Goal: Register for event/course: Register for event/course

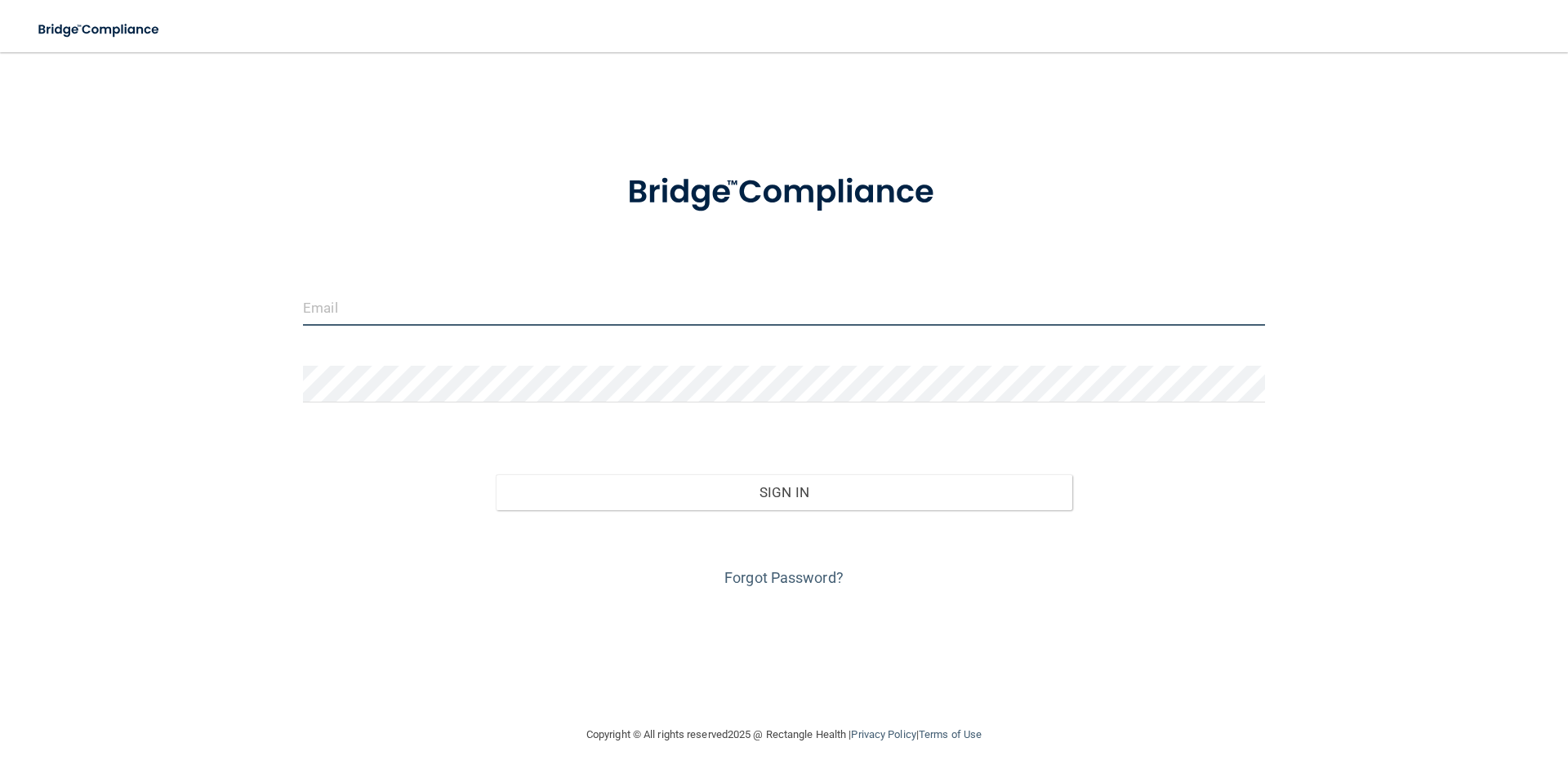
click at [375, 321] on input "email" at bounding box center [784, 307] width 962 height 37
type input "[PERSON_NAME][EMAIL_ADDRESS][DOMAIN_NAME]"
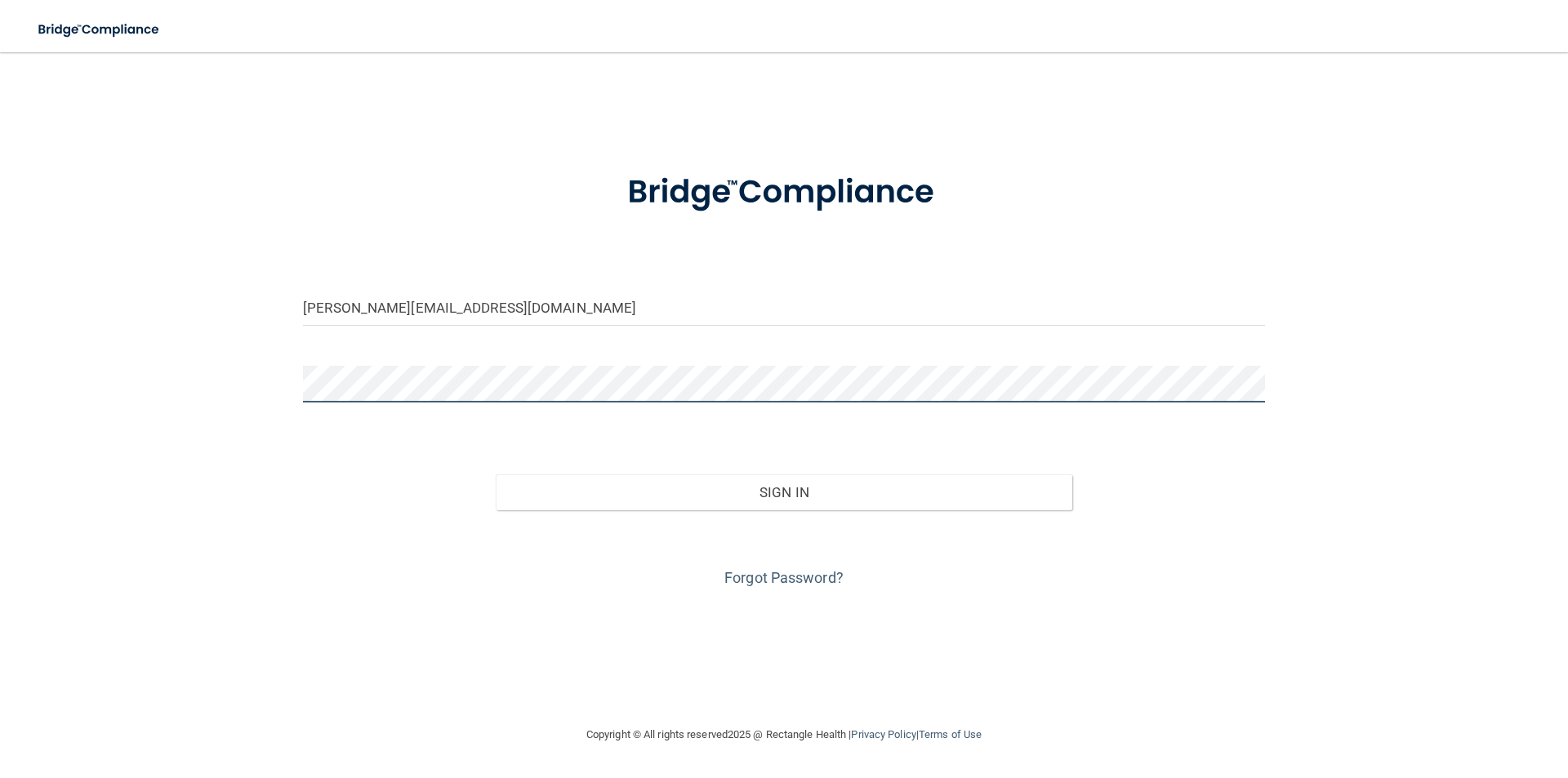
click at [496, 475] on button "Sign In" at bounding box center [784, 493] width 577 height 36
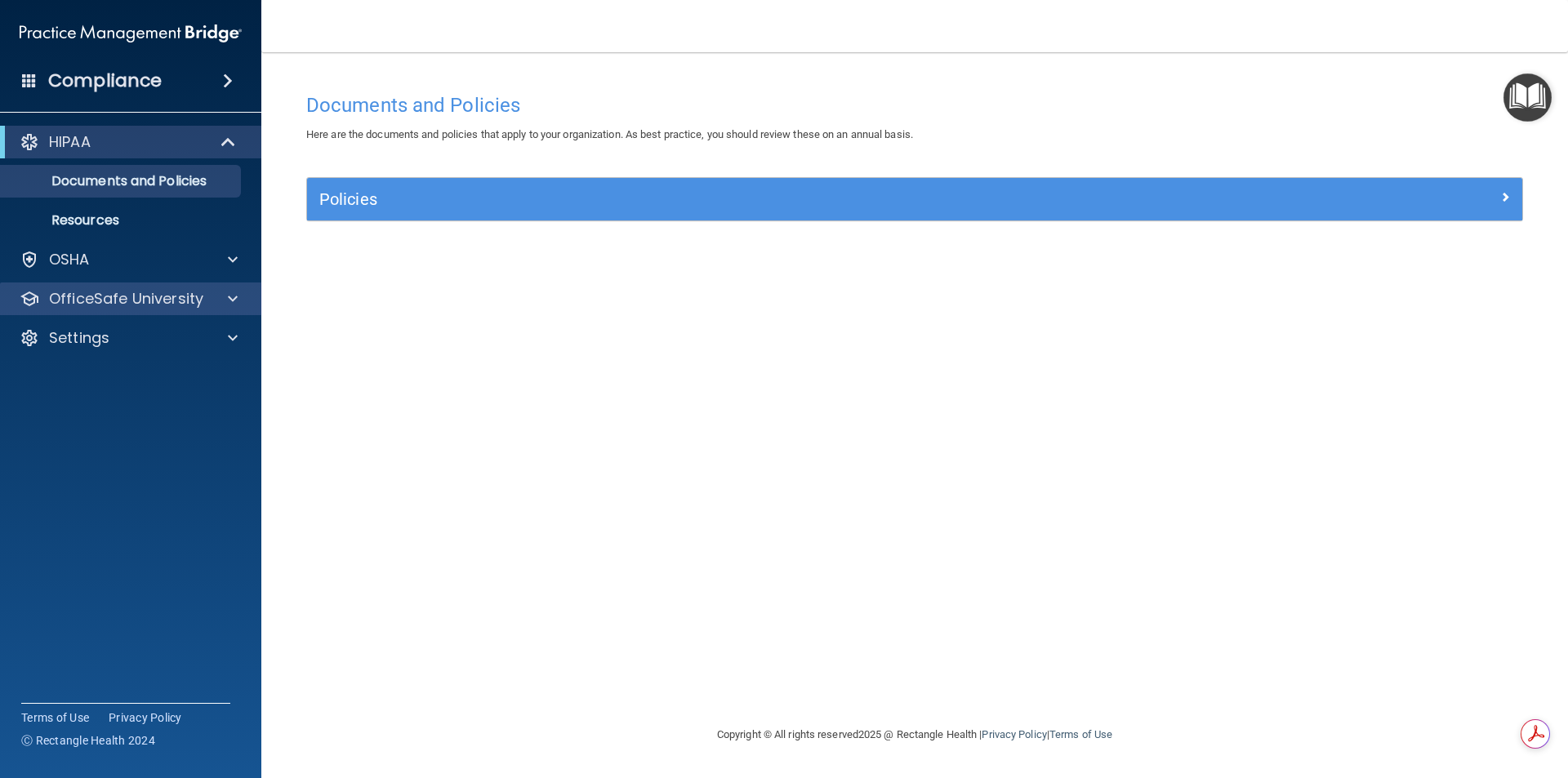
click at [138, 310] on div "OfficeSafe University" at bounding box center [131, 299] width 262 height 32
click at [226, 292] on div at bounding box center [230, 299] width 41 height 20
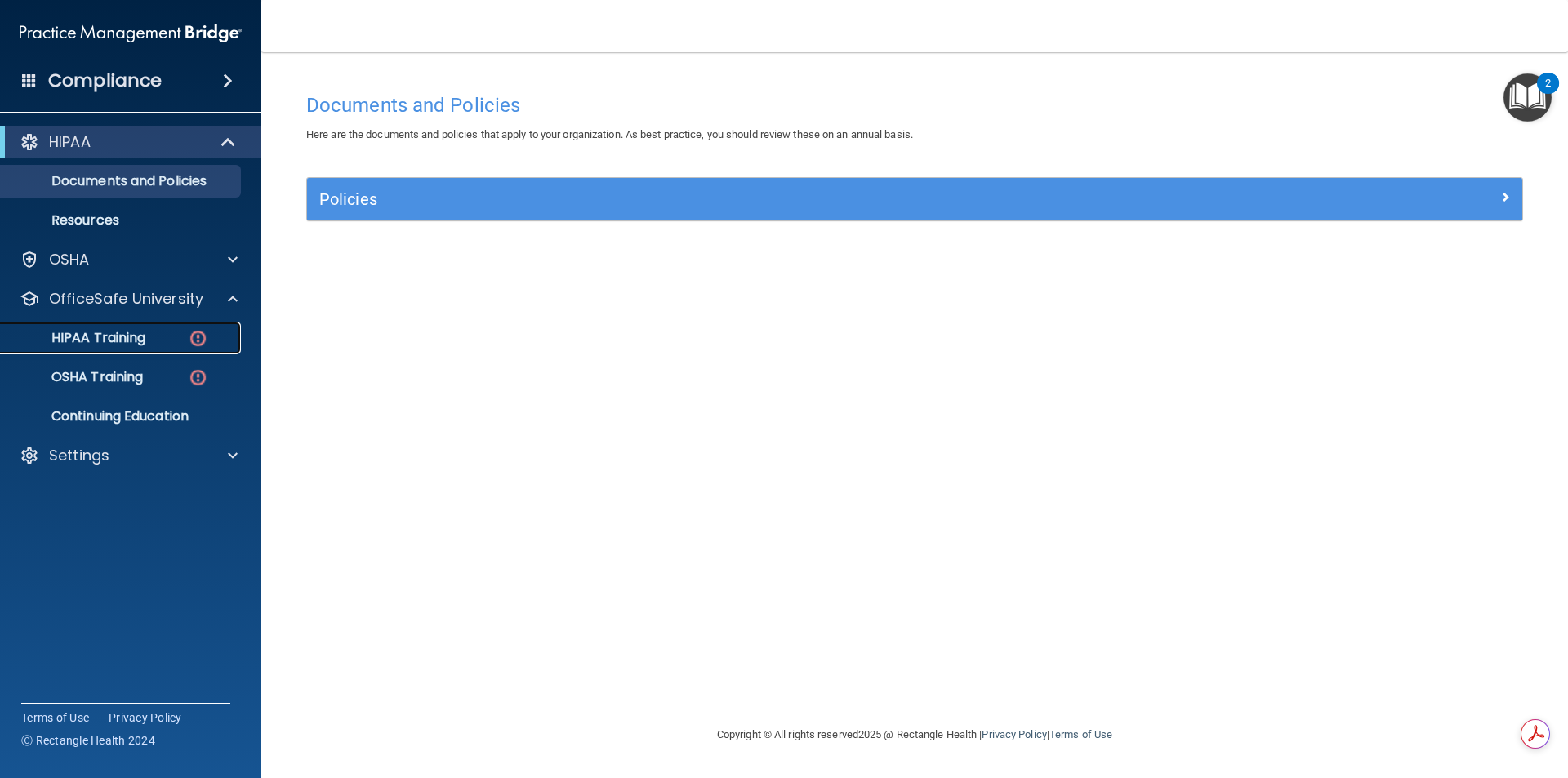
click at [165, 332] on div "HIPAA Training" at bounding box center [122, 338] width 223 height 16
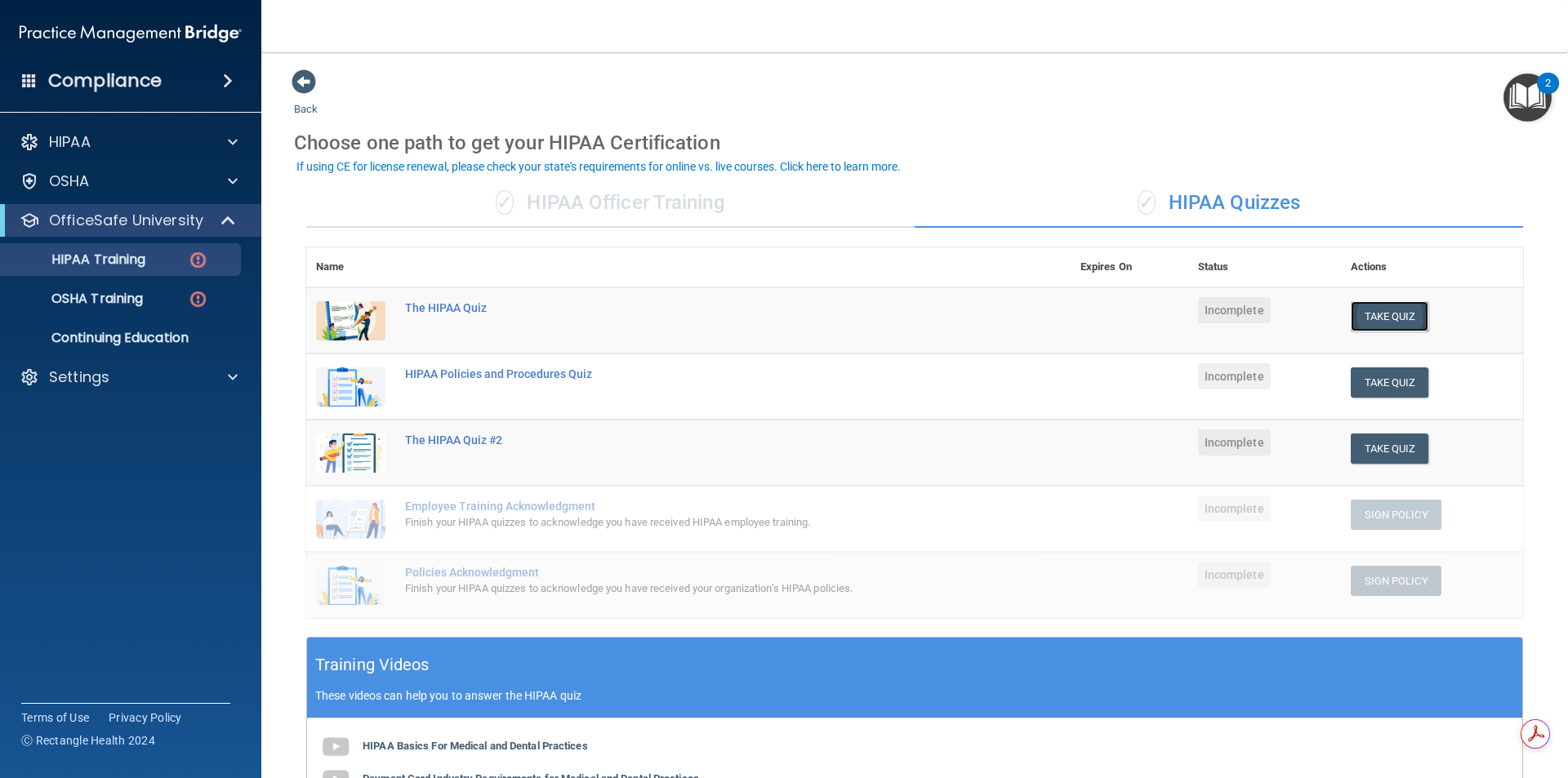
click at [1351, 315] on button "Take Quiz" at bounding box center [1390, 317] width 78 height 31
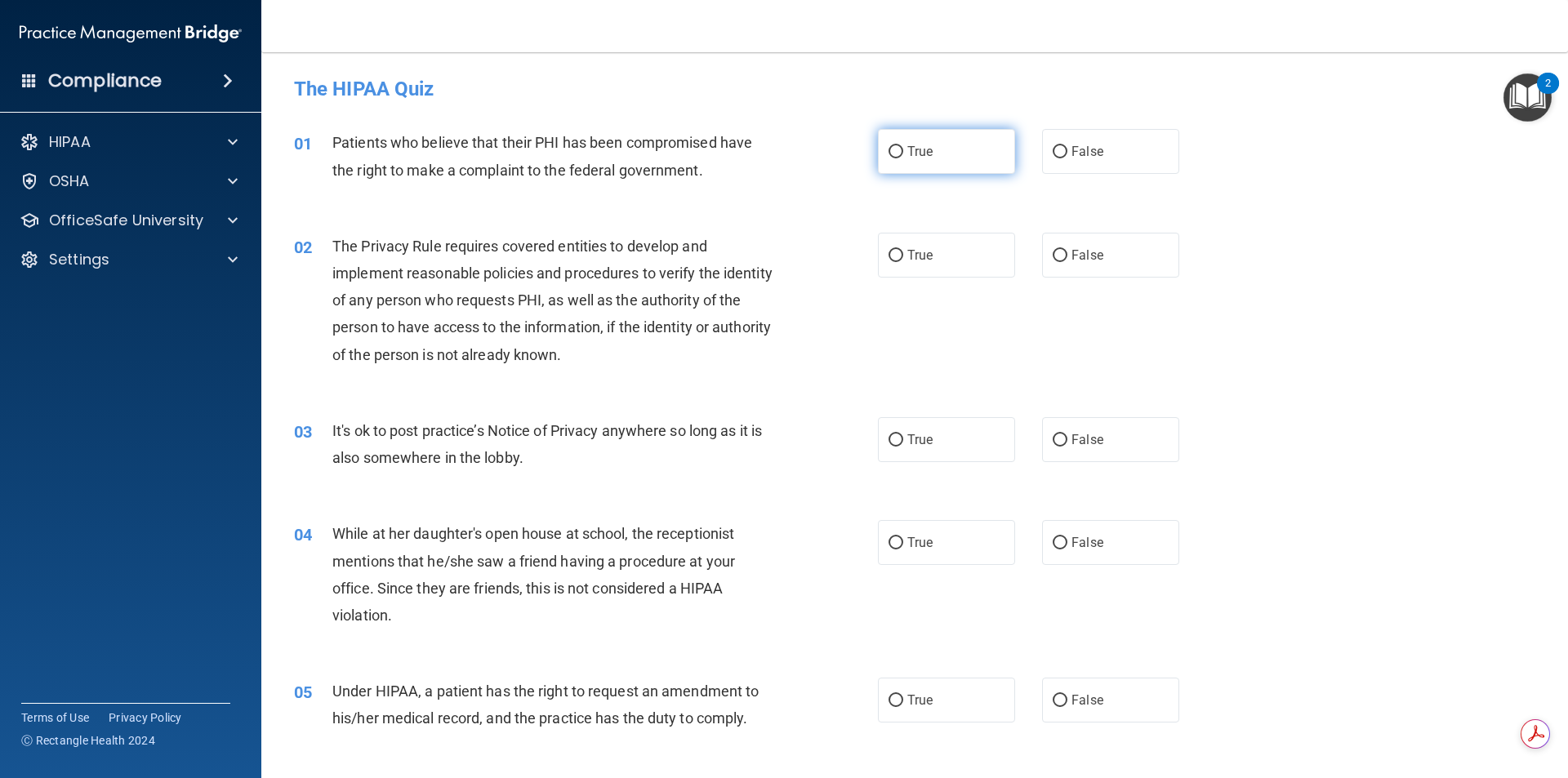
click at [944, 146] on label "True" at bounding box center [947, 151] width 137 height 45
click at [903, 146] on input "True" at bounding box center [896, 152] width 14 height 13
radio input "true"
click at [882, 258] on label "True" at bounding box center [947, 255] width 137 height 45
click at [889, 258] on input "True" at bounding box center [896, 257] width 14 height 13
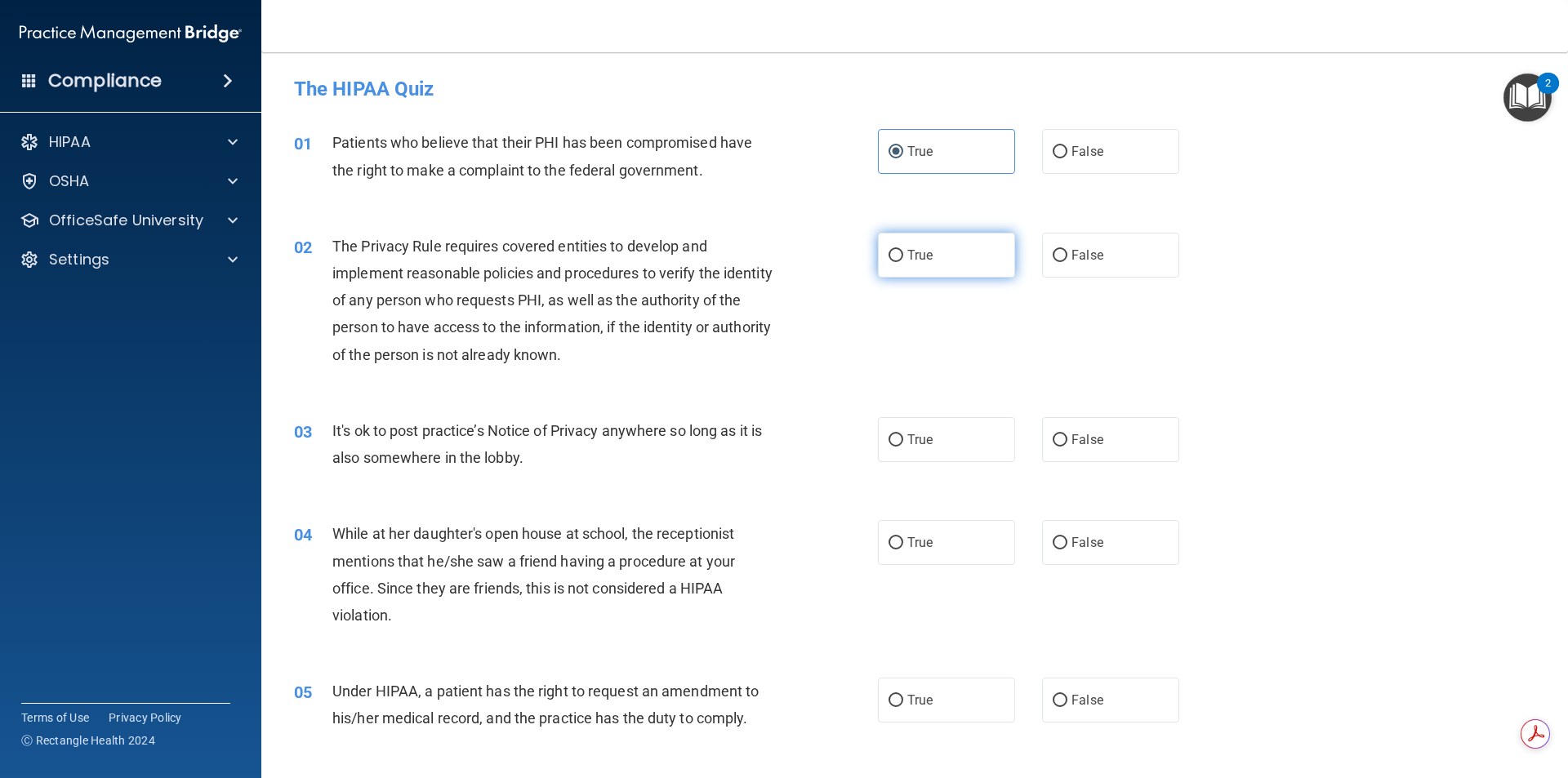
radio input "true"
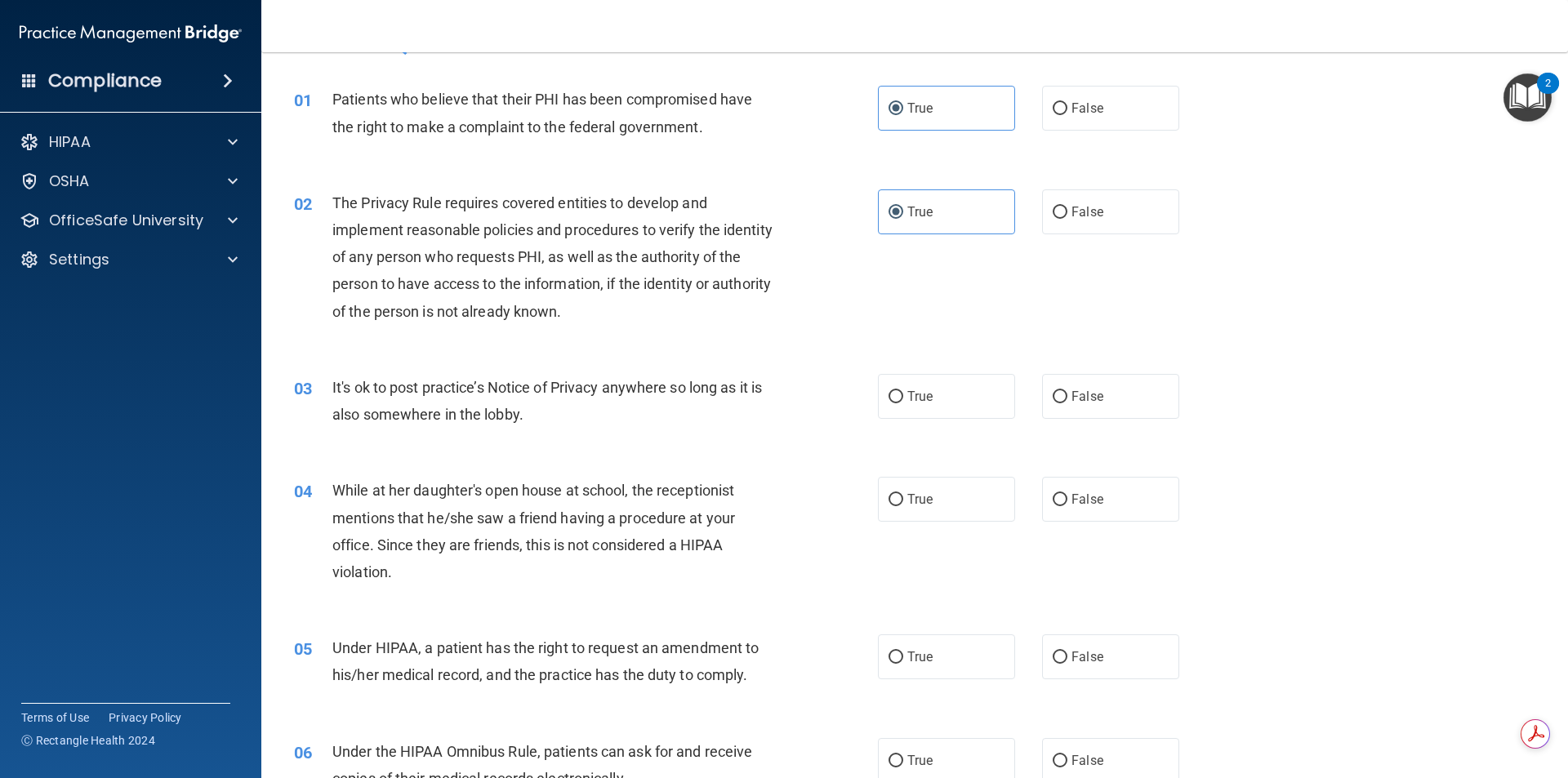
scroll to position [82, 0]
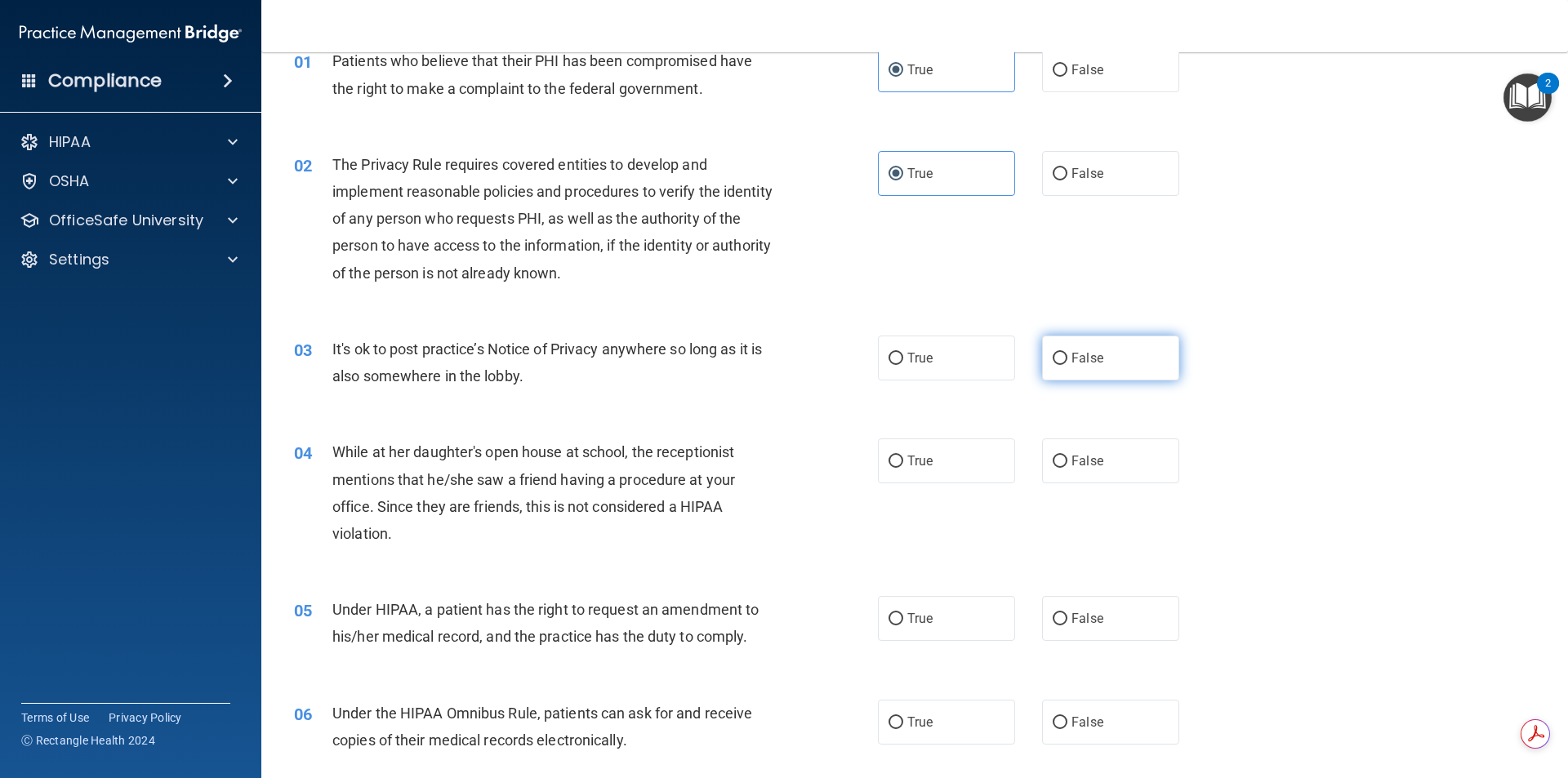
click at [1042, 368] on label "False" at bounding box center [1110, 358] width 137 height 45
click at [1053, 365] on input "False" at bounding box center [1060, 359] width 14 height 13
radio input "true"
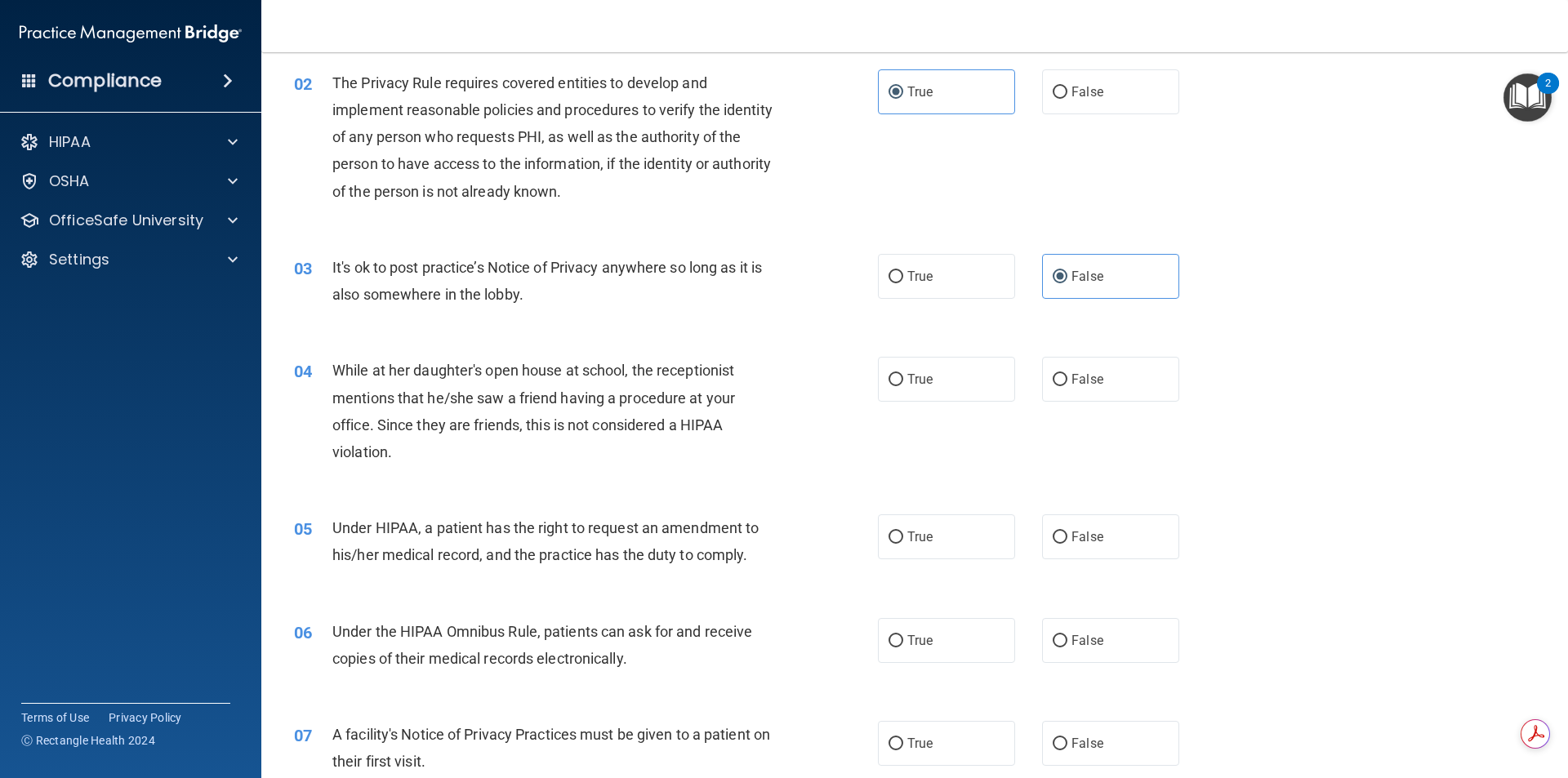
scroll to position [245, 0]
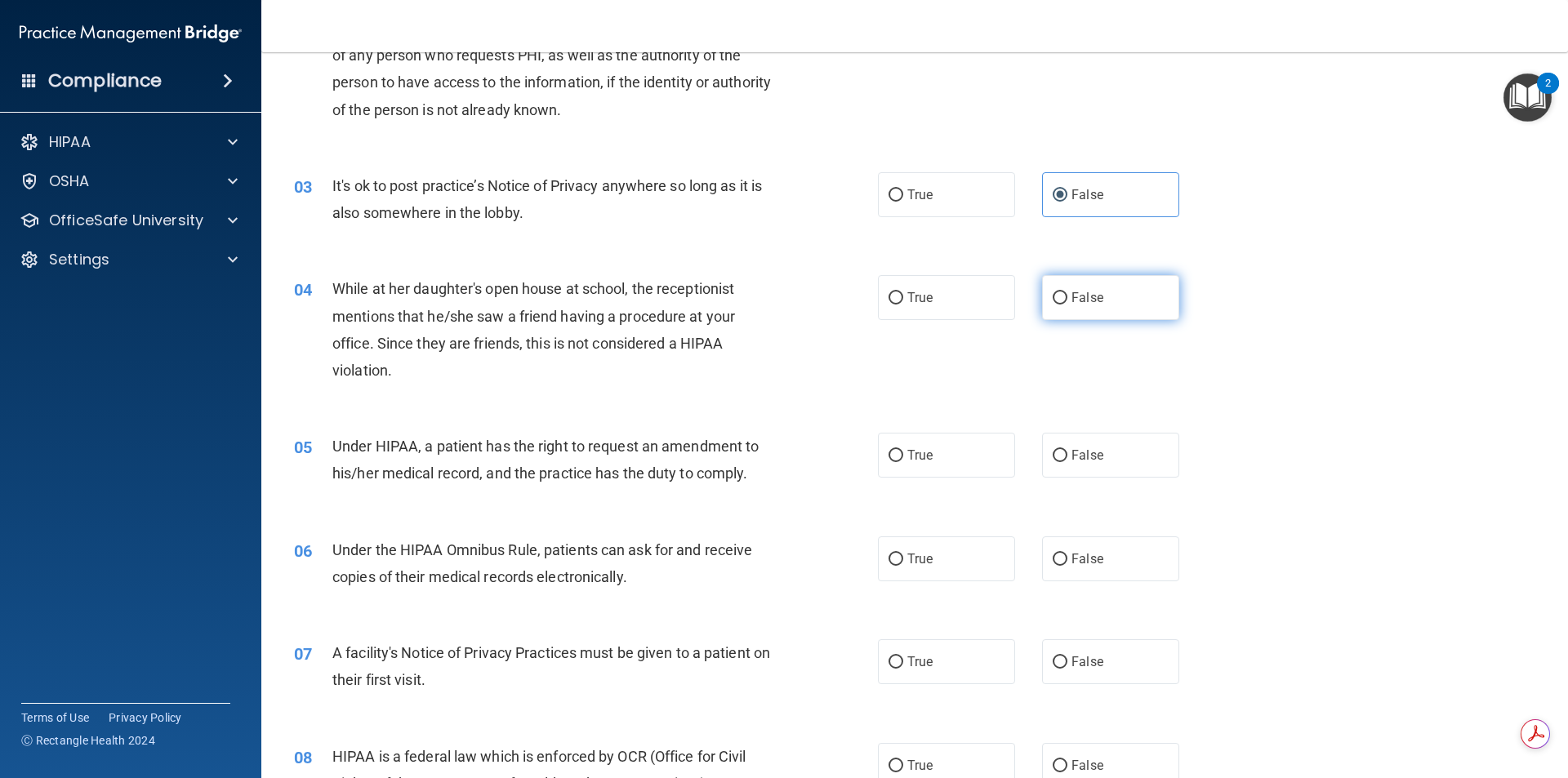
click at [1042, 285] on label "False" at bounding box center [1110, 298] width 137 height 45
click at [1053, 293] on input "False" at bounding box center [1060, 299] width 14 height 13
radio input "true"
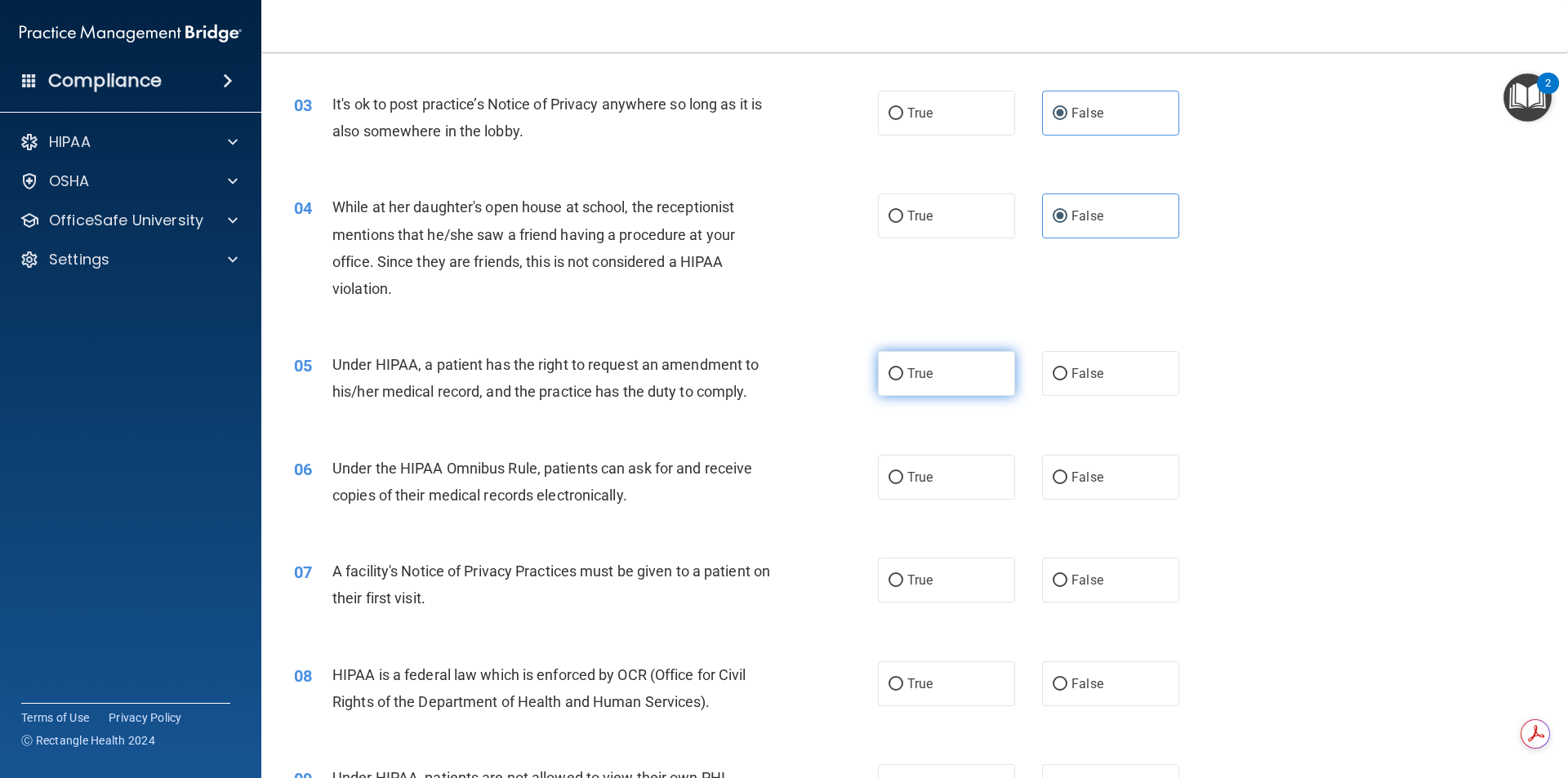
click at [878, 384] on label "True" at bounding box center [947, 374] width 137 height 45
click at [889, 381] on input "True" at bounding box center [896, 375] width 14 height 13
radio input "true"
click at [1079, 488] on label "False" at bounding box center [1110, 477] width 137 height 45
click at [1067, 484] on input "False" at bounding box center [1060, 478] width 14 height 13
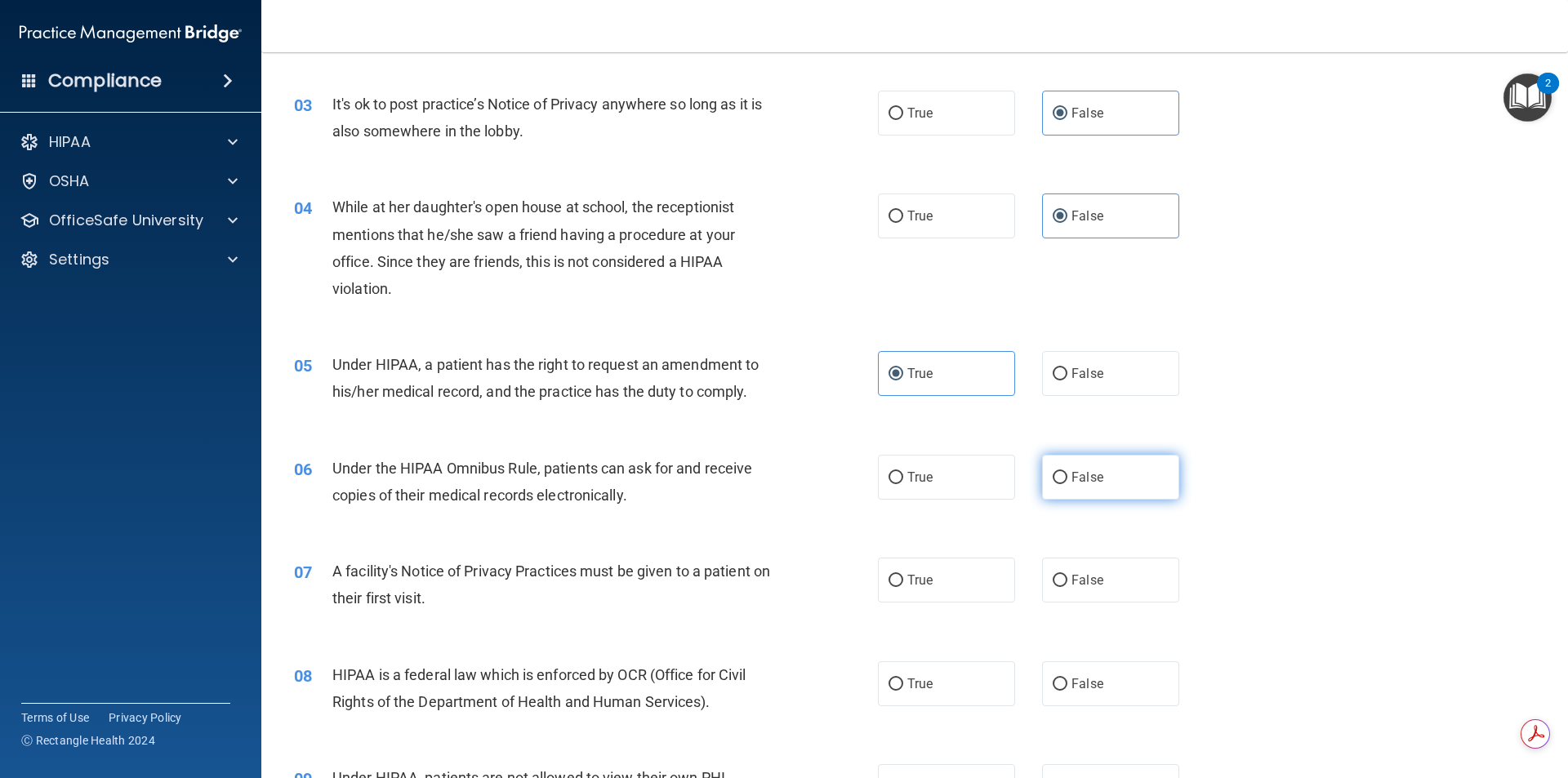
radio input "true"
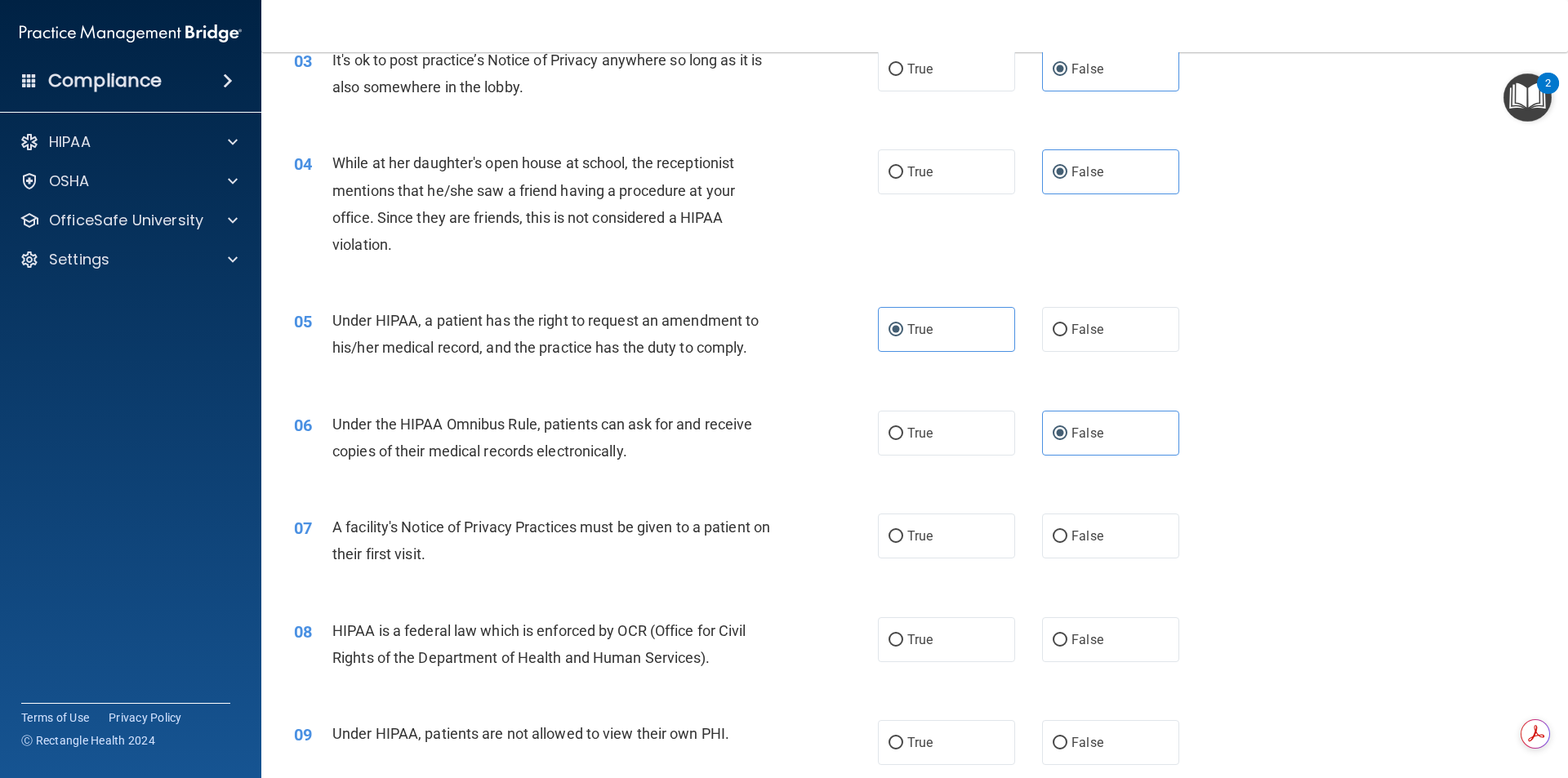
scroll to position [408, 0]
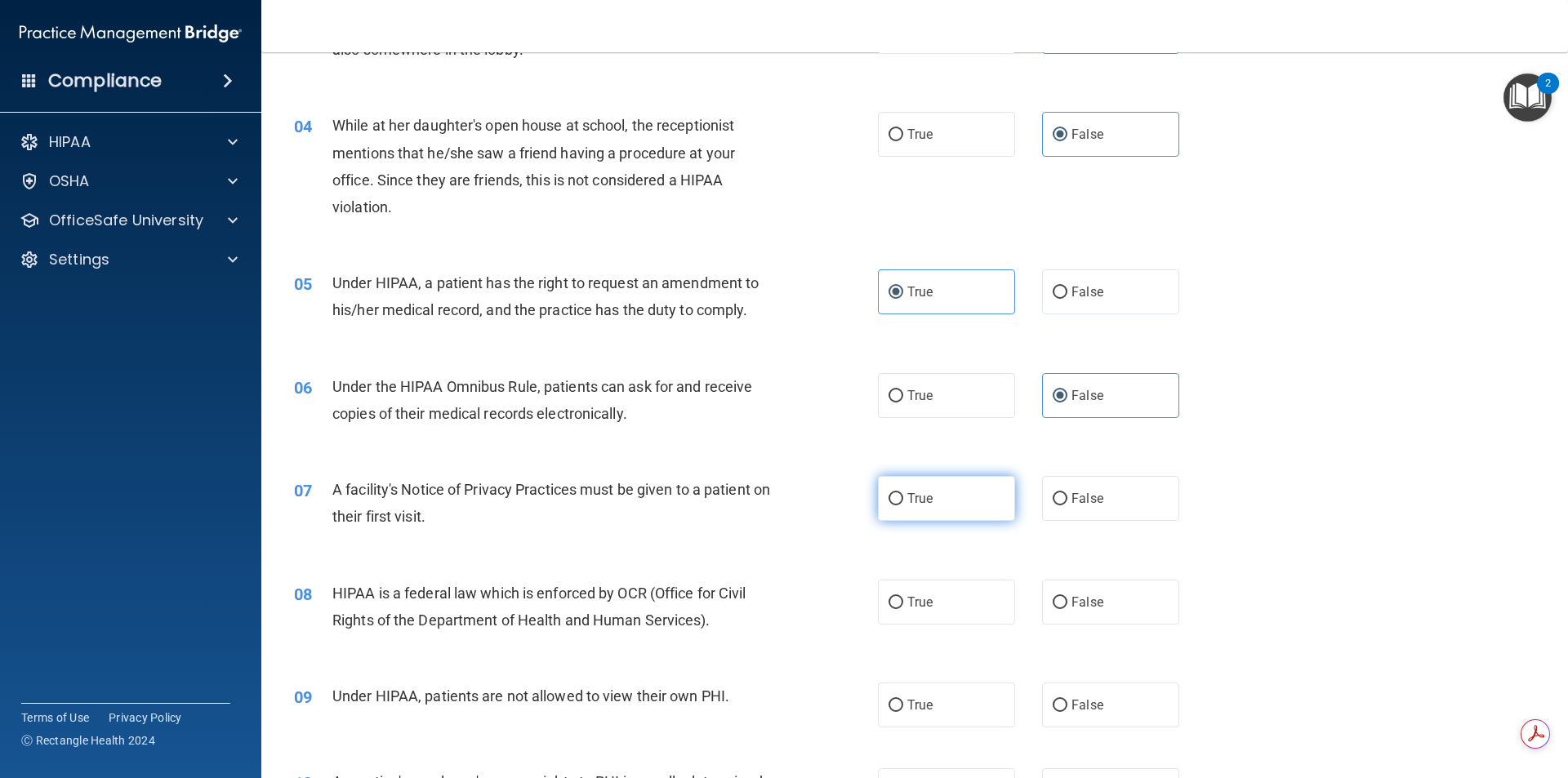
click at [923, 513] on label "True" at bounding box center [947, 499] width 137 height 45
click at [903, 505] on input "True" at bounding box center [896, 500] width 14 height 13
radio input "true"
click at [908, 599] on span "True" at bounding box center [920, 602] width 25 height 15
click at [903, 599] on input "True" at bounding box center [896, 603] width 14 height 13
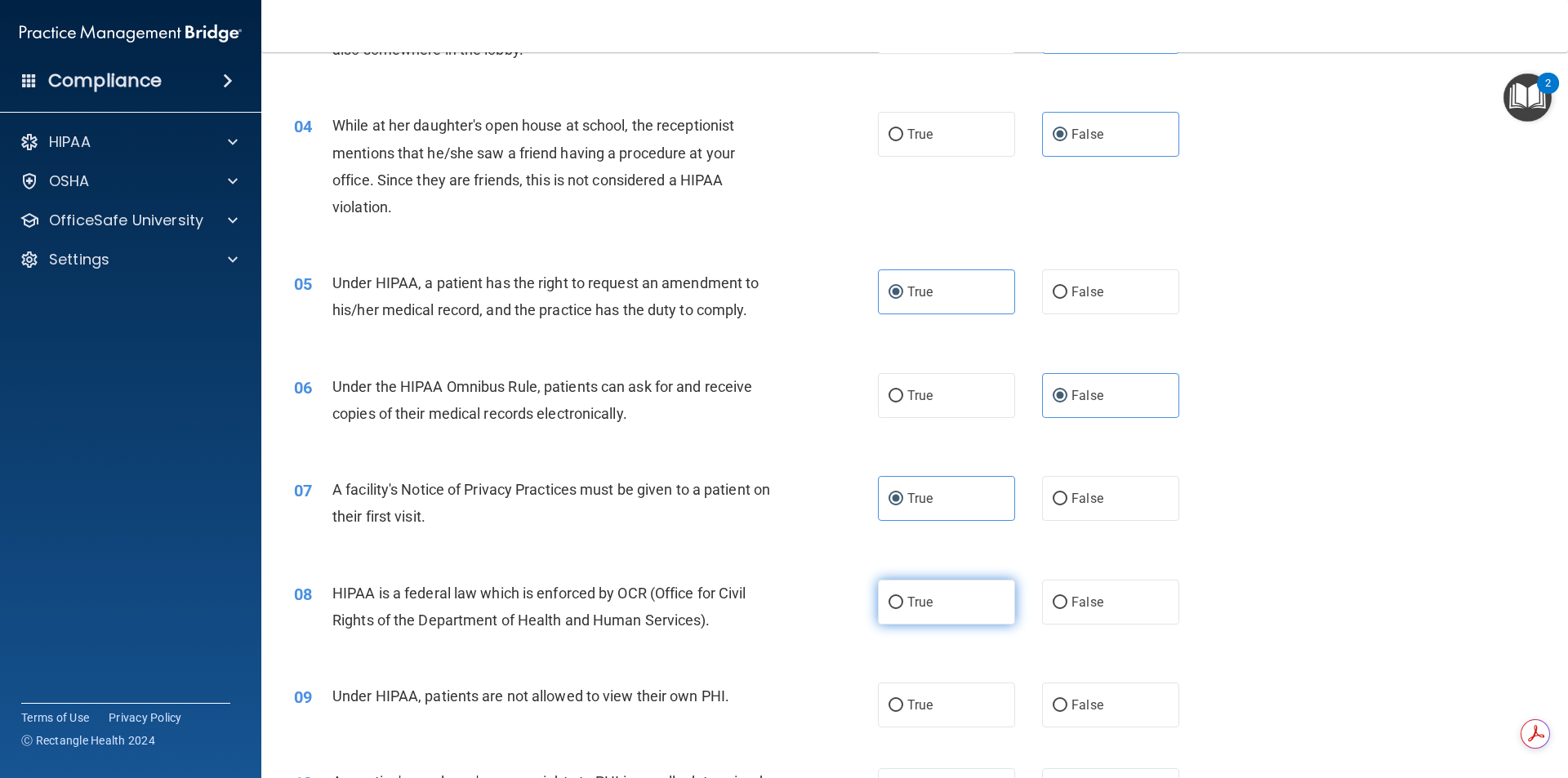
radio input "true"
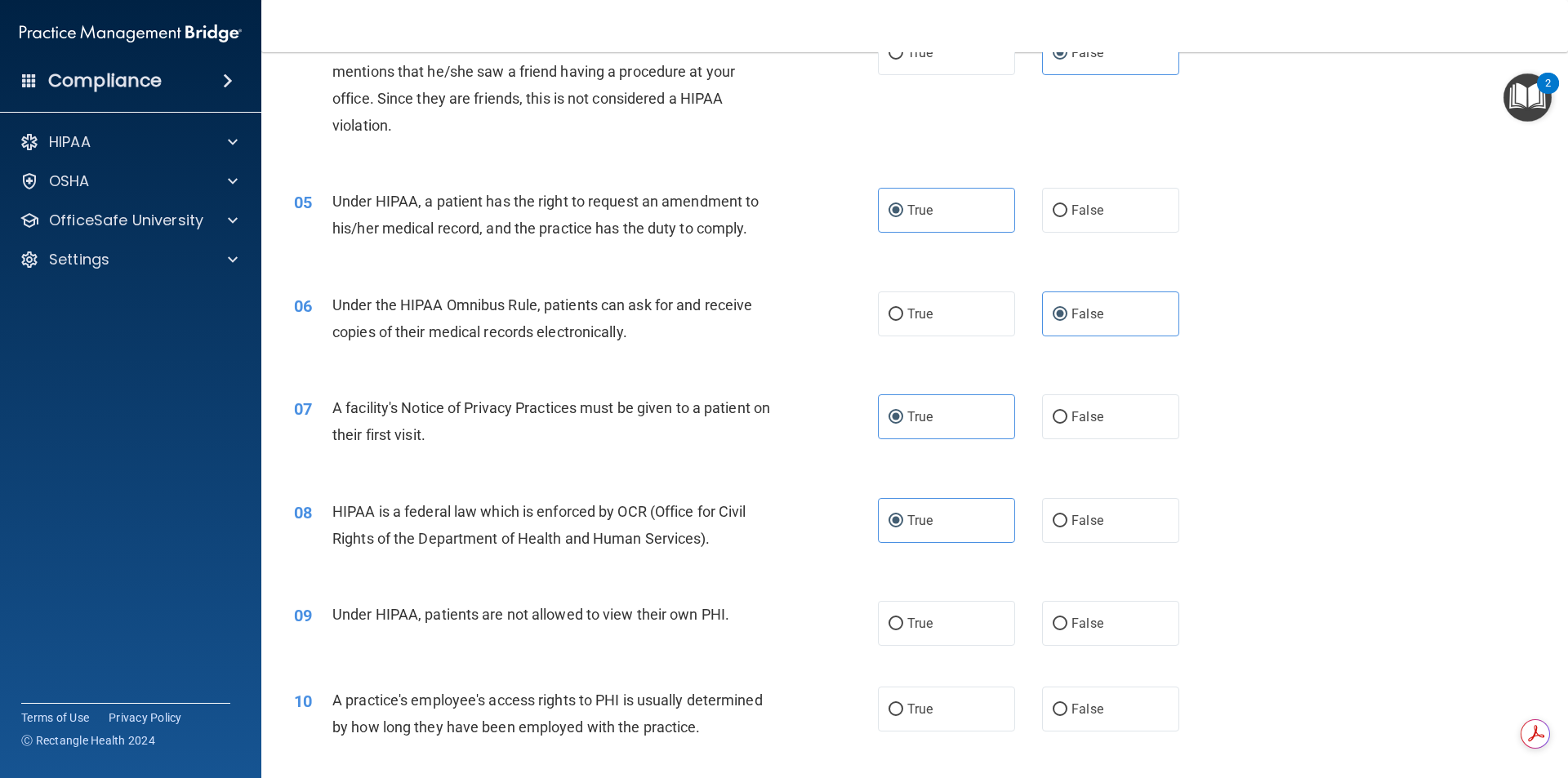
scroll to position [572, 0]
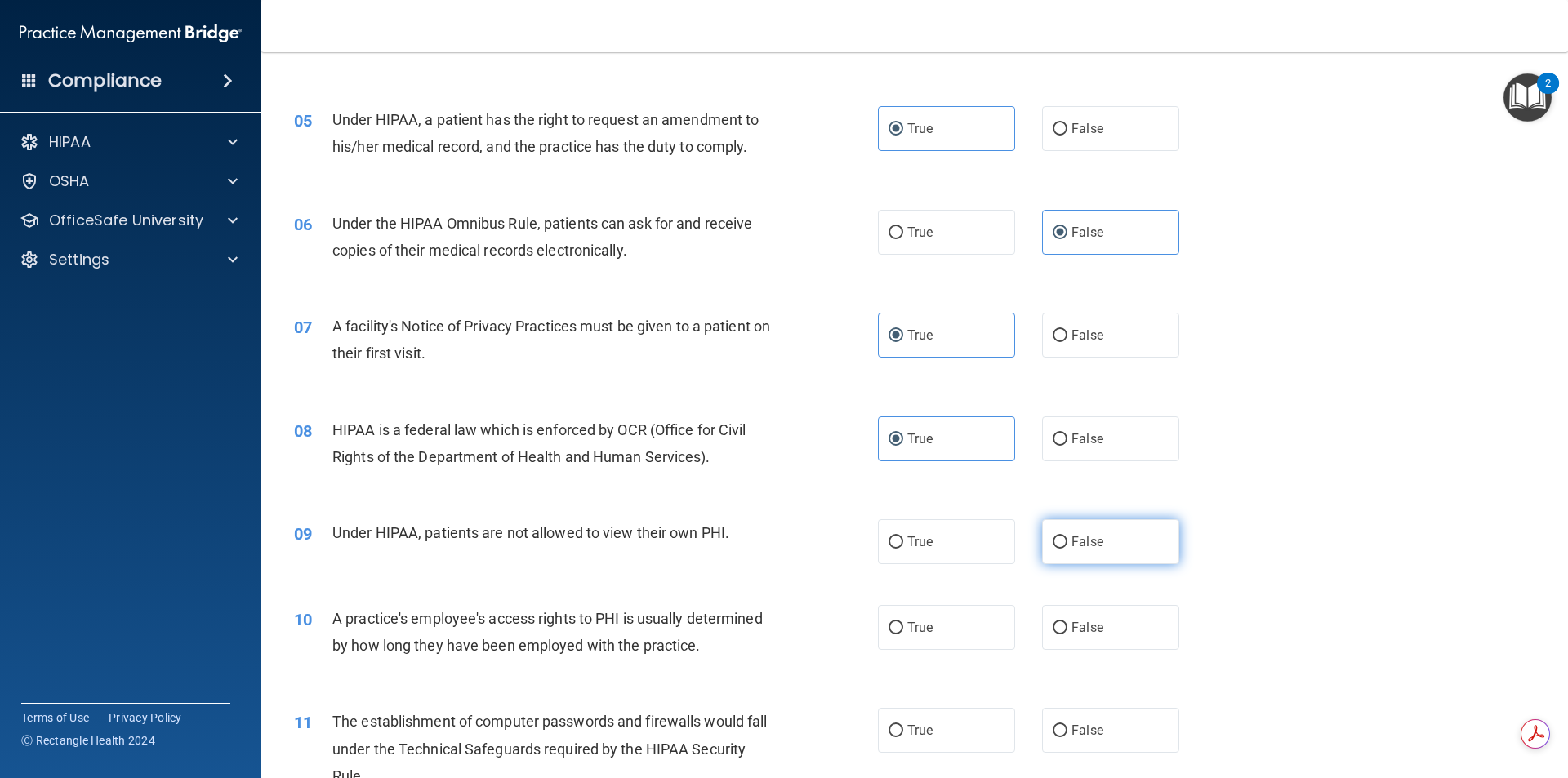
click at [1051, 554] on label "False" at bounding box center [1110, 542] width 137 height 45
click at [1053, 548] on input "False" at bounding box center [1060, 543] width 14 height 13
radio input "true"
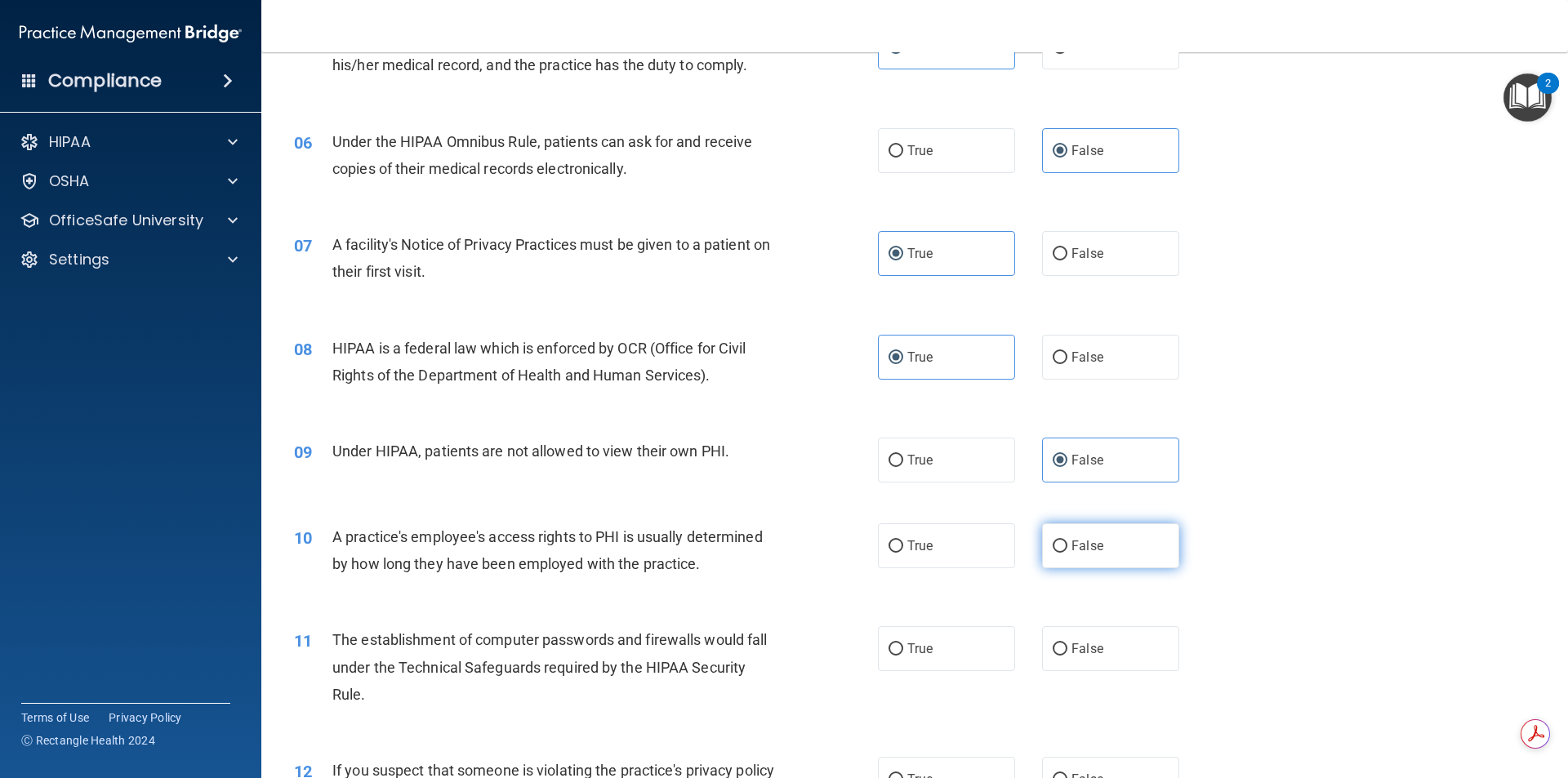
click at [1060, 560] on label "False" at bounding box center [1110, 546] width 137 height 45
click at [1060, 553] on input "False" at bounding box center [1060, 547] width 14 height 13
radio input "true"
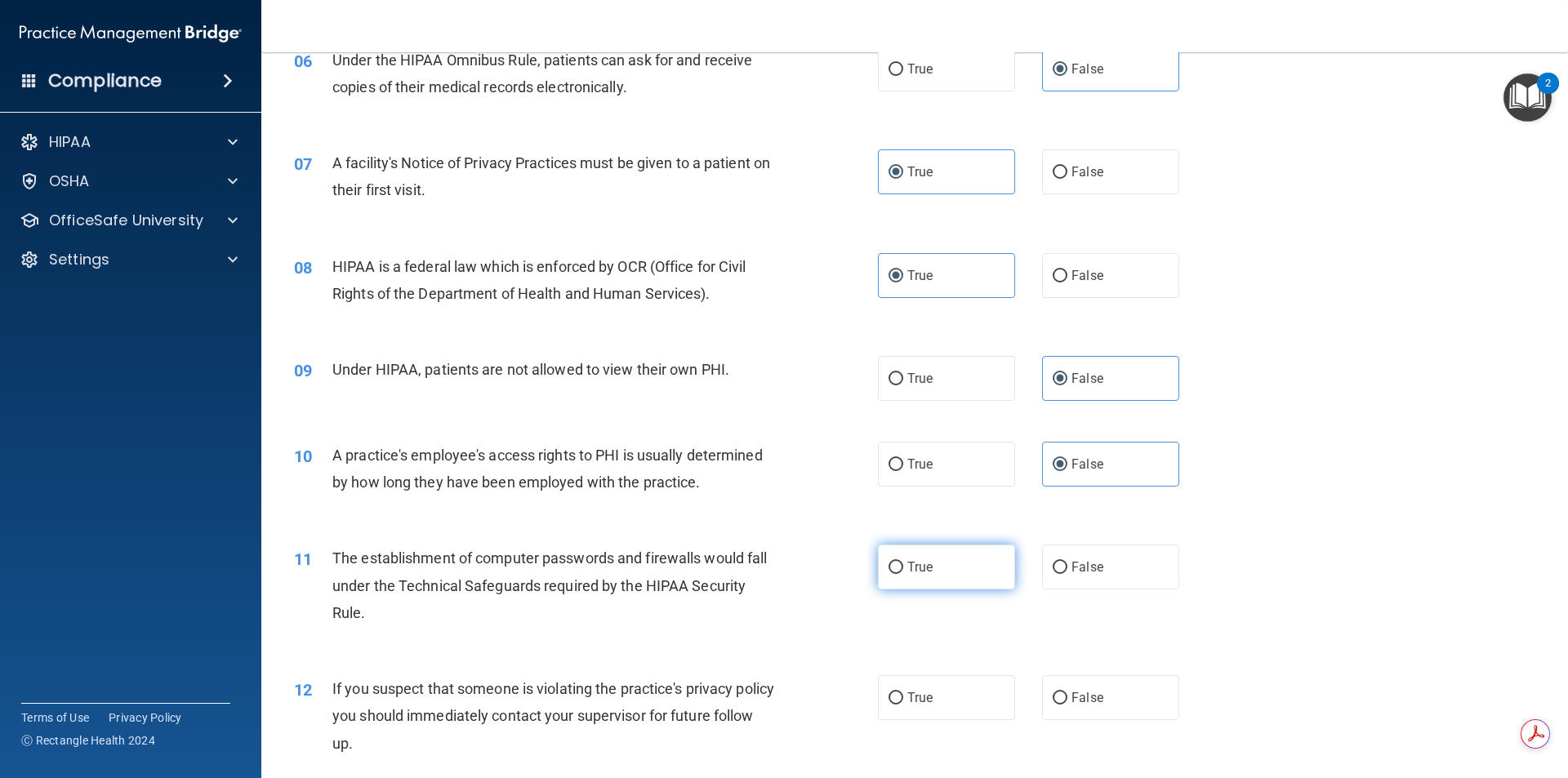
click at [909, 581] on label "True" at bounding box center [947, 567] width 137 height 45
click at [903, 574] on input "True" at bounding box center [896, 568] width 14 height 13
radio input "true"
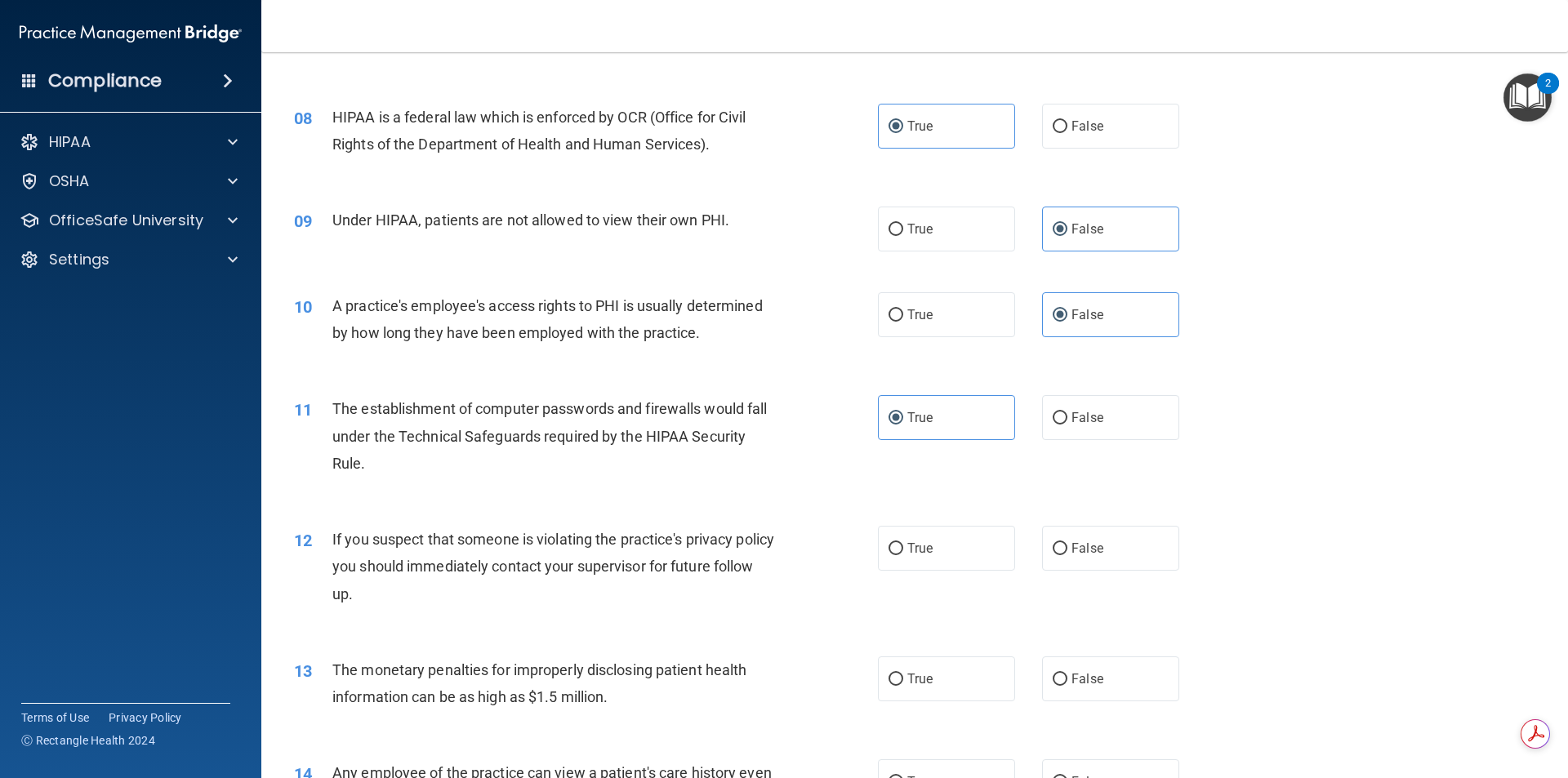
scroll to position [899, 0]
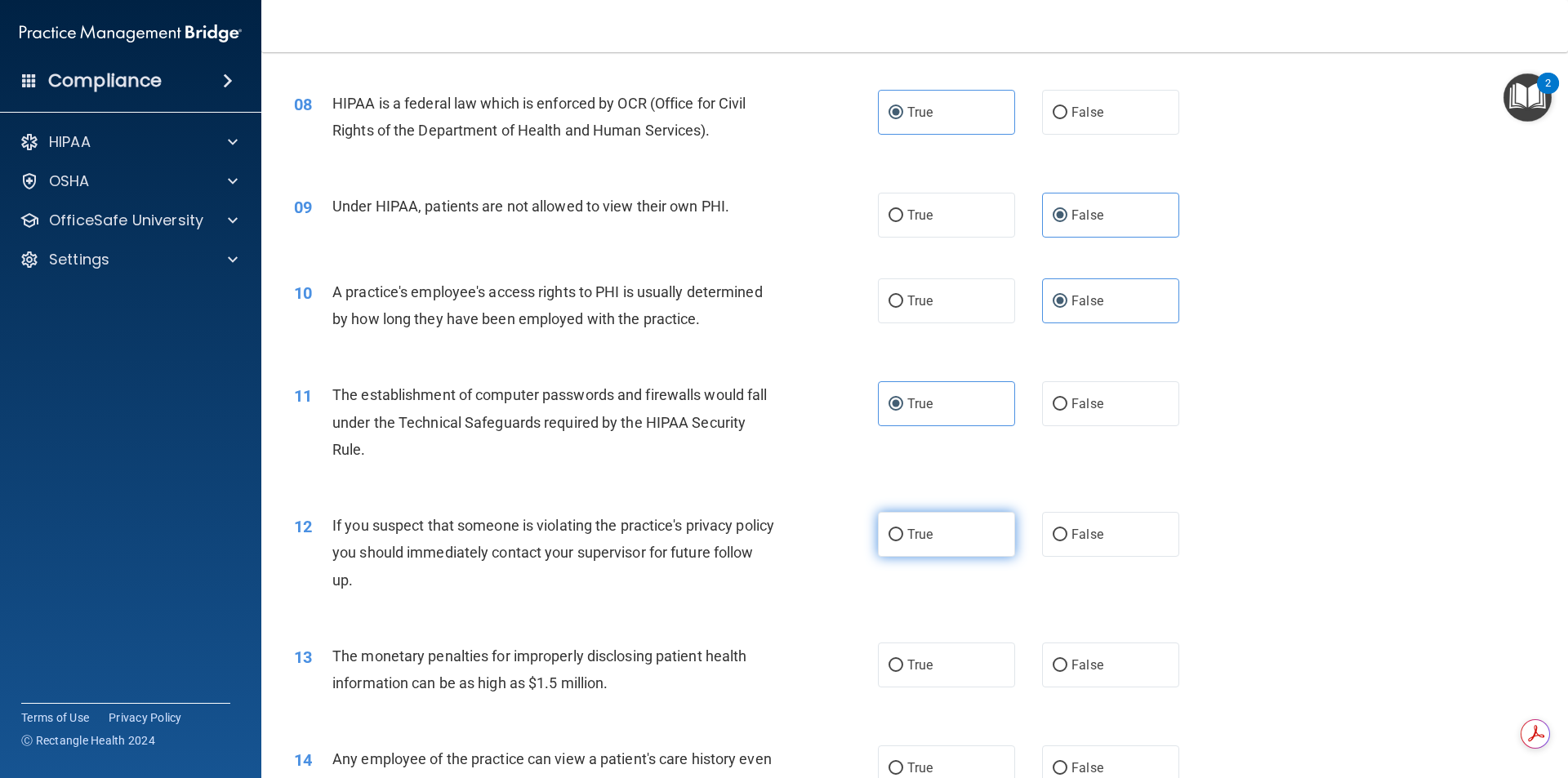
click at [936, 542] on label "True" at bounding box center [947, 535] width 137 height 45
click at [903, 541] on input "True" at bounding box center [896, 536] width 14 height 13
radio input "true"
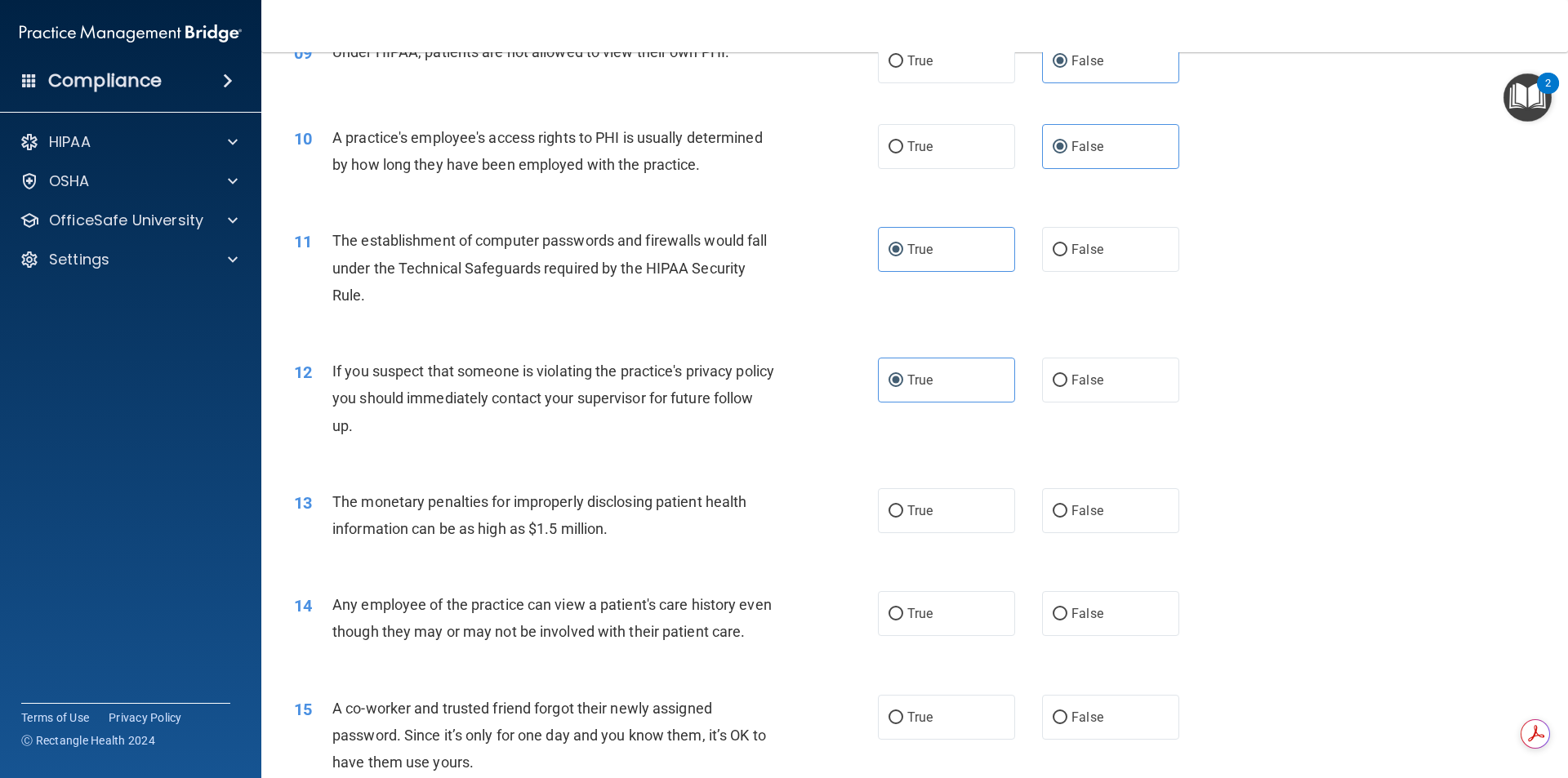
scroll to position [1062, 0]
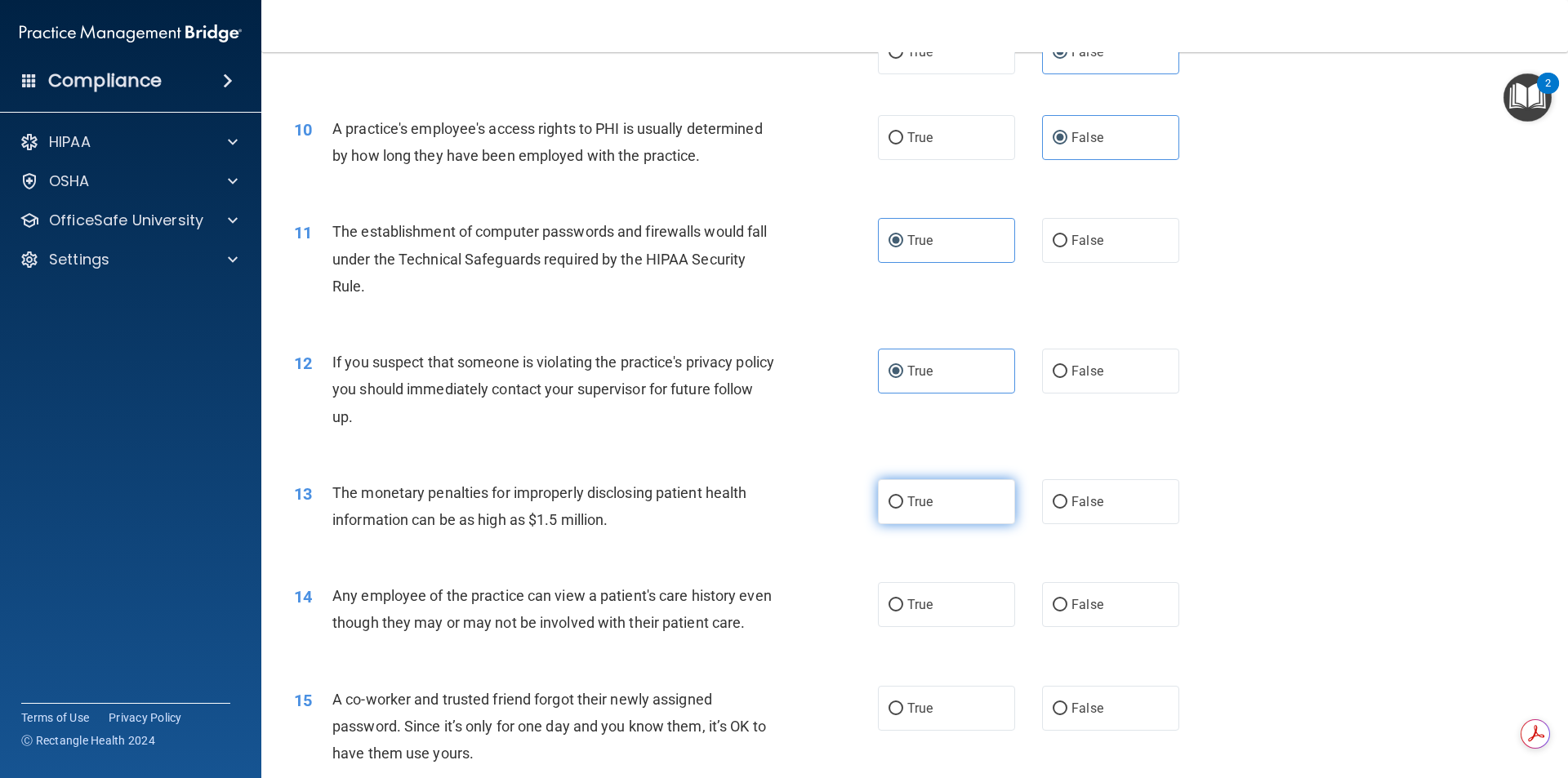
click at [917, 511] on label "True" at bounding box center [947, 502] width 137 height 45
click at [903, 509] on input "True" at bounding box center [896, 502] width 14 height 13
radio input "true"
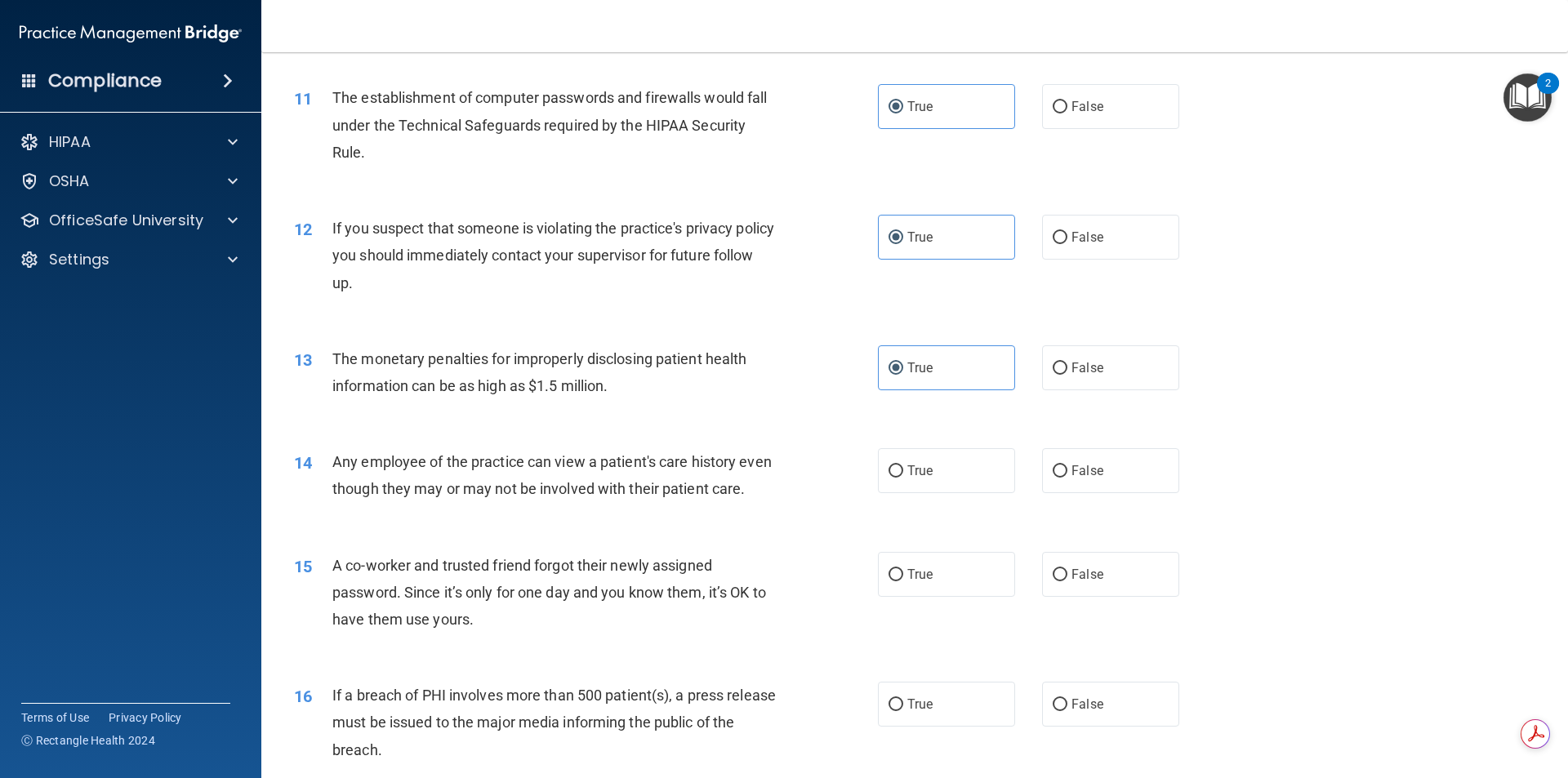
scroll to position [1225, 0]
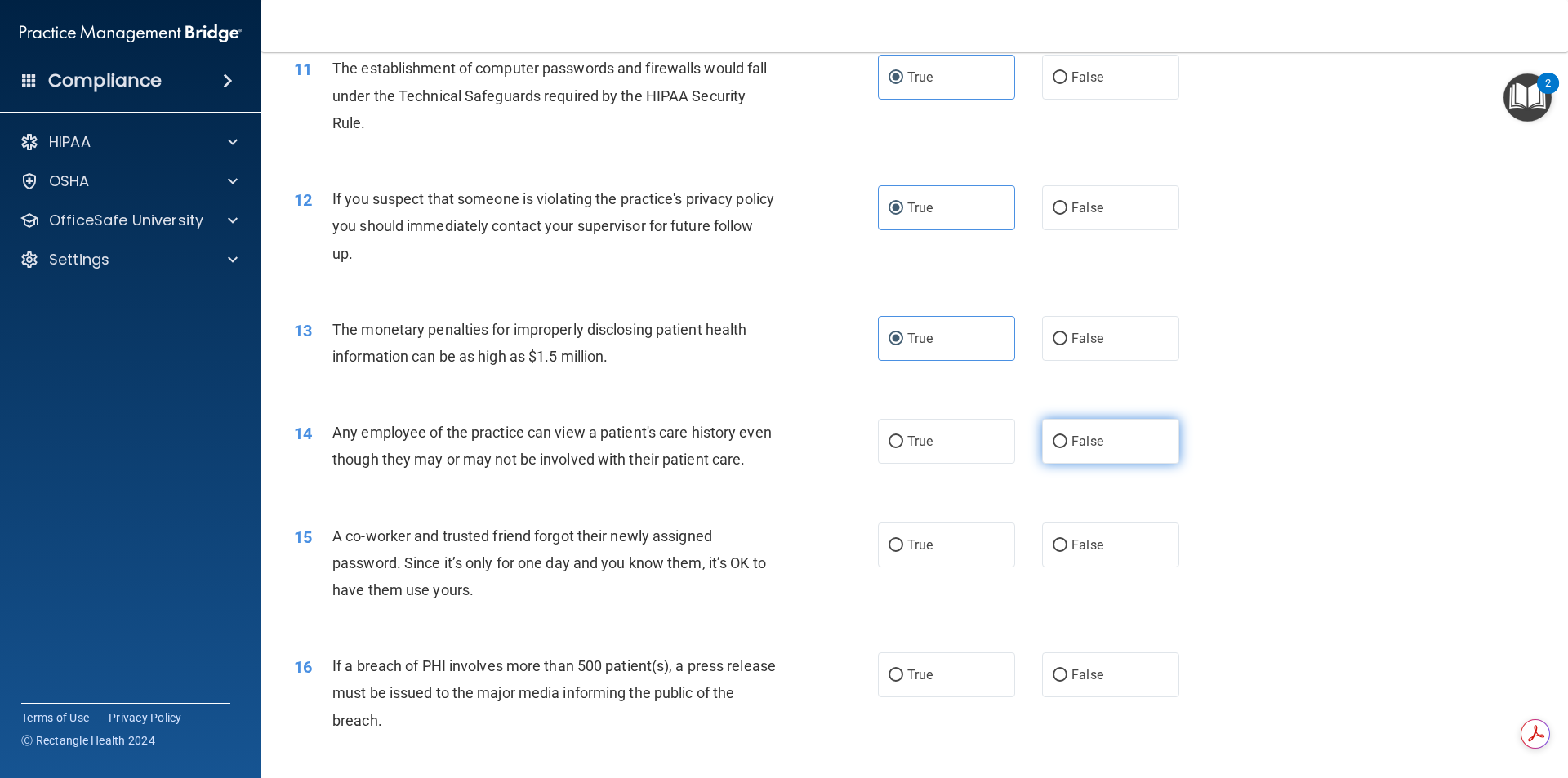
click at [1063, 453] on label "False" at bounding box center [1110, 441] width 137 height 45
click at [1063, 448] on input "False" at bounding box center [1060, 442] width 14 height 13
radio input "true"
click at [1054, 552] on input "False" at bounding box center [1060, 546] width 14 height 13
radio input "true"
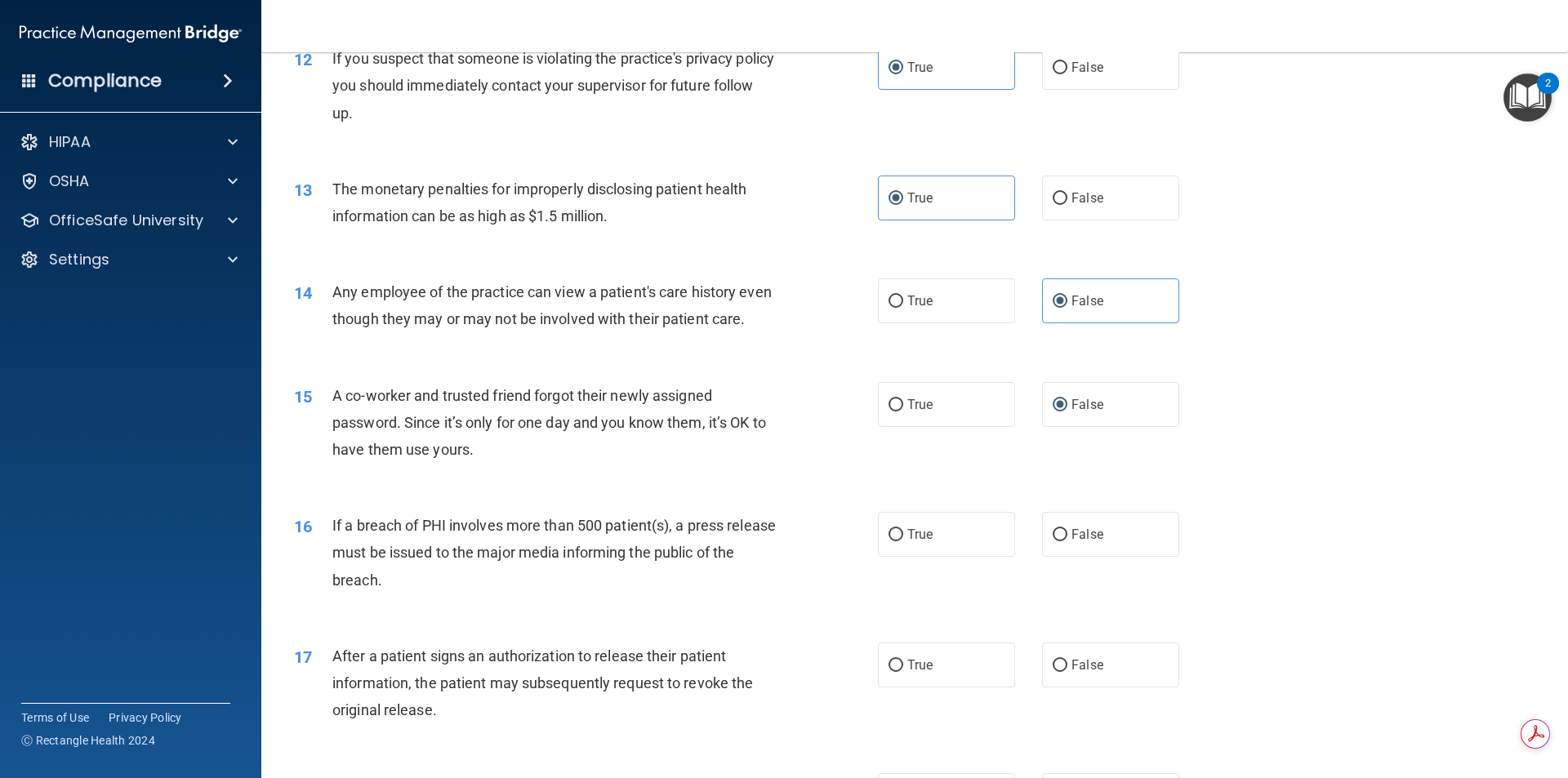
scroll to position [1389, 0]
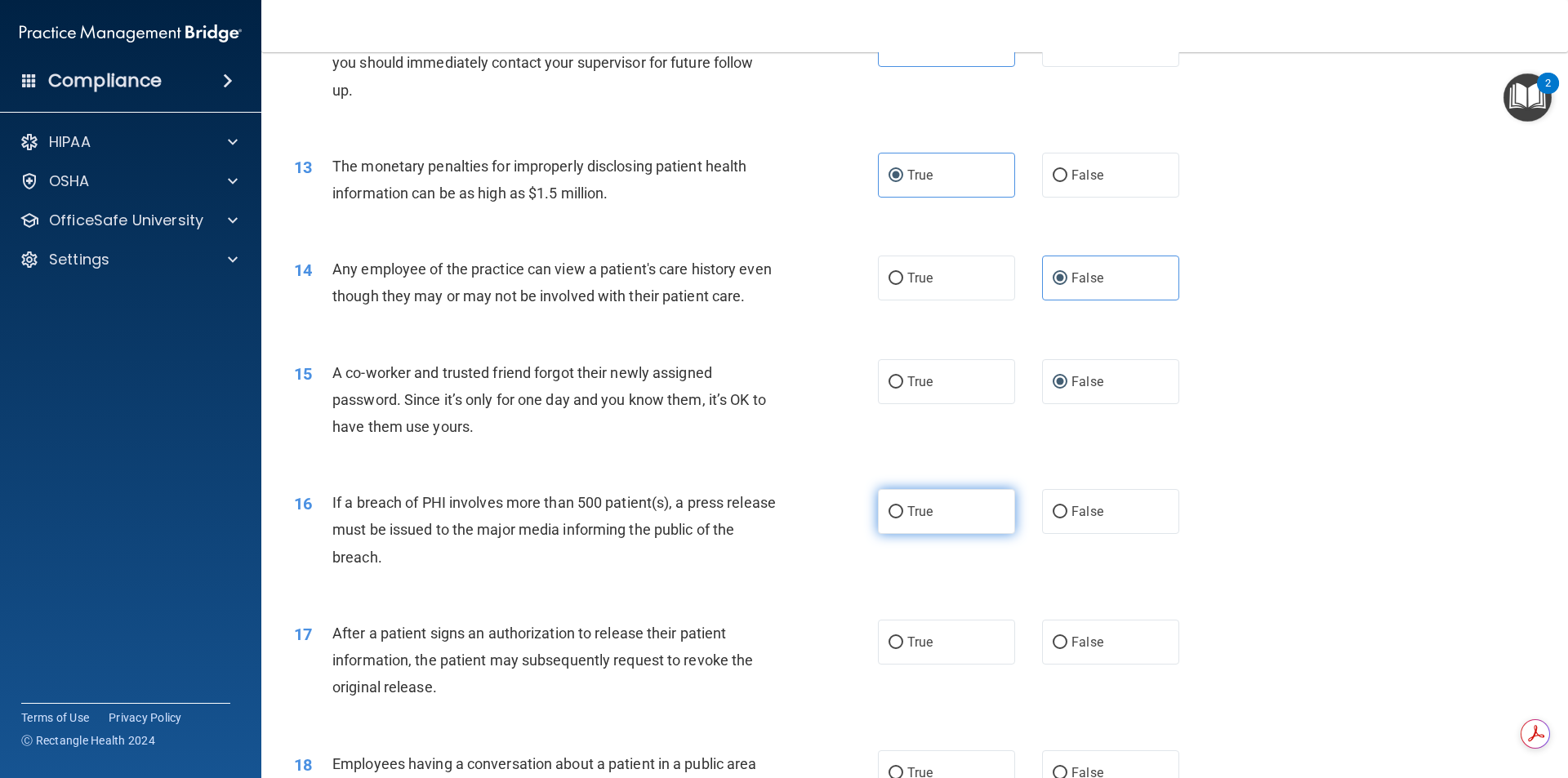
click at [923, 534] on label "True" at bounding box center [947, 511] width 137 height 45
click at [903, 519] on input "True" at bounding box center [896, 512] width 14 height 13
radio input "true"
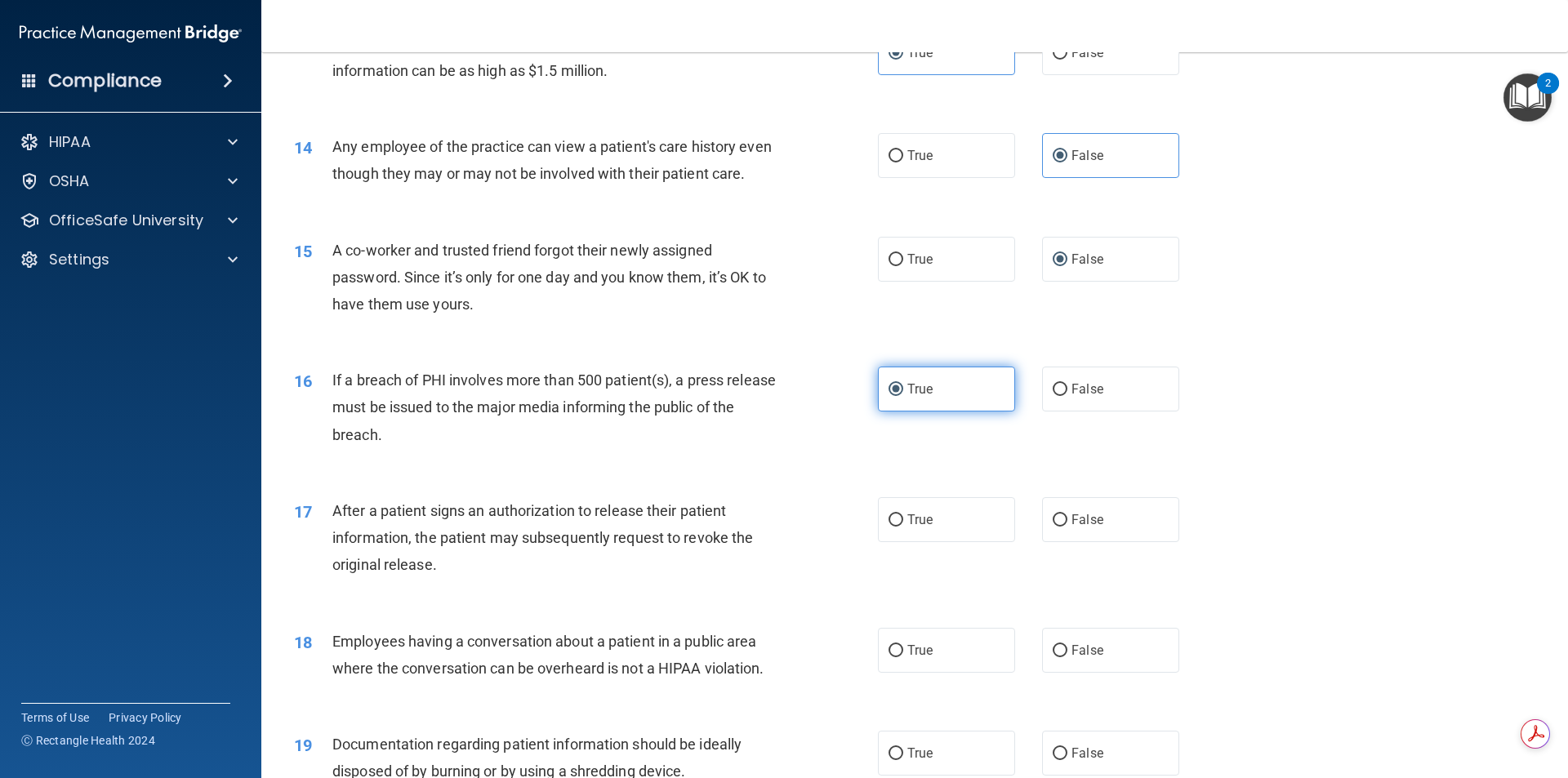
scroll to position [1551, 0]
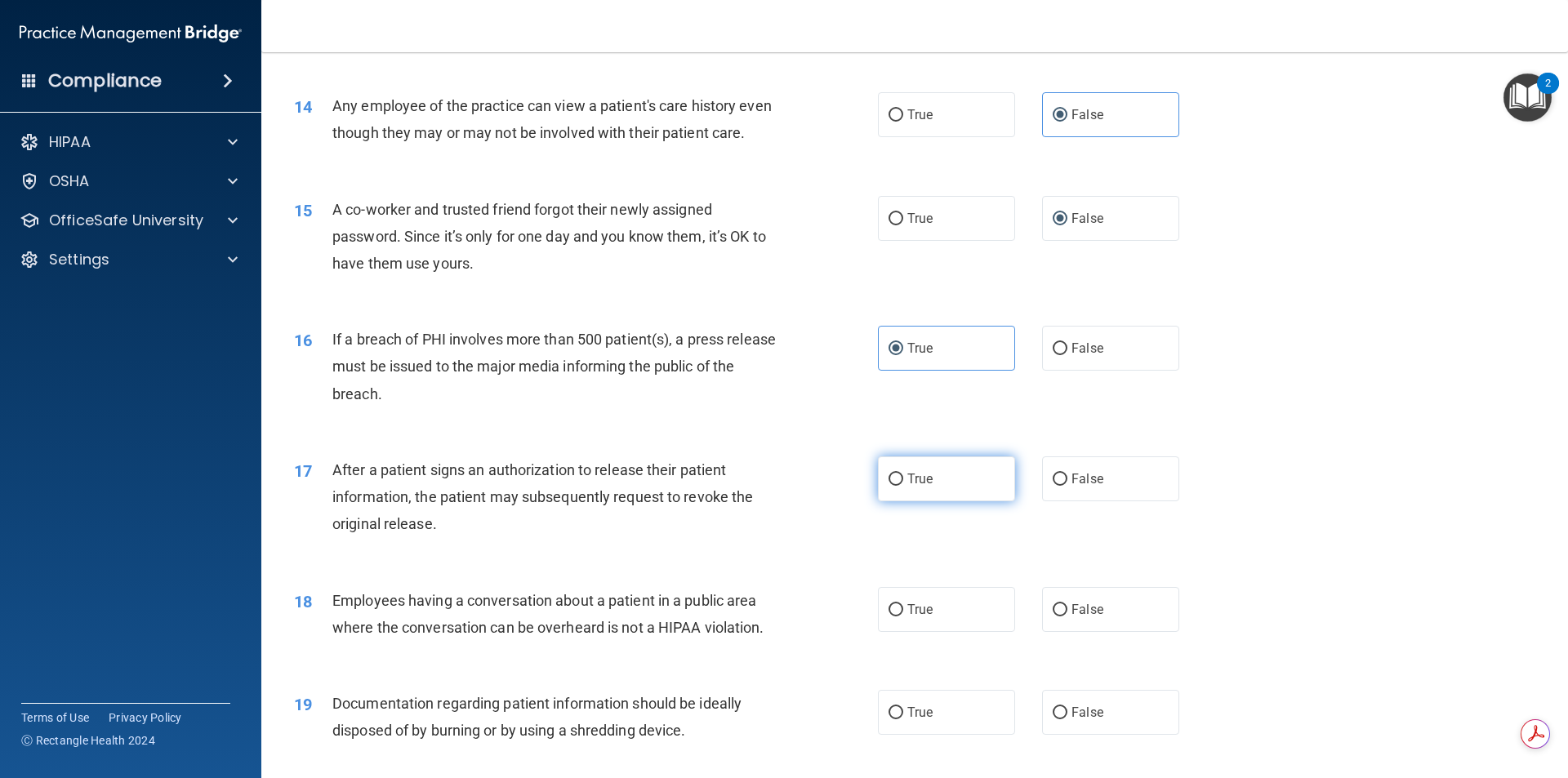
click at [891, 502] on label "True" at bounding box center [947, 479] width 137 height 45
click at [891, 486] on input "True" at bounding box center [896, 480] width 14 height 13
radio input "true"
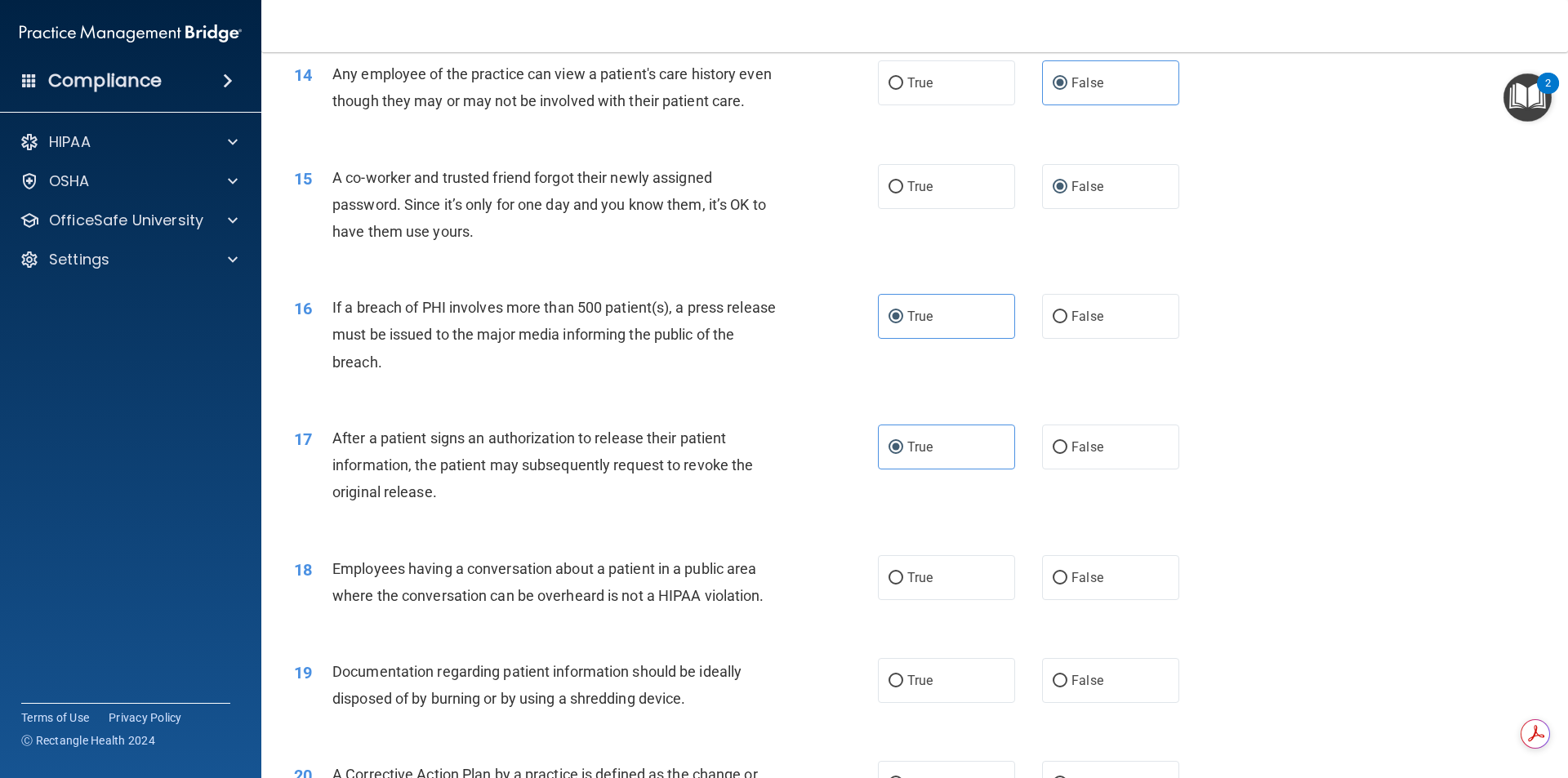
scroll to position [1633, 0]
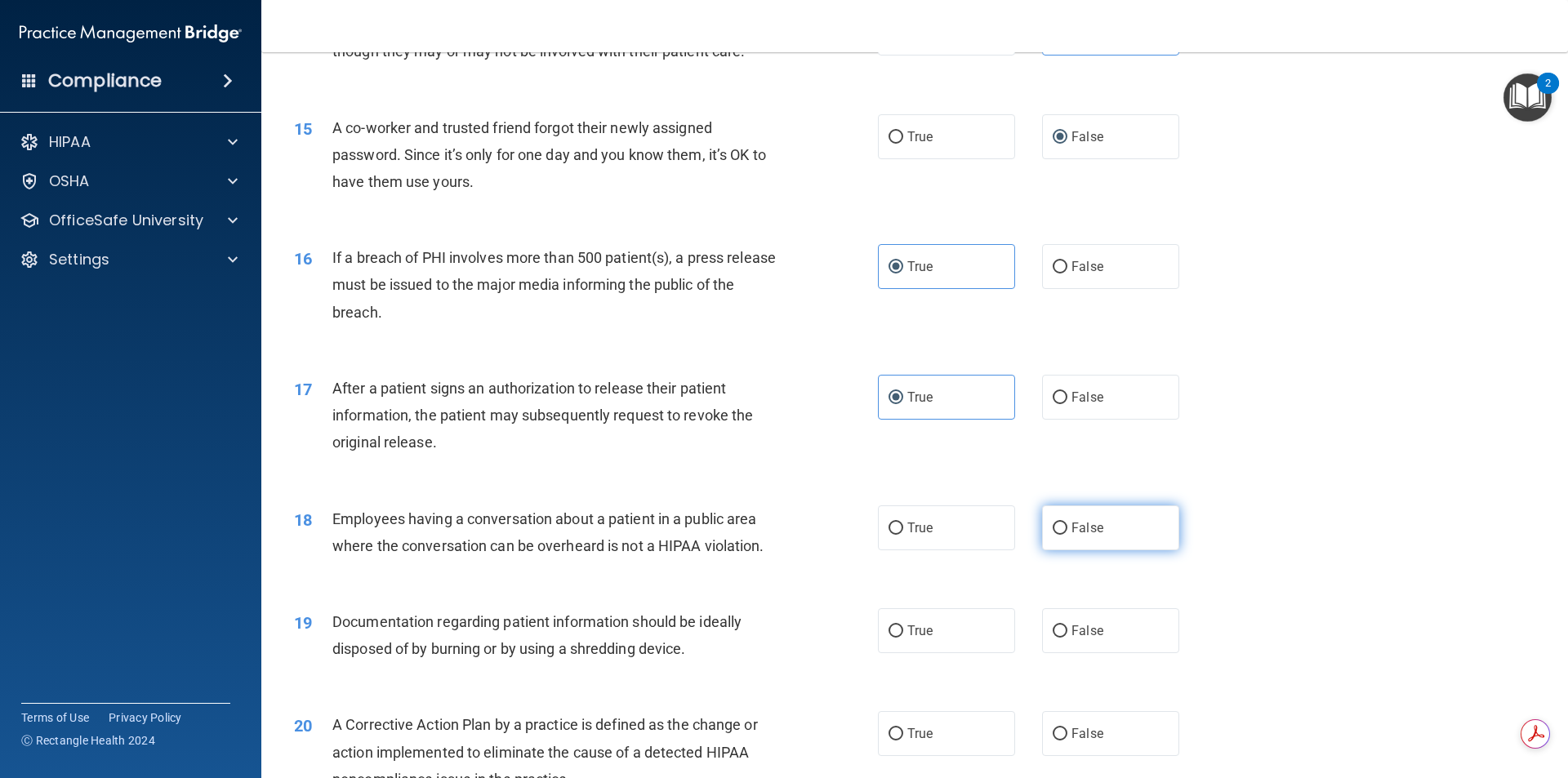
click at [1053, 535] on input "False" at bounding box center [1060, 529] width 14 height 13
radio input "true"
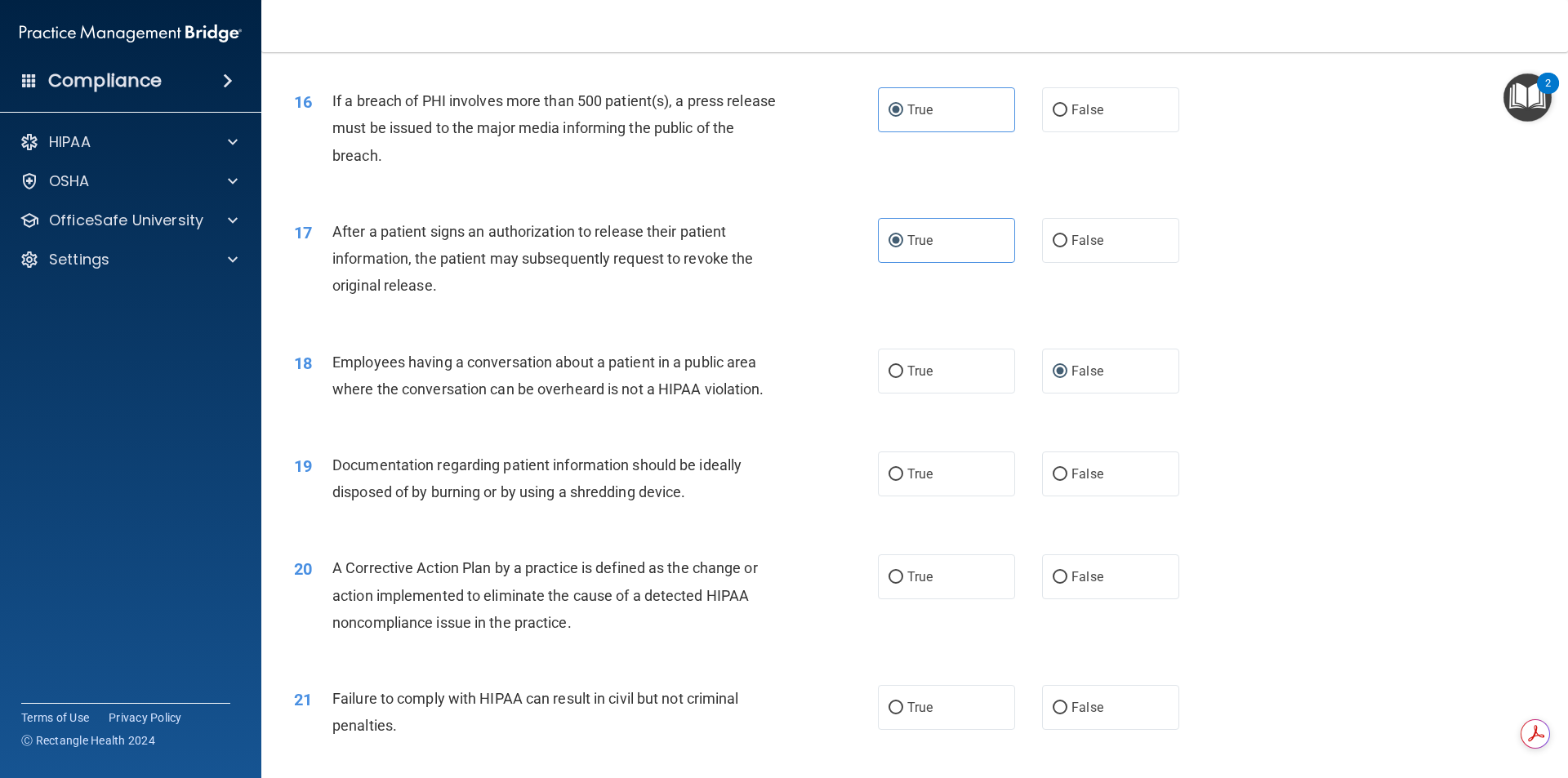
scroll to position [1796, 0]
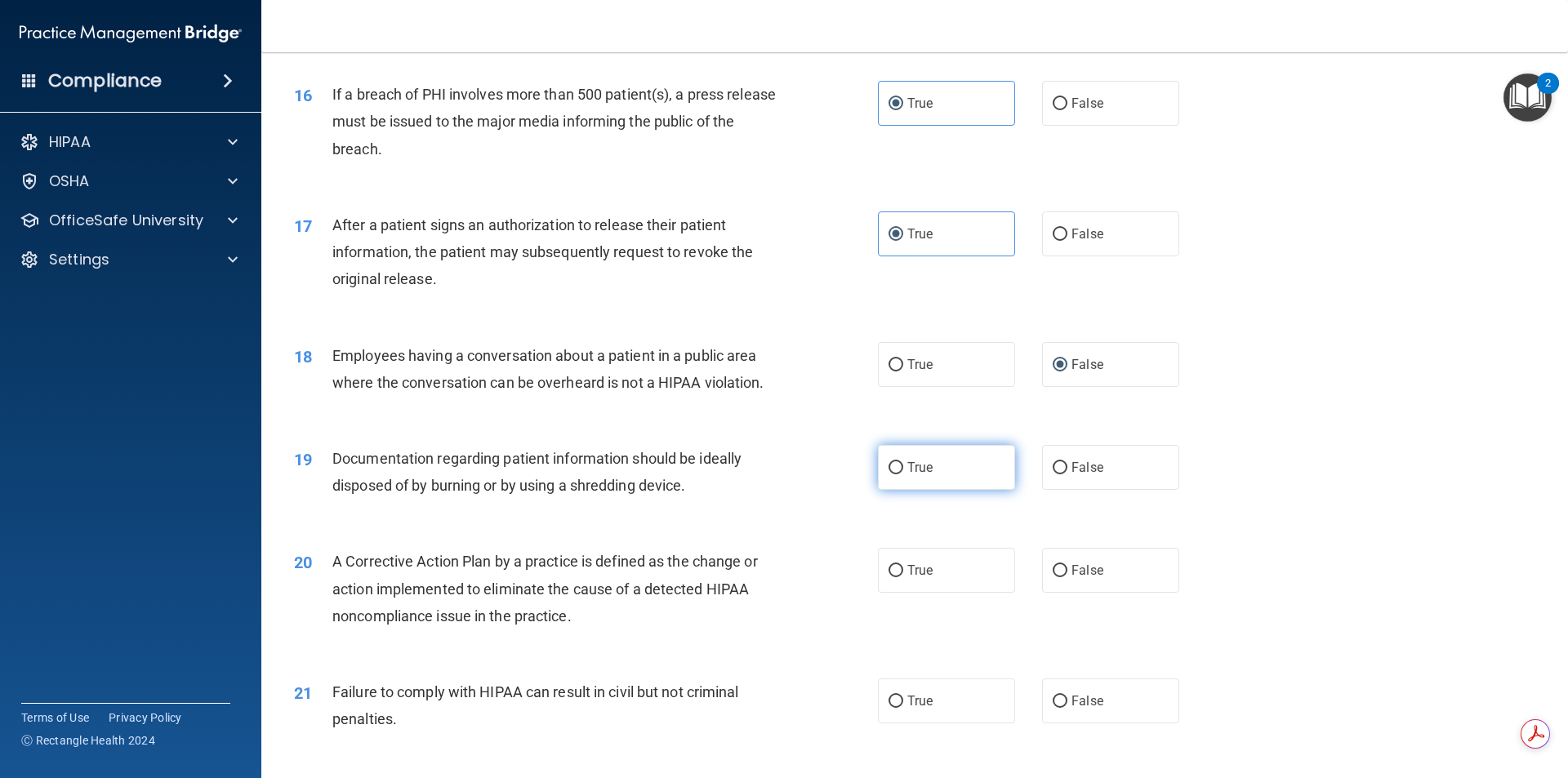
click at [883, 490] on label "True" at bounding box center [947, 467] width 137 height 45
click at [889, 475] on input "True" at bounding box center [896, 468] width 14 height 13
radio input "true"
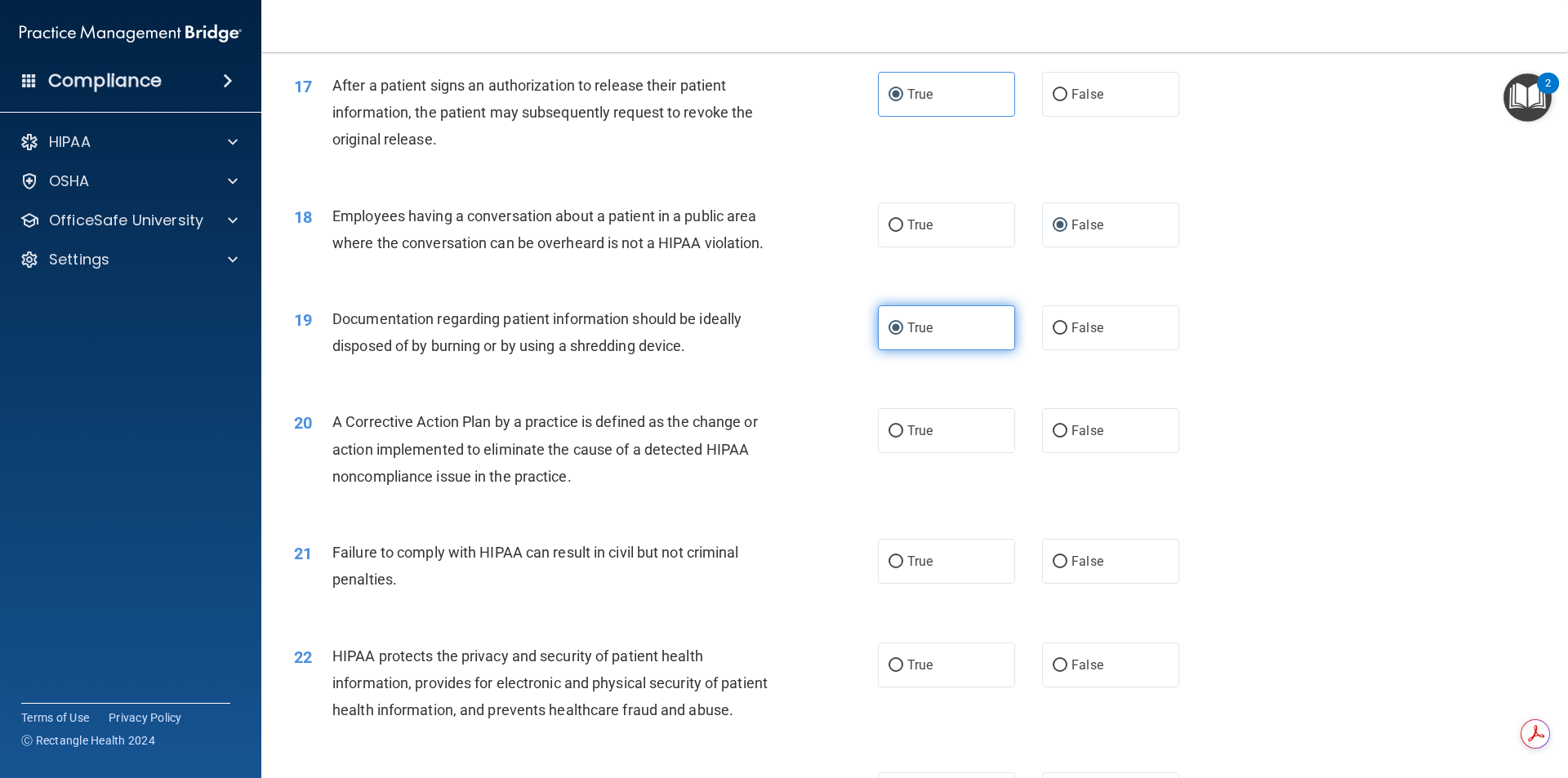
scroll to position [1960, 0]
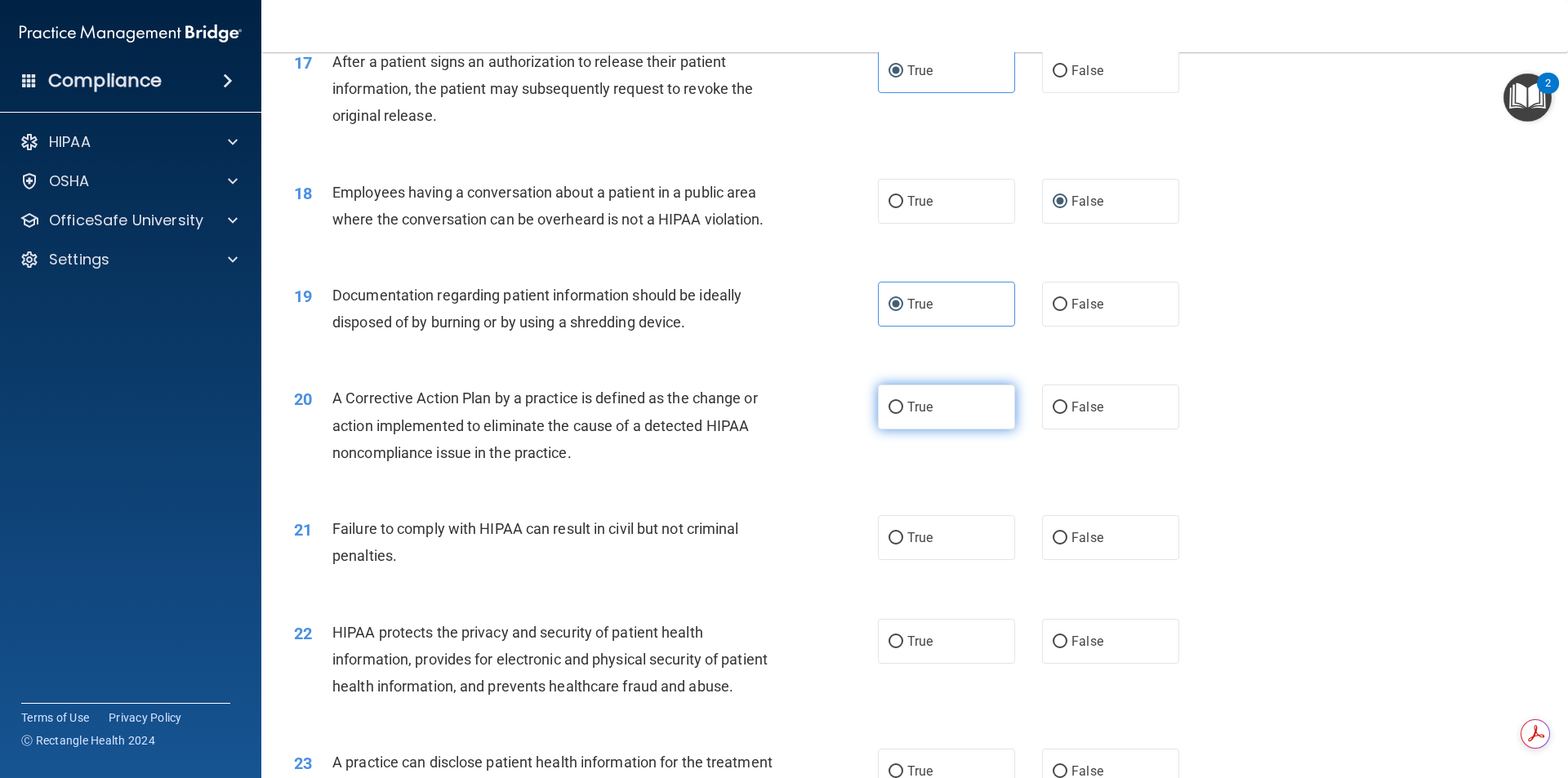
click at [913, 426] on label "True" at bounding box center [947, 407] width 137 height 45
click at [903, 414] on input "True" at bounding box center [896, 408] width 14 height 13
radio input "true"
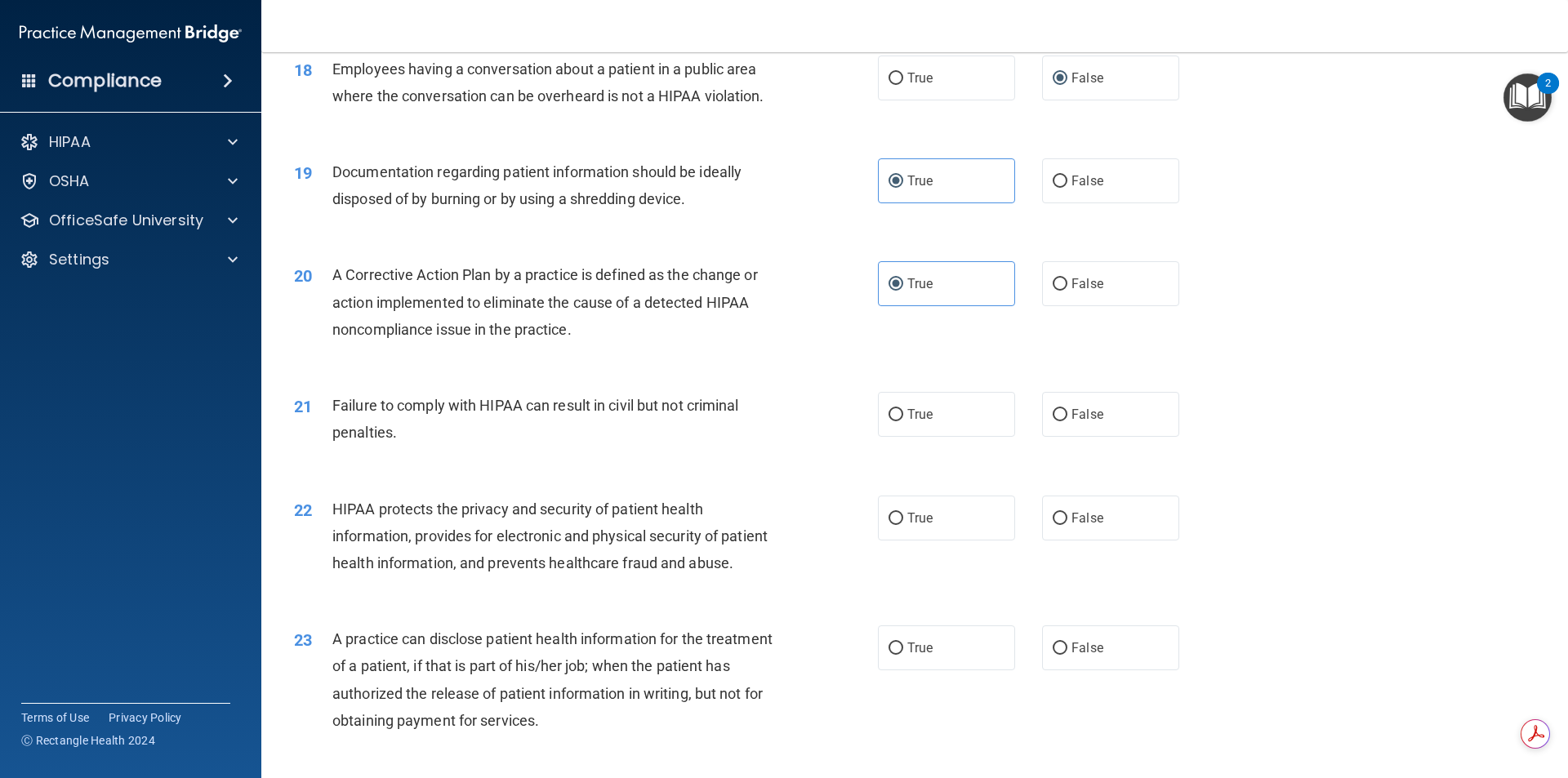
scroll to position [2123, 0]
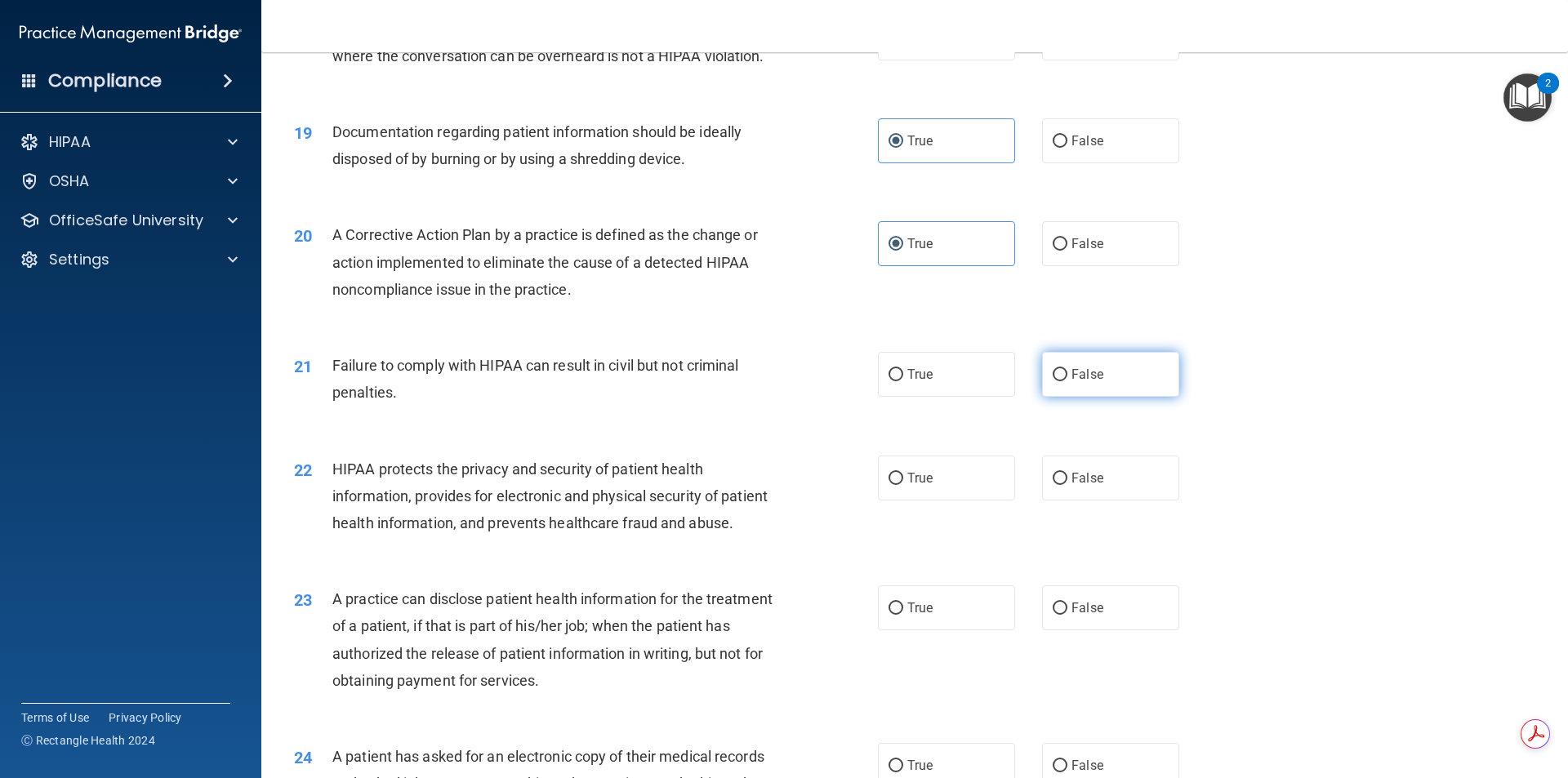
click at [1070, 397] on label "False" at bounding box center [1110, 375] width 137 height 45
click at [1067, 382] on input "False" at bounding box center [1060, 375] width 14 height 13
radio input "true"
click at [949, 493] on label "True" at bounding box center [947, 478] width 137 height 45
click at [903, 485] on input "True" at bounding box center [896, 479] width 14 height 13
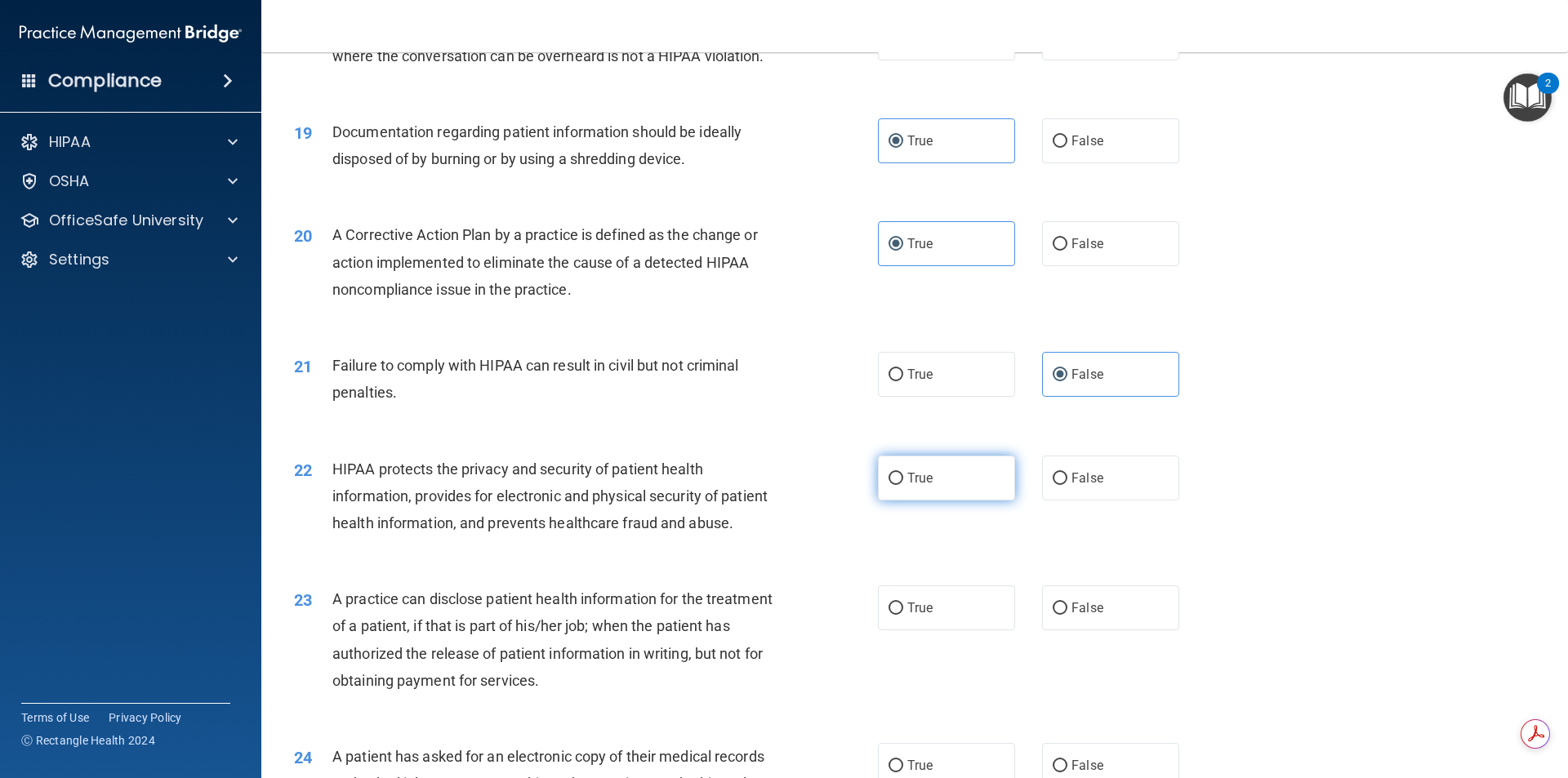
radio input "true"
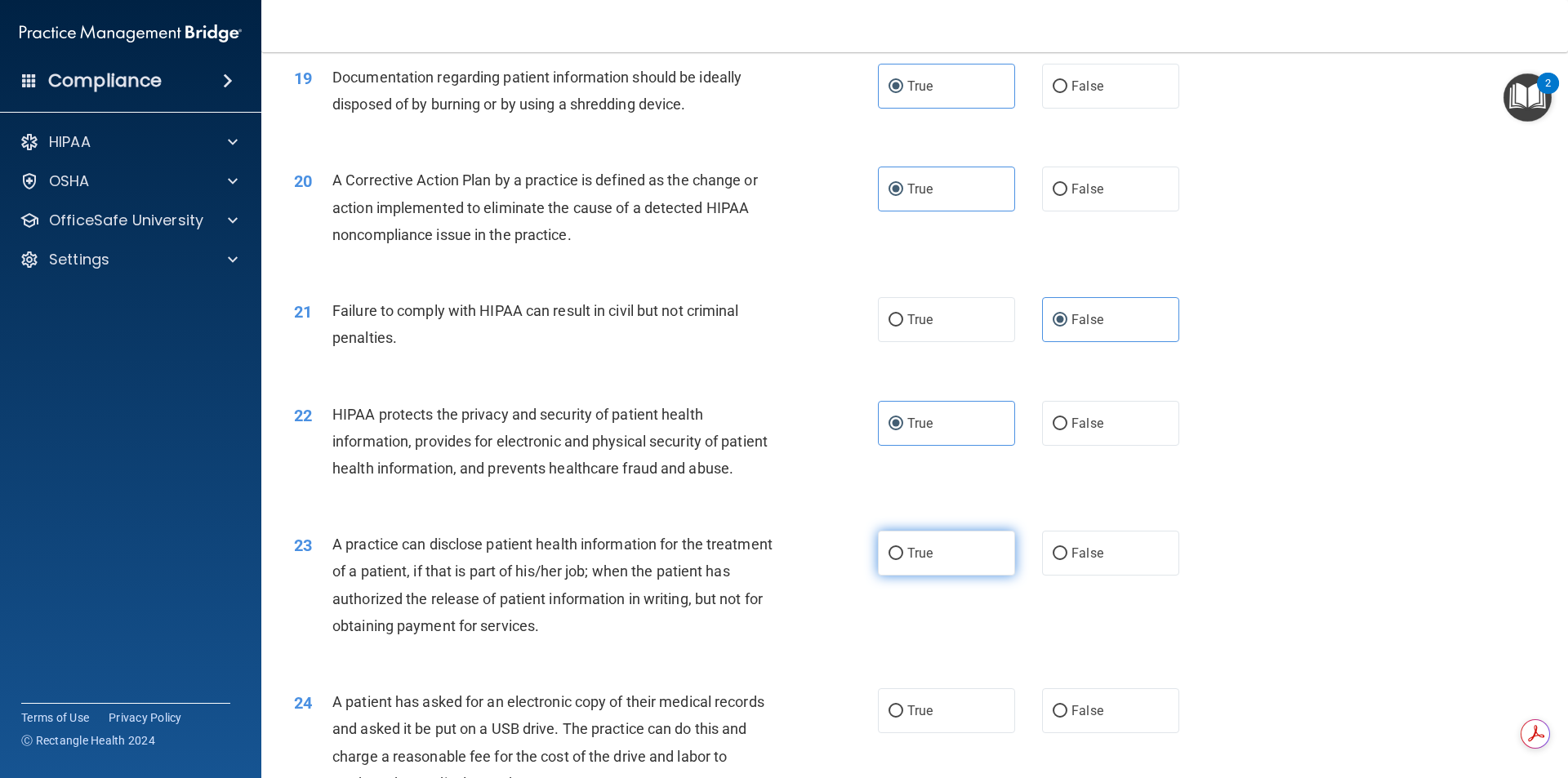
scroll to position [2286, 0]
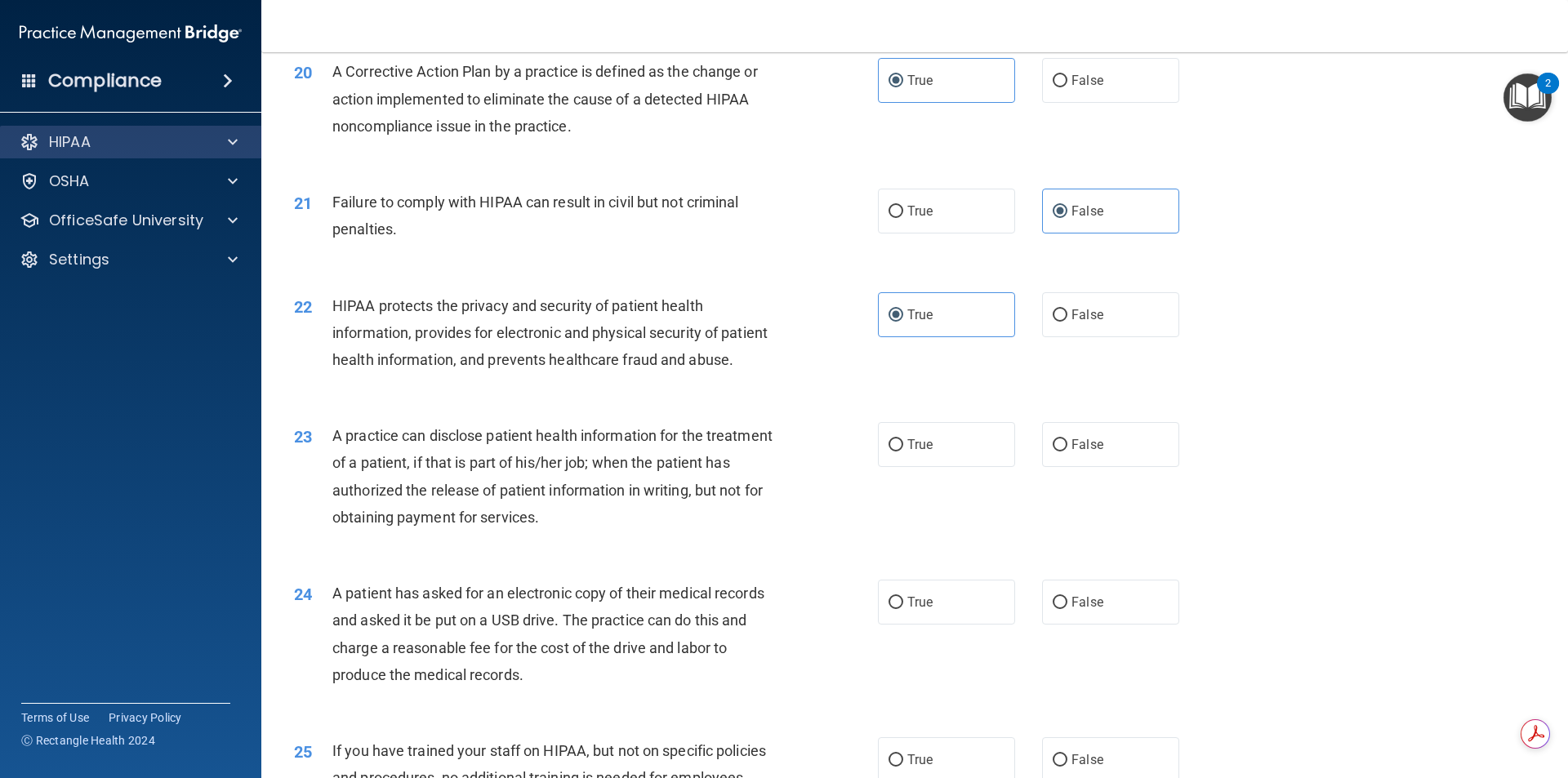
click button "Take the quiz anyway!" at bounding box center [0, 0] width 0 height 0
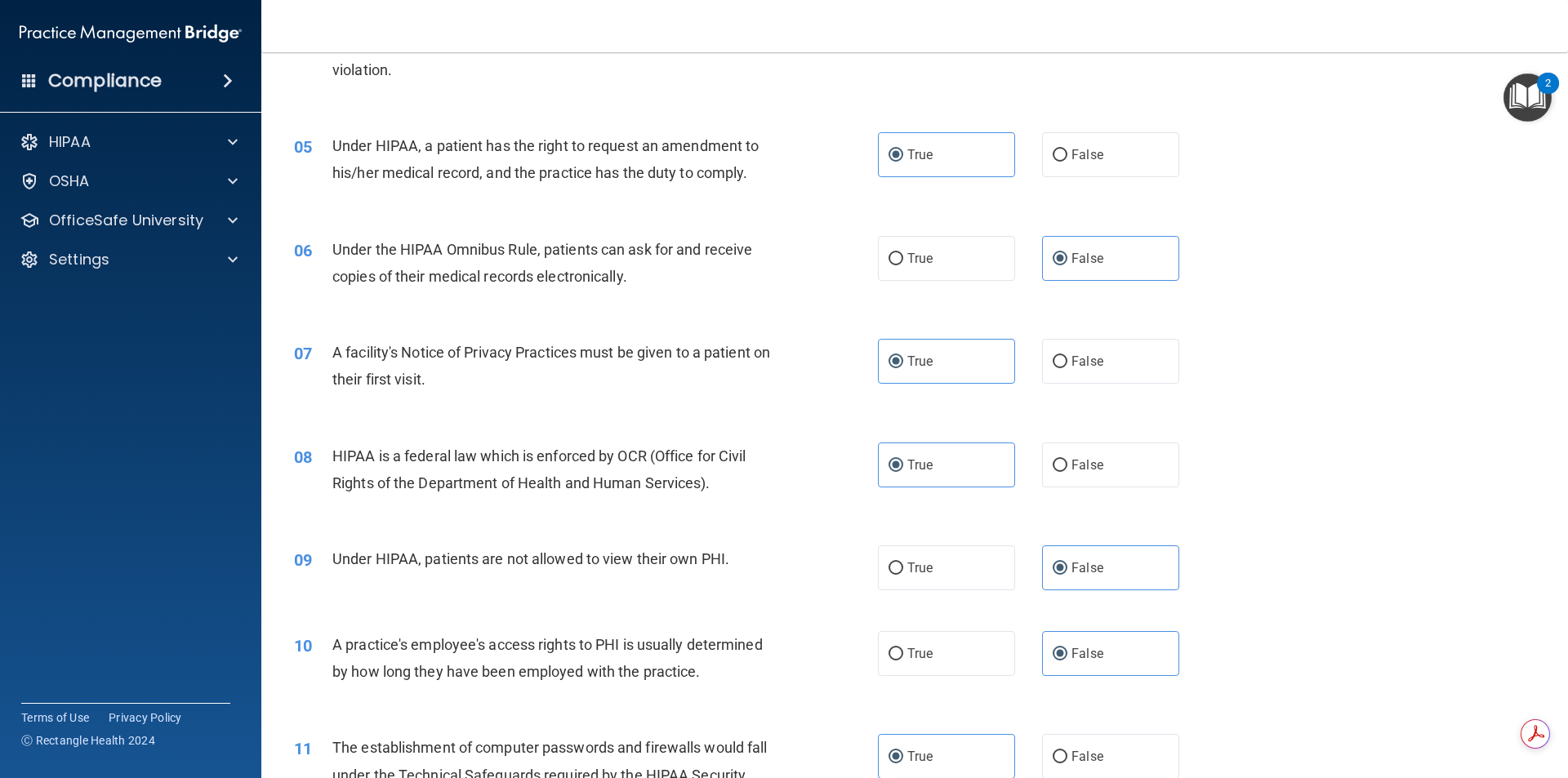
click at [978, 429] on div "08 HIPAA is a federal law which is enforced by OCR (Office for Civil Rights of …" at bounding box center [915, 474] width 1266 height 103
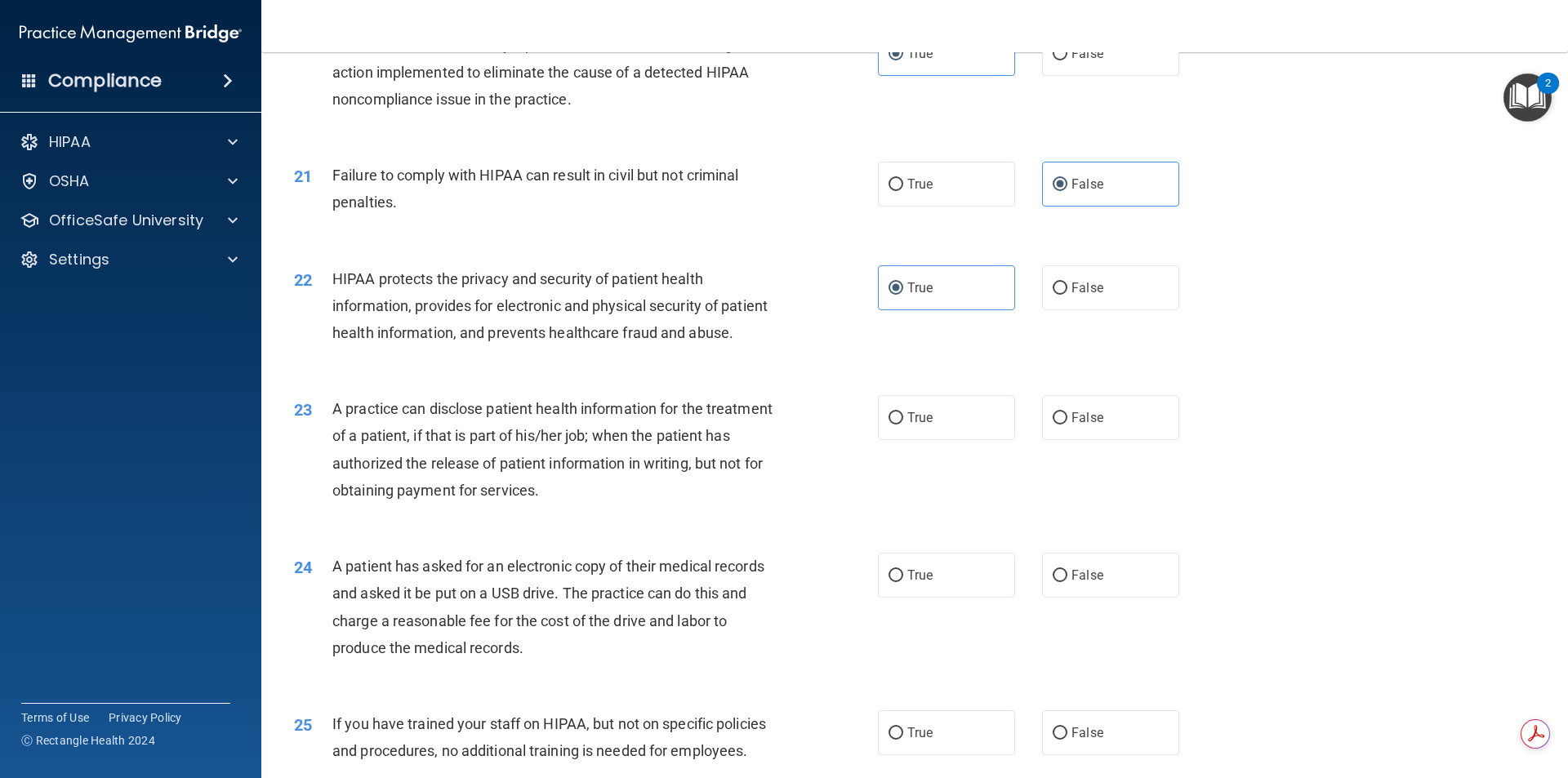
scroll to position [2342, 0]
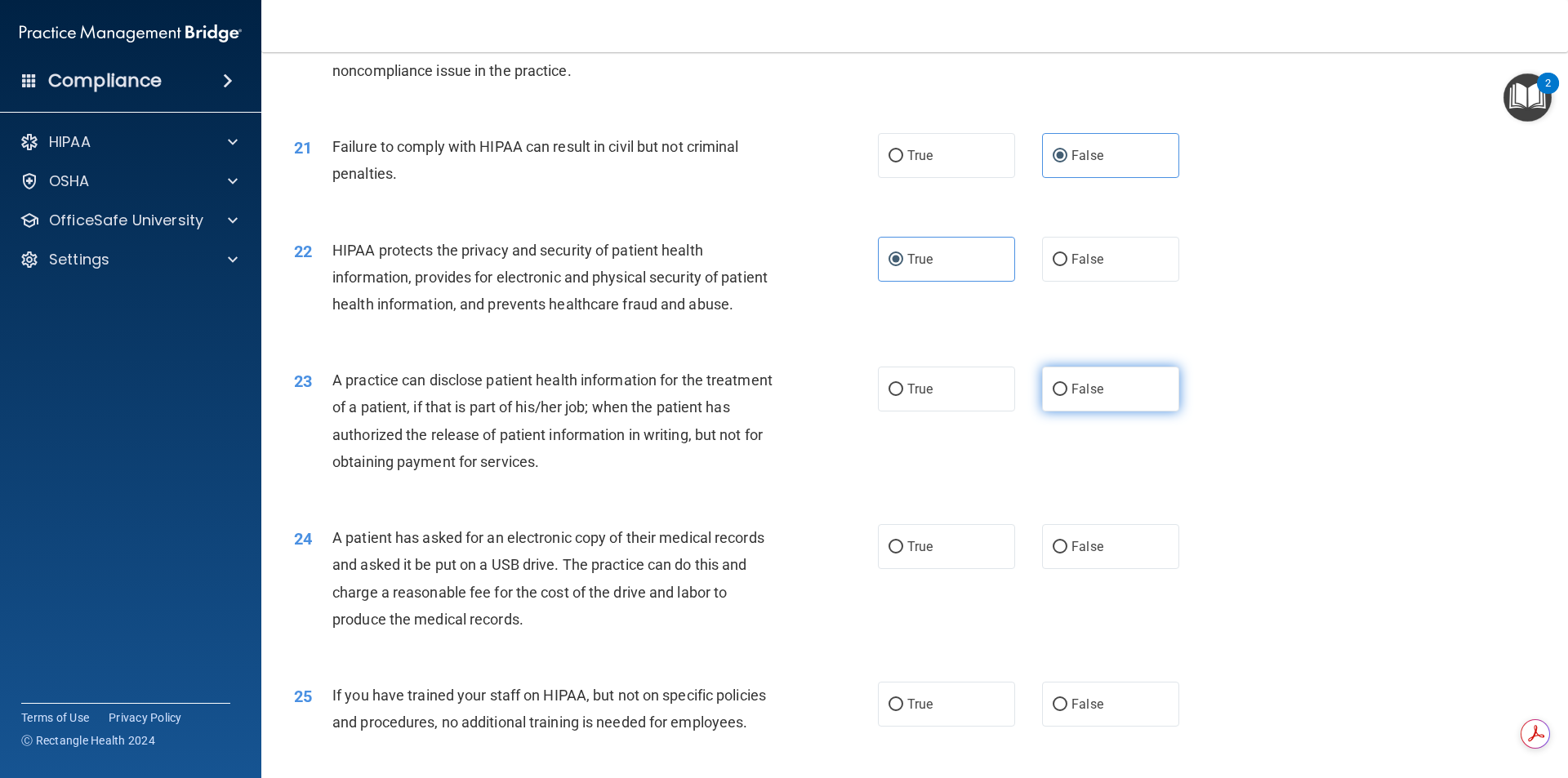
click at [1092, 412] on label "False" at bounding box center [1110, 389] width 137 height 45
click at [1067, 396] on input "False" at bounding box center [1060, 390] width 14 height 13
radio input "true"
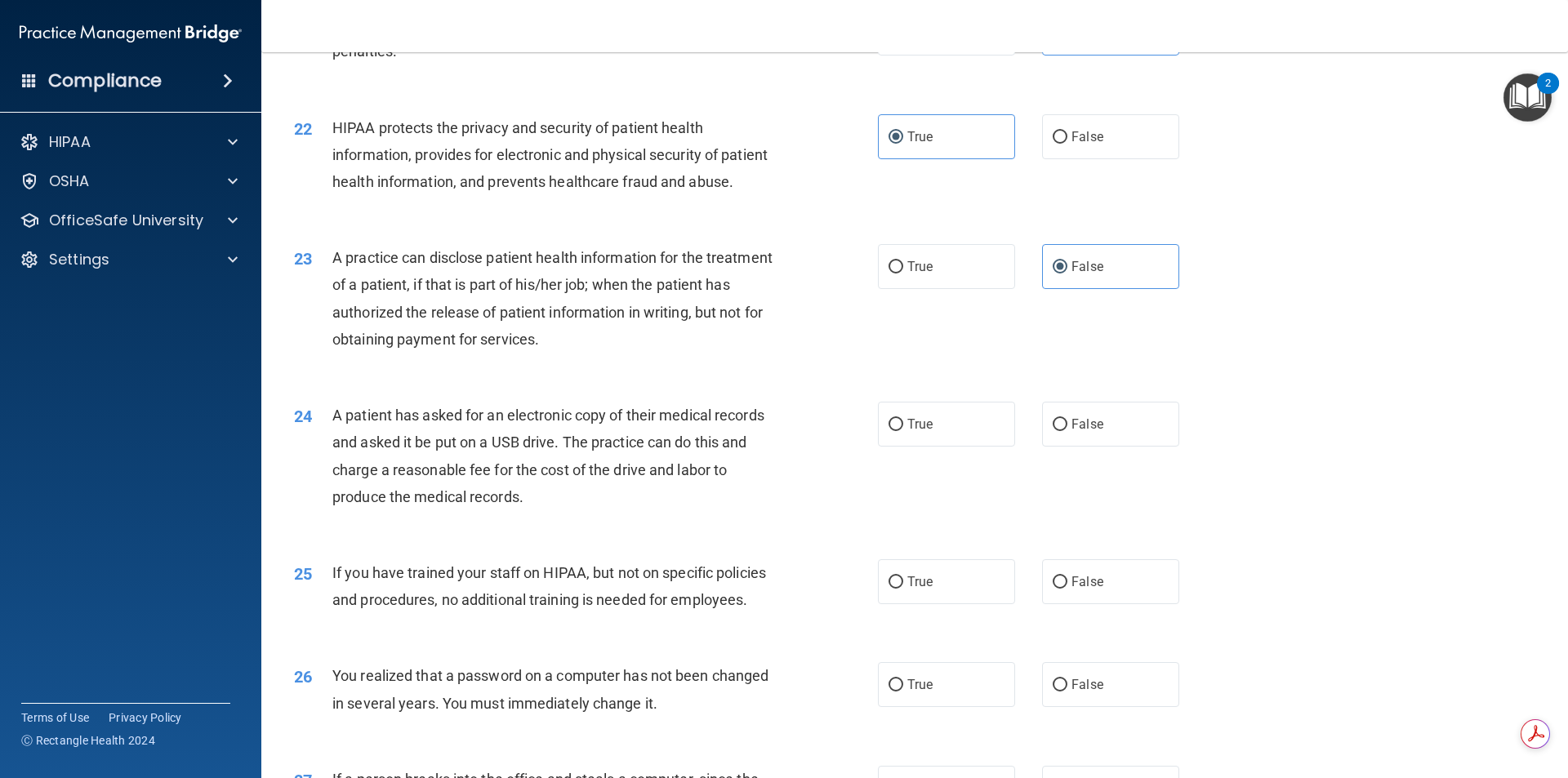
scroll to position [2505, 0]
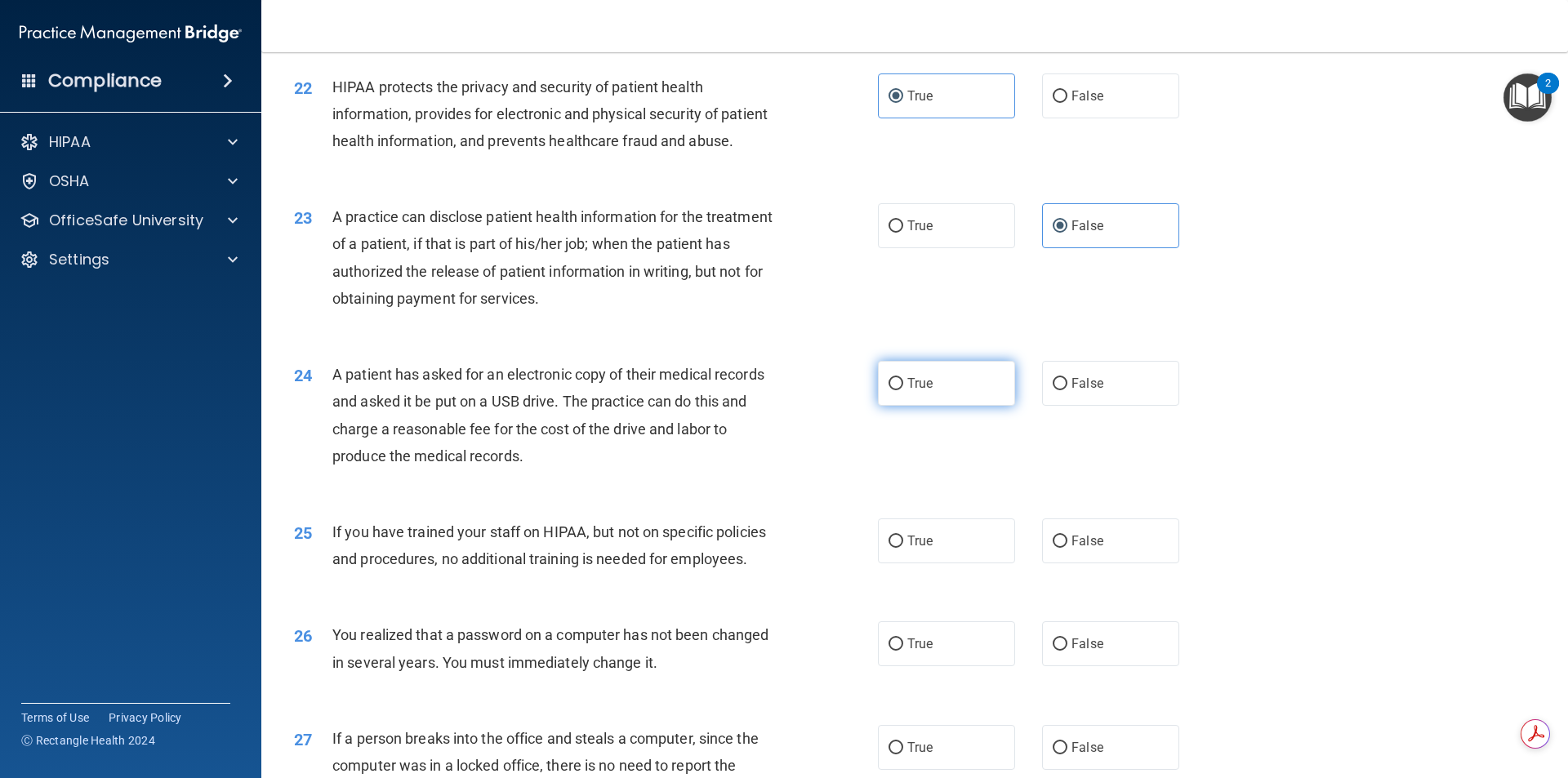
click at [965, 406] on label "True" at bounding box center [947, 384] width 137 height 45
click at [903, 391] on input "True" at bounding box center [896, 384] width 14 height 13
radio input "true"
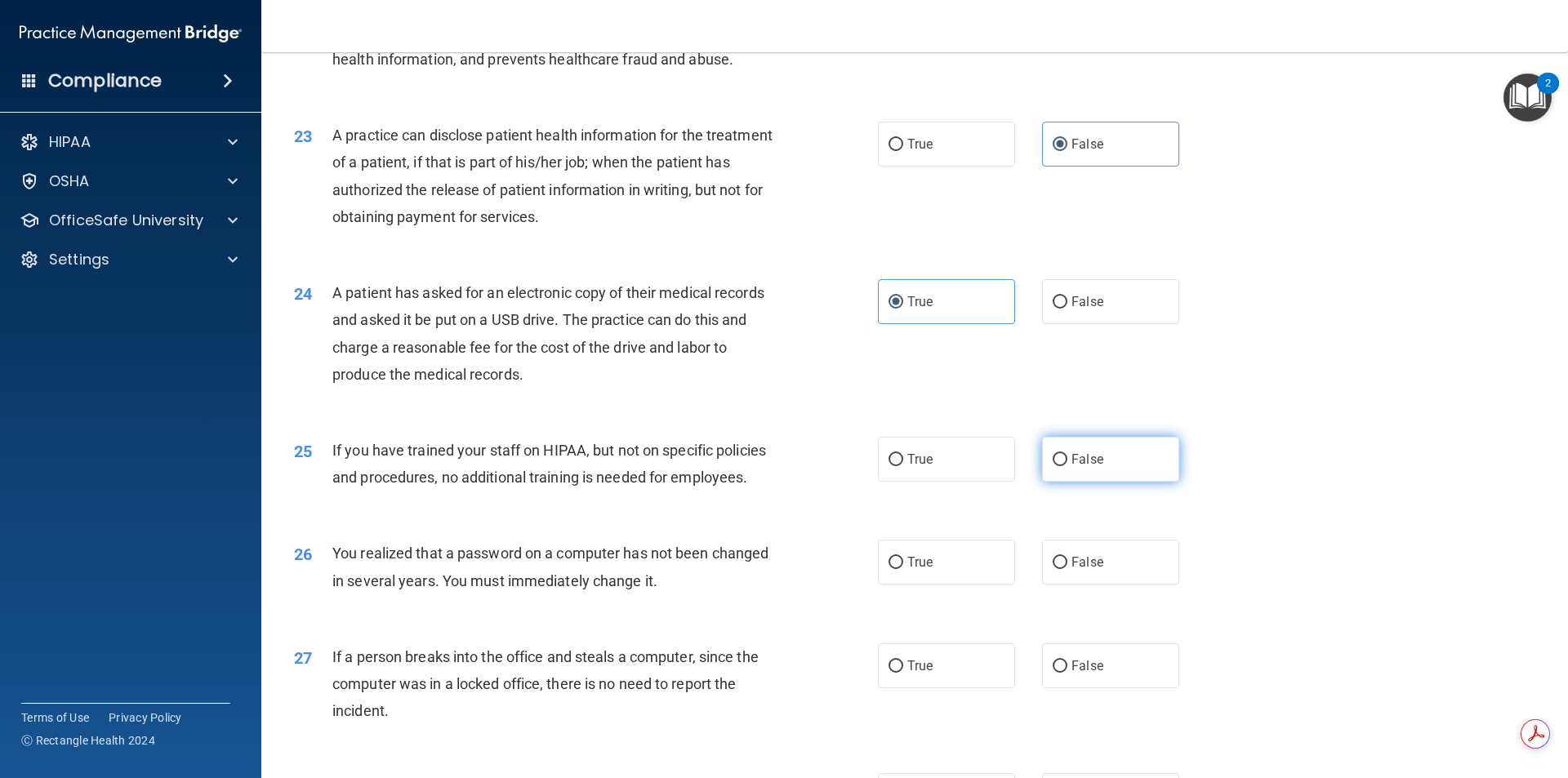
click at [1094, 482] on label "False" at bounding box center [1110, 459] width 137 height 45
click at [1067, 466] on input "False" at bounding box center [1060, 460] width 14 height 13
radio input "true"
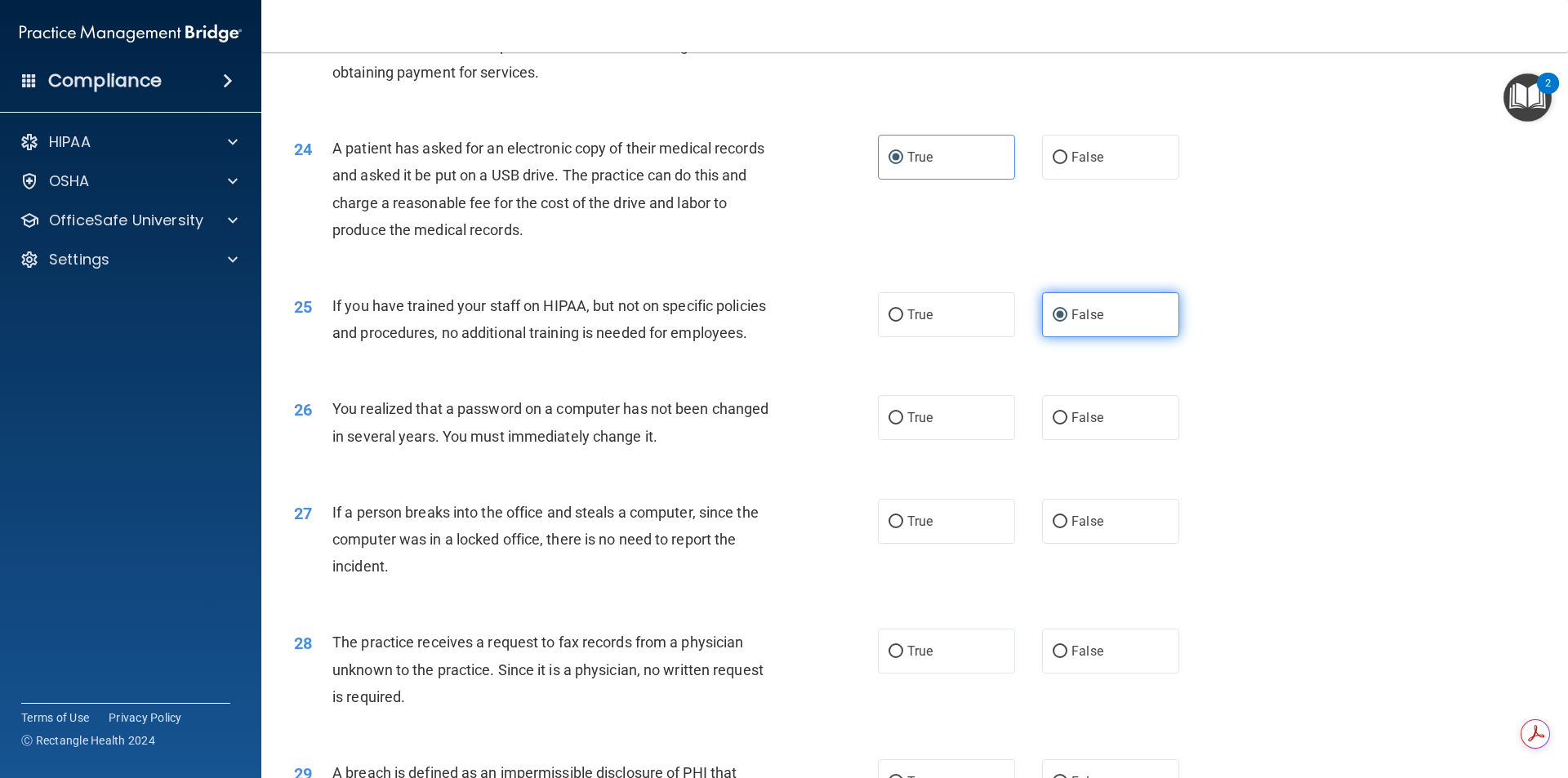
scroll to position [2751, 0]
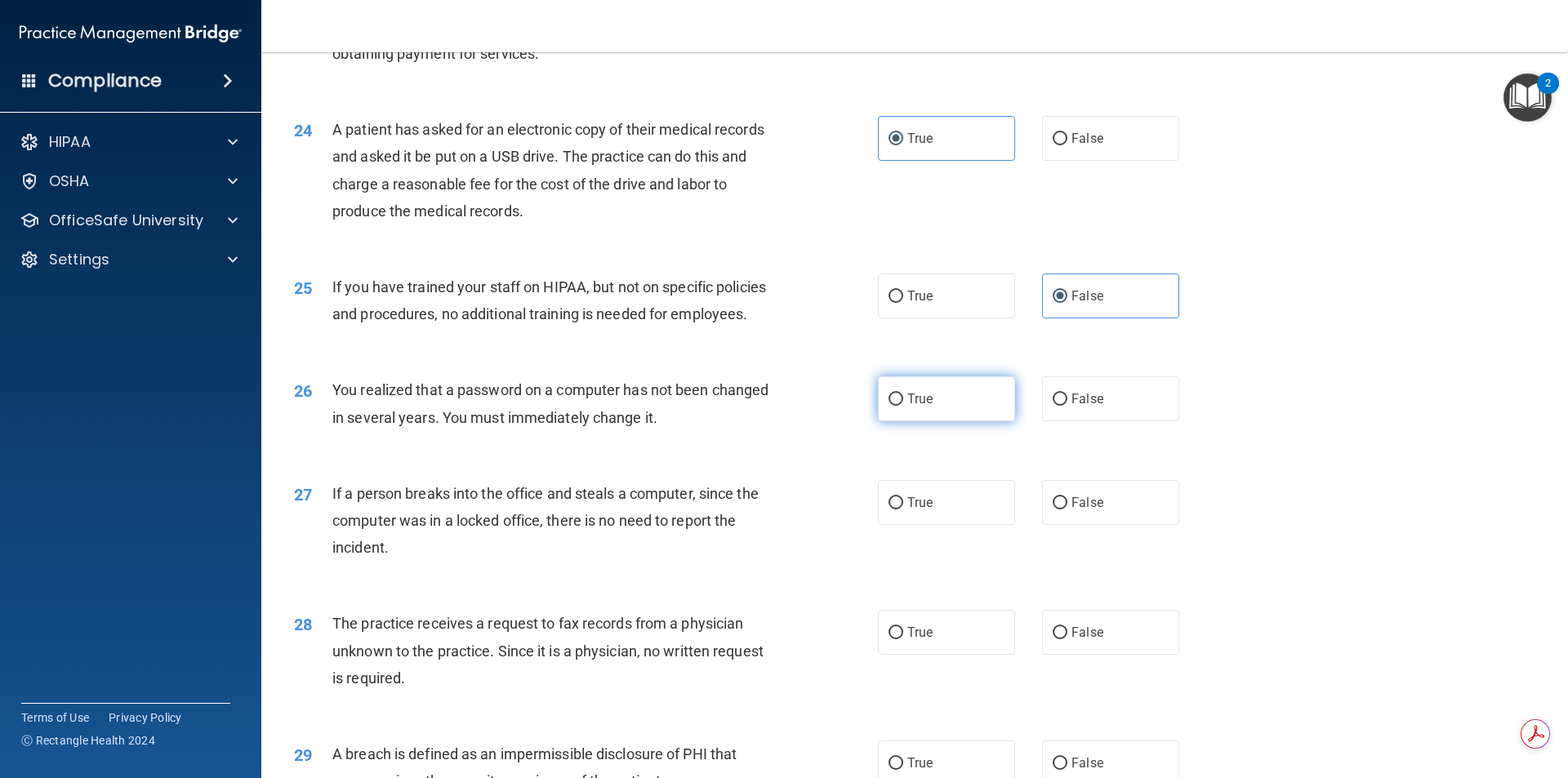
click at [920, 421] on label "True" at bounding box center [947, 399] width 137 height 45
click at [903, 406] on input "True" at bounding box center [896, 400] width 14 height 13
radio input "true"
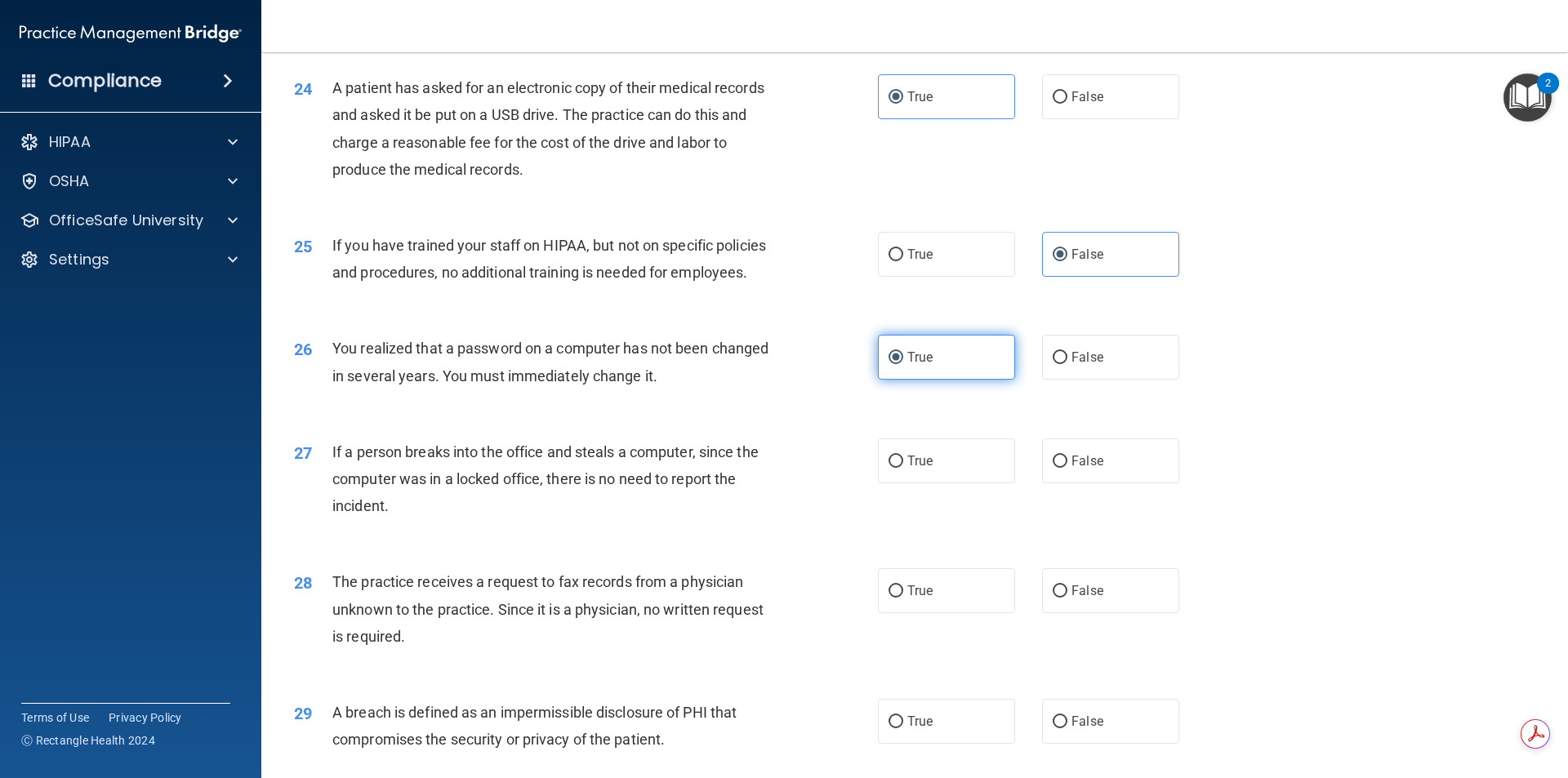
scroll to position [2832, 0]
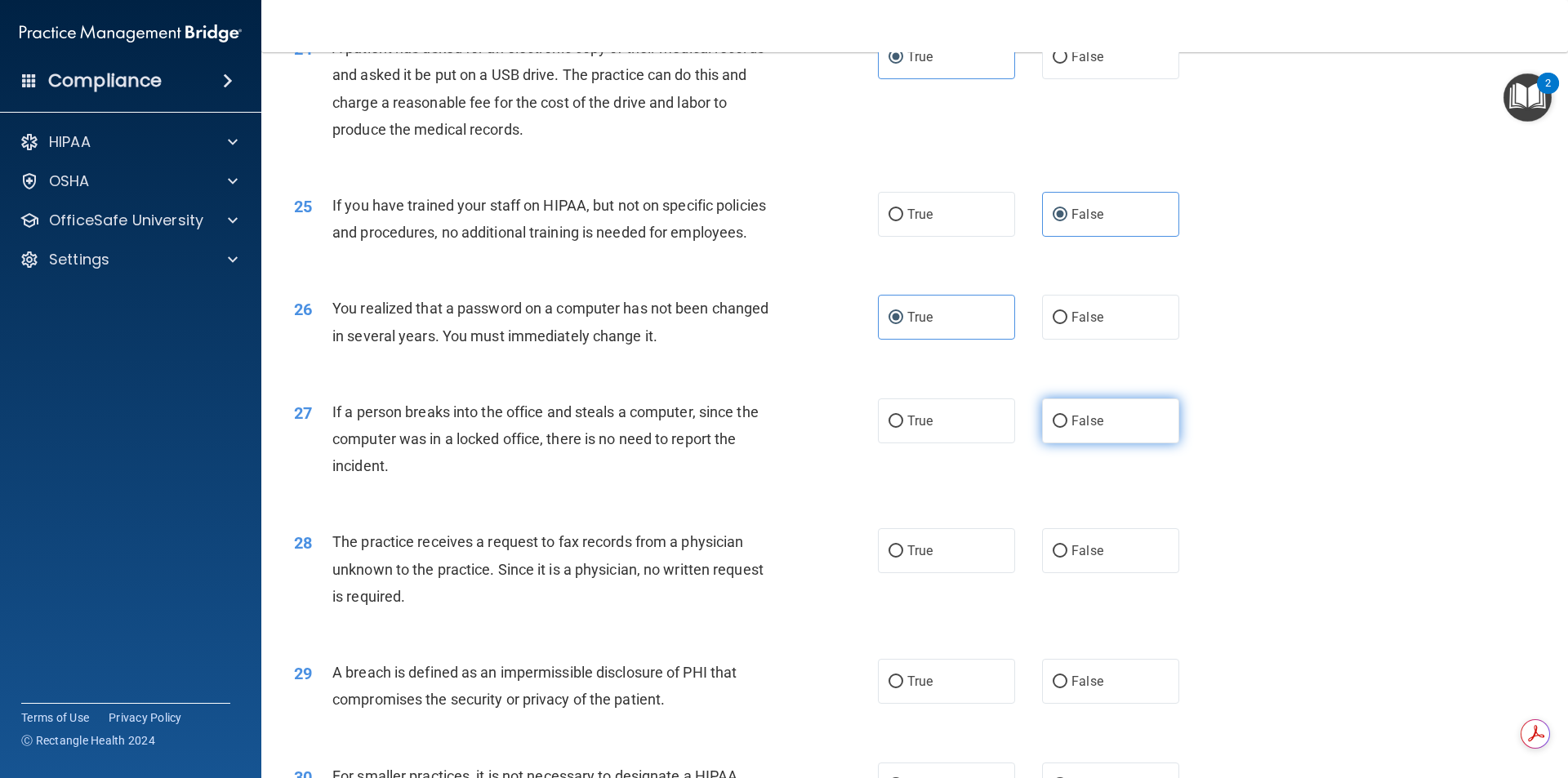
click at [1042, 443] on label "False" at bounding box center [1110, 421] width 137 height 45
click at [1053, 428] on input "False" at bounding box center [1060, 422] width 14 height 13
radio input "true"
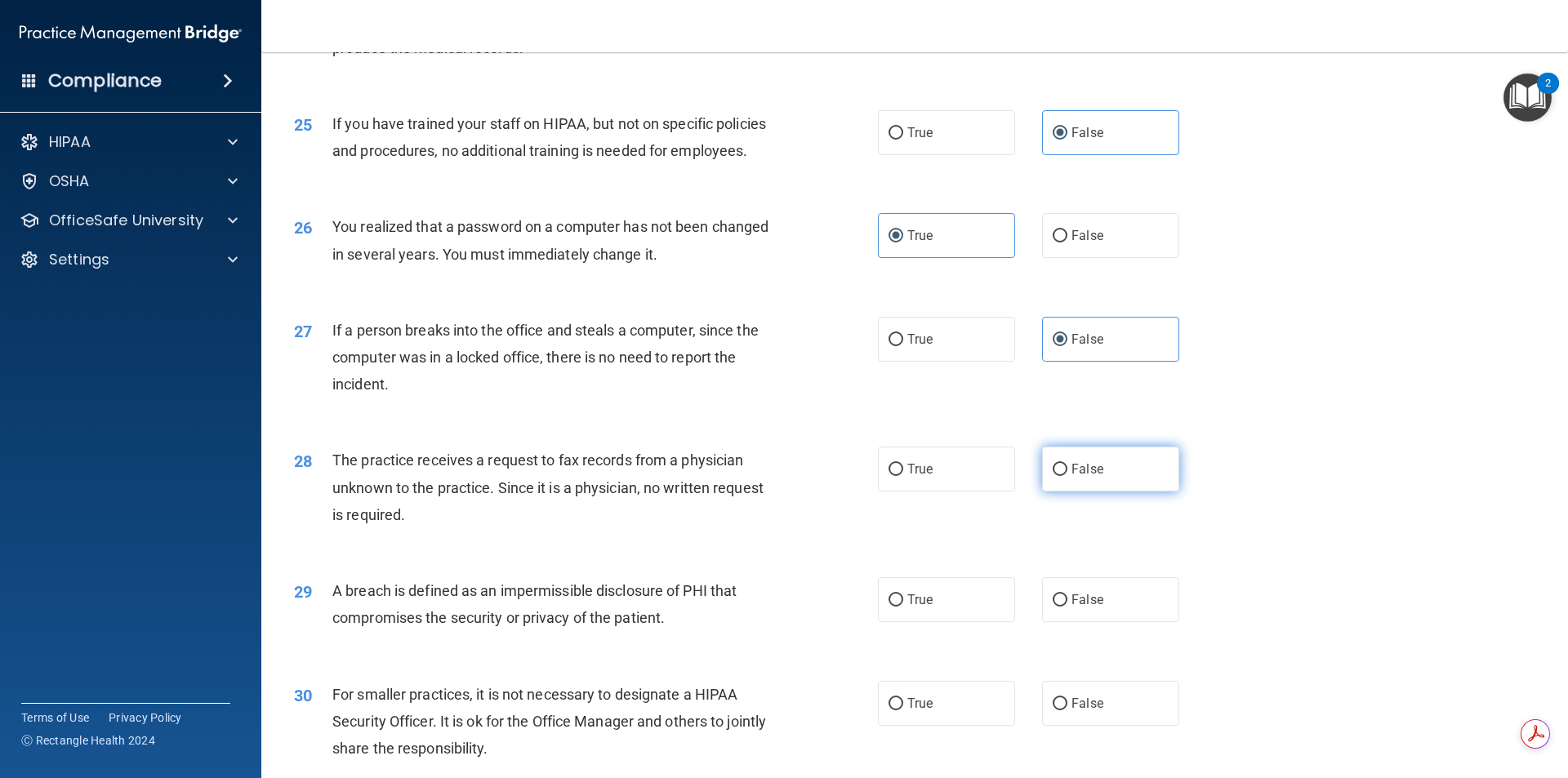
click at [1047, 492] on label "False" at bounding box center [1110, 469] width 137 height 45
click at [1053, 476] on input "False" at bounding box center [1060, 470] width 14 height 13
radio input "true"
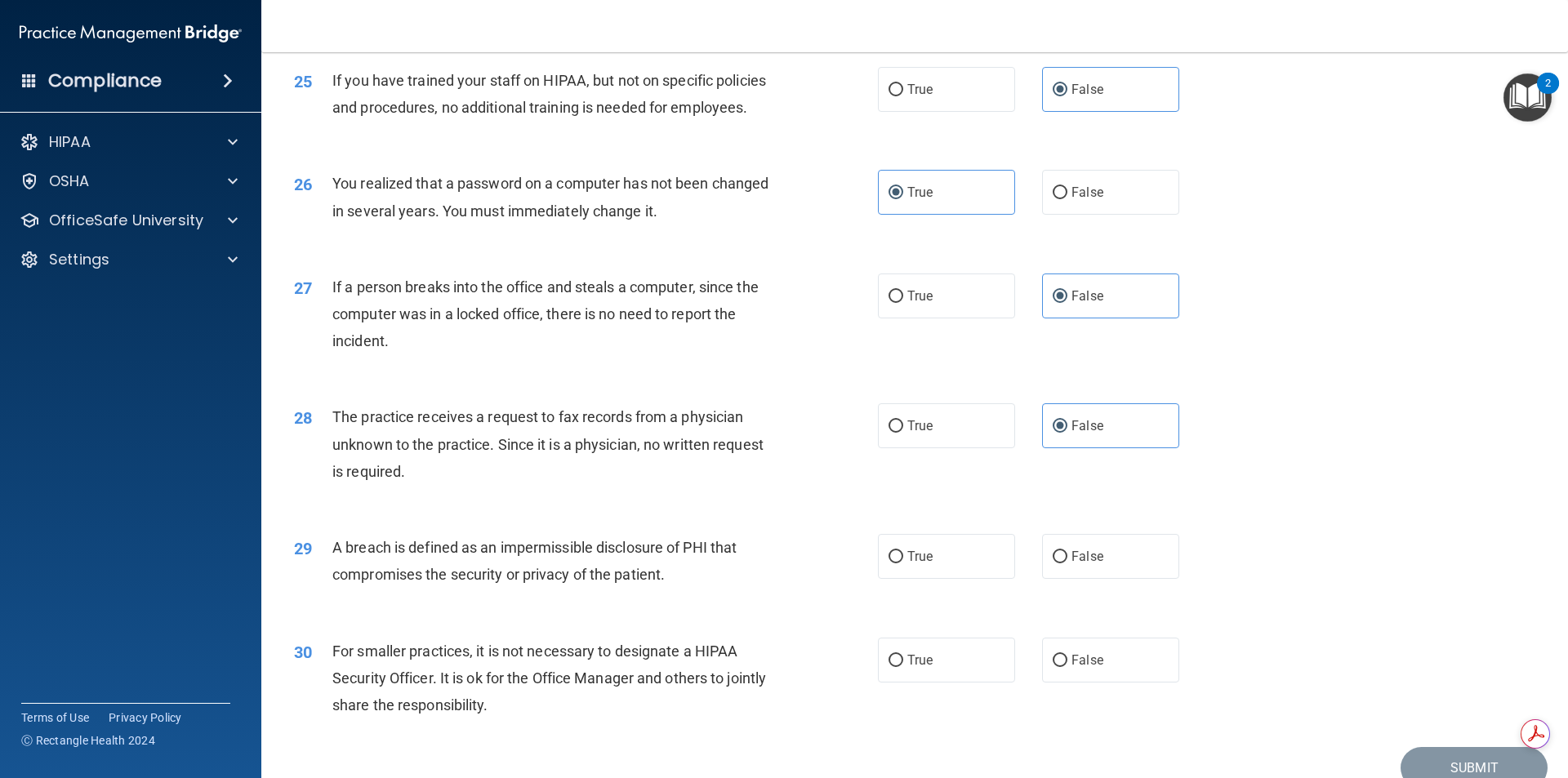
scroll to position [3087, 0]
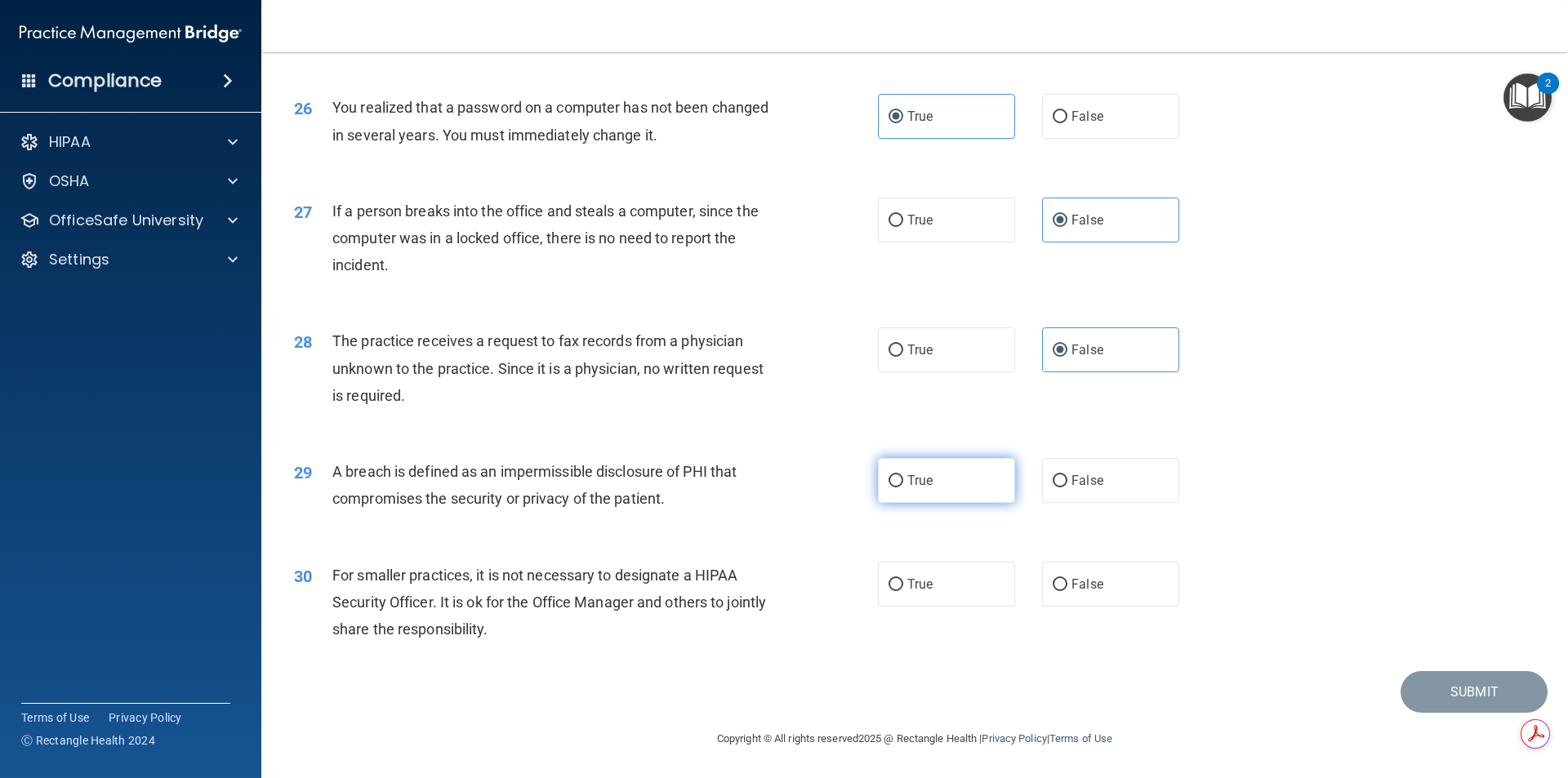
click at [980, 483] on label "True" at bounding box center [947, 481] width 137 height 45
click at [903, 483] on input "True" at bounding box center [896, 482] width 14 height 13
radio input "true"
click at [1074, 592] on label "False" at bounding box center [1110, 584] width 137 height 45
click at [1067, 592] on input "False" at bounding box center [1060, 585] width 14 height 13
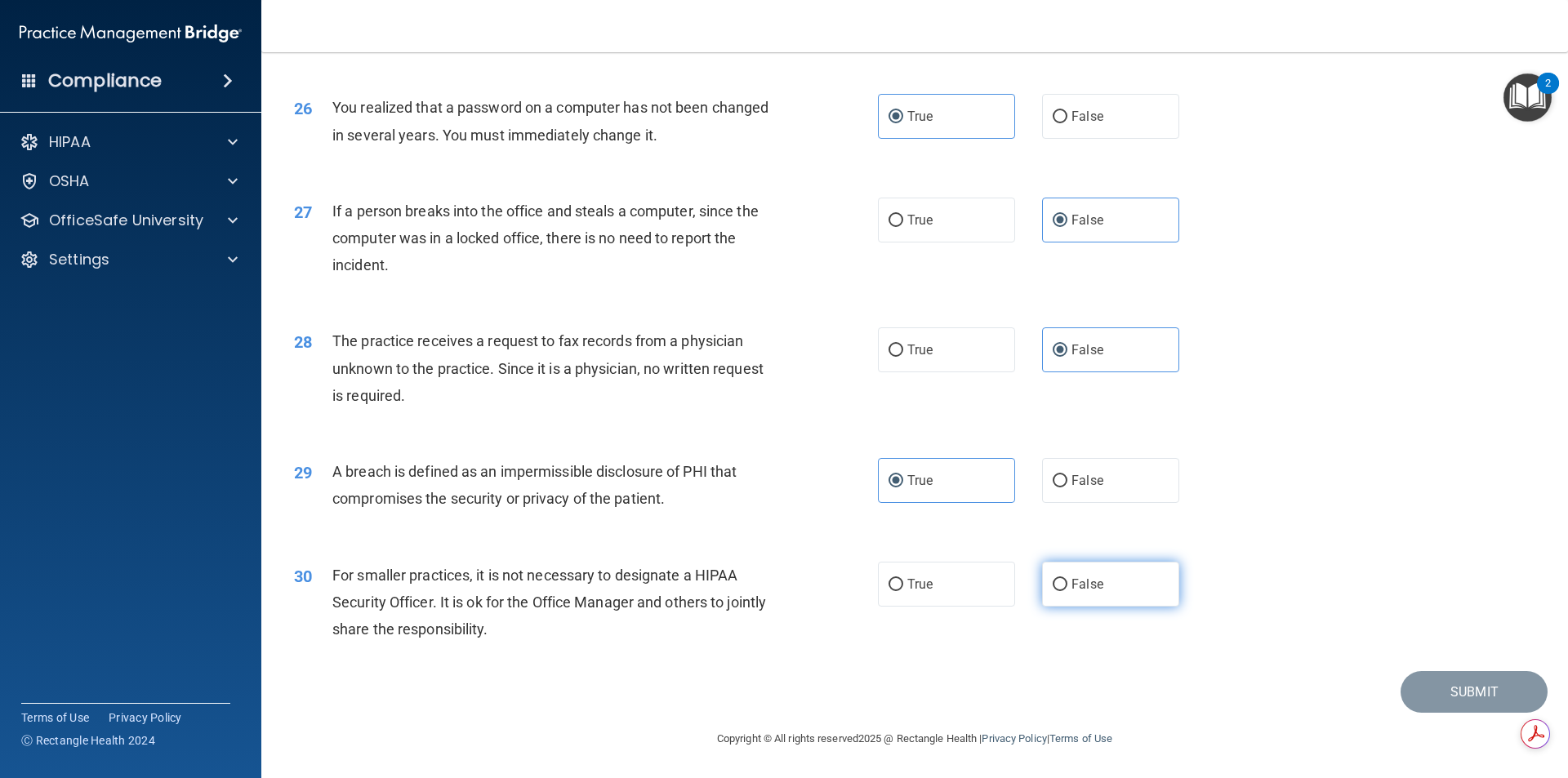
radio input "true"
click at [1445, 685] on button "Submit" at bounding box center [1473, 692] width 147 height 41
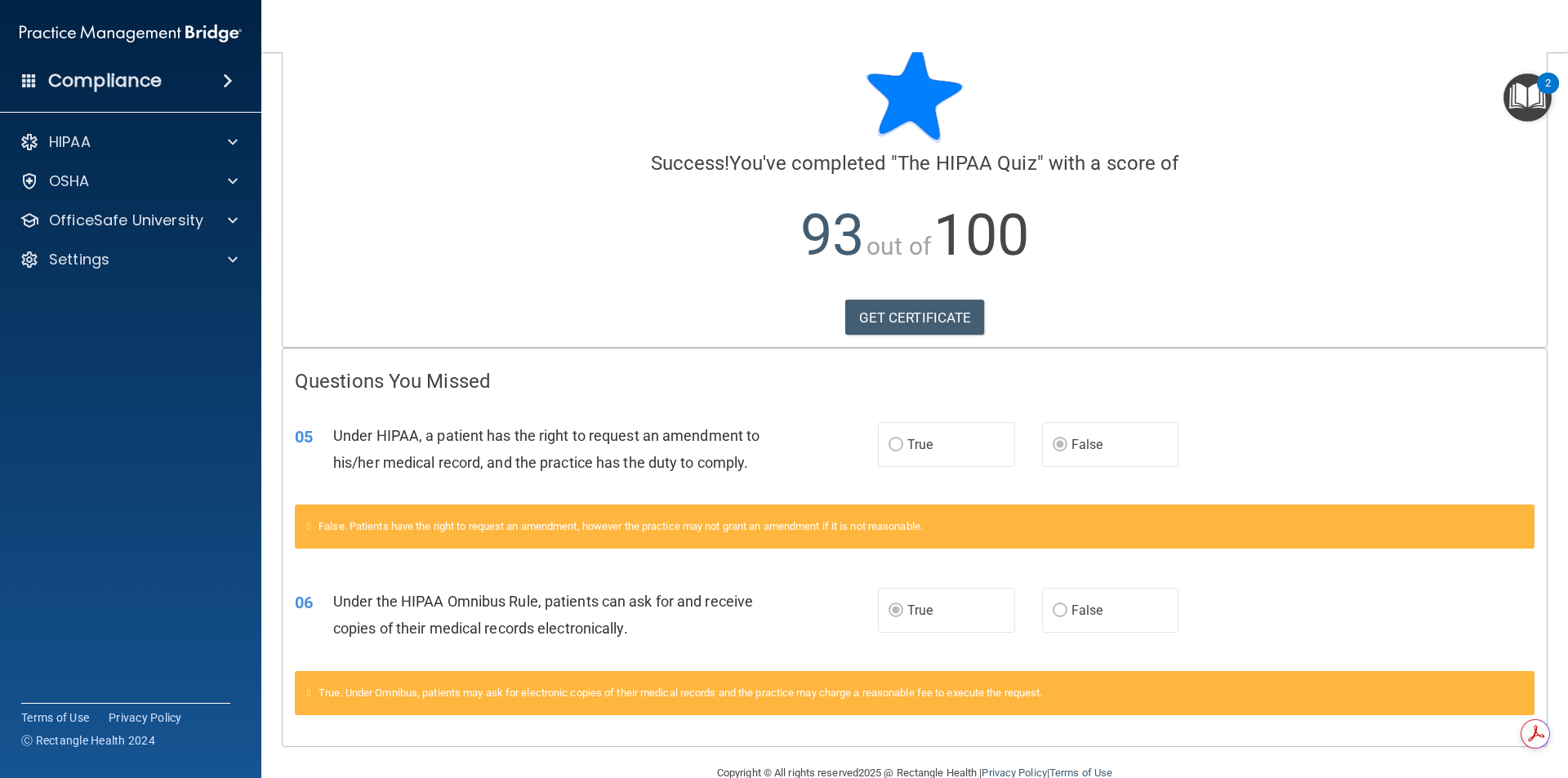
scroll to position [71, 0]
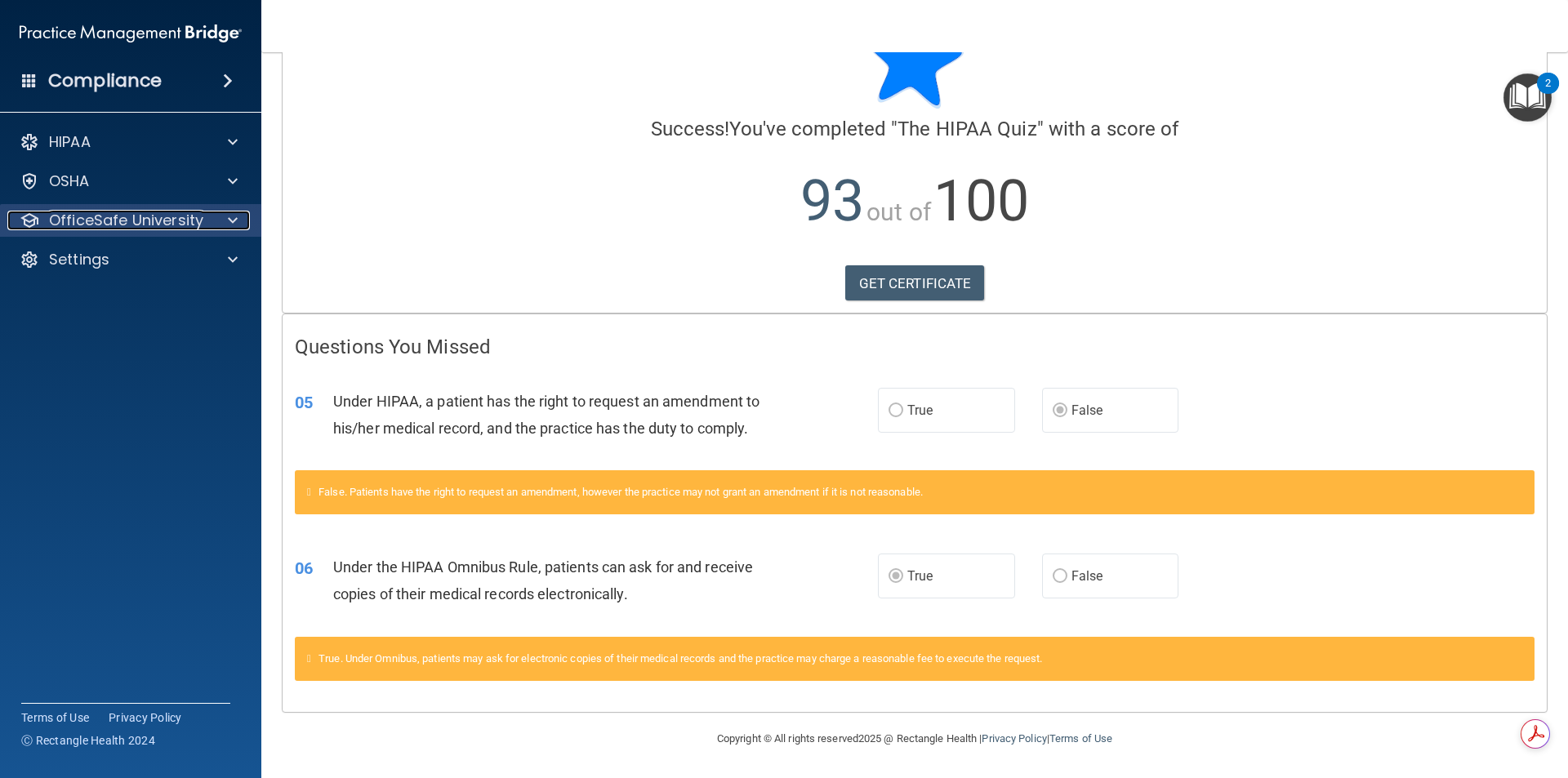
click at [223, 228] on div at bounding box center [230, 221] width 41 height 20
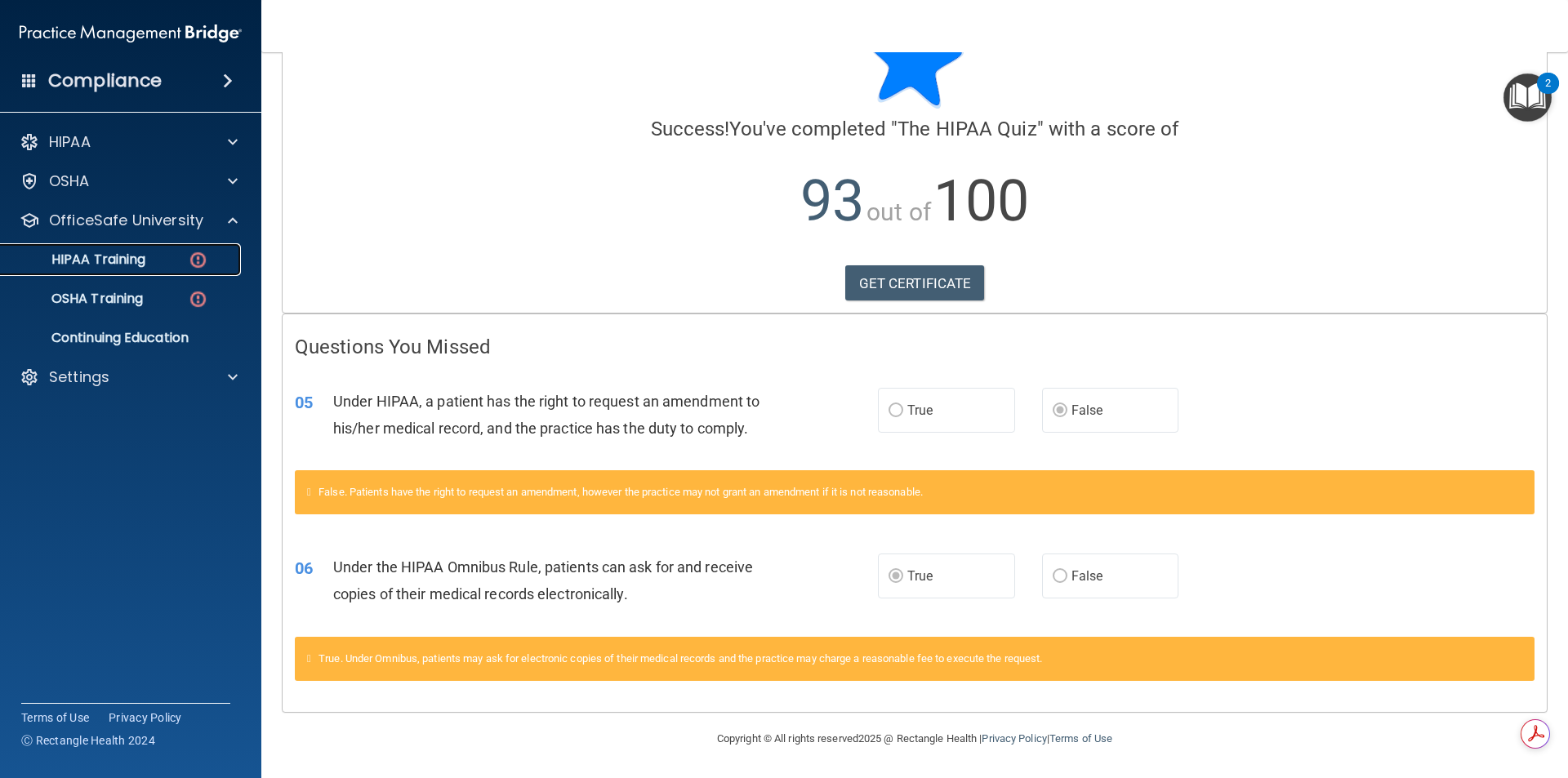
click at [163, 269] on link "HIPAA Training" at bounding box center [113, 259] width 258 height 32
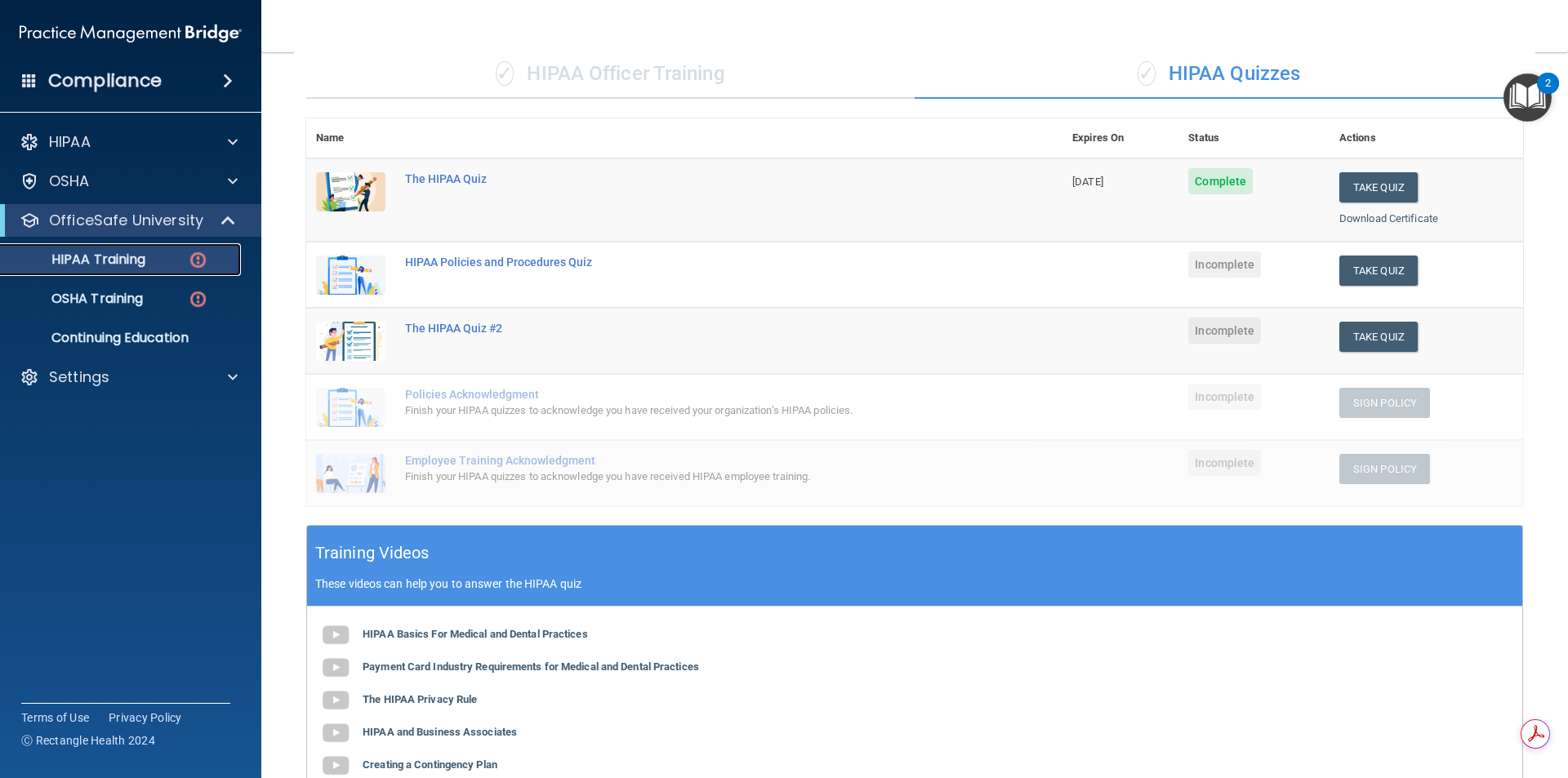
scroll to position [57, 0]
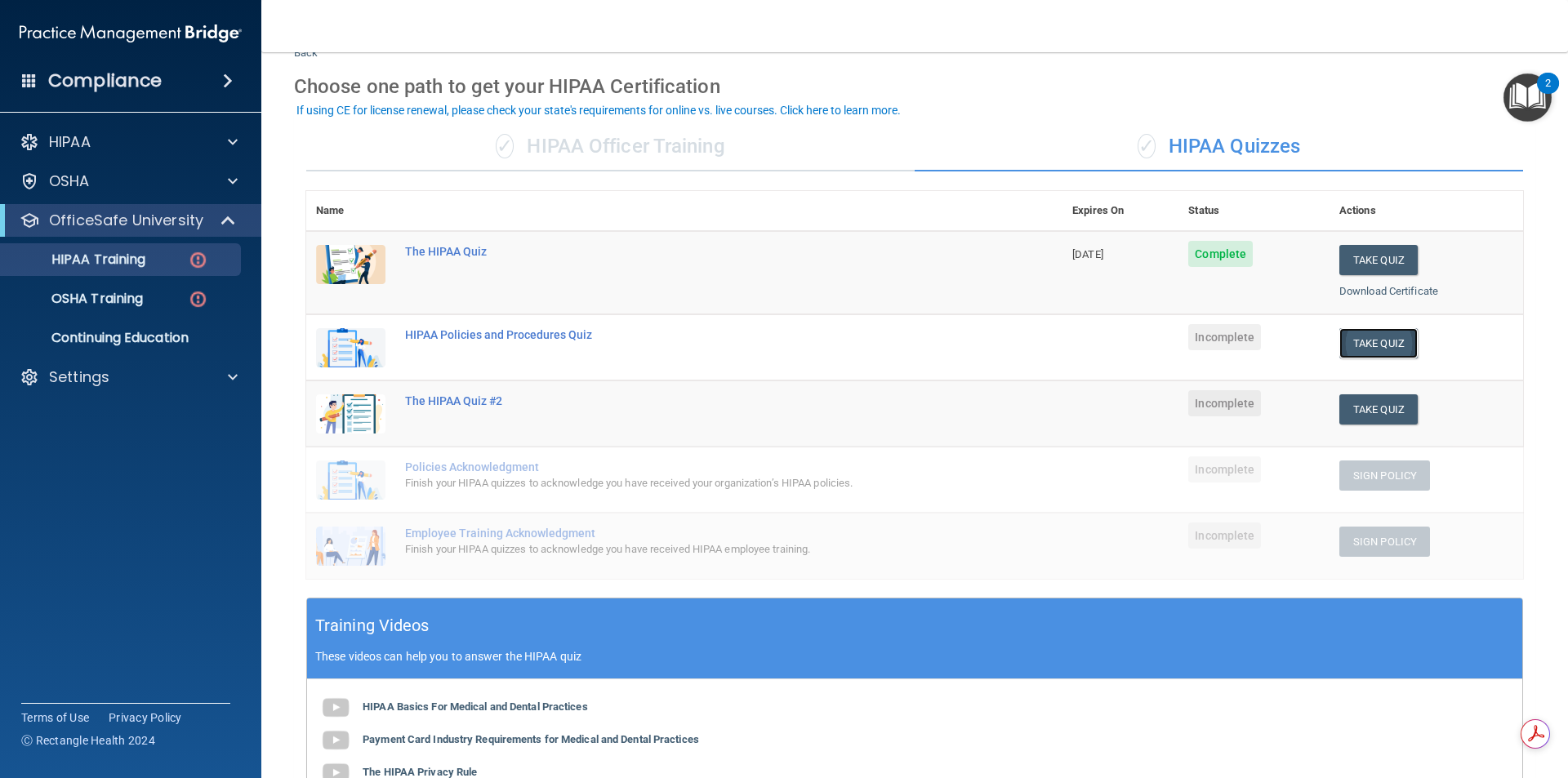
click at [1360, 344] on button "Take Quiz" at bounding box center [1378, 344] width 78 height 31
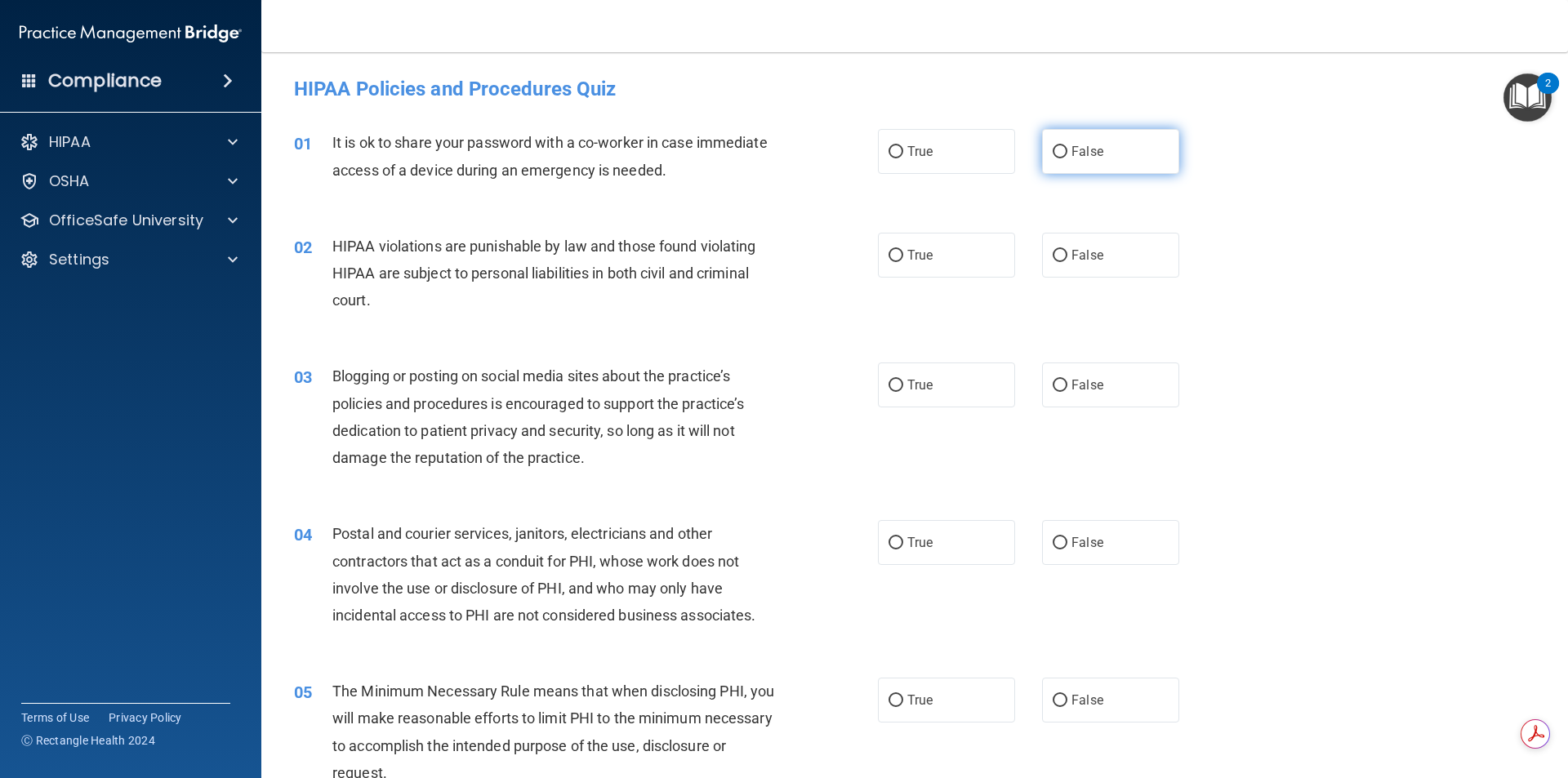
click at [1084, 166] on label "False" at bounding box center [1110, 151] width 137 height 45
click at [1067, 158] on input "False" at bounding box center [1060, 152] width 14 height 13
radio input "true"
click at [961, 253] on label "True" at bounding box center [947, 255] width 137 height 45
click at [903, 253] on input "True" at bounding box center [896, 257] width 14 height 13
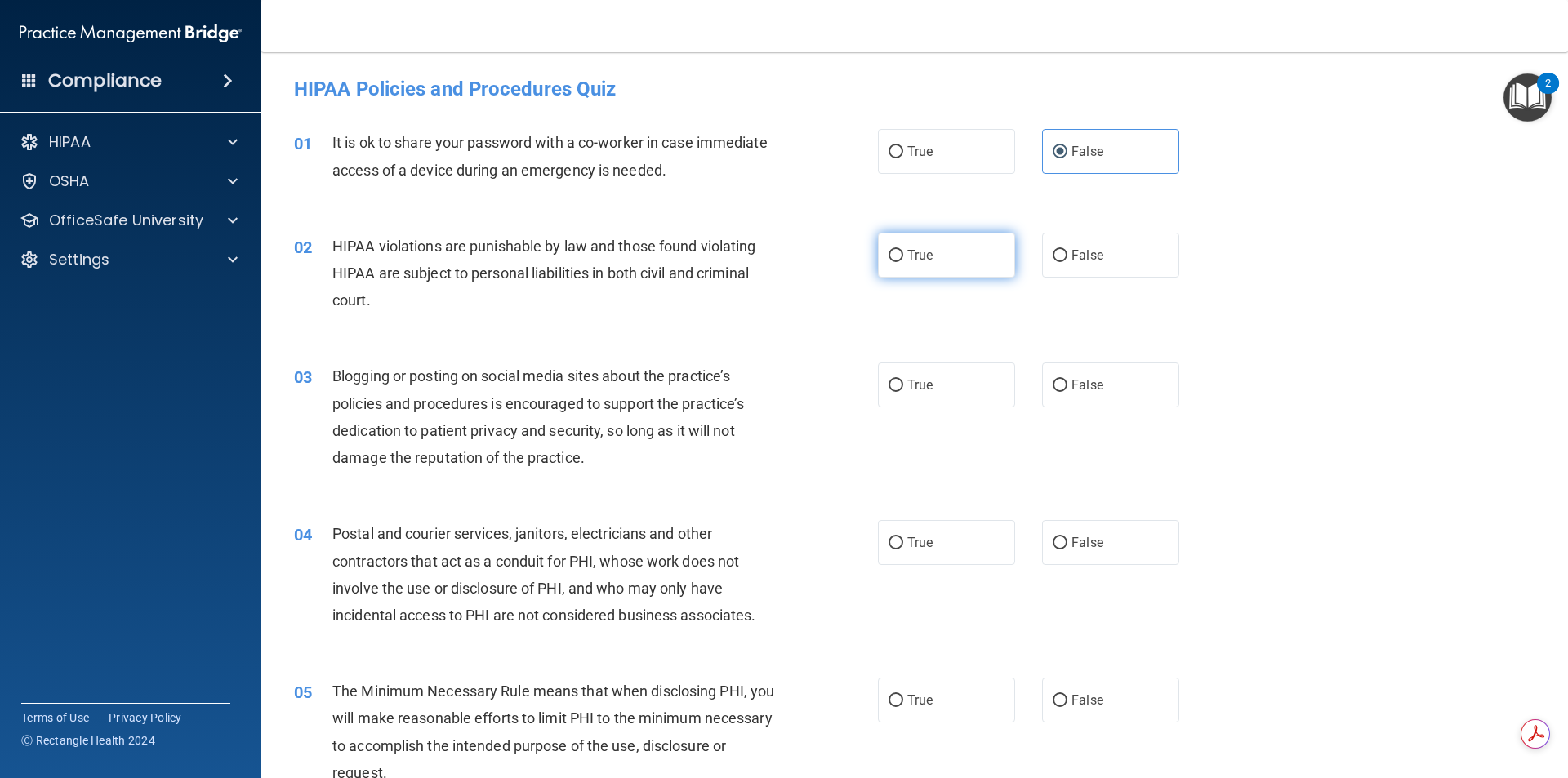
radio input "true"
click at [1065, 384] on label "False" at bounding box center [1110, 385] width 137 height 45
click at [1065, 384] on input "False" at bounding box center [1060, 386] width 14 height 13
radio input "true"
click at [1092, 537] on label "False" at bounding box center [1110, 543] width 137 height 45
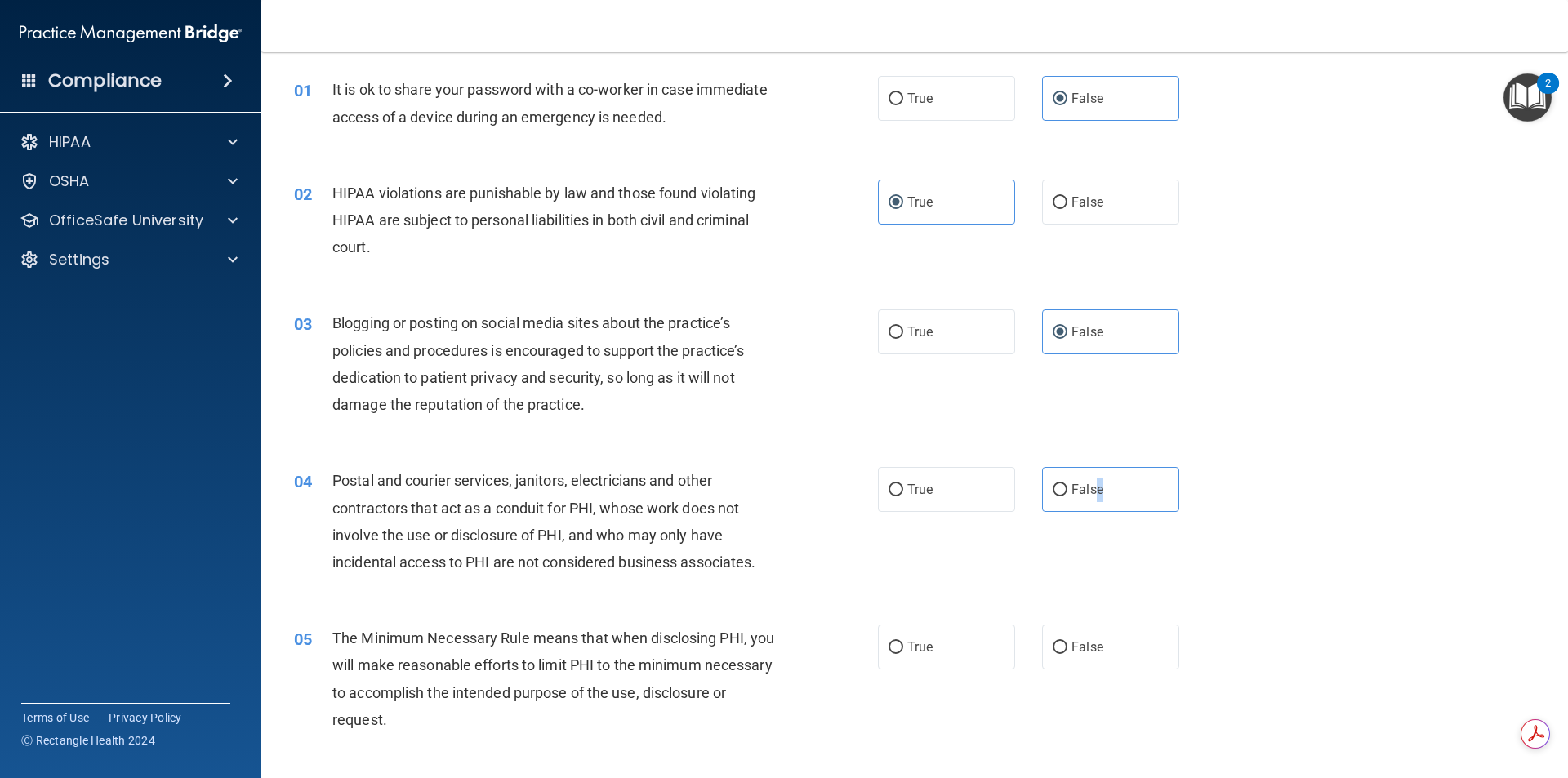
scroll to position [82, 0]
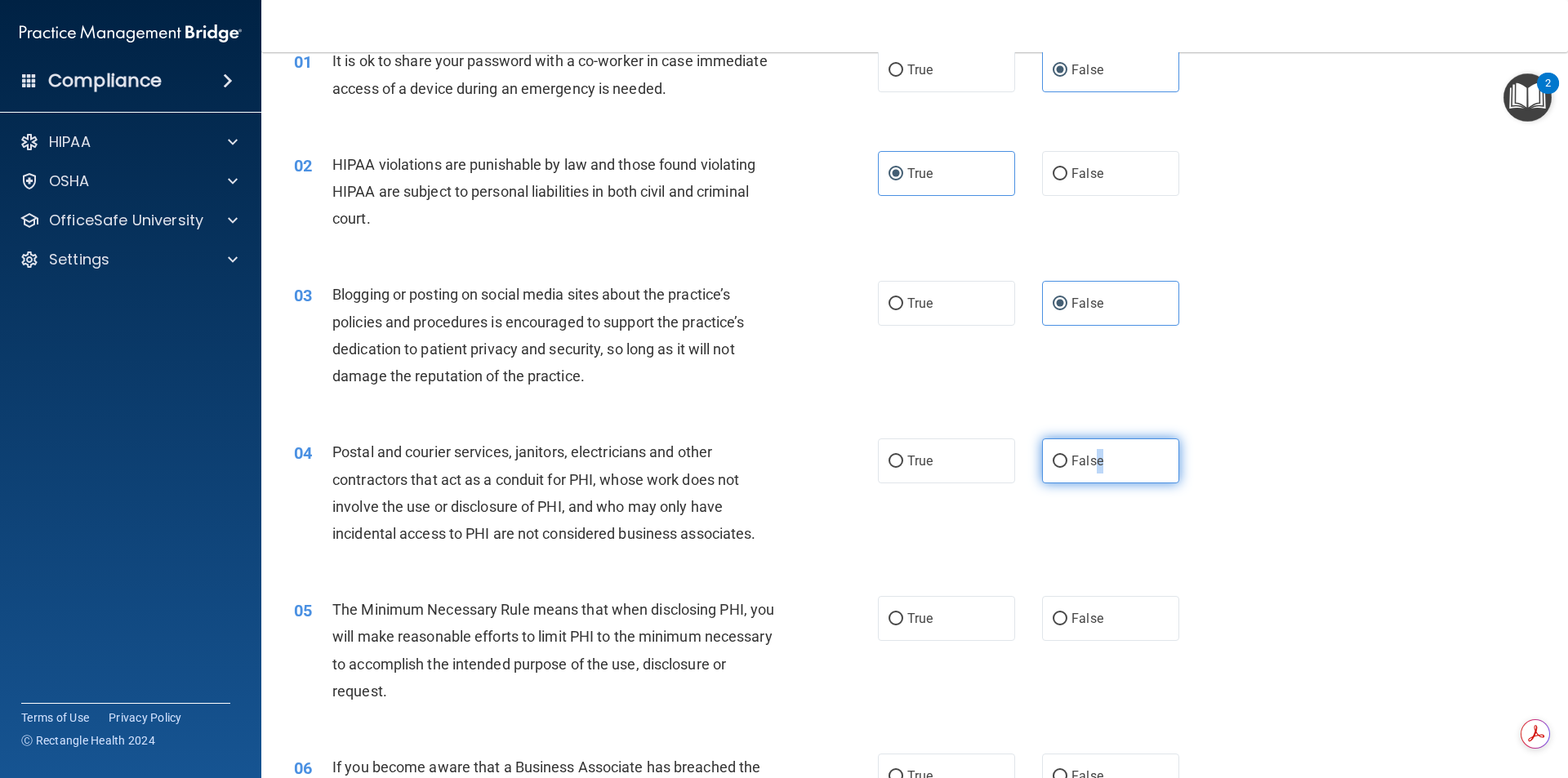
click at [1121, 447] on label "False" at bounding box center [1110, 461] width 137 height 45
click at [1067, 456] on input "False" at bounding box center [1060, 462] width 14 height 13
radio input "true"
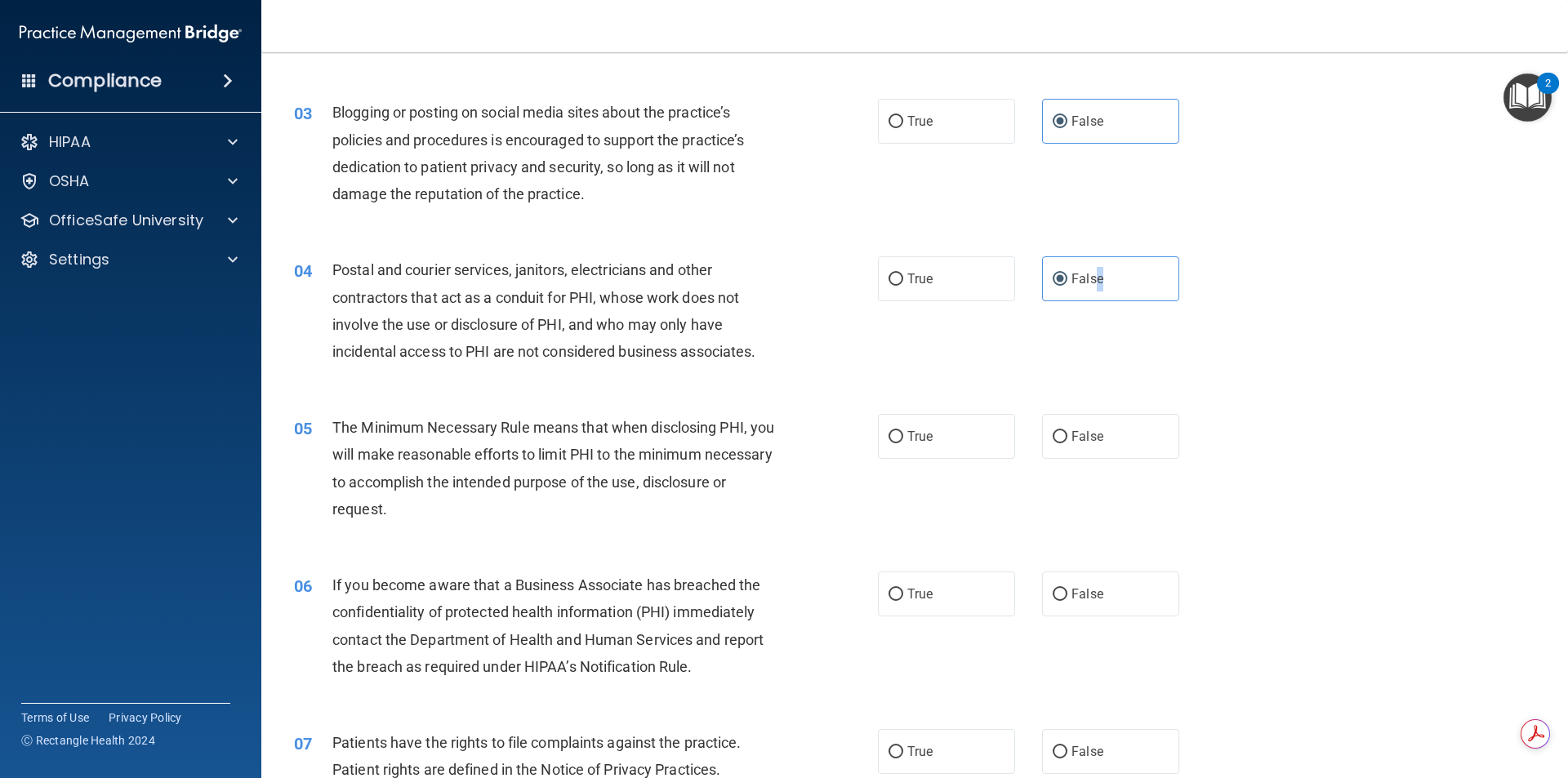
scroll to position [327, 0]
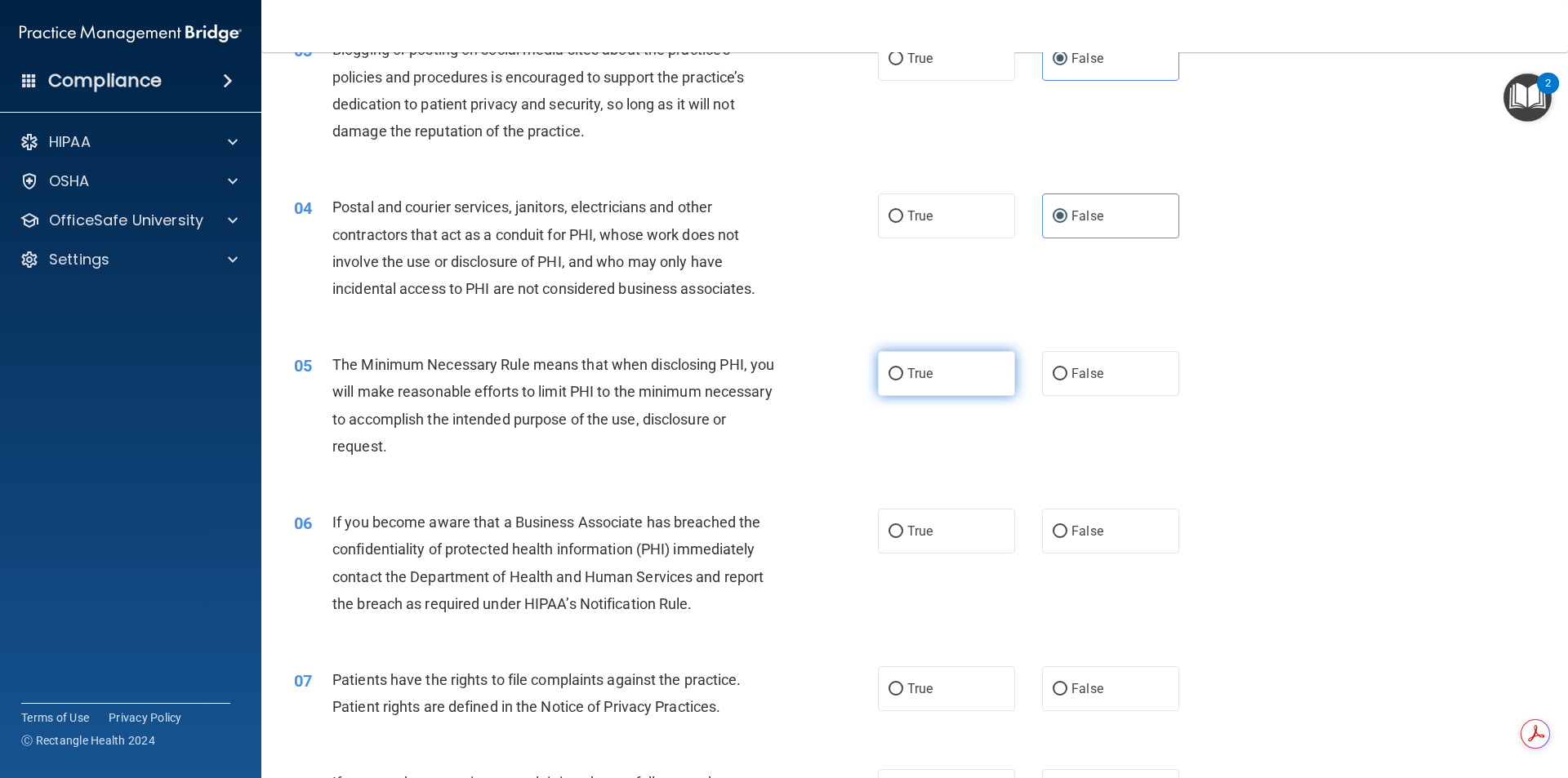
click at [970, 361] on label "True" at bounding box center [947, 374] width 137 height 45
click at [903, 368] on input "True" at bounding box center [896, 375] width 14 height 13
radio input "true"
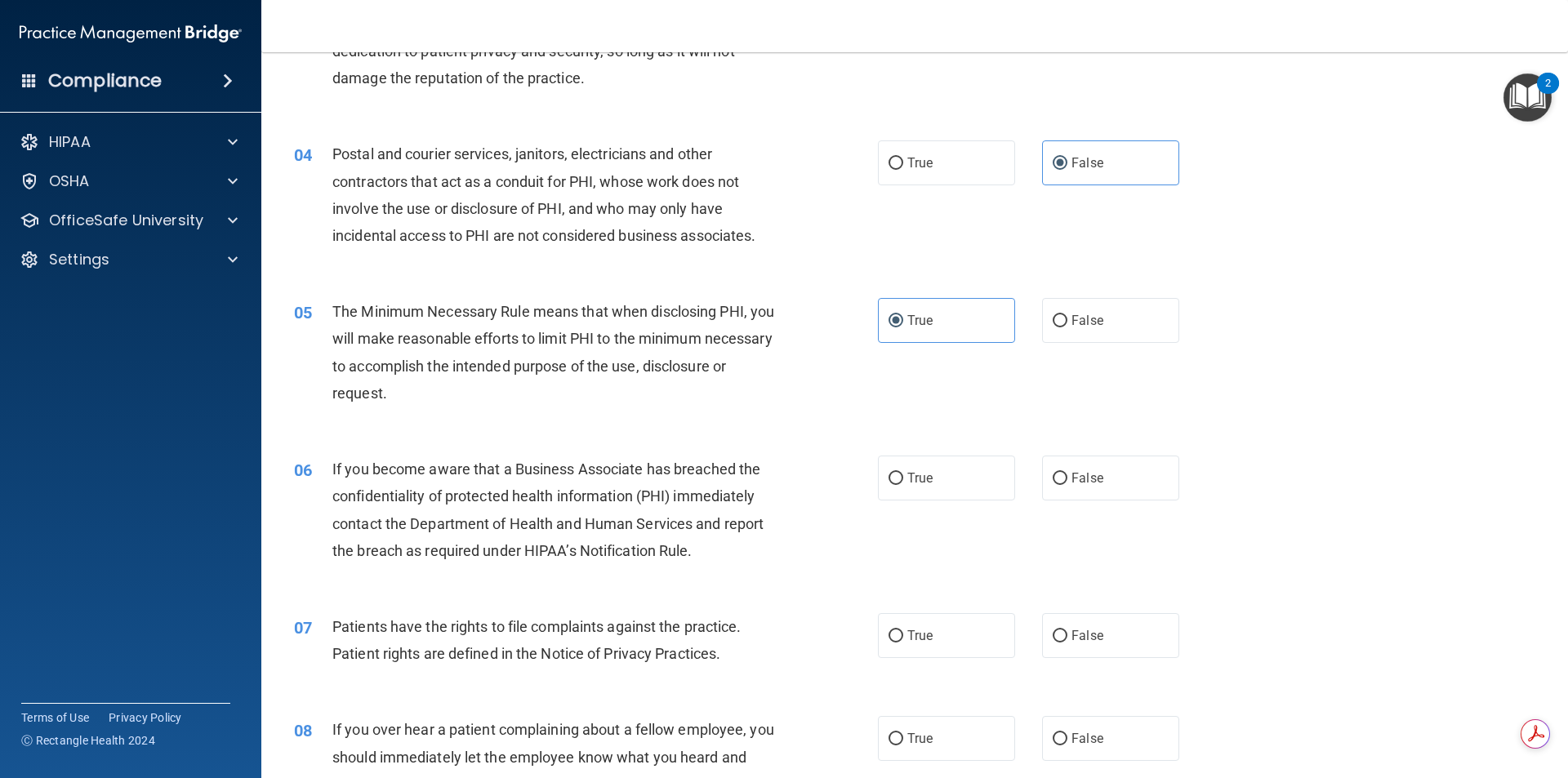
scroll to position [572, 0]
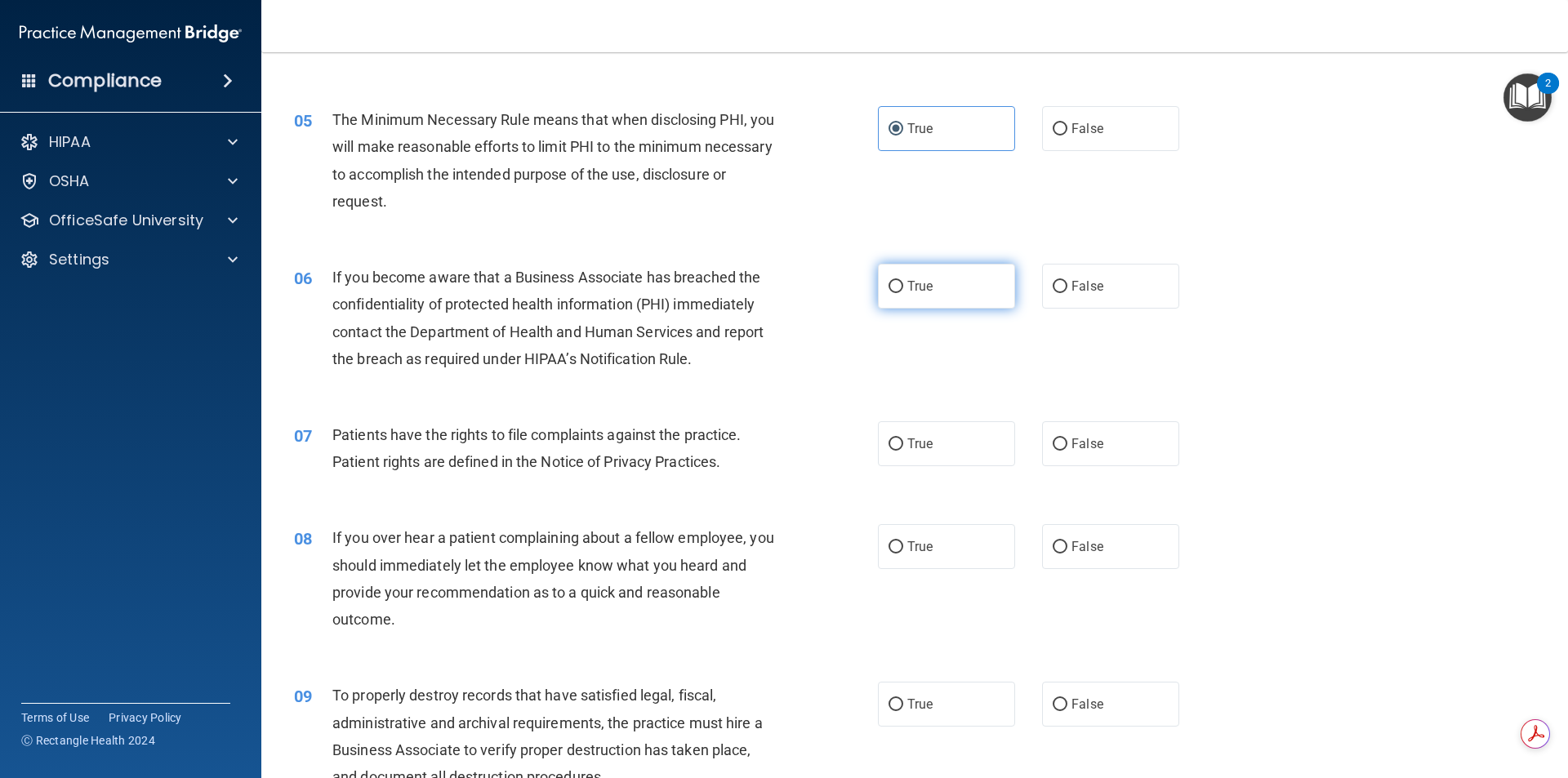
click at [943, 301] on label "True" at bounding box center [947, 286] width 137 height 45
click at [903, 294] on input "True" at bounding box center [896, 287] width 14 height 13
radio input "true"
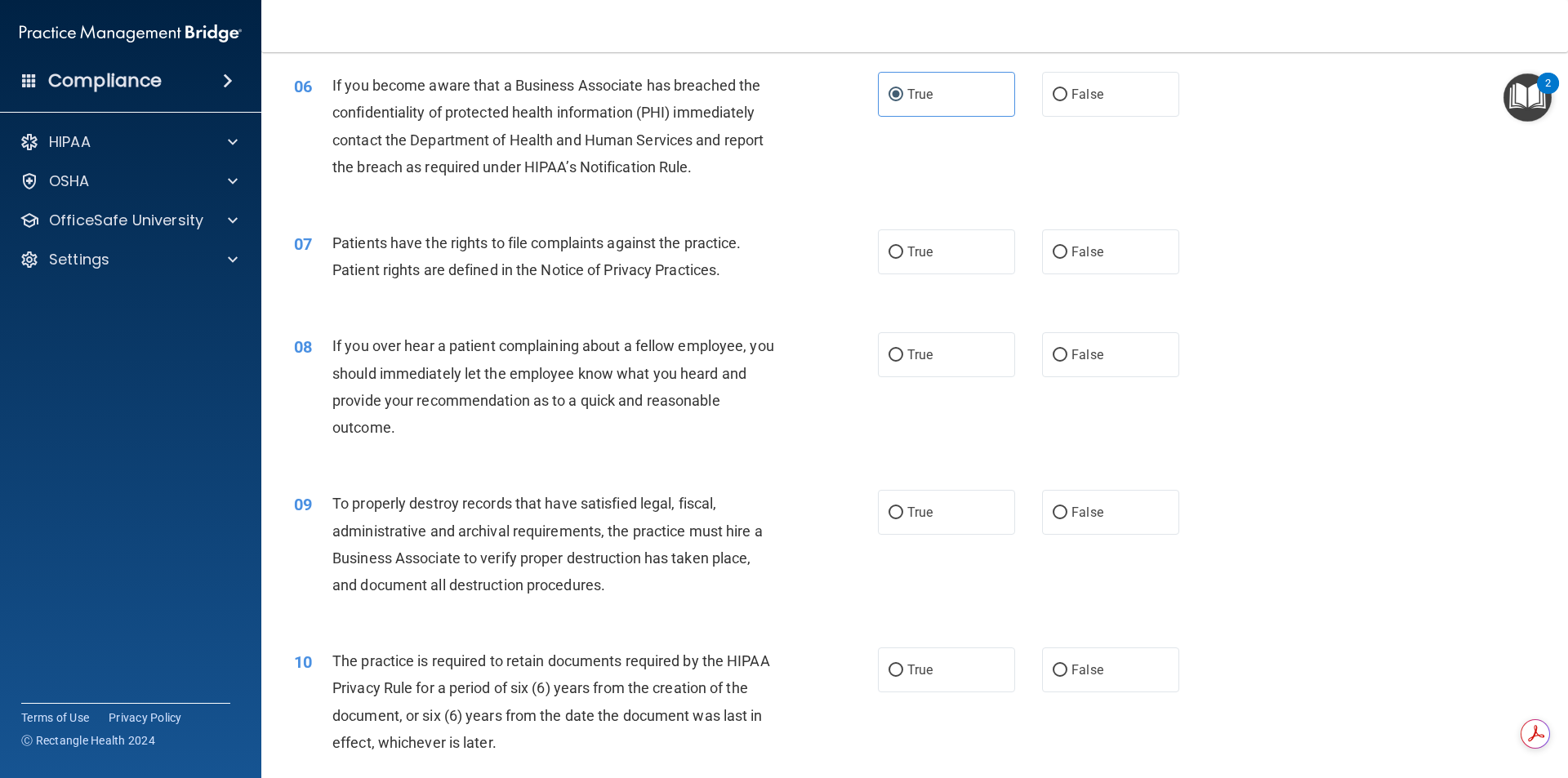
scroll to position [735, 0]
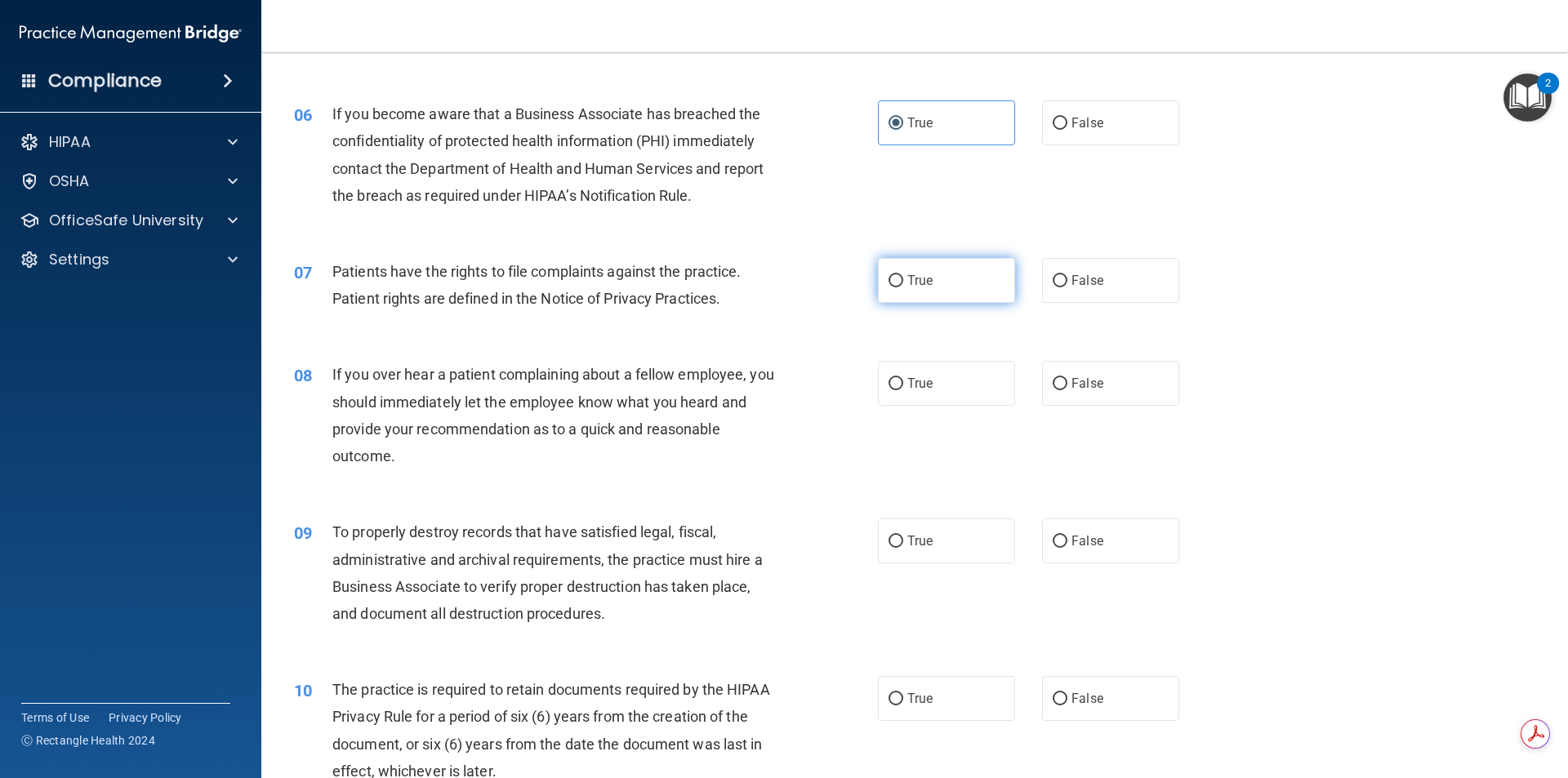
click at [912, 294] on label "True" at bounding box center [947, 281] width 137 height 45
click at [903, 287] on input "True" at bounding box center [896, 282] width 14 height 13
radio input "true"
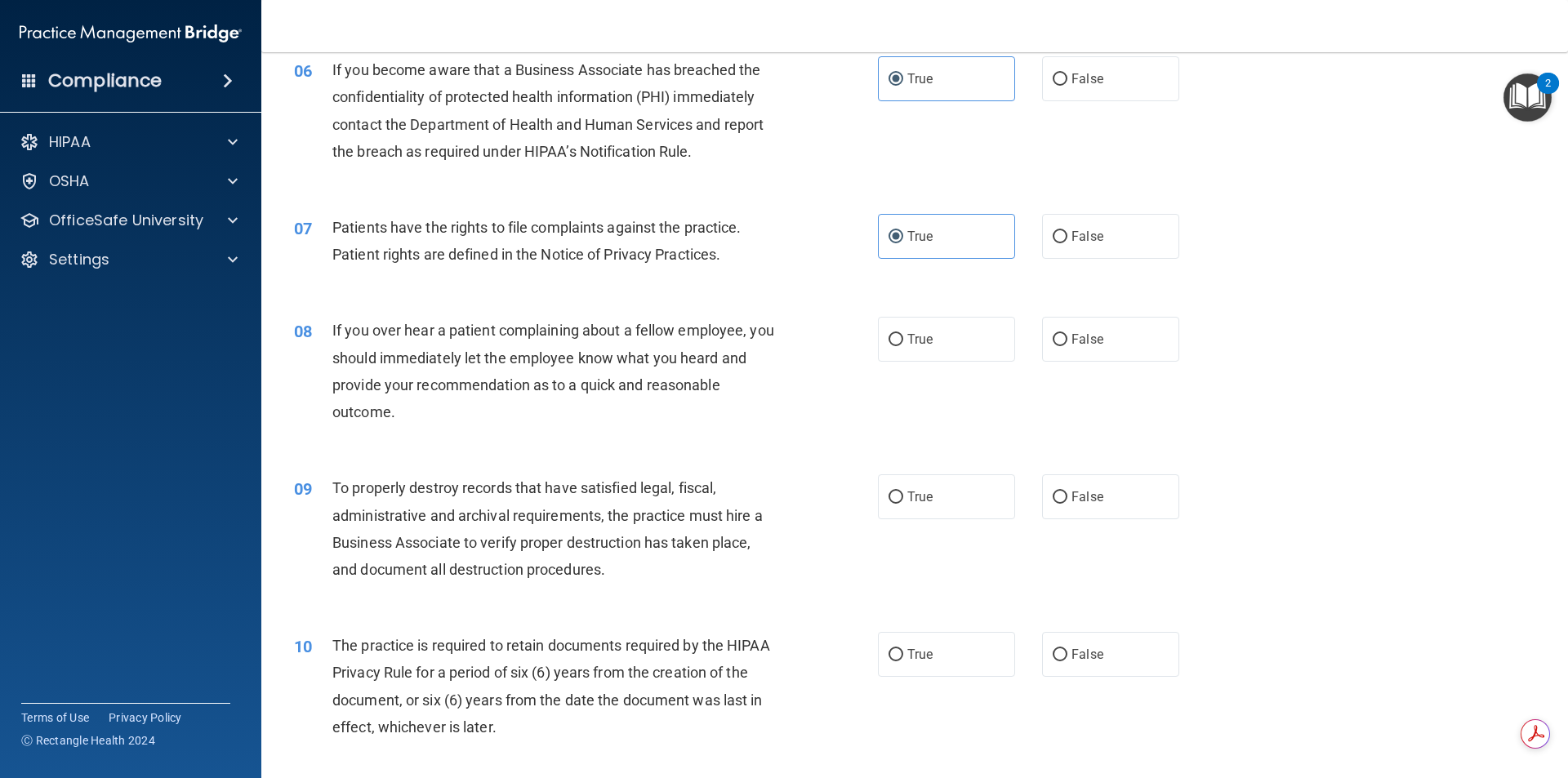
scroll to position [817, 0]
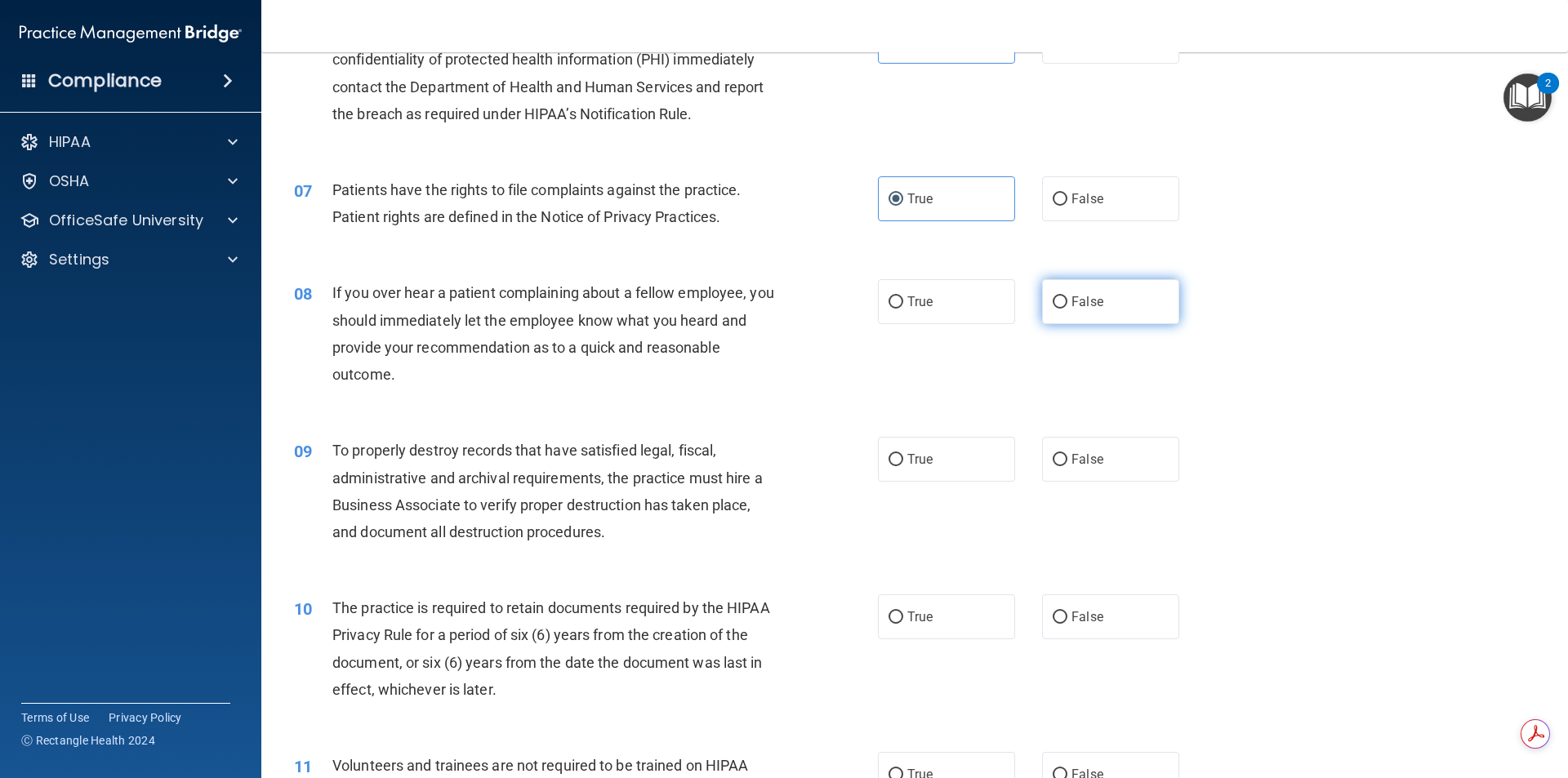
click at [1074, 294] on span "False" at bounding box center [1087, 301] width 32 height 15
click at [1067, 296] on input "False" at bounding box center [1060, 303] width 14 height 13
radio input "true"
click at [997, 303] on label "True" at bounding box center [947, 302] width 137 height 45
click at [903, 303] on input "True" at bounding box center [896, 303] width 14 height 13
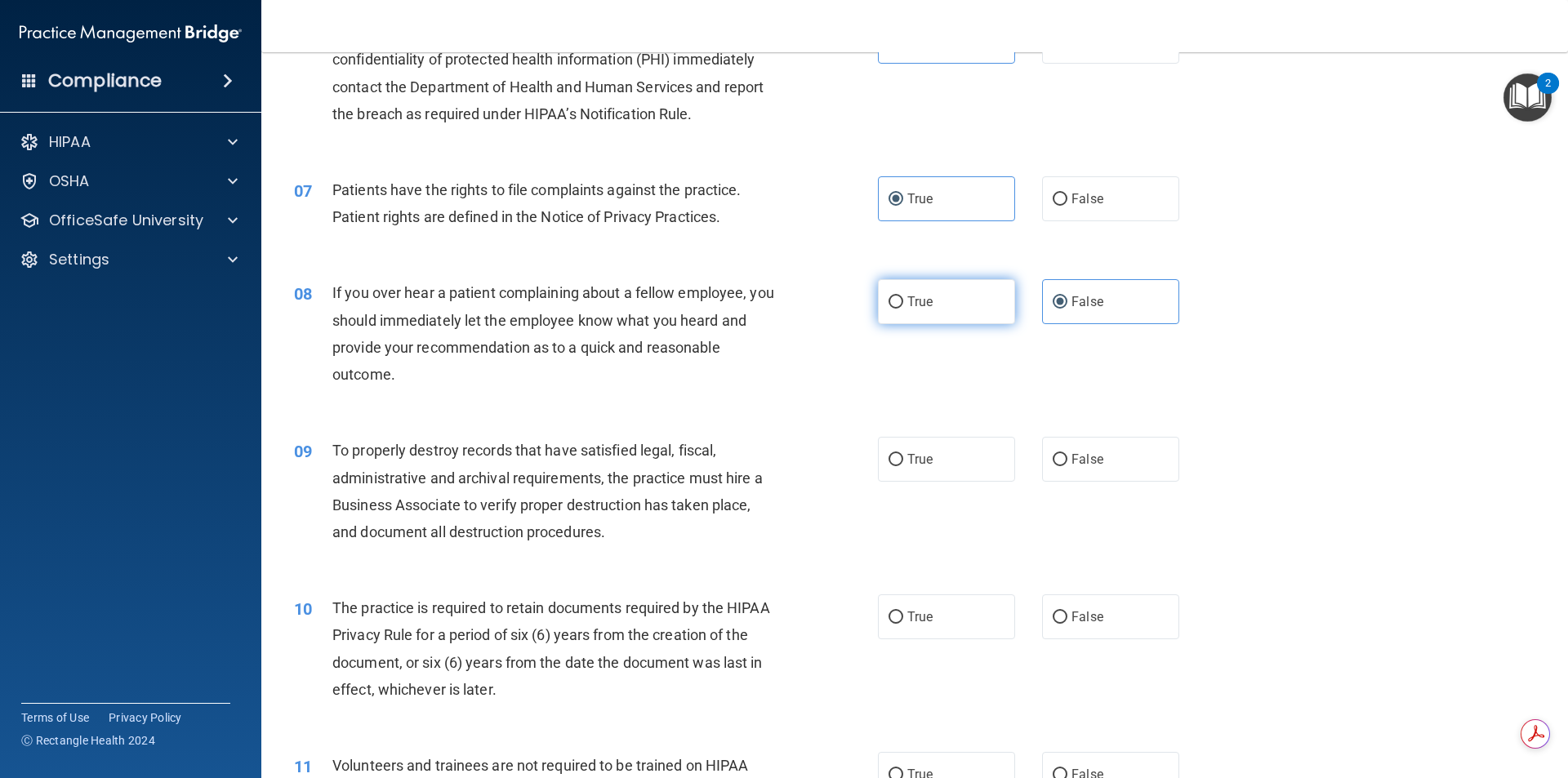
radio input "true"
radio input "false"
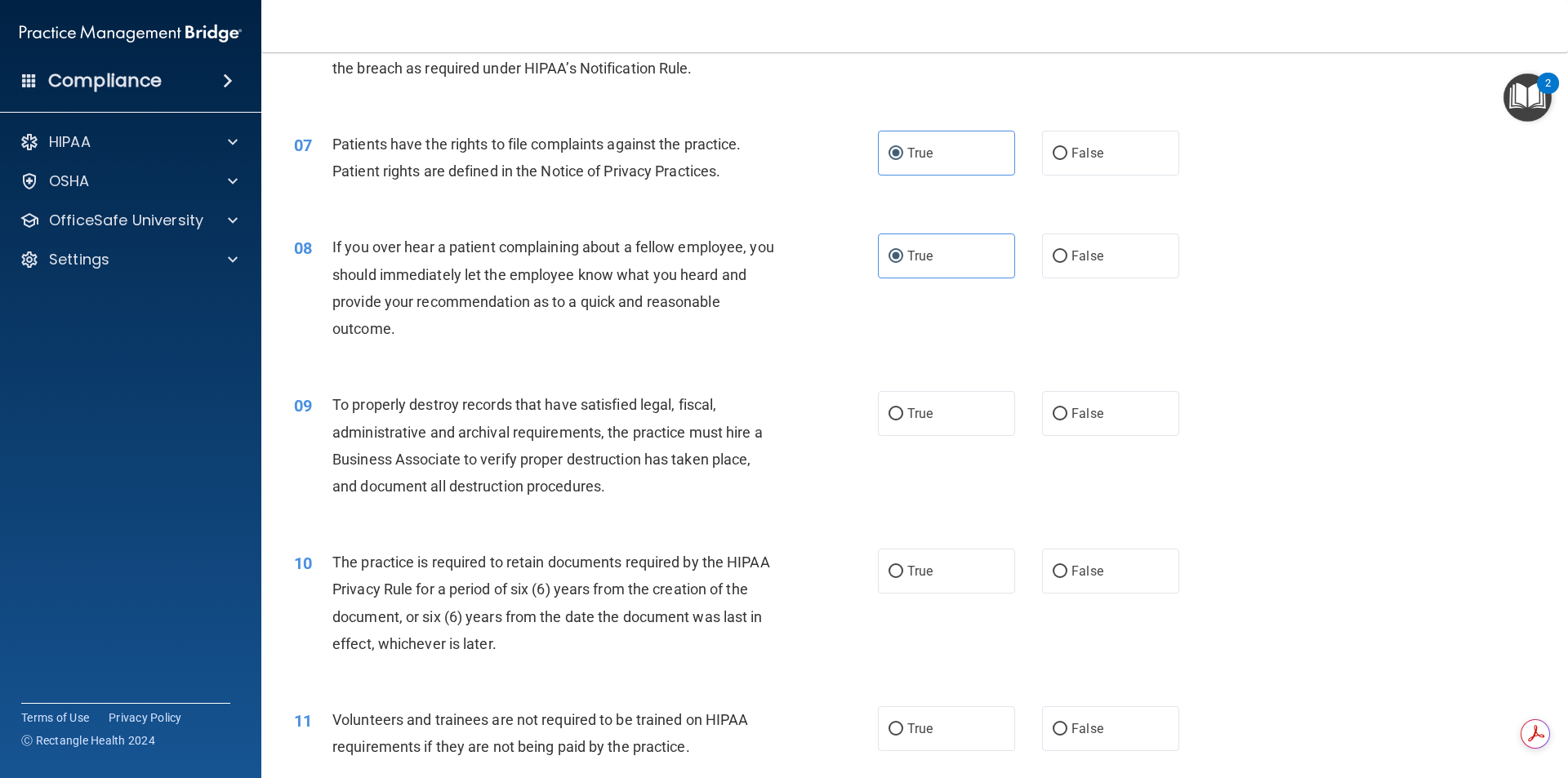
scroll to position [899, 0]
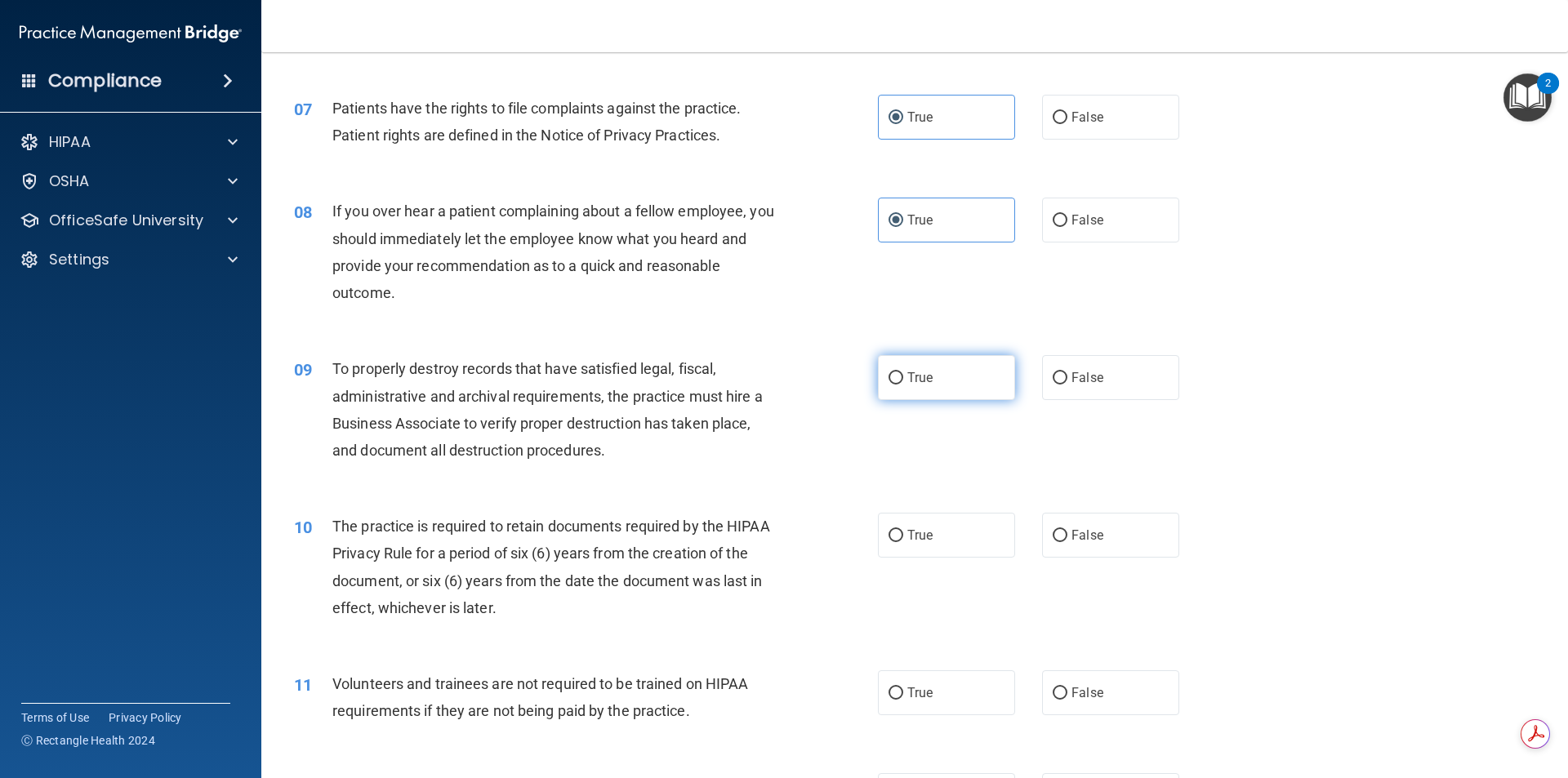
click at [943, 384] on label "True" at bounding box center [947, 378] width 137 height 45
click at [903, 384] on input "True" at bounding box center [896, 379] width 14 height 13
radio input "true"
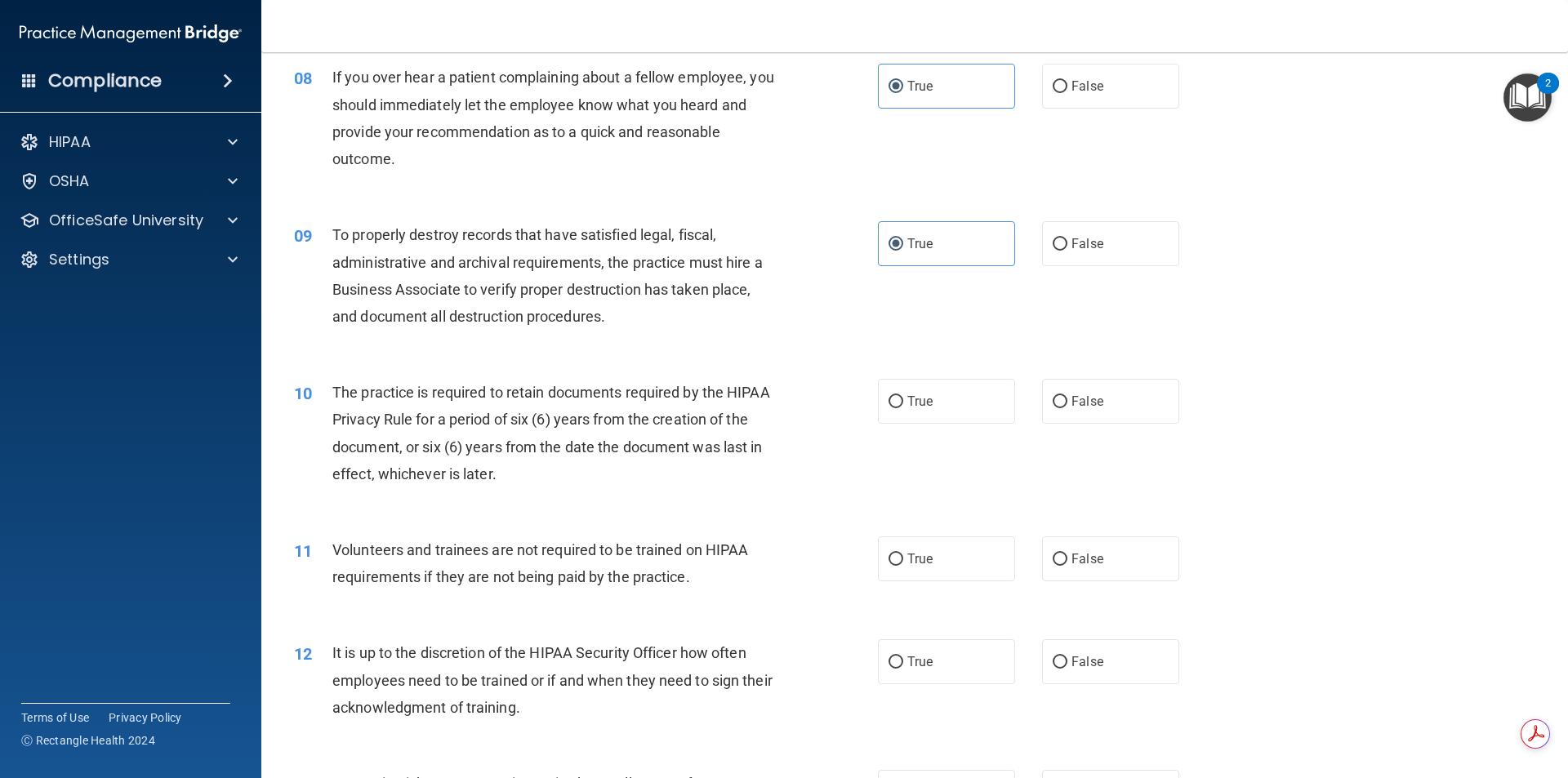
scroll to position [1062, 0]
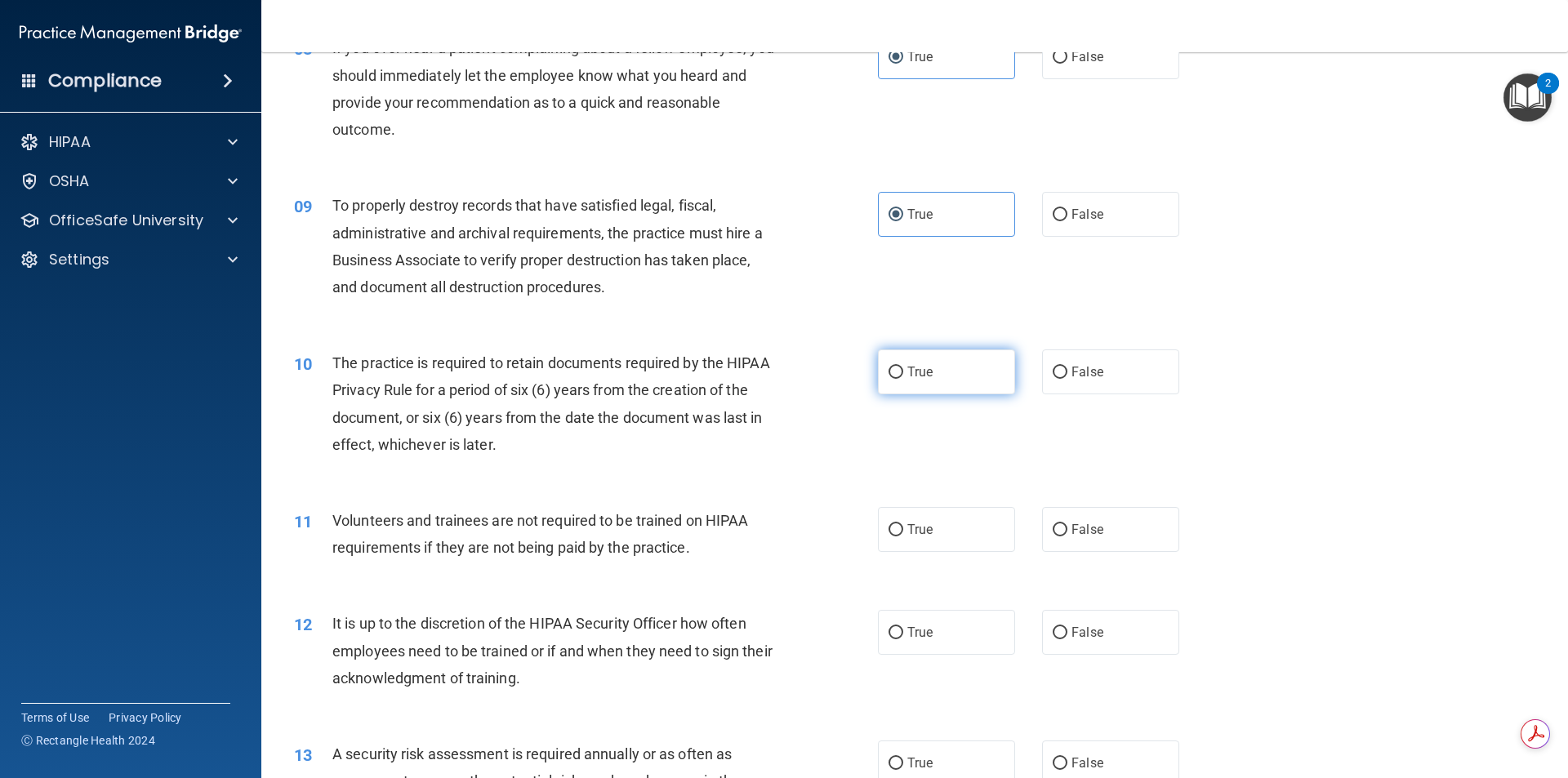
click at [996, 374] on label "True" at bounding box center [947, 372] width 137 height 45
click at [903, 374] on input "True" at bounding box center [896, 373] width 14 height 13
radio input "true"
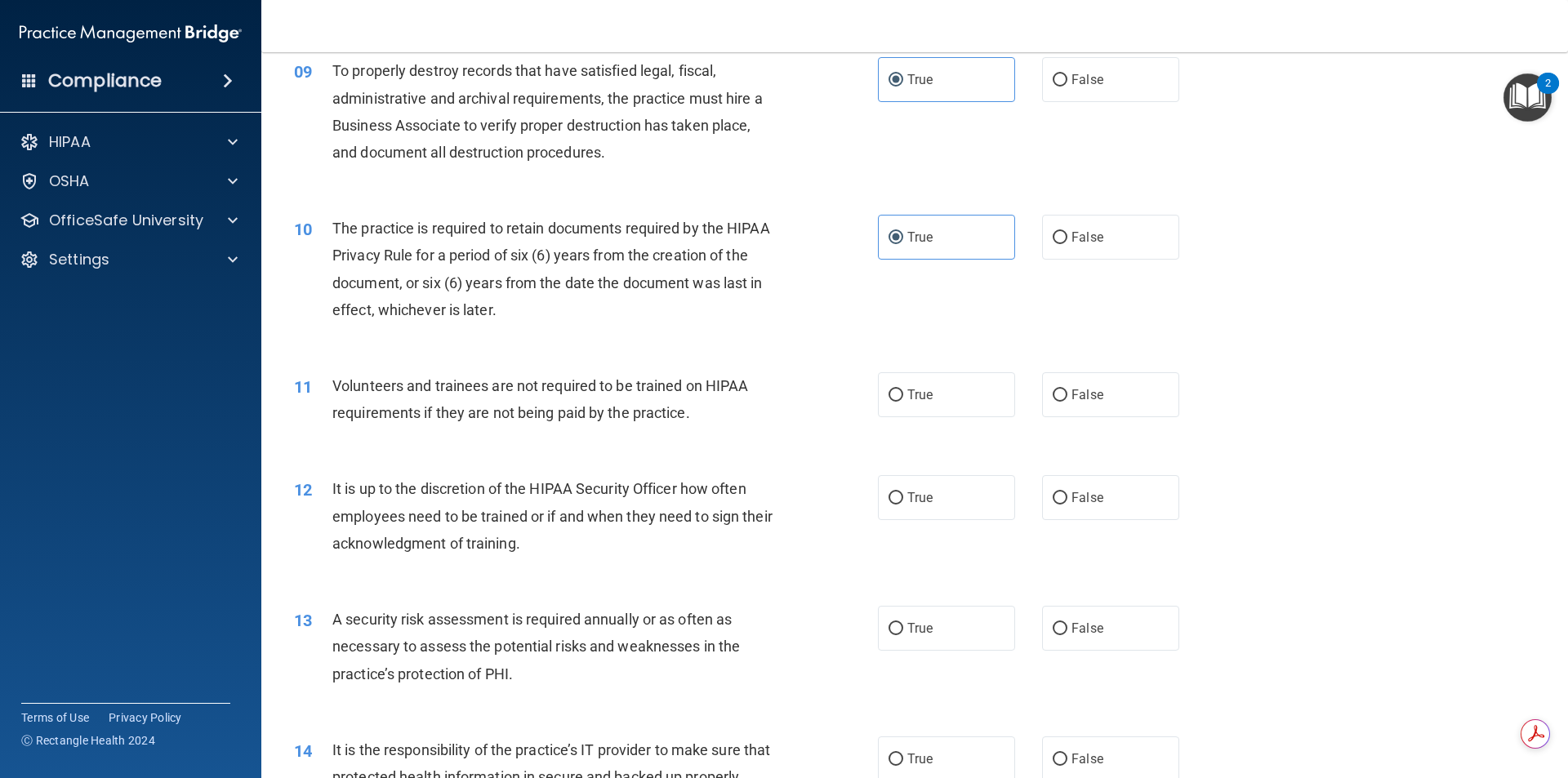
scroll to position [1225, 0]
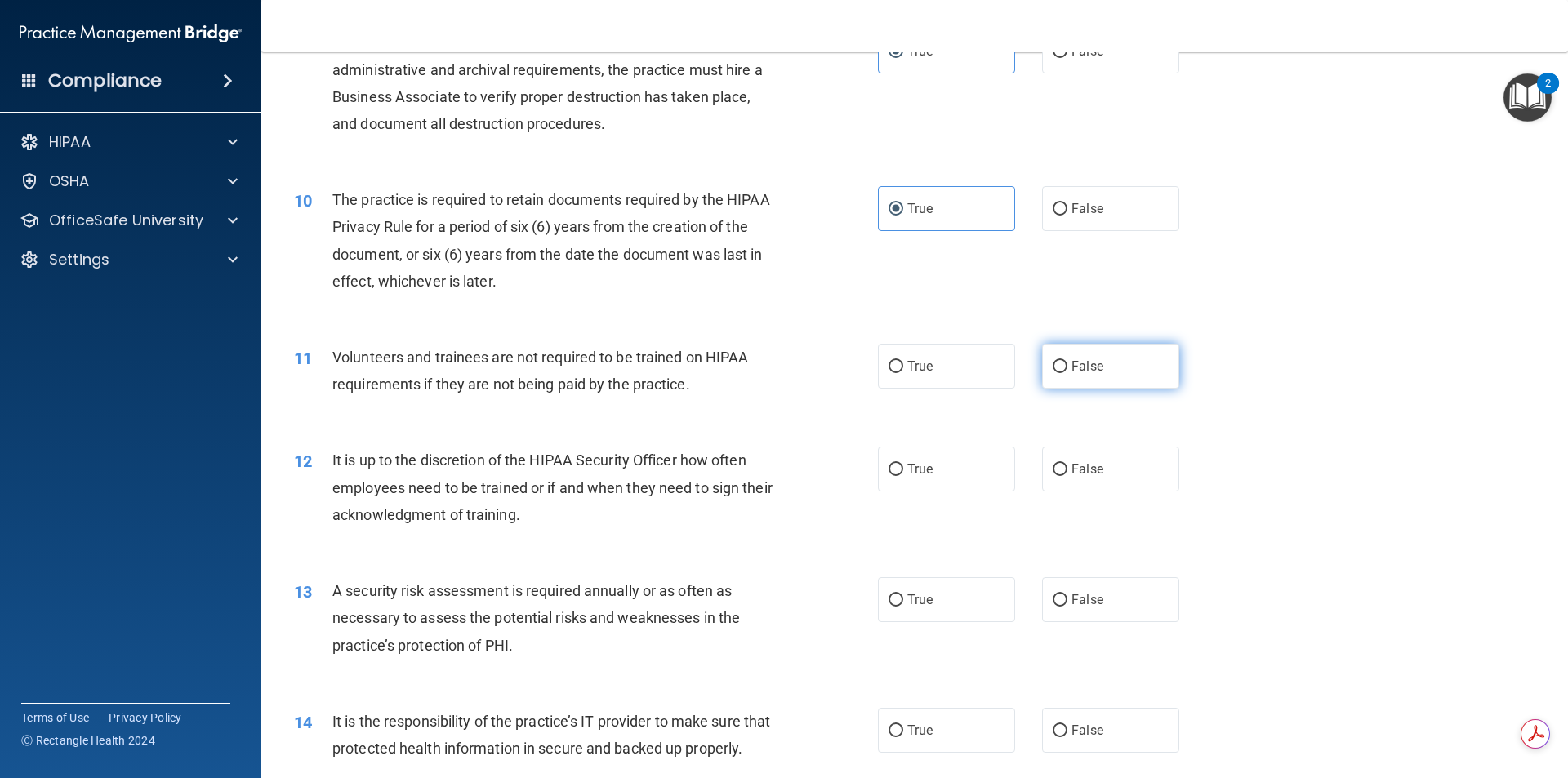
click at [1138, 357] on label "False" at bounding box center [1110, 366] width 137 height 45
click at [1067, 361] on input "False" at bounding box center [1060, 367] width 14 height 13
radio input "true"
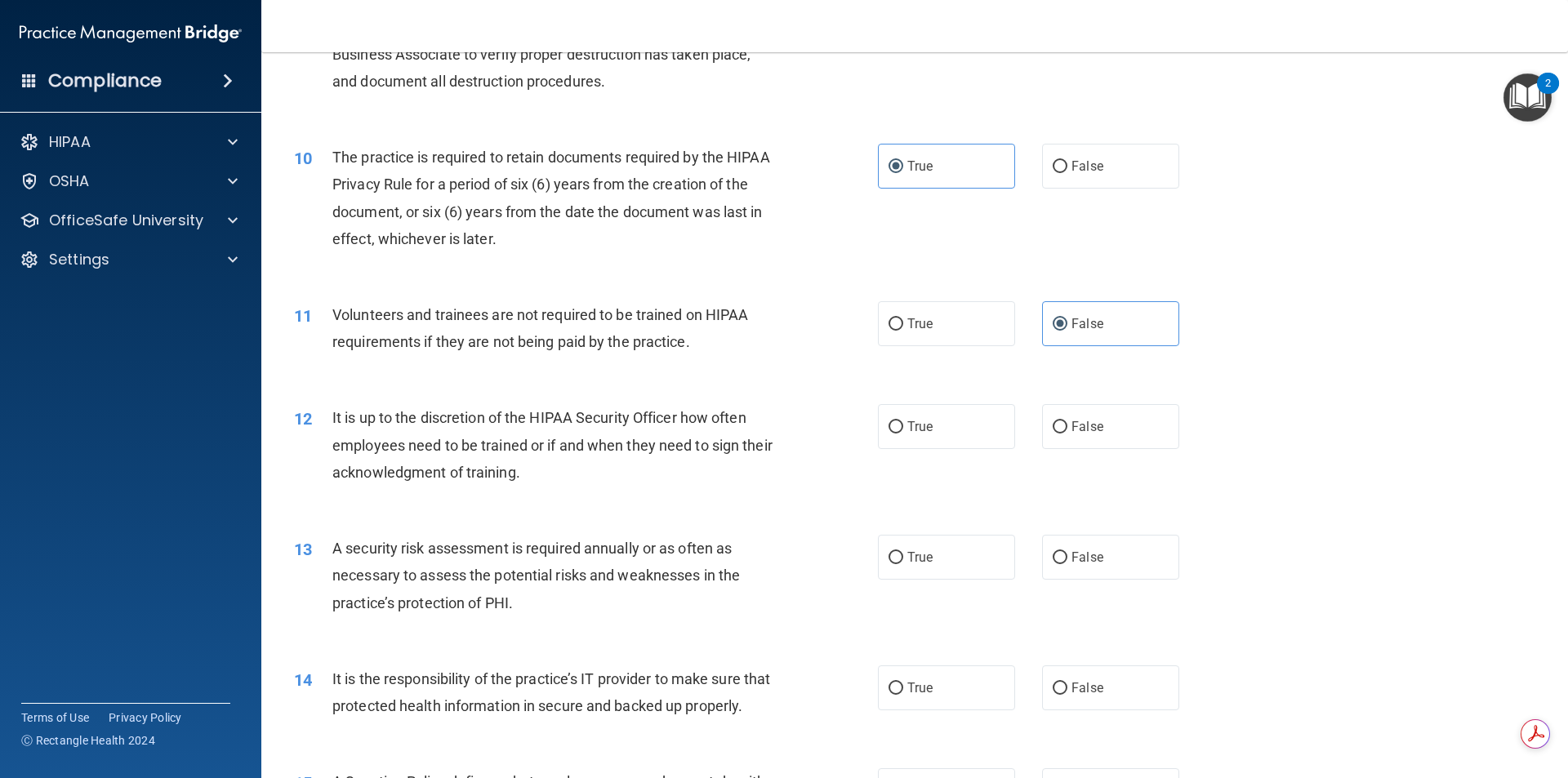
scroll to position [1307, 0]
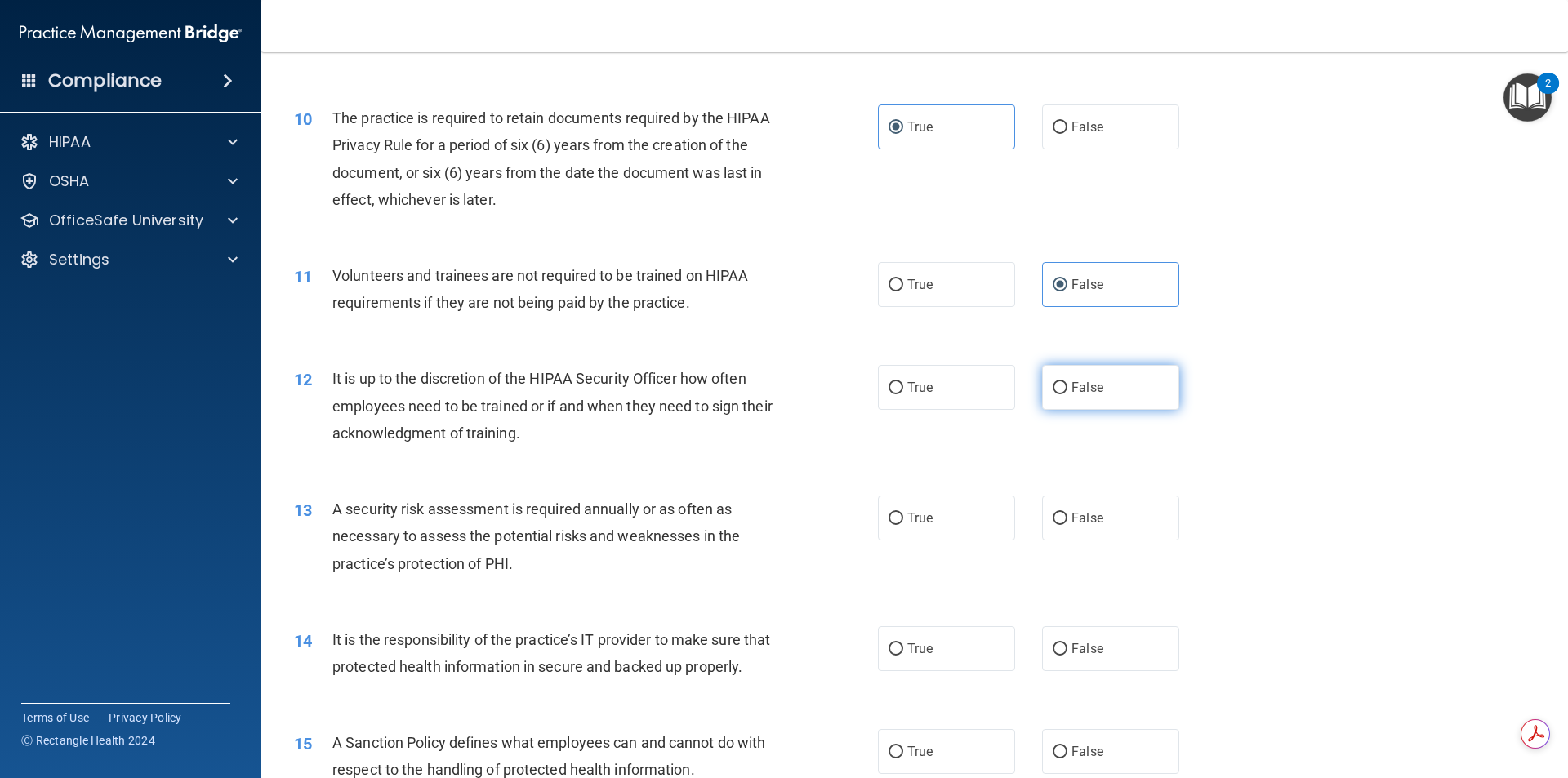
click at [1163, 377] on label "False" at bounding box center [1110, 387] width 137 height 45
click at [1067, 382] on input "False" at bounding box center [1060, 388] width 14 height 13
radio input "true"
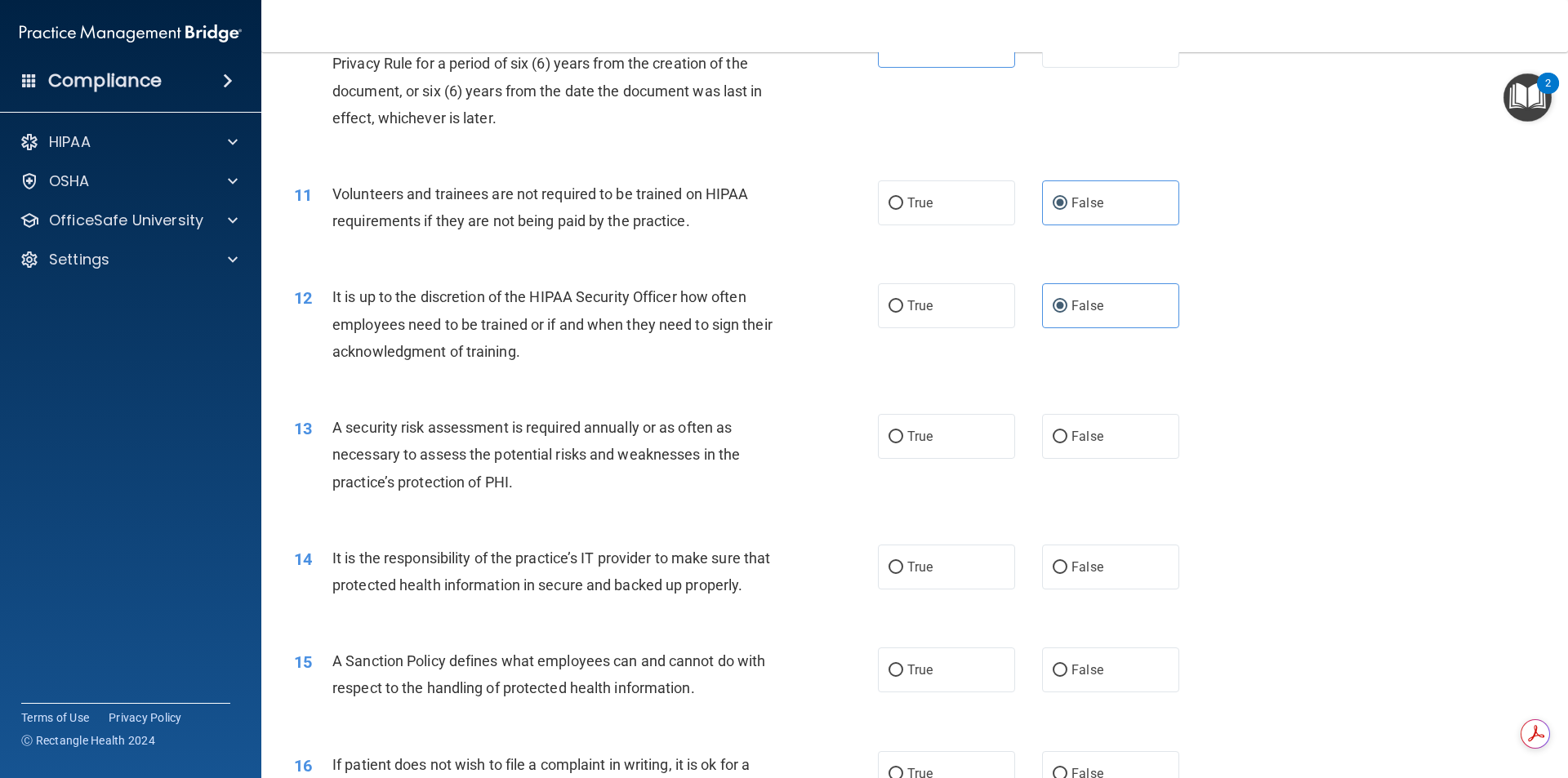
scroll to position [1470, 0]
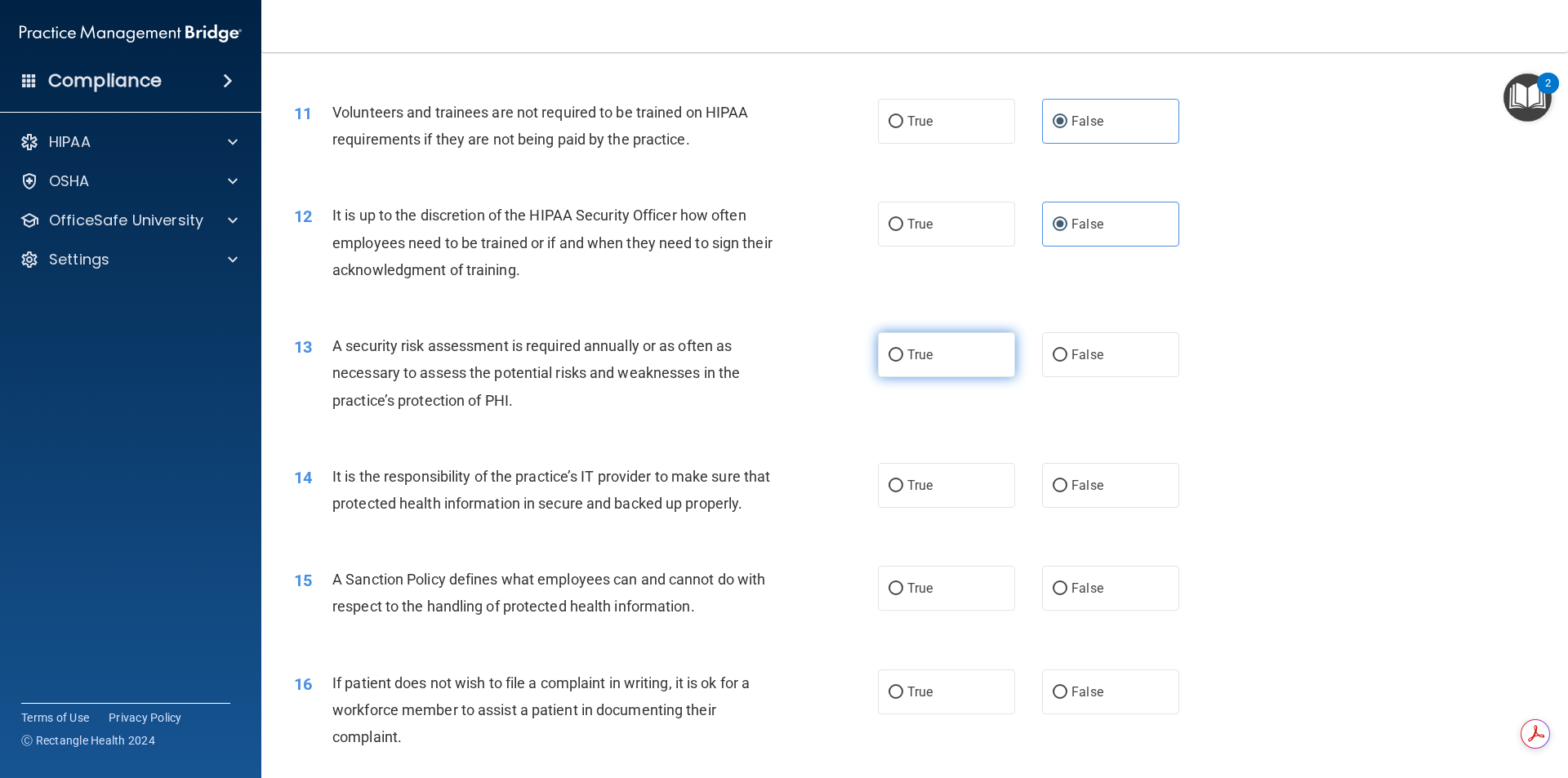
click at [959, 367] on label "True" at bounding box center [947, 355] width 137 height 45
click at [903, 362] on input "True" at bounding box center [896, 356] width 14 height 13
radio input "true"
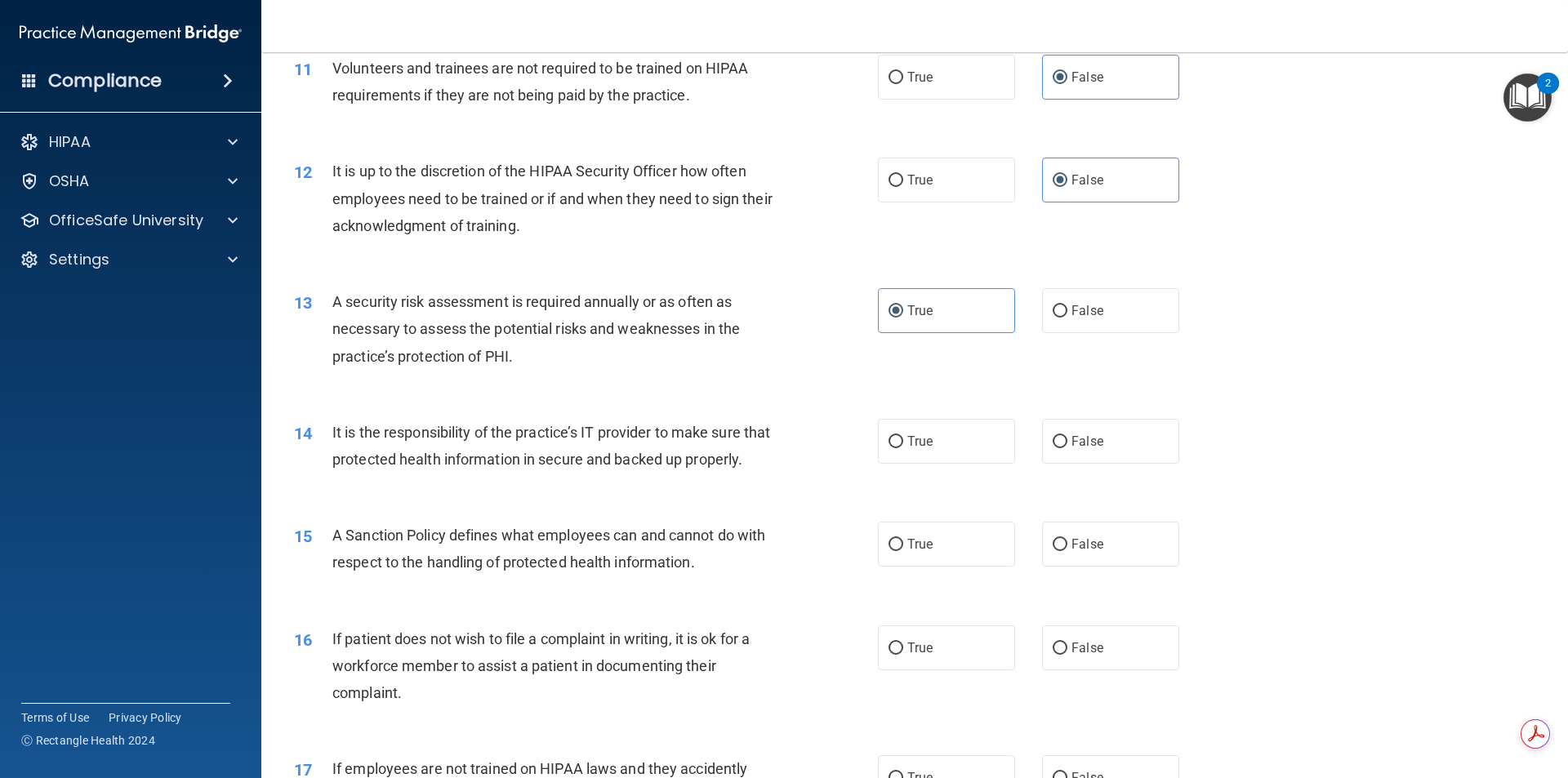
scroll to position [1551, 0]
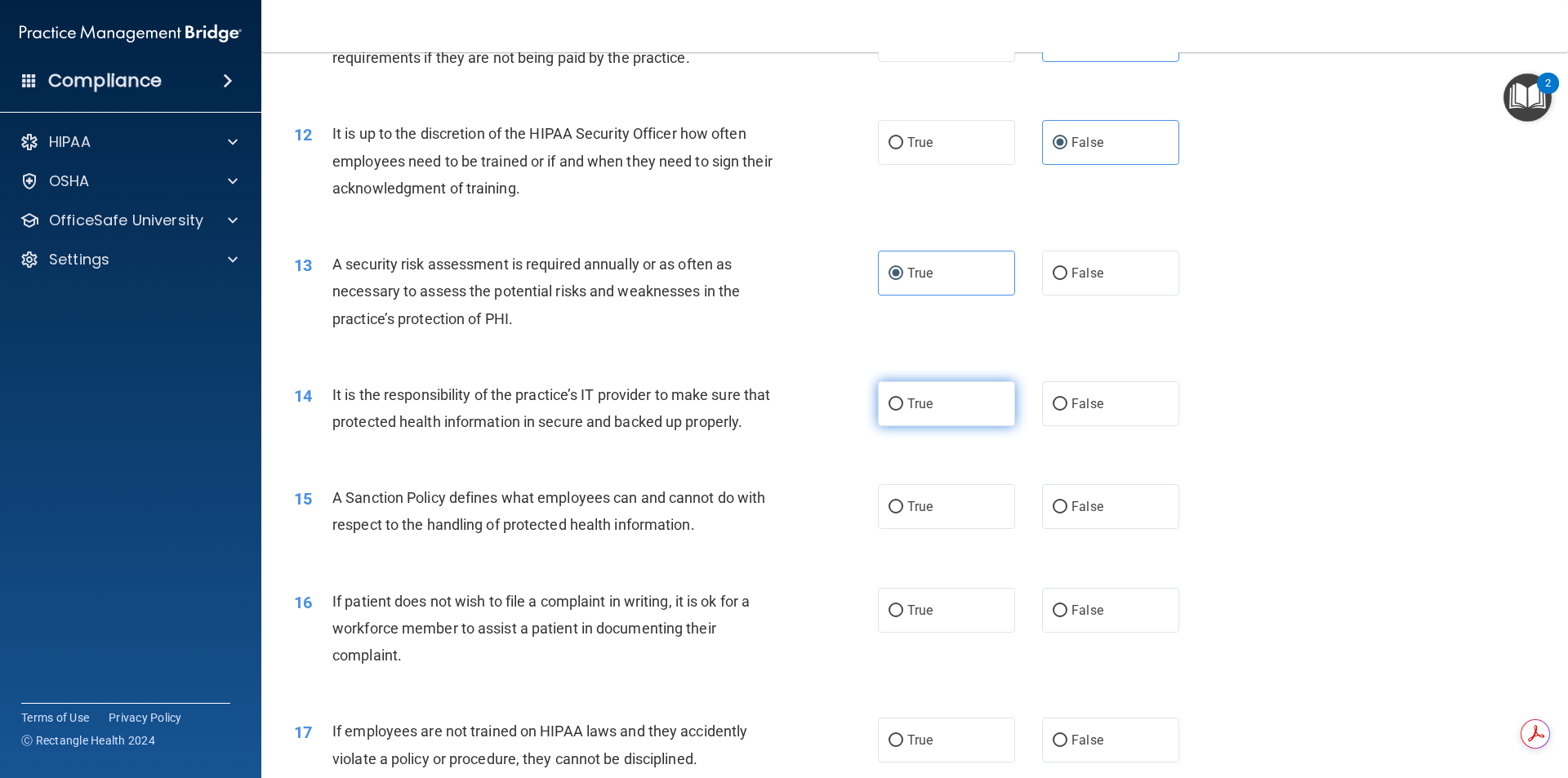
click at [996, 394] on label "True" at bounding box center [947, 404] width 137 height 45
click at [903, 399] on input "True" at bounding box center [896, 405] width 14 height 13
radio input "true"
click at [1119, 392] on label "False" at bounding box center [1110, 404] width 137 height 45
click at [1067, 399] on input "False" at bounding box center [1060, 405] width 14 height 13
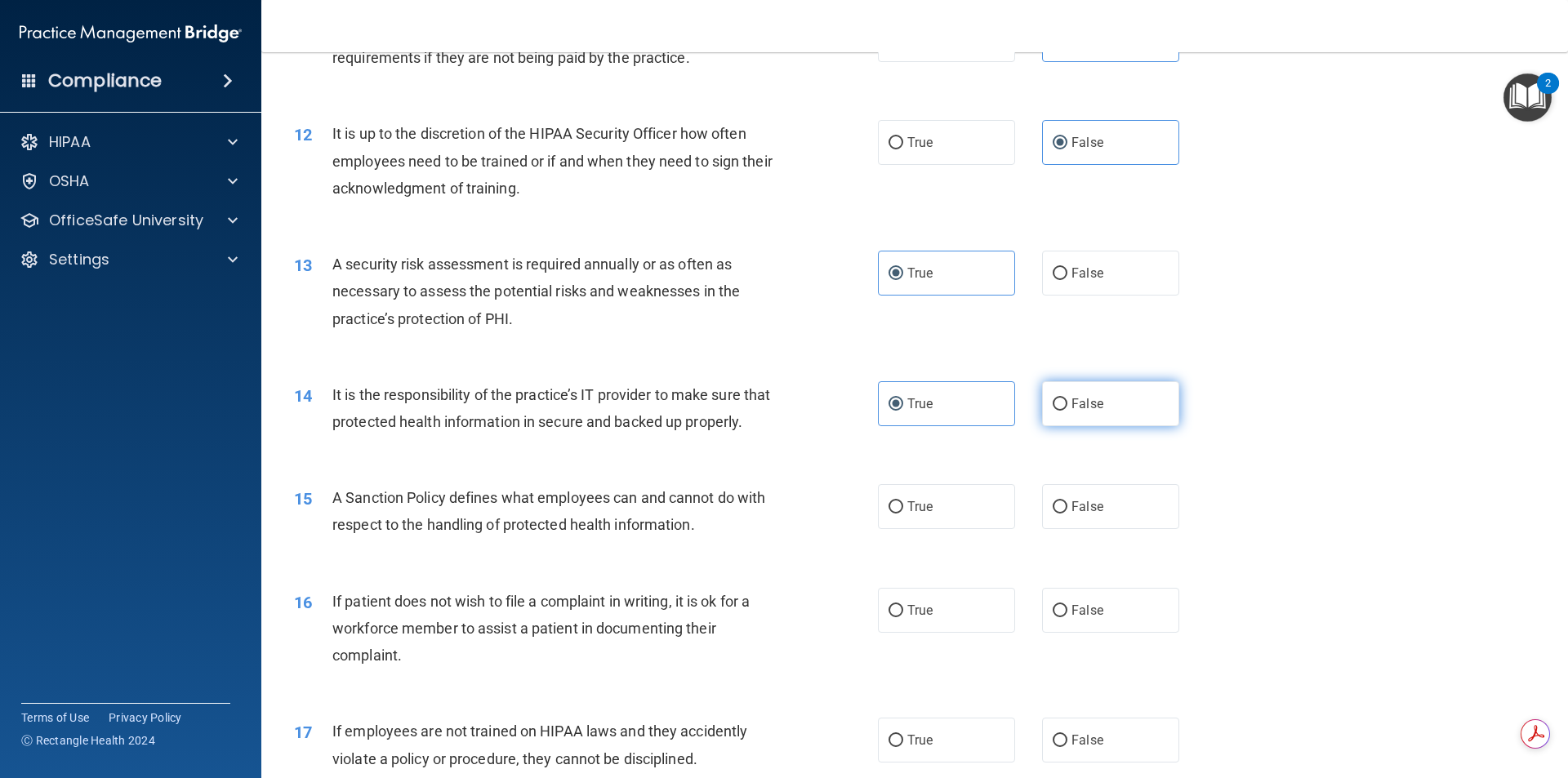
radio input "true"
radio input "false"
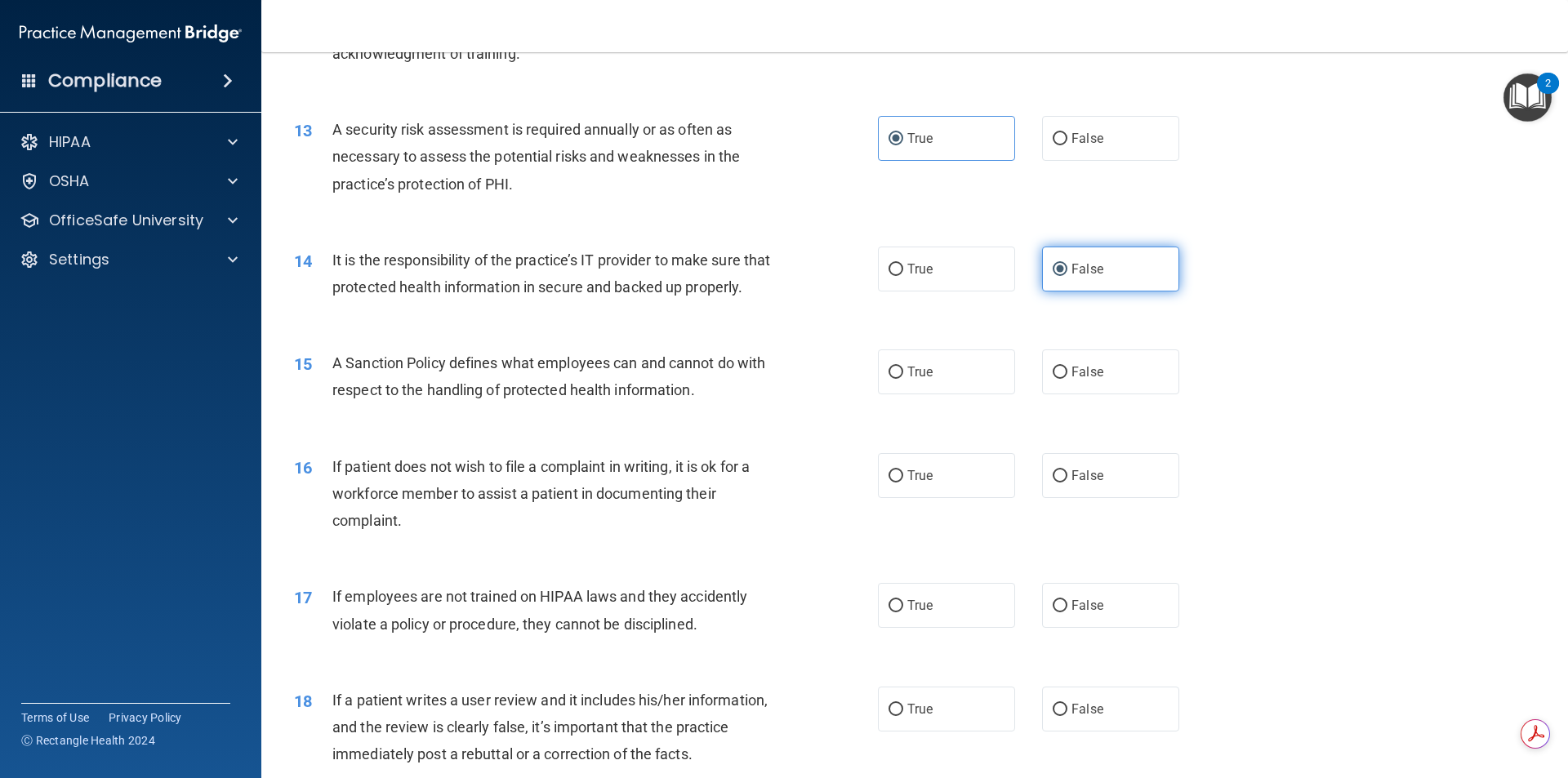
scroll to position [1715, 0]
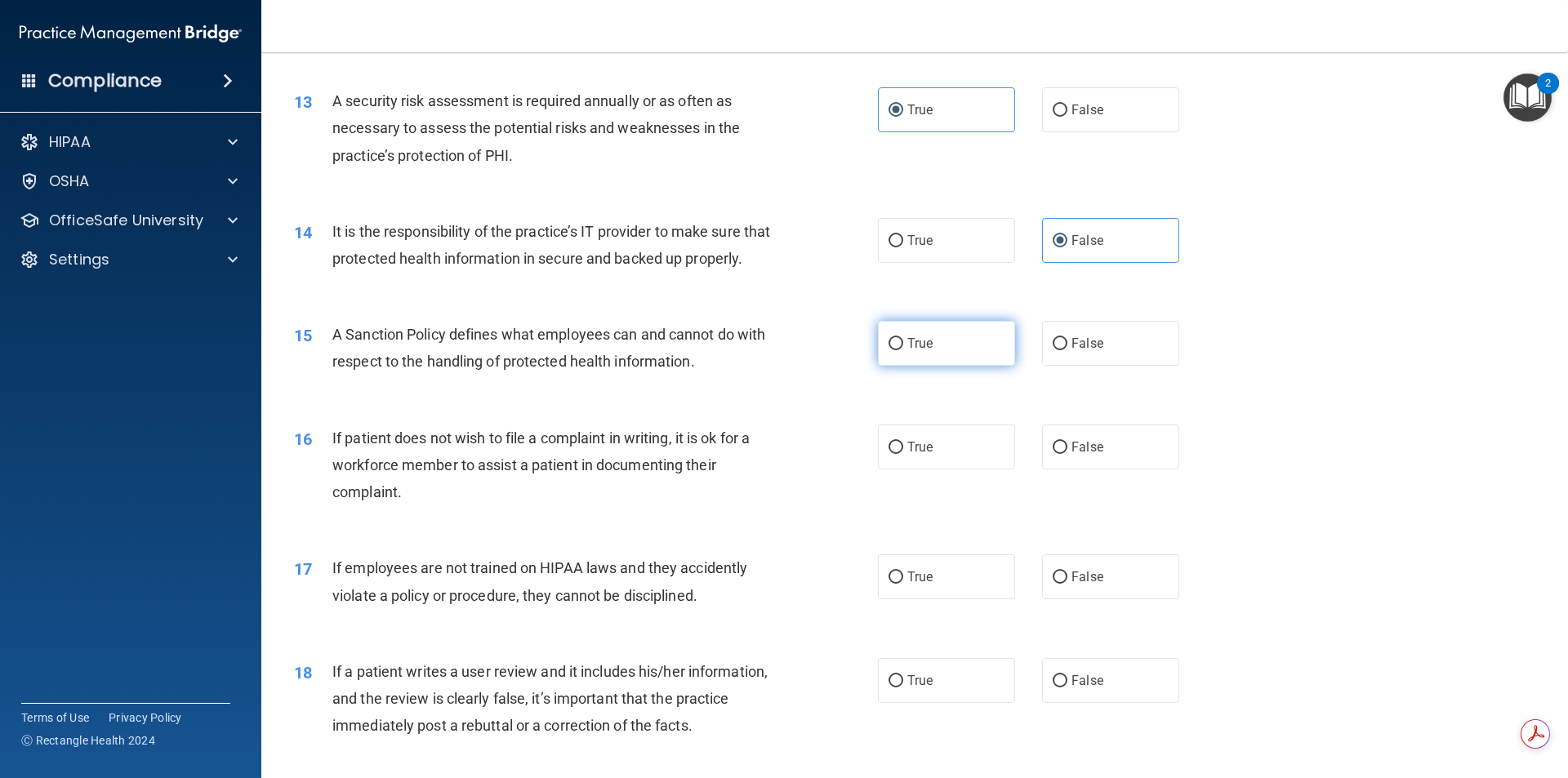
click at [953, 366] on label "True" at bounding box center [947, 343] width 137 height 45
click at [903, 350] on input "True" at bounding box center [896, 344] width 14 height 13
radio input "true"
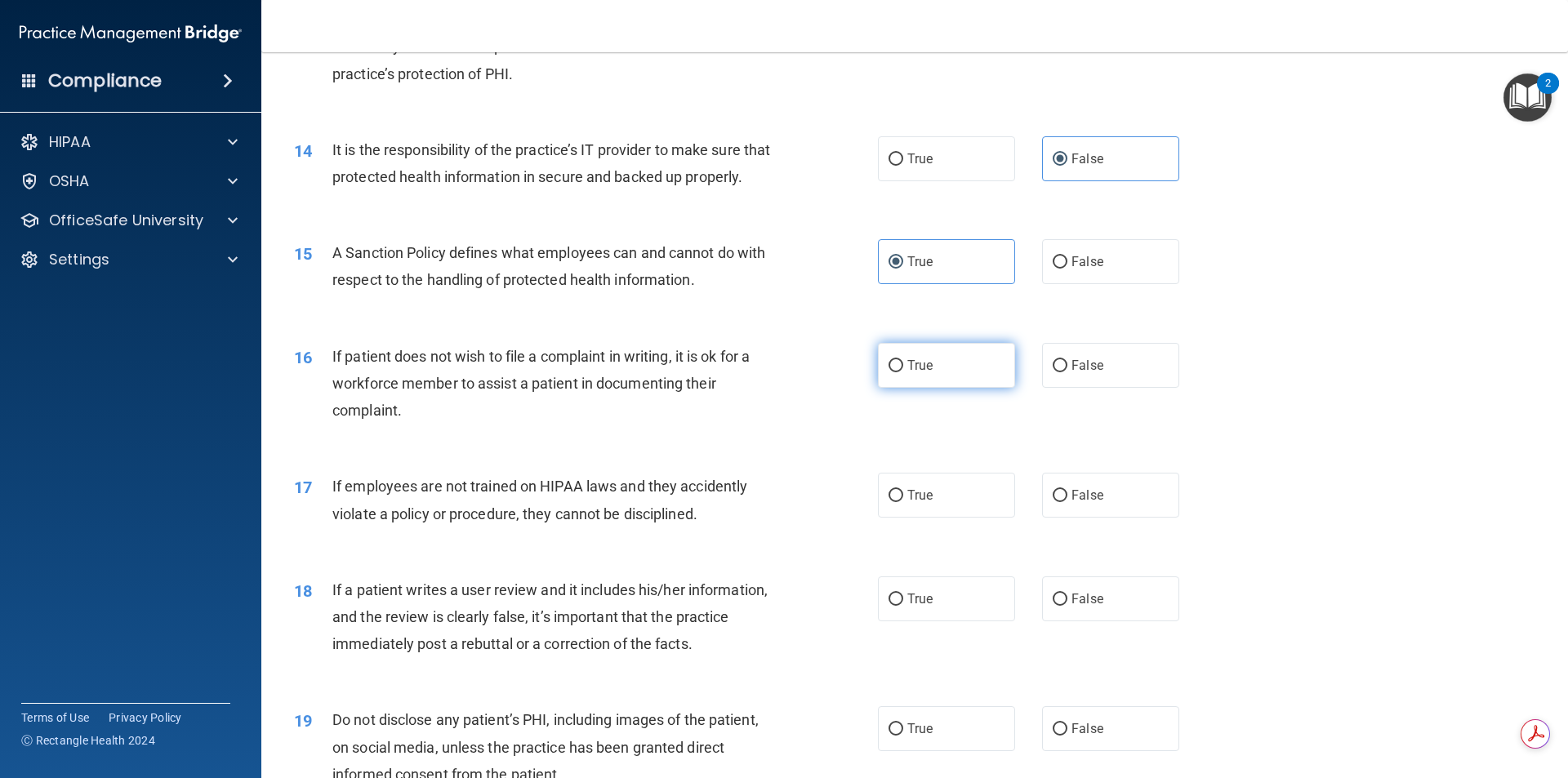
click at [957, 382] on label "True" at bounding box center [947, 366] width 137 height 45
click at [903, 373] on input "True" at bounding box center [896, 366] width 14 height 13
radio input "true"
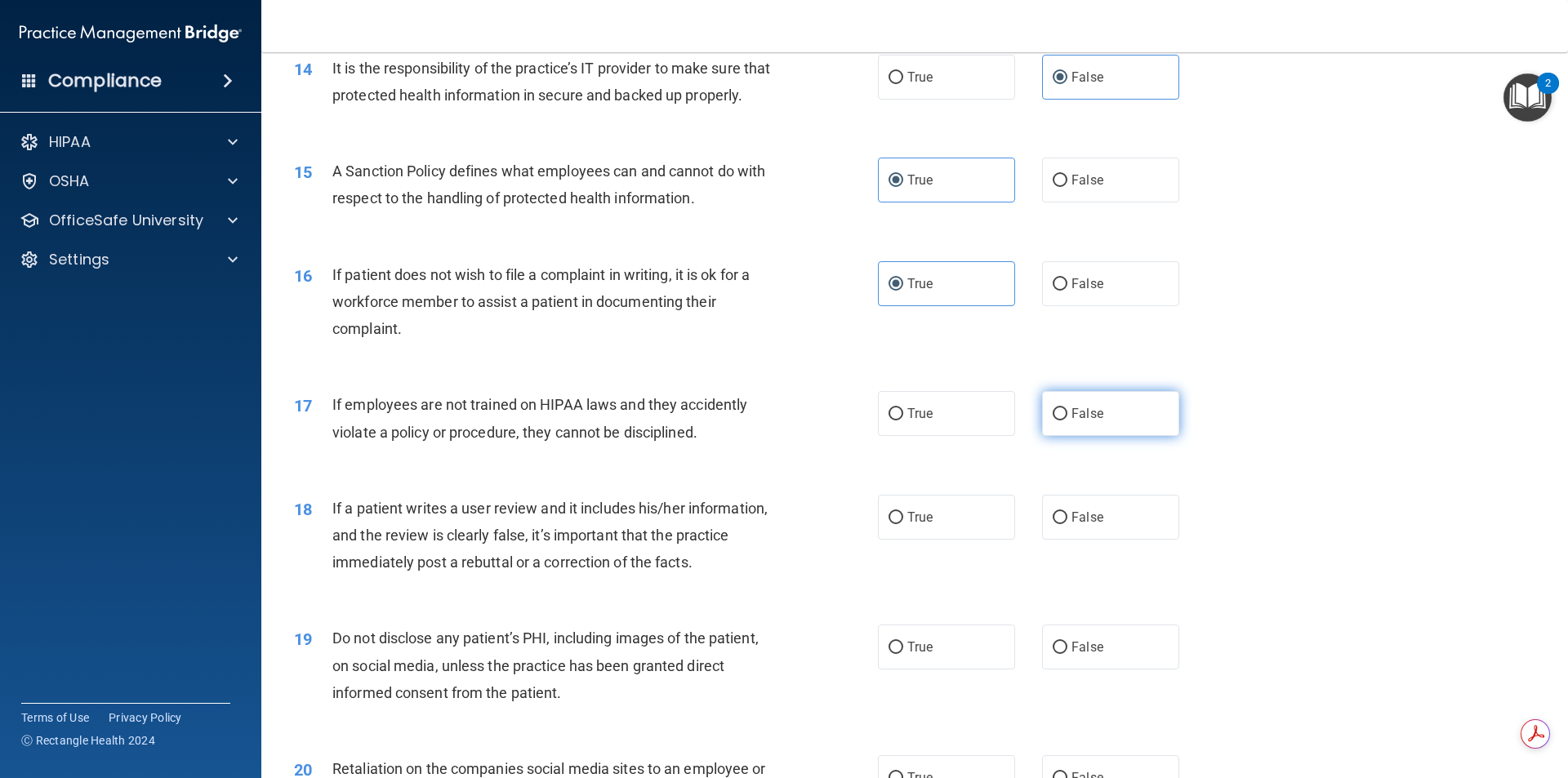
click at [1080, 420] on label "False" at bounding box center [1110, 413] width 137 height 45
click at [1067, 420] on input "False" at bounding box center [1060, 414] width 14 height 13
radio input "true"
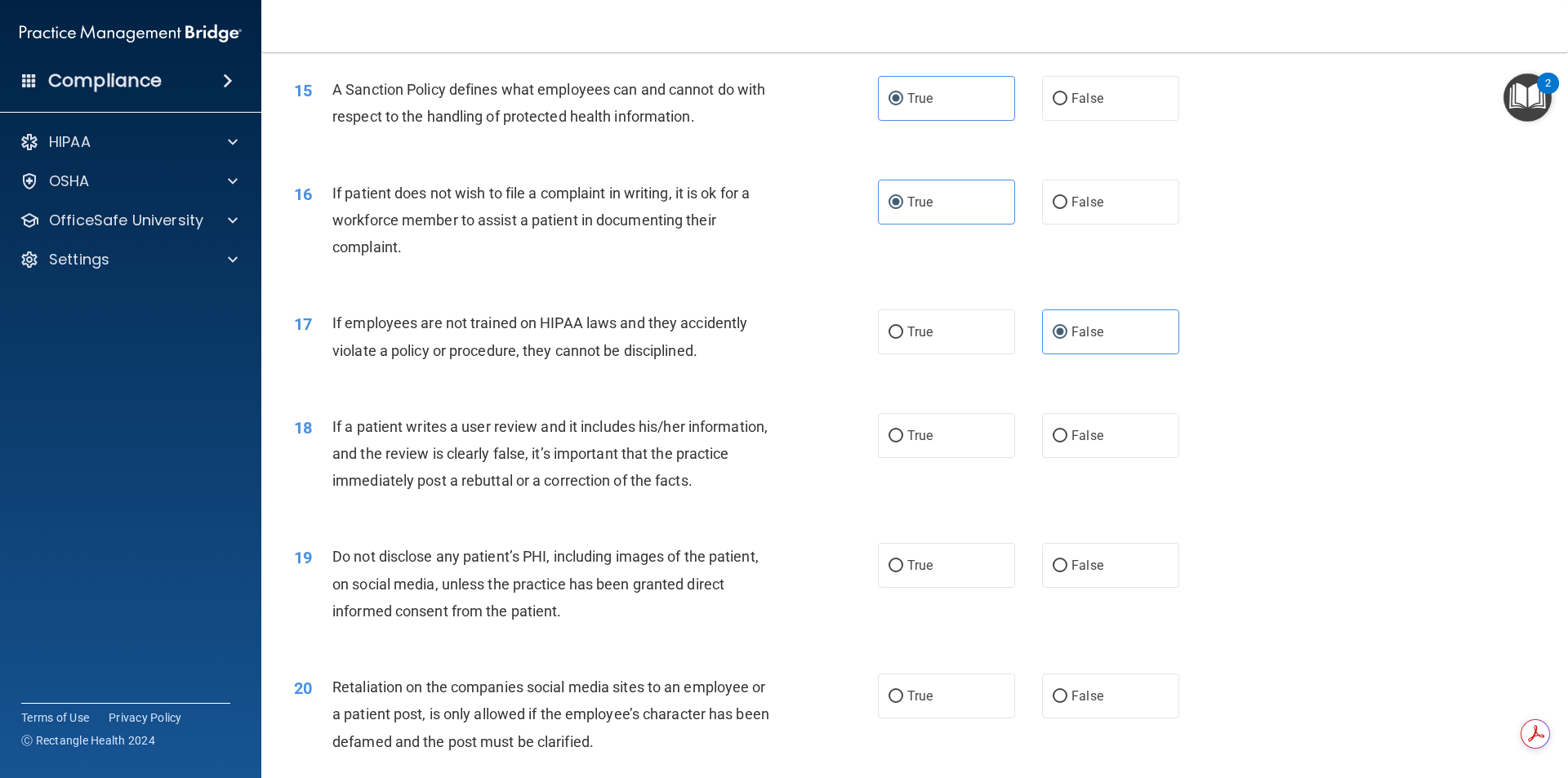
scroll to position [2041, 0]
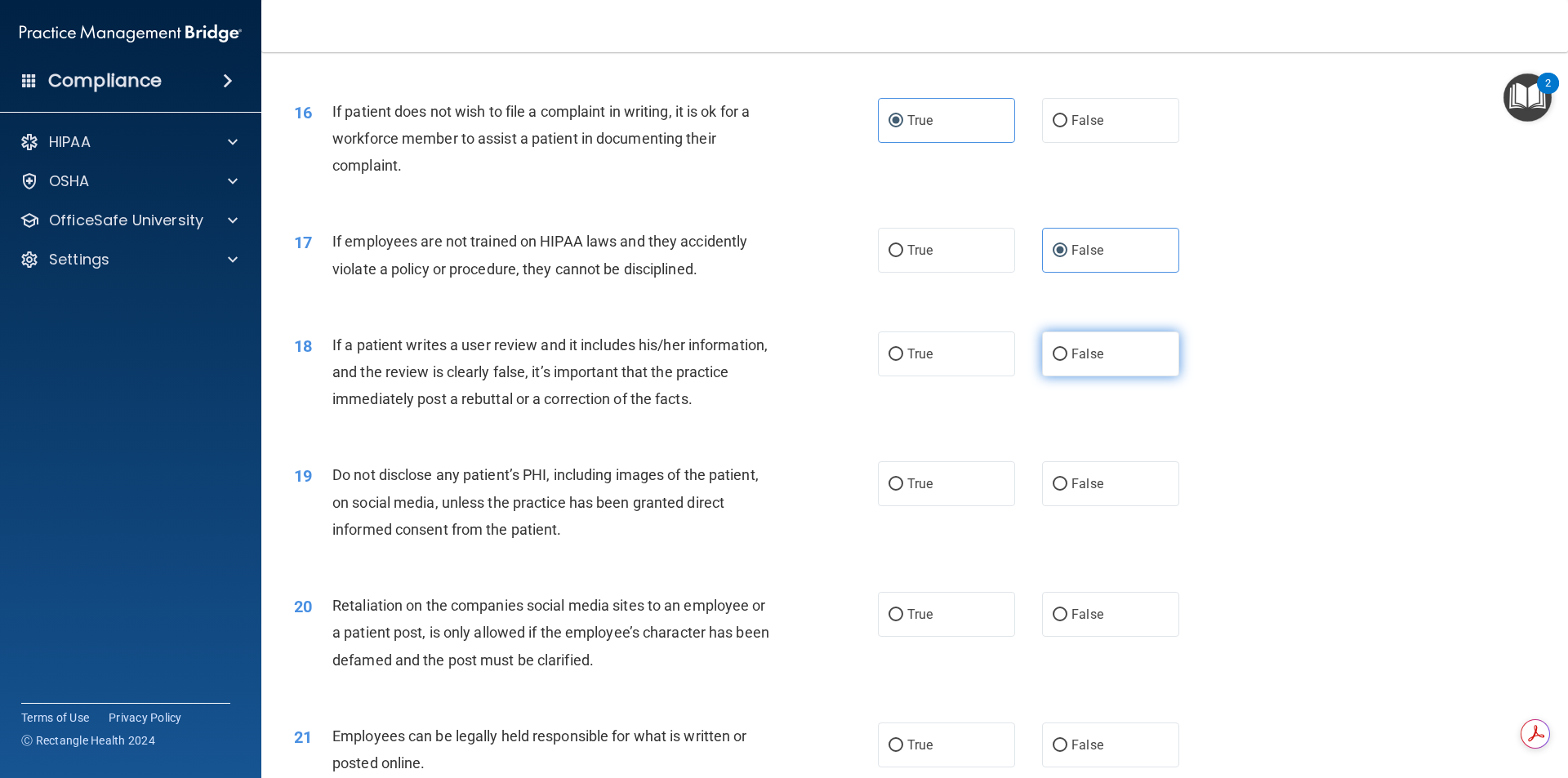
click at [1053, 361] on input "False" at bounding box center [1060, 355] width 14 height 13
radio input "true"
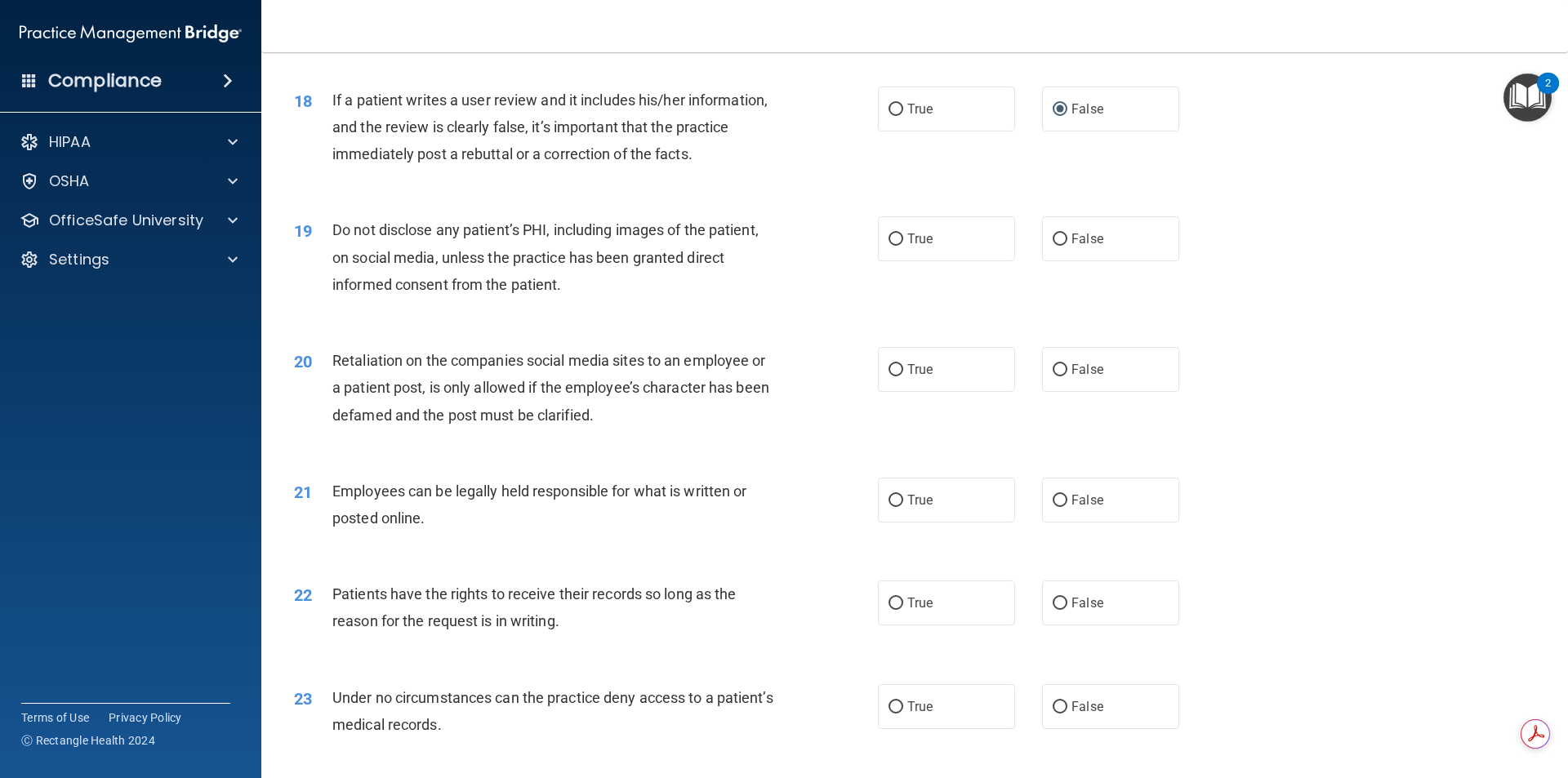
scroll to position [2205, 0]
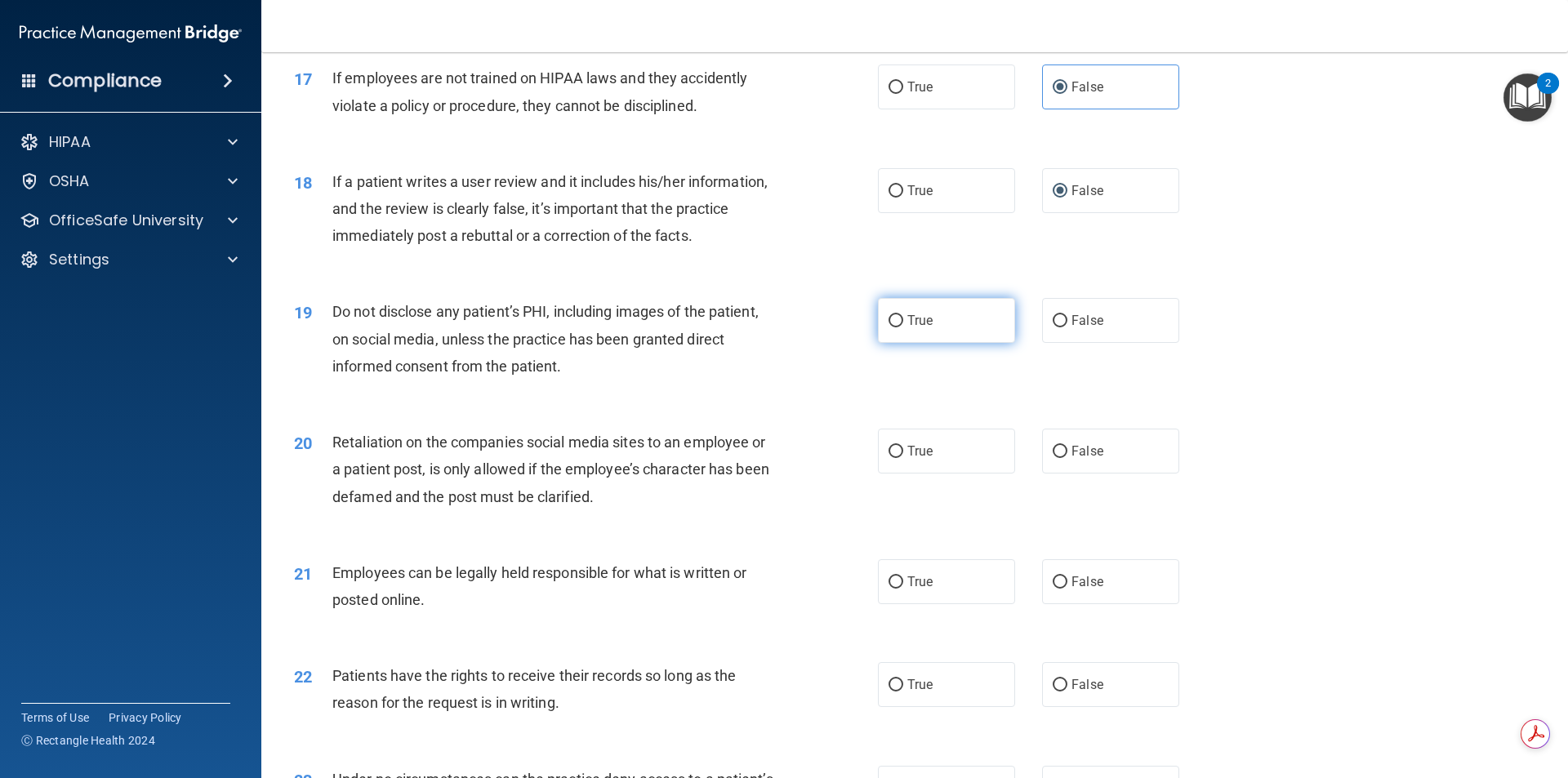
click at [960, 343] on label "True" at bounding box center [947, 321] width 137 height 45
click at [903, 328] on input "True" at bounding box center [896, 321] width 14 height 13
radio input "true"
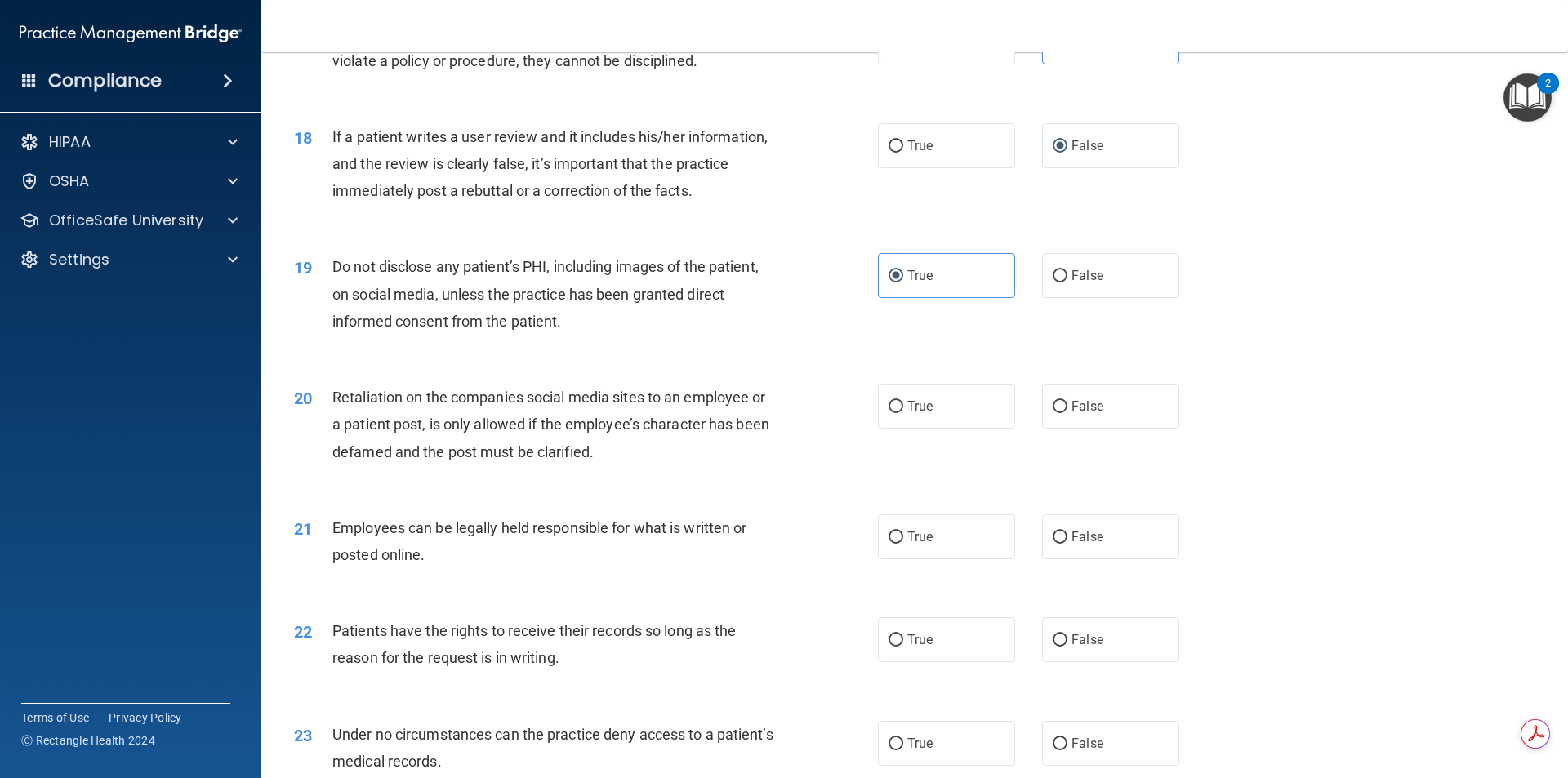
scroll to position [2286, 0]
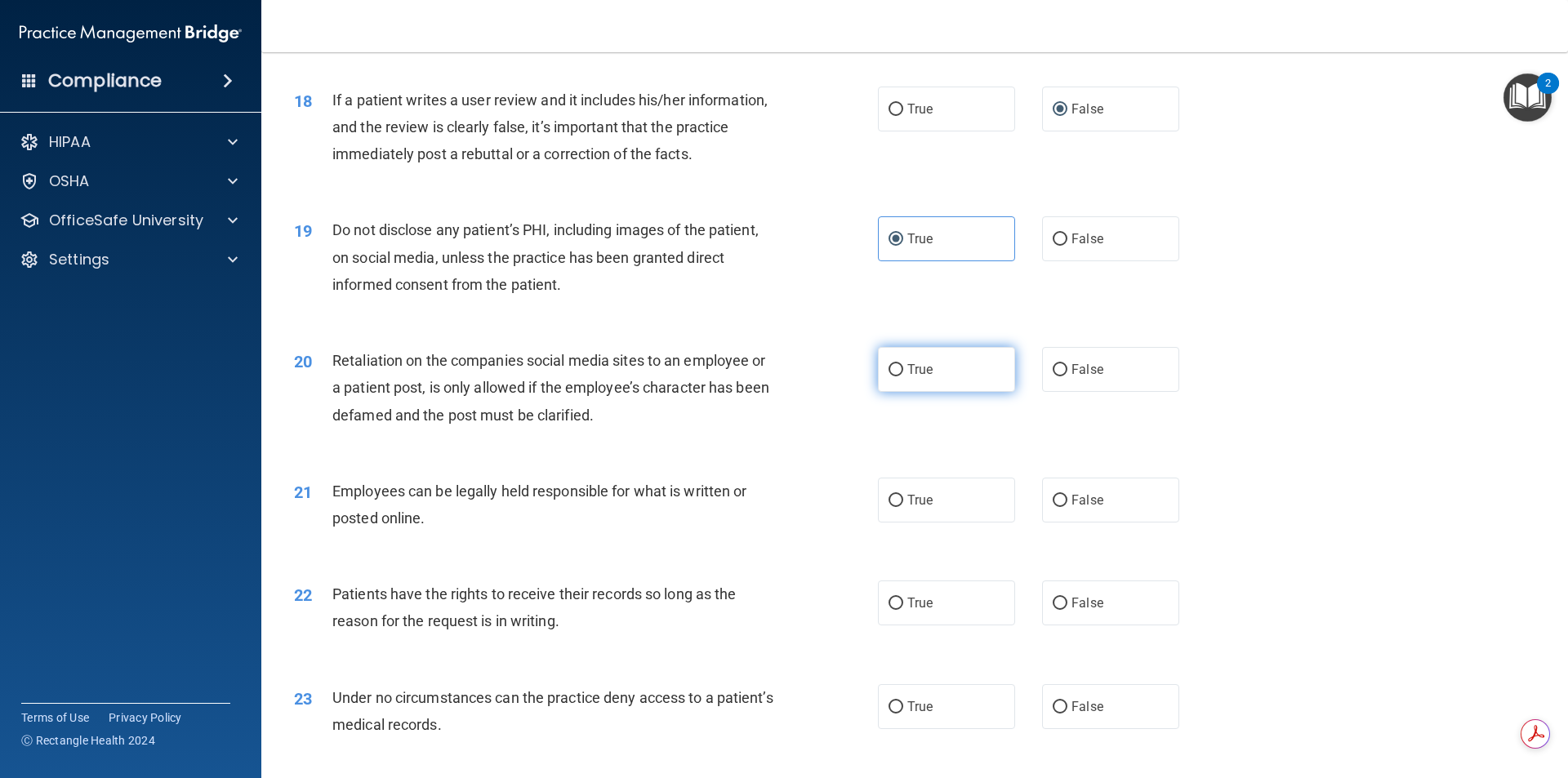
click at [975, 392] on label "True" at bounding box center [947, 369] width 137 height 45
click at [903, 376] on input "True" at bounding box center [896, 370] width 14 height 13
radio input "true"
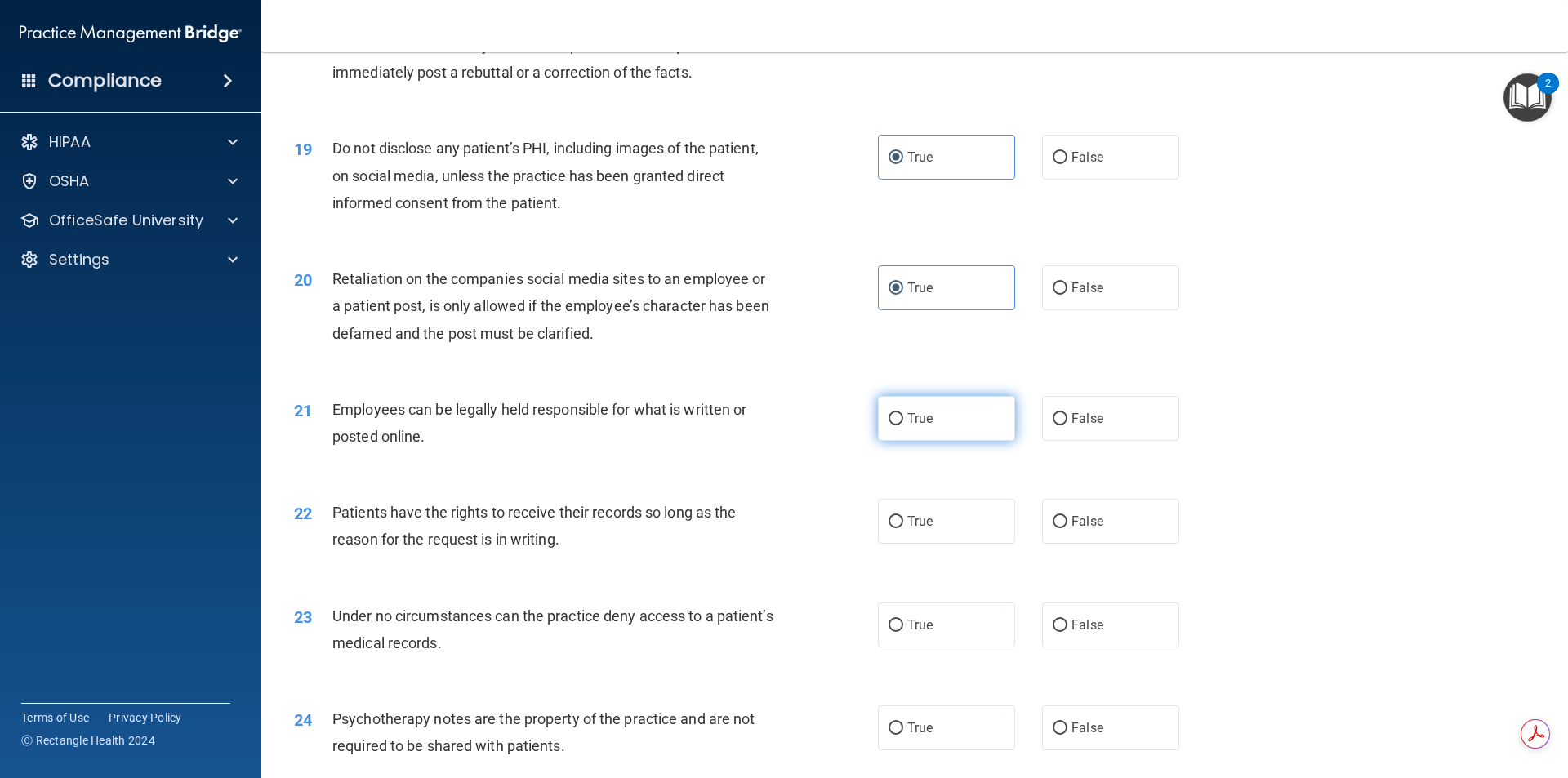
click at [981, 441] on label "True" at bounding box center [947, 419] width 137 height 45
click at [903, 426] on input "True" at bounding box center [896, 420] width 14 height 13
radio input "true"
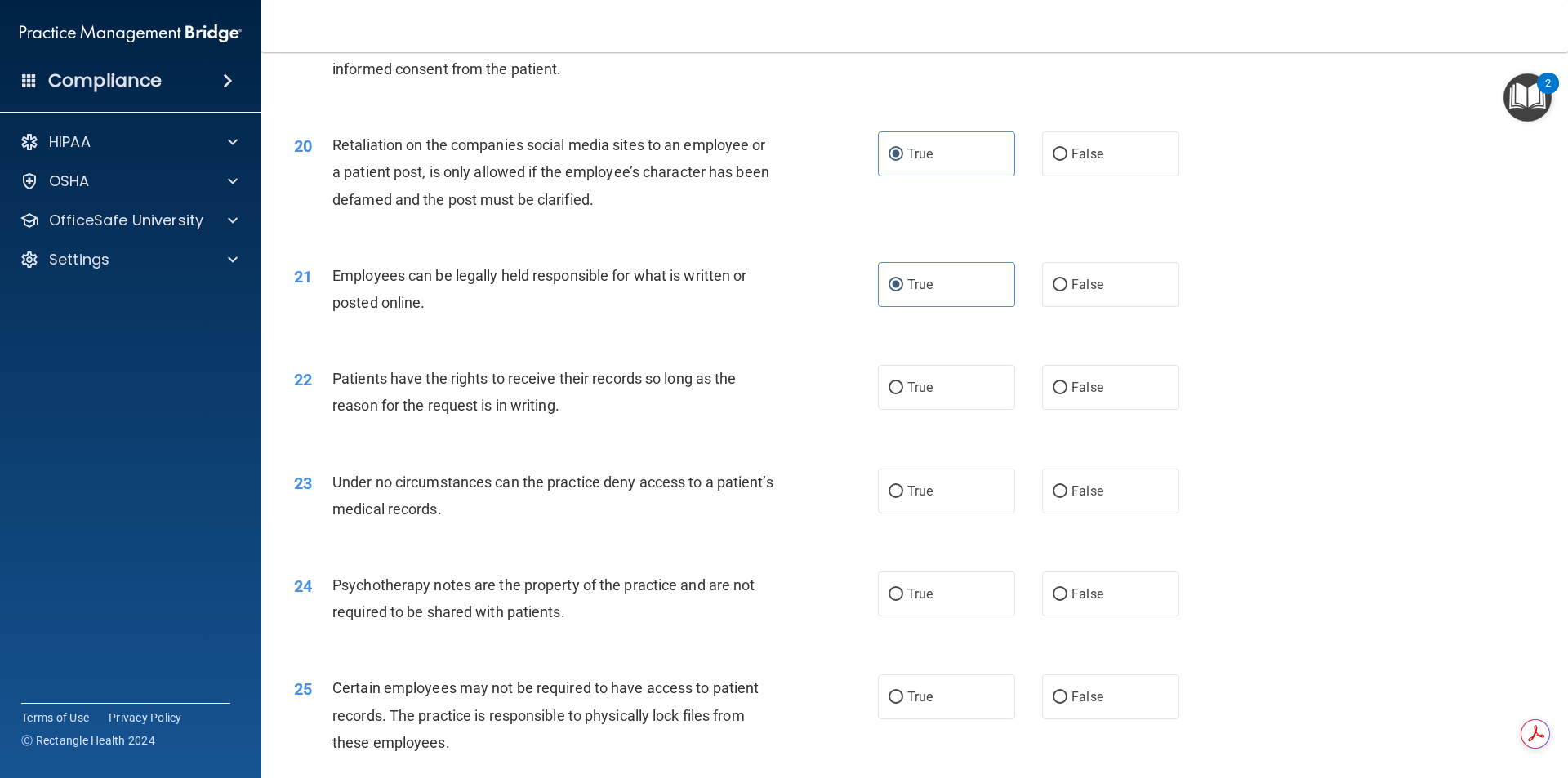
scroll to position [2531, 0]
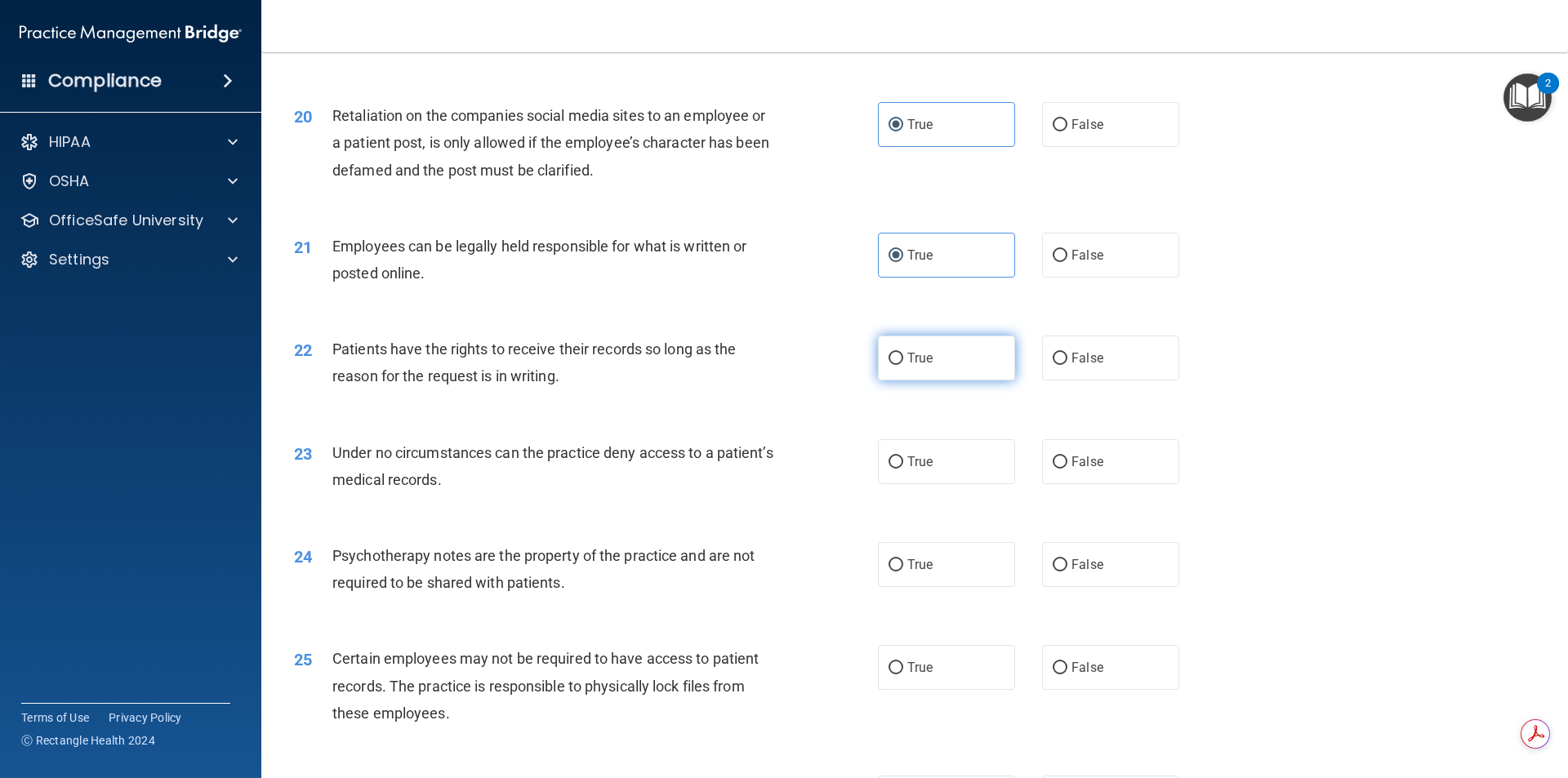
click at [935, 377] on label "True" at bounding box center [947, 358] width 137 height 45
click at [903, 365] on input "True" at bounding box center [896, 359] width 14 height 13
radio input "true"
click at [938, 475] on label "True" at bounding box center [947, 462] width 137 height 45
click at [903, 469] on input "True" at bounding box center [896, 463] width 14 height 13
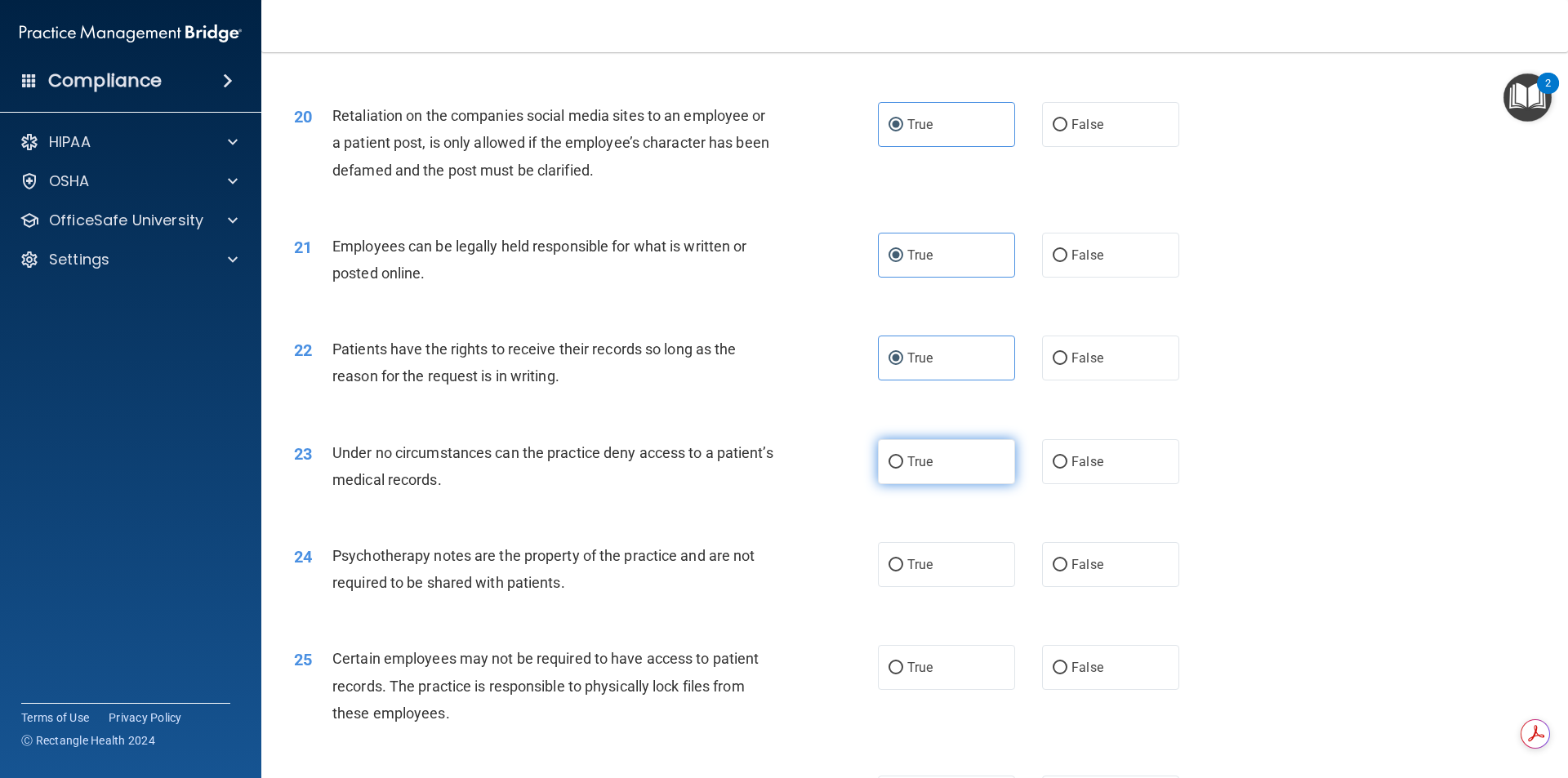
radio input "true"
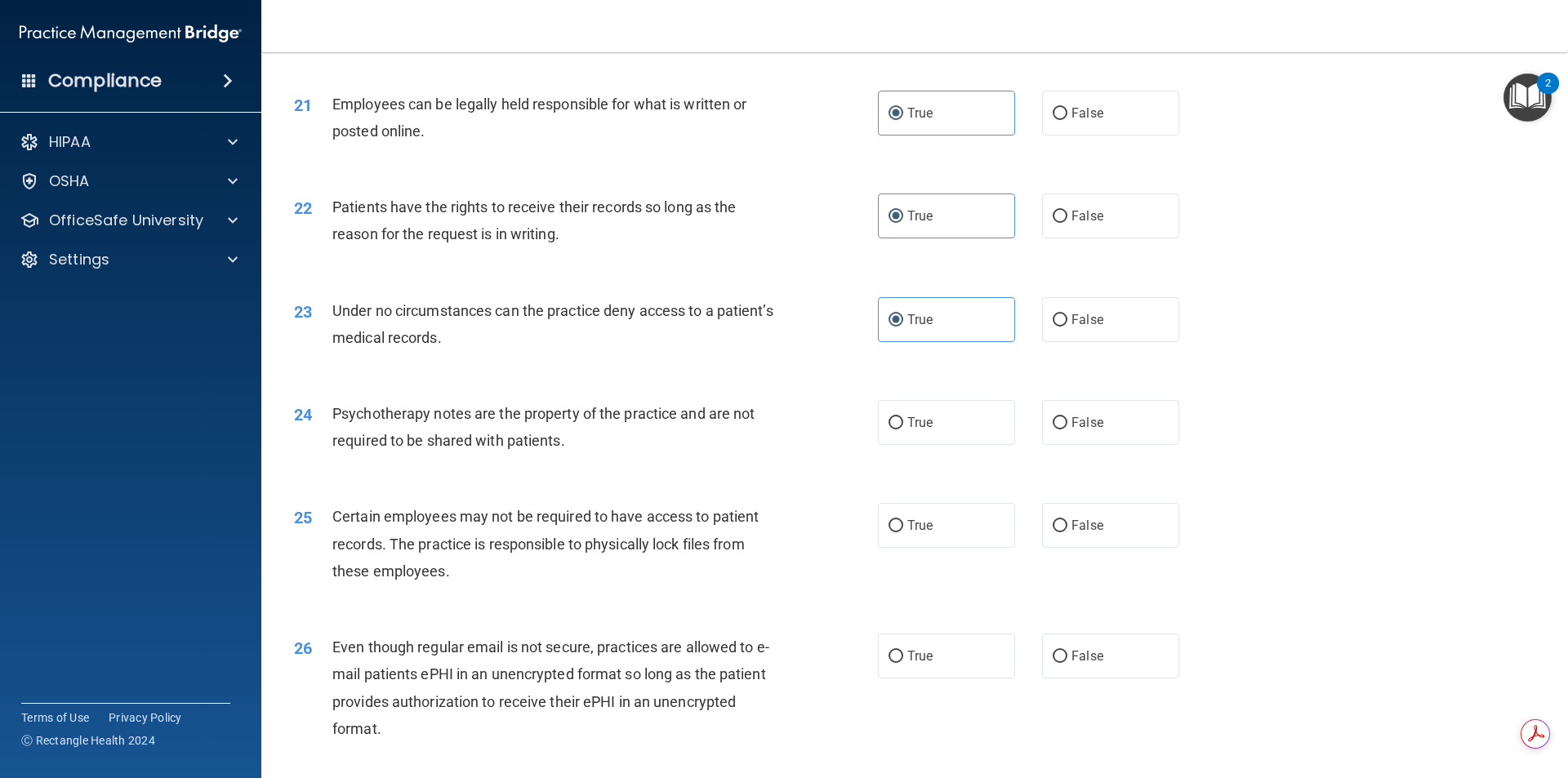
scroll to position [2695, 0]
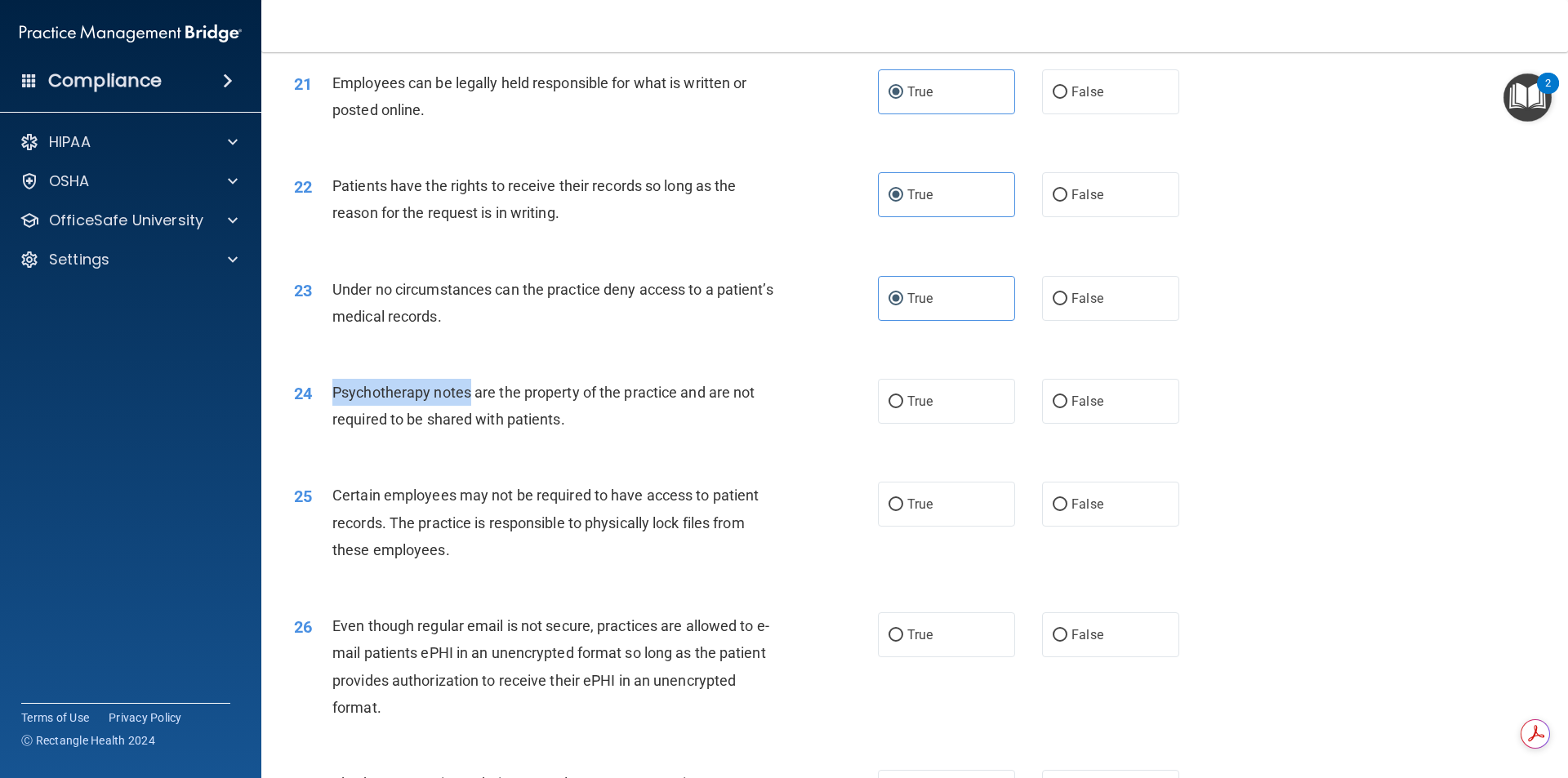
drag, startPoint x: 331, startPoint y: 418, endPoint x: 469, endPoint y: 412, distance: 138.1
click at [469, 412] on span "Psychotherapy notes are the property of the practice and are not required to be…" at bounding box center [543, 405] width 422 height 44
click at [1079, 409] on span "False" at bounding box center [1087, 401] width 32 height 15
click at [1067, 408] on input "False" at bounding box center [1060, 403] width 14 height 13
radio input "true"
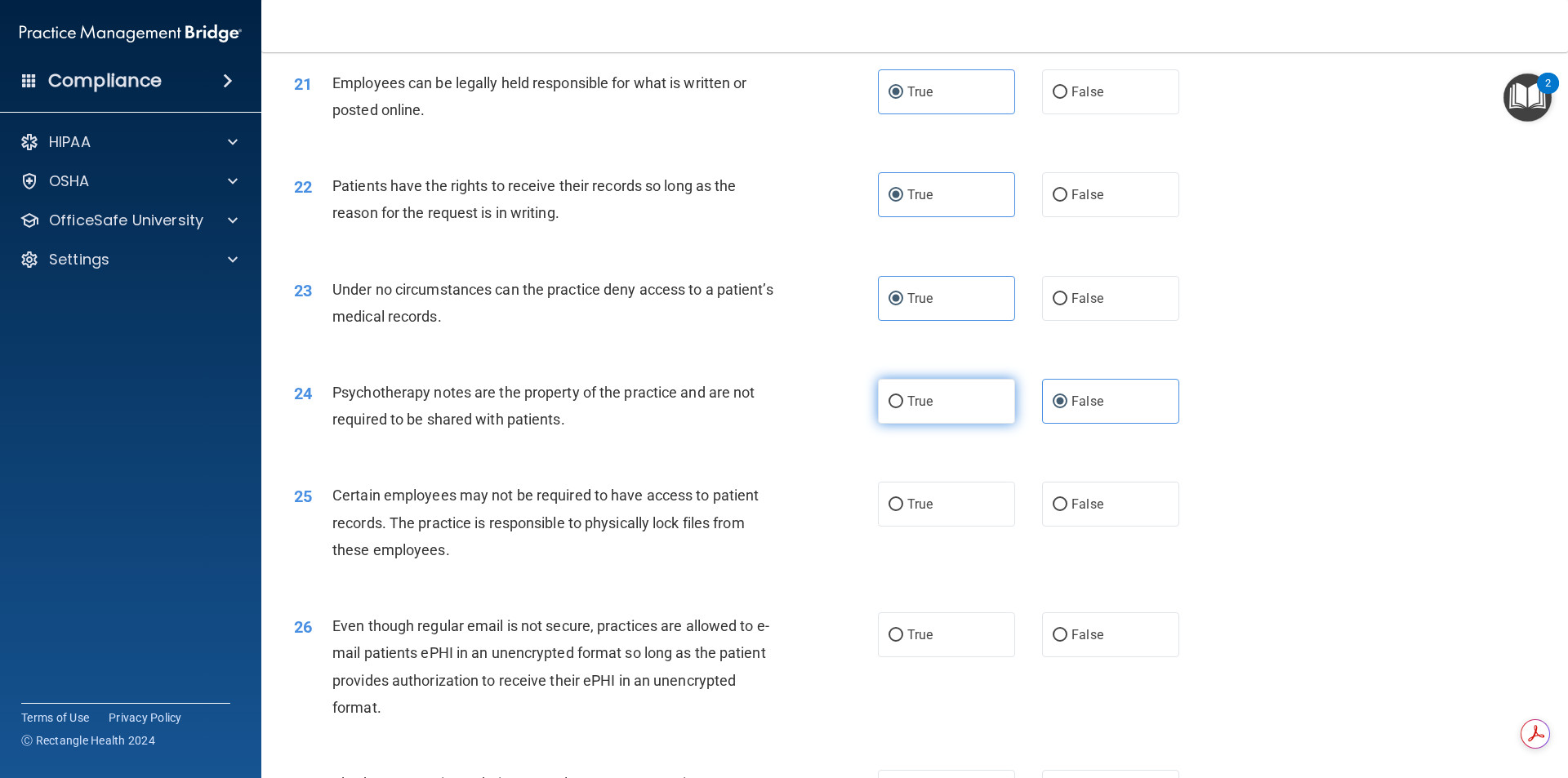
click at [900, 406] on div "24 Psychotherapy notes are the property of the practice and are not required to…" at bounding box center [915, 410] width 1266 height 103
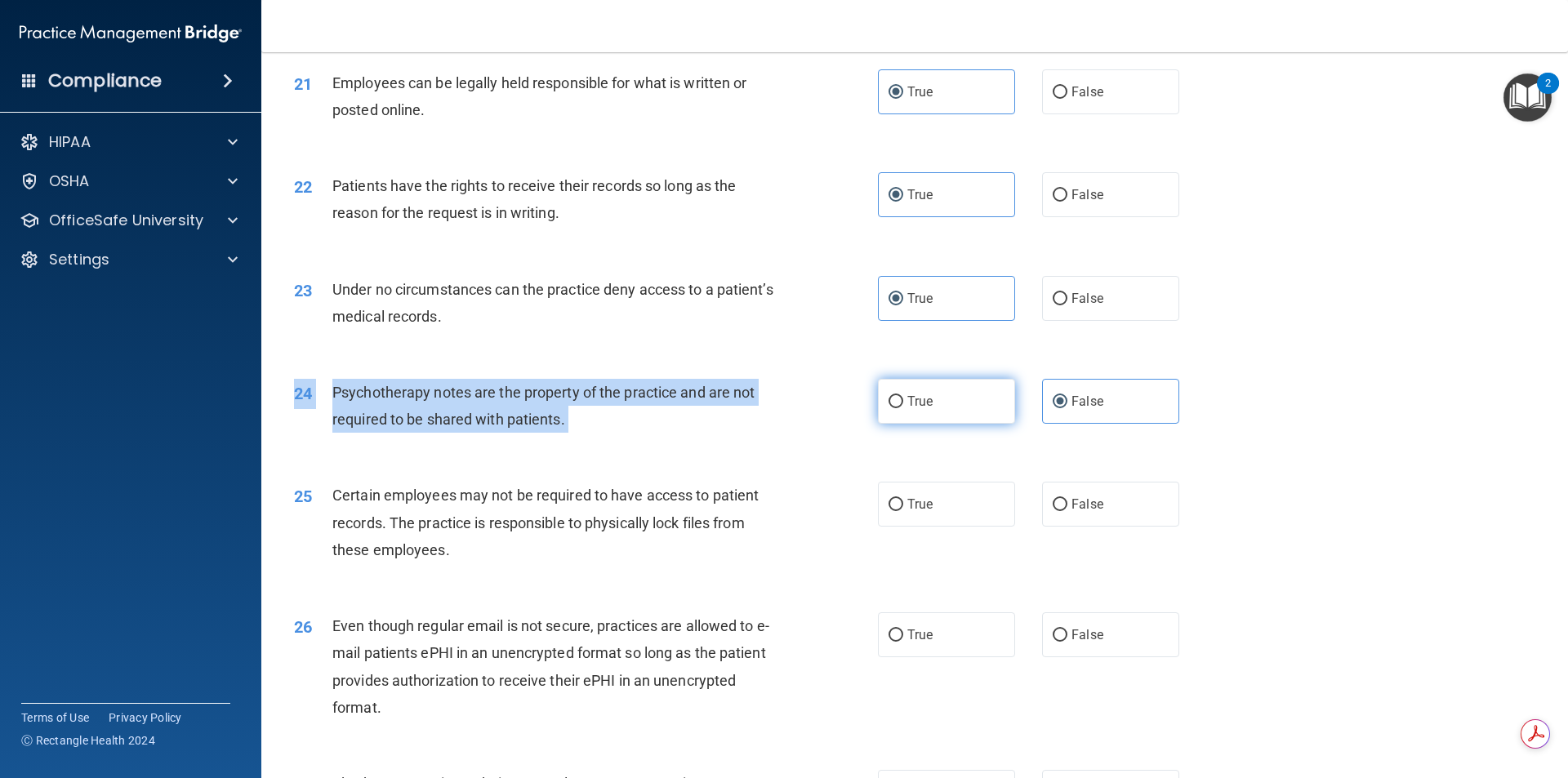
click at [902, 413] on label "True" at bounding box center [947, 402] width 137 height 45
click at [902, 408] on input "True" at bounding box center [896, 403] width 14 height 13
radio input "true"
radio input "false"
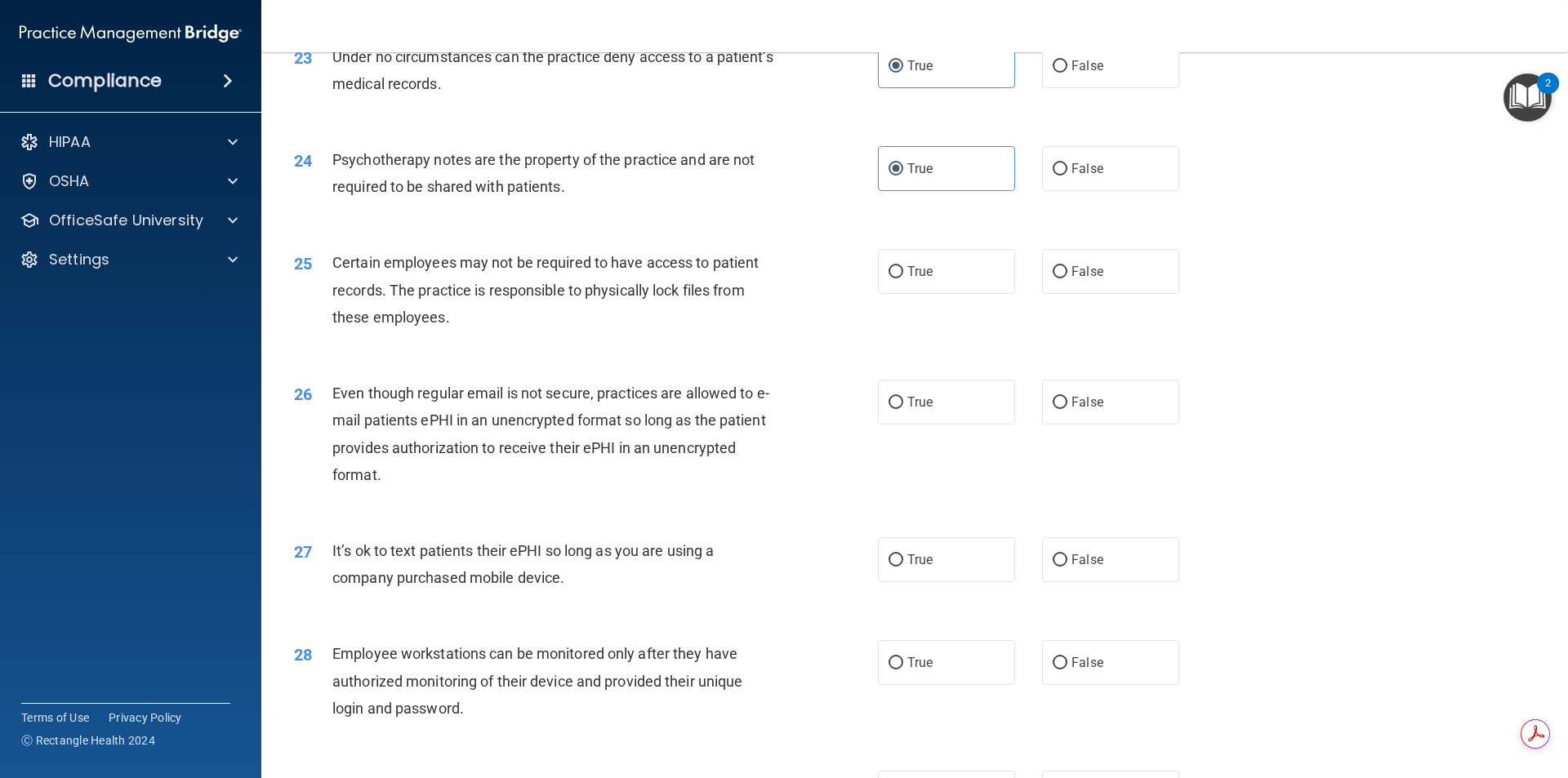
scroll to position [2940, 0]
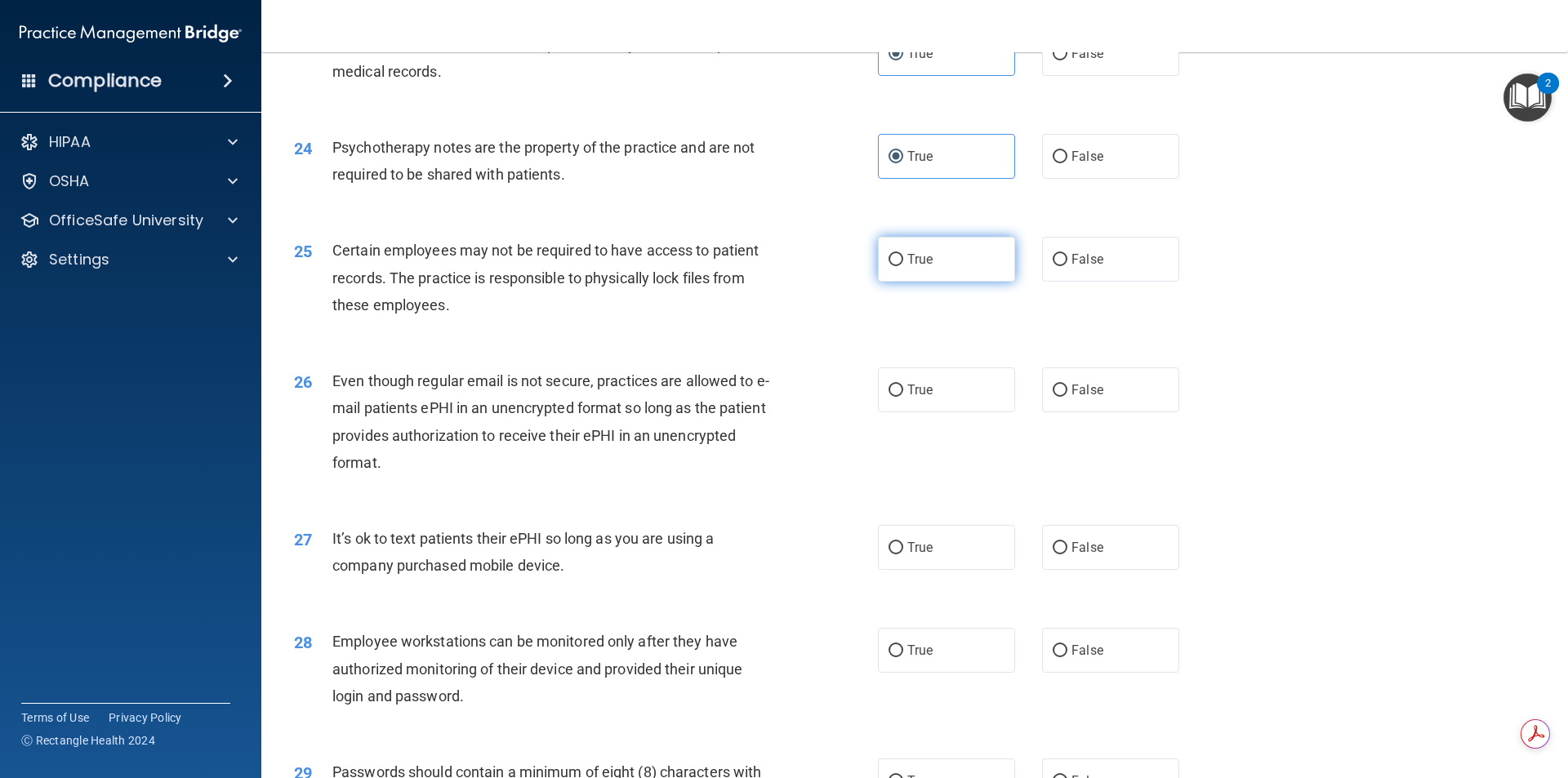
click at [939, 276] on label "True" at bounding box center [947, 259] width 137 height 45
click at [903, 267] on input "True" at bounding box center [896, 260] width 14 height 13
radio input "true"
click at [937, 412] on label "True" at bounding box center [947, 390] width 137 height 45
click at [903, 397] on input "True" at bounding box center [896, 391] width 14 height 13
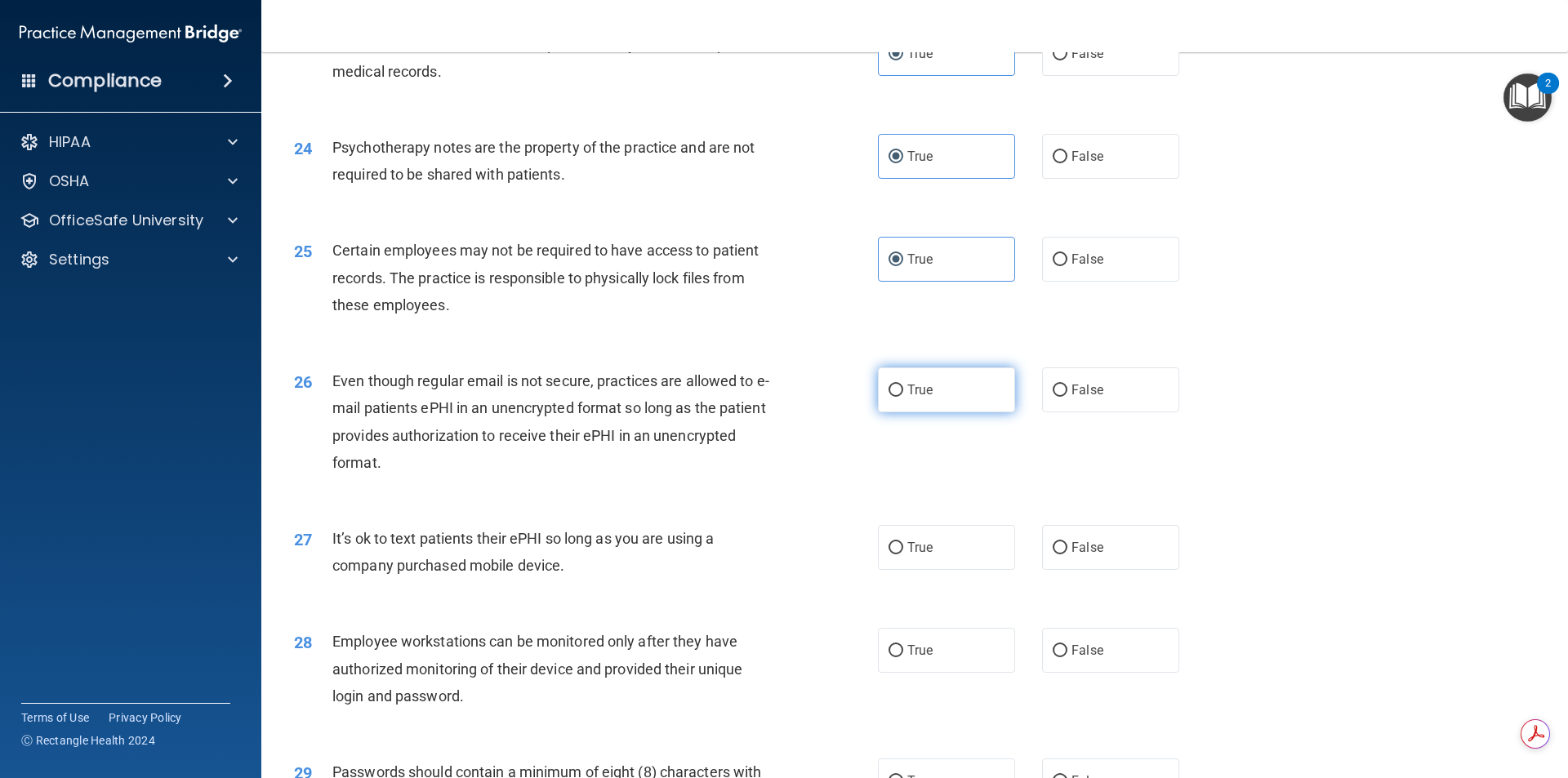
radio input "true"
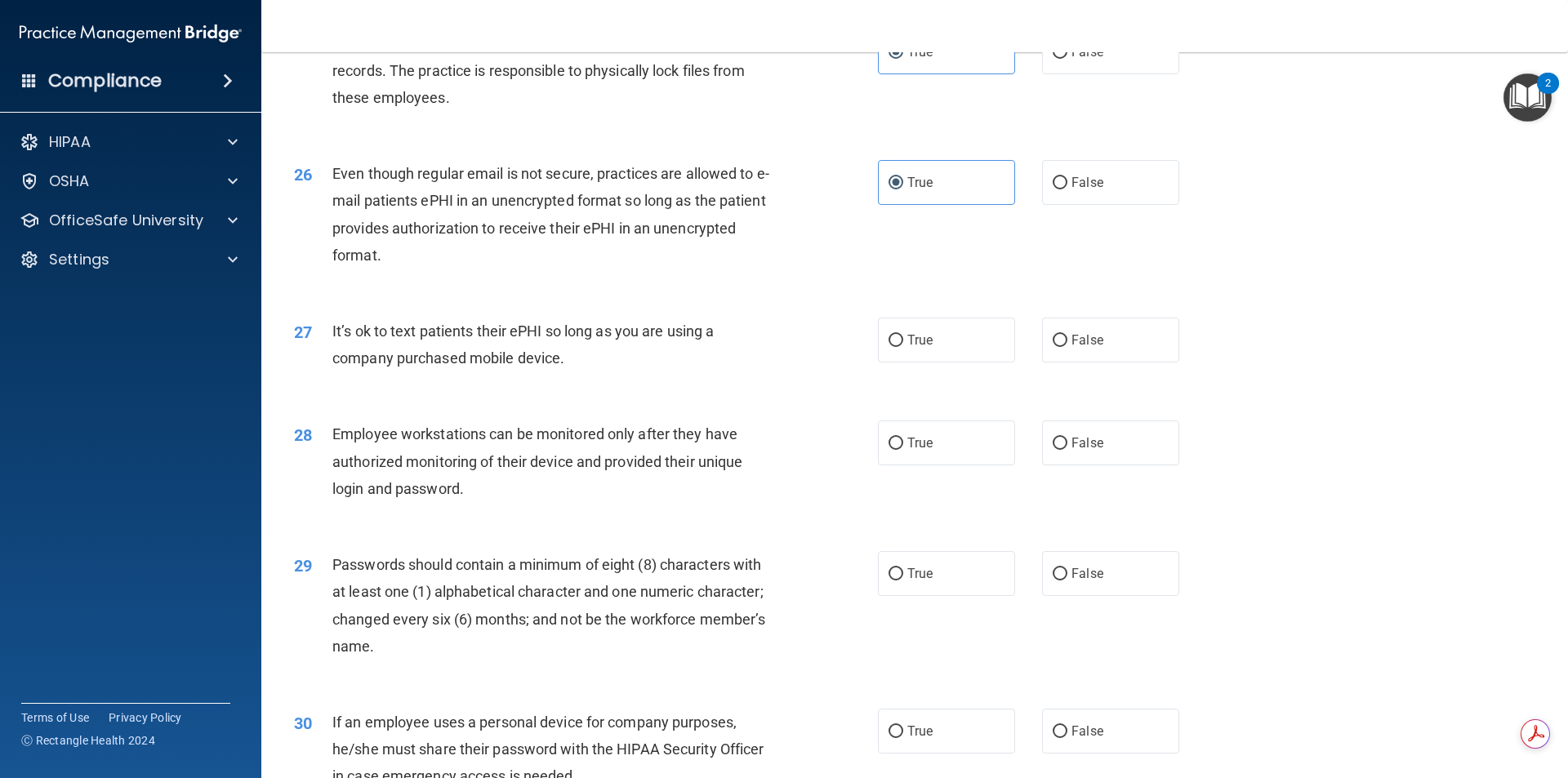
scroll to position [3185, 0]
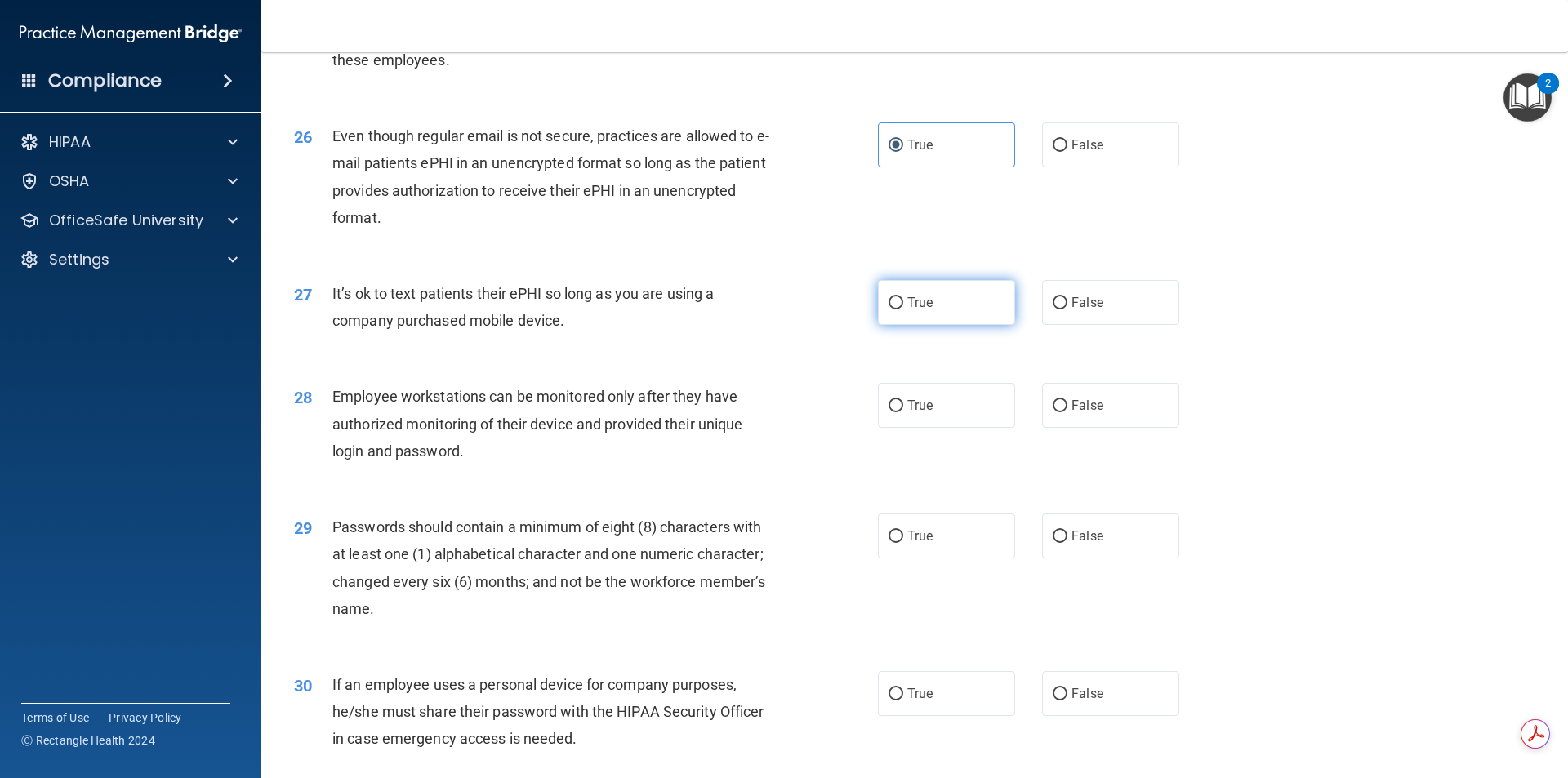
click at [935, 317] on label "True" at bounding box center [947, 303] width 137 height 45
click at [903, 310] on input "True" at bounding box center [896, 303] width 14 height 13
radio input "true"
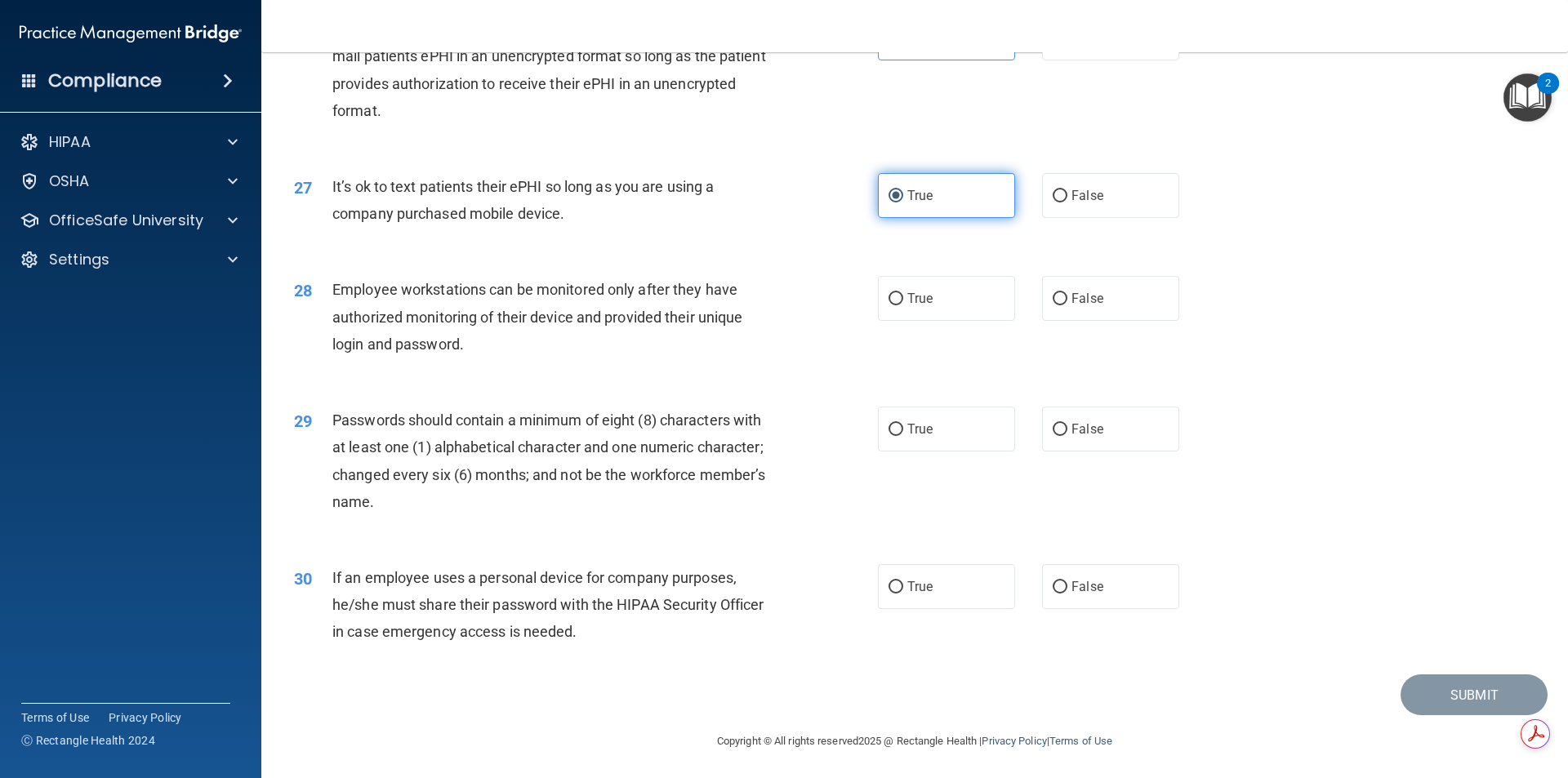
scroll to position [3321, 0]
click at [940, 316] on label "True" at bounding box center [947, 296] width 137 height 45
click at [903, 303] on input "True" at bounding box center [896, 297] width 14 height 13
radio input "true"
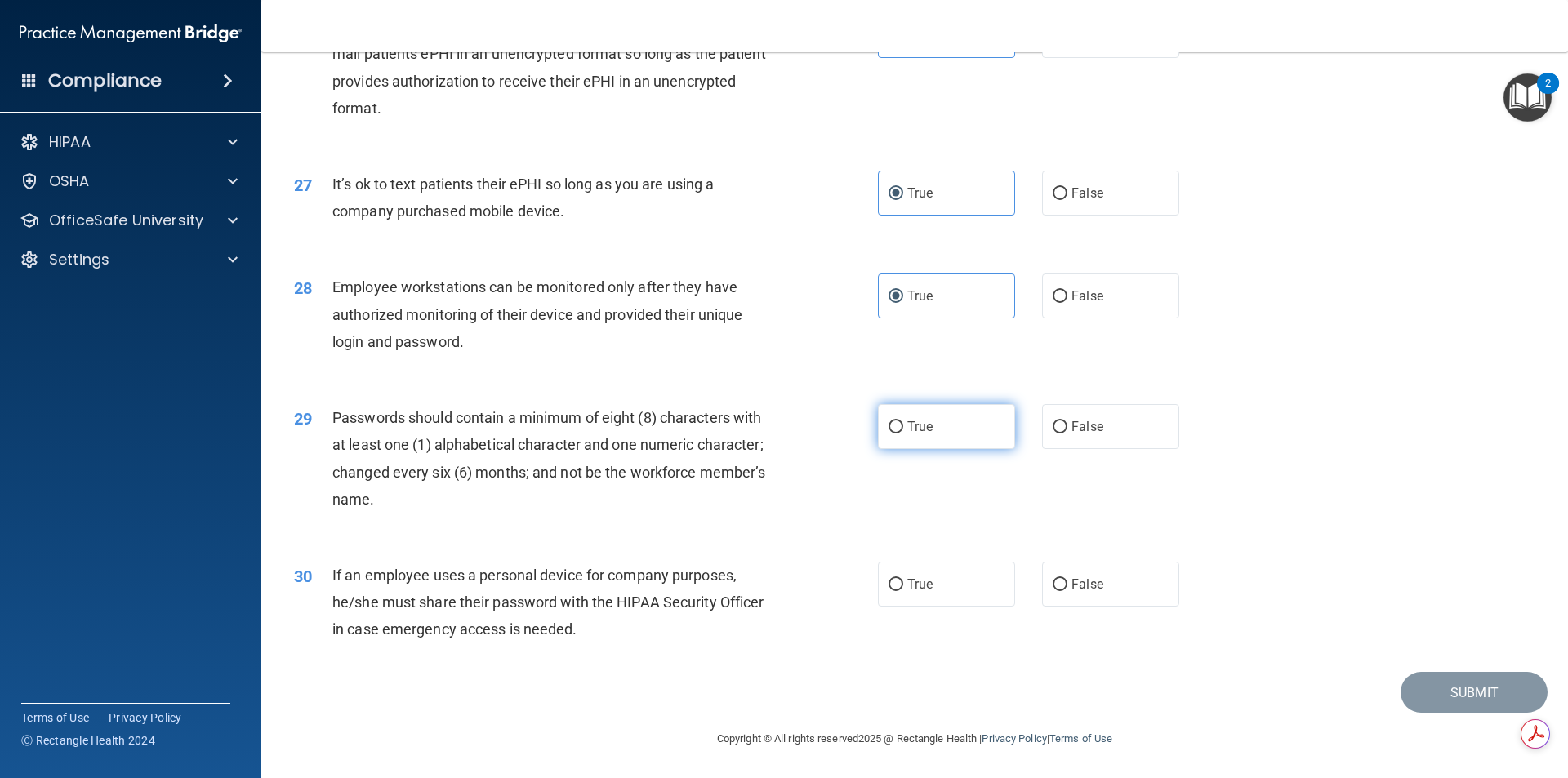
click at [943, 439] on label "True" at bounding box center [947, 427] width 137 height 45
click at [903, 434] on input "True" at bounding box center [896, 428] width 14 height 13
radio input "true"
click at [889, 580] on input "True" at bounding box center [896, 585] width 14 height 13
radio input "true"
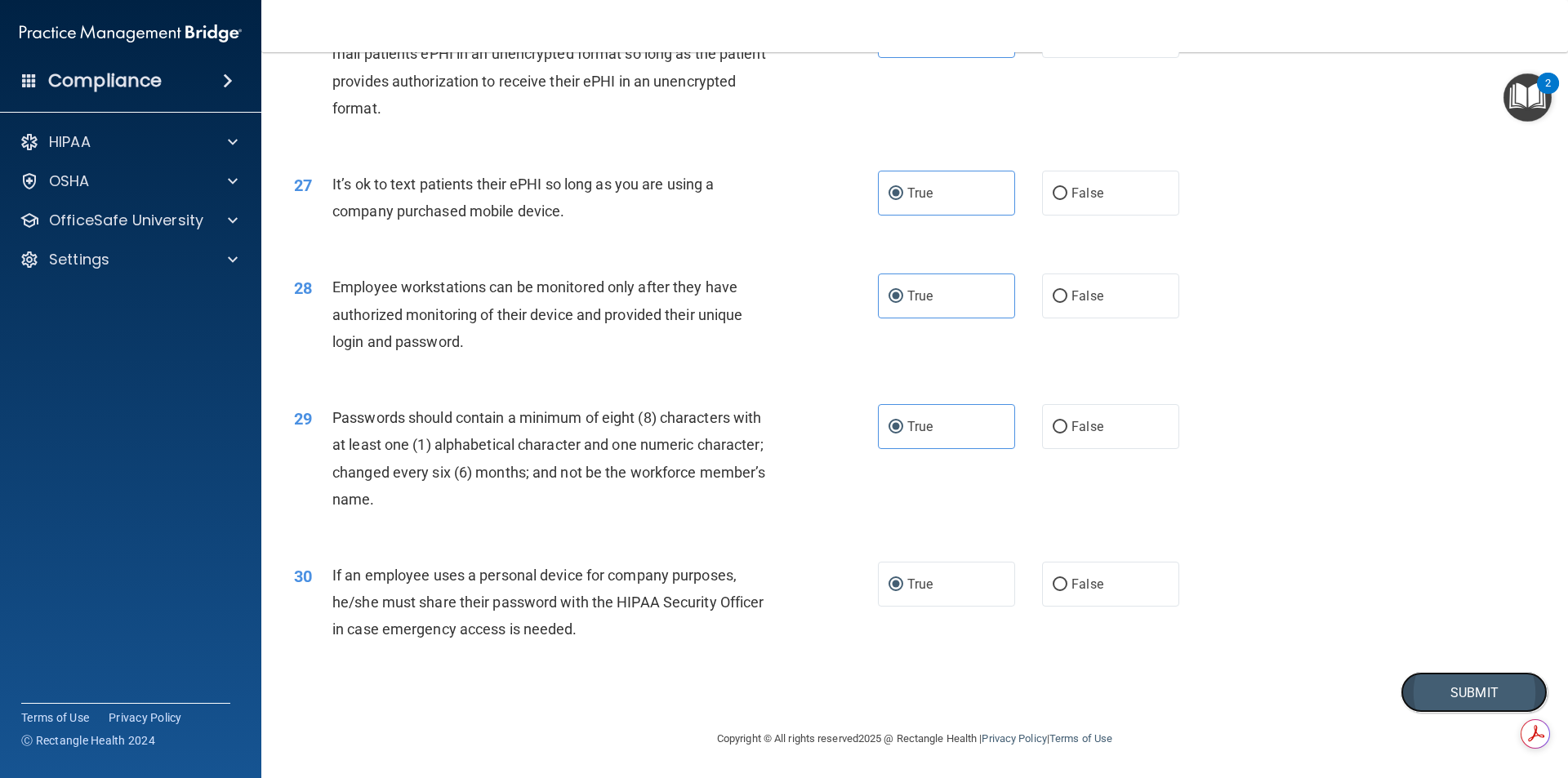
click at [1496, 704] on button "Submit" at bounding box center [1473, 692] width 147 height 41
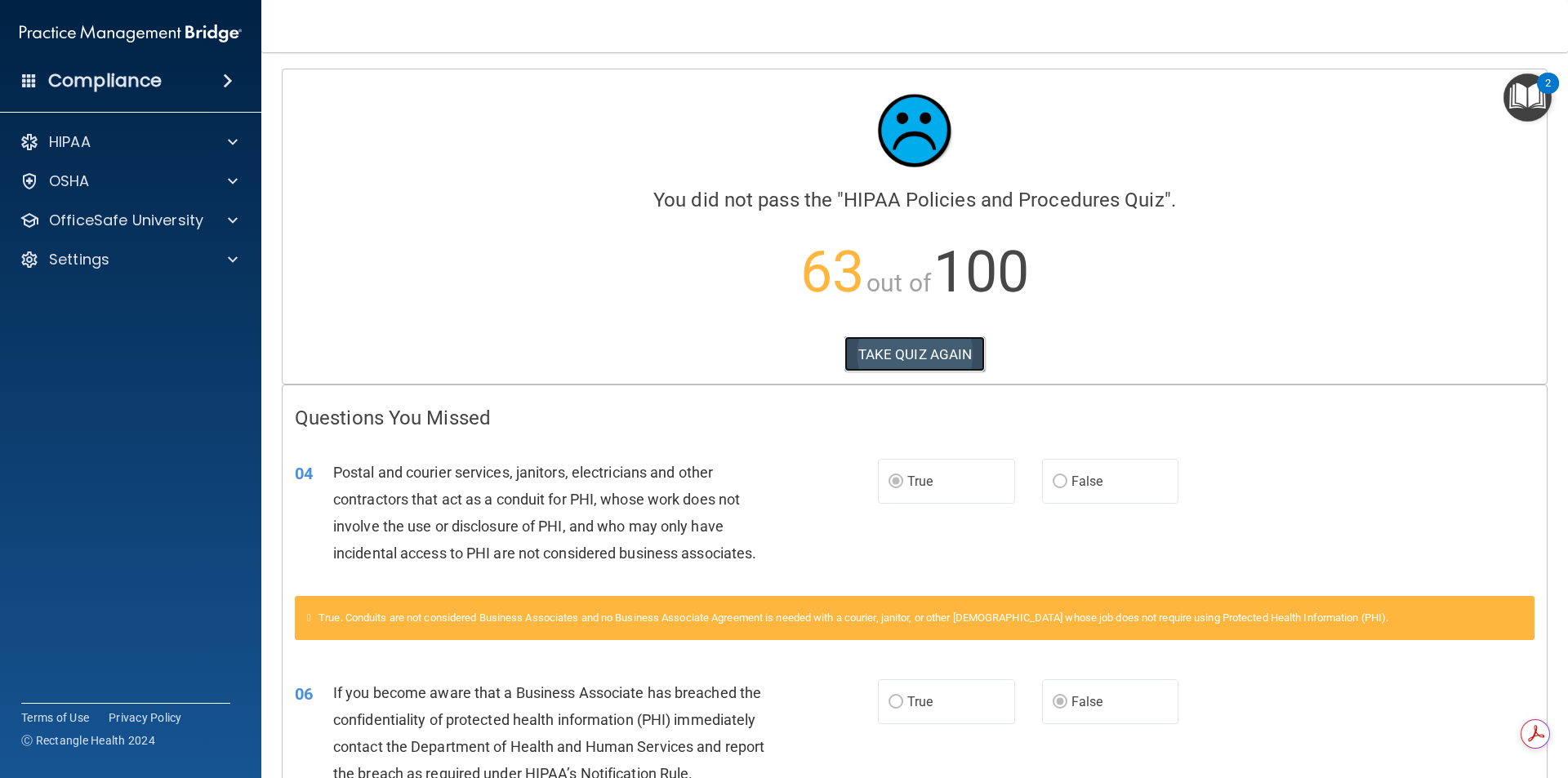
click at [951, 370] on button "TAKE QUIZ AGAIN" at bounding box center [915, 355] width 141 height 36
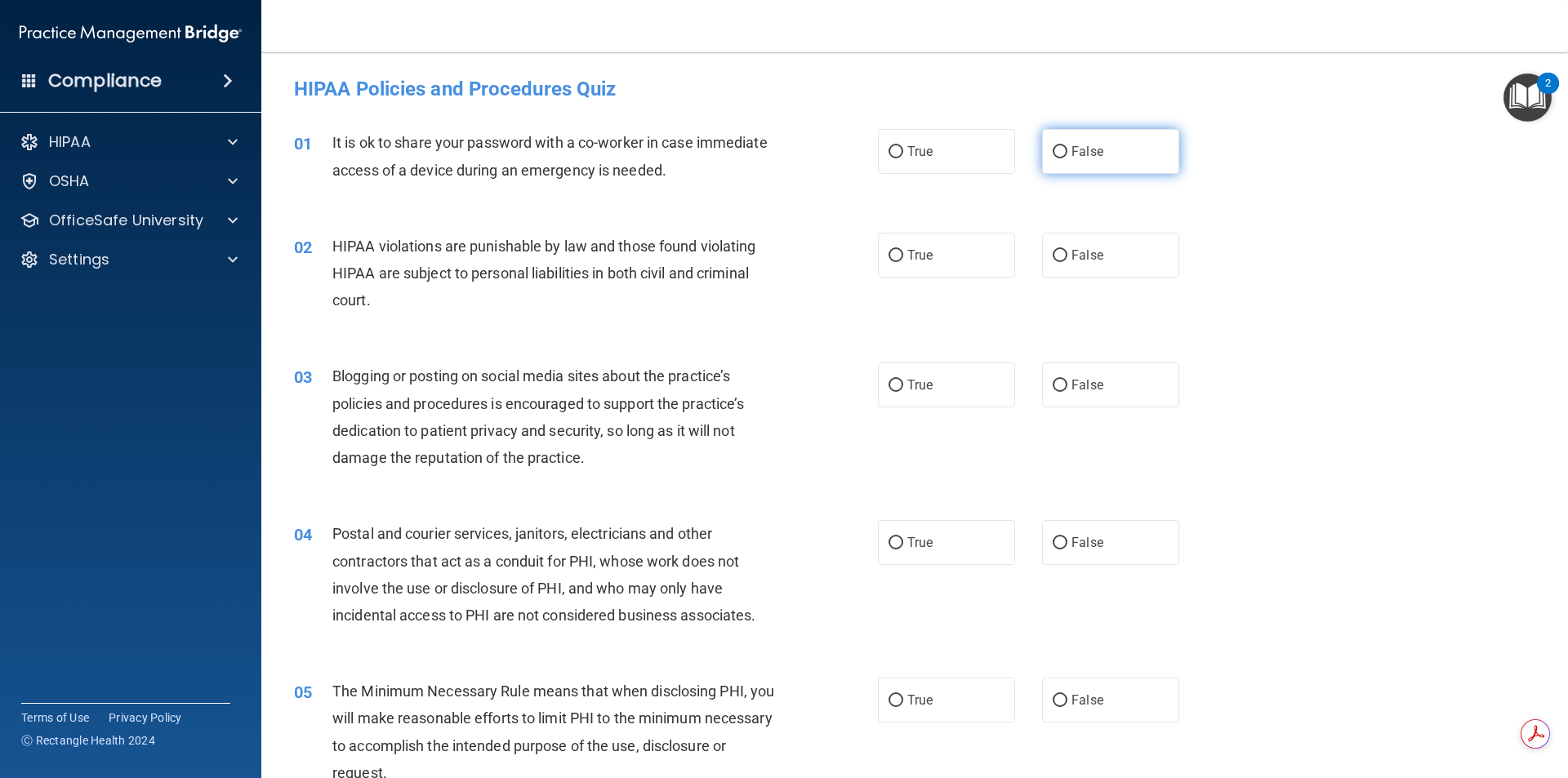
click at [1083, 157] on span "False" at bounding box center [1087, 151] width 32 height 15
click at [1067, 157] on input "False" at bounding box center [1060, 152] width 14 height 13
radio input "true"
click at [956, 267] on label "True" at bounding box center [947, 255] width 137 height 45
click at [903, 262] on input "True" at bounding box center [896, 257] width 14 height 13
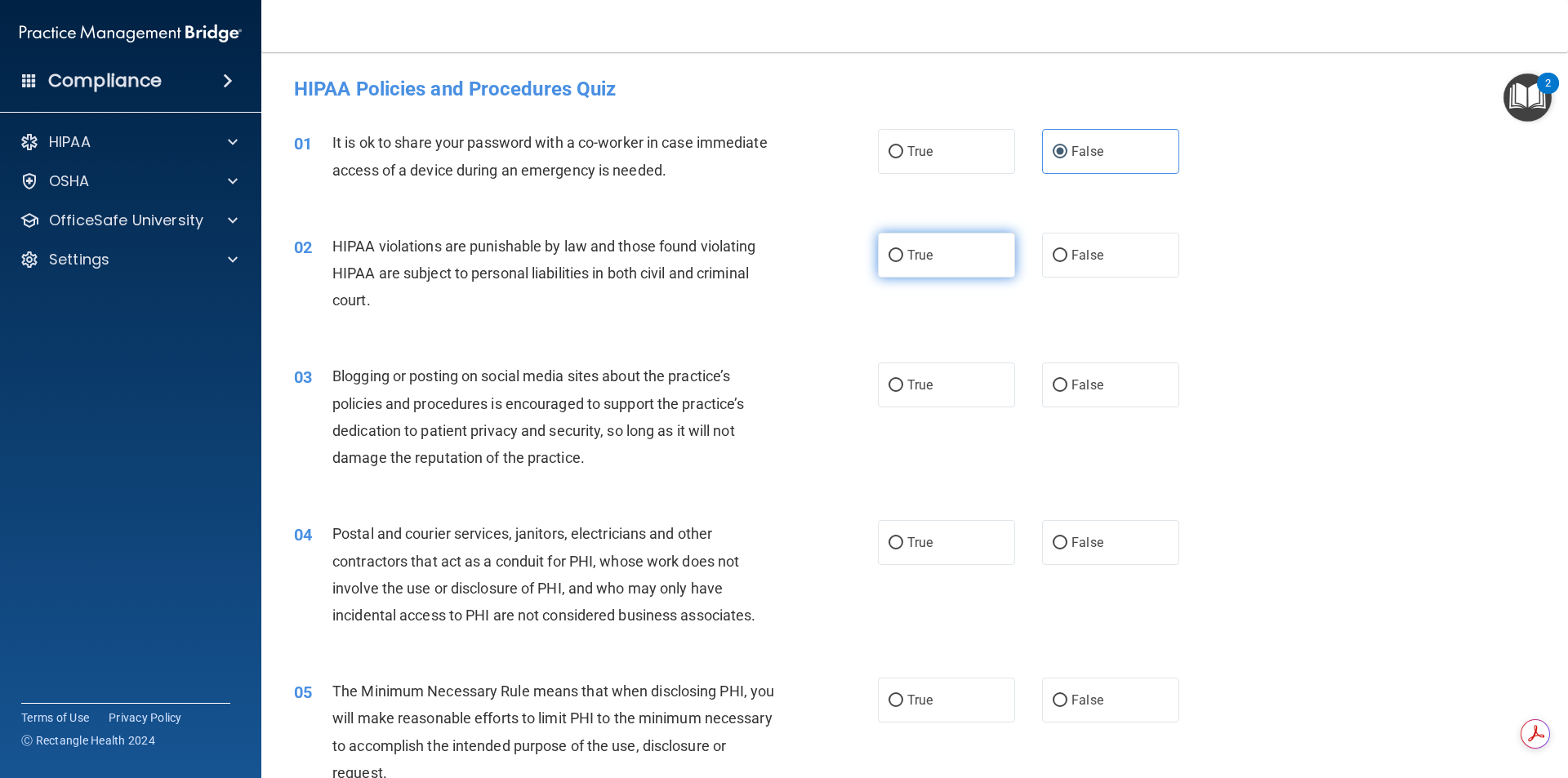
radio input "true"
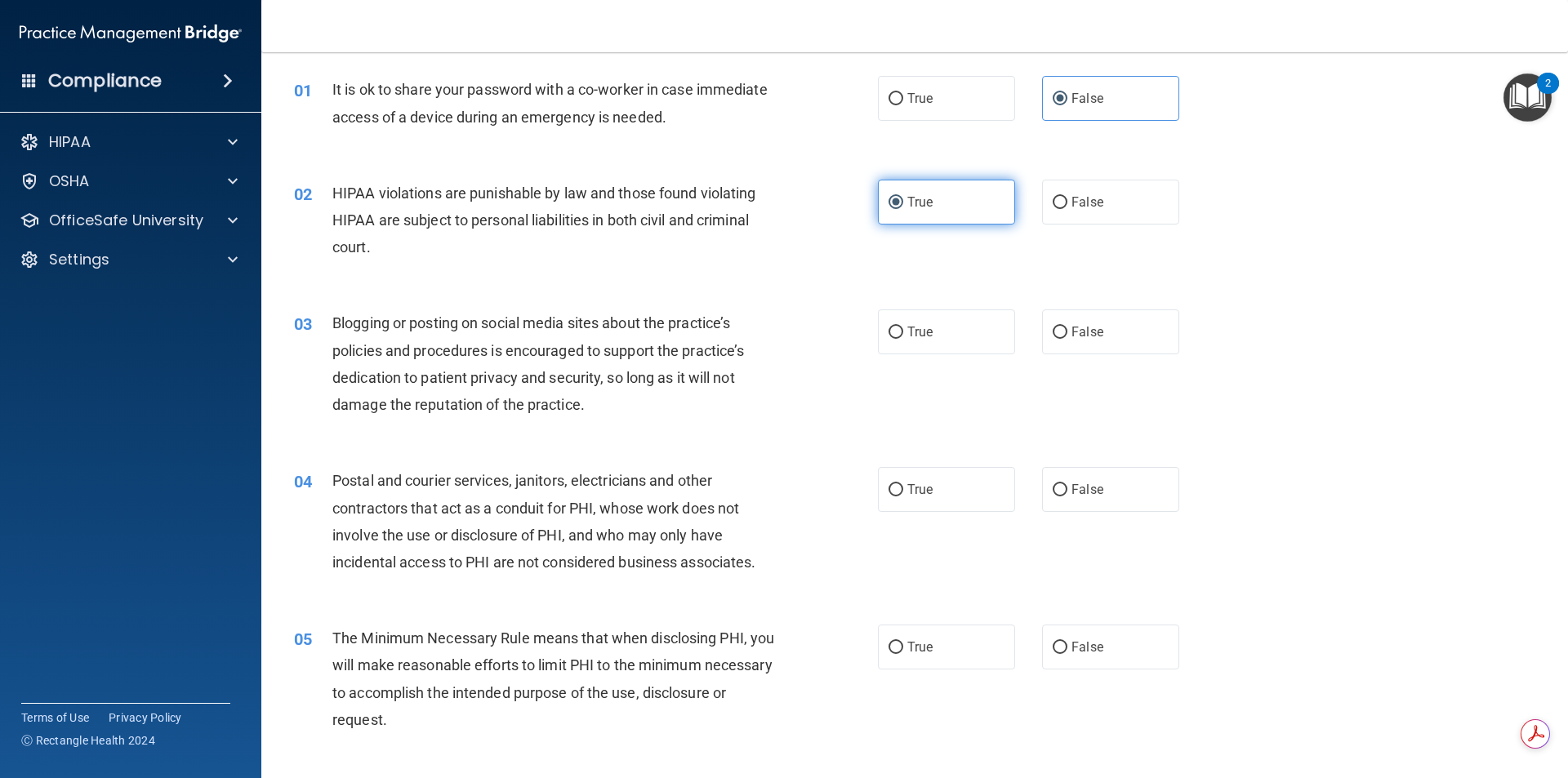
scroll to position [82, 0]
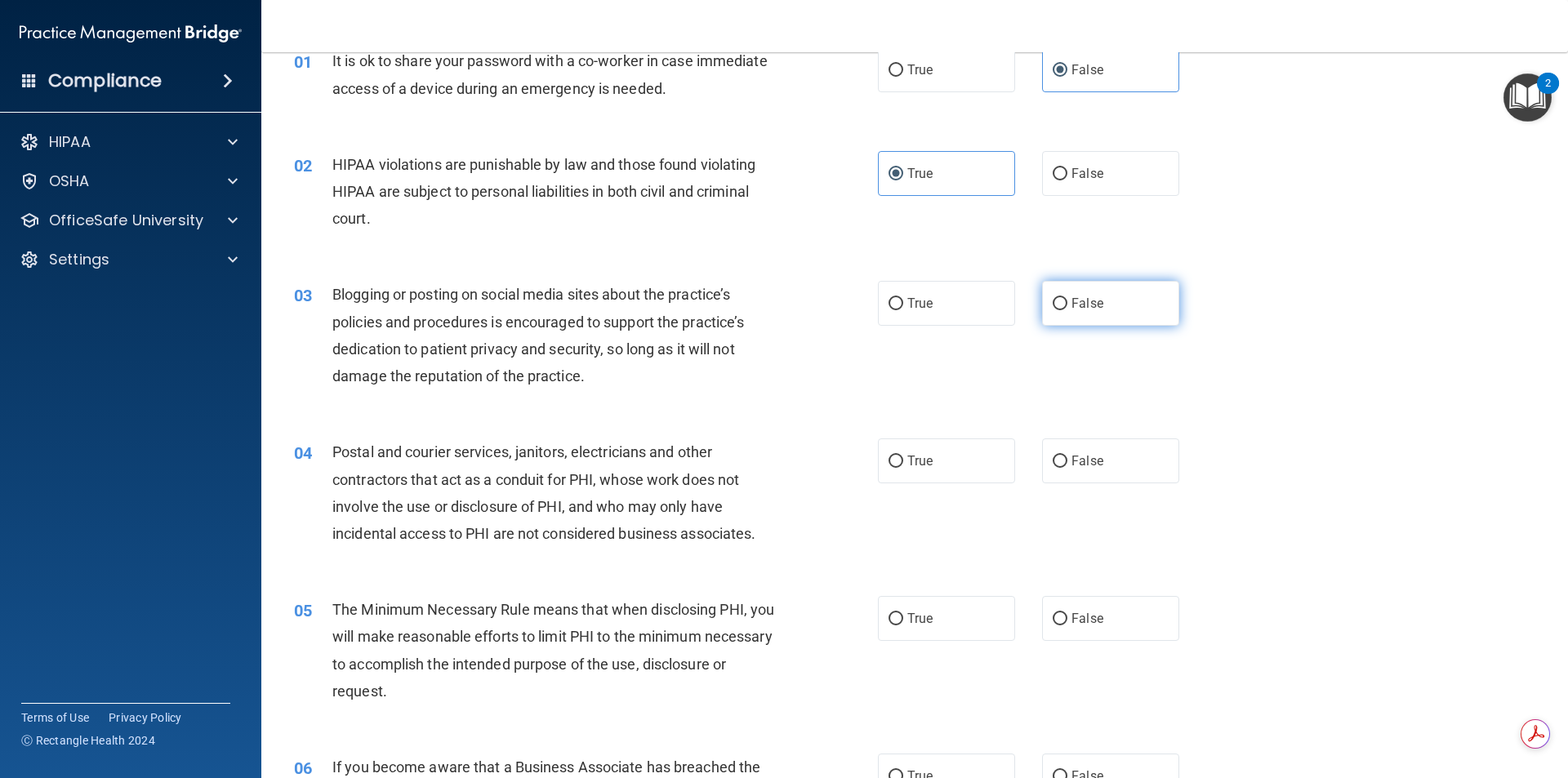
click at [1063, 311] on label "False" at bounding box center [1110, 303] width 137 height 45
click at [1063, 311] on input "False" at bounding box center [1060, 304] width 14 height 13
radio input "true"
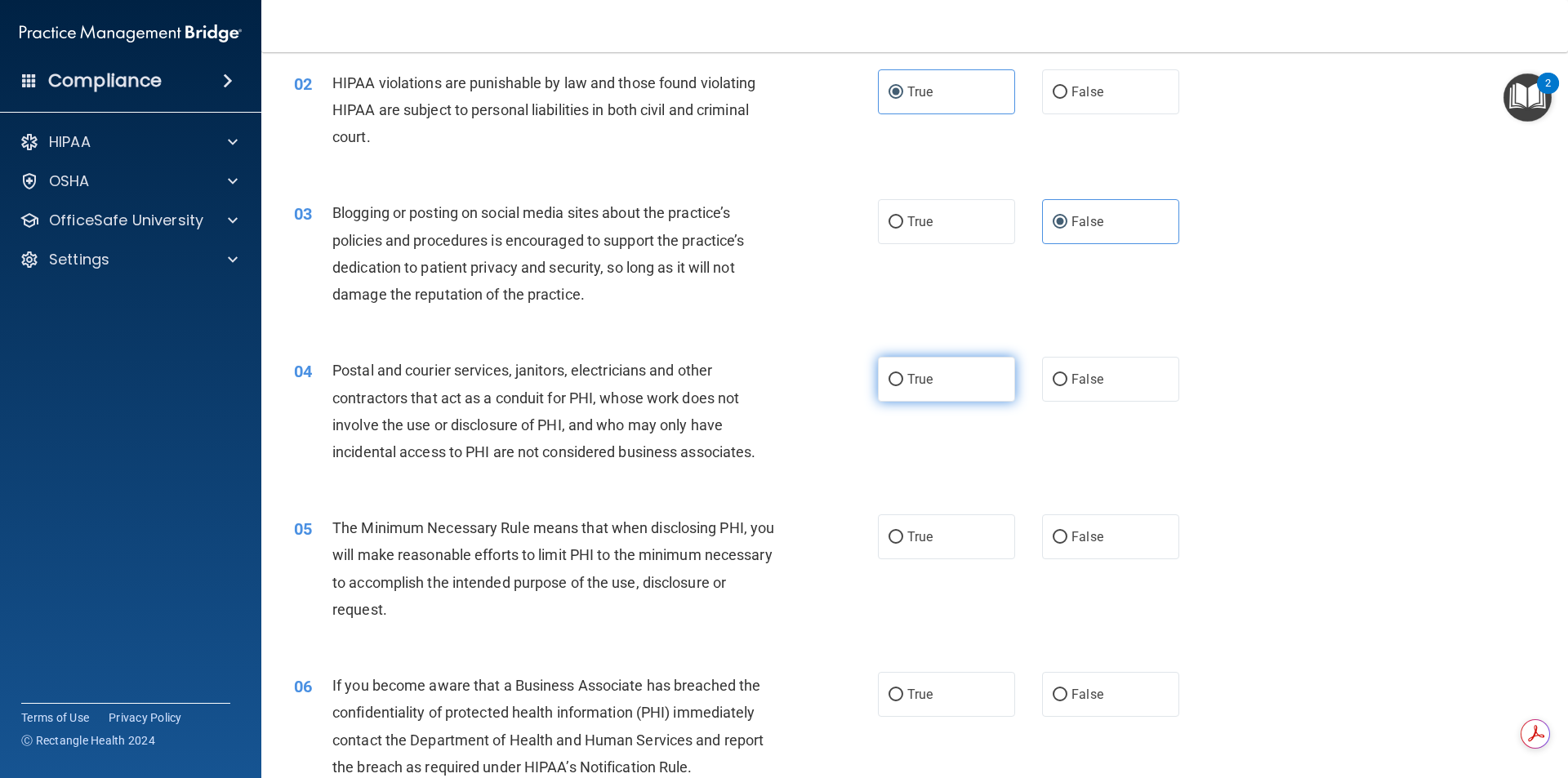
click at [954, 395] on label "True" at bounding box center [947, 379] width 137 height 45
click at [903, 386] on input "True" at bounding box center [896, 380] width 14 height 13
radio input "true"
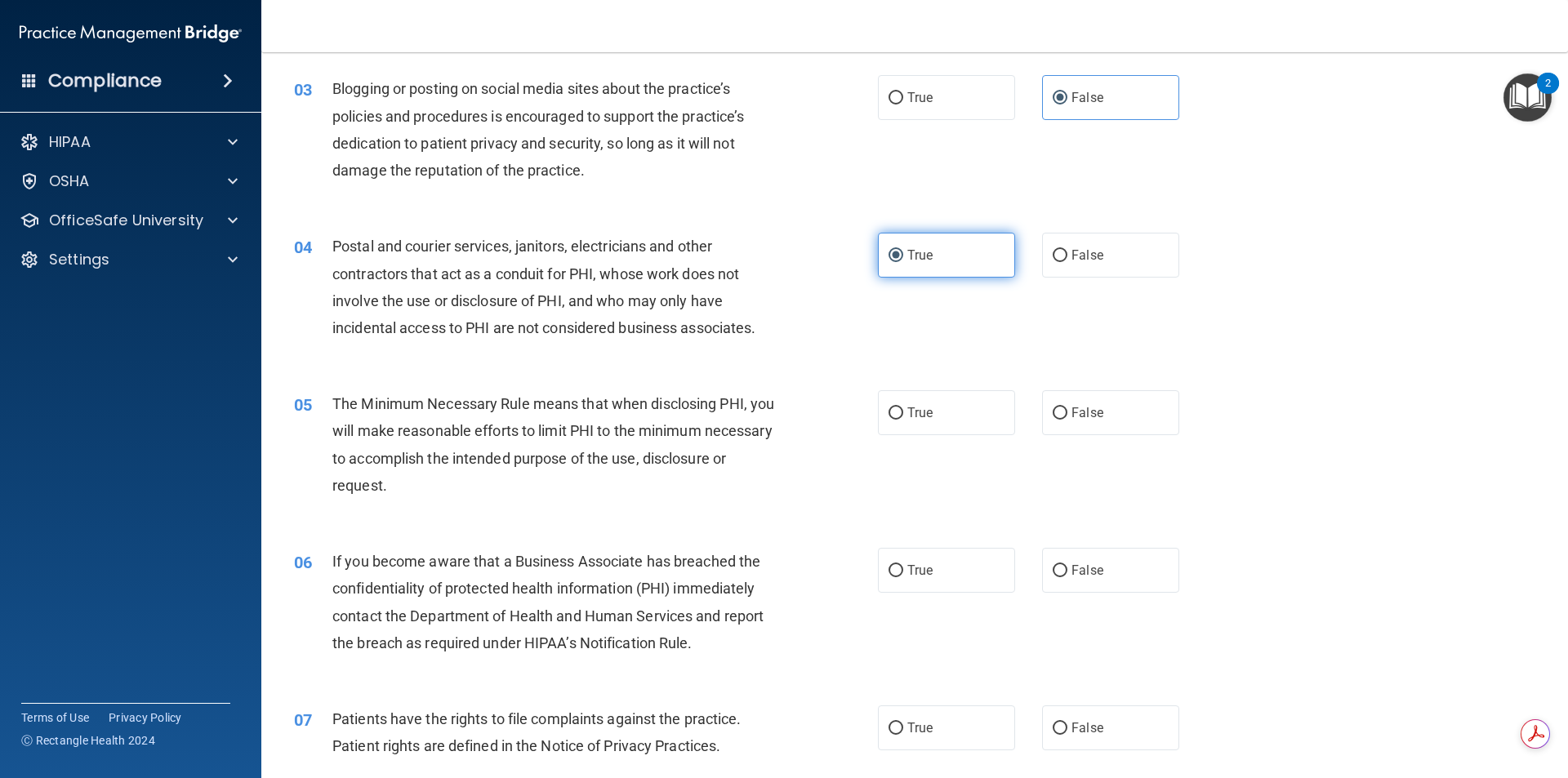
scroll to position [327, 0]
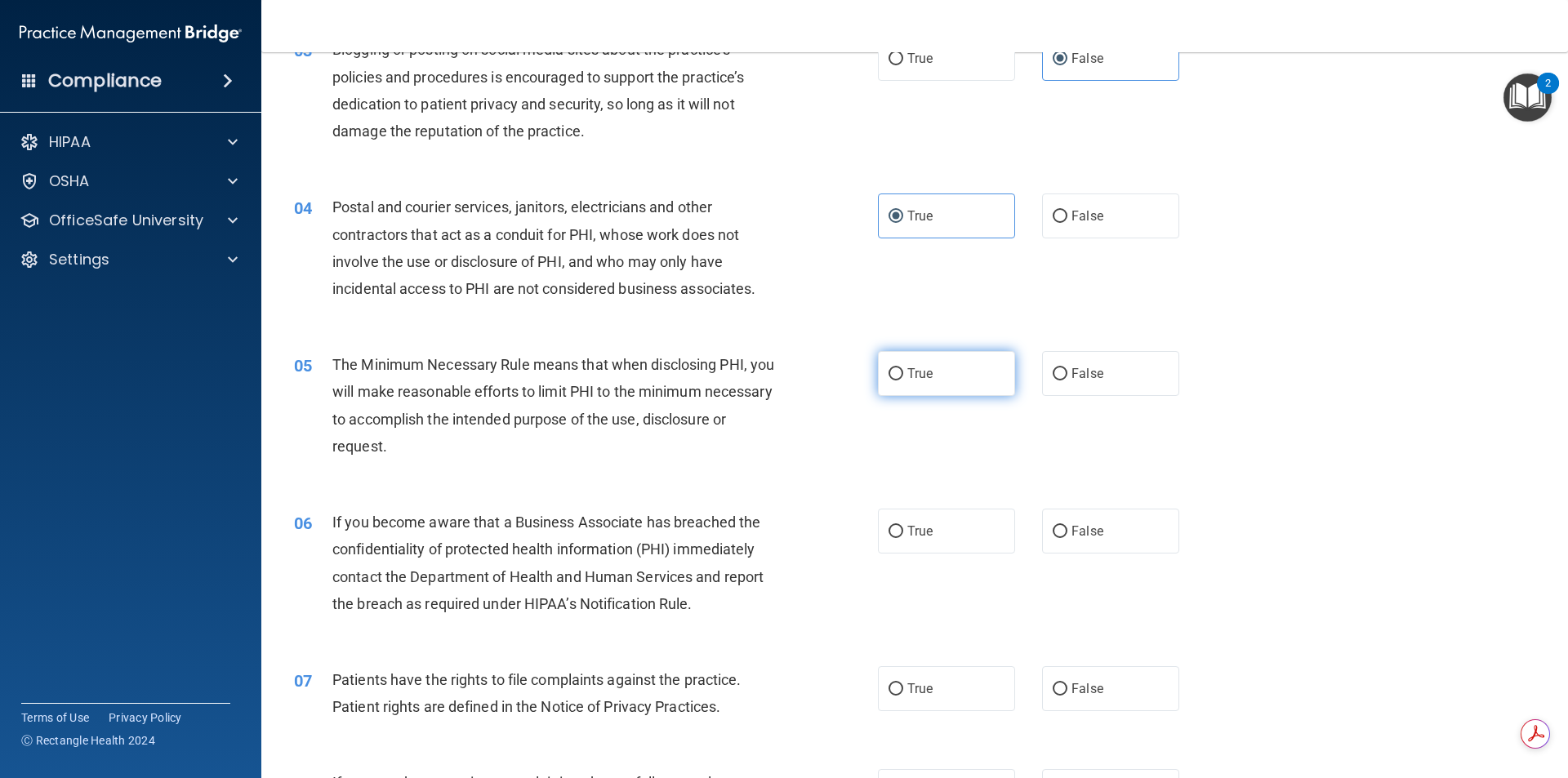
click at [950, 393] on label "True" at bounding box center [947, 374] width 137 height 45
click at [903, 381] on input "True" at bounding box center [896, 375] width 14 height 13
radio input "true"
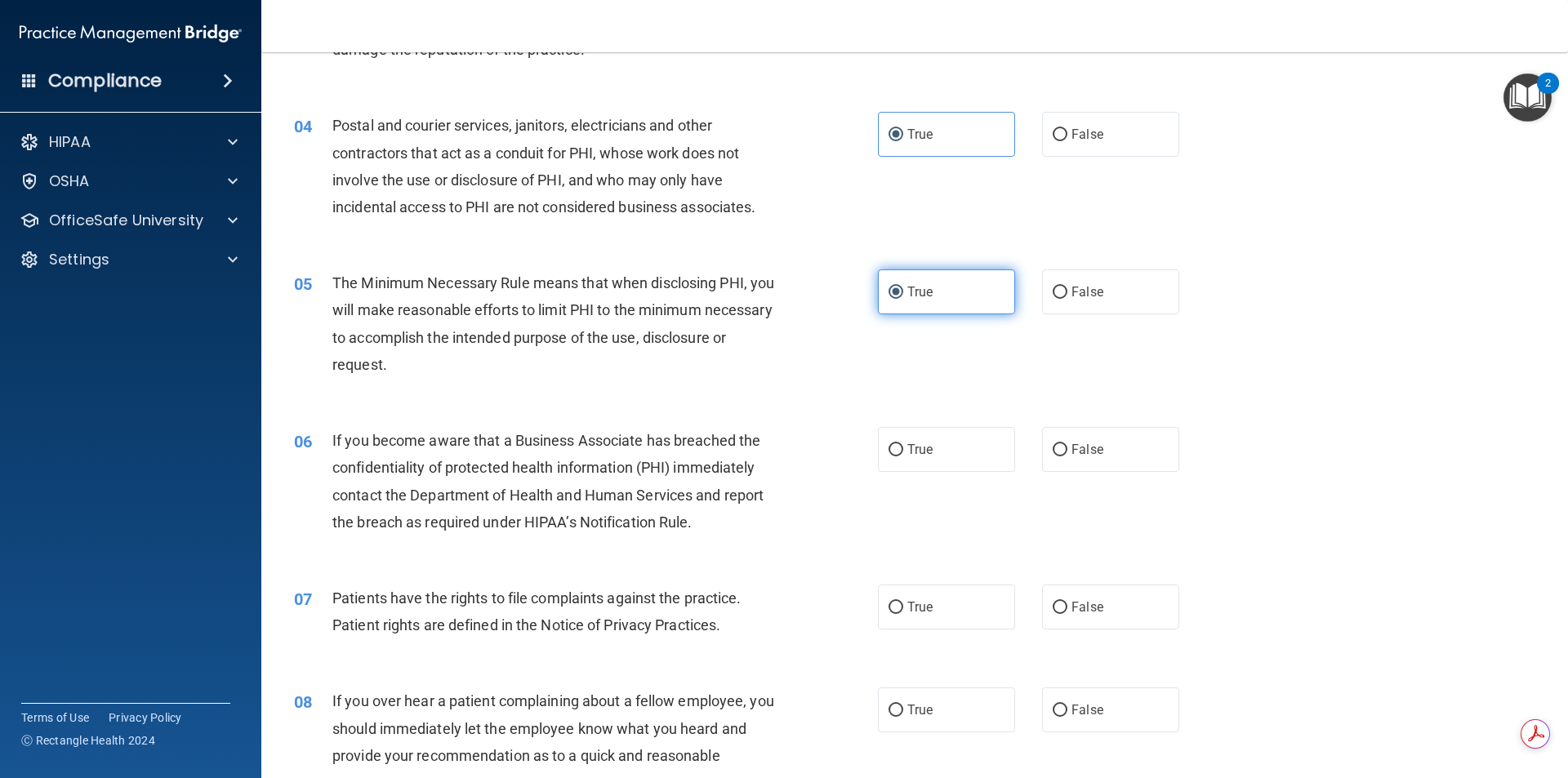
scroll to position [490, 0]
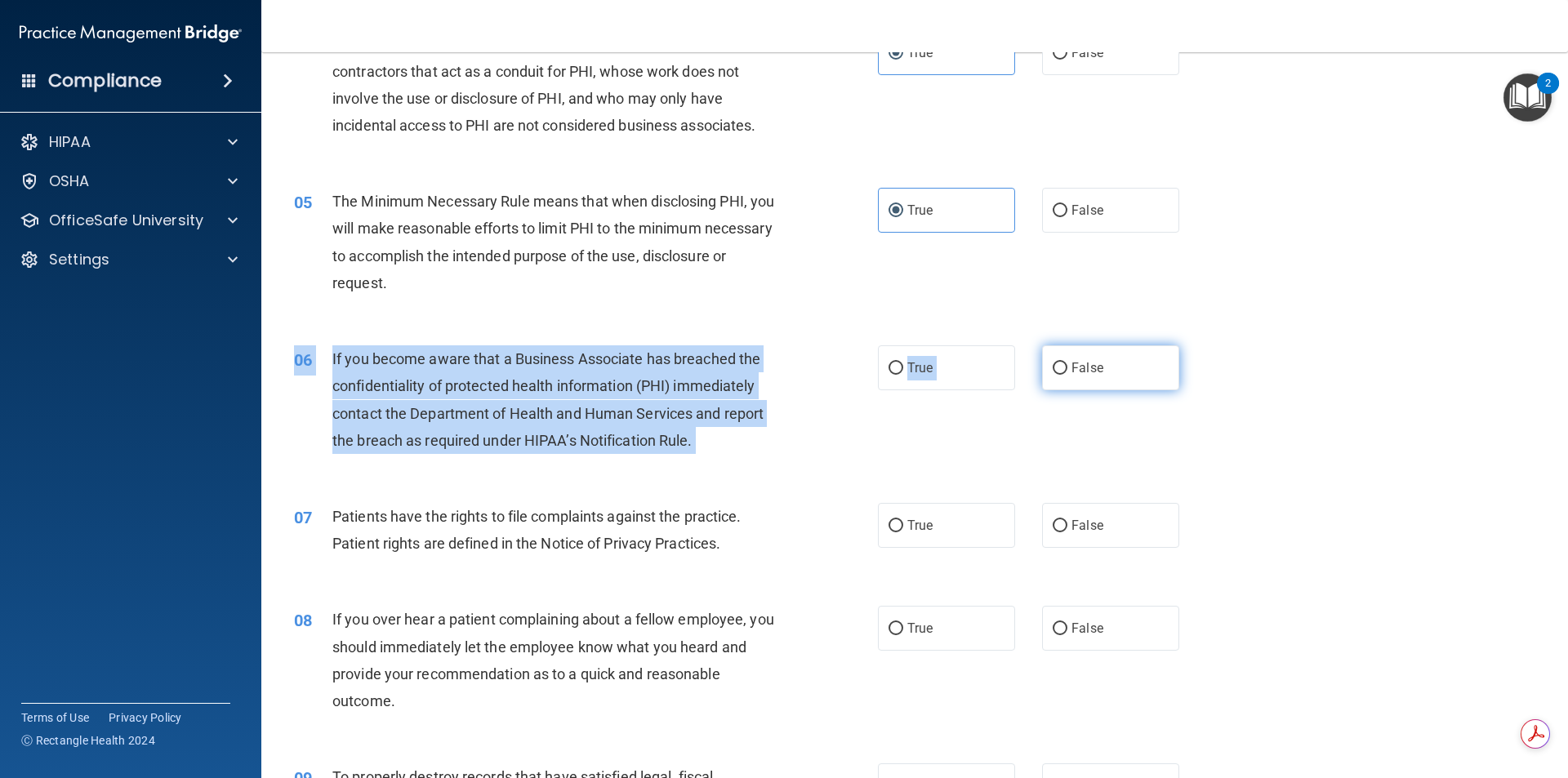
click at [1050, 391] on div "06 If you become aware that a Business Associate has breached the confidentiali…" at bounding box center [915, 403] width 1266 height 158
click at [1050, 383] on label "False" at bounding box center [1110, 368] width 137 height 45
click at [1053, 375] on input "False" at bounding box center [1060, 369] width 14 height 13
radio input "true"
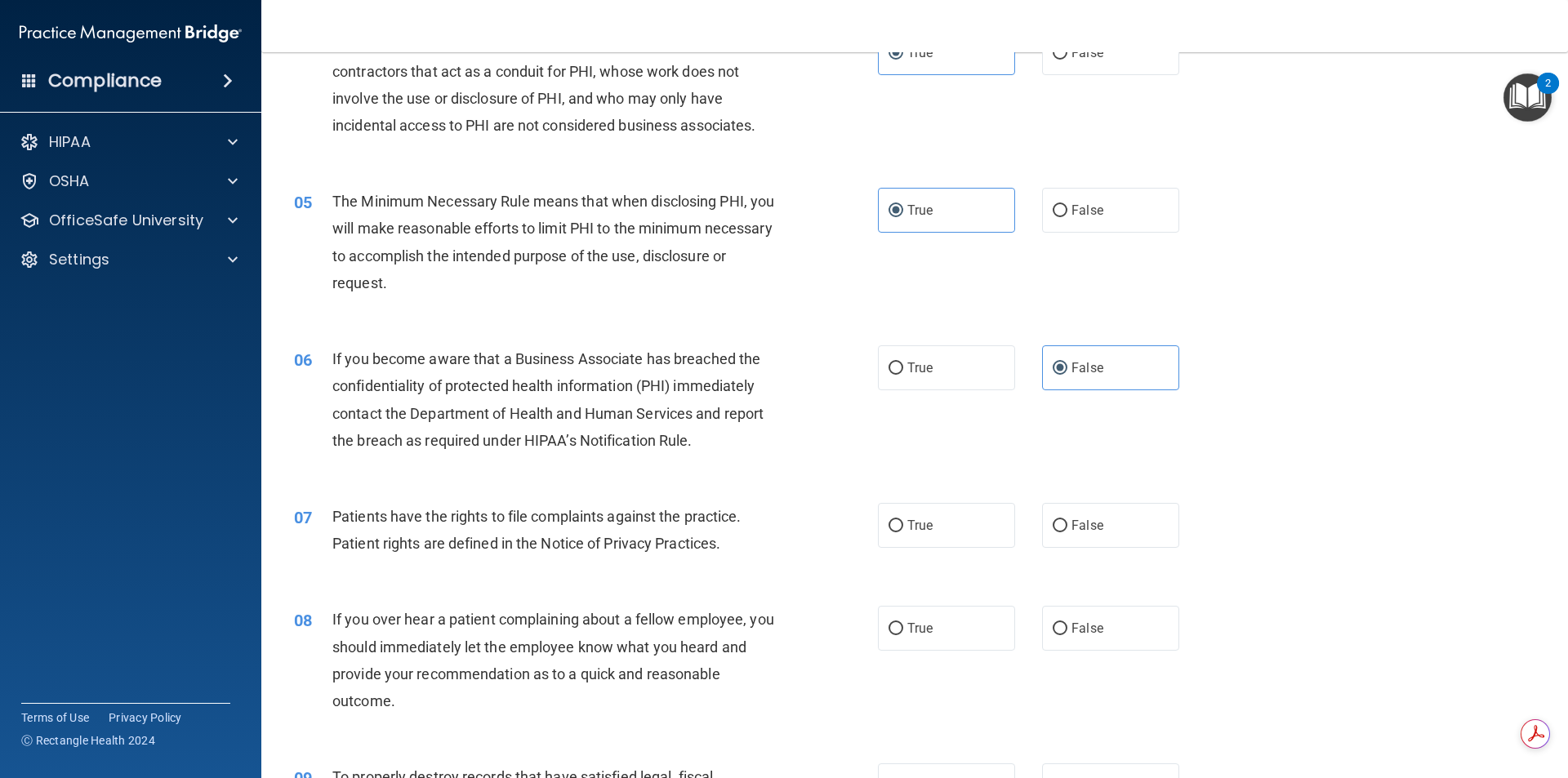
click at [1234, 354] on div "06 If you become aware that a Business Associate has breached the confidentiali…" at bounding box center [915, 403] width 1266 height 158
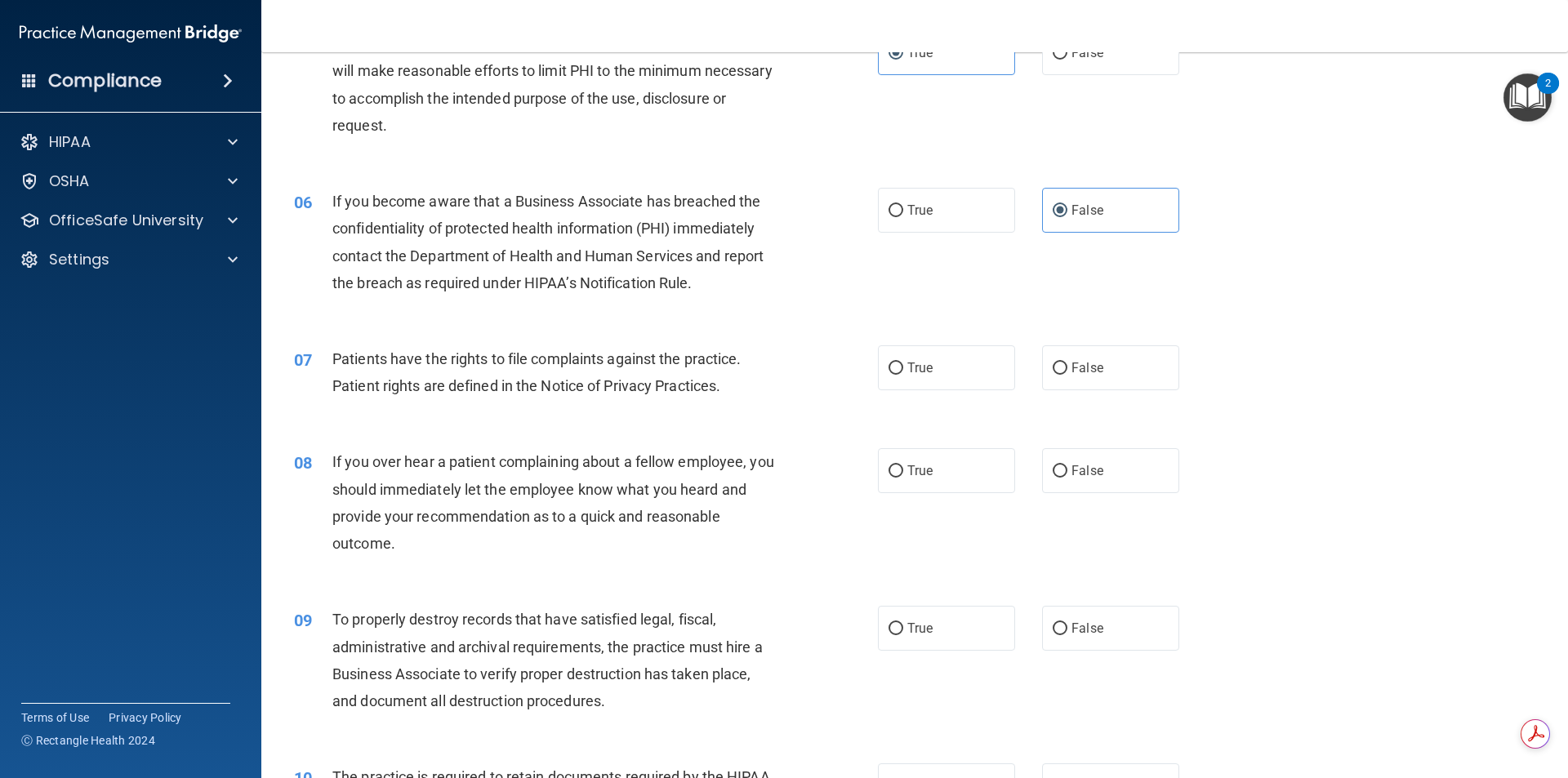
scroll to position [654, 0]
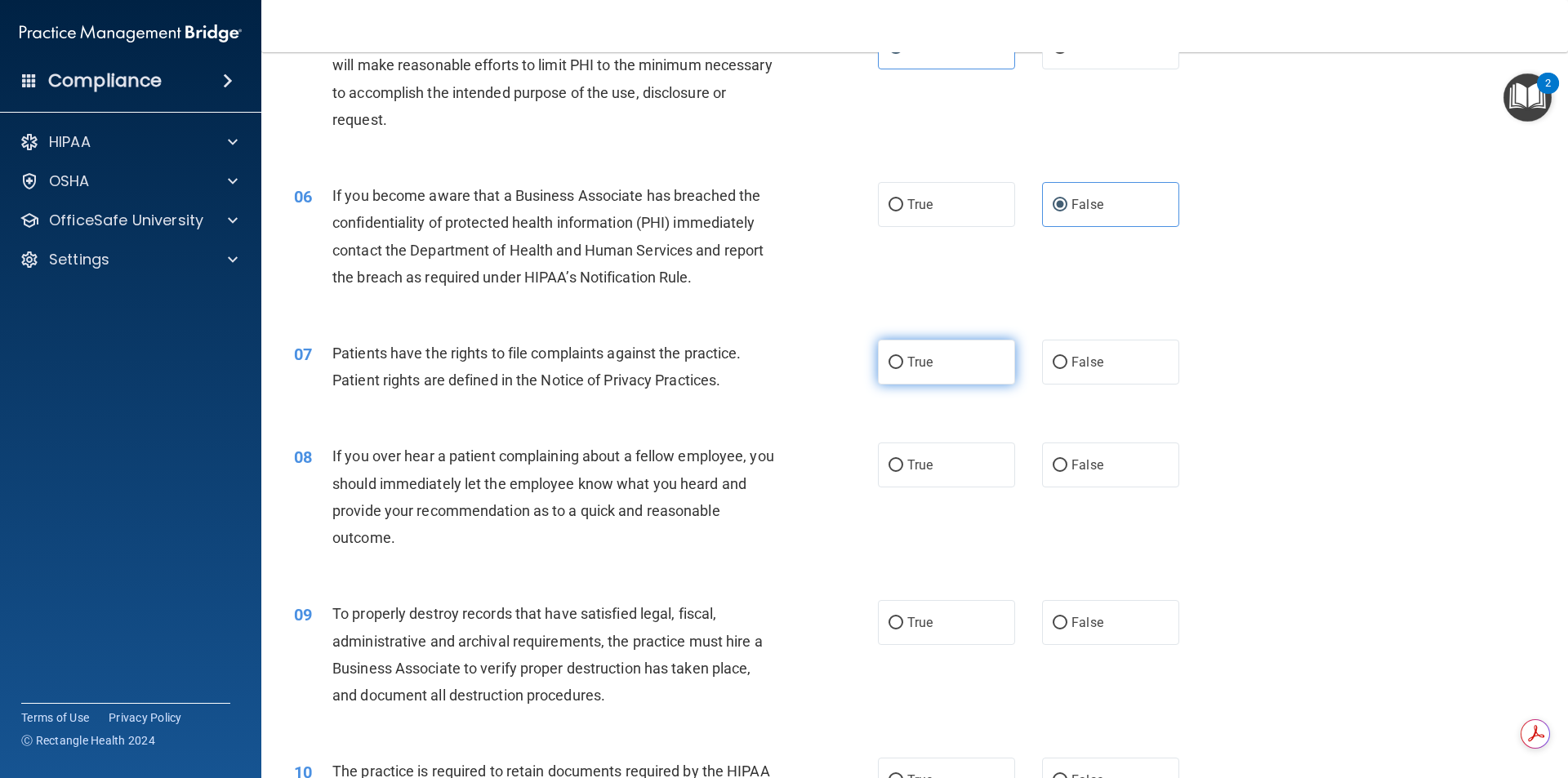
click at [964, 374] on label "True" at bounding box center [947, 362] width 137 height 45
click at [903, 369] on input "True" at bounding box center [896, 363] width 14 height 13
radio input "true"
click at [1073, 448] on label "False" at bounding box center [1110, 466] width 137 height 45
click at [1067, 460] on input "False" at bounding box center [1060, 466] width 14 height 13
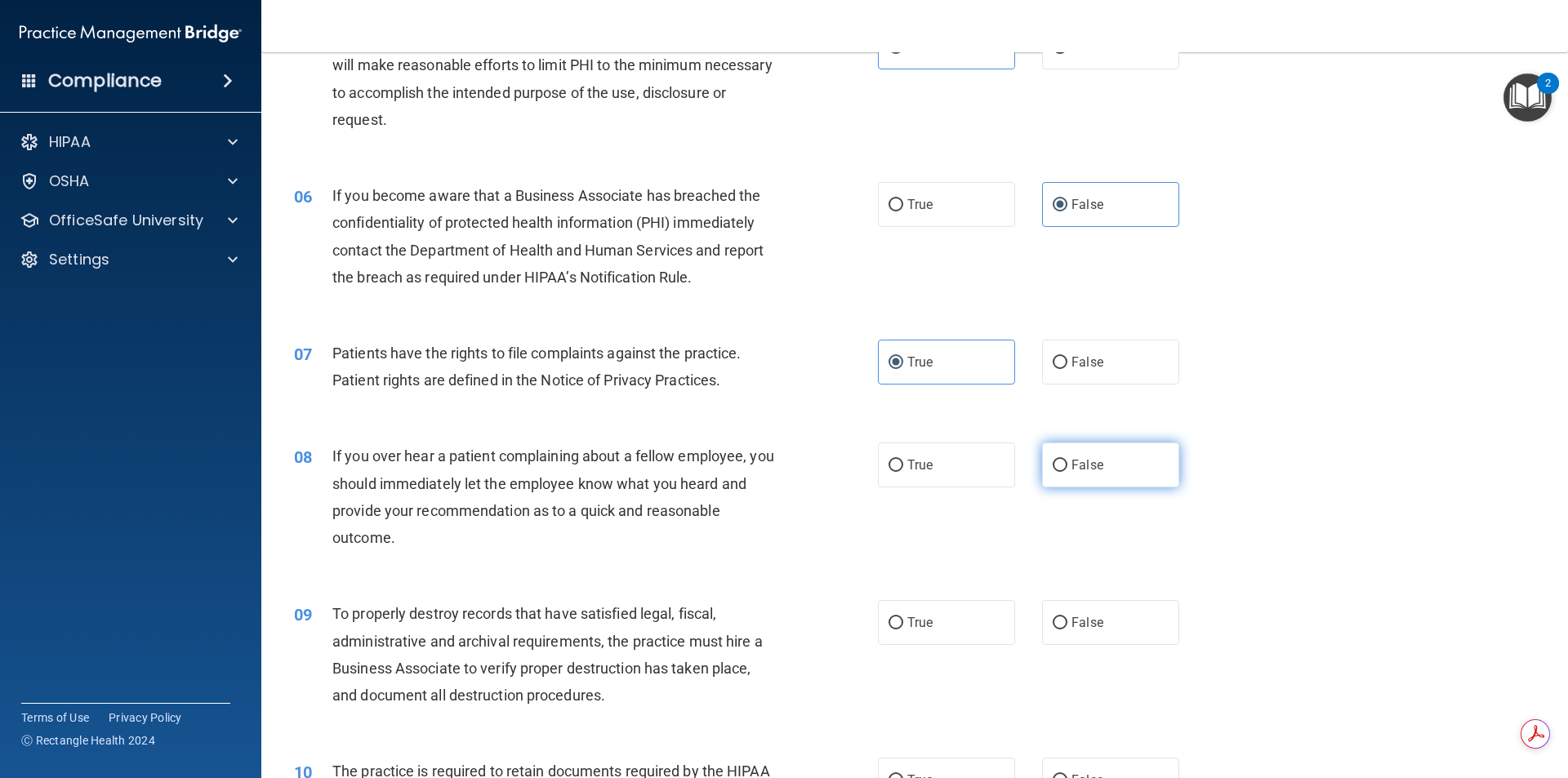
radio input "true"
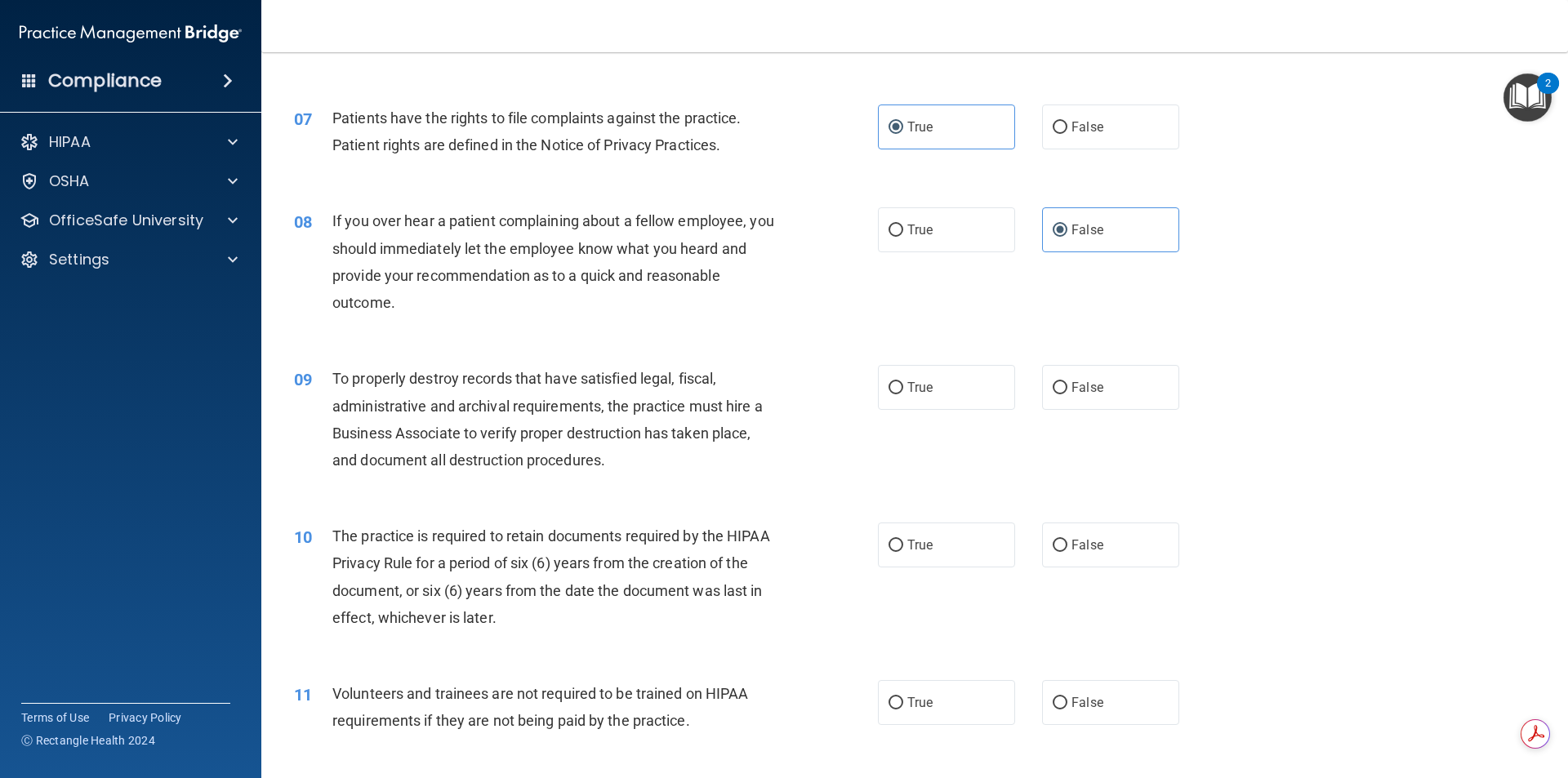
scroll to position [980, 0]
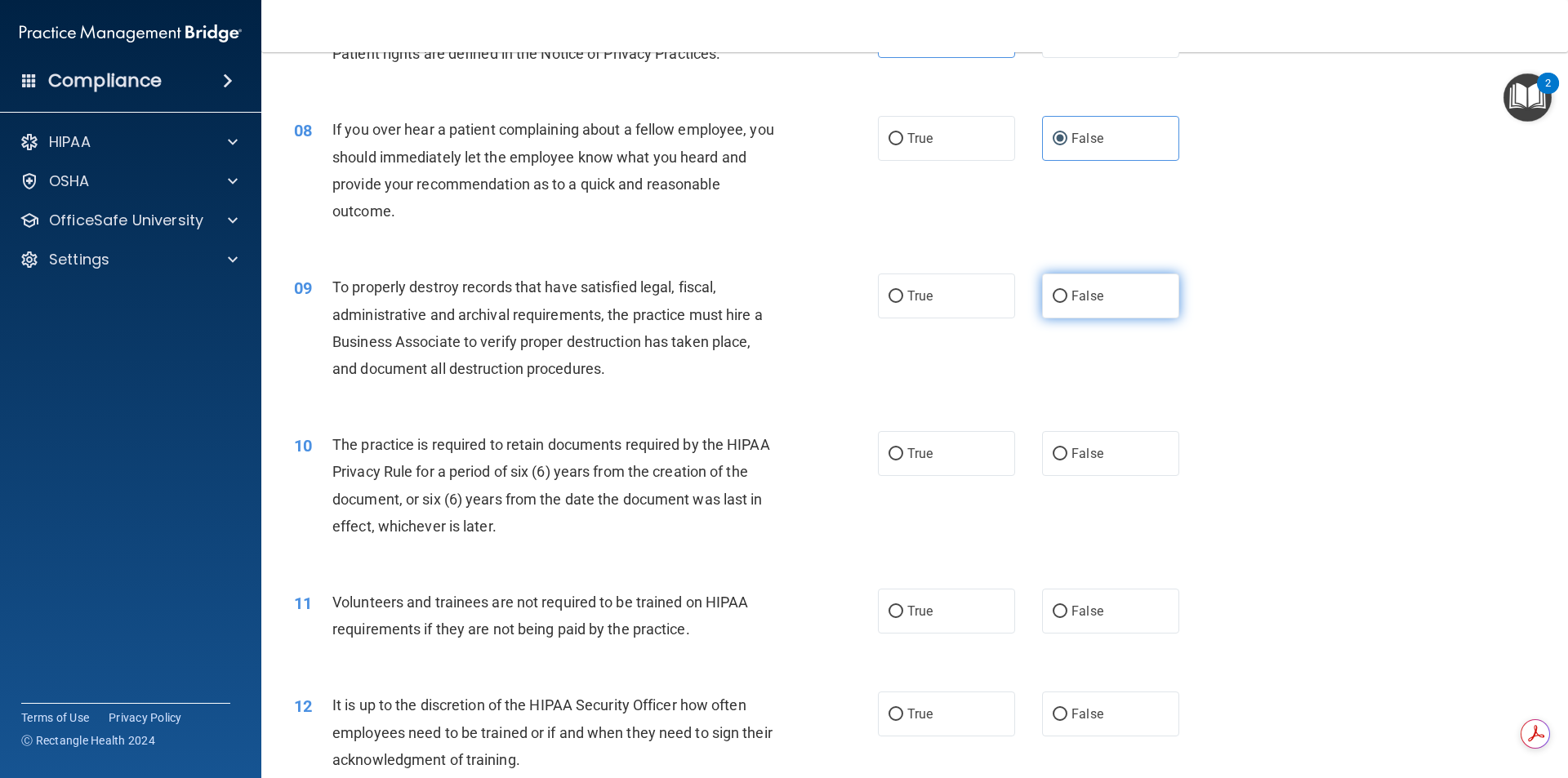
click at [1079, 306] on label "False" at bounding box center [1110, 296] width 137 height 45
click at [1067, 303] on input "False" at bounding box center [1060, 297] width 14 height 13
radio input "true"
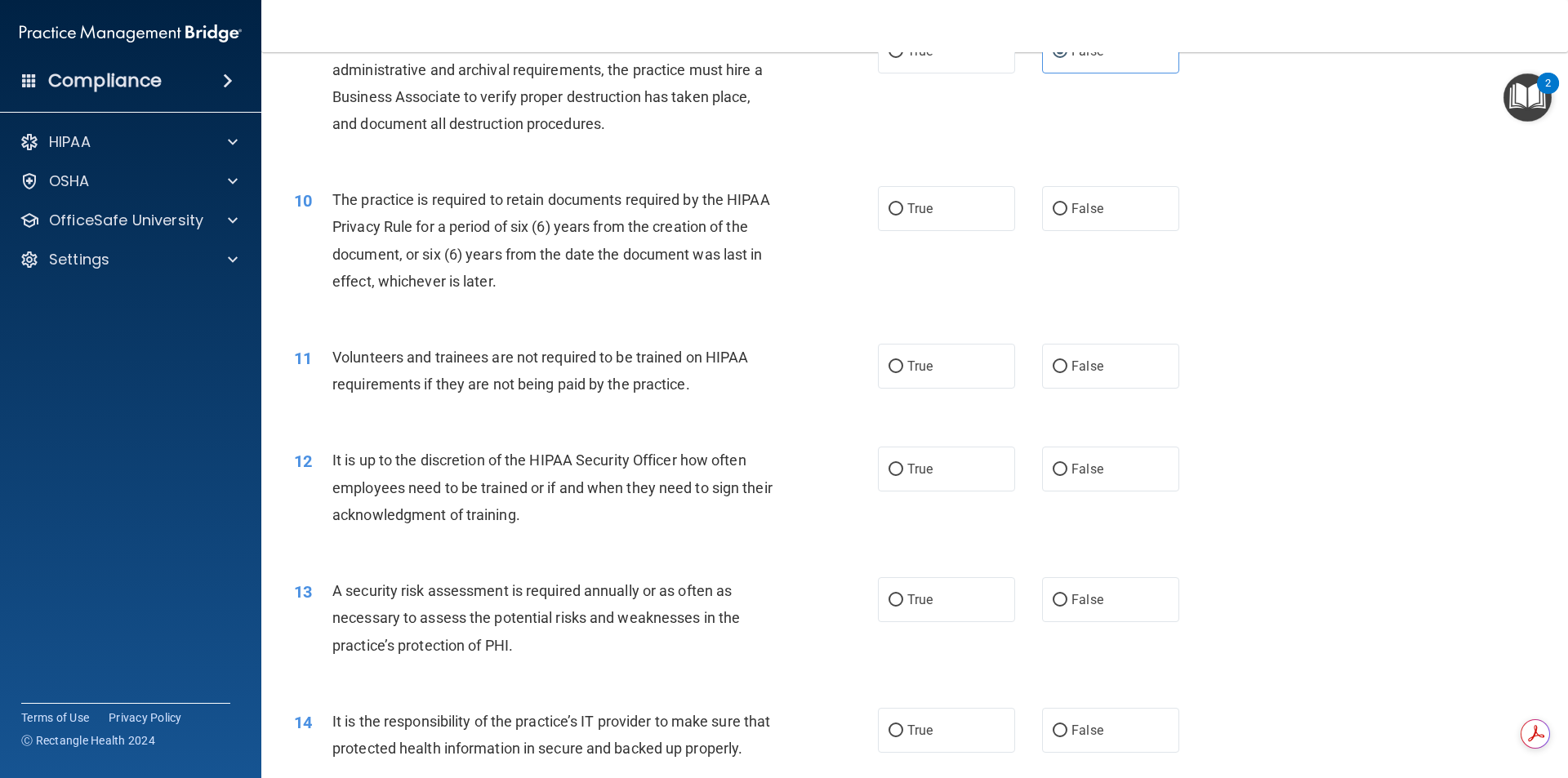
scroll to position [1144, 0]
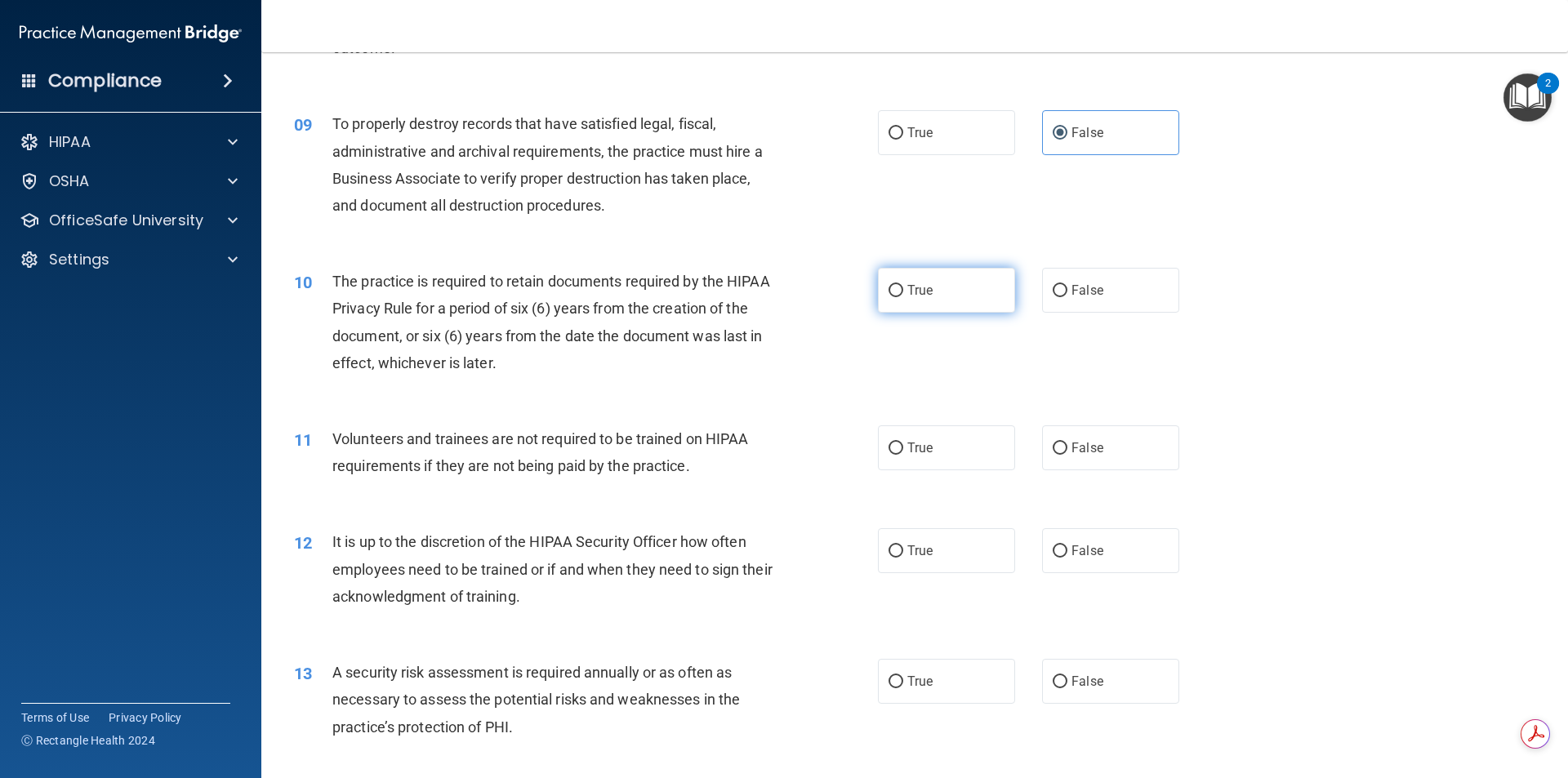
click at [919, 287] on span "True" at bounding box center [920, 290] width 25 height 15
click at [903, 287] on input "True" at bounding box center [896, 292] width 14 height 13
radio input "true"
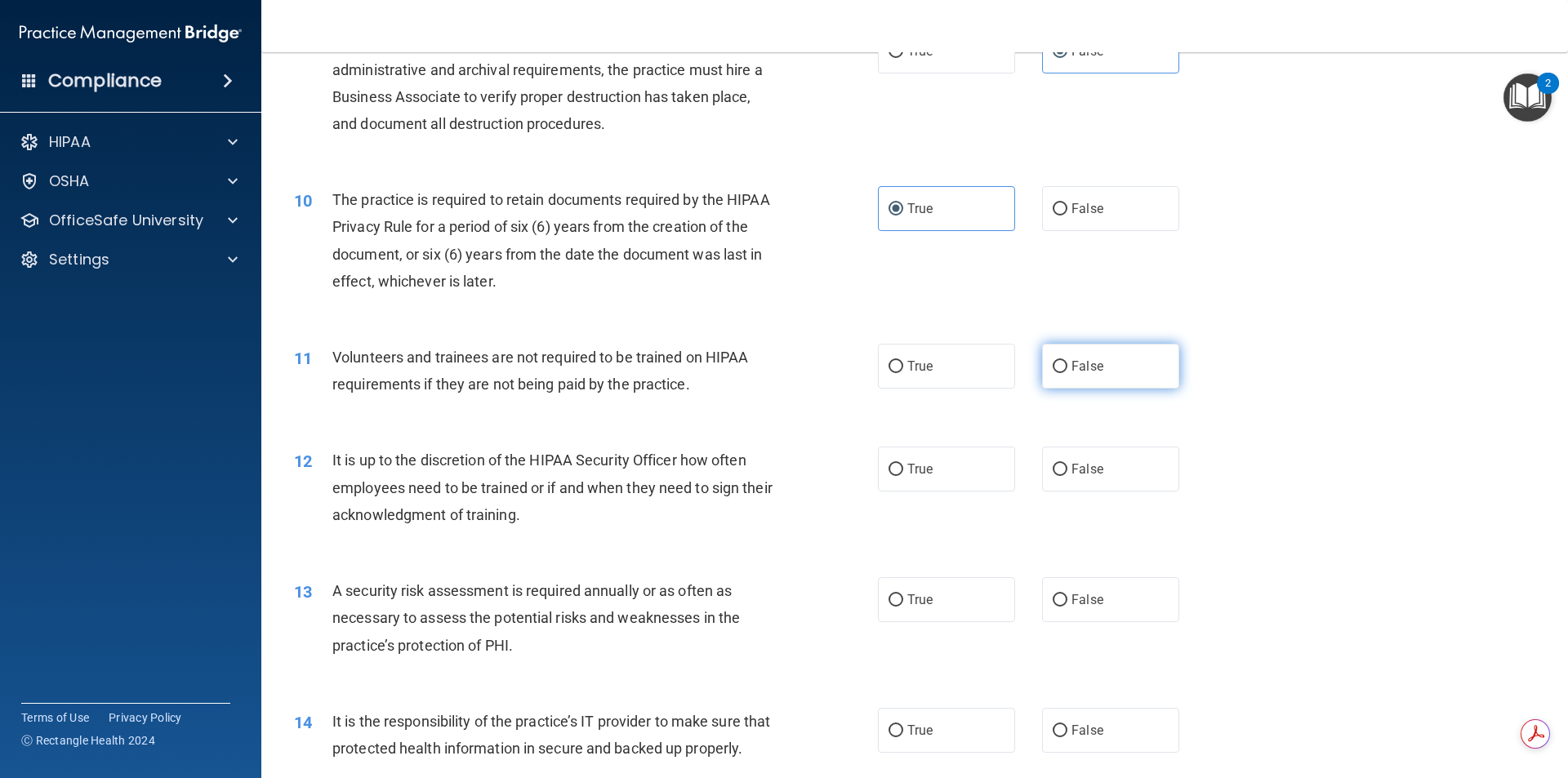
click at [1092, 356] on label "False" at bounding box center [1110, 366] width 137 height 45
click at [1067, 361] on input "False" at bounding box center [1060, 367] width 14 height 13
radio input "true"
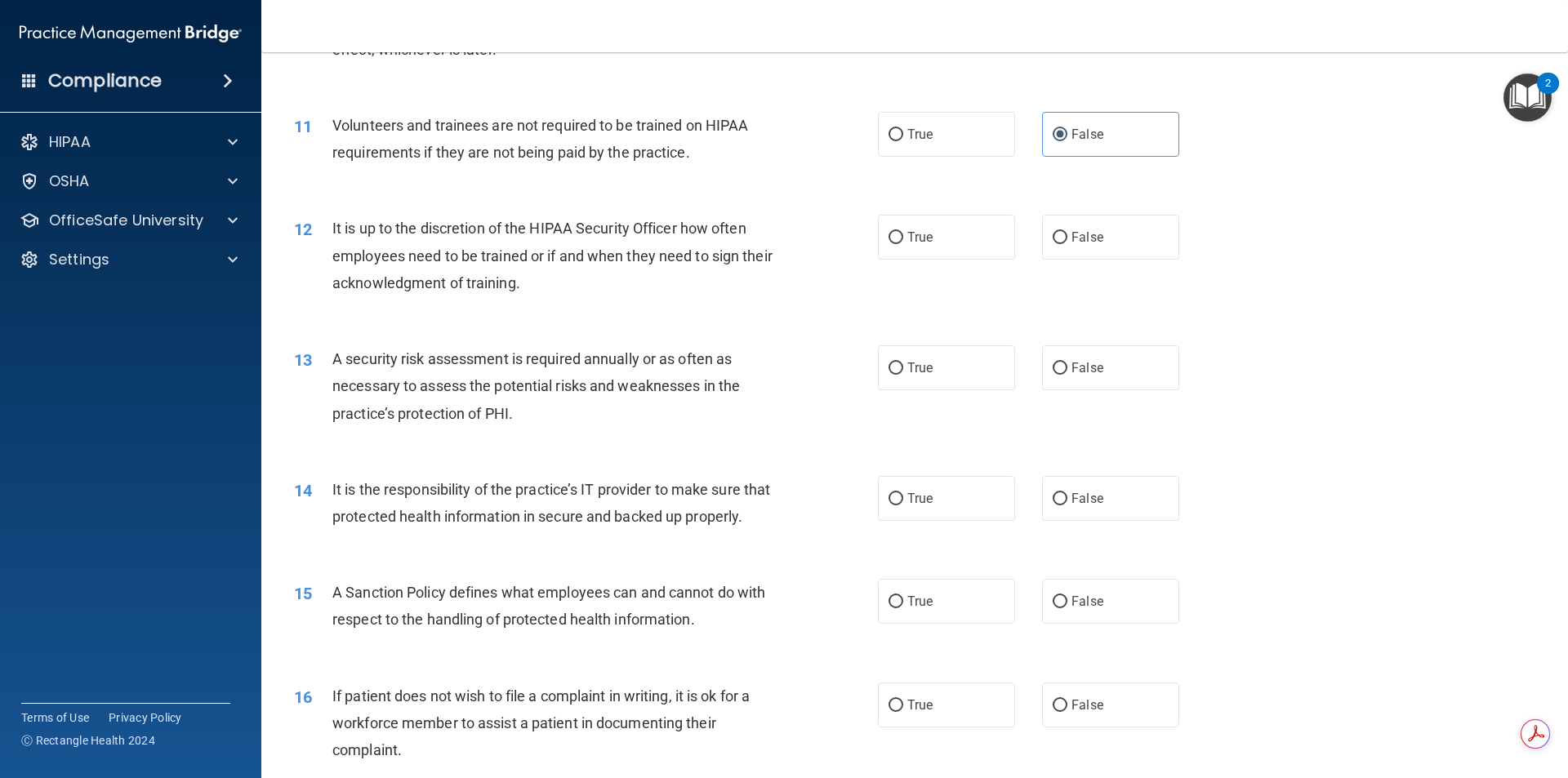
scroll to position [1470, 0]
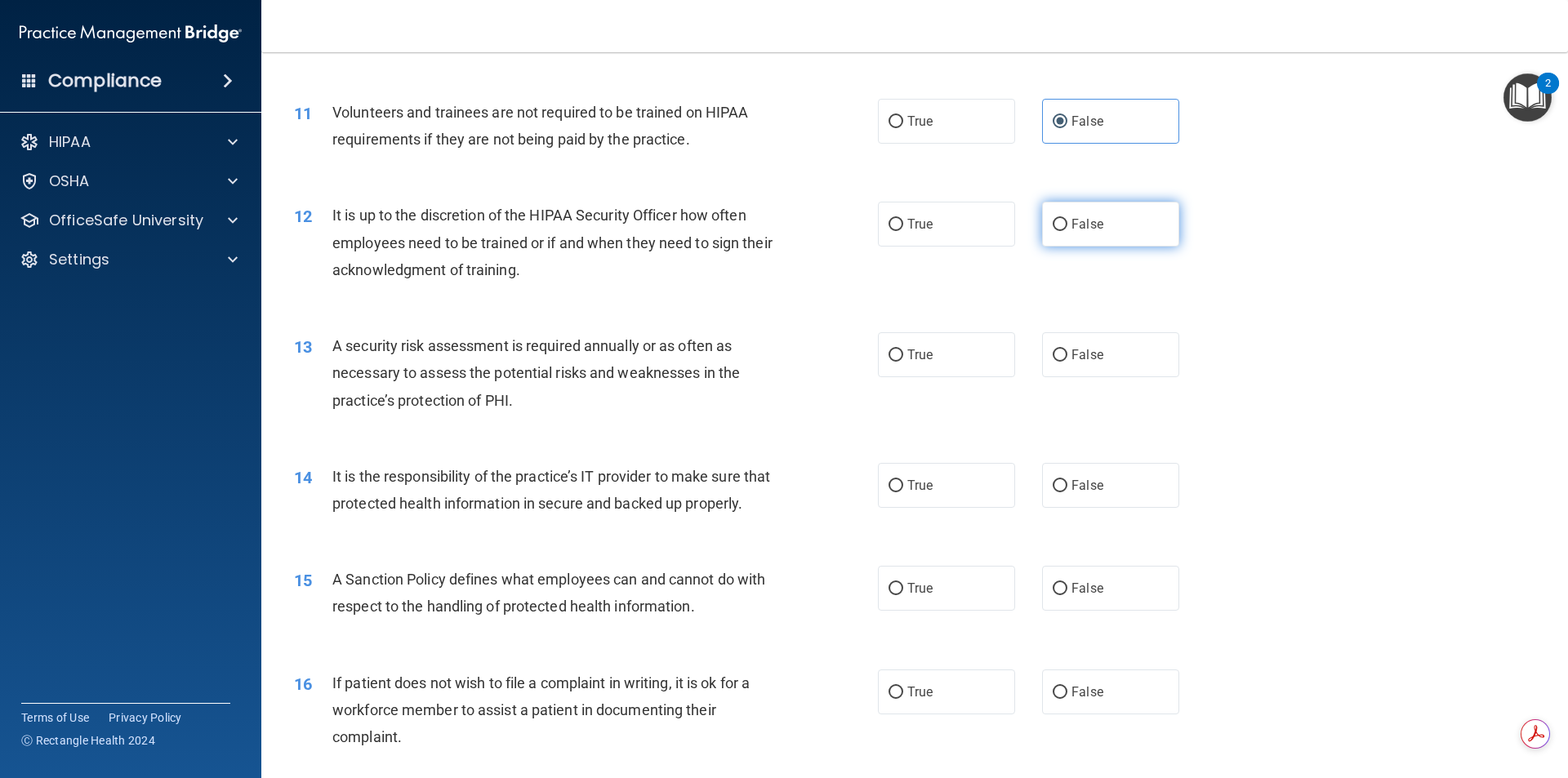
click at [1117, 238] on label "False" at bounding box center [1110, 224] width 137 height 45
click at [1067, 231] on input "False" at bounding box center [1060, 225] width 14 height 13
radio input "true"
click at [975, 346] on label "True" at bounding box center [947, 355] width 137 height 45
click at [903, 349] on input "True" at bounding box center [896, 356] width 14 height 13
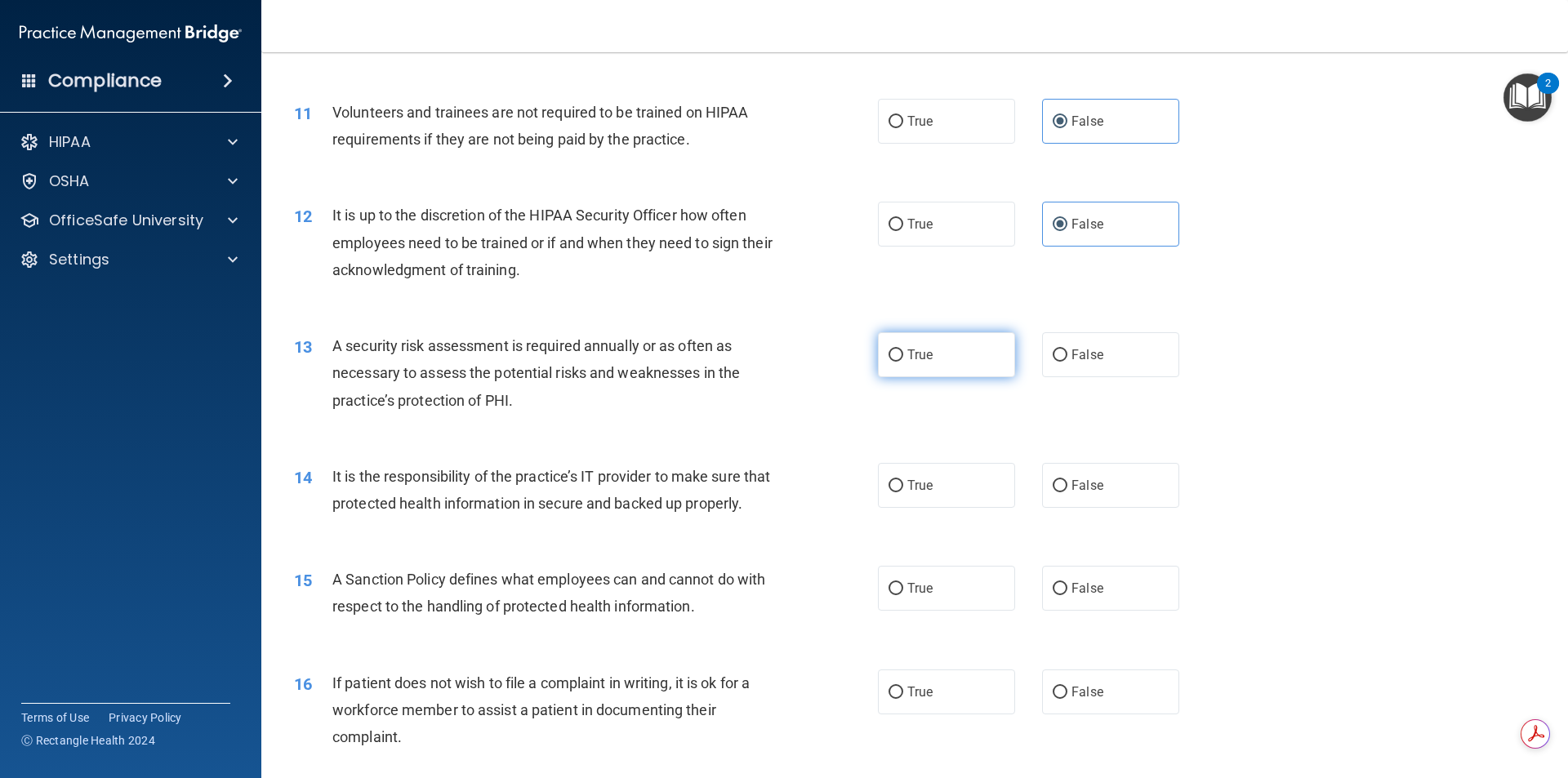
radio input "true"
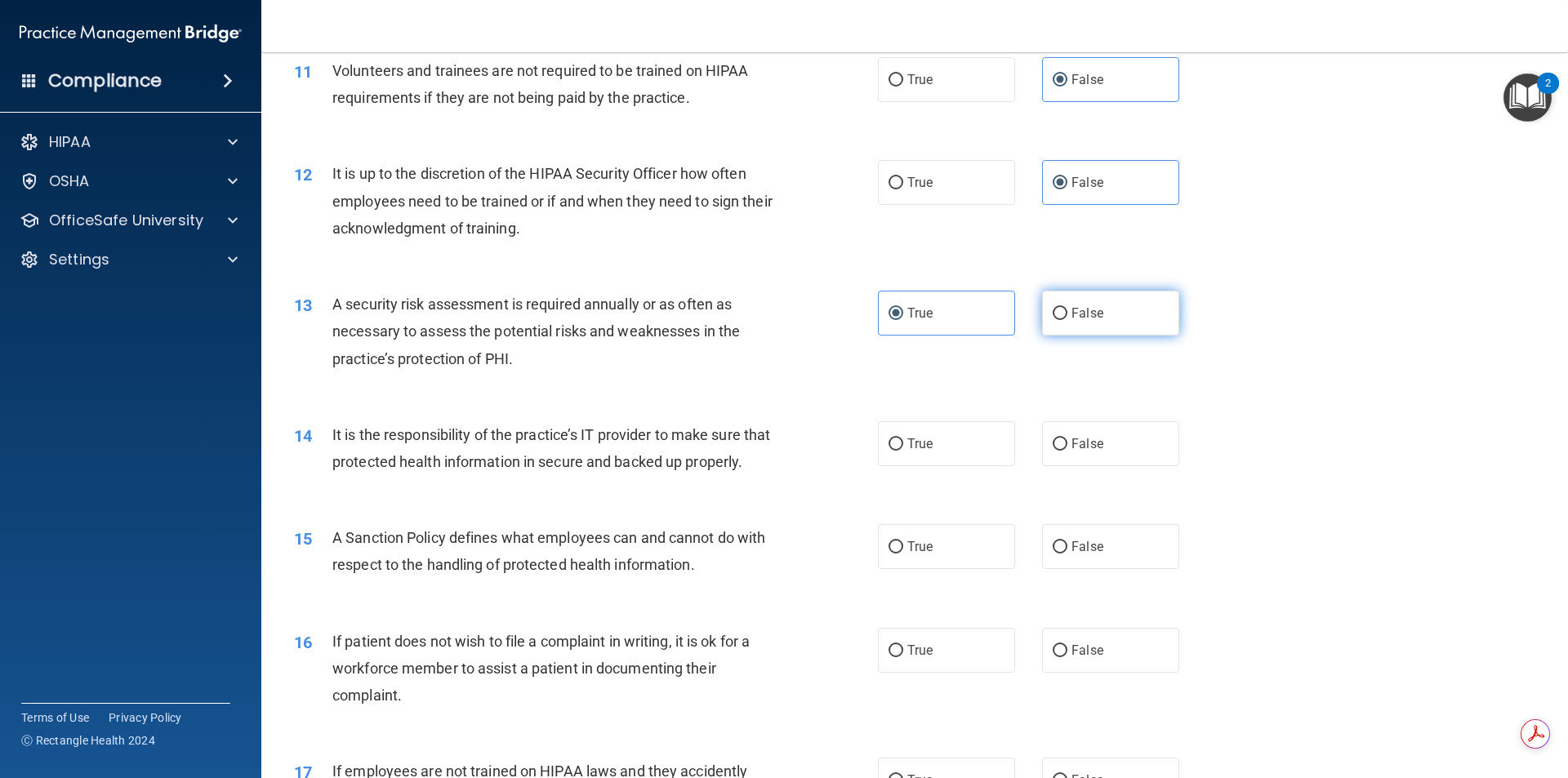
scroll to position [1551, 0]
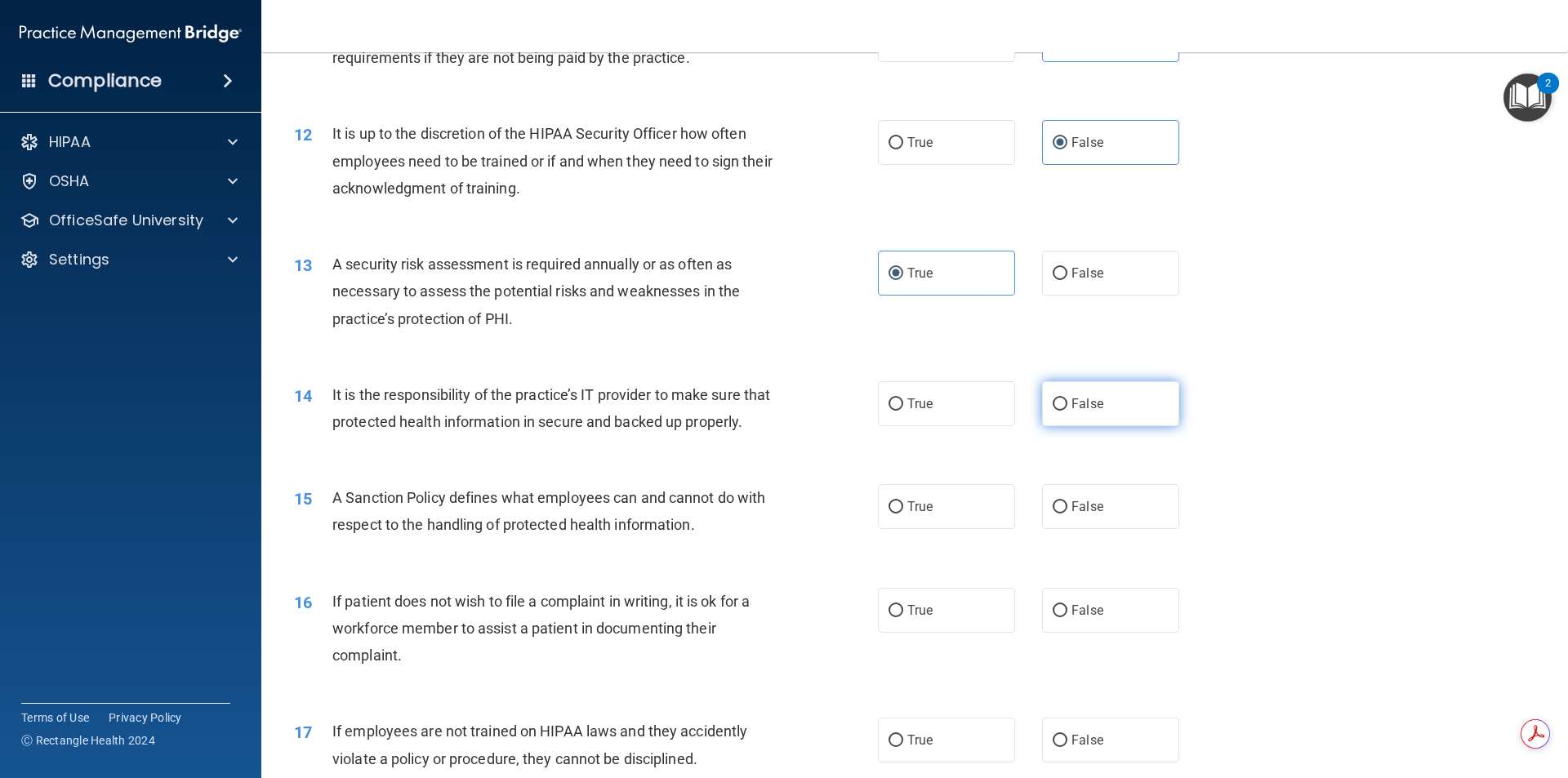
click at [1145, 389] on label "False" at bounding box center [1110, 404] width 137 height 45
click at [1067, 399] on input "False" at bounding box center [1060, 405] width 14 height 13
radio input "true"
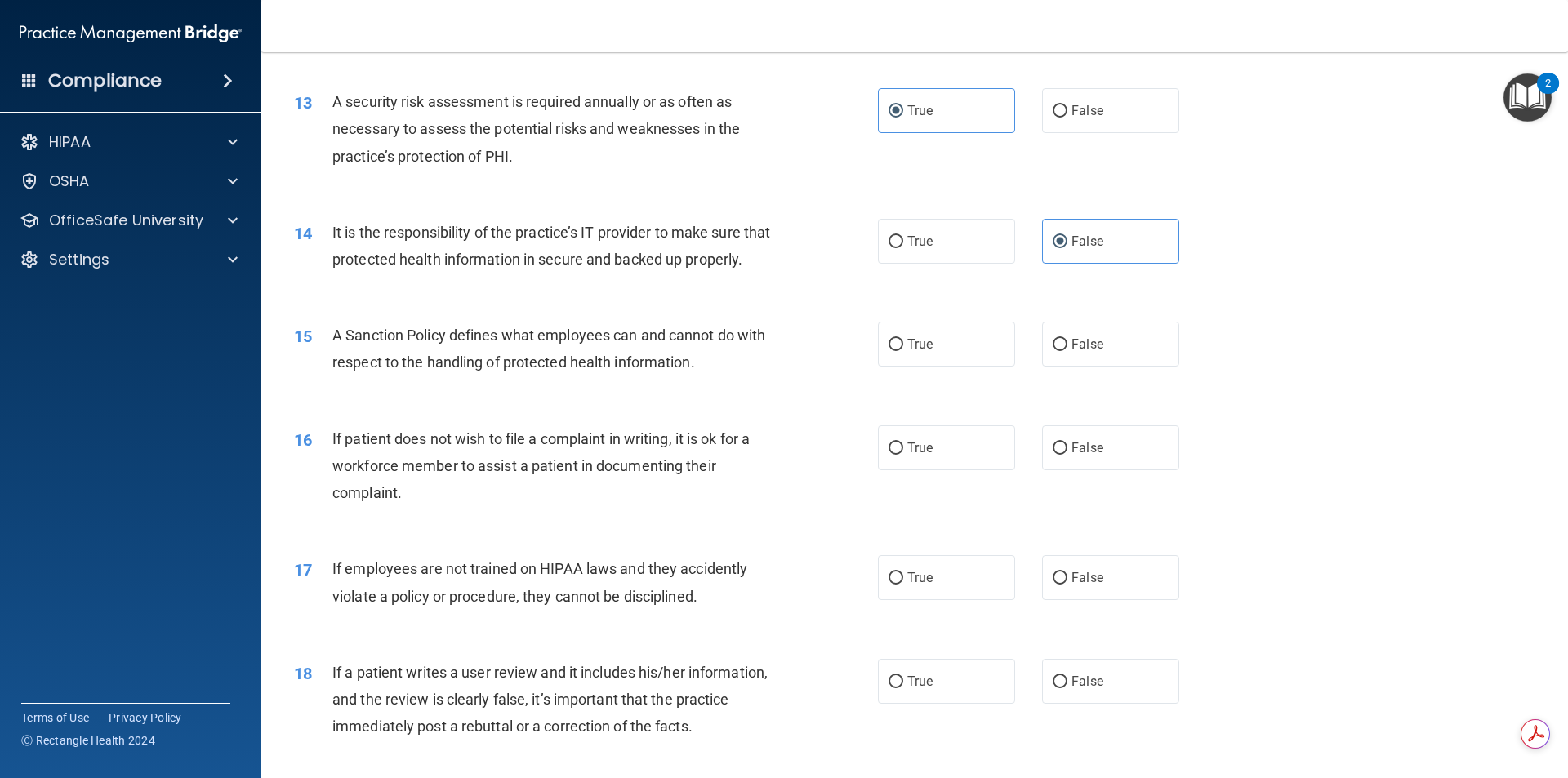
scroll to position [1715, 0]
click at [1055, 350] on input "False" at bounding box center [1060, 344] width 14 height 13
radio input "true"
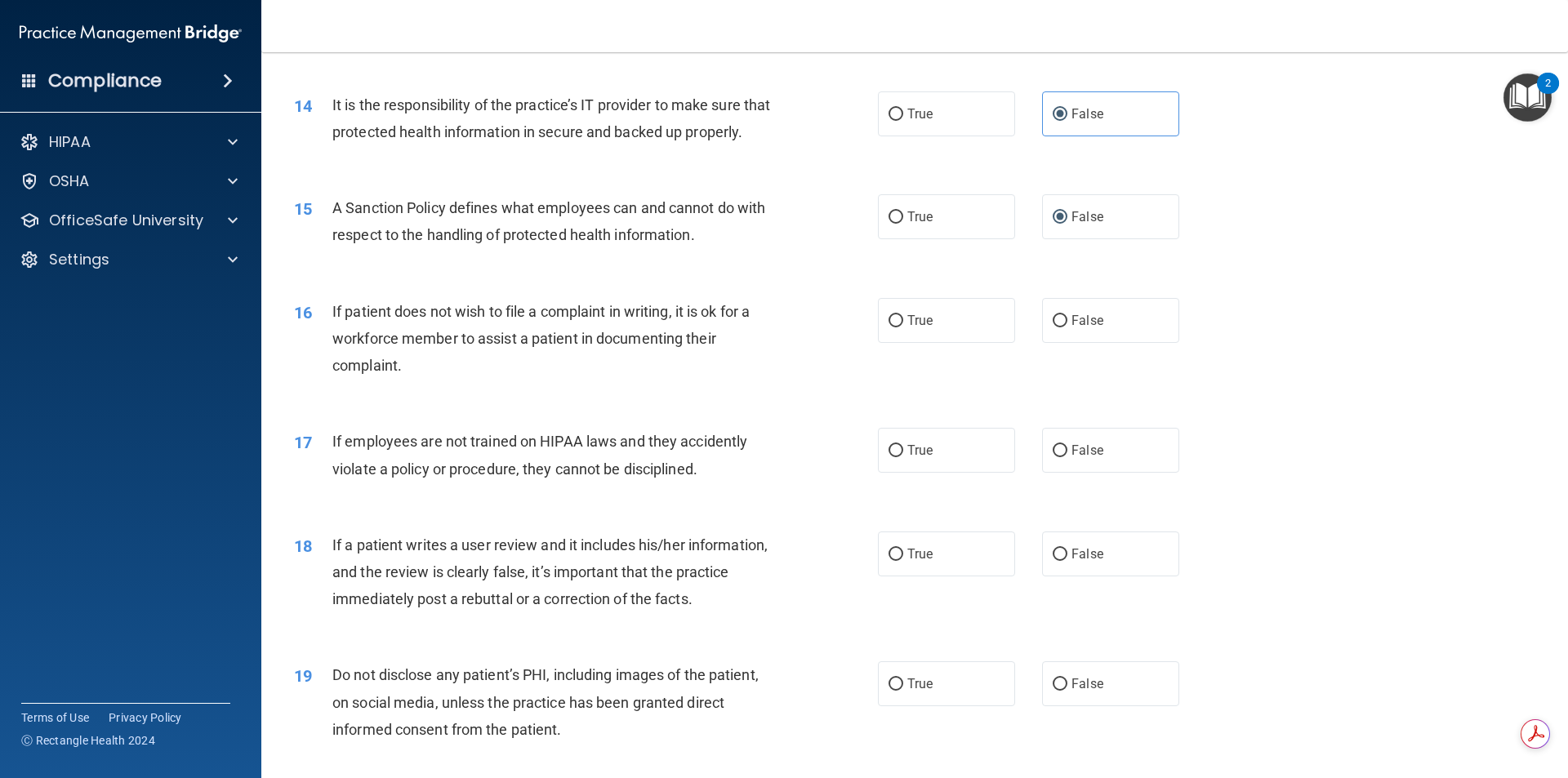
scroll to position [1878, 0]
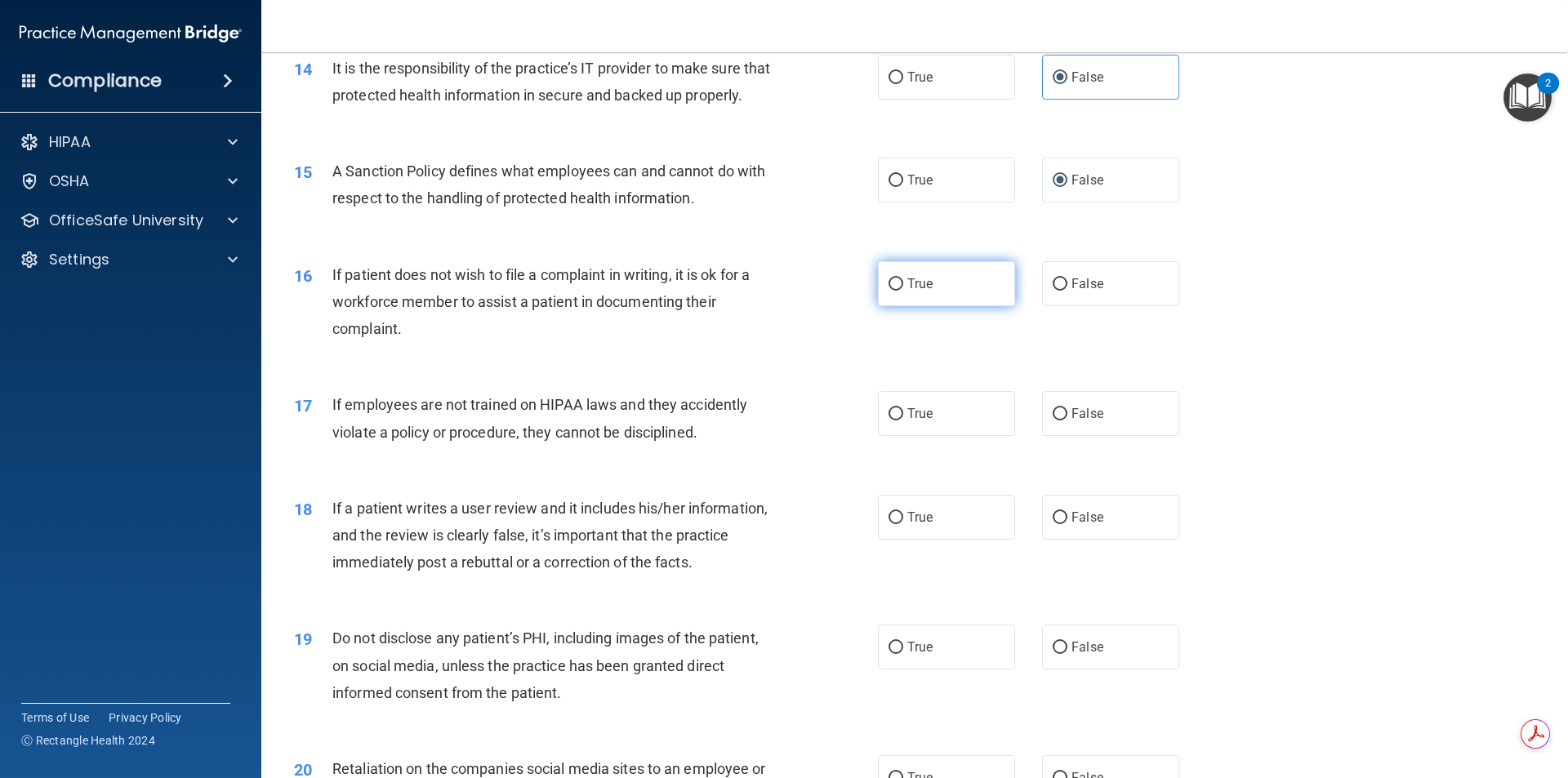
click at [952, 306] on label "True" at bounding box center [947, 284] width 137 height 45
click at [903, 291] on input "True" at bounding box center [896, 285] width 14 height 13
radio input "true"
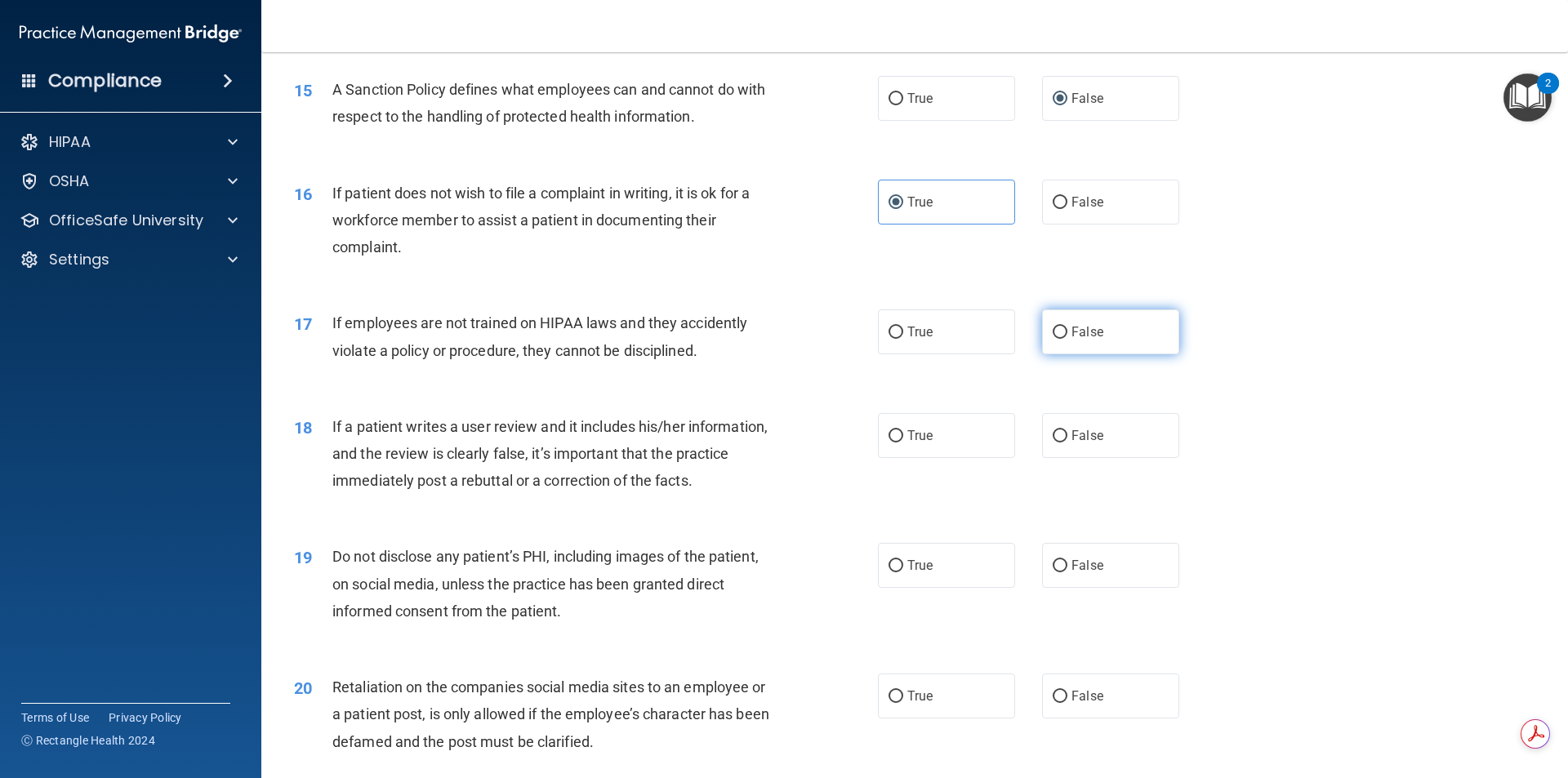
click at [1065, 350] on label "False" at bounding box center [1110, 332] width 137 height 45
click at [1065, 339] on input "False" at bounding box center [1060, 333] width 14 height 13
radio input "true"
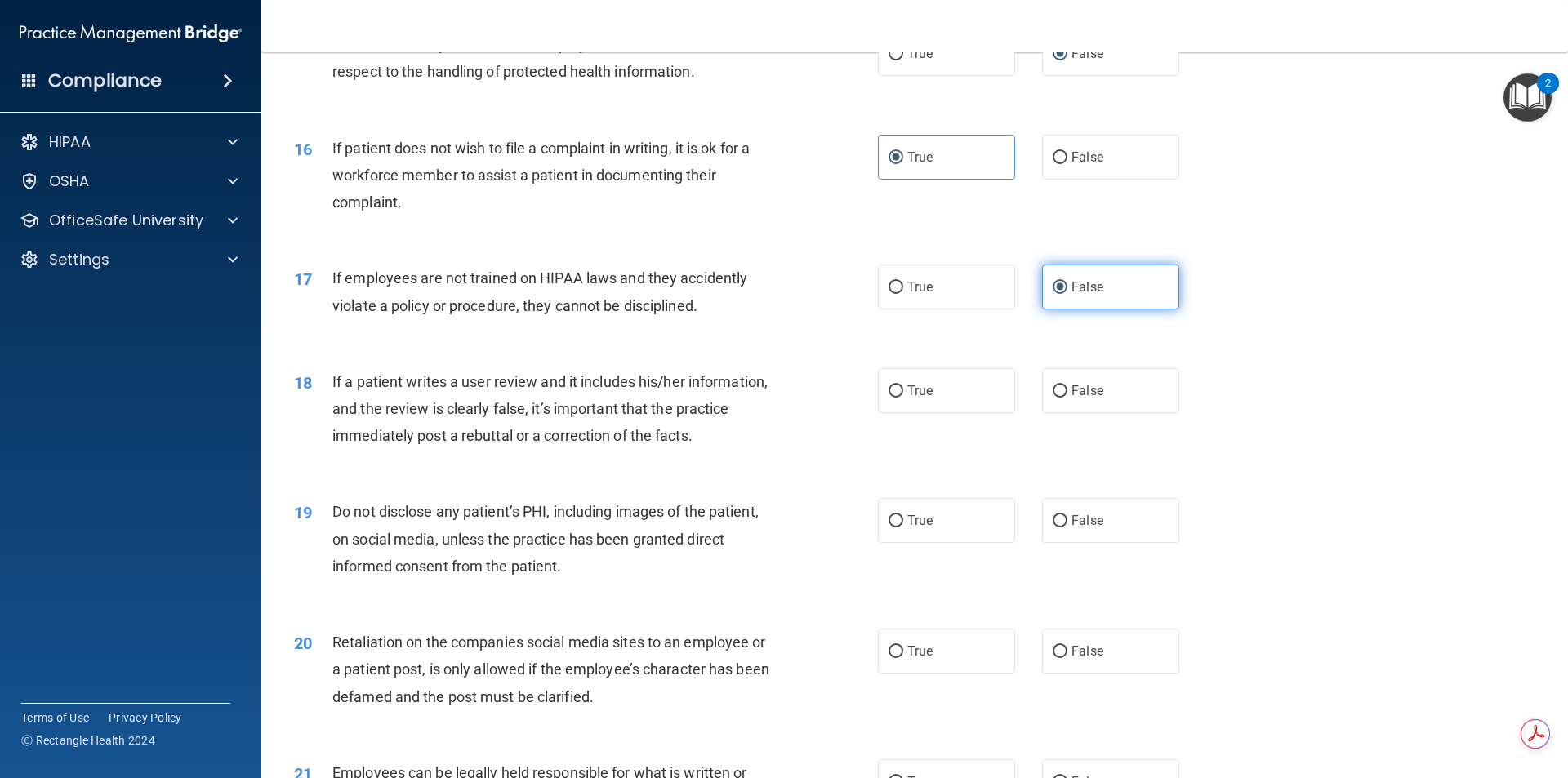
scroll to position [2041, 0]
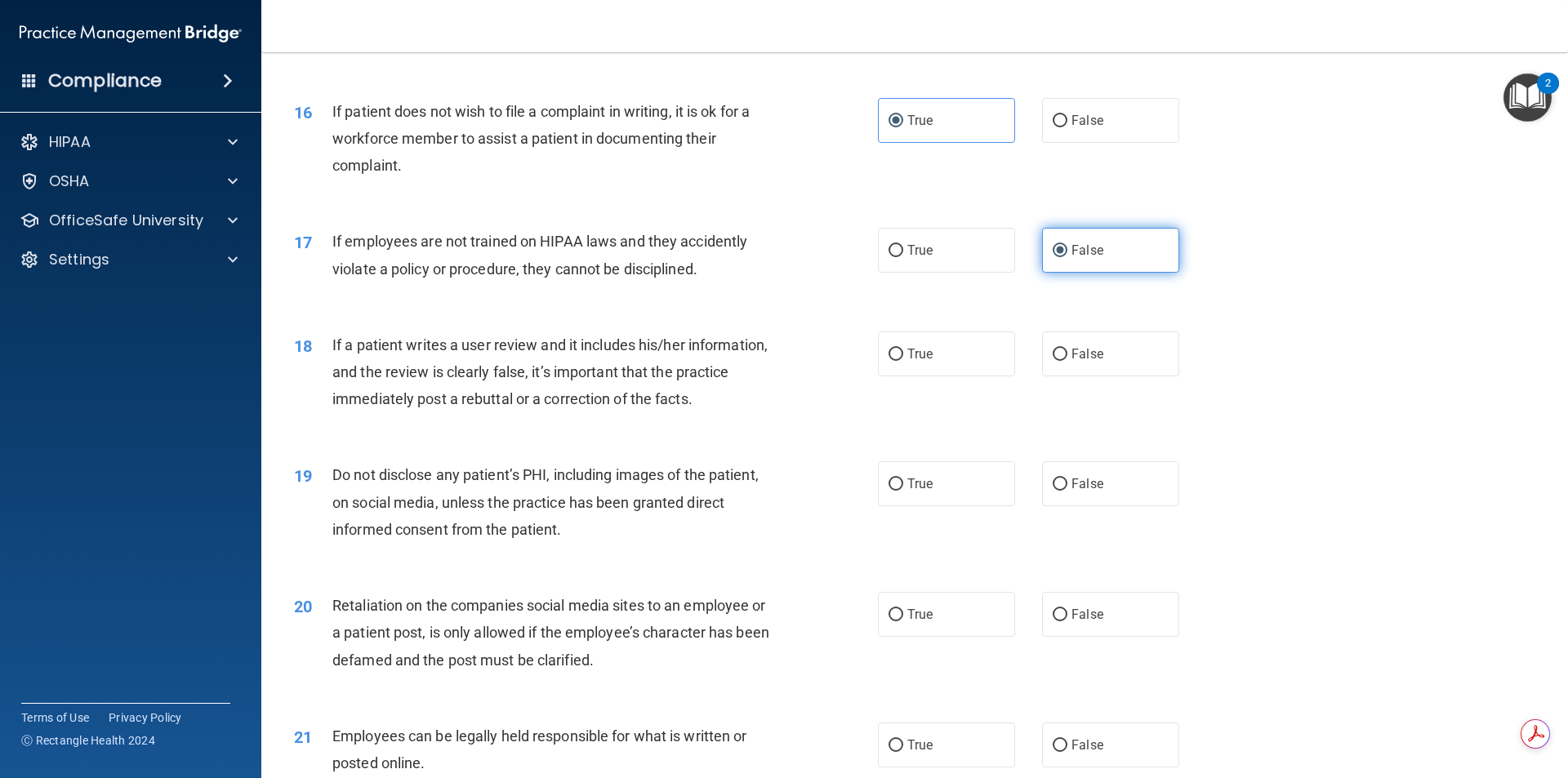
click at [1094, 366] on label "False" at bounding box center [1110, 354] width 137 height 45
click at [1067, 361] on input "False" at bounding box center [1060, 355] width 14 height 13
radio input "true"
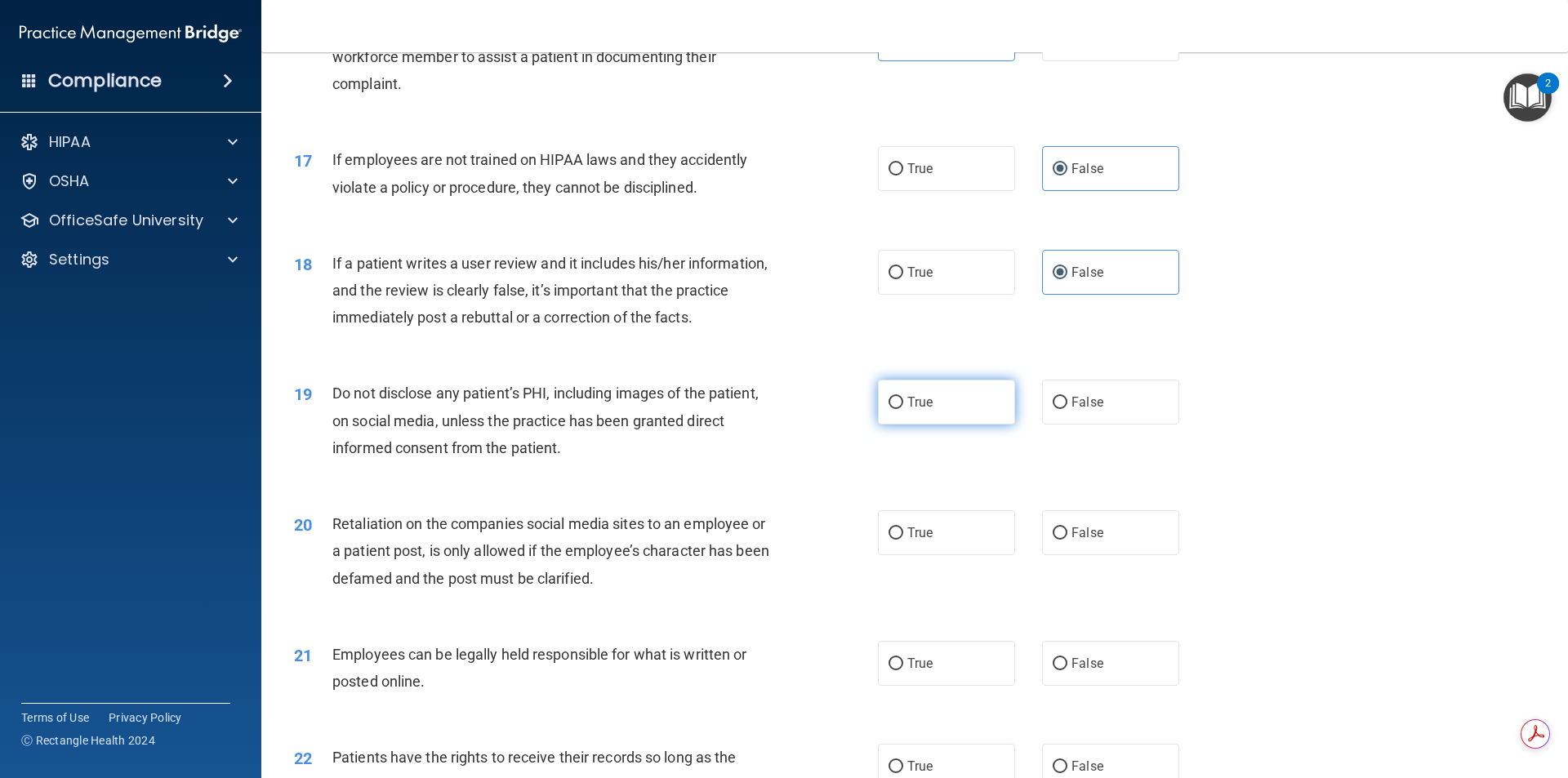
click at [975, 425] on label "True" at bounding box center [947, 403] width 137 height 45
click at [903, 409] on input "True" at bounding box center [896, 403] width 14 height 13
radio input "true"
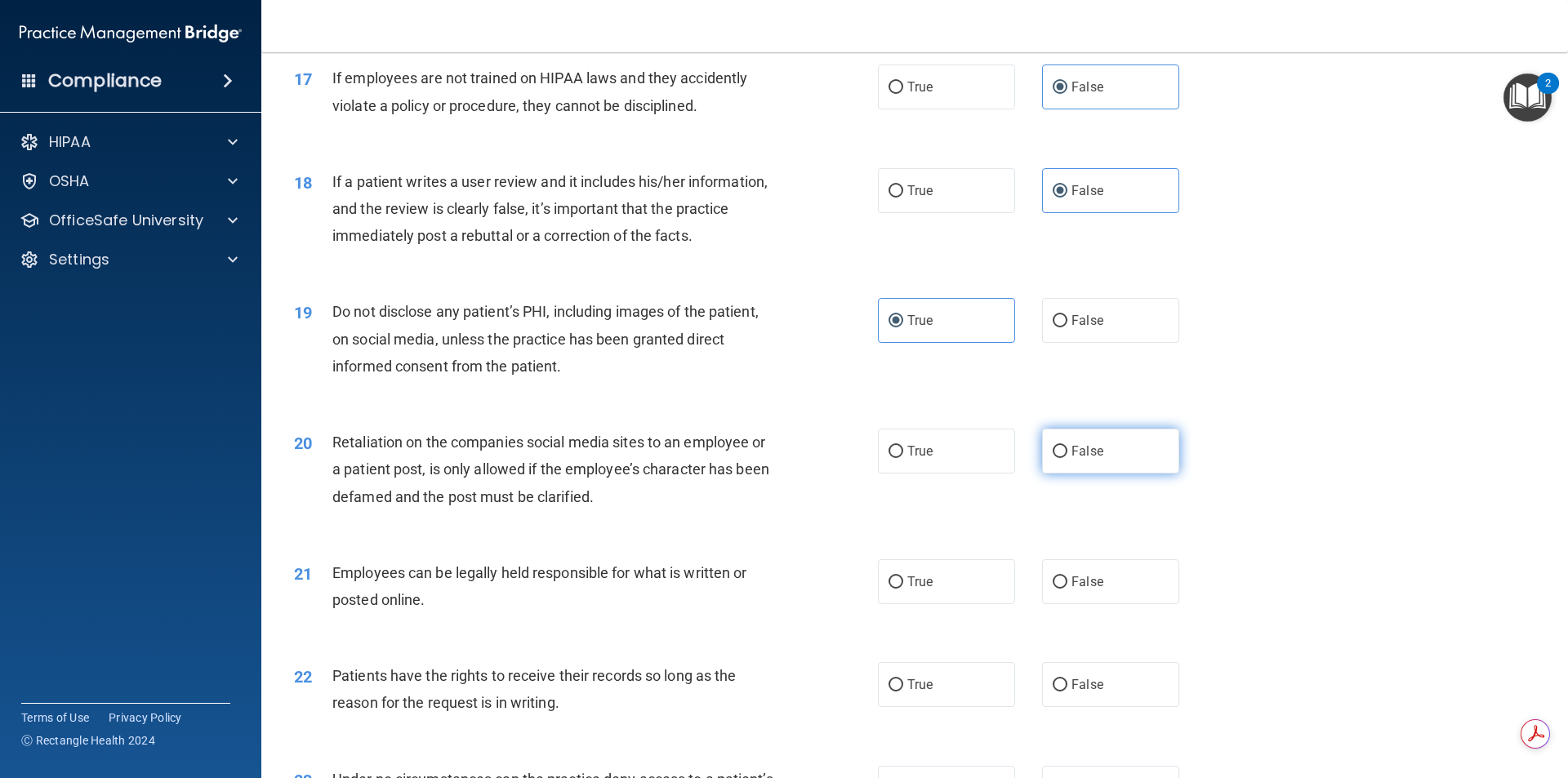
click at [1055, 458] on input "False" at bounding box center [1060, 452] width 14 height 13
radio input "true"
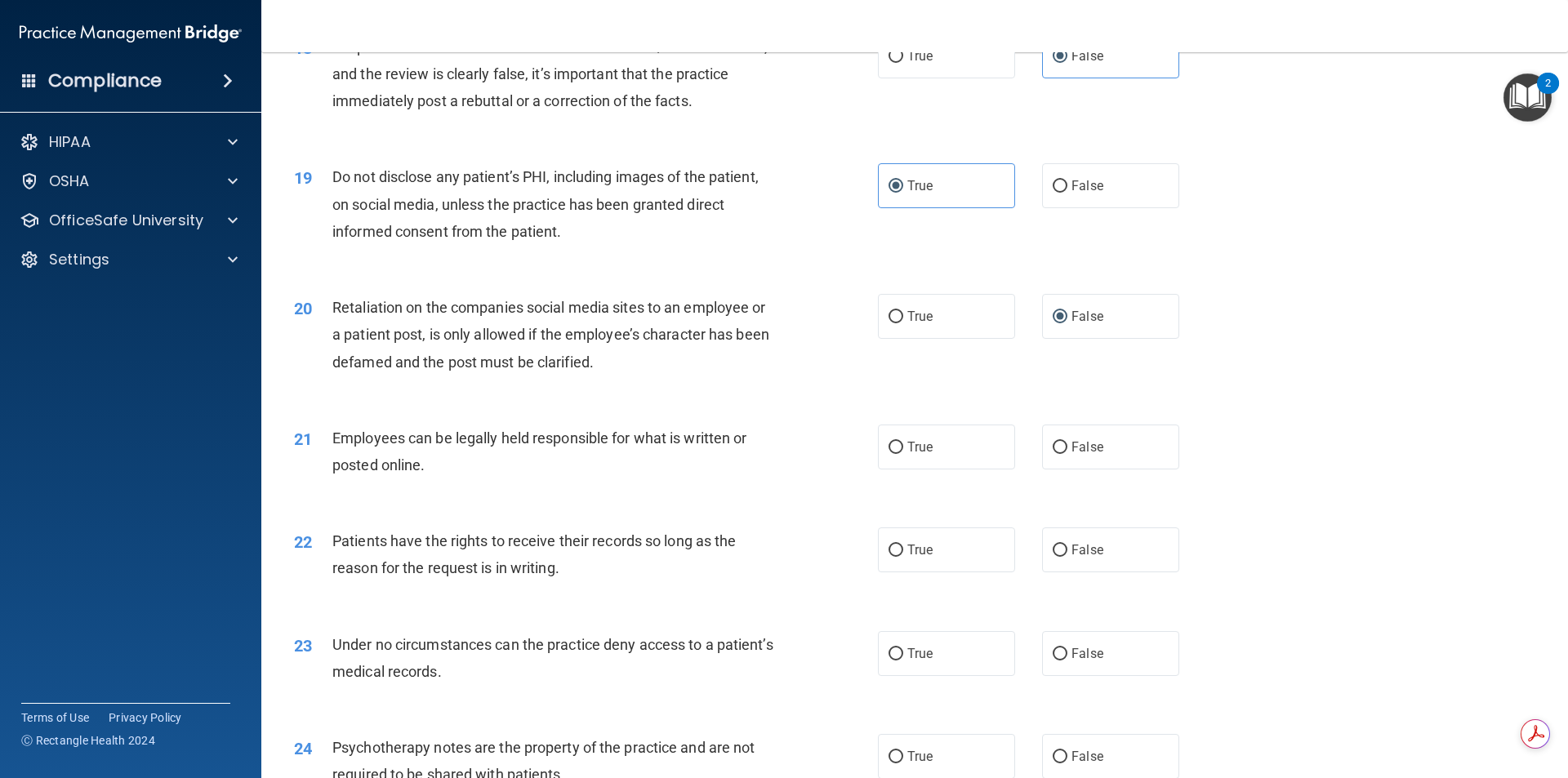
scroll to position [2368, 0]
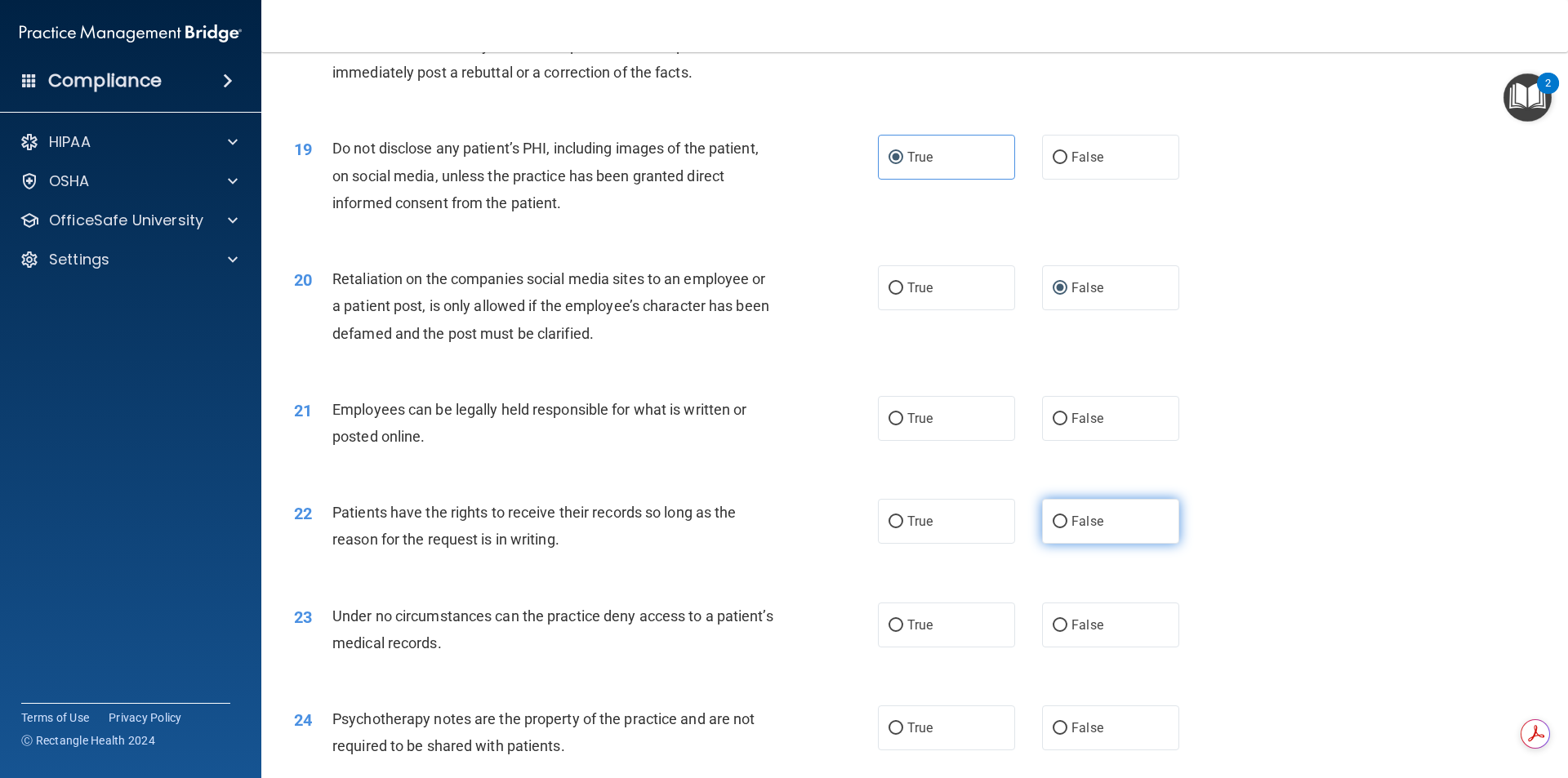
click at [1109, 531] on label "False" at bounding box center [1110, 521] width 137 height 45
click at [1067, 529] on input "False" at bounding box center [1060, 522] width 14 height 13
radio input "true"
click at [984, 441] on label "True" at bounding box center [947, 419] width 137 height 45
click at [903, 426] on input "True" at bounding box center [896, 420] width 14 height 13
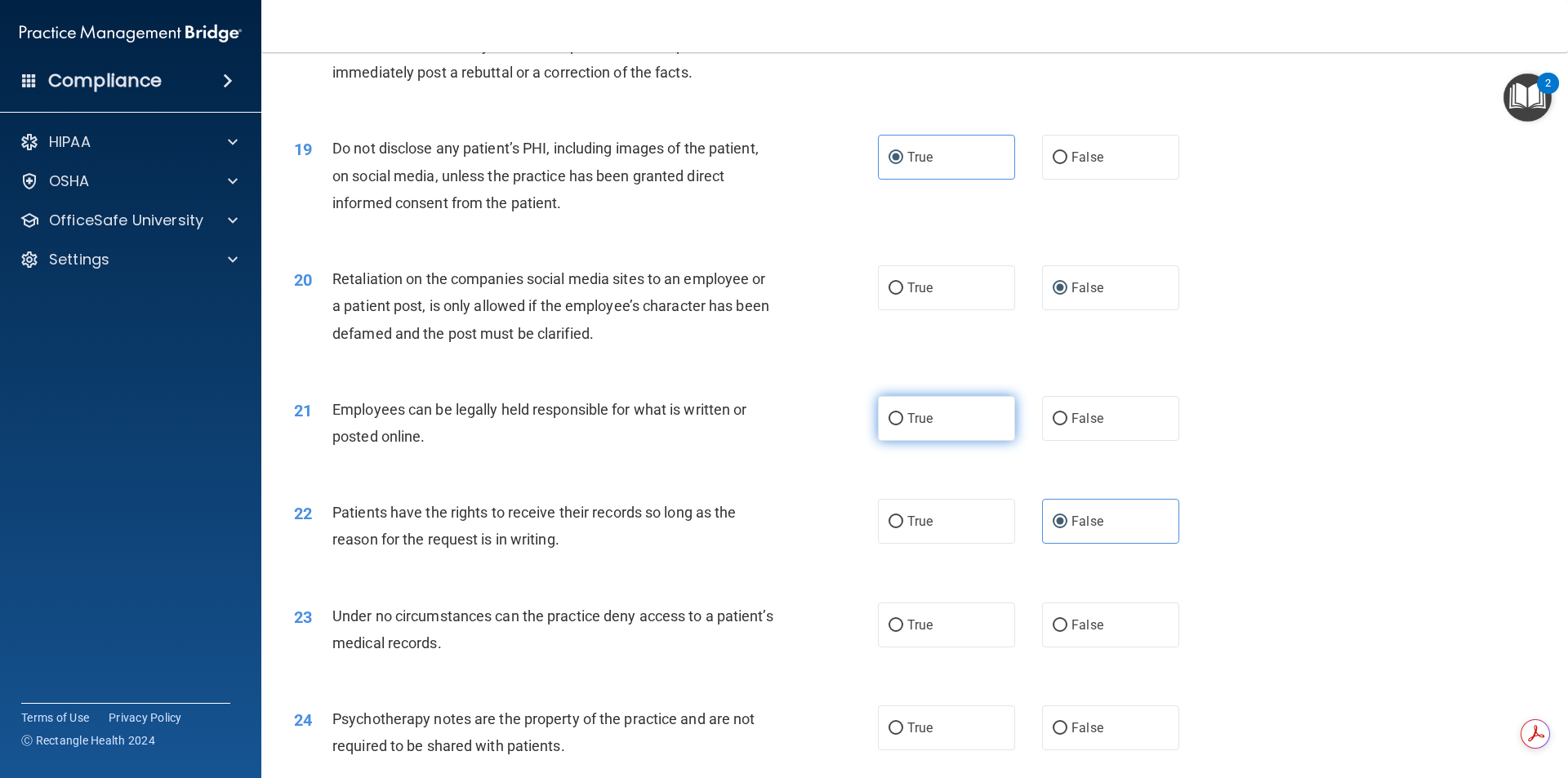
radio input "true"
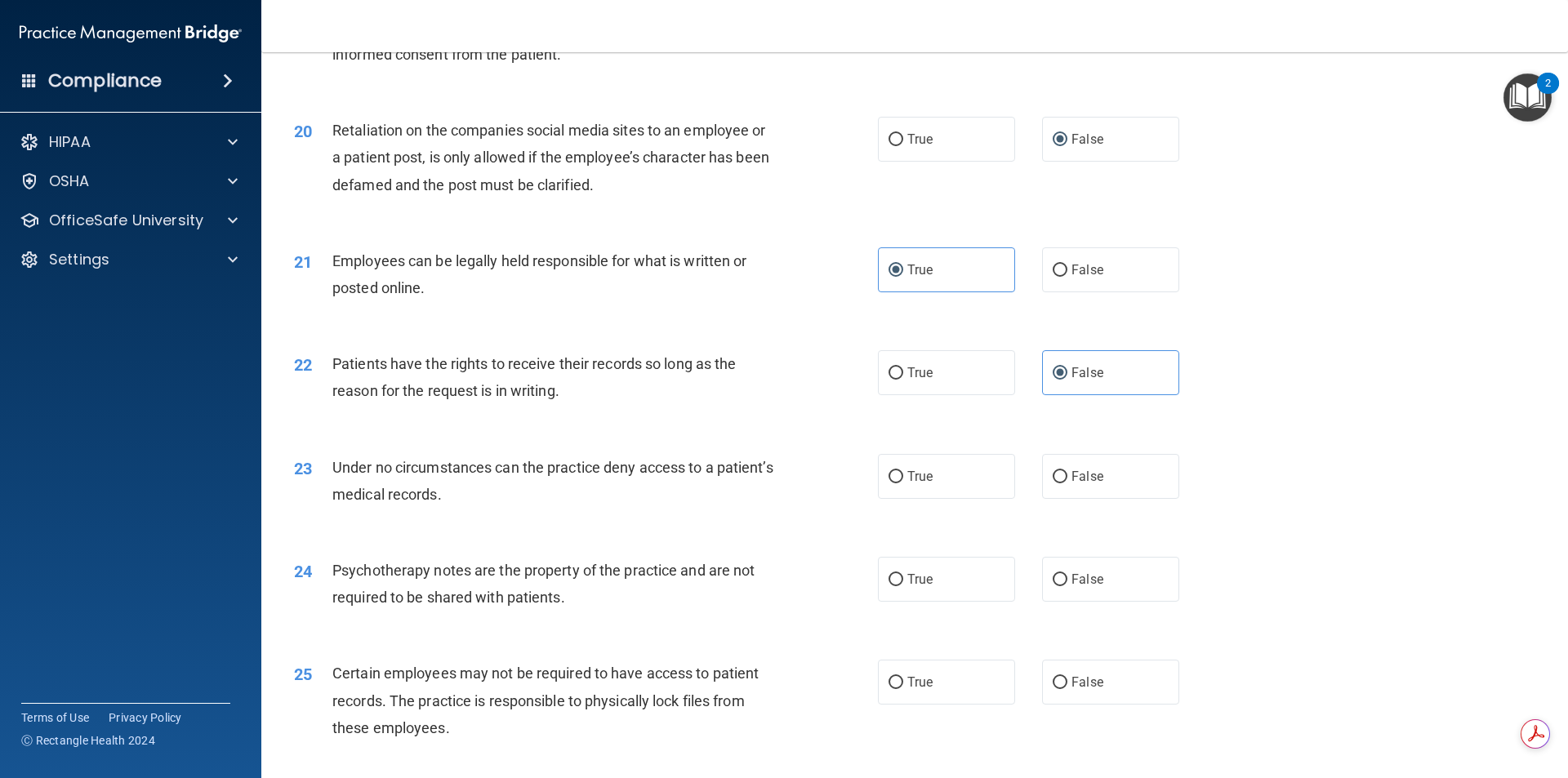
scroll to position [2531, 0]
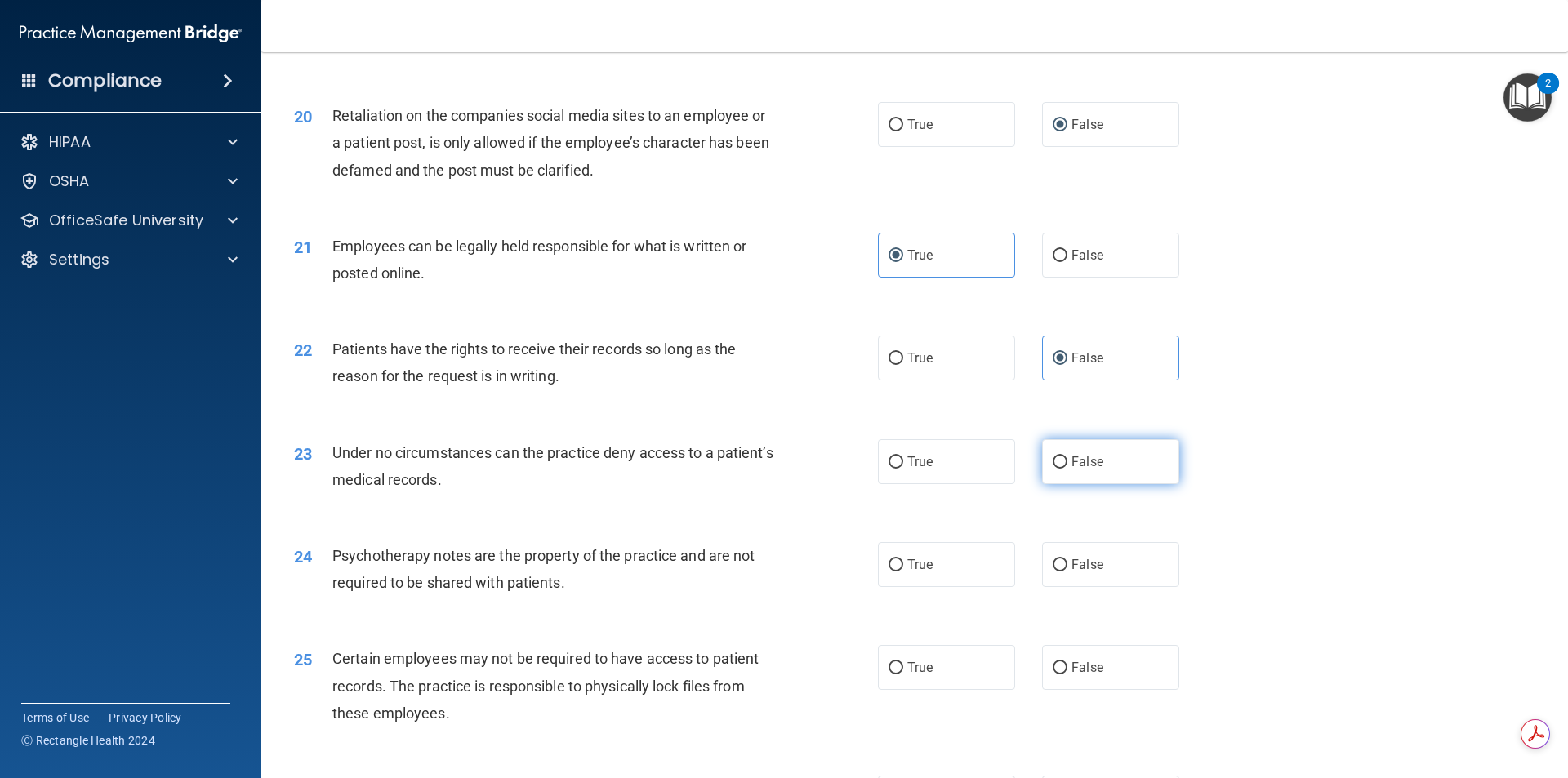
click at [1136, 475] on label "False" at bounding box center [1110, 462] width 137 height 45
click at [1067, 469] on input "False" at bounding box center [1060, 463] width 14 height 13
radio input "true"
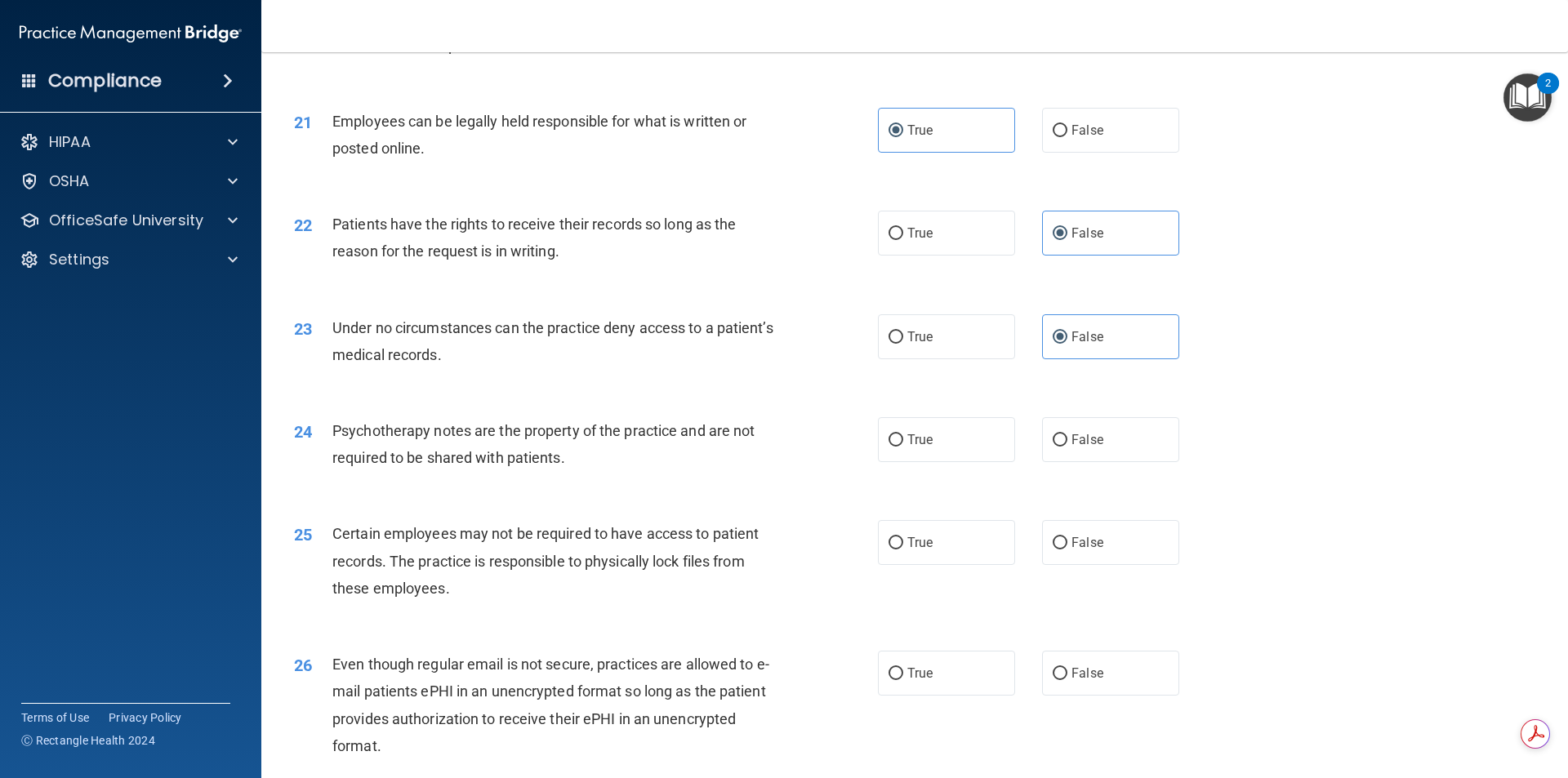
scroll to position [2695, 0]
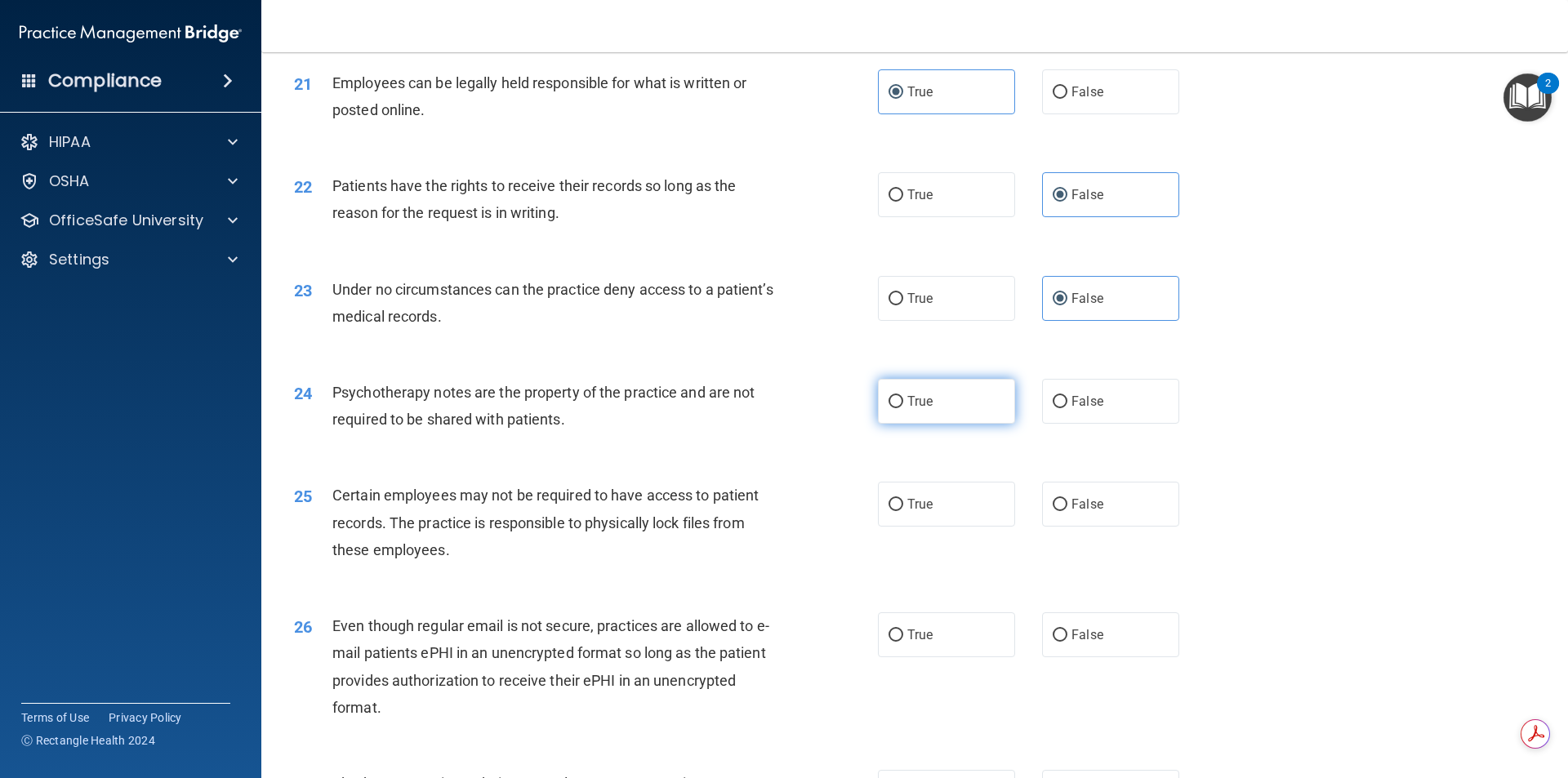
click at [986, 424] on label "True" at bounding box center [947, 402] width 137 height 45
click at [903, 408] on input "True" at bounding box center [896, 403] width 14 height 13
radio input "true"
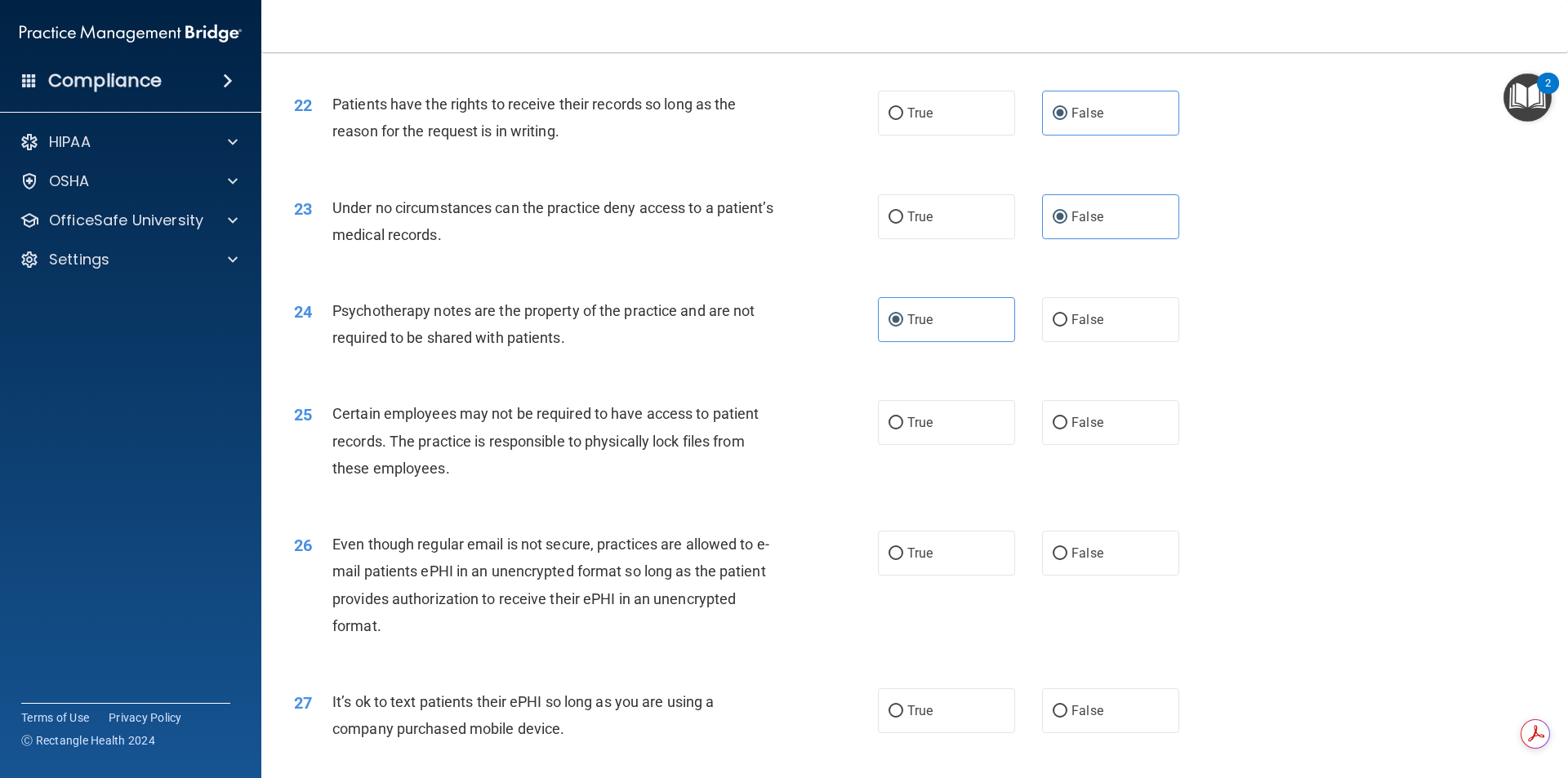
scroll to position [2858, 0]
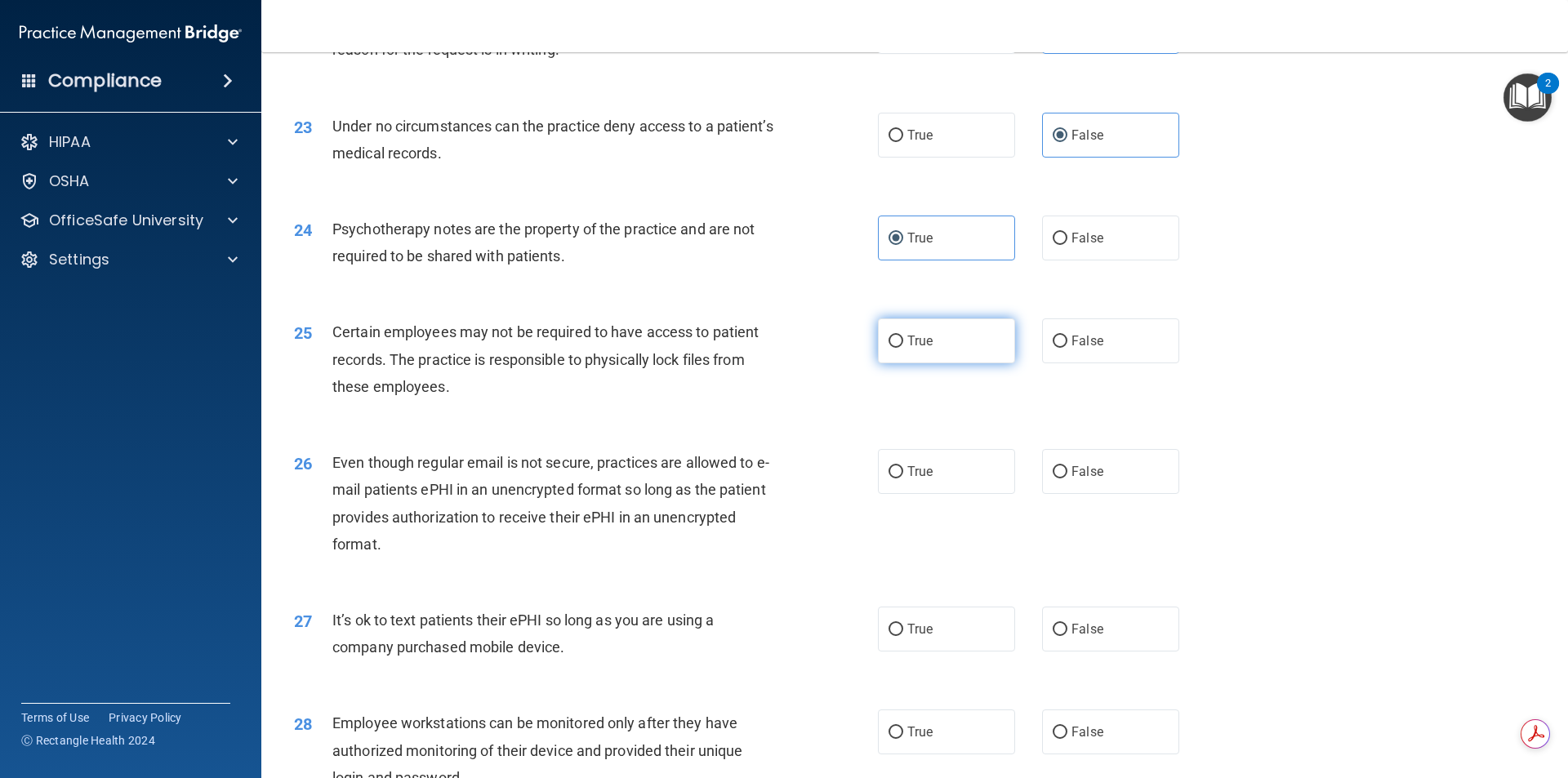
click at [947, 364] on label "True" at bounding box center [947, 341] width 137 height 45
click at [903, 348] on input "True" at bounding box center [896, 342] width 14 height 13
radio input "true"
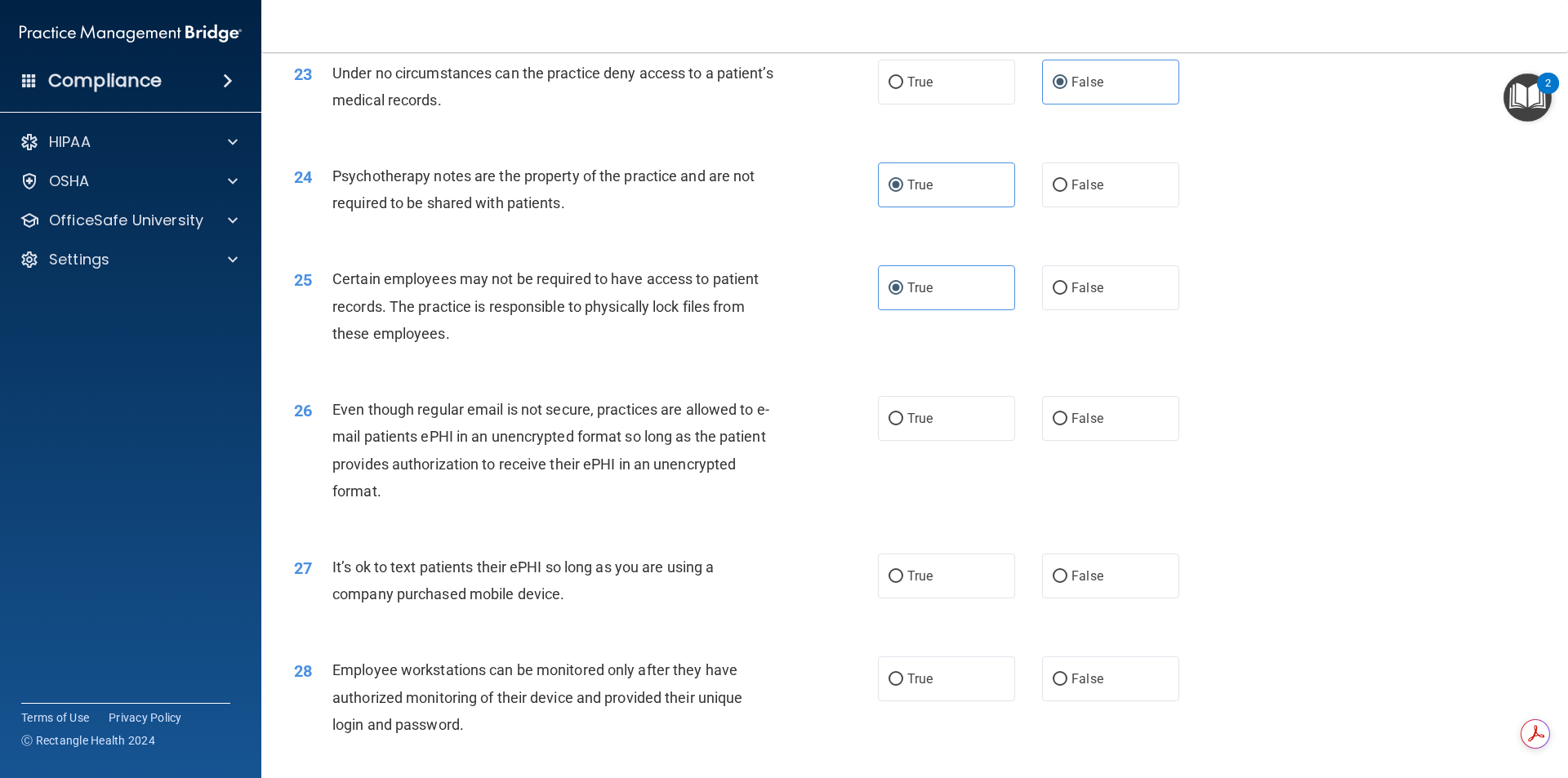
scroll to position [2940, 0]
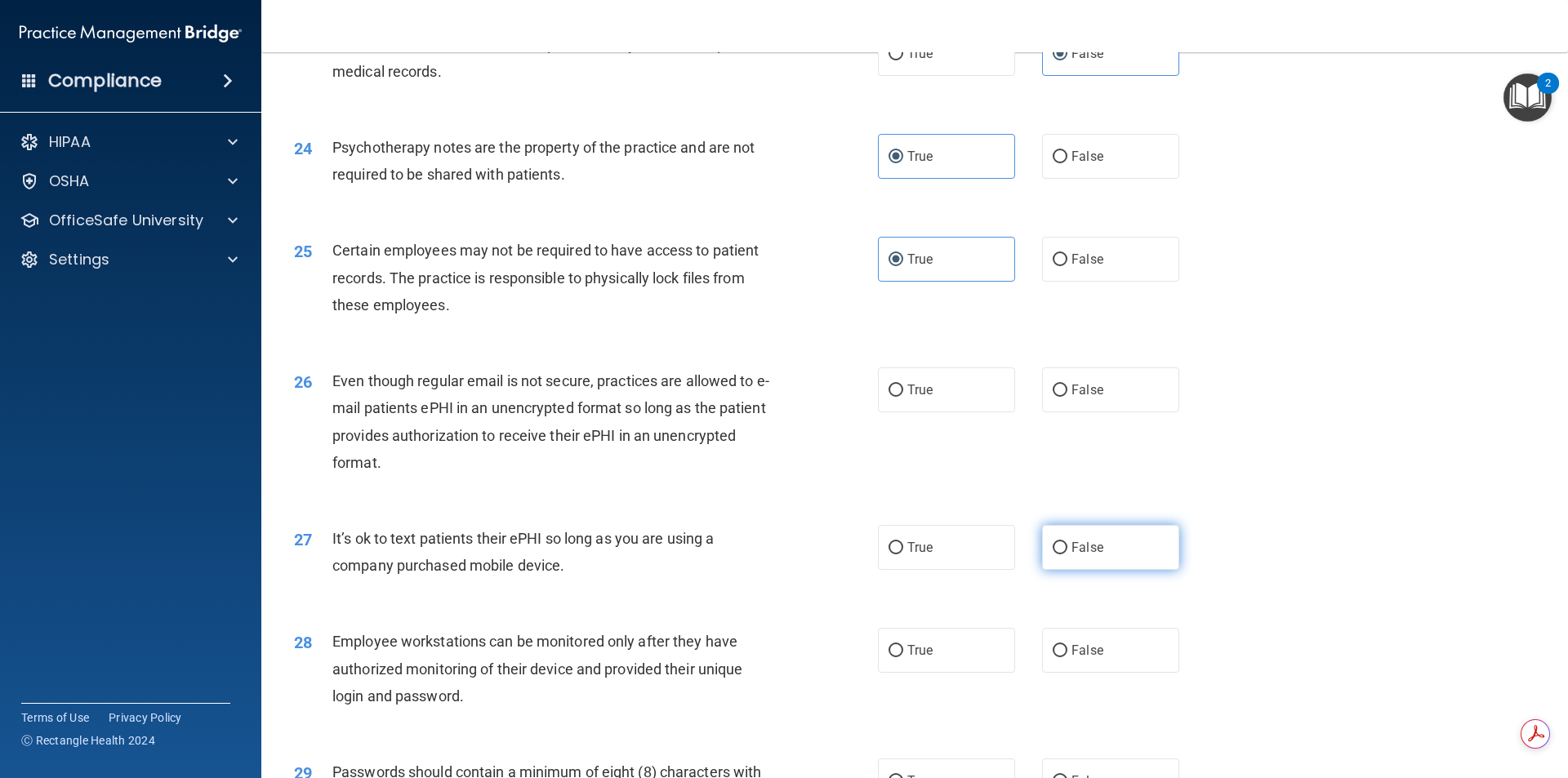
click at [1120, 570] on label "False" at bounding box center [1110, 547] width 137 height 45
click at [1067, 555] on input "False" at bounding box center [1060, 548] width 14 height 13
radio input "true"
click at [1119, 673] on label "False" at bounding box center [1110, 650] width 137 height 45
click at [1067, 657] on input "False" at bounding box center [1060, 651] width 14 height 13
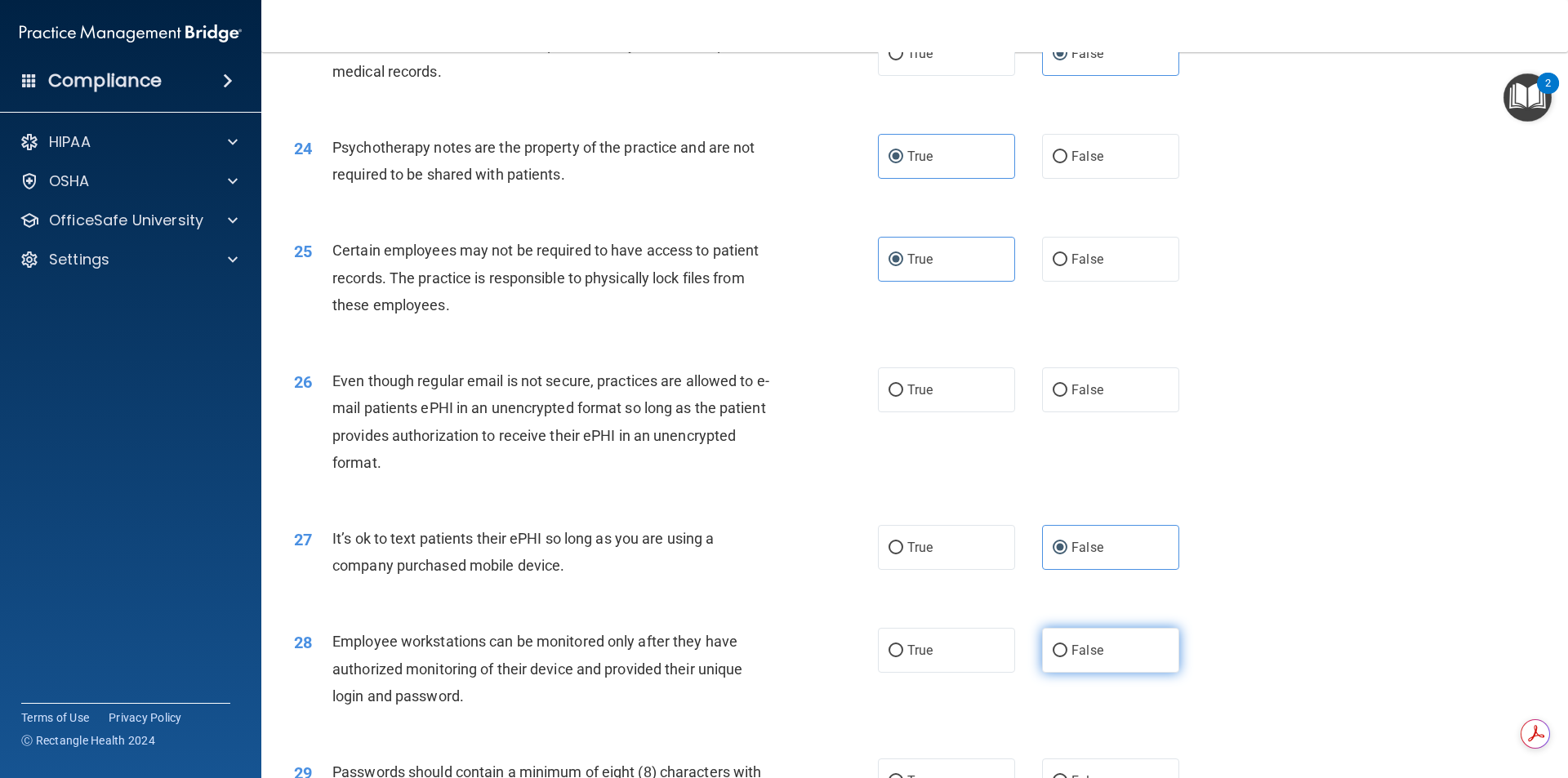
radio input "true"
click at [966, 412] on label "True" at bounding box center [947, 390] width 137 height 45
click at [903, 397] on input "True" at bounding box center [896, 391] width 14 height 13
radio input "true"
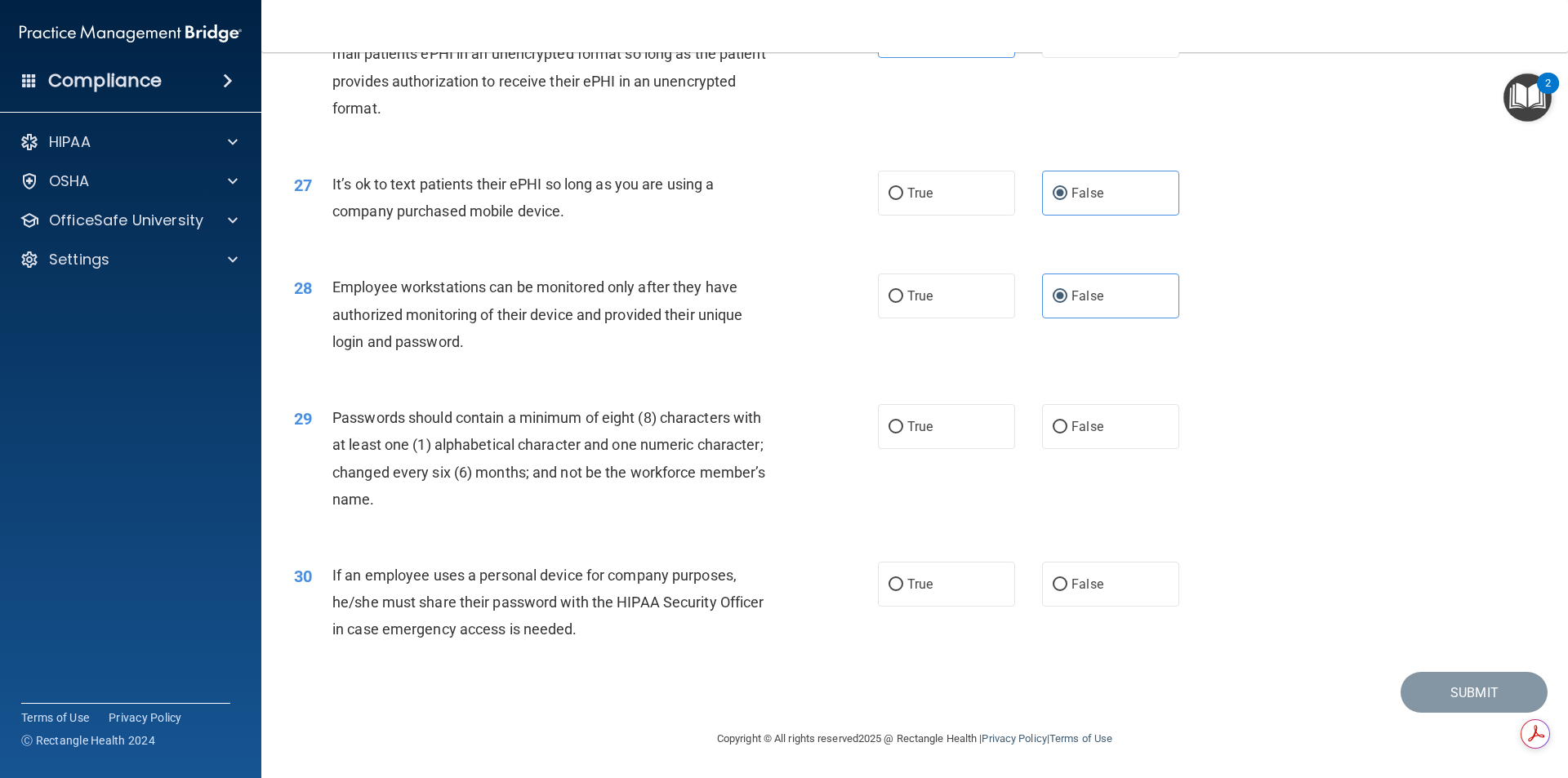
scroll to position [3321, 0]
click at [967, 433] on label "True" at bounding box center [947, 427] width 137 height 45
click at [903, 433] on input "True" at bounding box center [896, 428] width 14 height 13
radio input "true"
click at [1077, 591] on span "False" at bounding box center [1087, 584] width 32 height 15
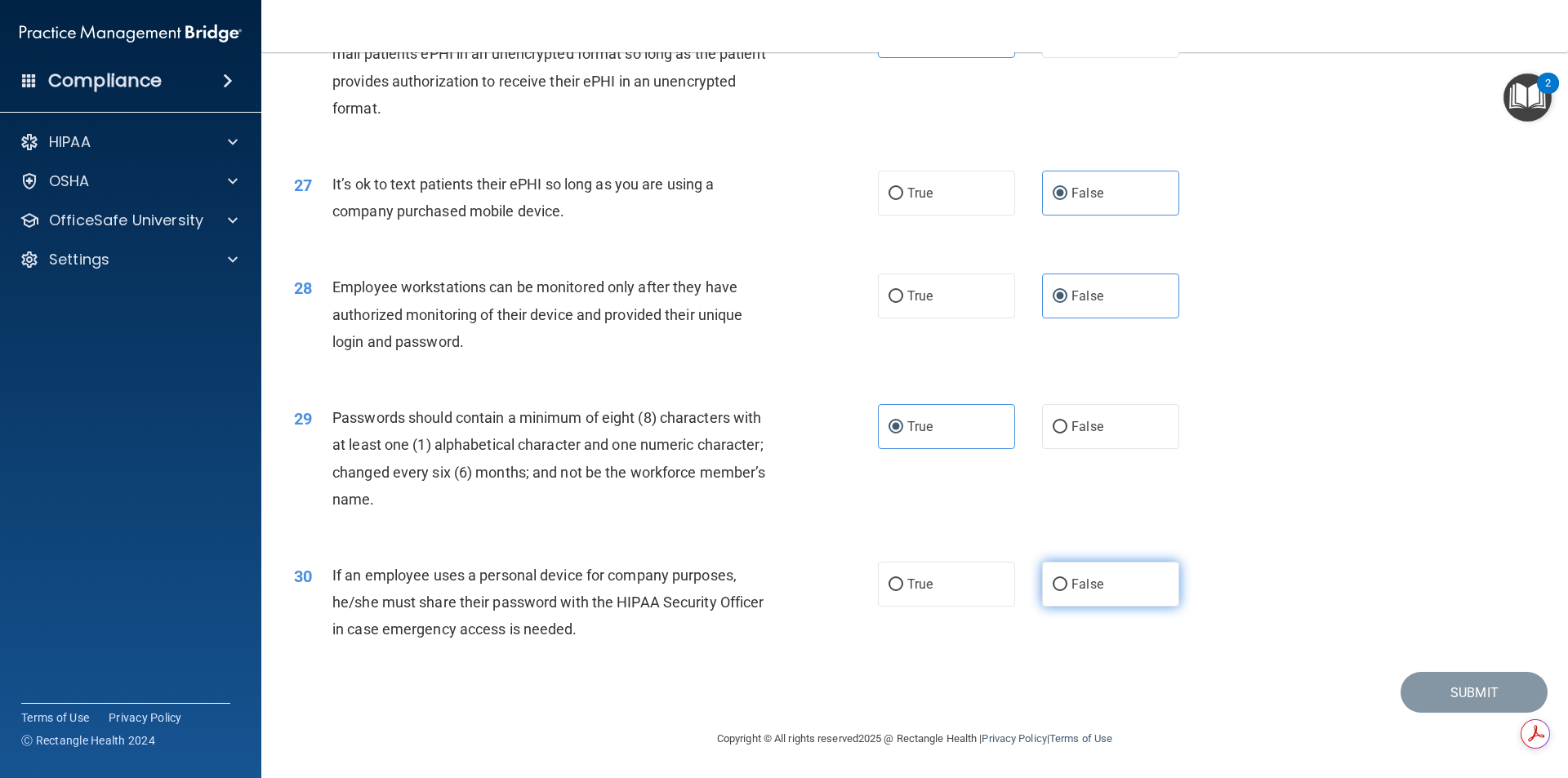
click at [1067, 591] on input "False" at bounding box center [1060, 585] width 14 height 13
radio input "true"
click at [1448, 690] on button "Submit" at bounding box center [1473, 692] width 147 height 41
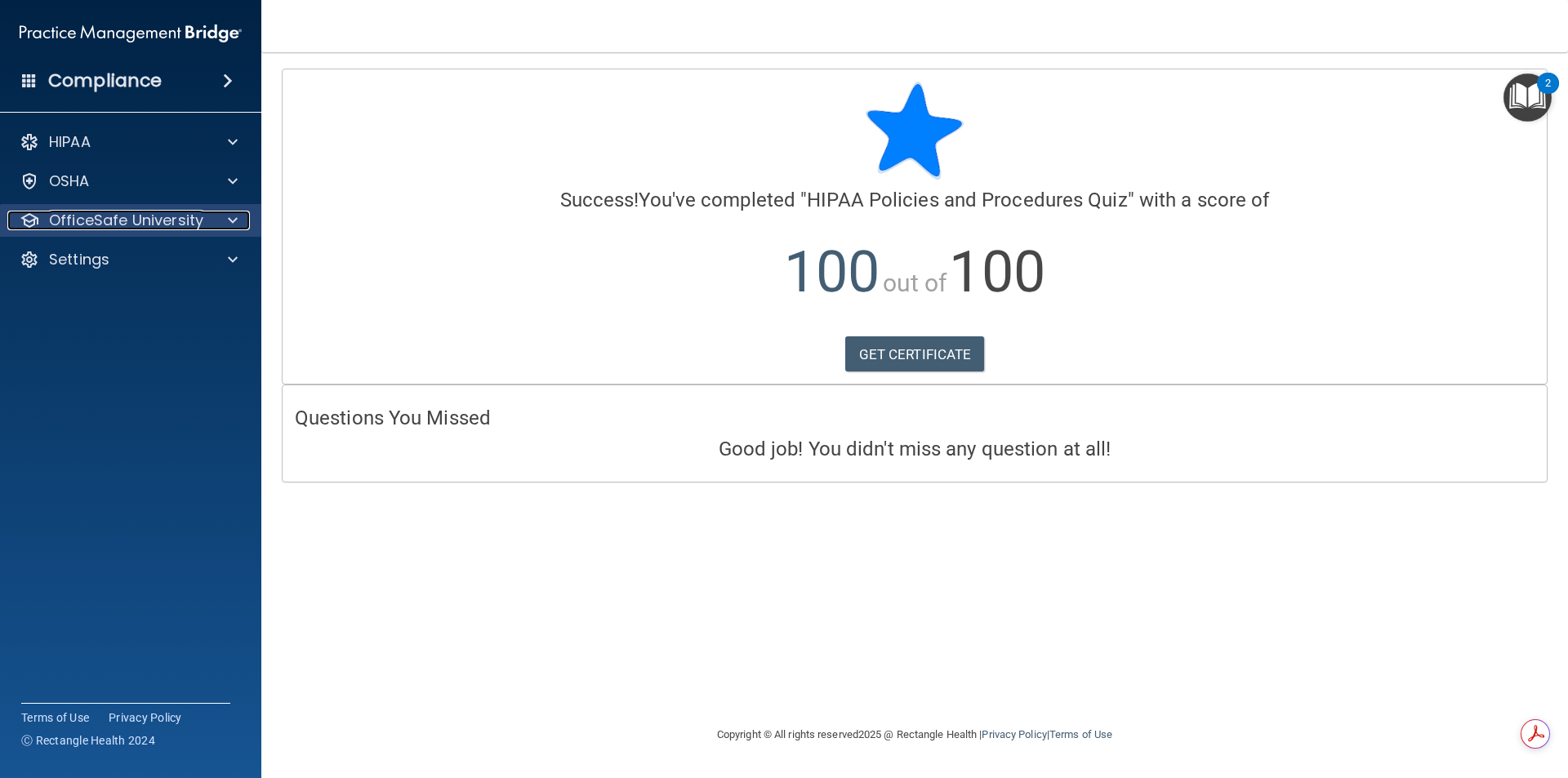
click at [140, 212] on p "OfficeSafe University" at bounding box center [125, 221] width 154 height 20
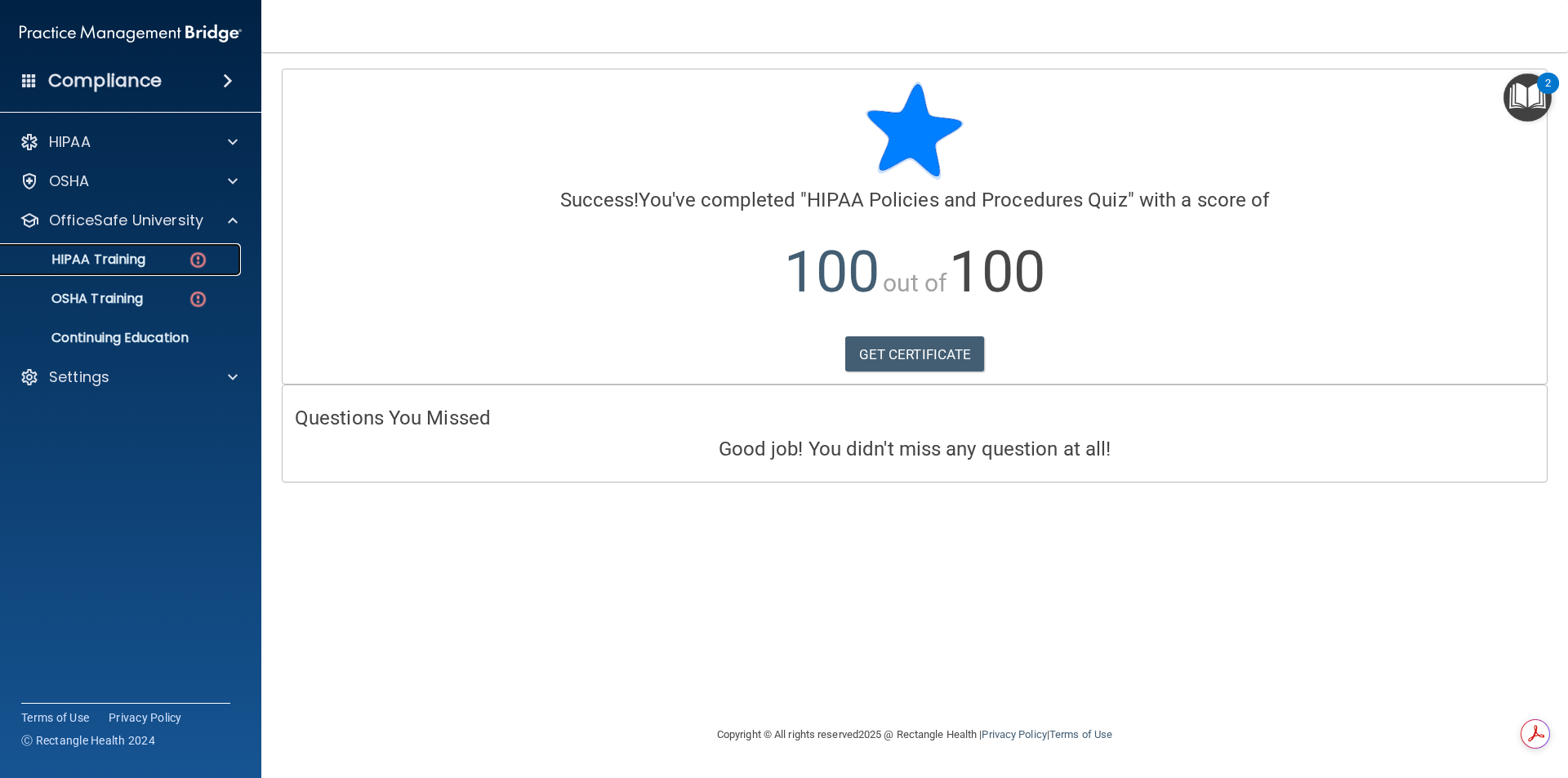
click at [138, 270] on link "HIPAA Training" at bounding box center [113, 259] width 258 height 32
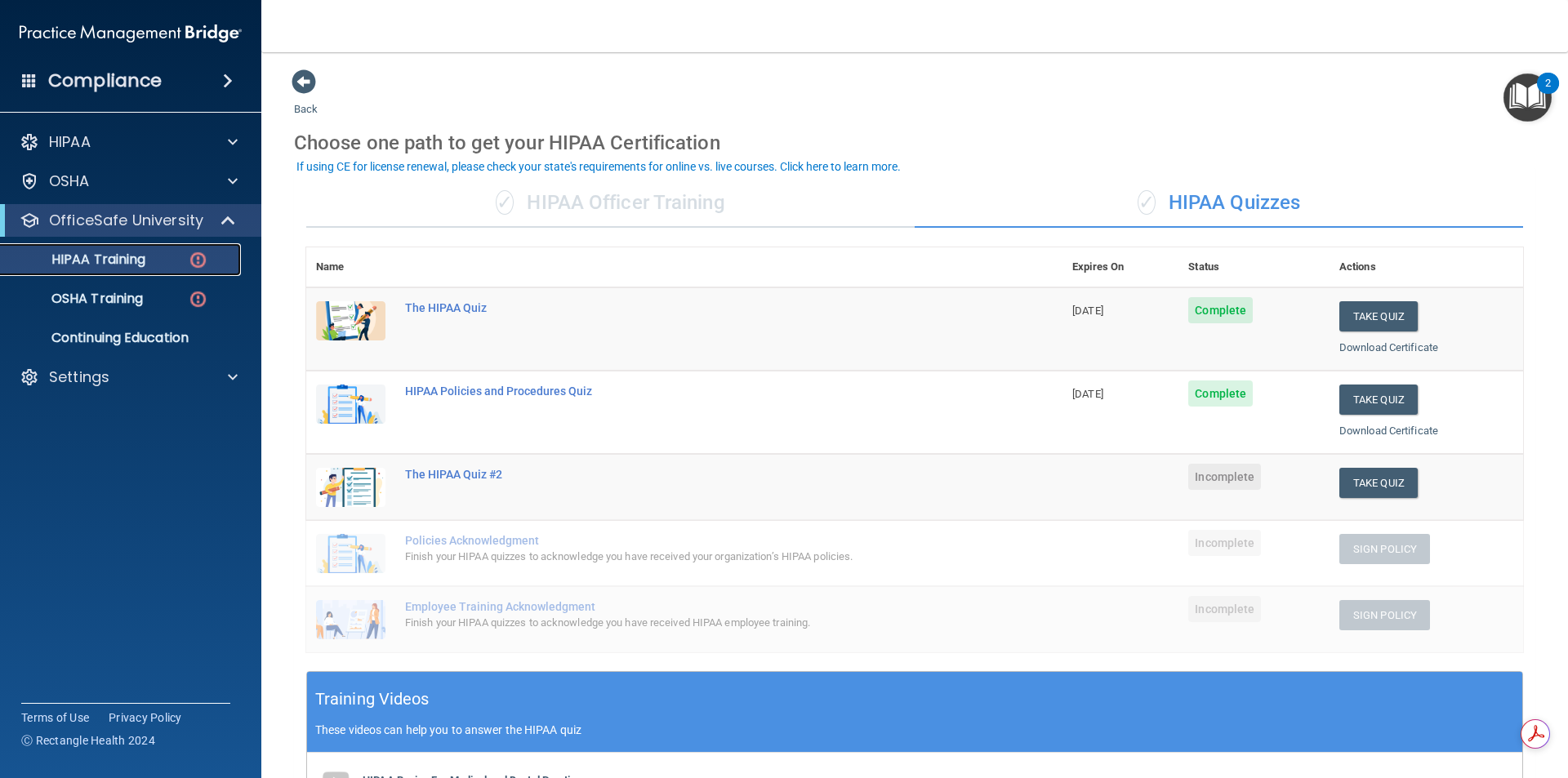
scroll to position [82, 0]
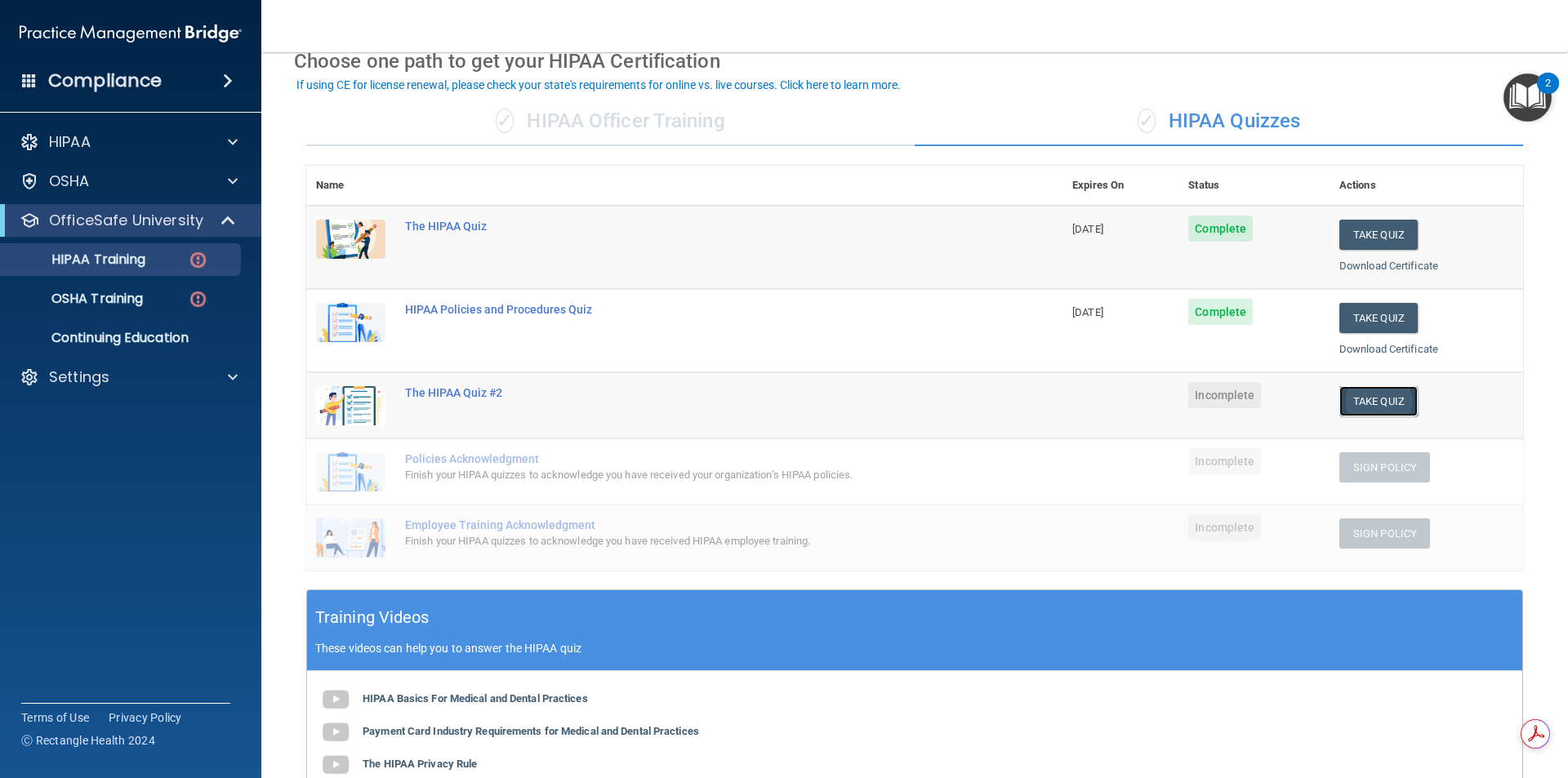
click at [1346, 407] on button "Take Quiz" at bounding box center [1378, 402] width 78 height 31
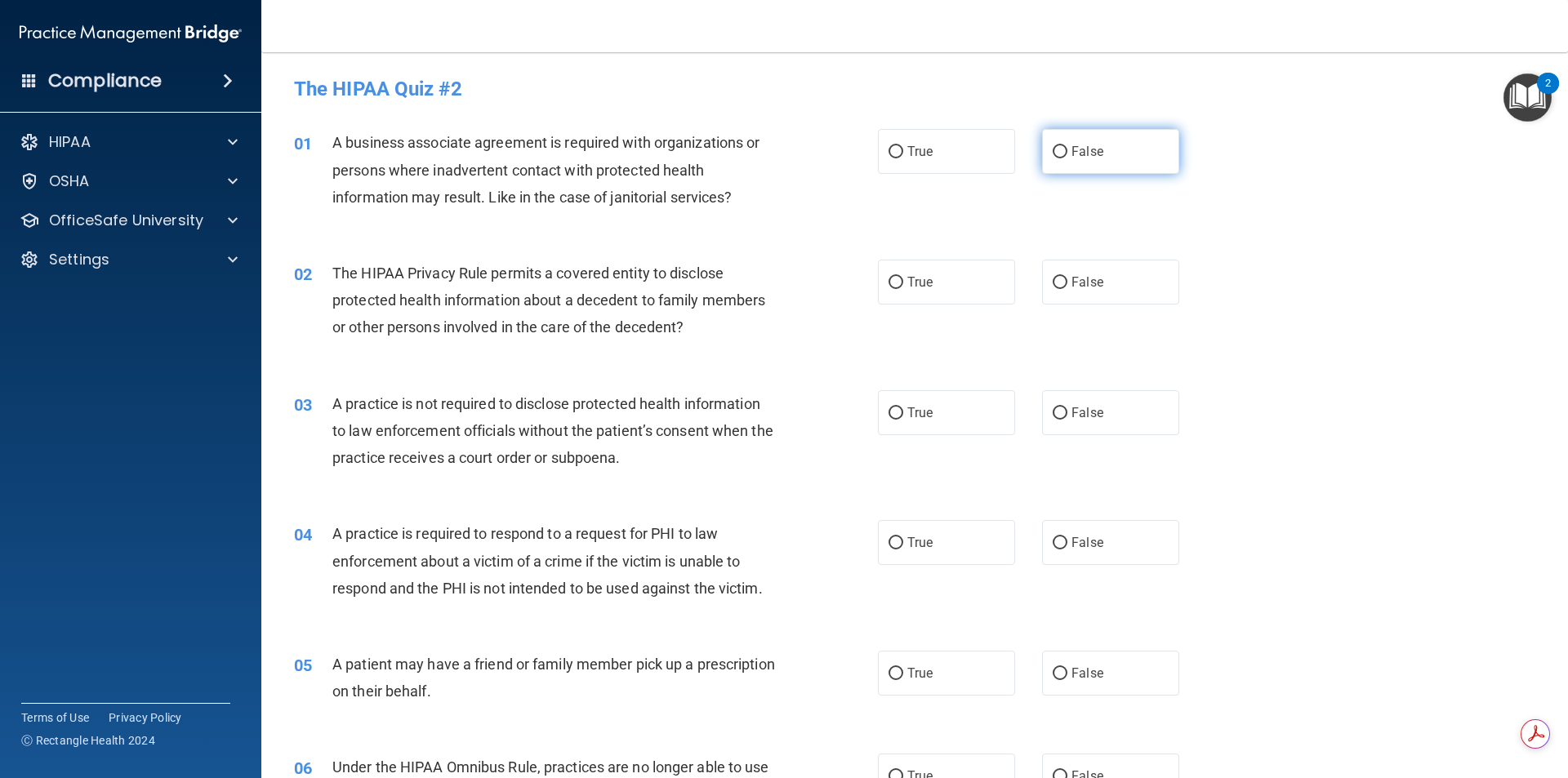
click at [1051, 166] on label "False" at bounding box center [1110, 151] width 137 height 45
click at [1053, 158] on input "False" at bounding box center [1060, 152] width 14 height 13
radio input "true"
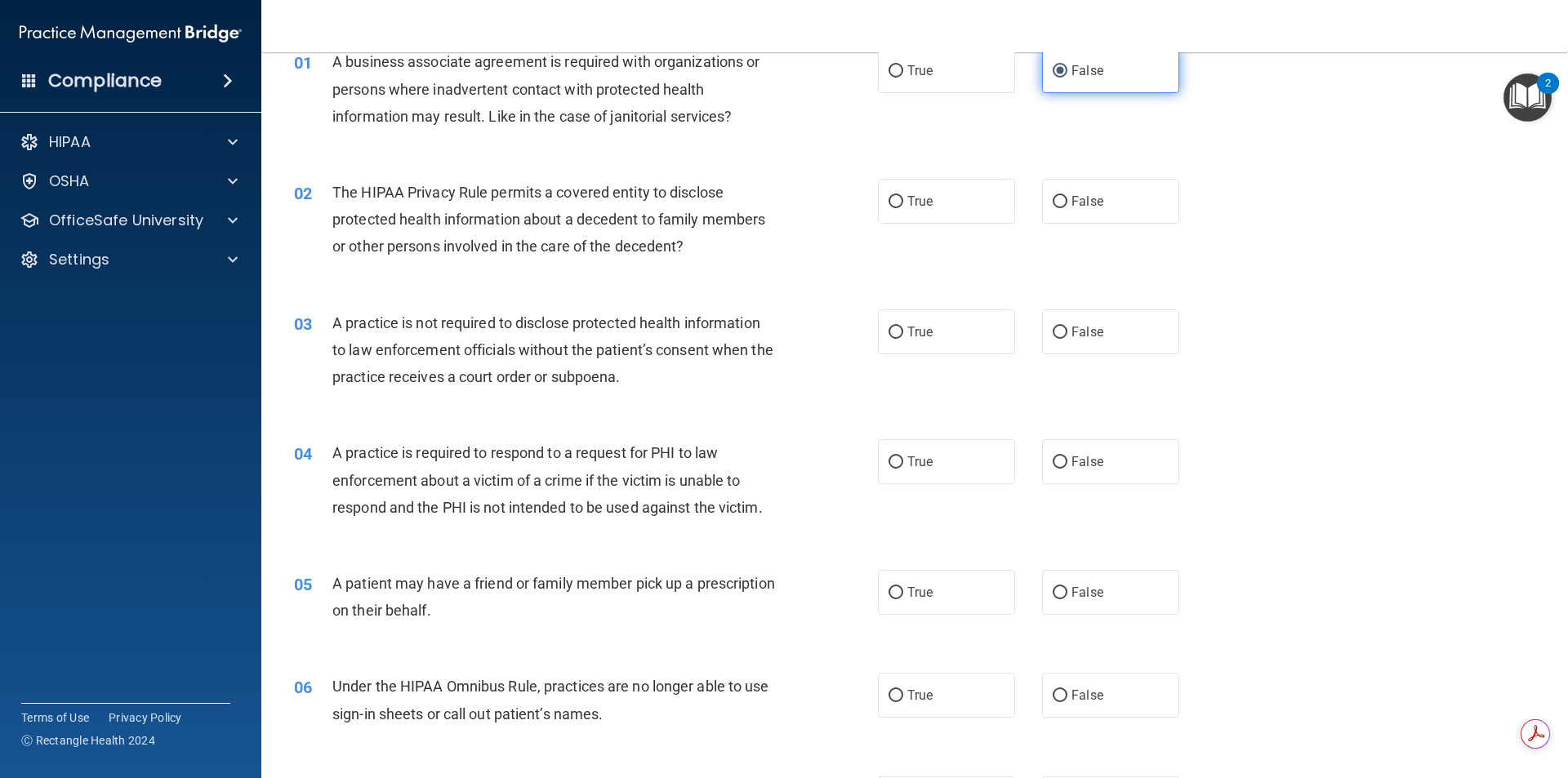
scroll to position [82, 0]
click at [890, 195] on input "True" at bounding box center [896, 202] width 14 height 13
radio input "true"
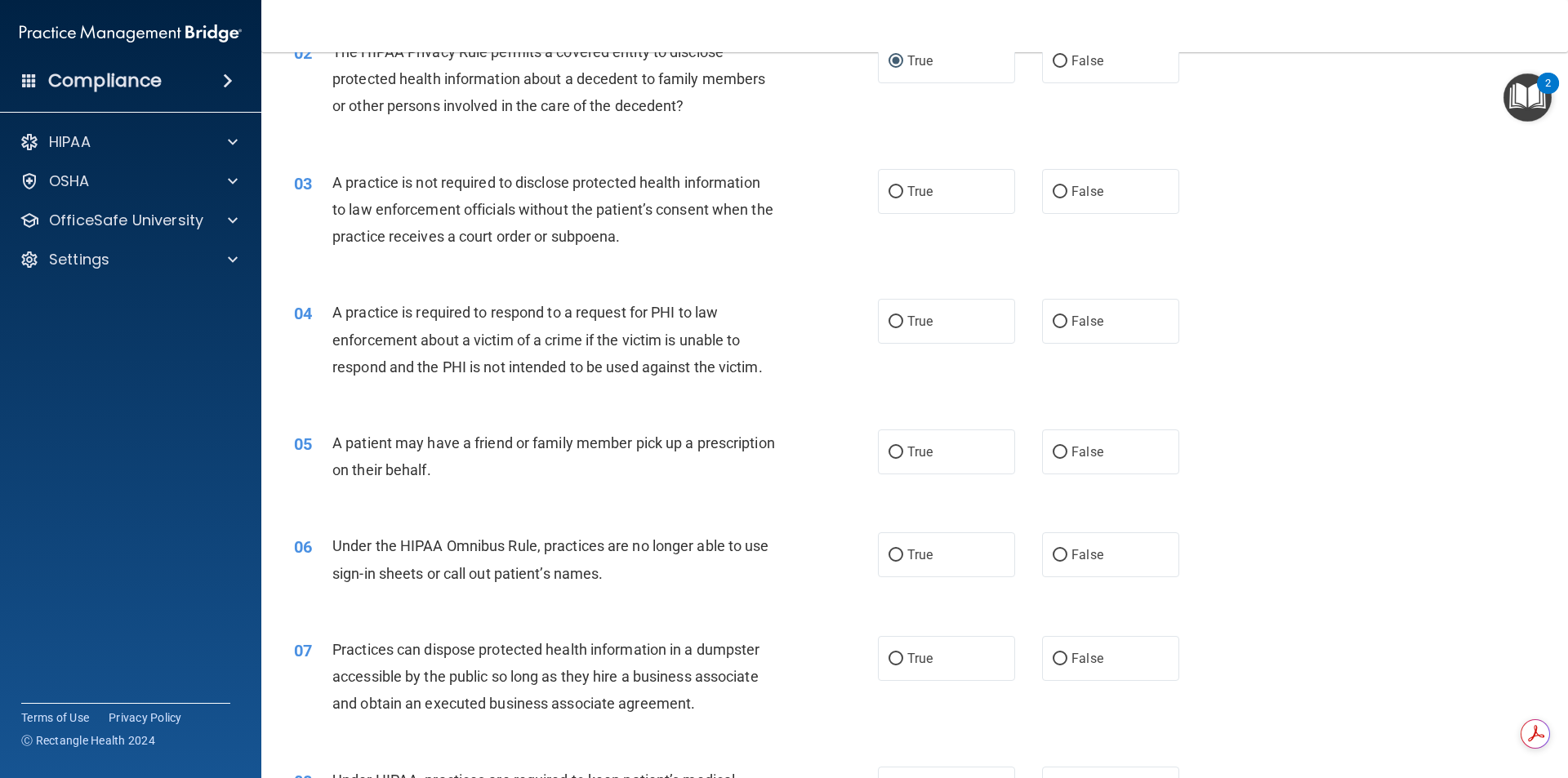
scroll to position [245, 0]
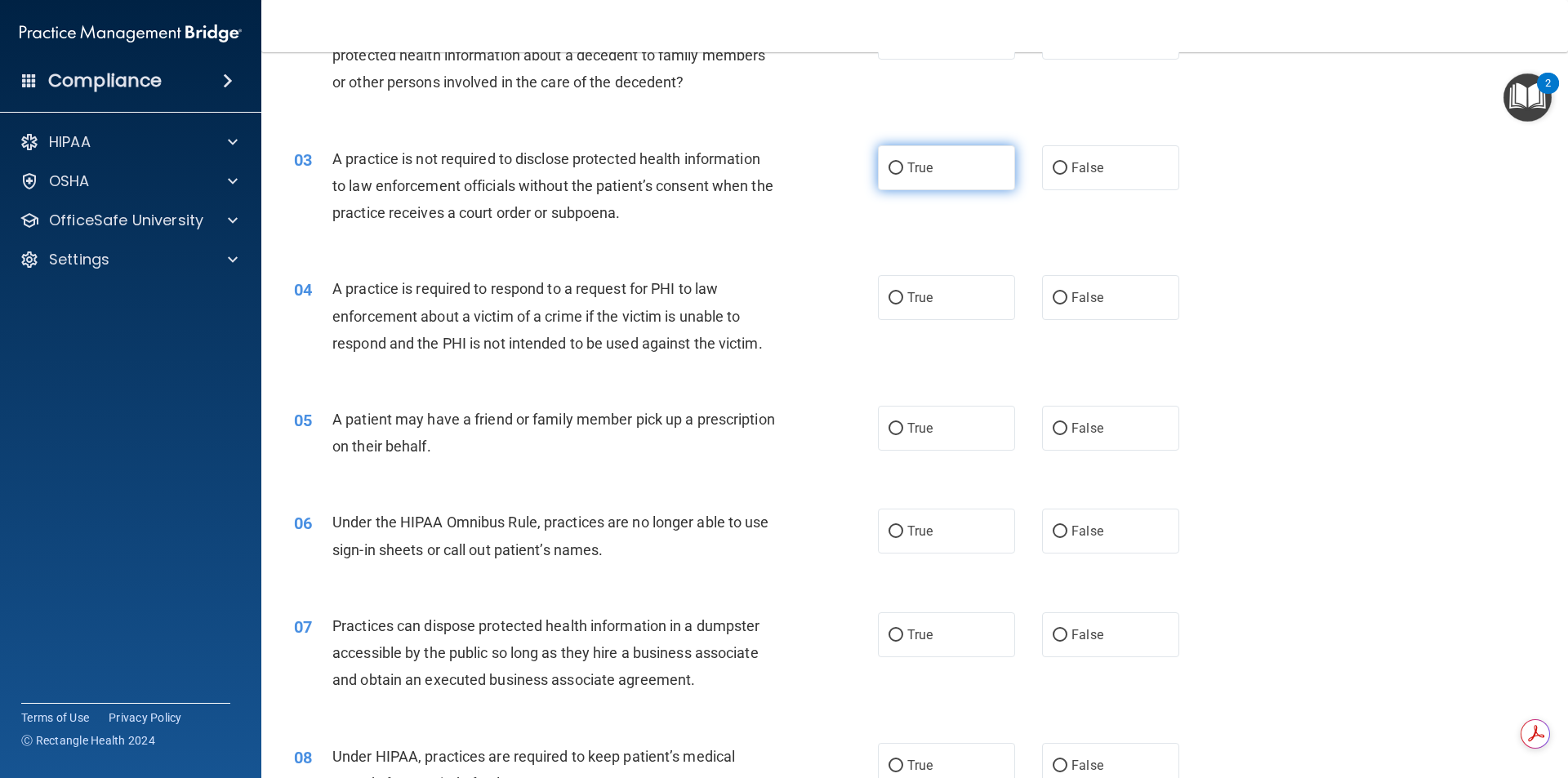
click at [911, 183] on label "True" at bounding box center [947, 167] width 137 height 45
click at [903, 175] on input "True" at bounding box center [896, 168] width 14 height 13
radio input "true"
click at [908, 295] on span "True" at bounding box center [920, 297] width 25 height 15
click at [903, 295] on input "True" at bounding box center [896, 299] width 14 height 13
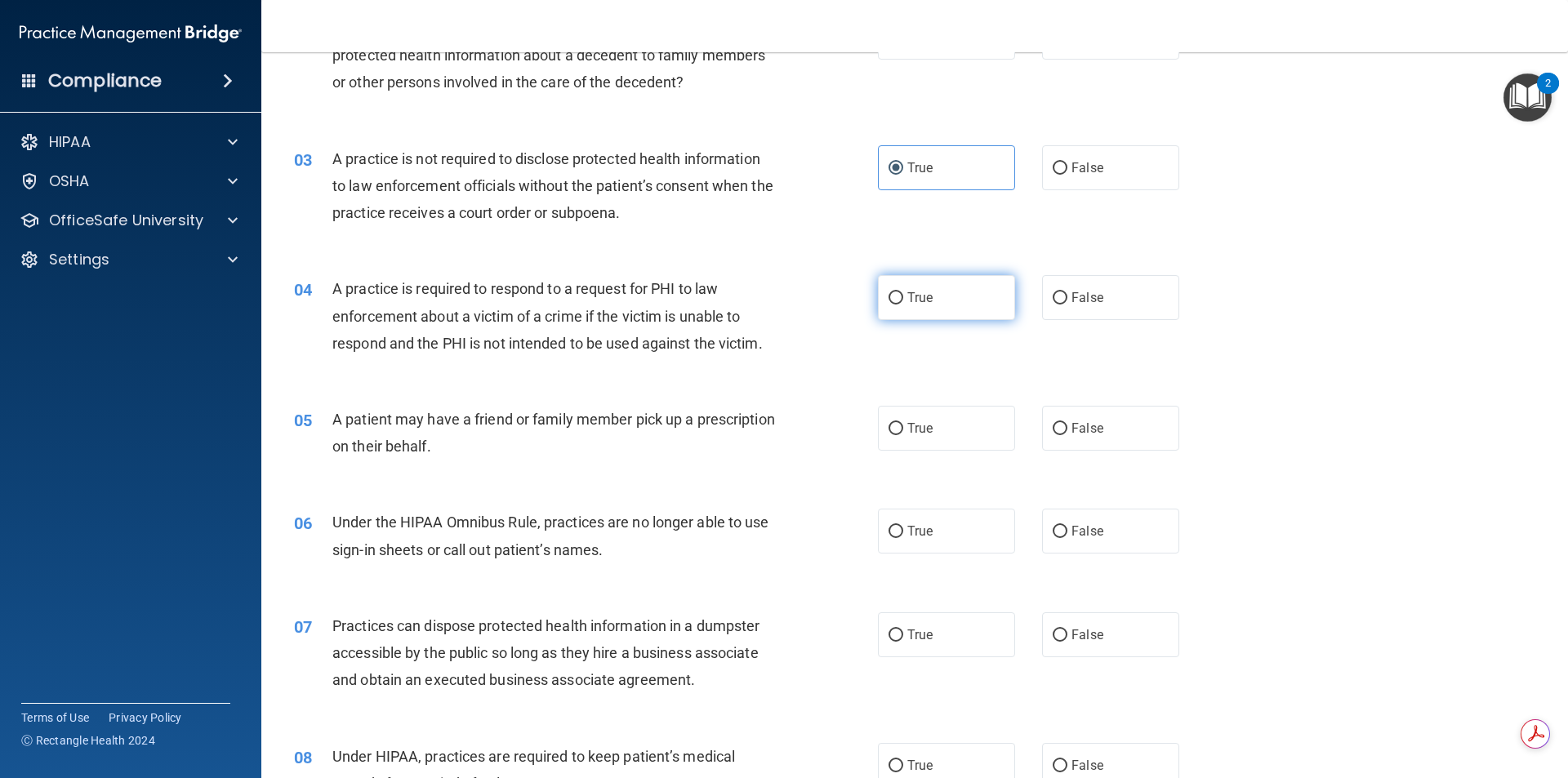
radio input "true"
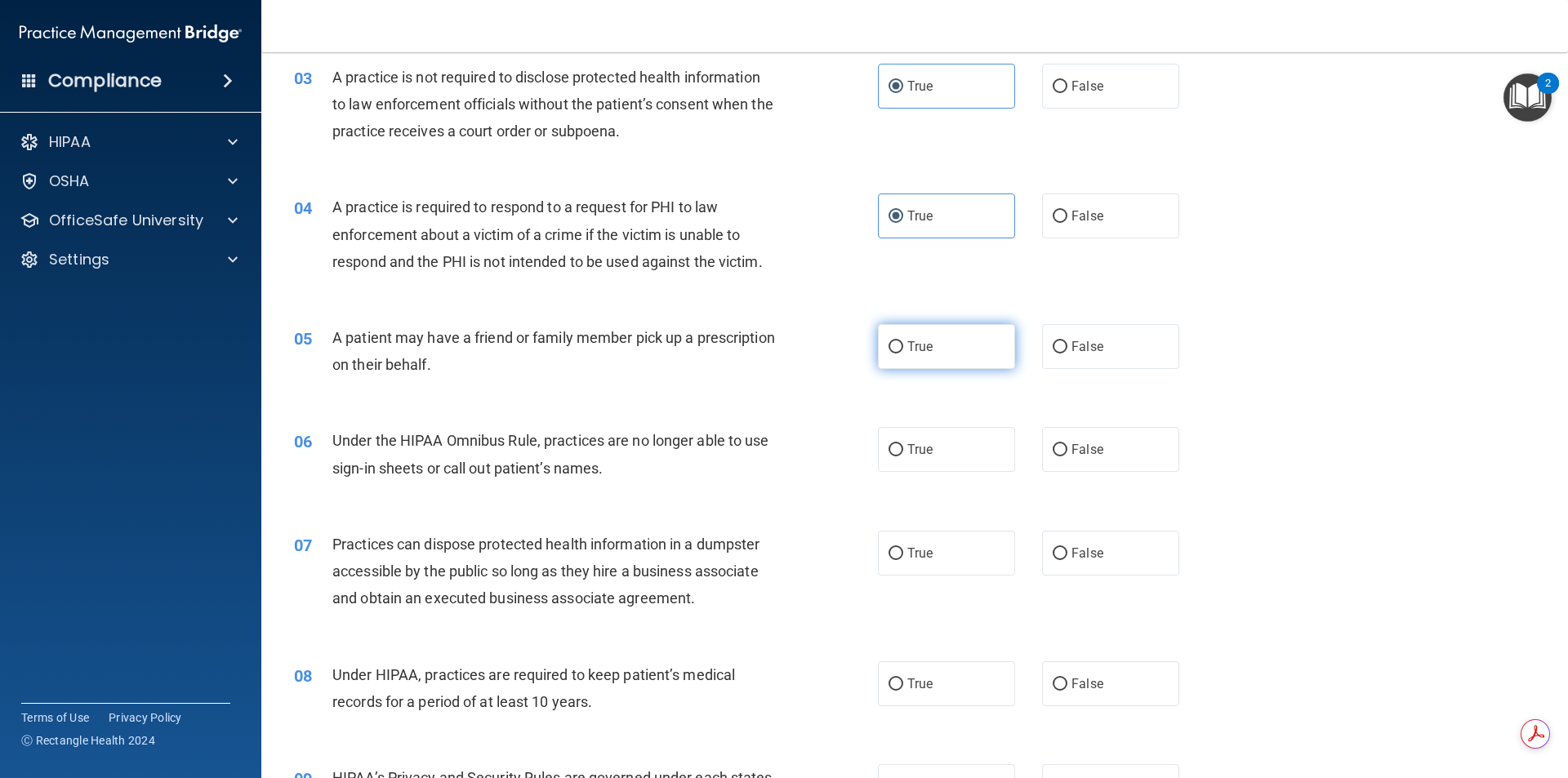
click at [1003, 338] on label "True" at bounding box center [947, 347] width 137 height 45
click at [903, 341] on input "True" at bounding box center [896, 348] width 14 height 13
radio input "true"
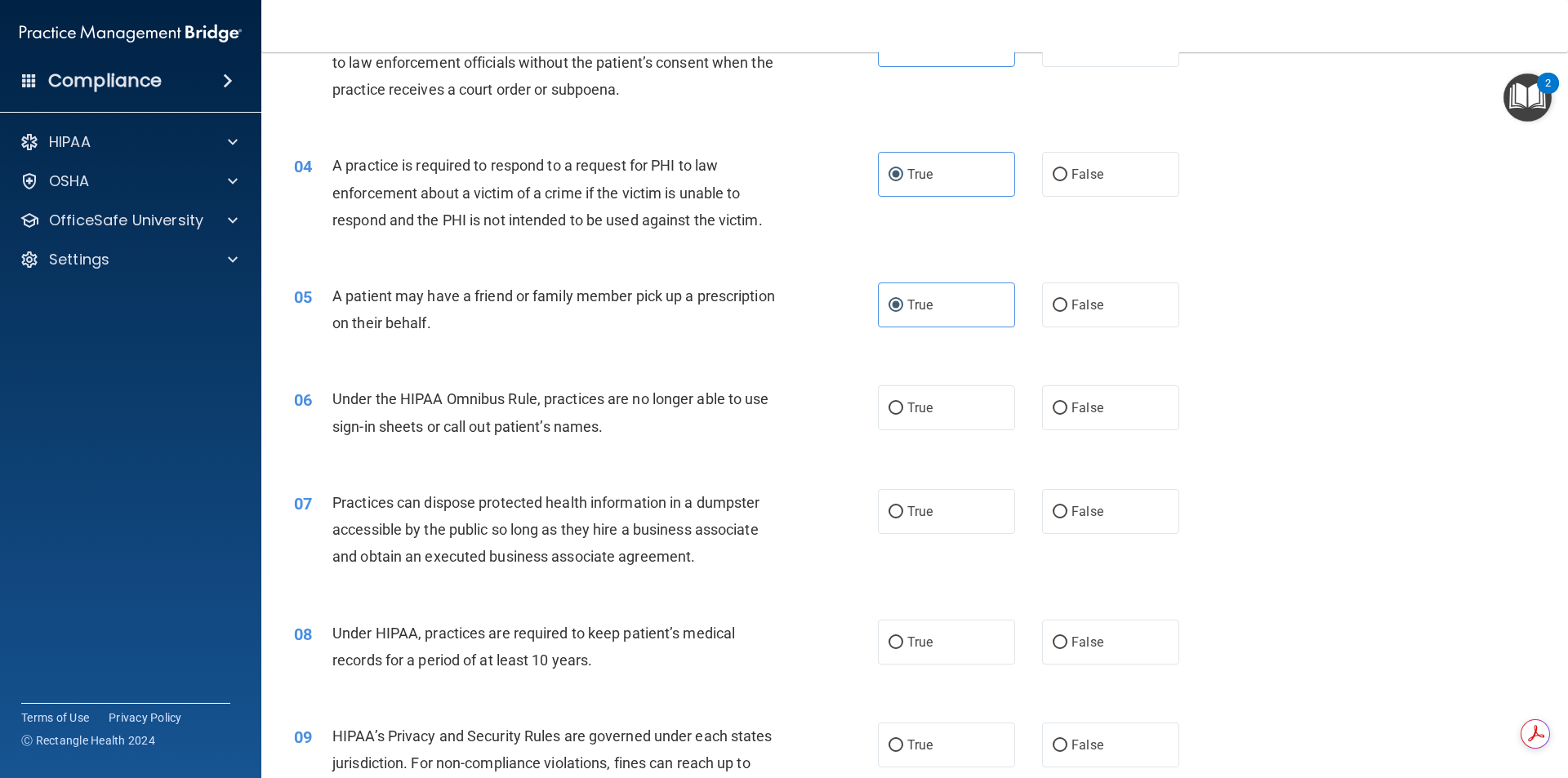
scroll to position [408, 0]
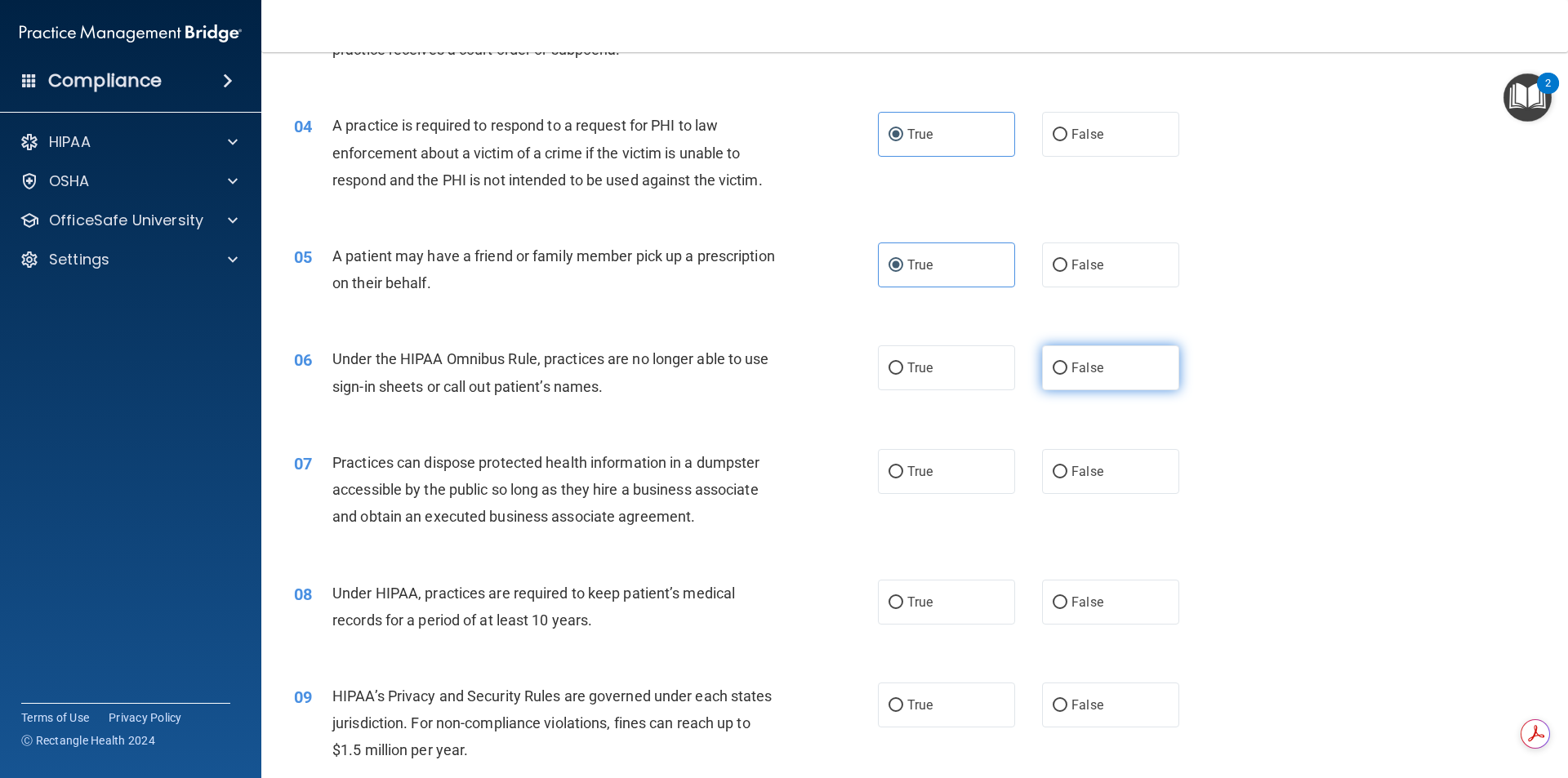
click at [1083, 376] on label "False" at bounding box center [1110, 368] width 137 height 45
click at [1067, 375] on input "False" at bounding box center [1060, 369] width 14 height 13
radio input "true"
click at [1081, 461] on label "False" at bounding box center [1110, 472] width 137 height 45
click at [1067, 466] on input "False" at bounding box center [1060, 473] width 14 height 13
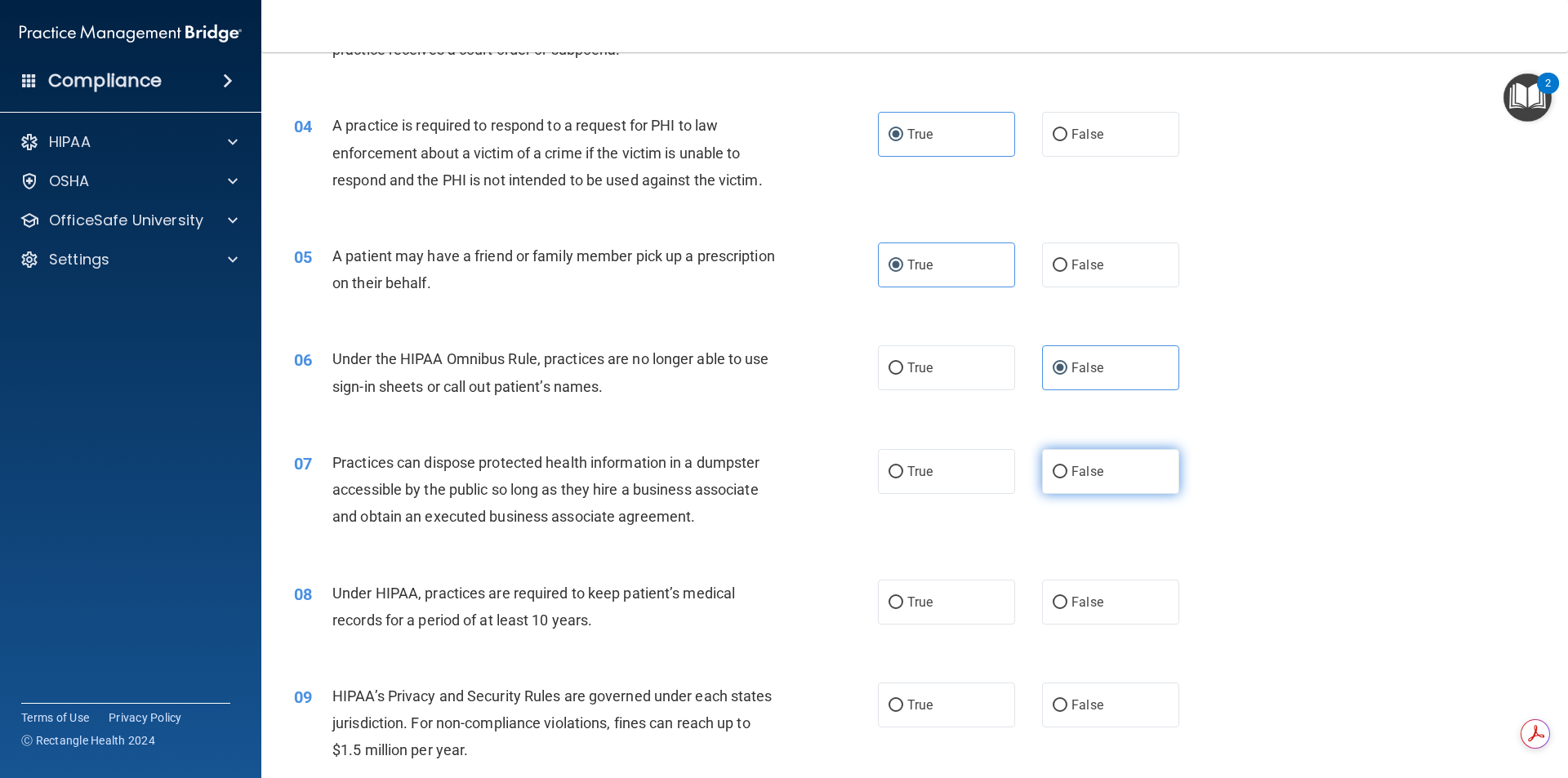
radio input "true"
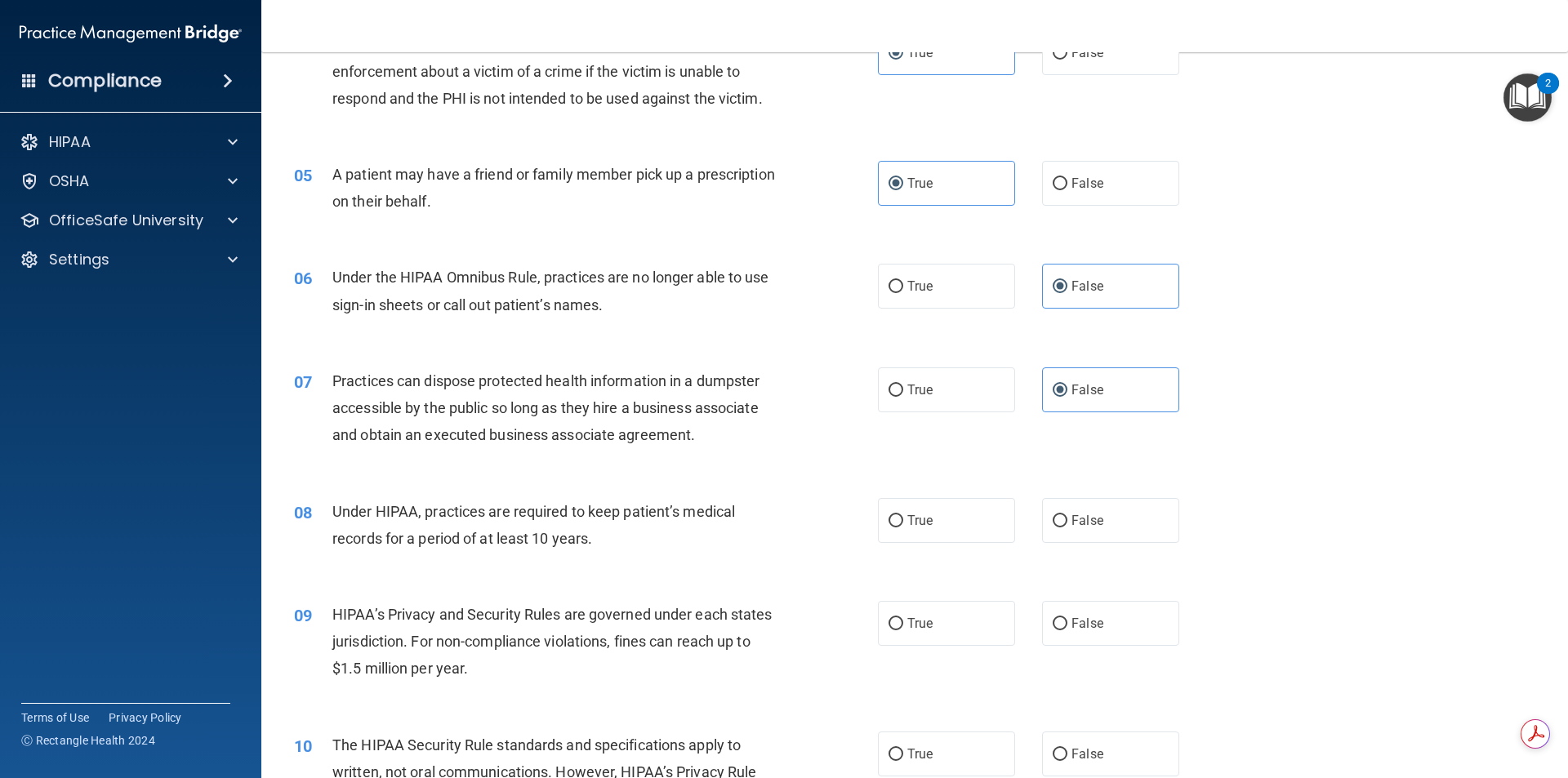
scroll to position [572, 0]
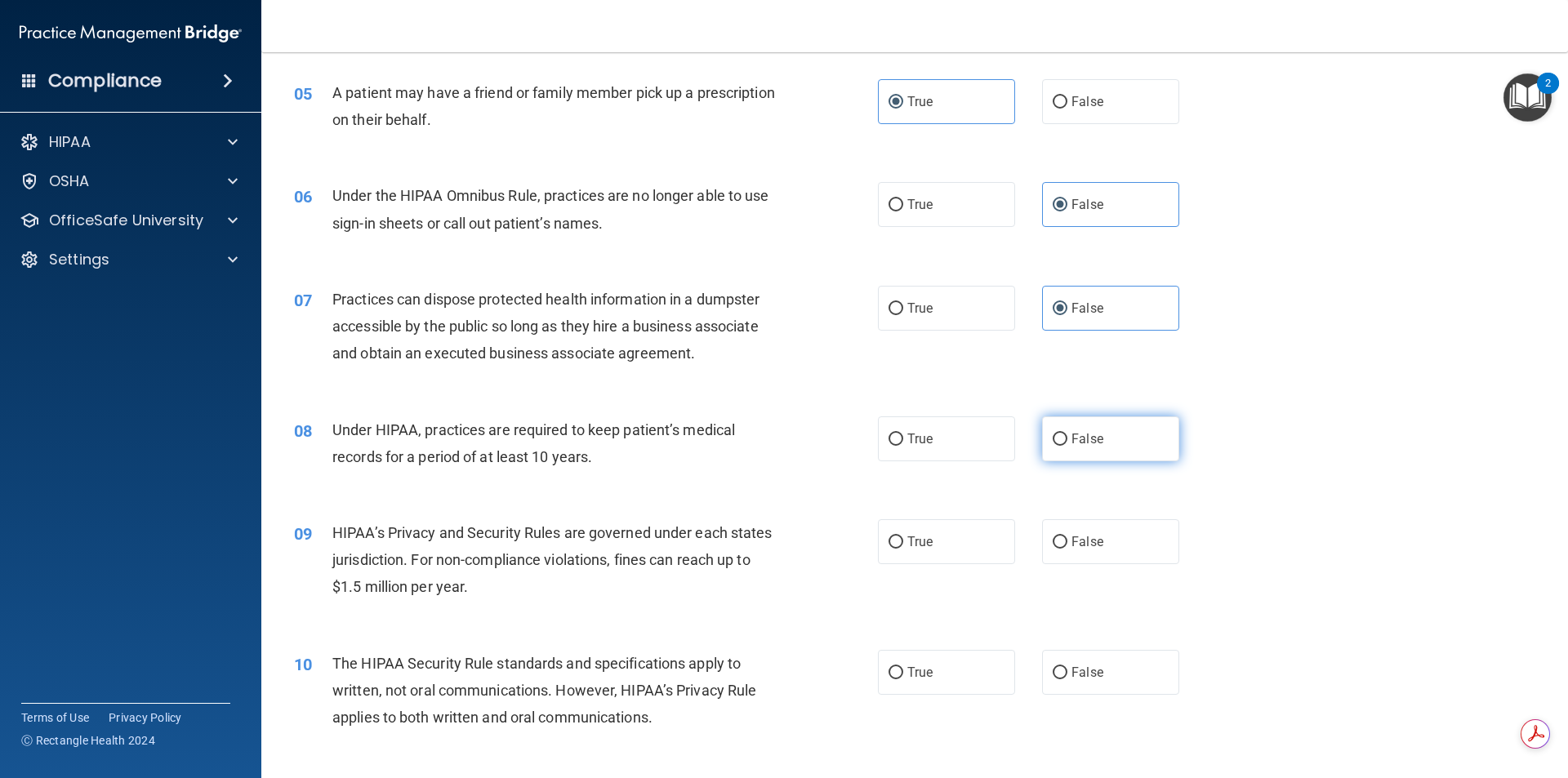
click at [1072, 440] on span "False" at bounding box center [1087, 439] width 32 height 15
click at [1066, 440] on input "False" at bounding box center [1060, 440] width 14 height 13
radio input "true"
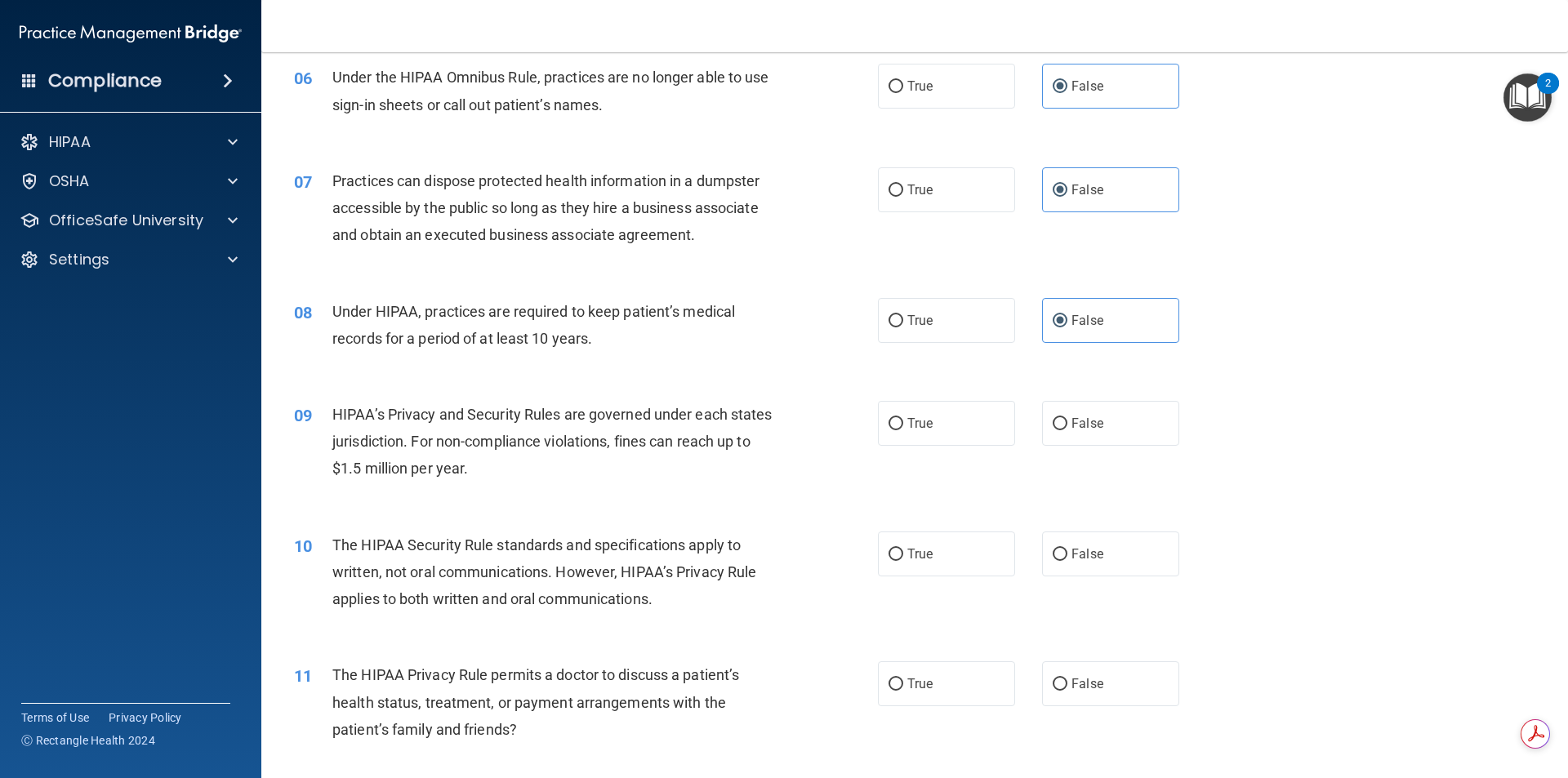
scroll to position [735, 0]
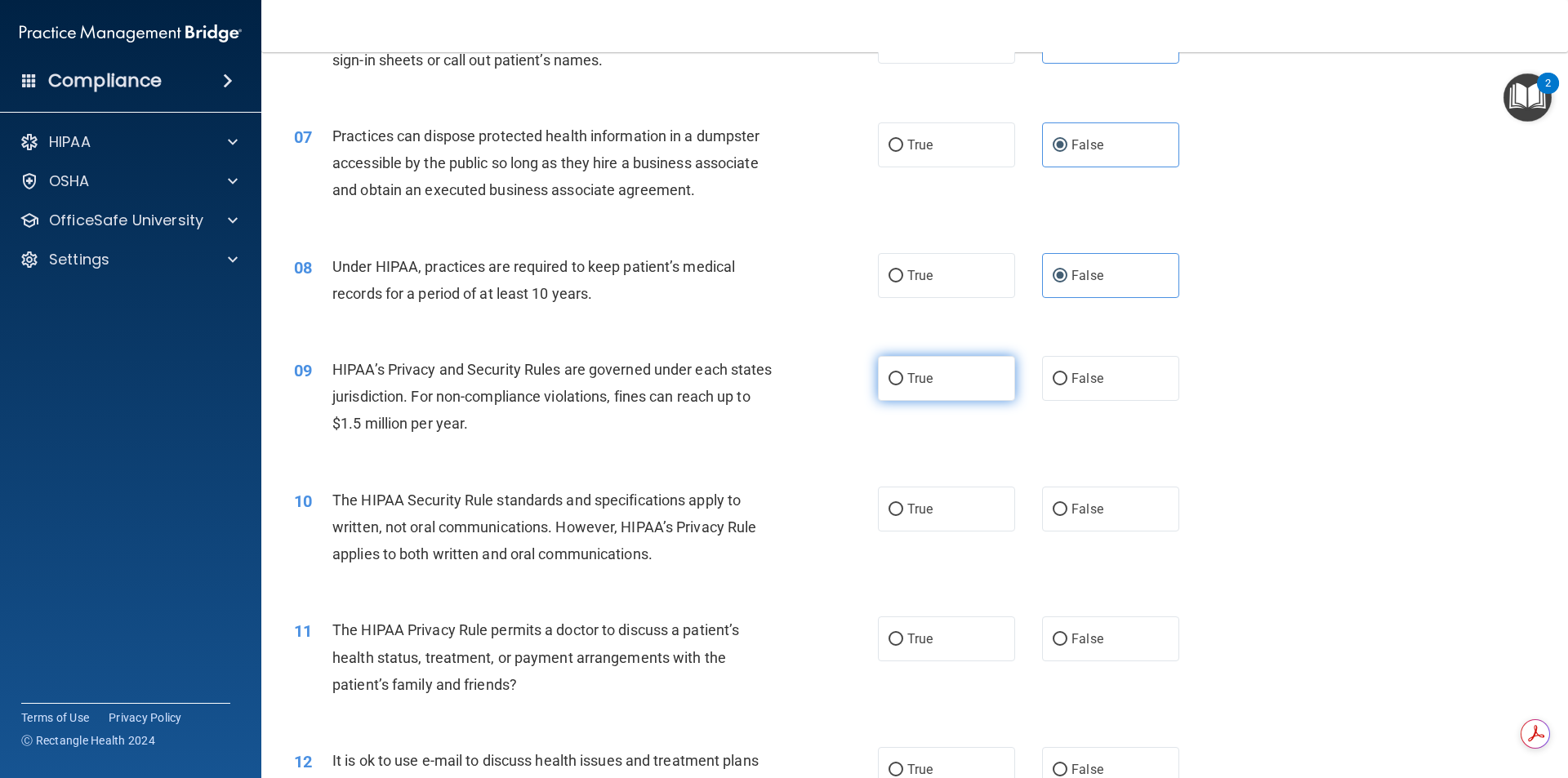
click at [947, 391] on label "True" at bounding box center [947, 378] width 137 height 45
click at [903, 385] on input "True" at bounding box center [896, 379] width 14 height 13
radio input "true"
click at [932, 493] on label "True" at bounding box center [947, 510] width 137 height 45
click at [903, 504] on input "True" at bounding box center [896, 511] width 14 height 13
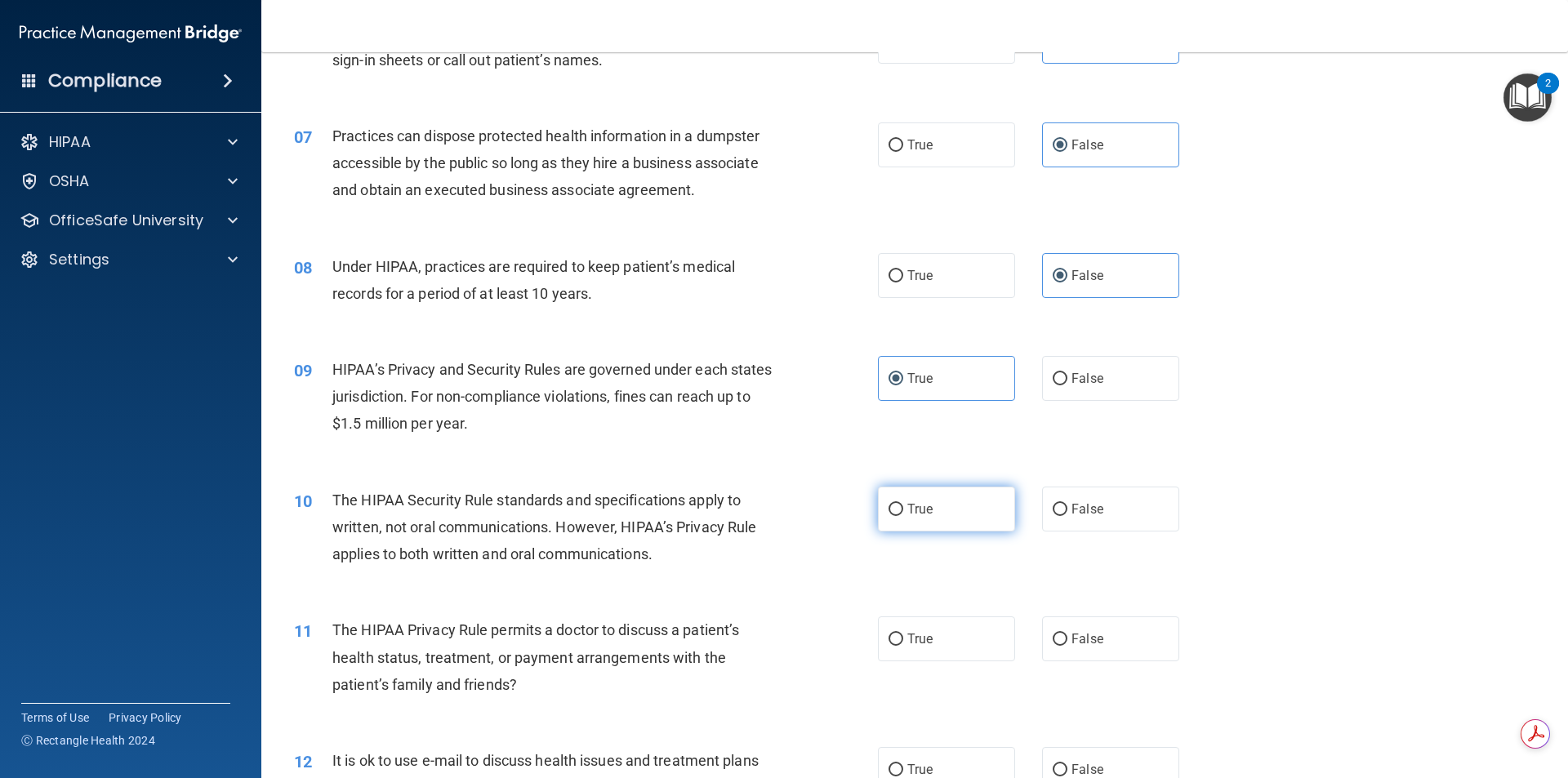
radio input "true"
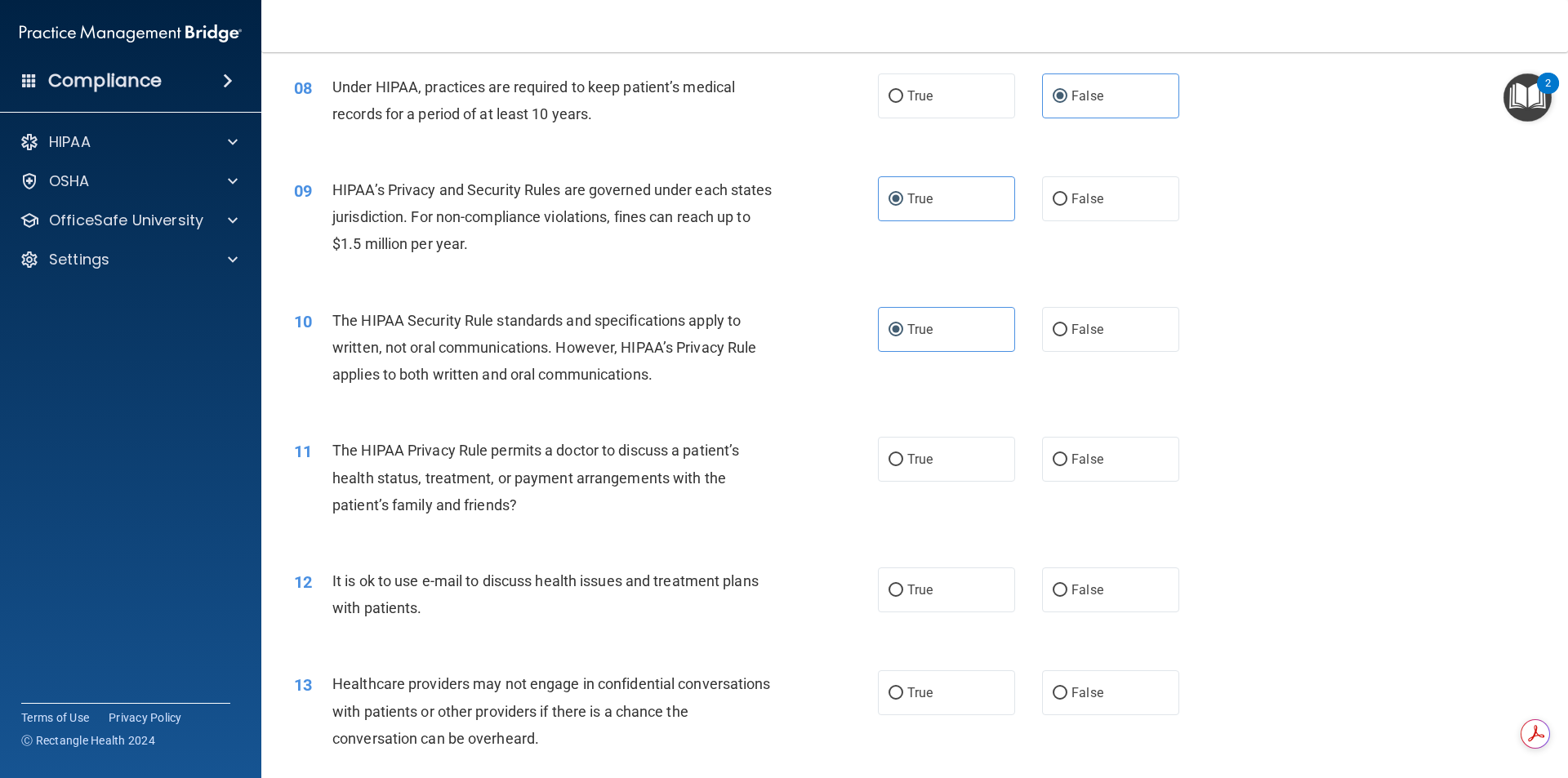
scroll to position [980, 0]
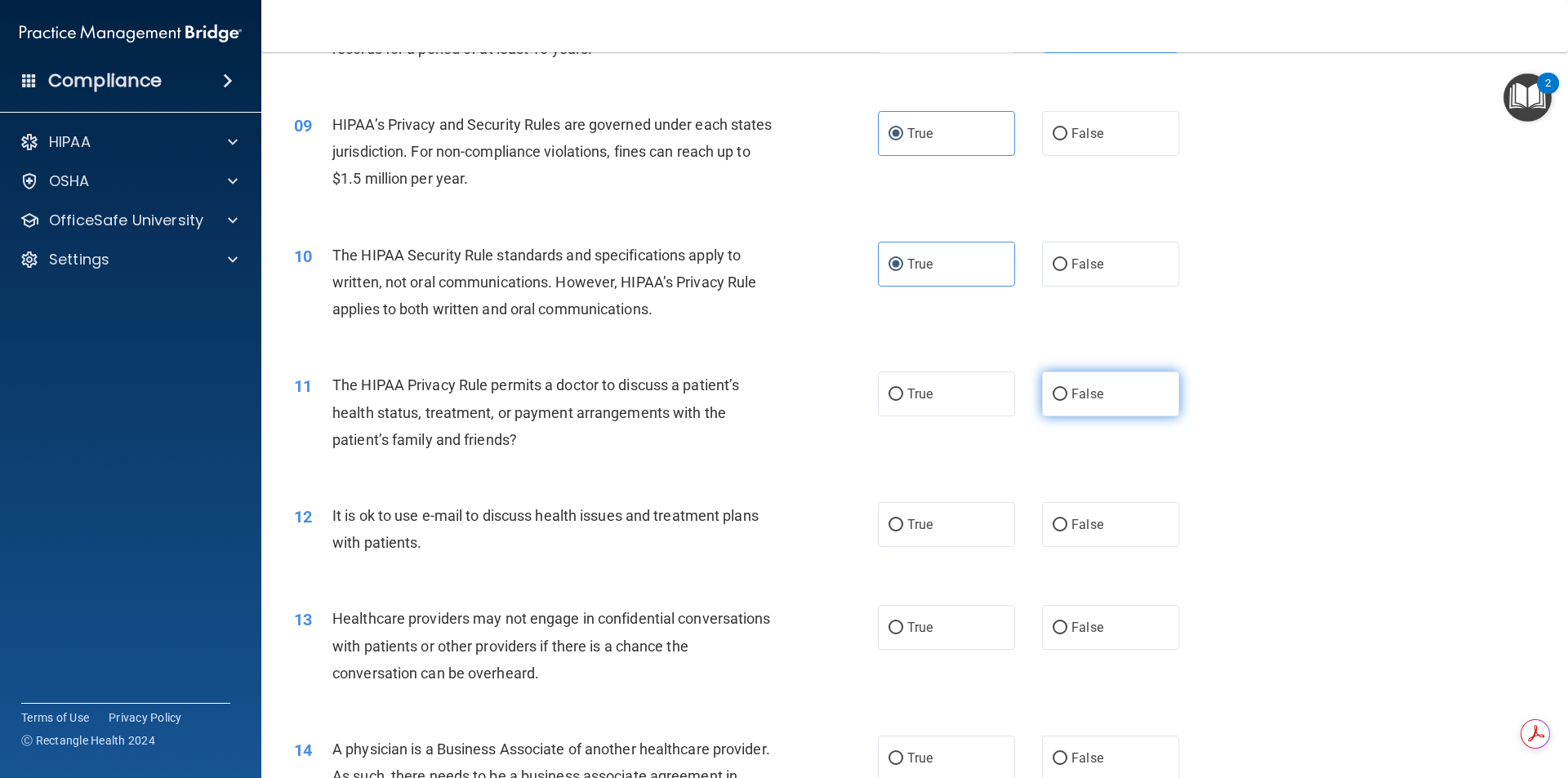
click at [1112, 377] on label "False" at bounding box center [1110, 394] width 137 height 45
click at [1067, 389] on input "False" at bounding box center [1060, 395] width 14 height 13
radio input "true"
click at [1112, 377] on label "False" at bounding box center [1110, 394] width 137 height 45
click at [1067, 389] on input "False" at bounding box center [1060, 395] width 14 height 13
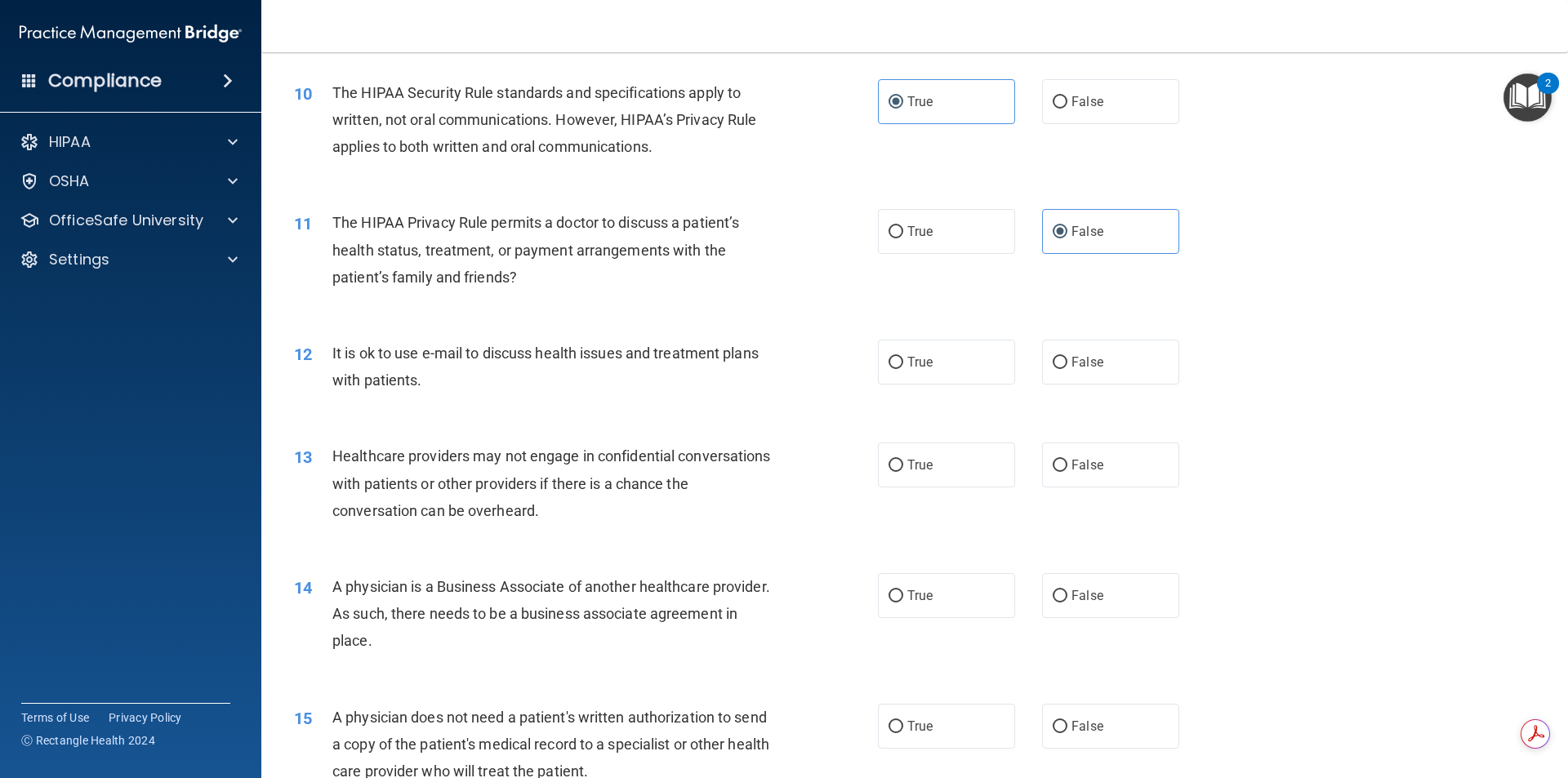
scroll to position [1144, 0]
click at [1130, 356] on label "False" at bounding box center [1110, 361] width 137 height 45
click at [1067, 356] on input "False" at bounding box center [1060, 362] width 14 height 13
radio input "true"
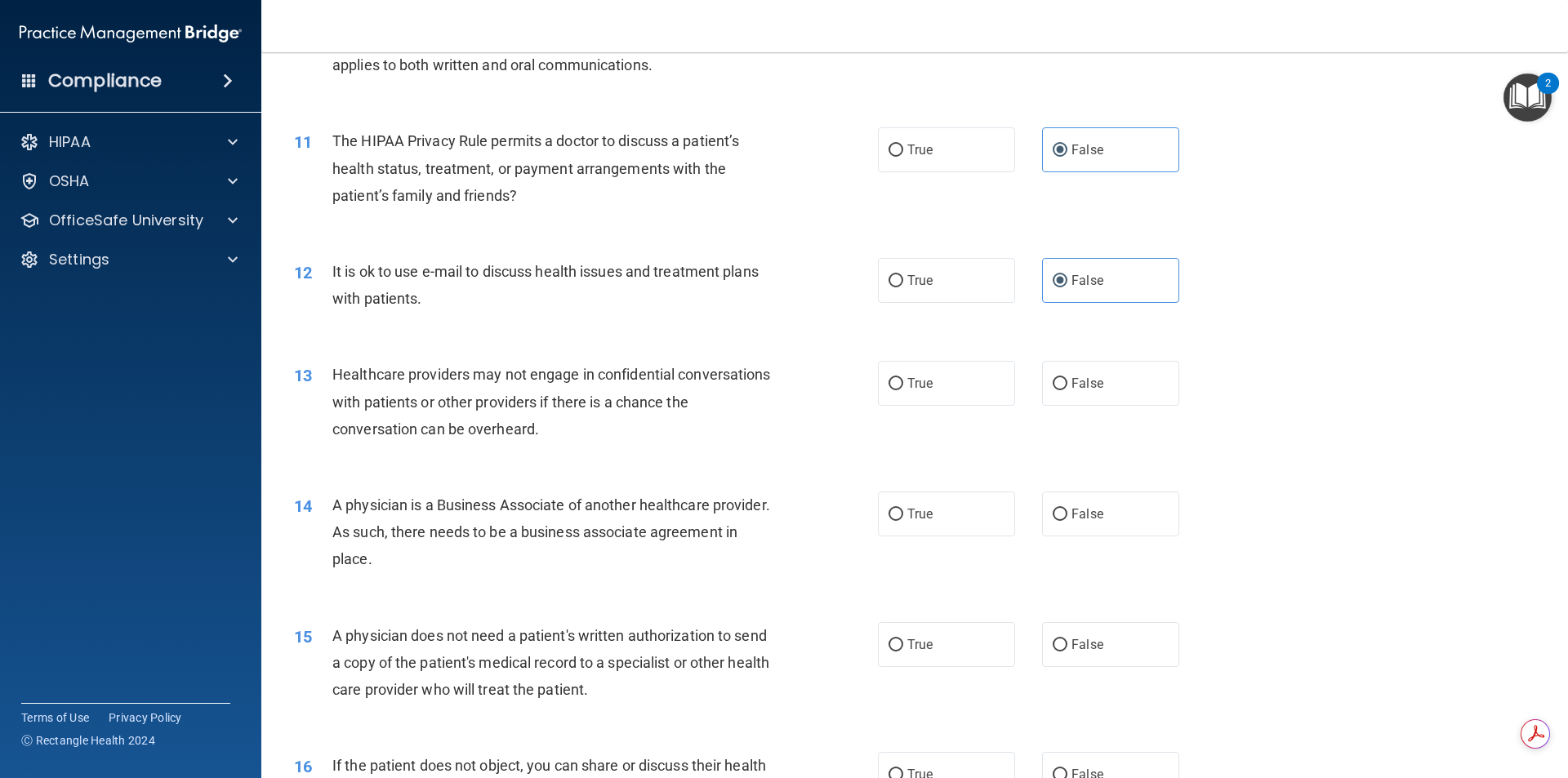
scroll to position [1225, 0]
click at [938, 391] on label "True" at bounding box center [947, 383] width 137 height 45
click at [903, 390] on input "True" at bounding box center [896, 384] width 14 height 13
radio input "true"
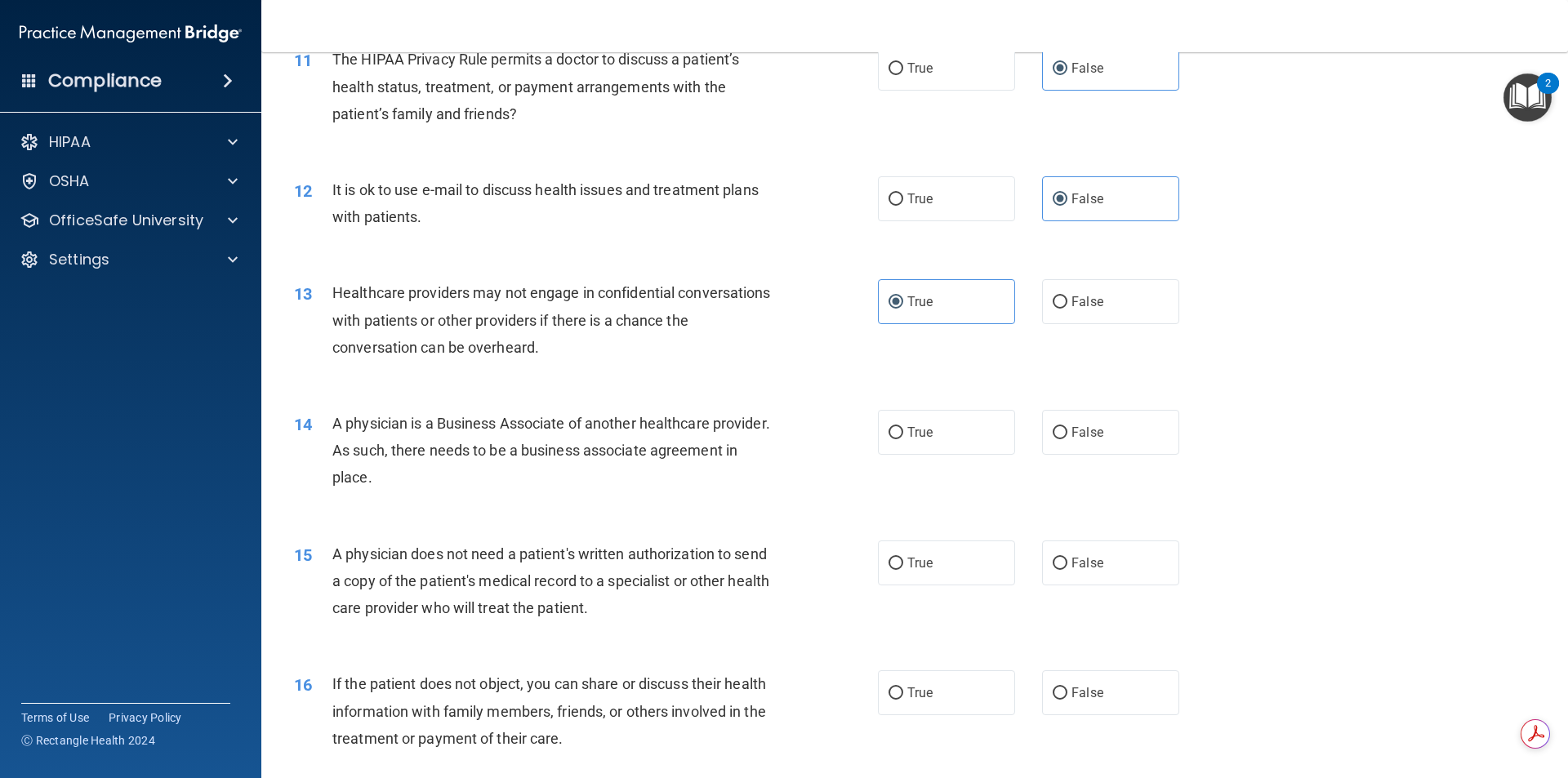
scroll to position [1307, 0]
click at [949, 417] on label "True" at bounding box center [947, 431] width 137 height 45
click at [903, 426] on input "True" at bounding box center [896, 432] width 14 height 13
radio input "true"
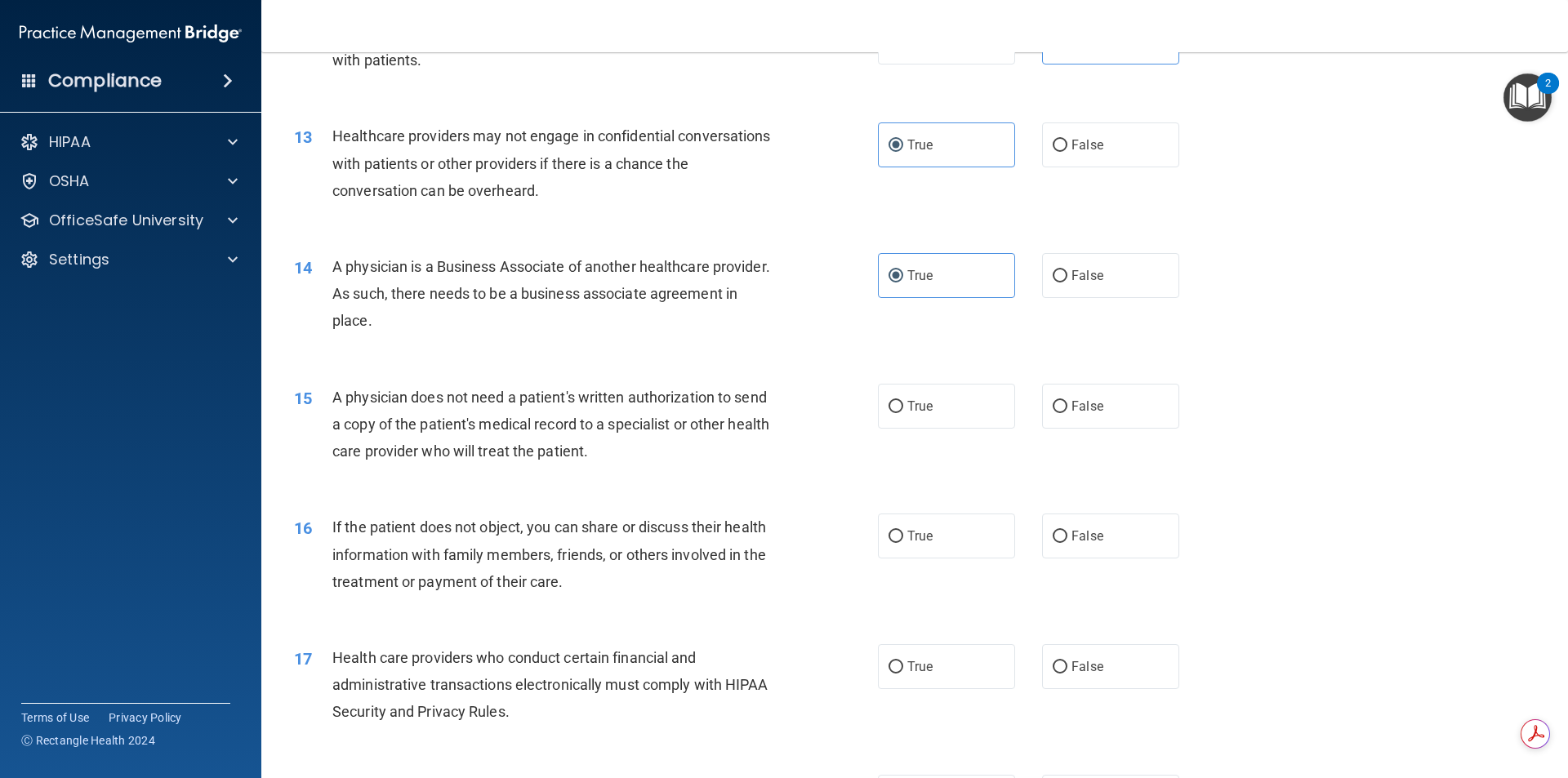
scroll to position [1470, 0]
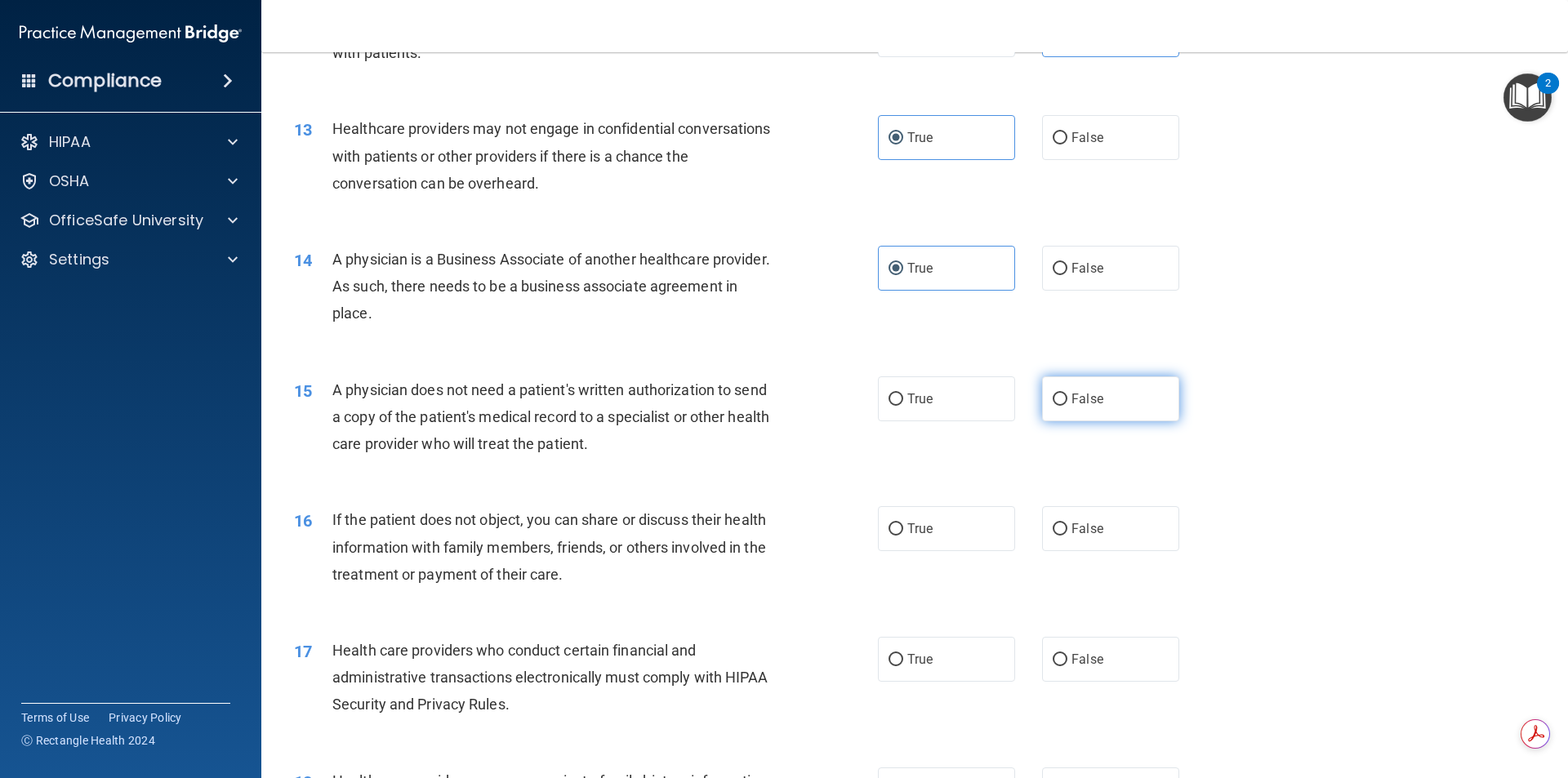
click at [1141, 396] on label "False" at bounding box center [1110, 399] width 137 height 45
click at [1067, 396] on input "False" at bounding box center [1060, 400] width 14 height 13
radio input "true"
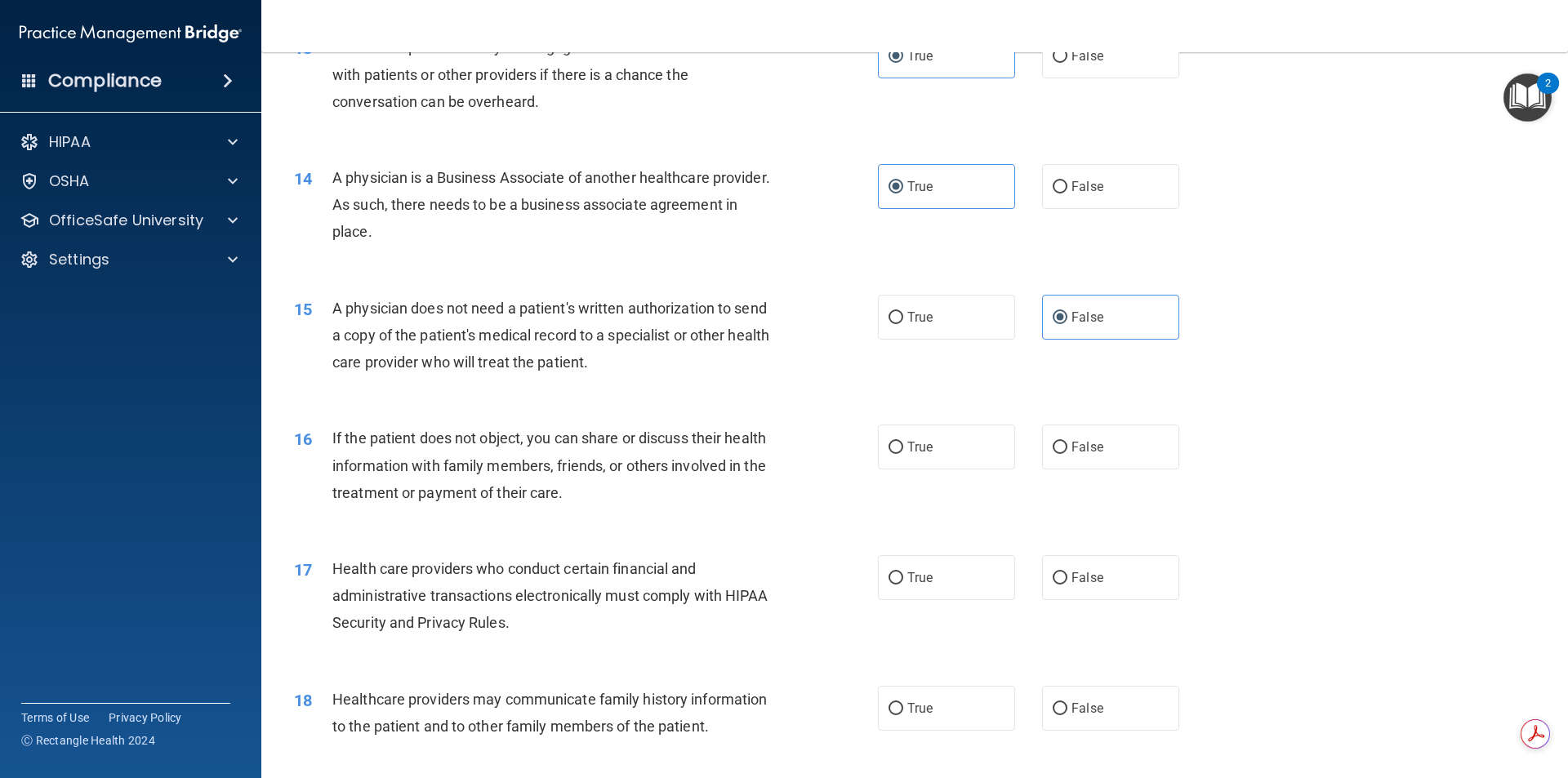
scroll to position [1633, 0]
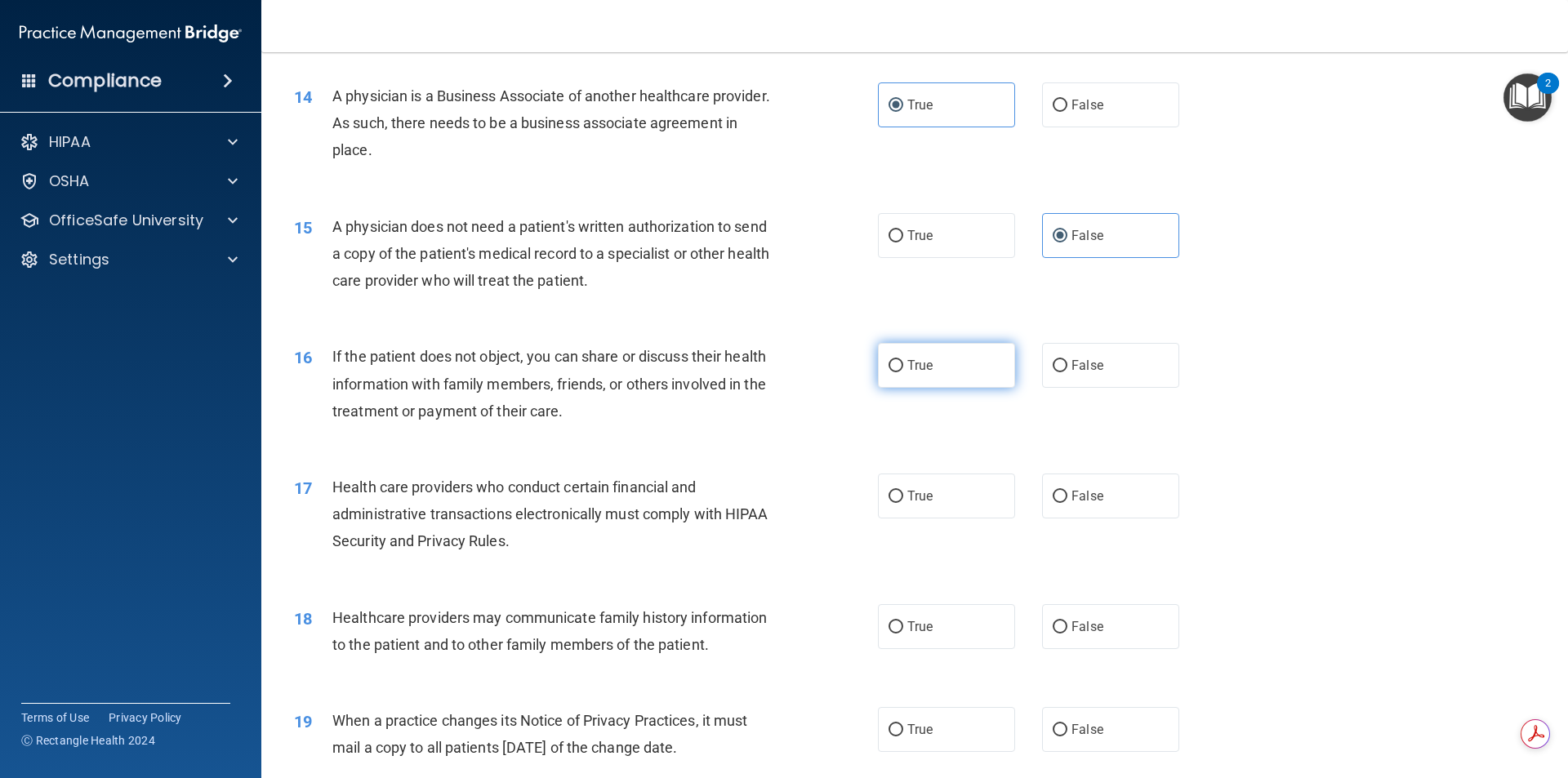
click at [898, 373] on label "True" at bounding box center [947, 366] width 137 height 45
click at [898, 373] on input "True" at bounding box center [896, 366] width 14 height 13
radio input "true"
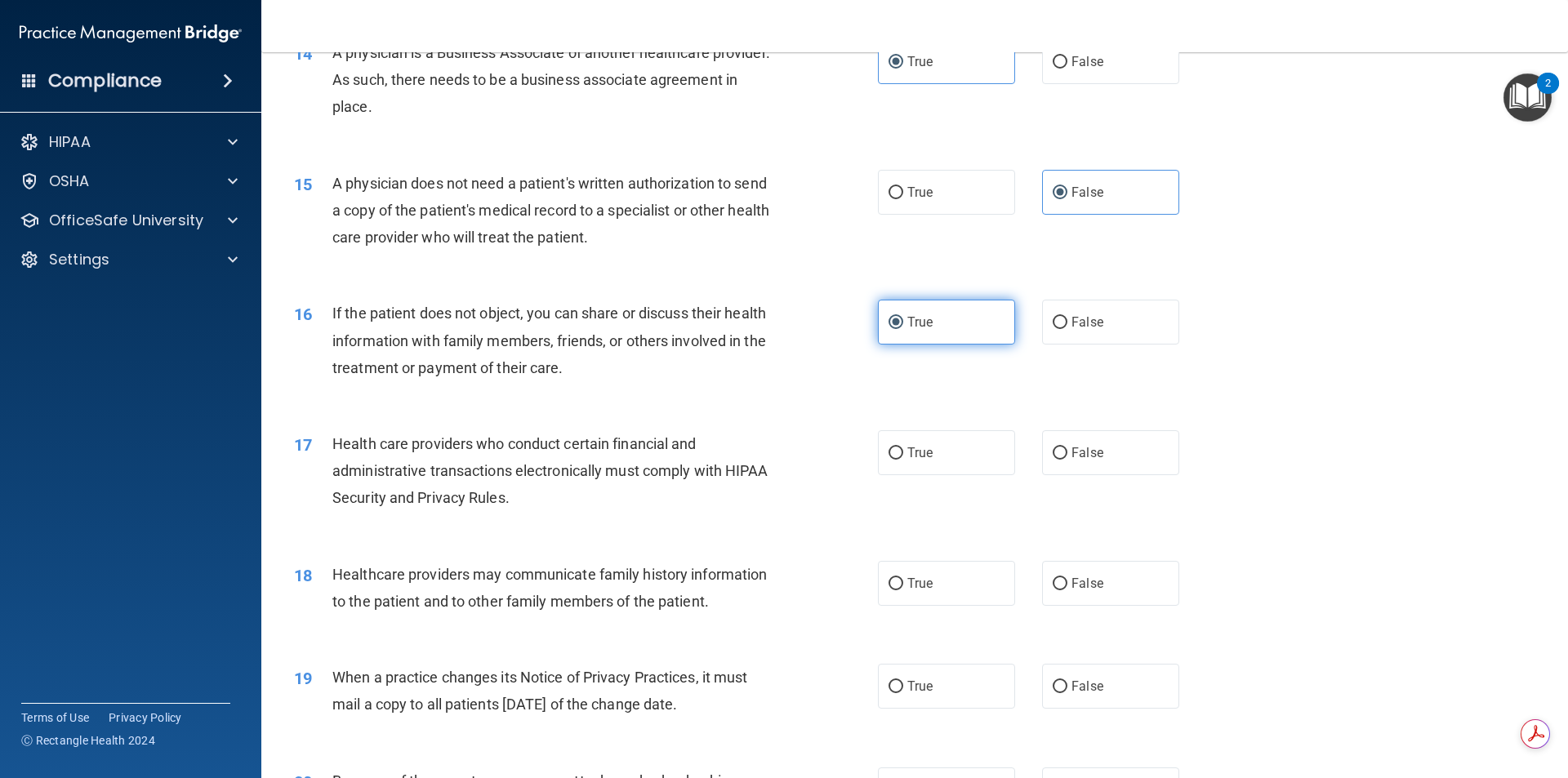
scroll to position [1796, 0]
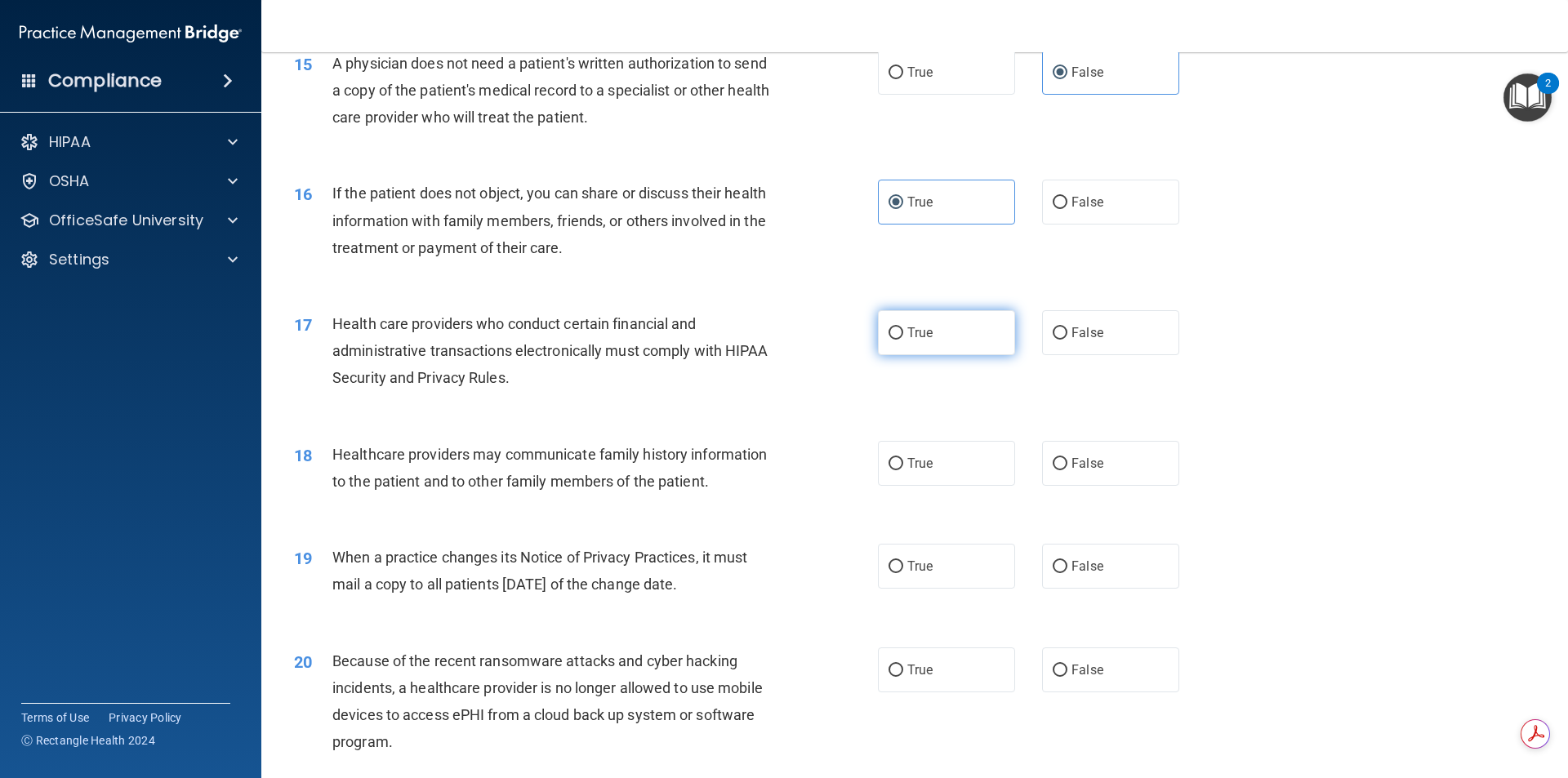
click at [882, 340] on label "True" at bounding box center [947, 333] width 137 height 45
click at [889, 339] on input "True" at bounding box center [896, 334] width 14 height 13
radio input "true"
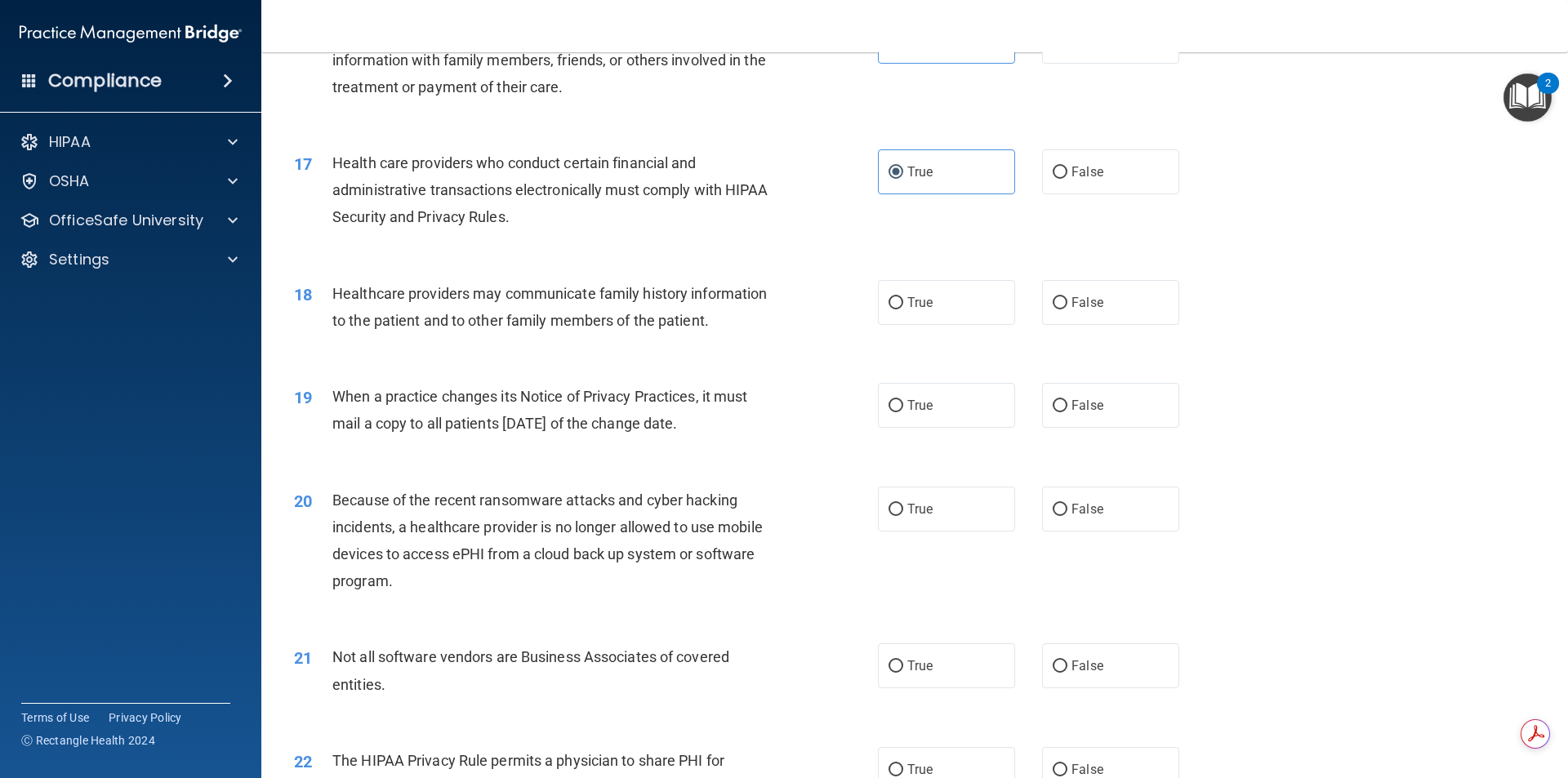
scroll to position [1960, 0]
click at [1061, 308] on label "False" at bounding box center [1110, 300] width 137 height 45
click at [1061, 307] on input "False" at bounding box center [1060, 301] width 14 height 13
radio input "true"
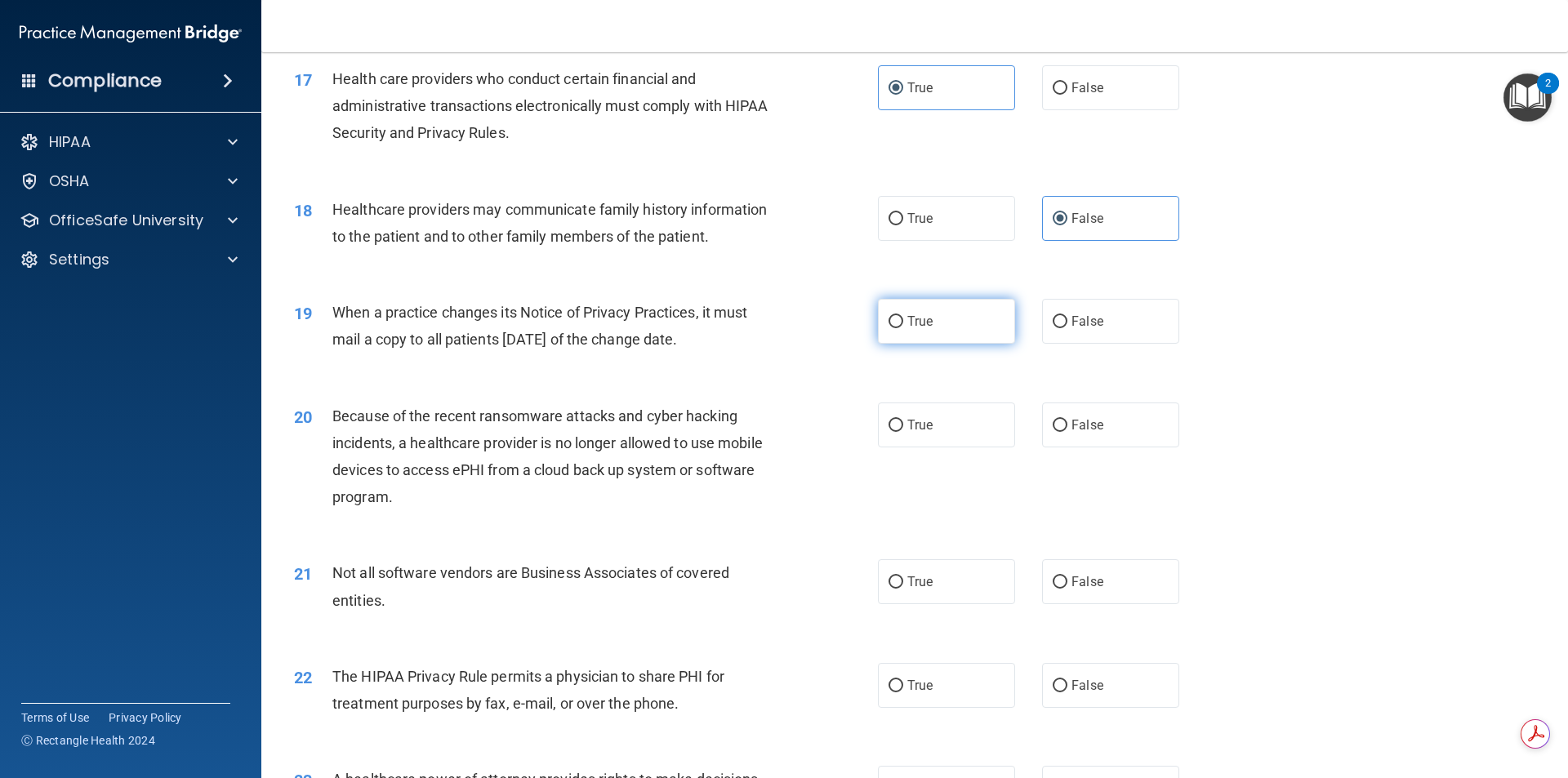
click at [904, 338] on label "True" at bounding box center [947, 321] width 137 height 45
click at [903, 329] on input "True" at bounding box center [896, 322] width 14 height 13
radio input "true"
click at [944, 427] on label "True" at bounding box center [947, 425] width 137 height 45
click at [903, 427] on input "True" at bounding box center [896, 426] width 14 height 13
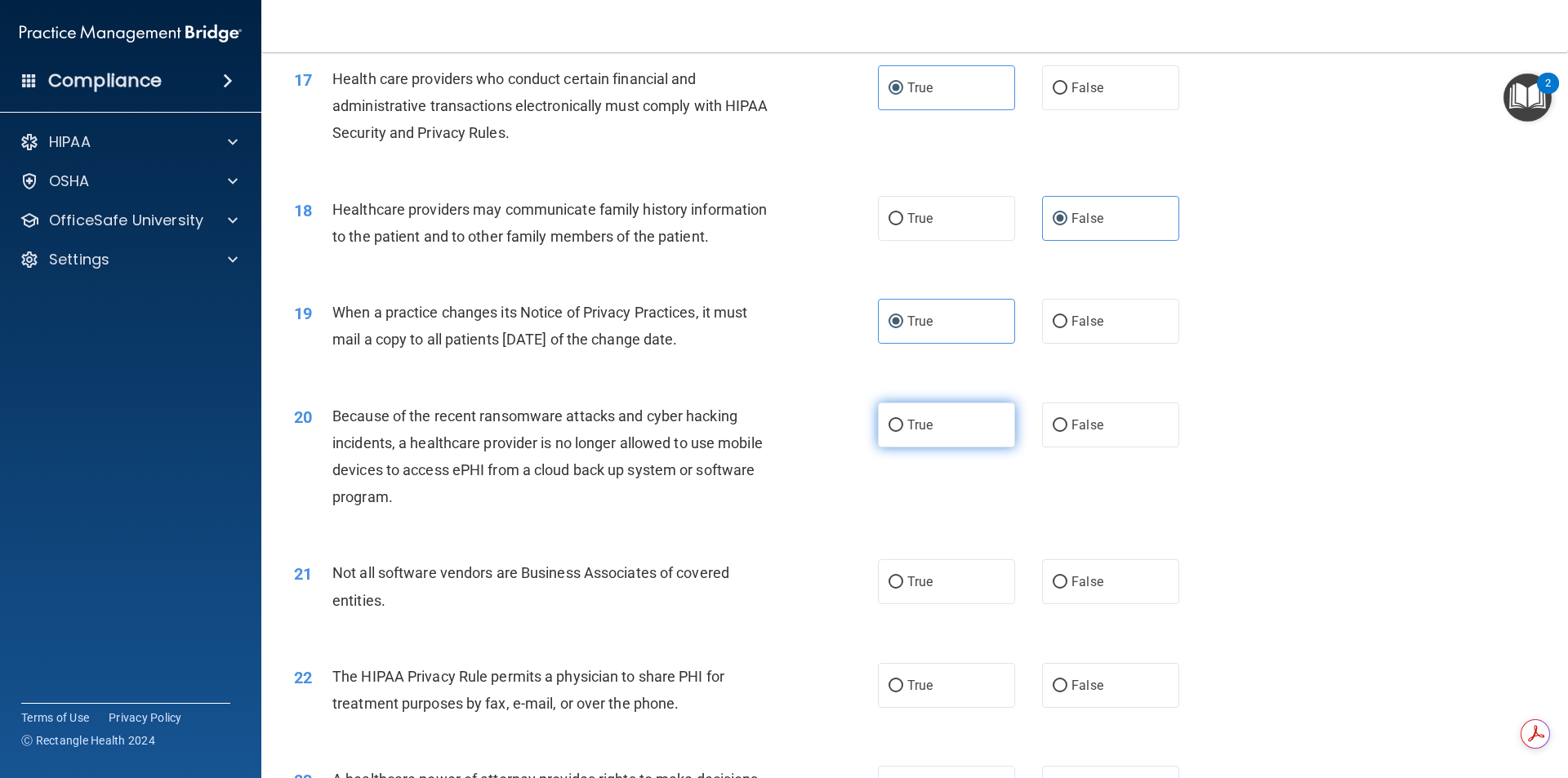
radio input "true"
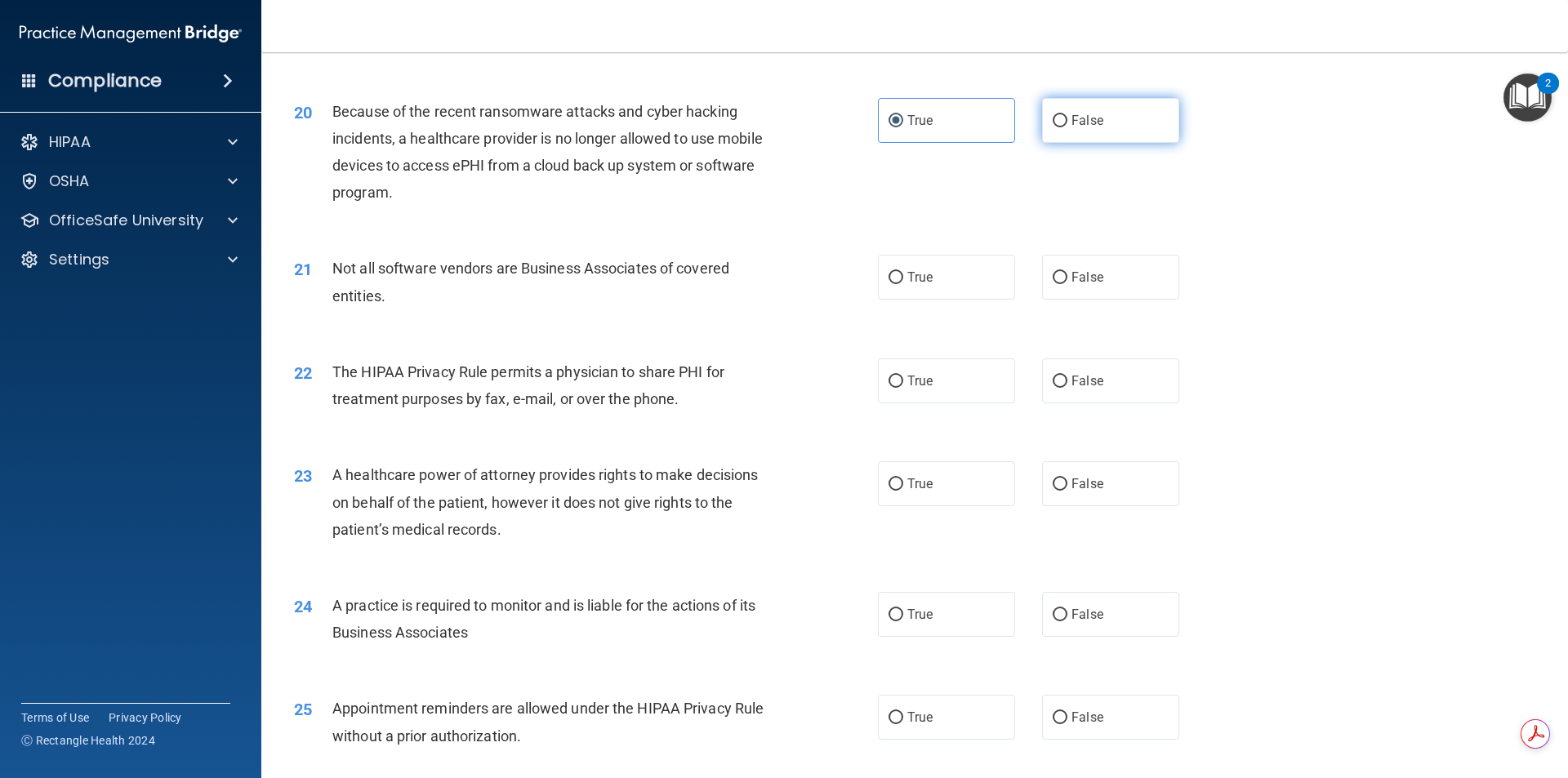
scroll to position [2368, 0]
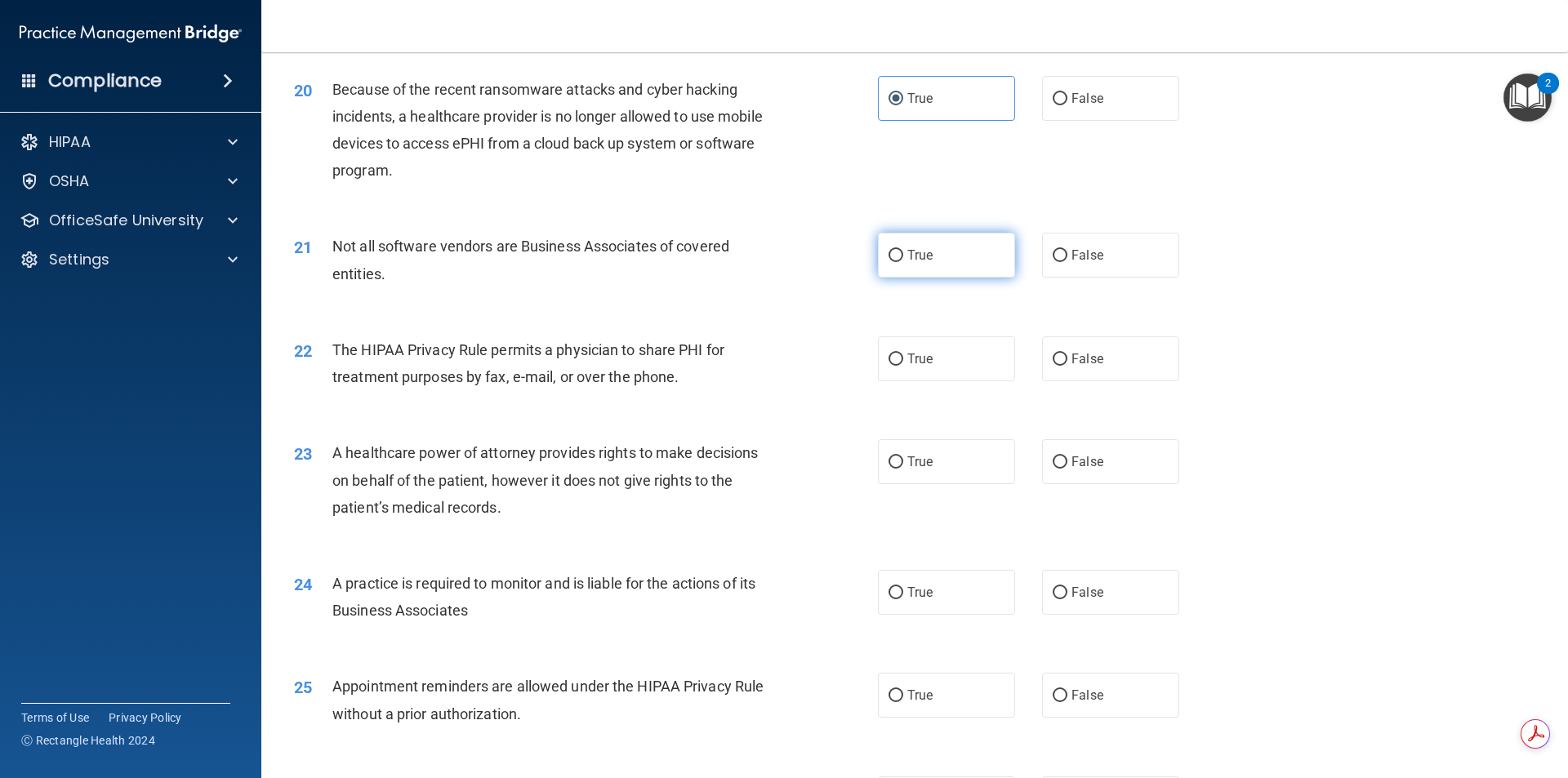
click at [970, 241] on label "True" at bounding box center [947, 255] width 137 height 45
click at [903, 250] on input "True" at bounding box center [896, 257] width 14 height 13
radio input "true"
click at [996, 365] on label "True" at bounding box center [947, 359] width 137 height 45
click at [903, 365] on input "True" at bounding box center [896, 360] width 14 height 13
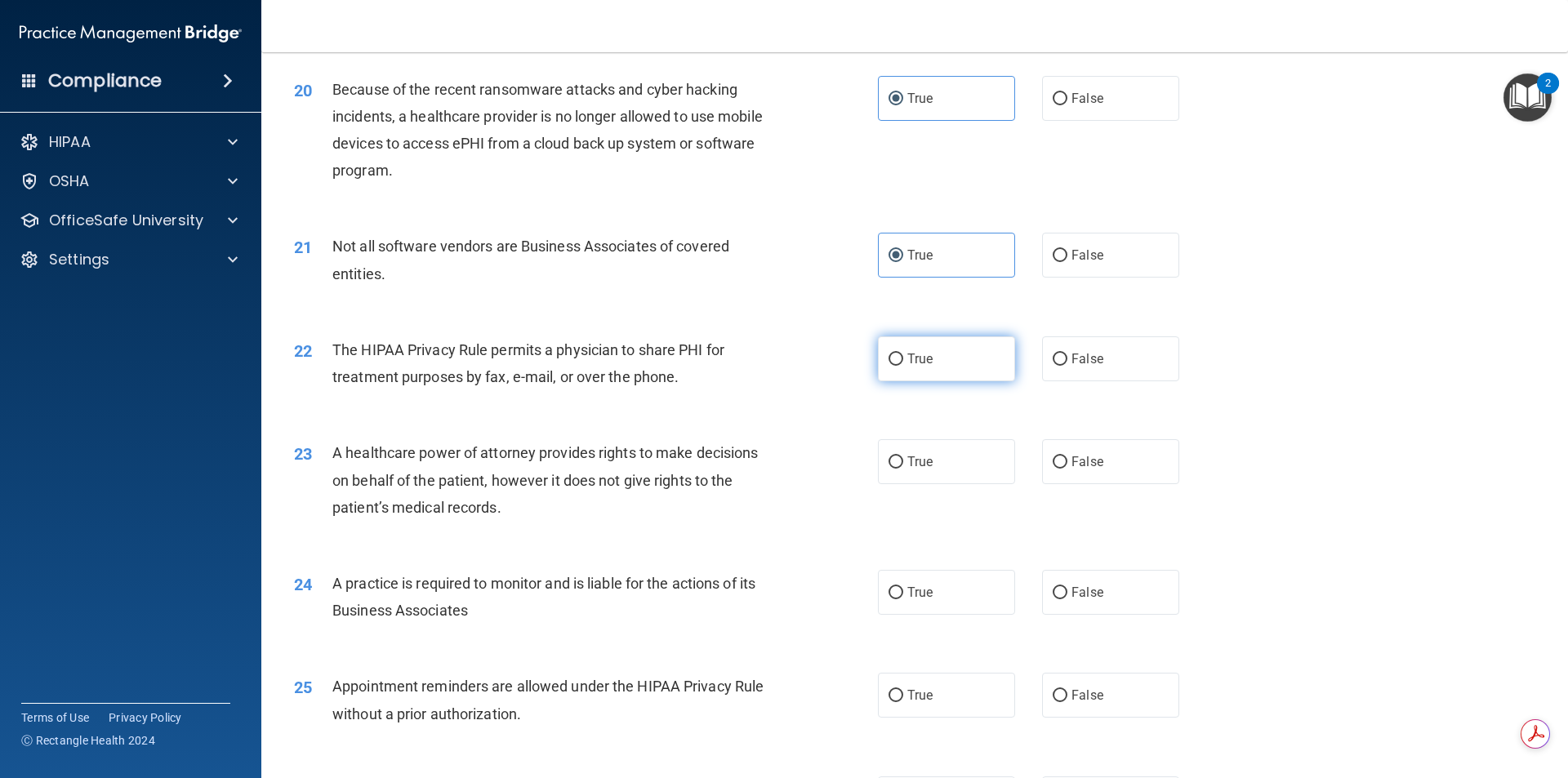
radio input "true"
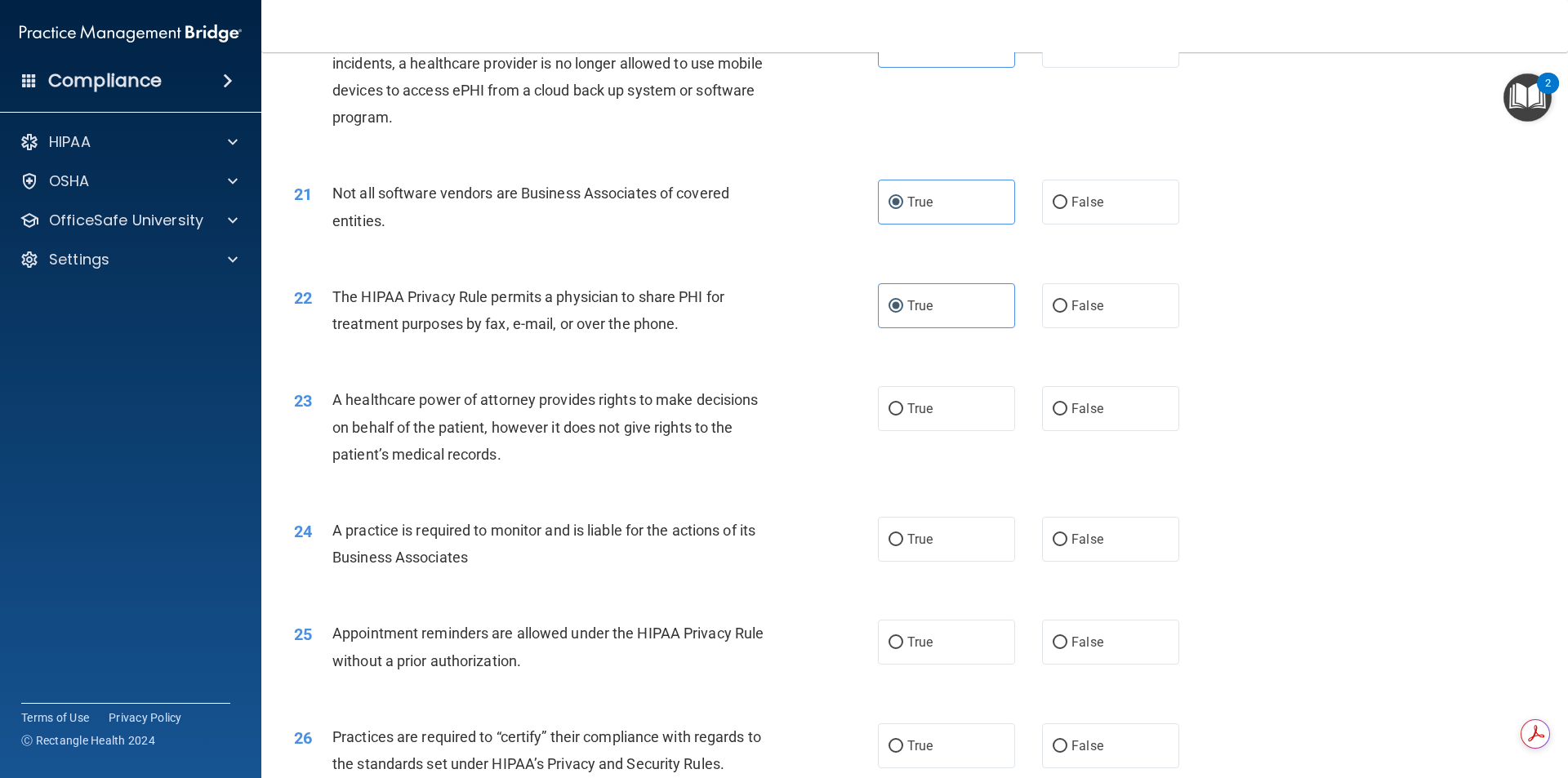
scroll to position [2450, 0]
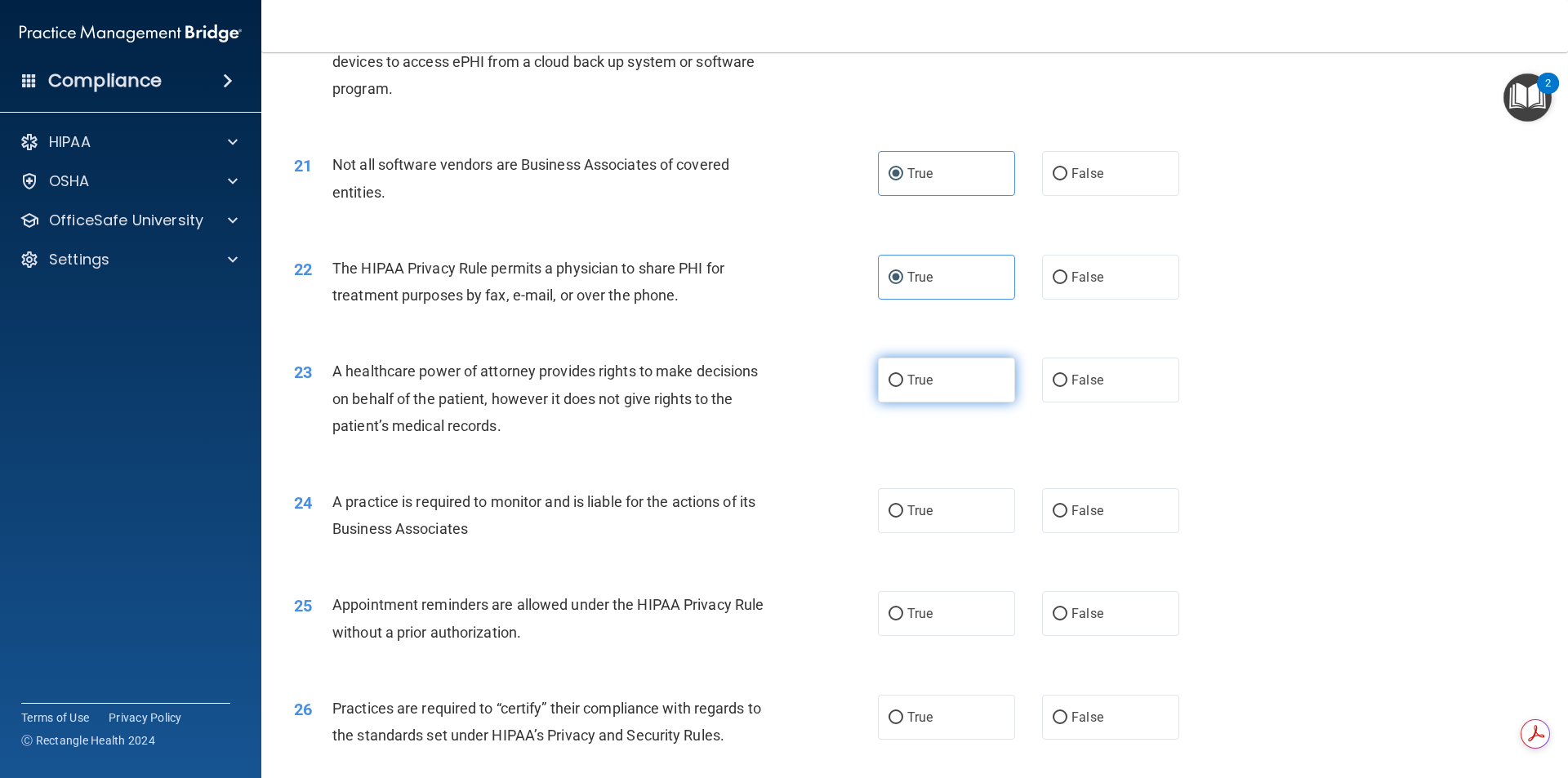
click at [944, 393] on label "True" at bounding box center [947, 380] width 137 height 45
click at [903, 387] on input "True" at bounding box center [896, 381] width 14 height 13
radio input "true"
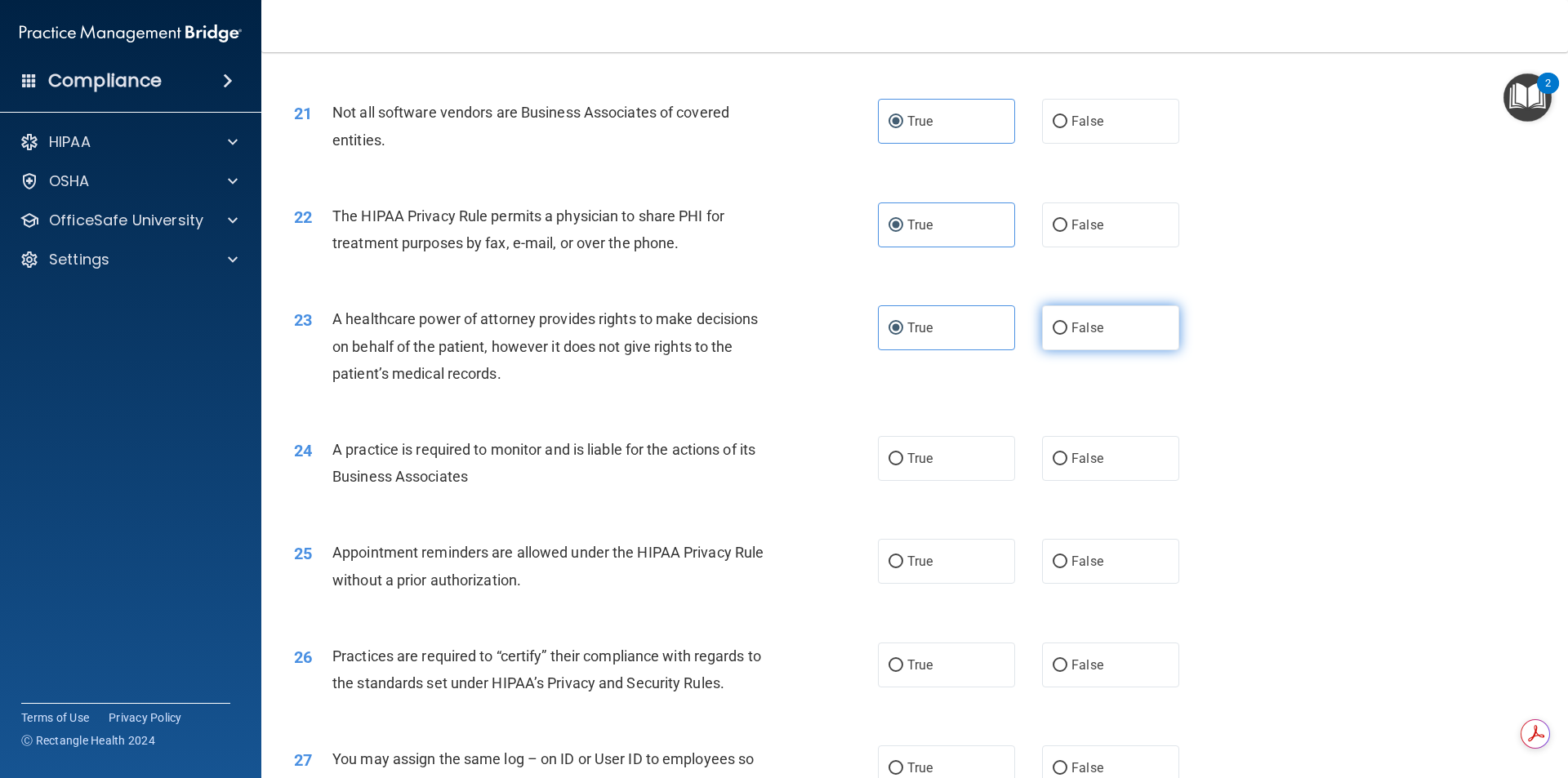
scroll to position [2531, 0]
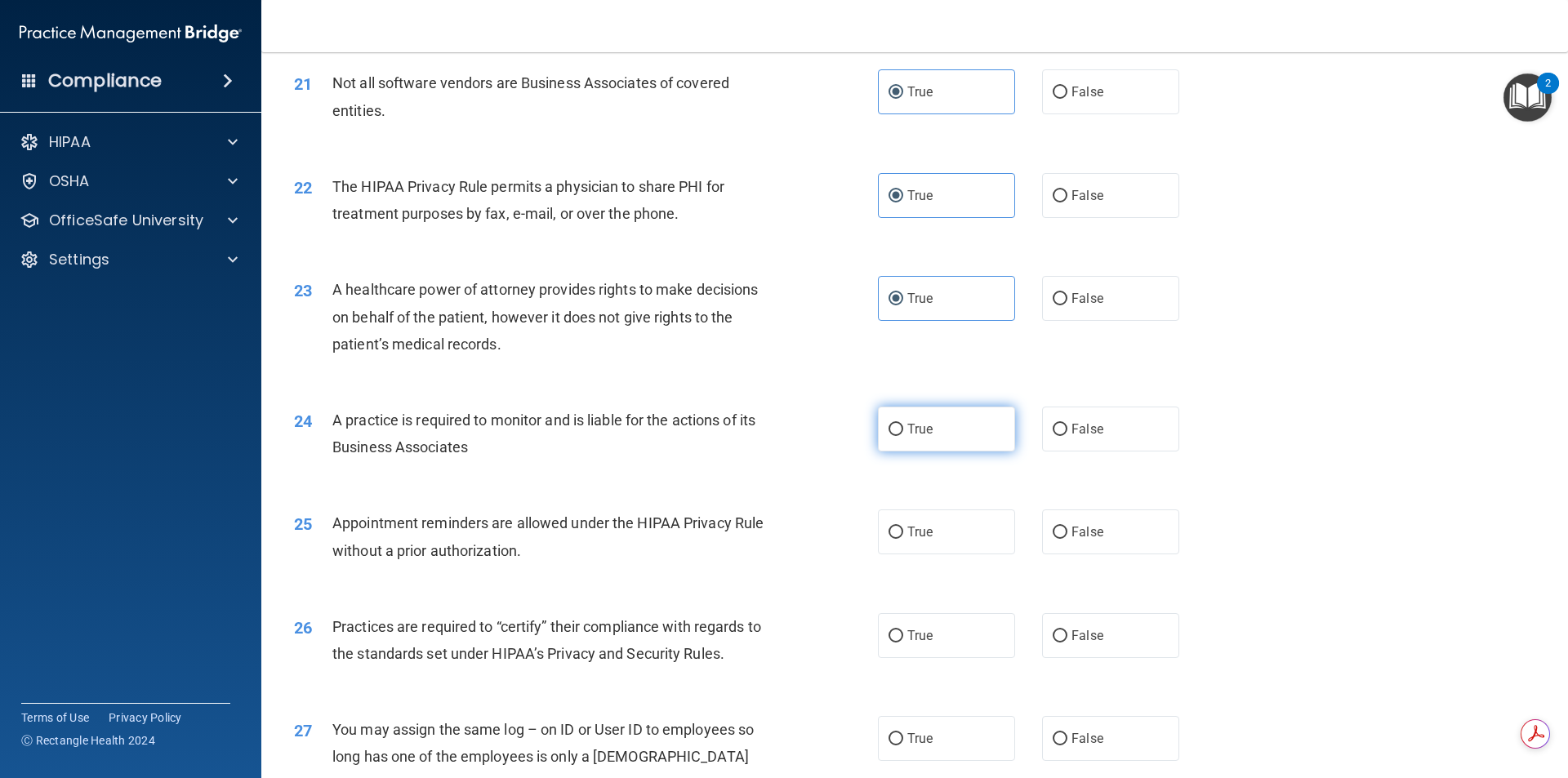
click at [970, 443] on label "True" at bounding box center [947, 430] width 137 height 45
click at [903, 436] on input "True" at bounding box center [896, 430] width 14 height 13
radio input "true"
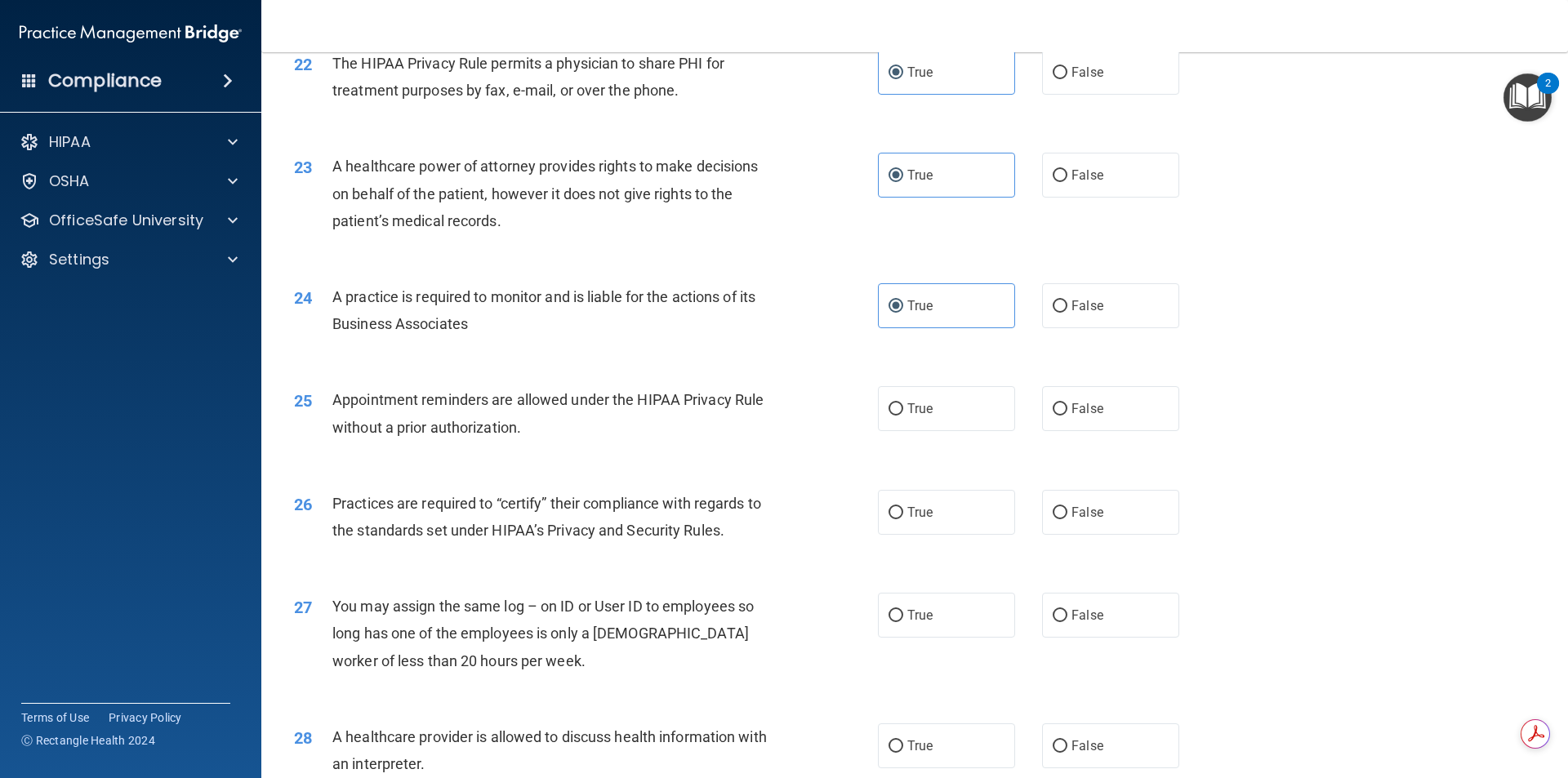
scroll to position [2695, 0]
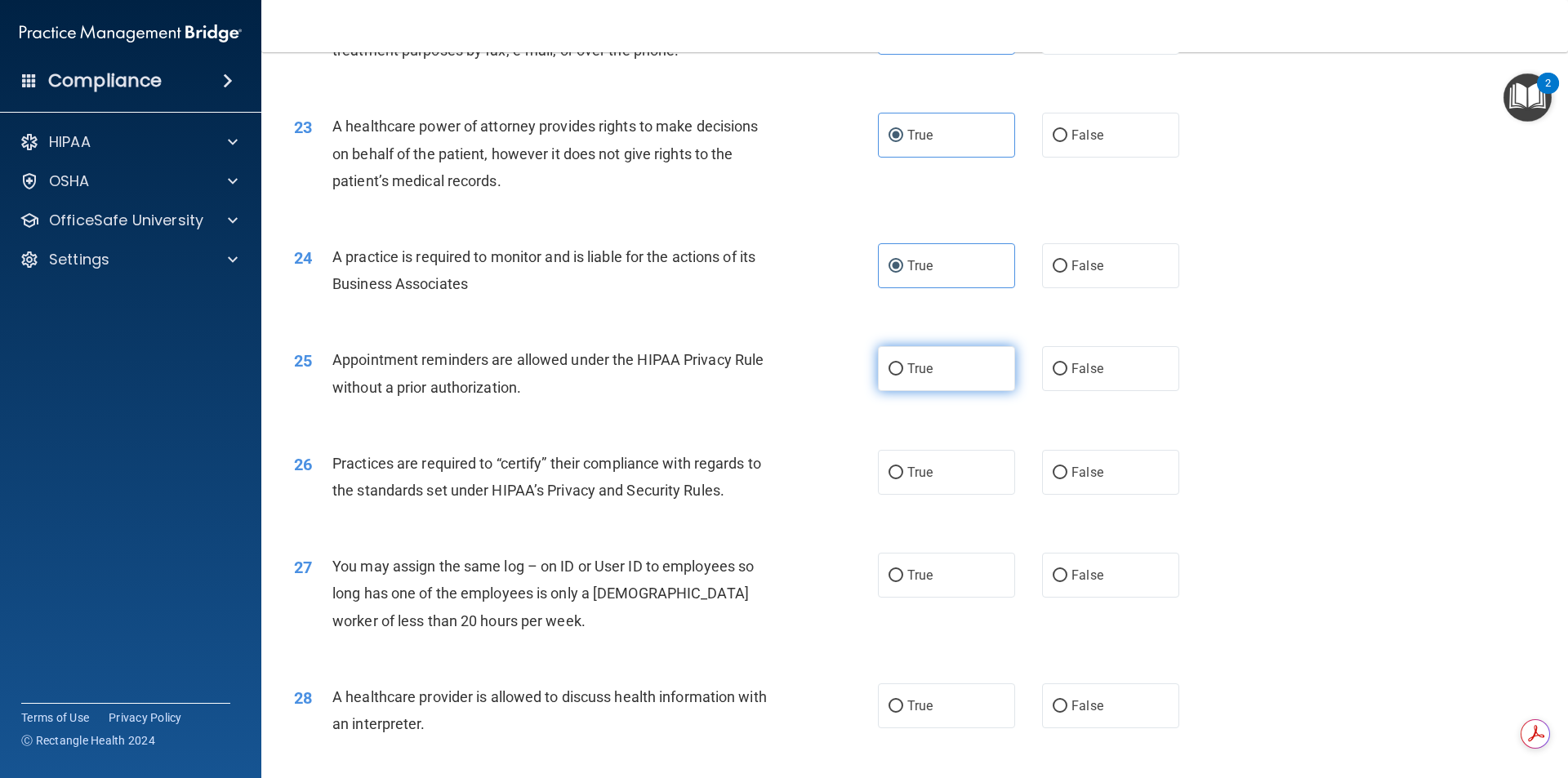
click at [926, 380] on label "True" at bounding box center [947, 369] width 137 height 45
click at [903, 375] on input "True" at bounding box center [896, 370] width 14 height 13
radio input "true"
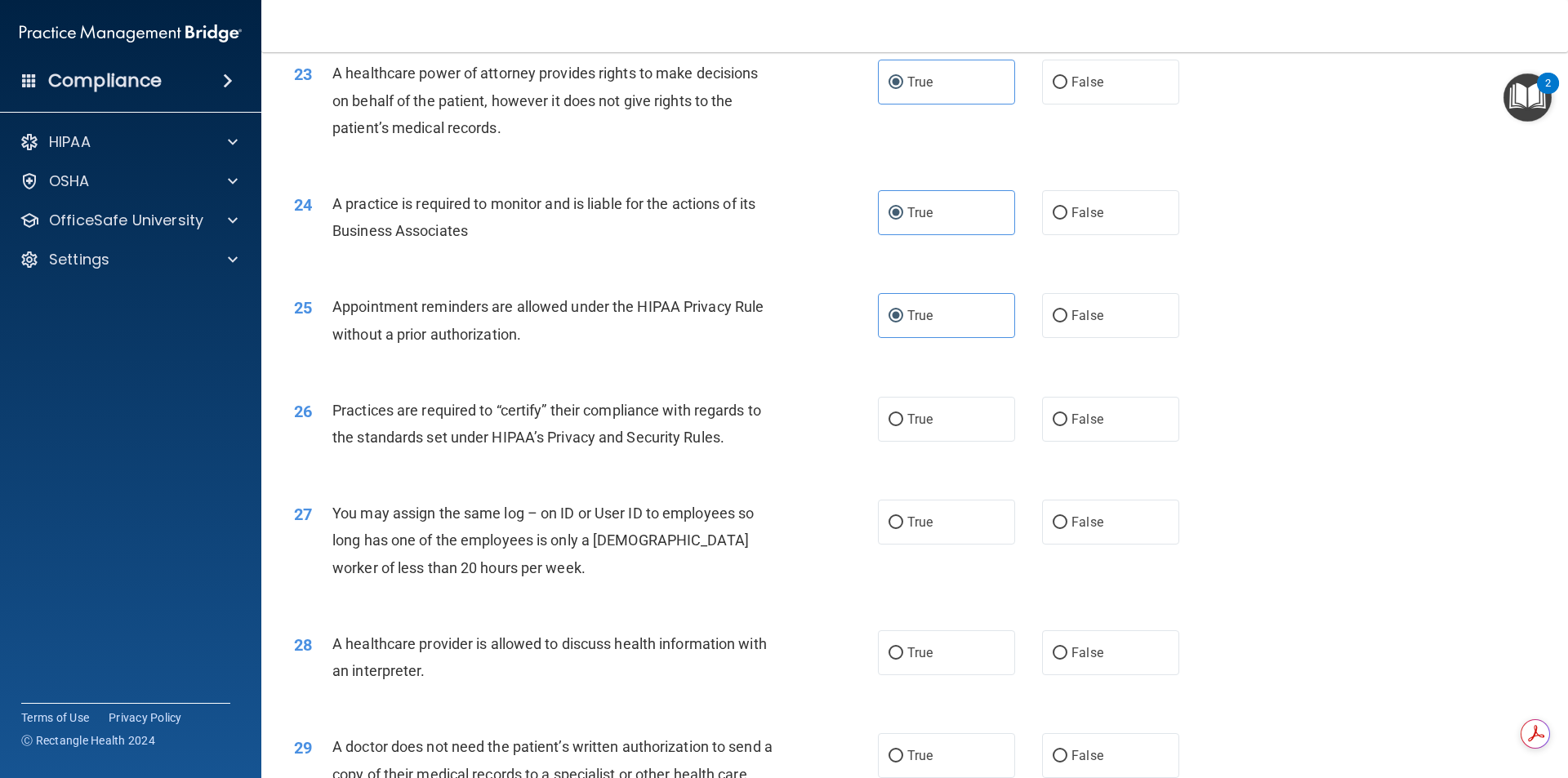
scroll to position [2777, 0]
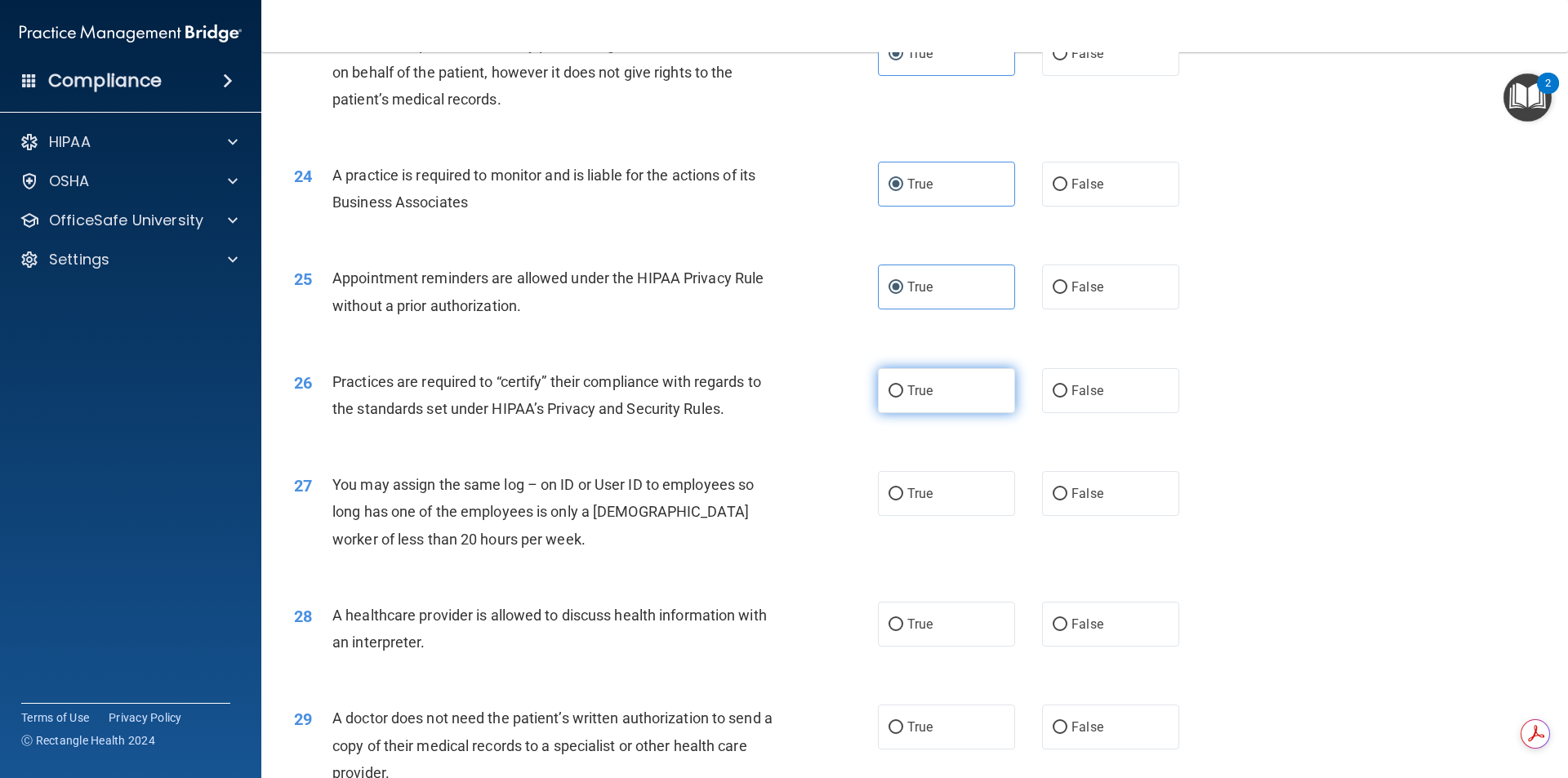
click at [930, 375] on label "True" at bounding box center [947, 391] width 137 height 45
click at [903, 385] on input "True" at bounding box center [896, 392] width 14 height 13
radio input "true"
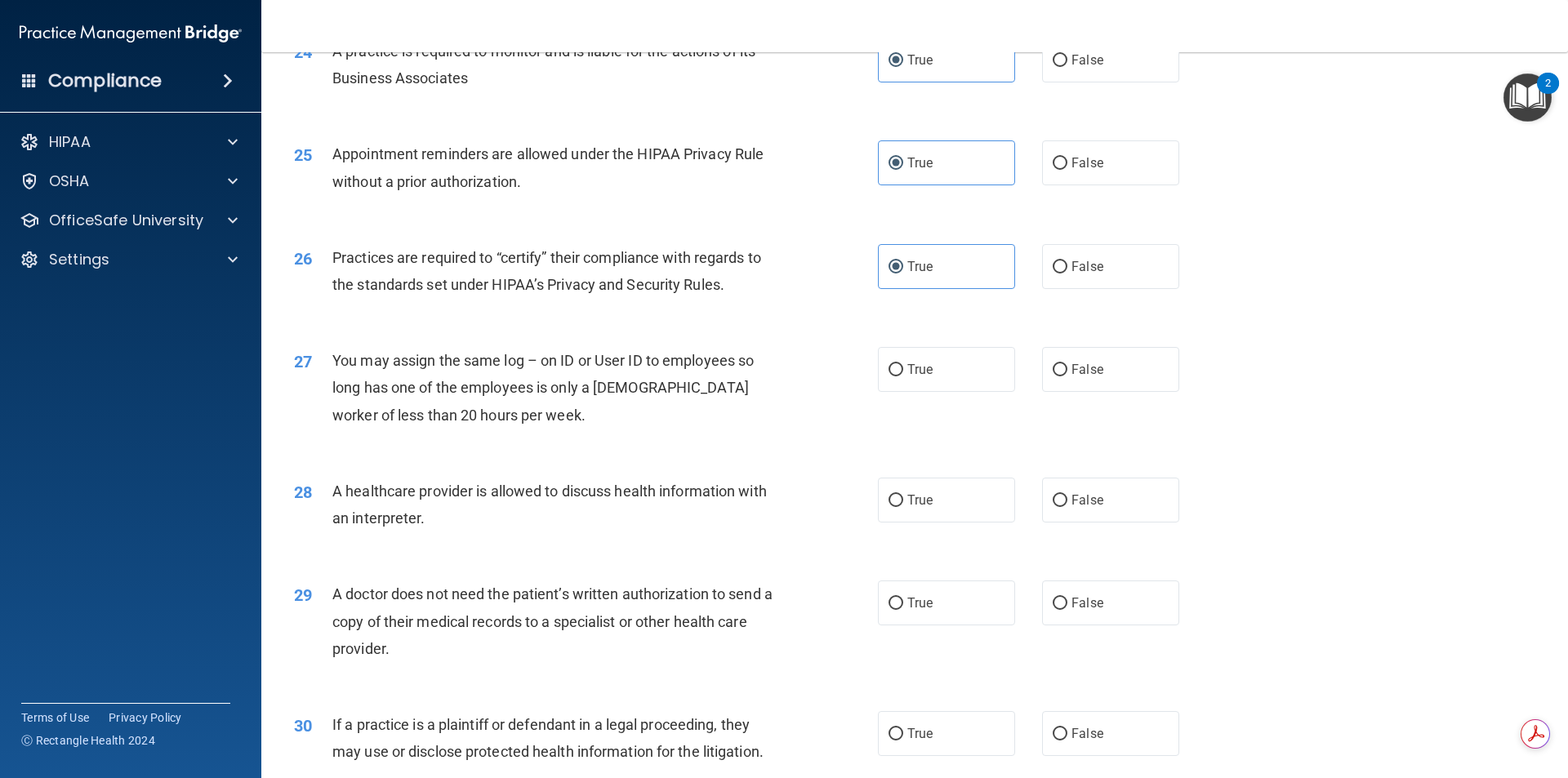
scroll to position [2940, 0]
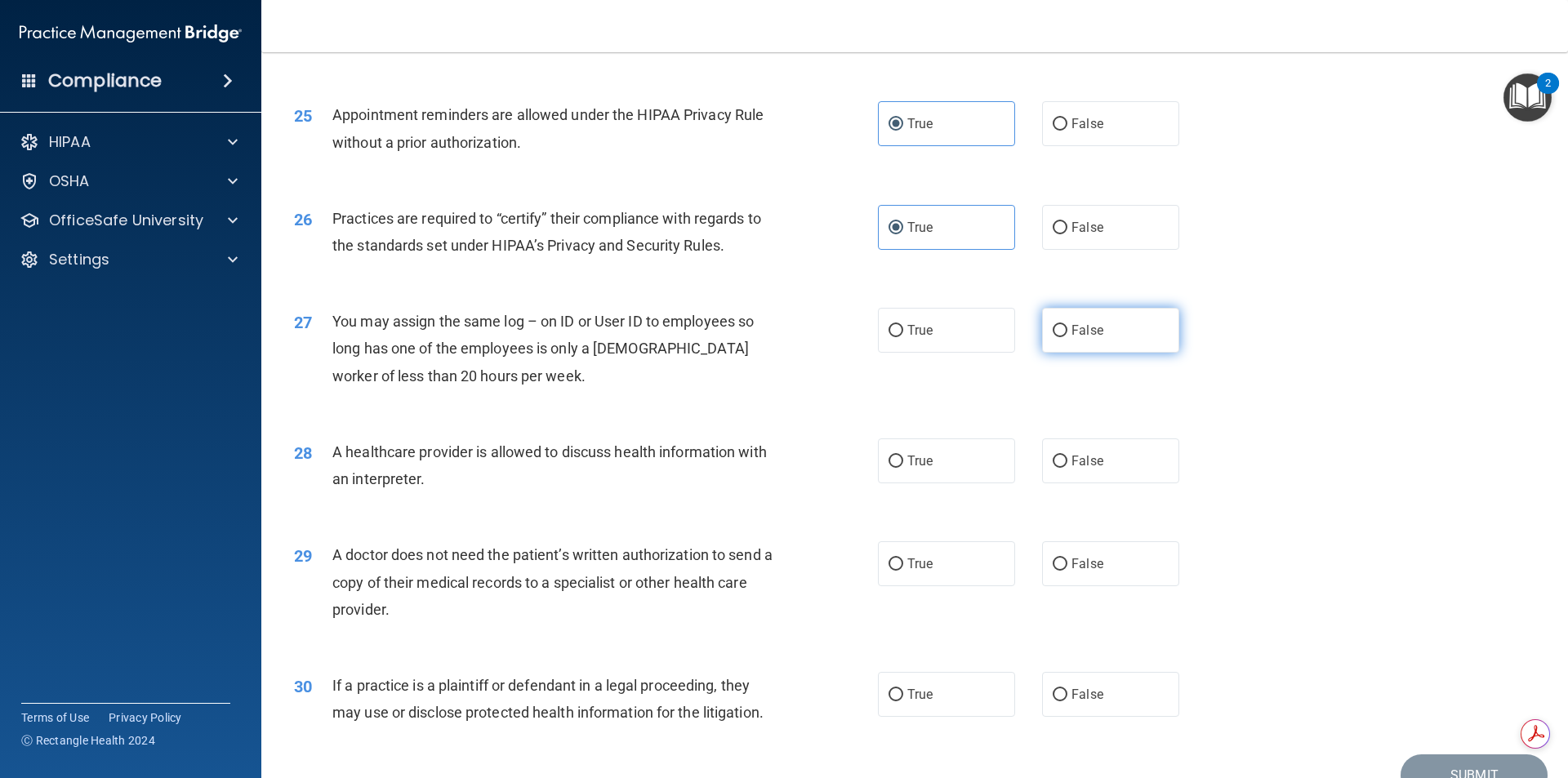
click at [1075, 339] on label "False" at bounding box center [1110, 330] width 137 height 45
click at [1067, 338] on input "False" at bounding box center [1060, 331] width 14 height 13
radio input "true"
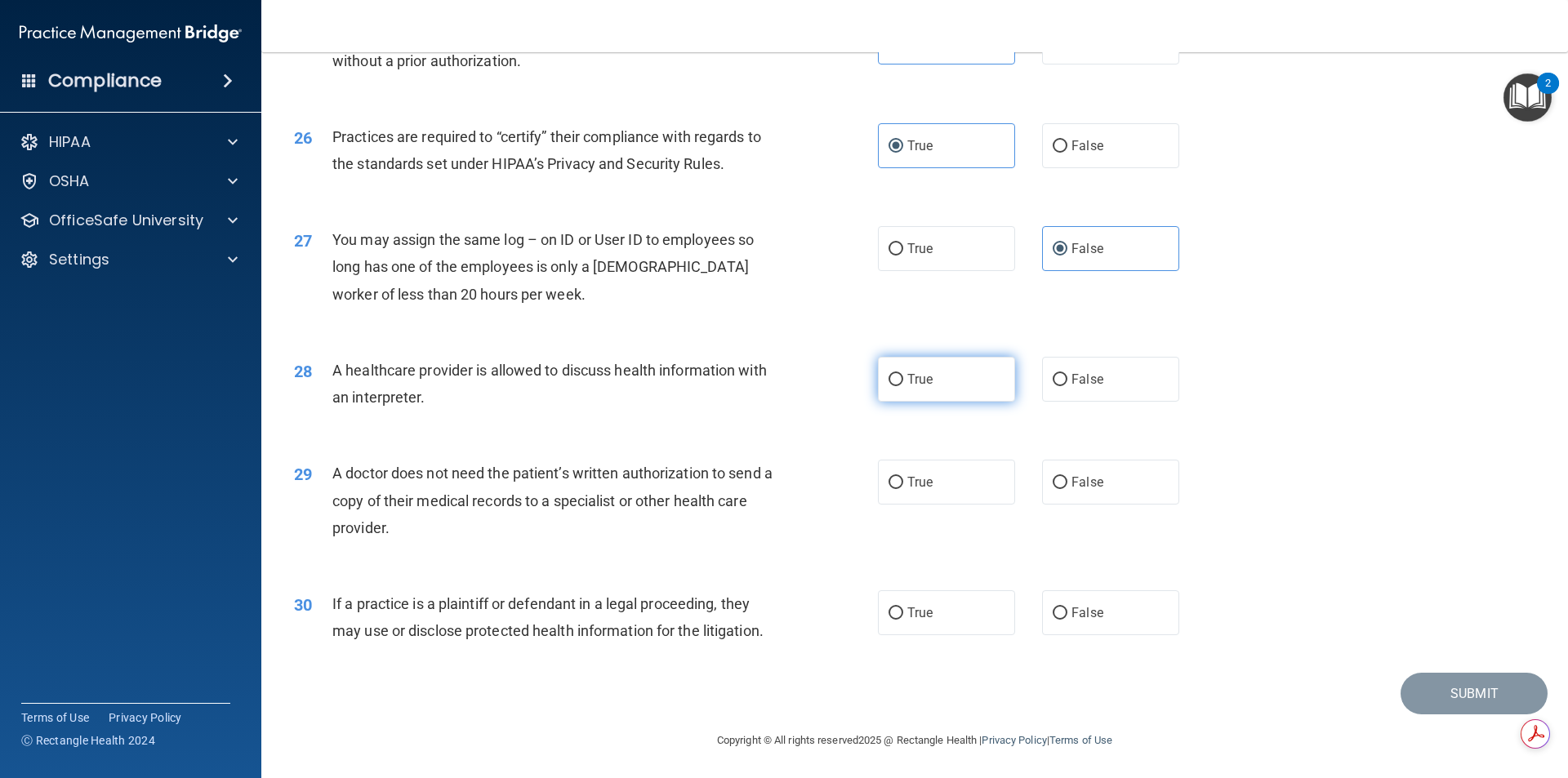
click at [929, 394] on label "True" at bounding box center [947, 379] width 137 height 45
click at [903, 386] on input "True" at bounding box center [896, 380] width 14 height 13
radio input "true"
click at [1094, 493] on label "False" at bounding box center [1110, 483] width 137 height 45
click at [1067, 489] on input "False" at bounding box center [1060, 484] width 14 height 13
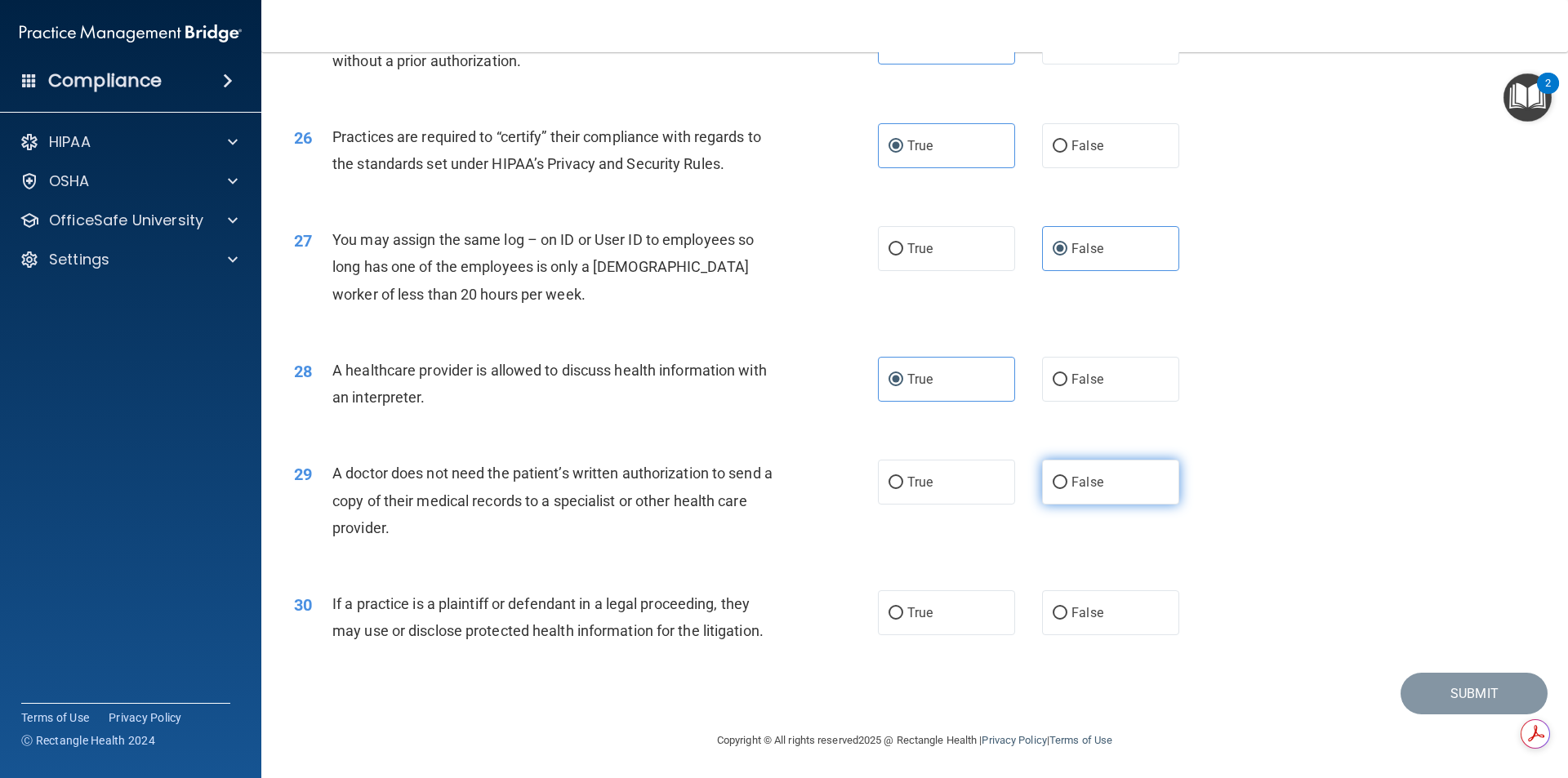
radio input "true"
click at [1047, 604] on label "False" at bounding box center [1110, 613] width 137 height 45
click at [1053, 608] on input "False" at bounding box center [1060, 614] width 14 height 13
radio input "true"
click at [1459, 680] on button "Submit" at bounding box center [1473, 693] width 147 height 41
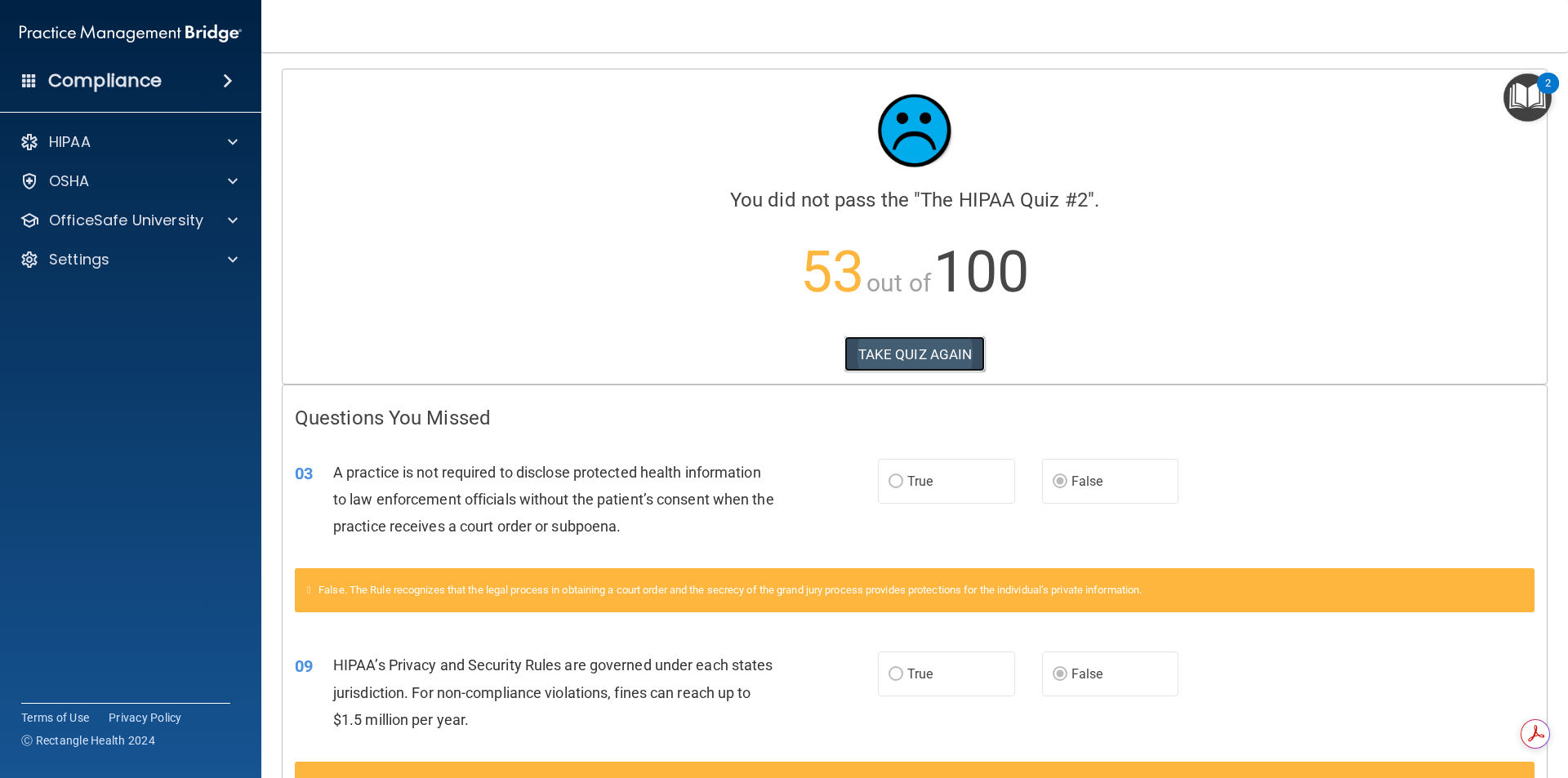
click at [929, 356] on button "TAKE QUIZ AGAIN" at bounding box center [915, 355] width 141 height 36
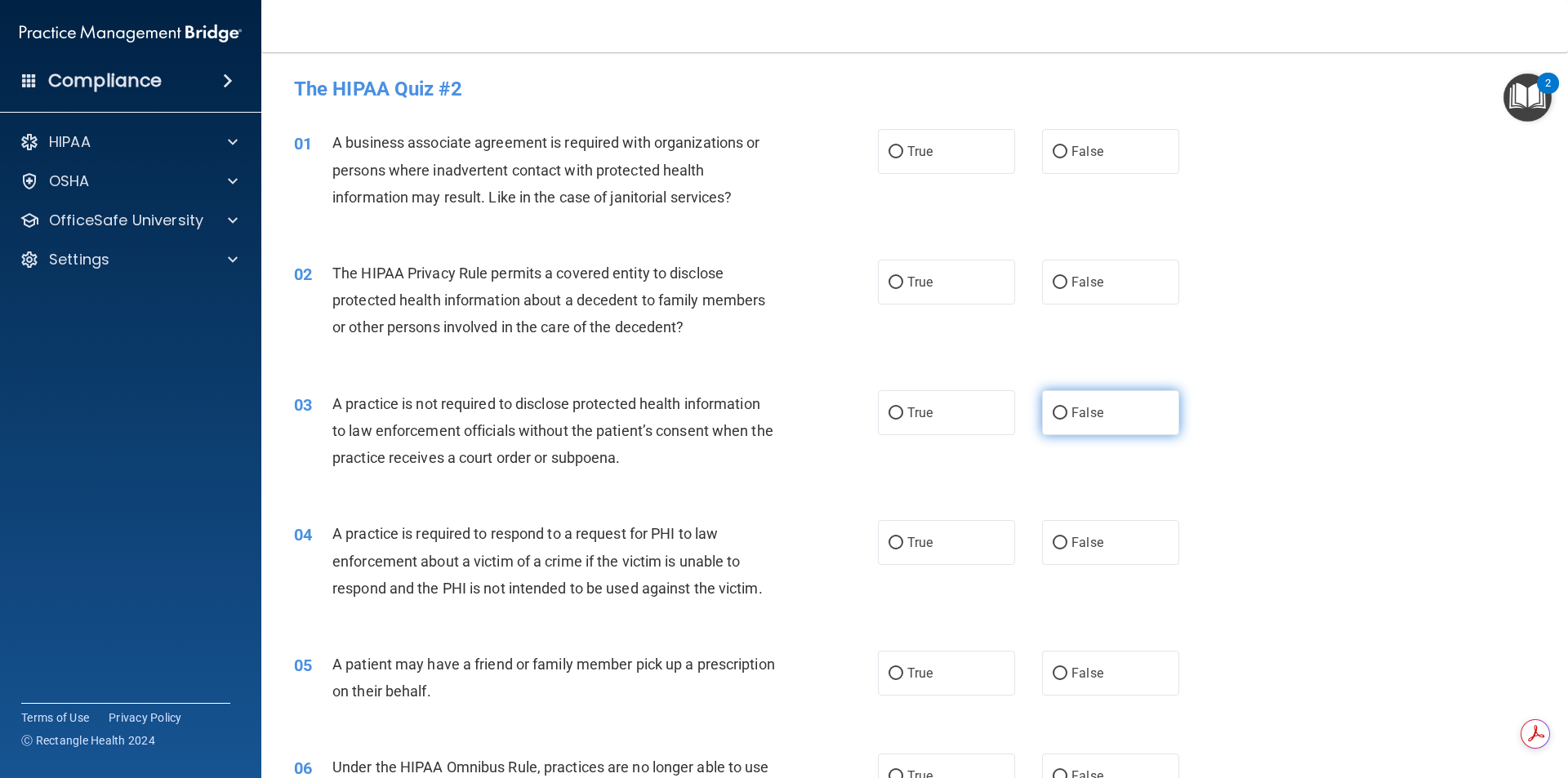
click at [1053, 412] on input "False" at bounding box center [1060, 414] width 14 height 13
radio input "true"
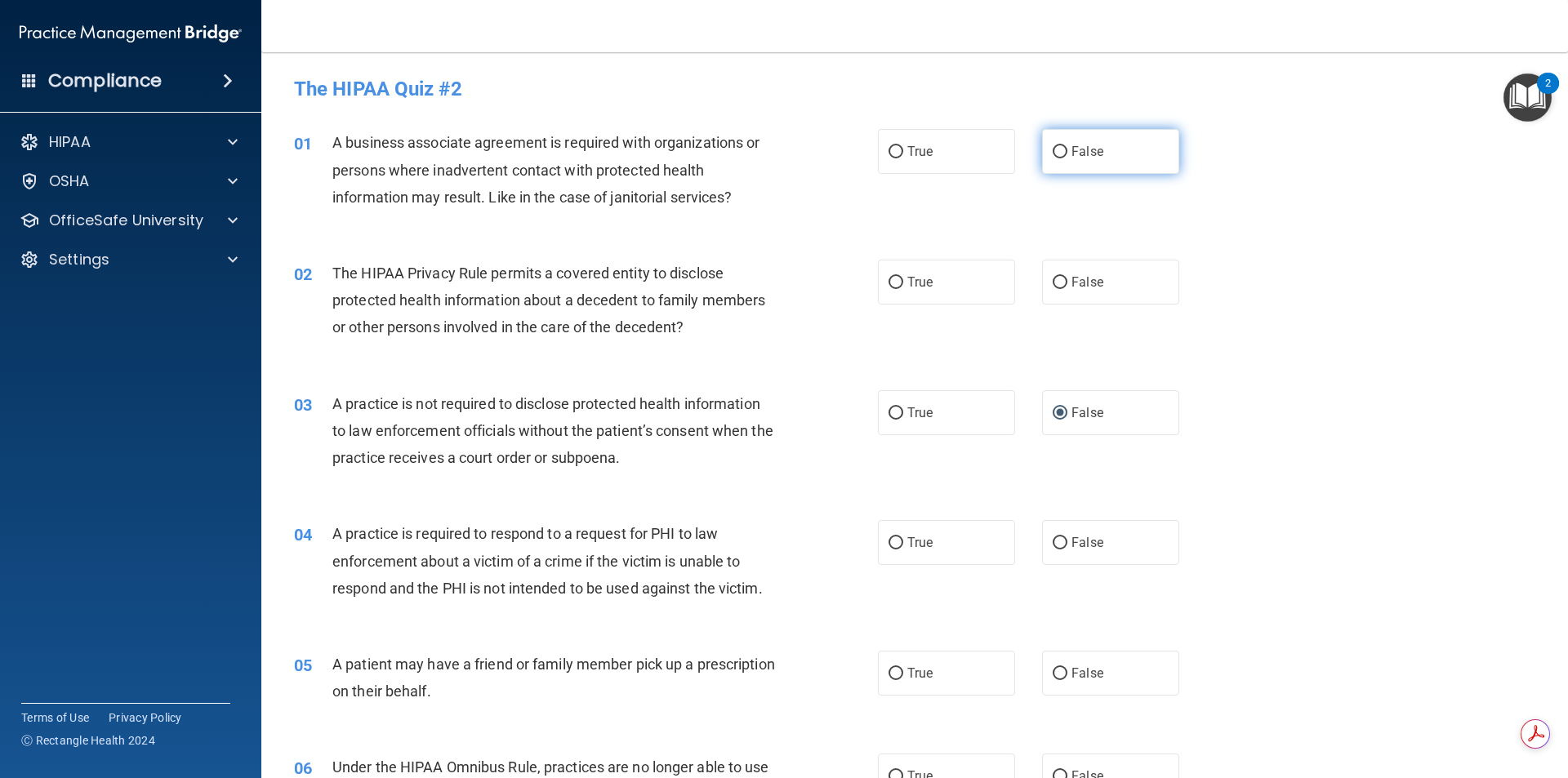
click at [1092, 150] on span "False" at bounding box center [1087, 151] width 32 height 15
click at [1067, 150] on input "False" at bounding box center [1060, 152] width 14 height 13
radio input "true"
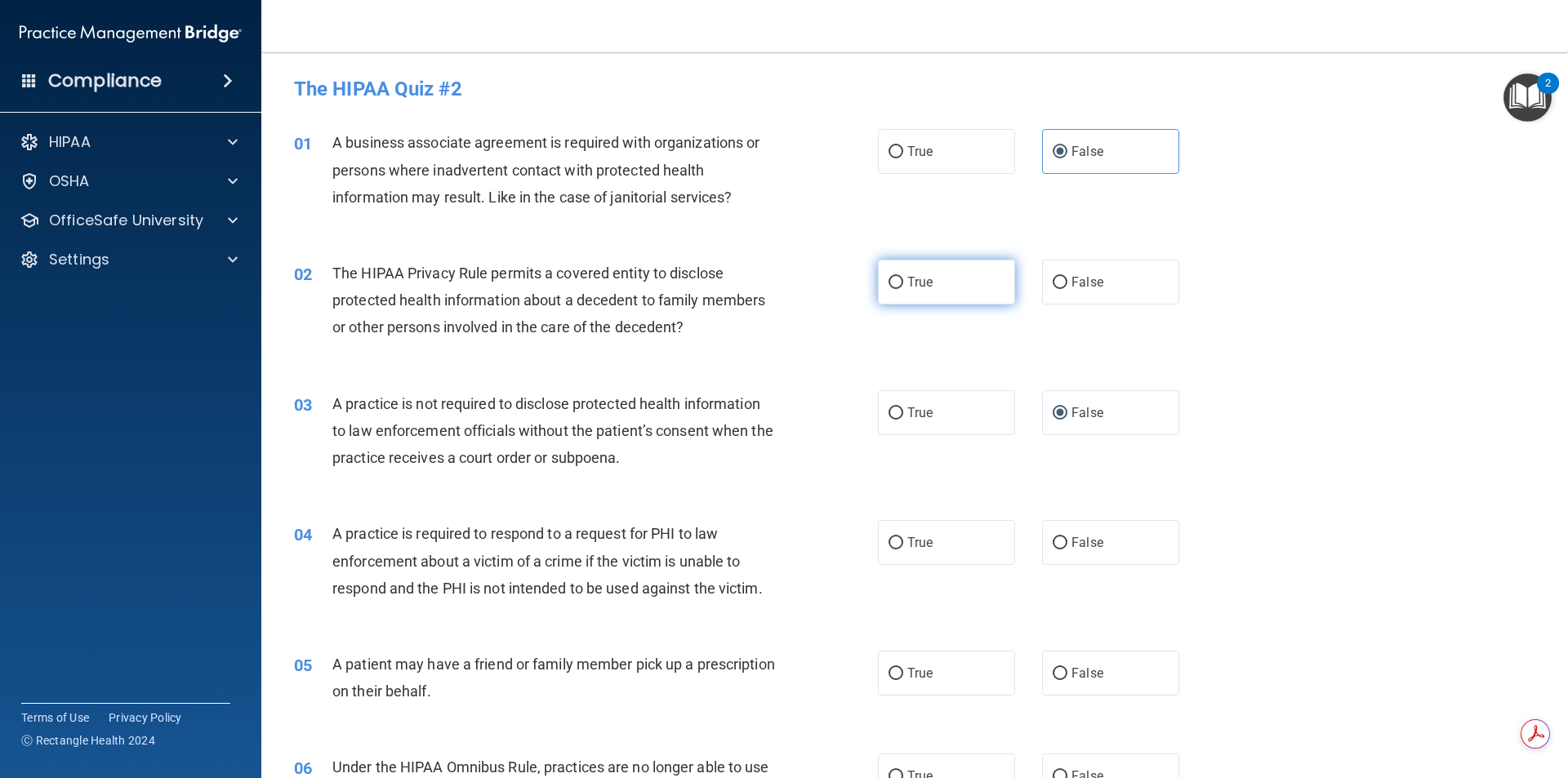
click at [972, 267] on label "True" at bounding box center [947, 282] width 137 height 45
click at [903, 276] on input "True" at bounding box center [896, 283] width 14 height 13
radio input "true"
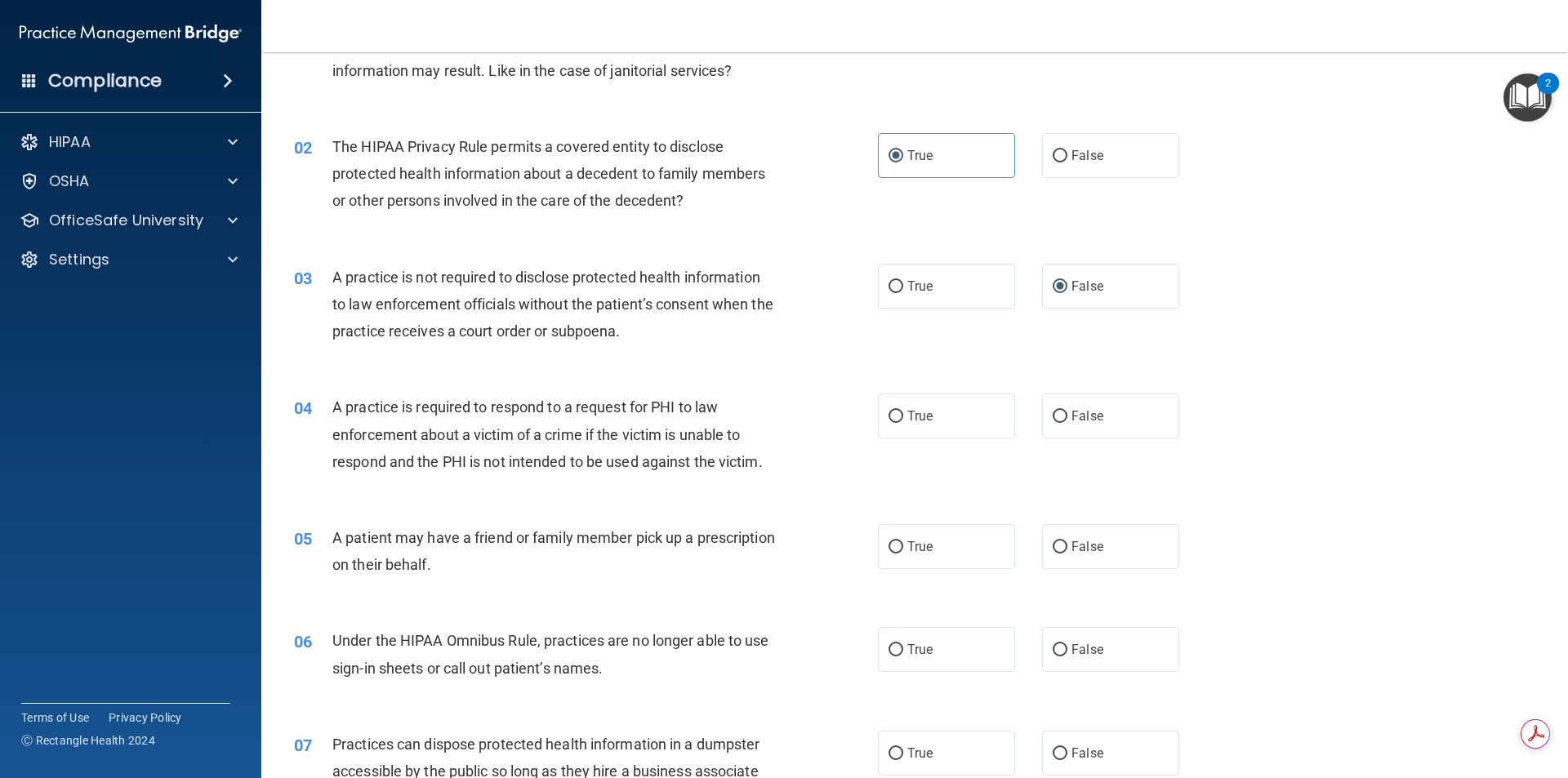
scroll to position [163, 0]
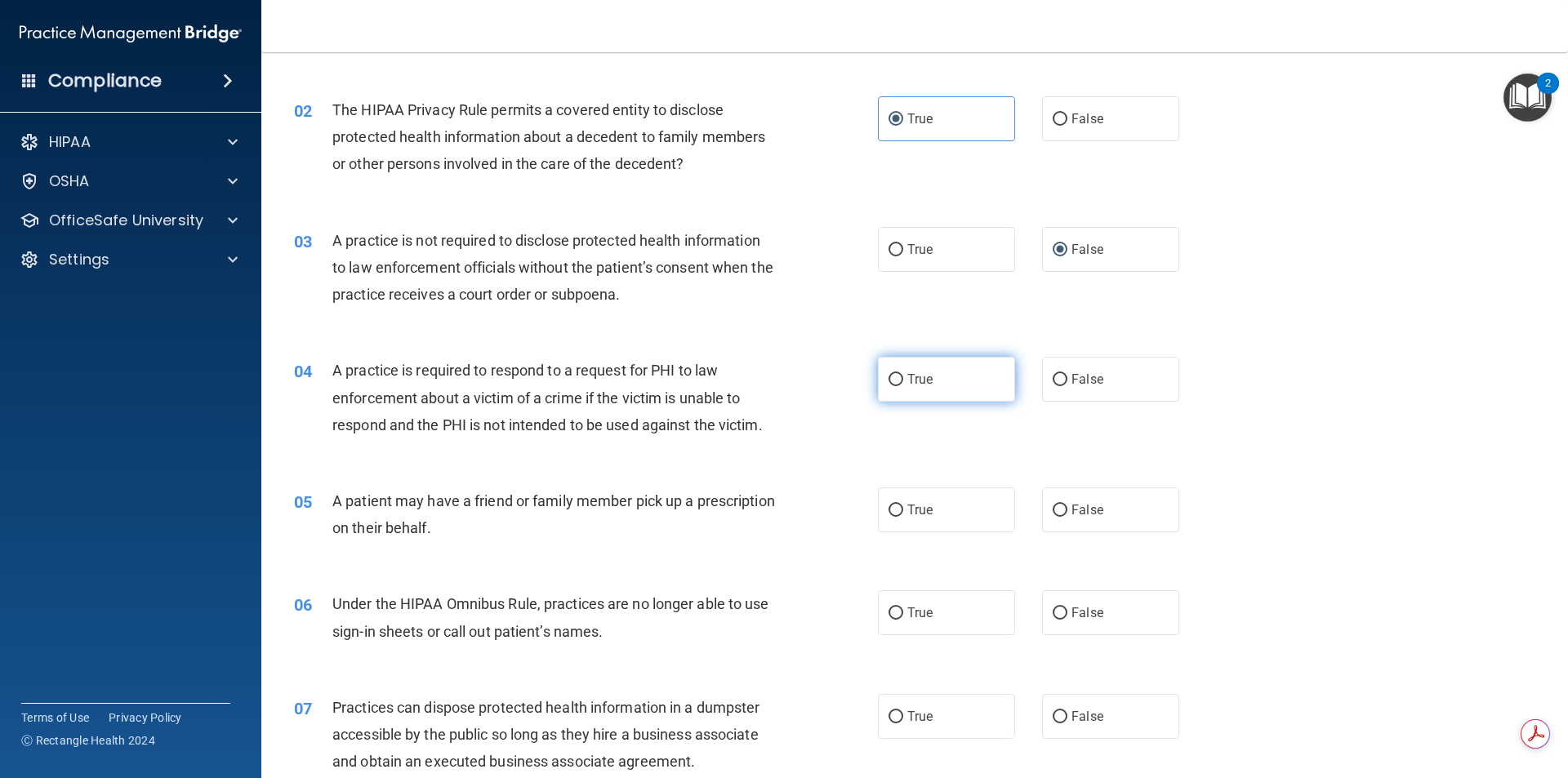
click at [963, 374] on label "True" at bounding box center [947, 379] width 137 height 45
click at [903, 374] on input "True" at bounding box center [896, 380] width 14 height 13
radio input "true"
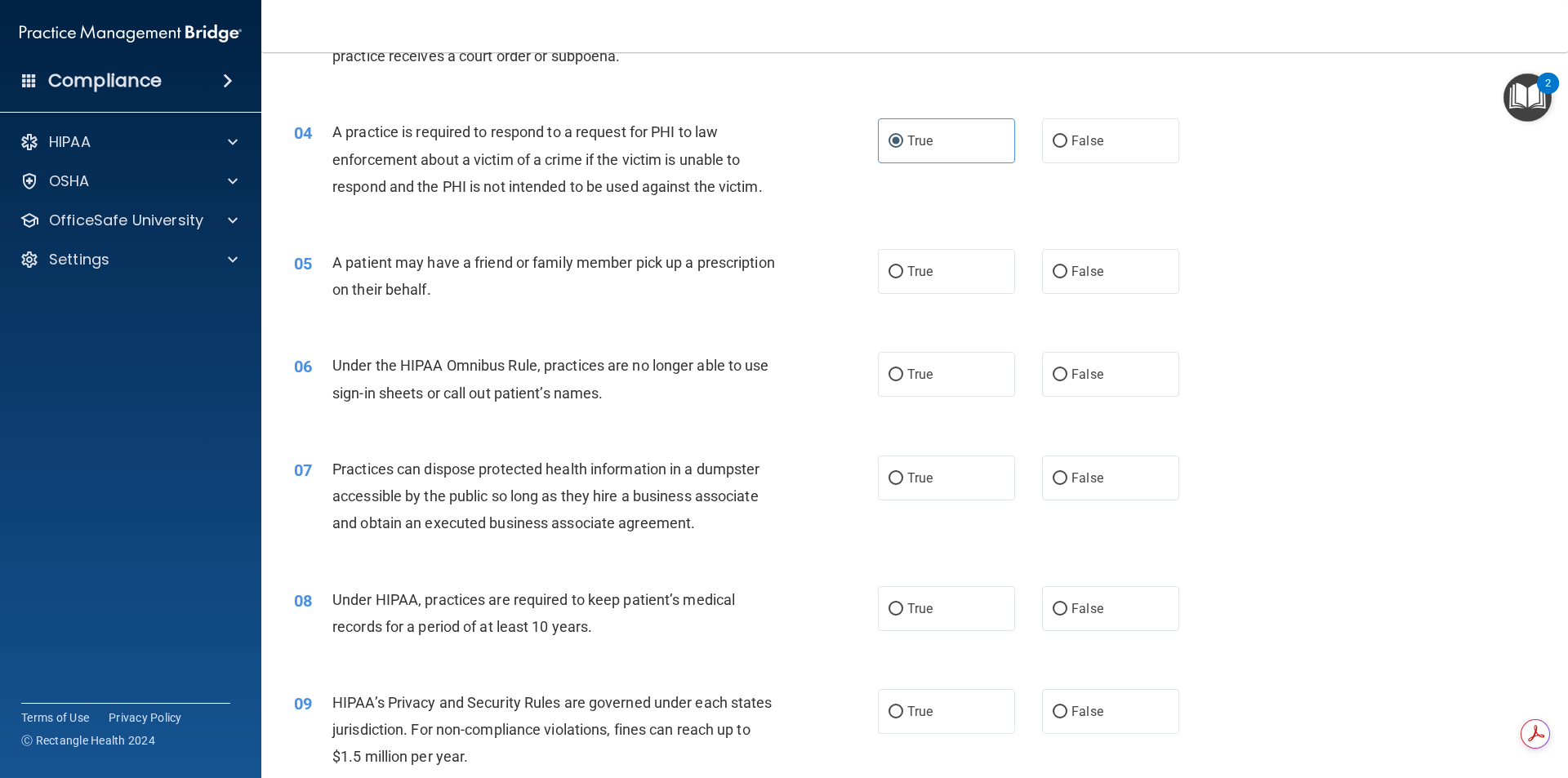
scroll to position [408, 0]
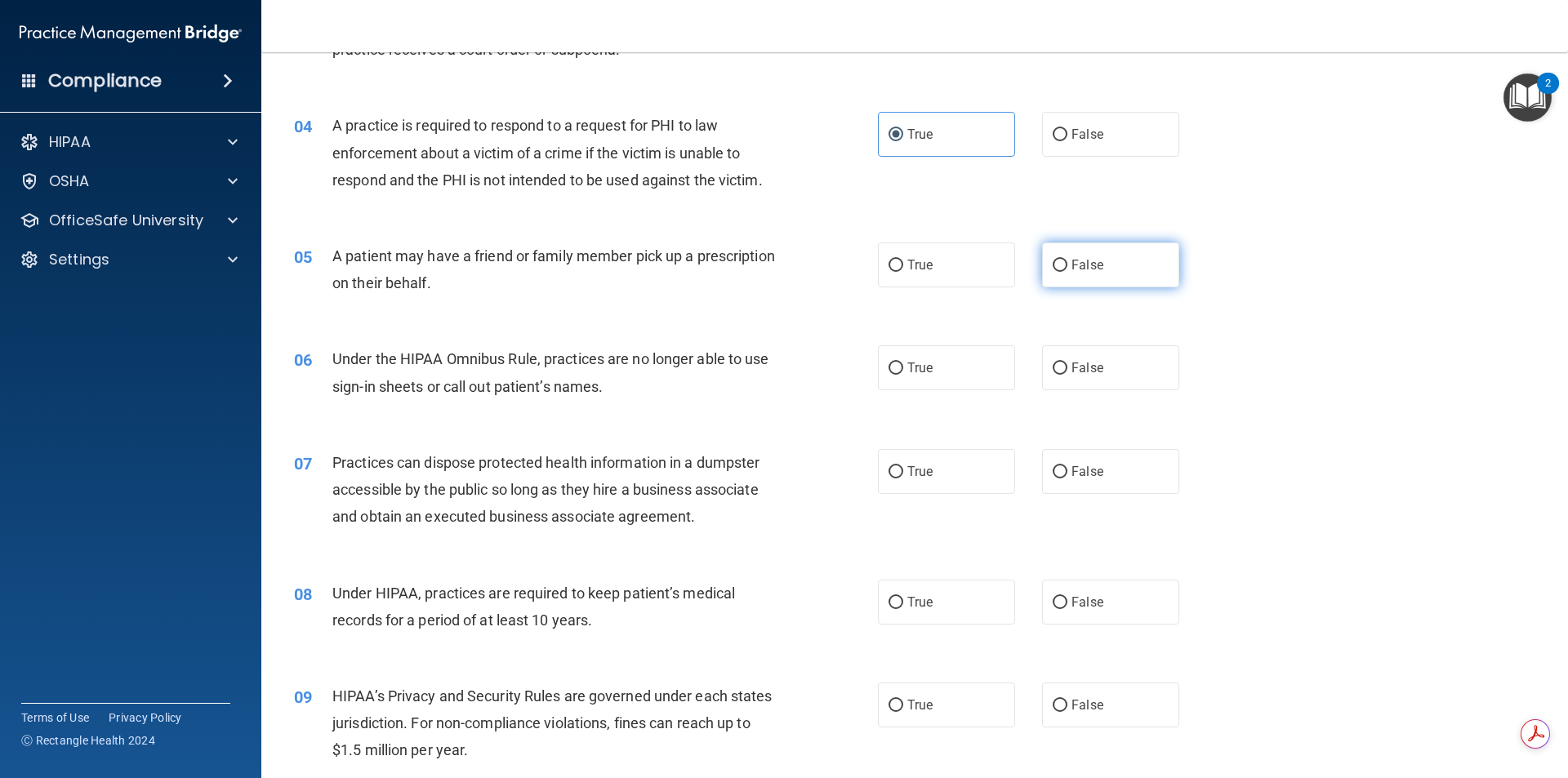
click at [1116, 263] on label "False" at bounding box center [1110, 265] width 137 height 45
click at [1067, 263] on input "False" at bounding box center [1060, 266] width 14 height 13
radio input "true"
click at [1045, 357] on label "False" at bounding box center [1110, 368] width 137 height 45
click at [1053, 363] on input "False" at bounding box center [1060, 369] width 14 height 13
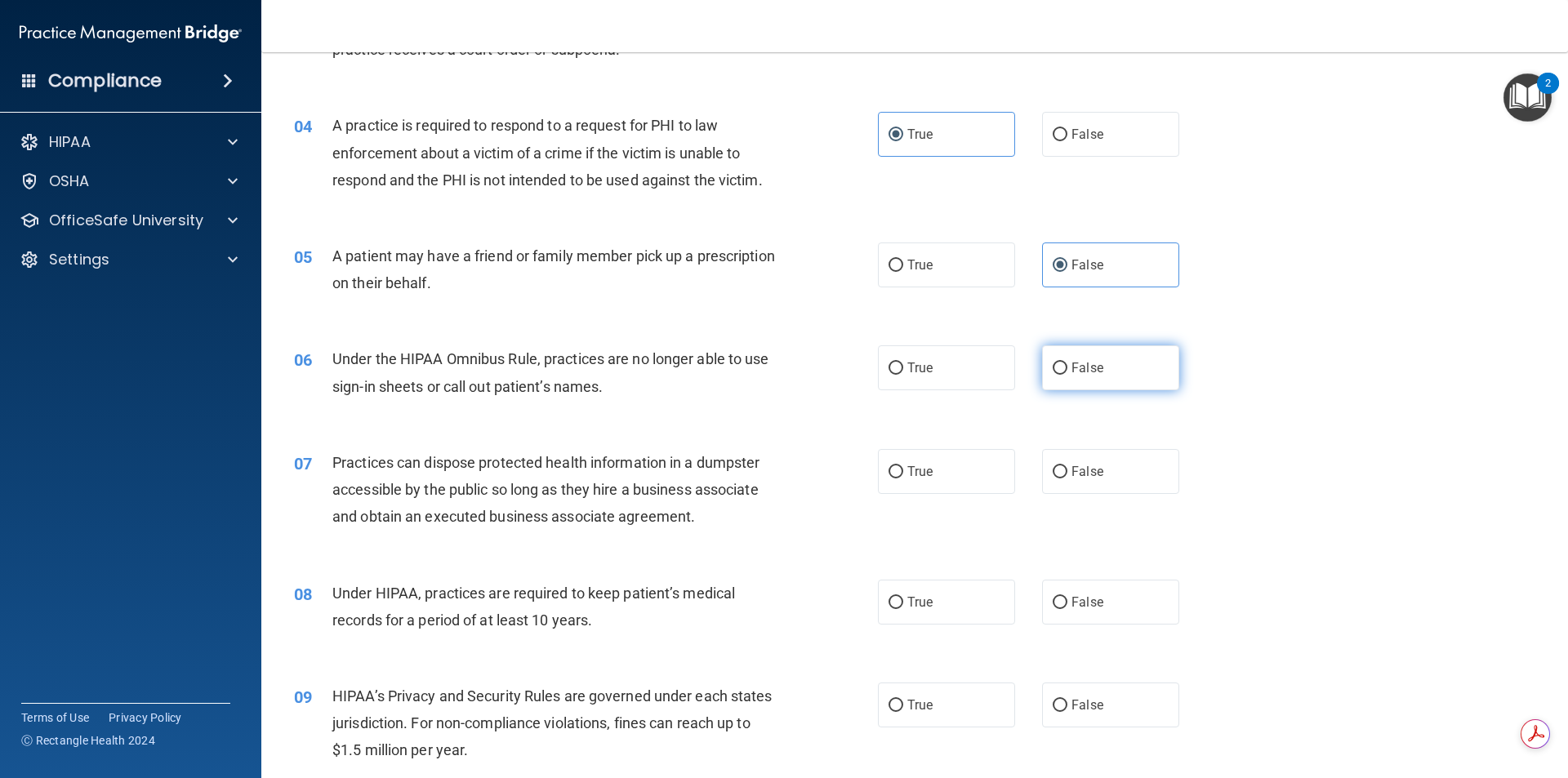
radio input "true"
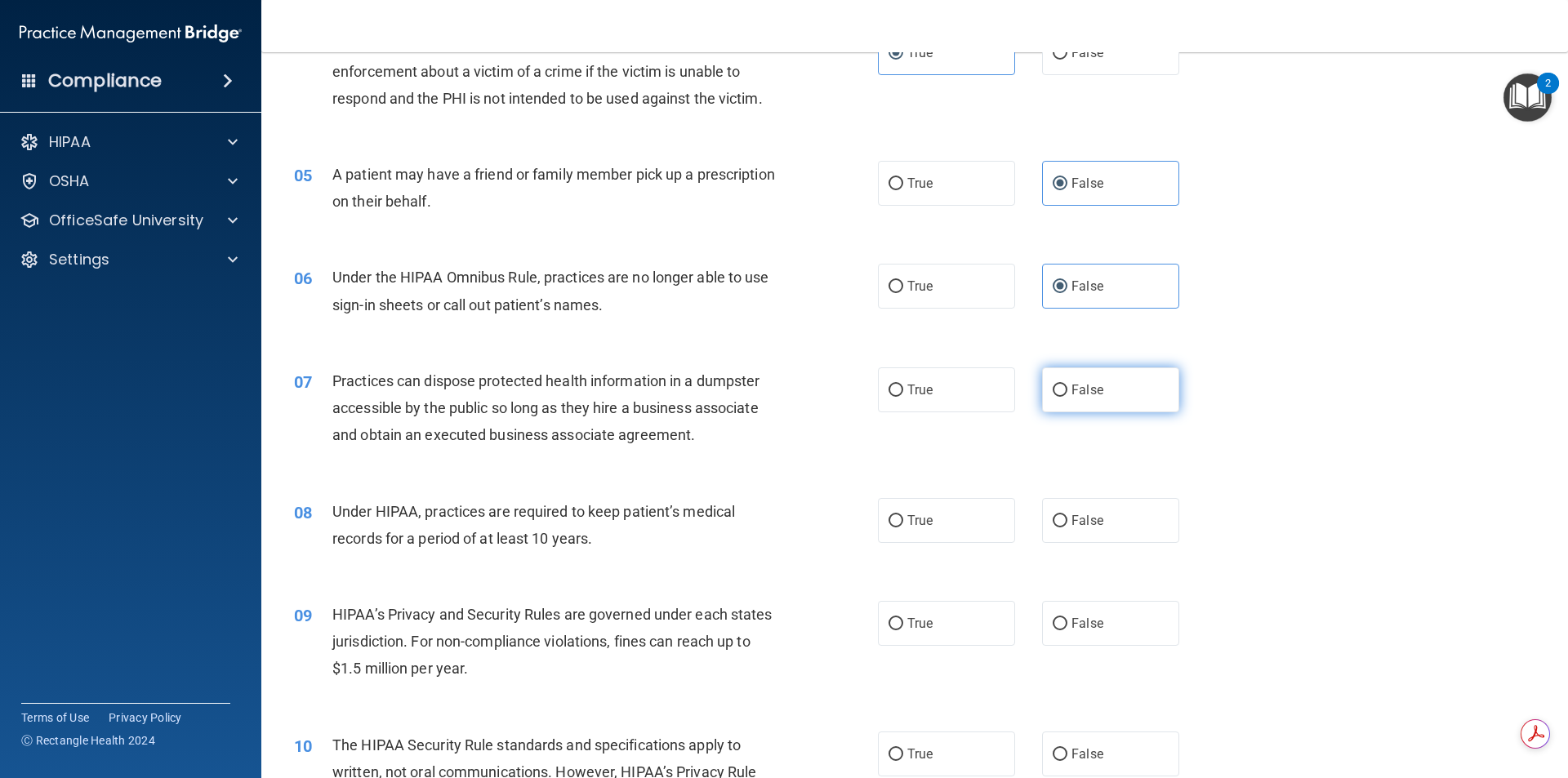
click at [1143, 379] on label "False" at bounding box center [1110, 390] width 137 height 45
click at [1067, 384] on input "False" at bounding box center [1060, 391] width 14 height 13
radio input "true"
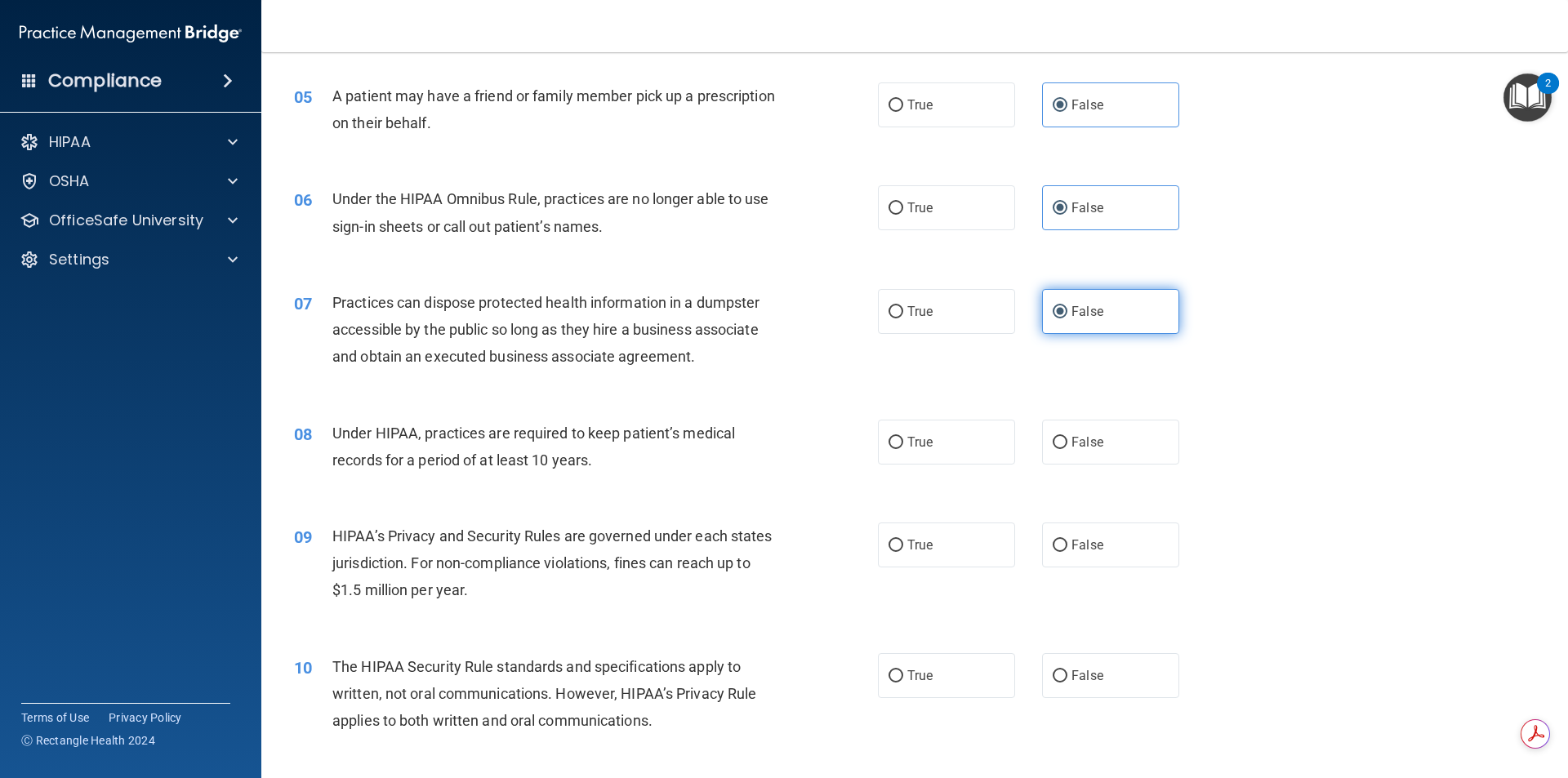
scroll to position [572, 0]
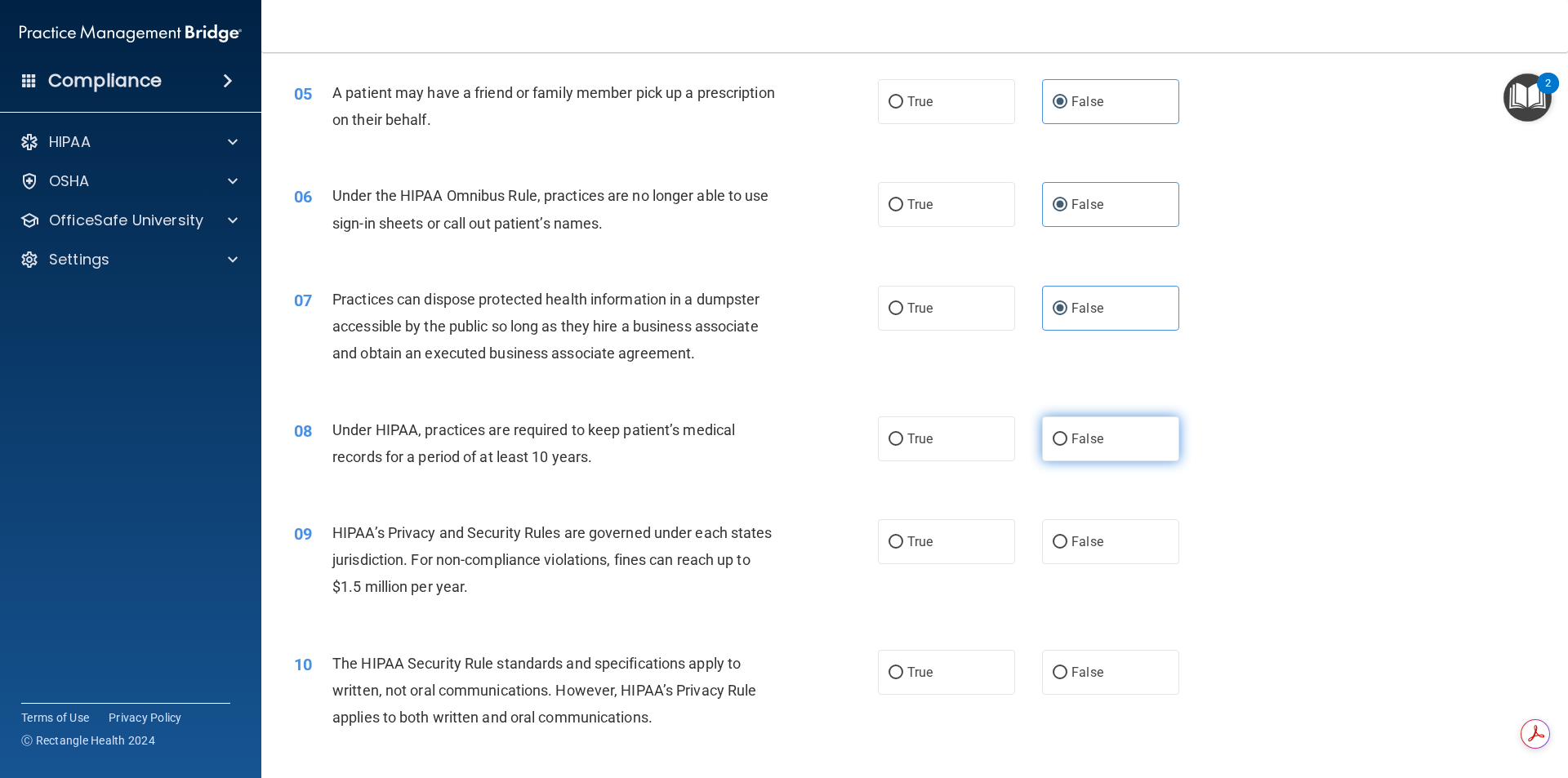
click at [1127, 421] on label "False" at bounding box center [1110, 439] width 137 height 45
click at [1067, 434] on input "False" at bounding box center [1060, 440] width 14 height 13
radio input "true"
click at [1092, 531] on label "False" at bounding box center [1110, 542] width 137 height 45
click at [1067, 537] on input "False" at bounding box center [1060, 543] width 14 height 13
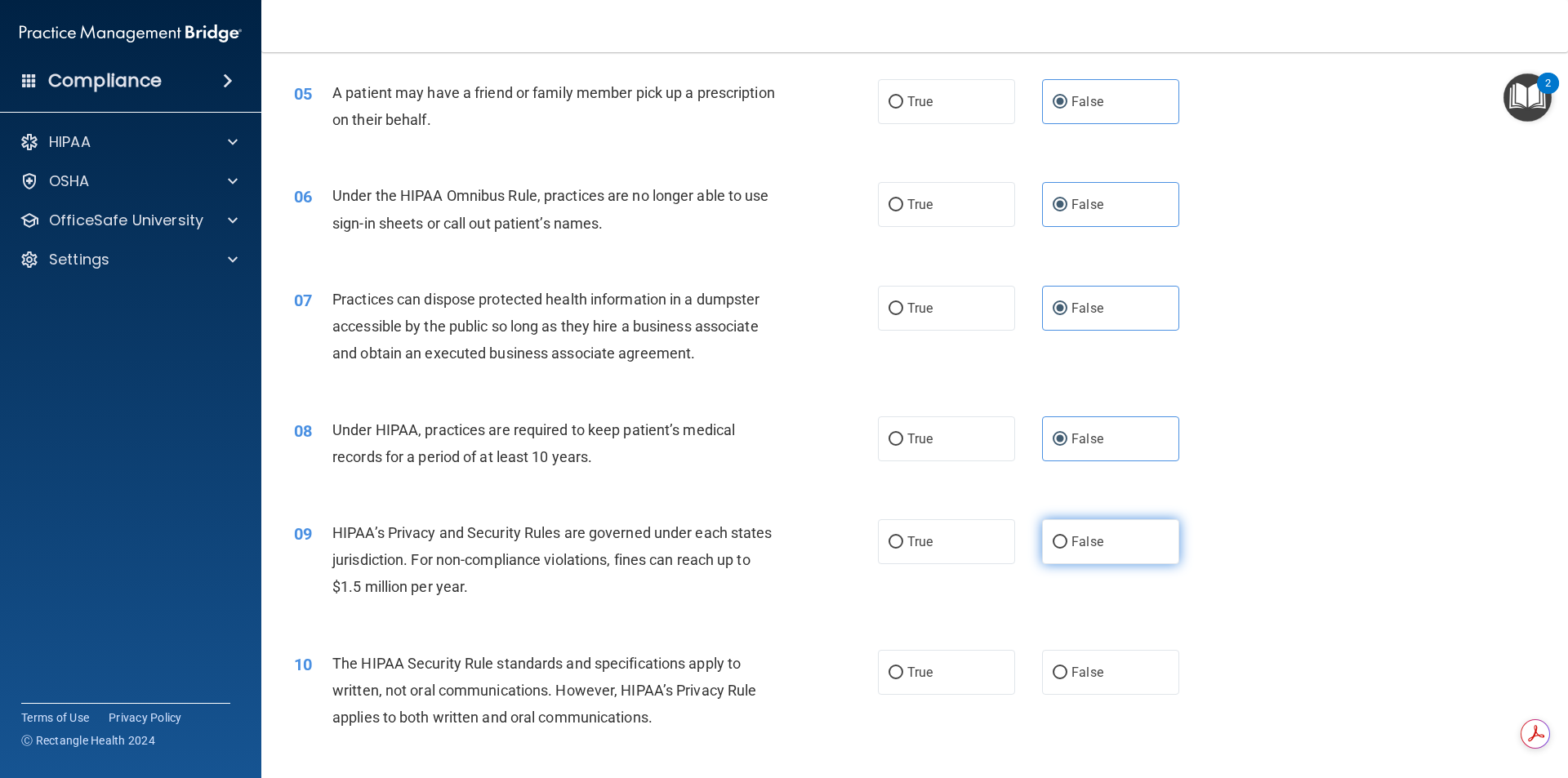
radio input "true"
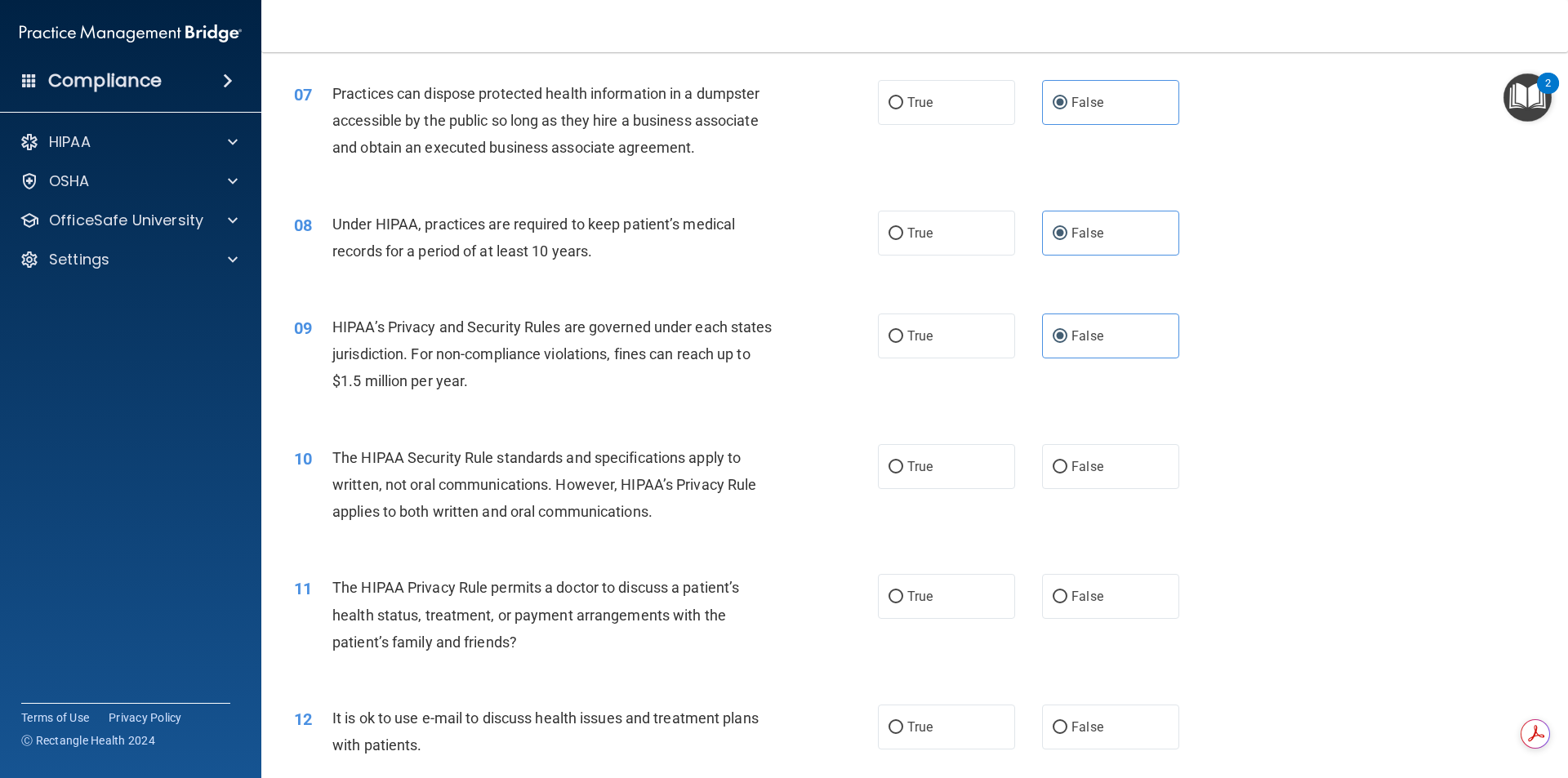
scroll to position [817, 0]
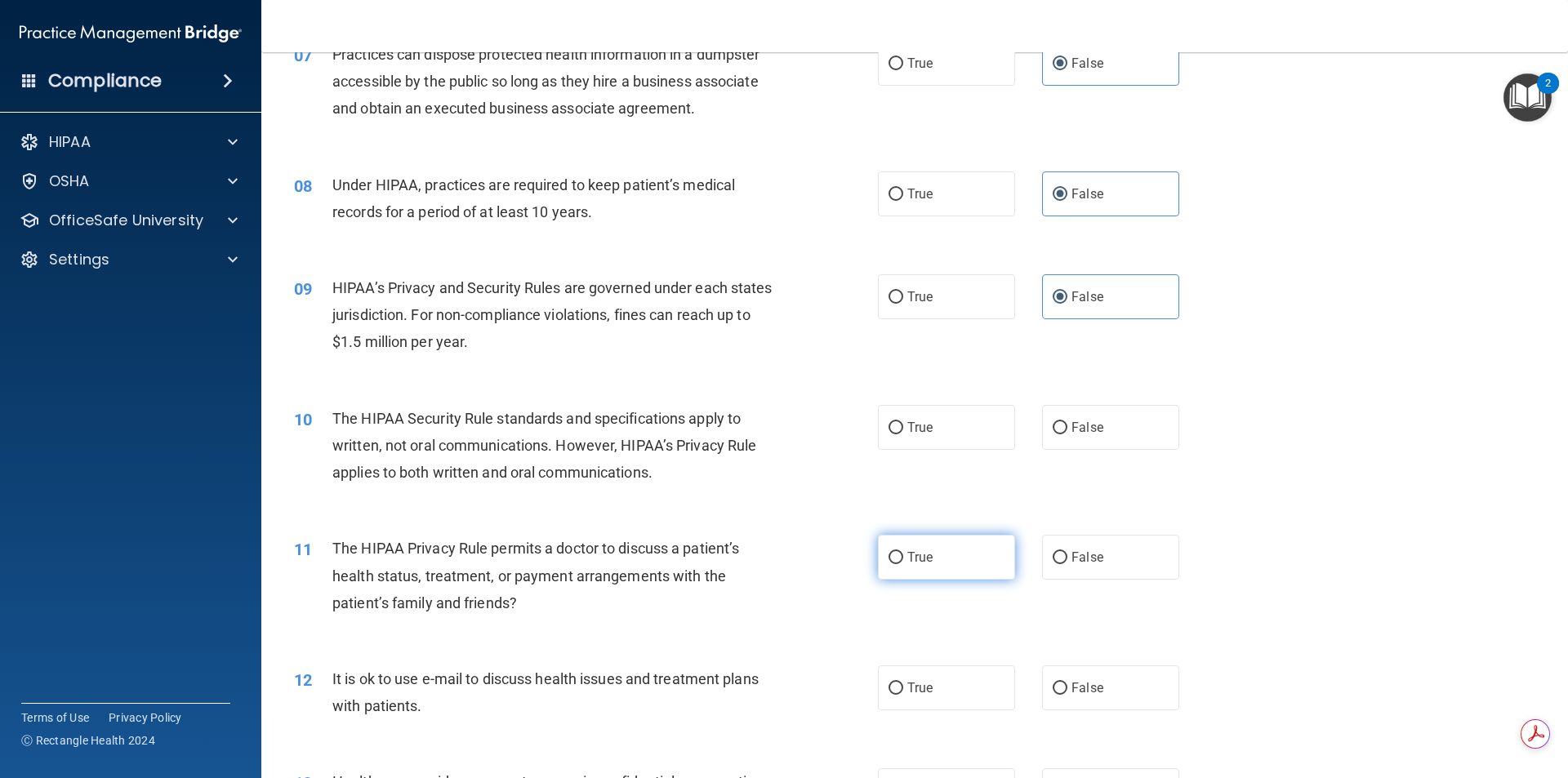
click at [956, 552] on label "True" at bounding box center [947, 557] width 137 height 45
click at [903, 552] on input "True" at bounding box center [896, 558] width 14 height 13
radio input "true"
click at [933, 442] on label "True" at bounding box center [947, 428] width 137 height 45
click at [903, 434] on input "True" at bounding box center [896, 429] width 14 height 13
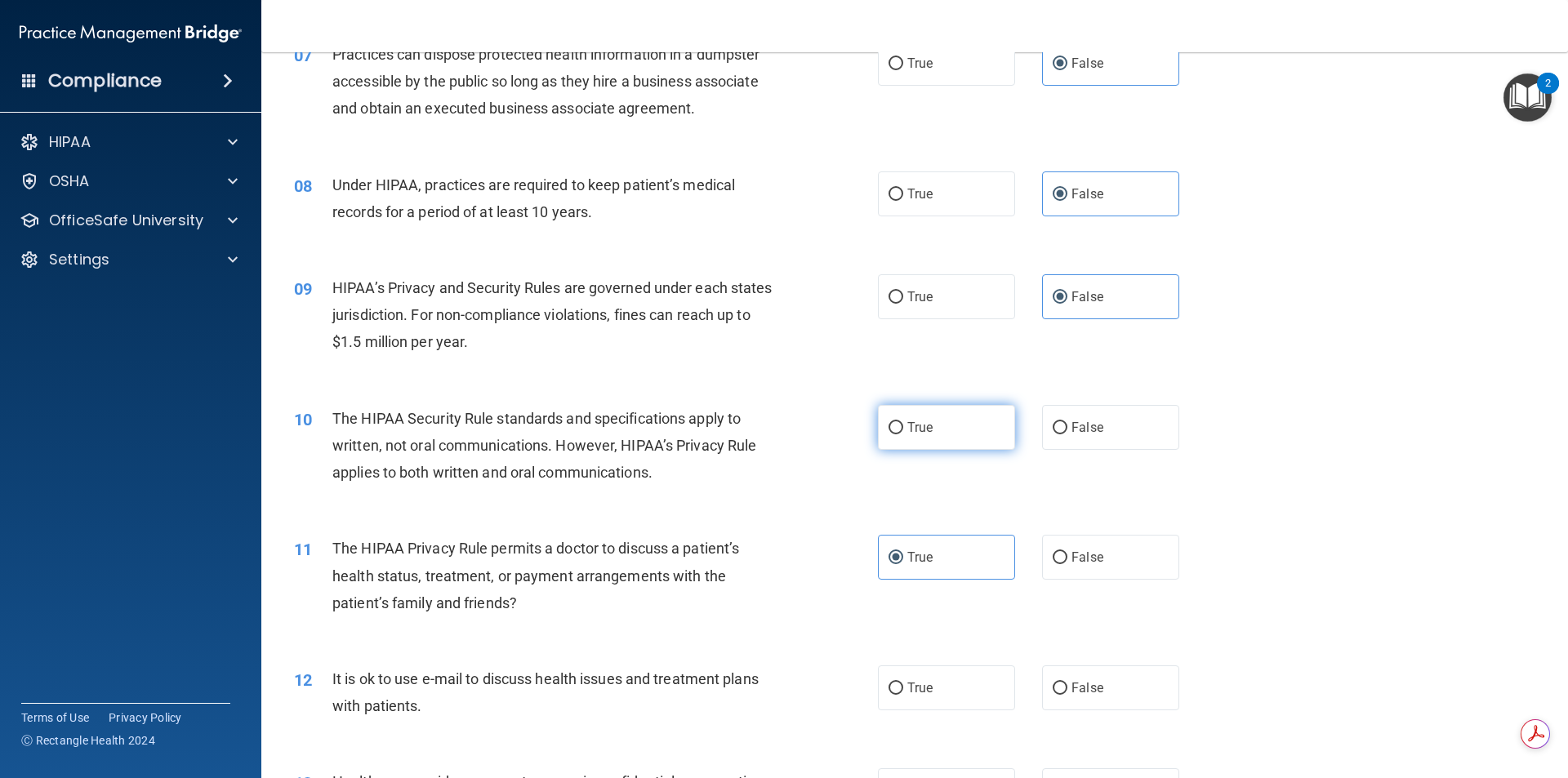
radio input "true"
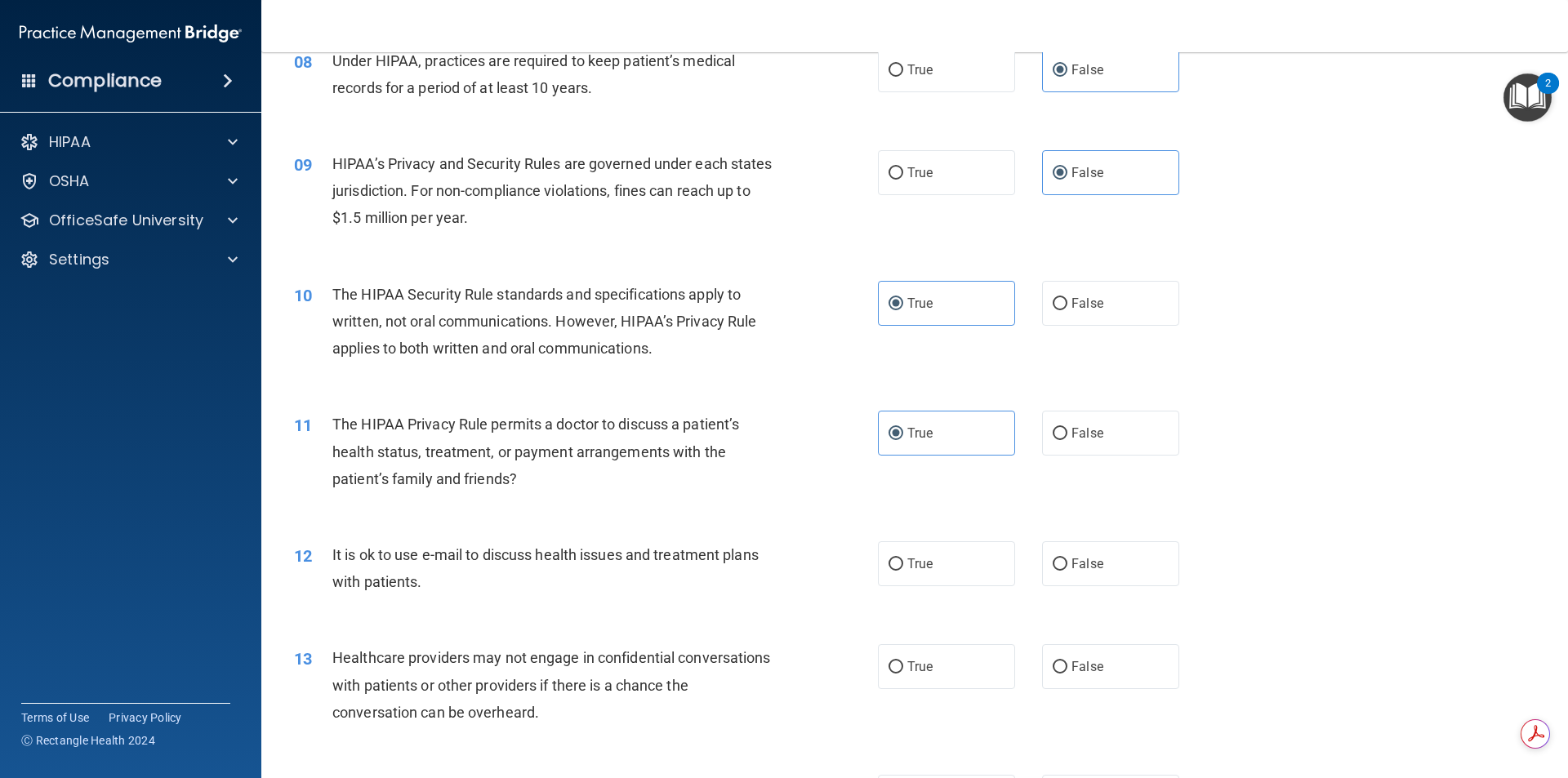
scroll to position [980, 0]
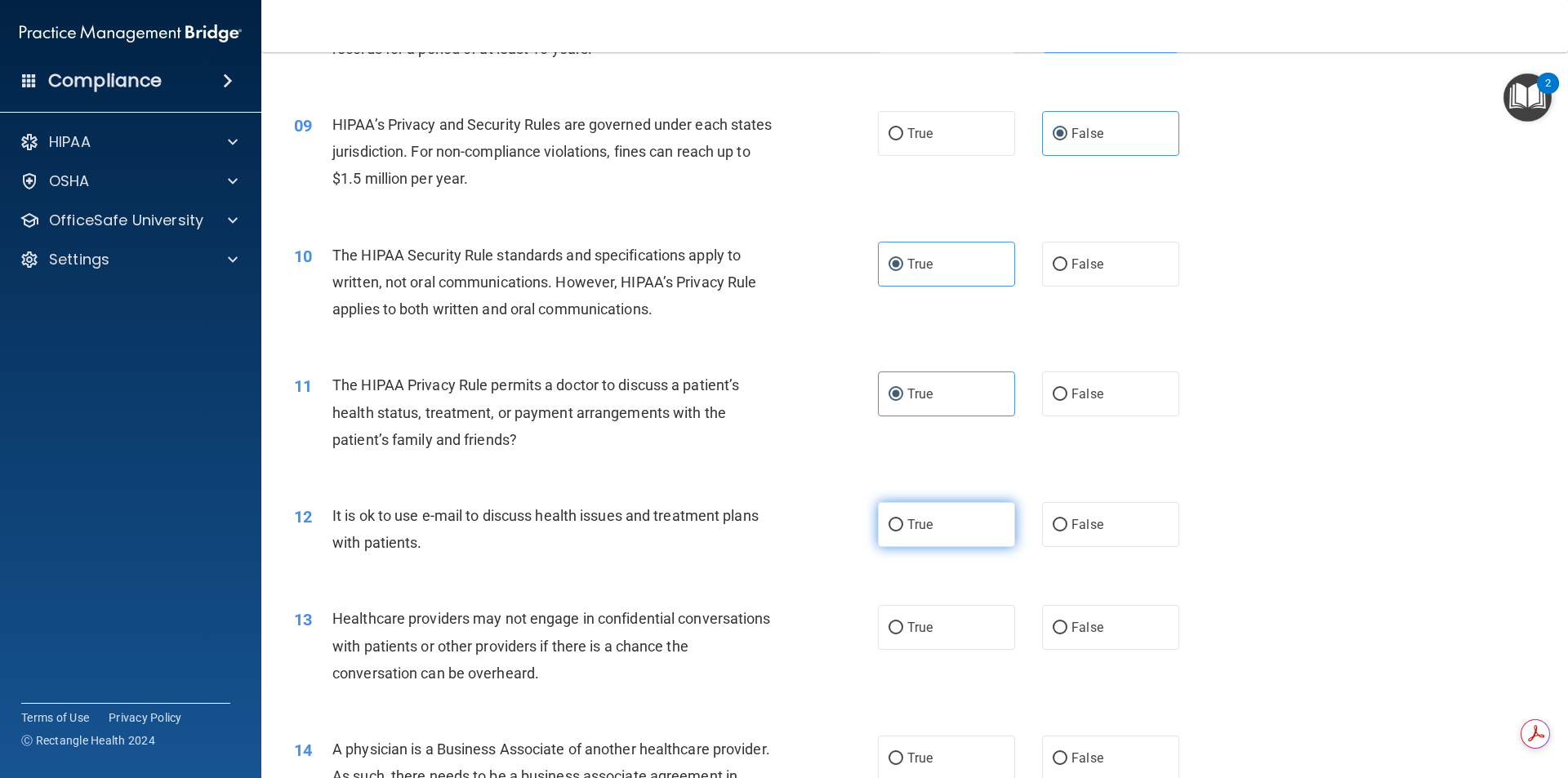
click at [965, 523] on label "True" at bounding box center [947, 525] width 137 height 45
click at [903, 523] on input "True" at bounding box center [896, 526] width 14 height 13
radio input "true"
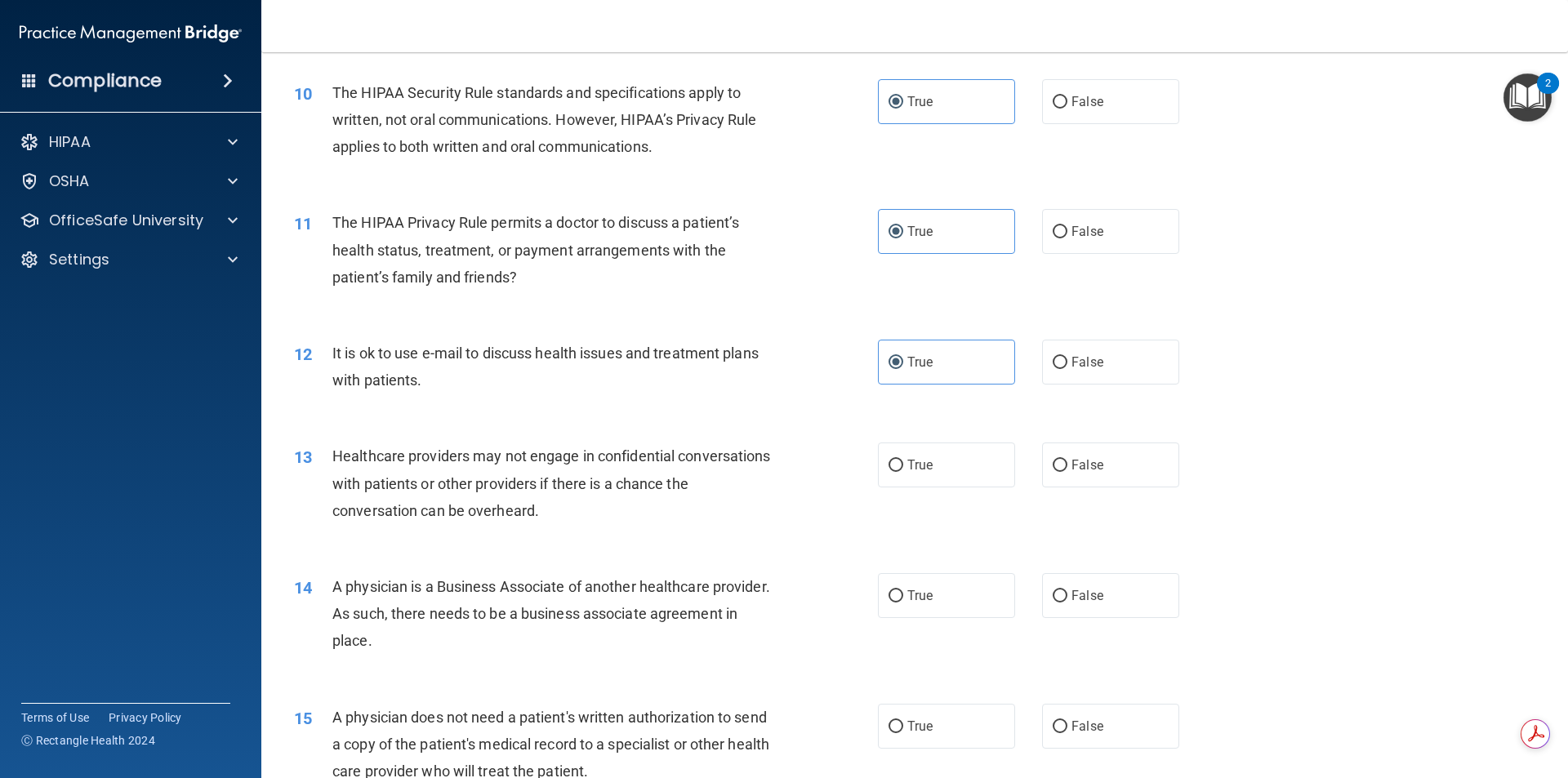
scroll to position [1144, 0]
click at [1124, 462] on label "False" at bounding box center [1110, 465] width 137 height 45
click at [1067, 462] on input "False" at bounding box center [1060, 466] width 14 height 13
radio input "true"
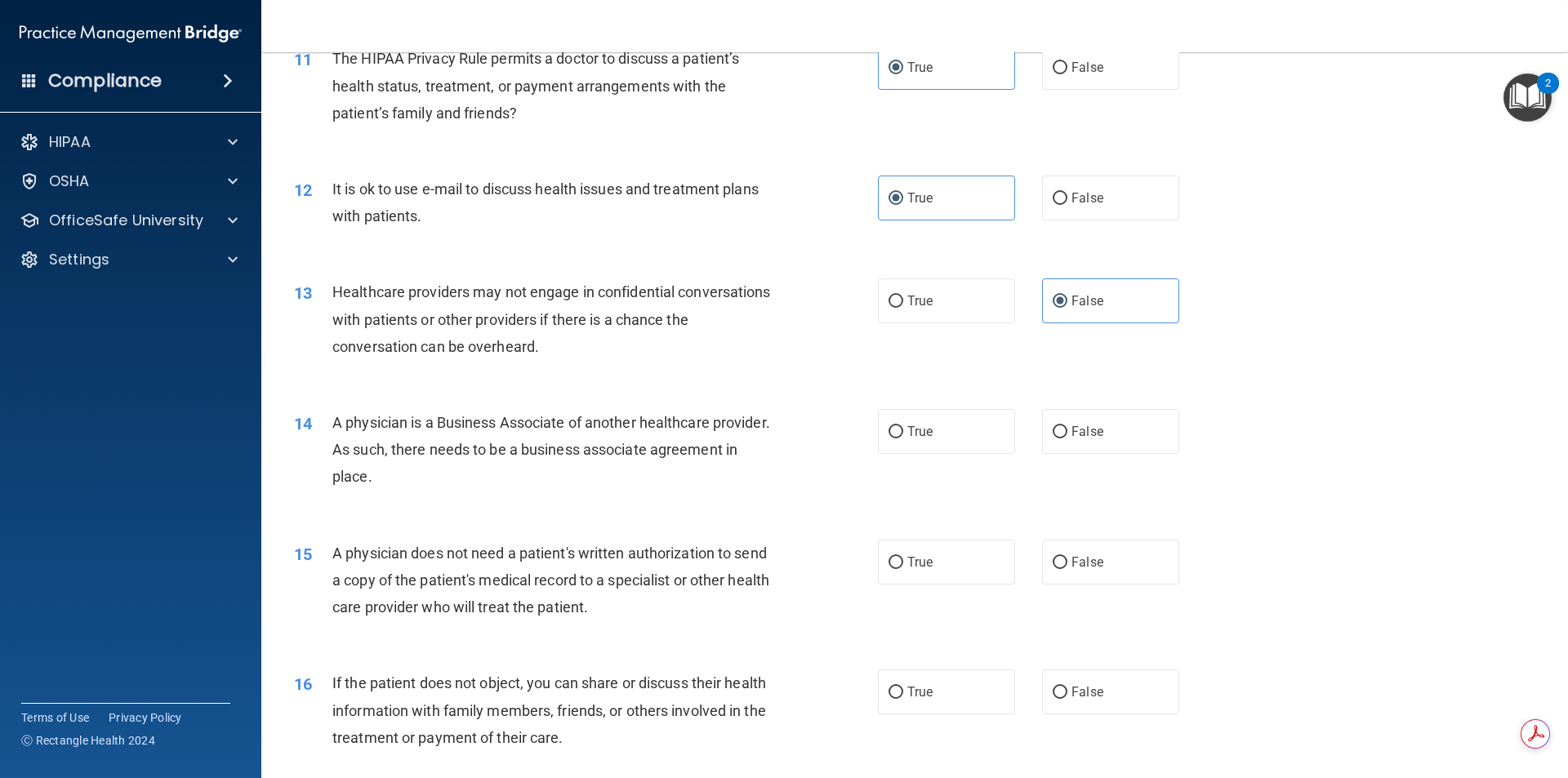
scroll to position [1389, 0]
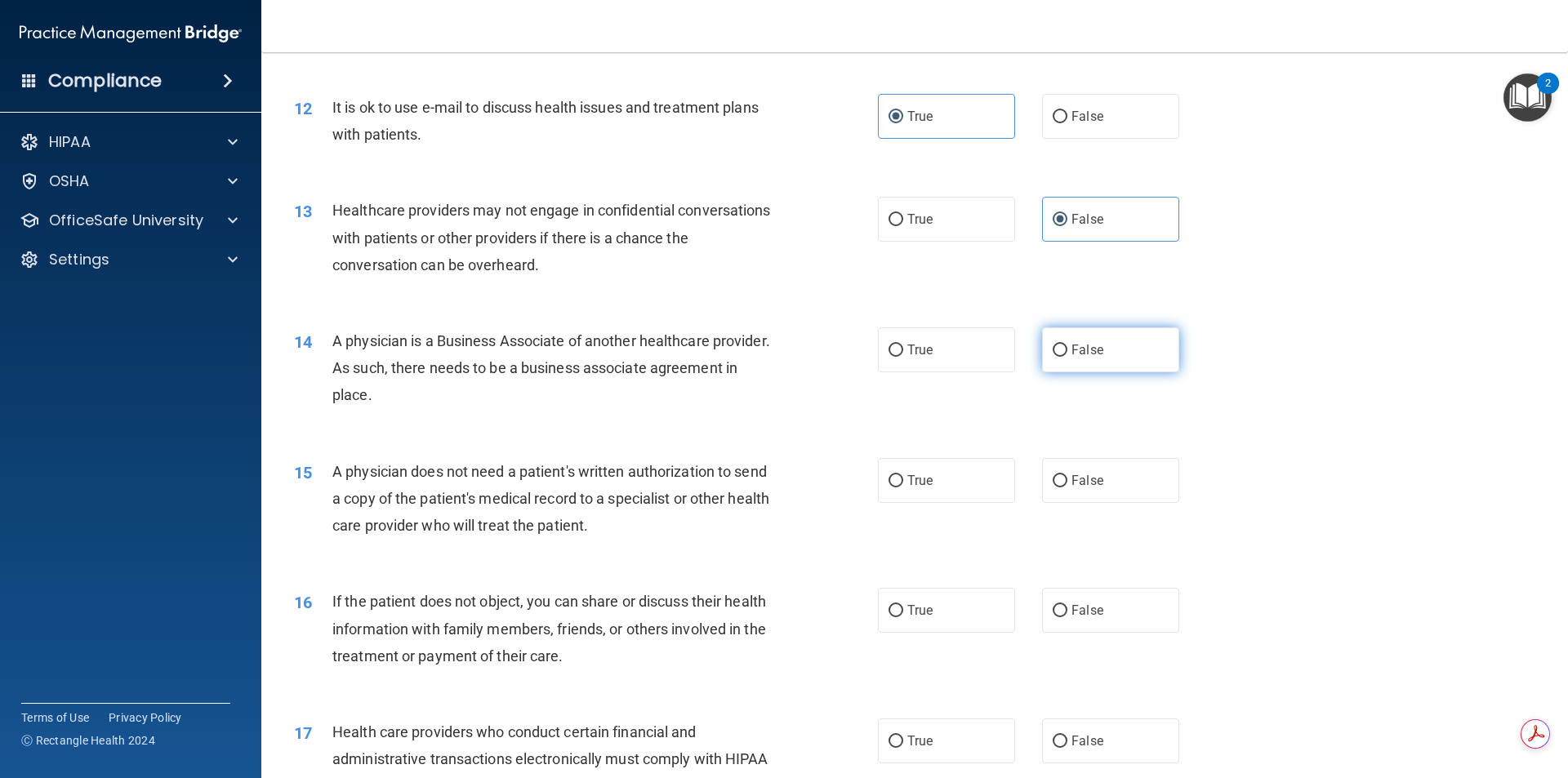
click at [1112, 361] on label "False" at bounding box center [1110, 350] width 137 height 45
click at [1067, 357] on input "False" at bounding box center [1060, 351] width 14 height 13
radio input "true"
click at [979, 464] on label "True" at bounding box center [947, 481] width 137 height 45
click at [903, 475] on input "True" at bounding box center [896, 482] width 14 height 13
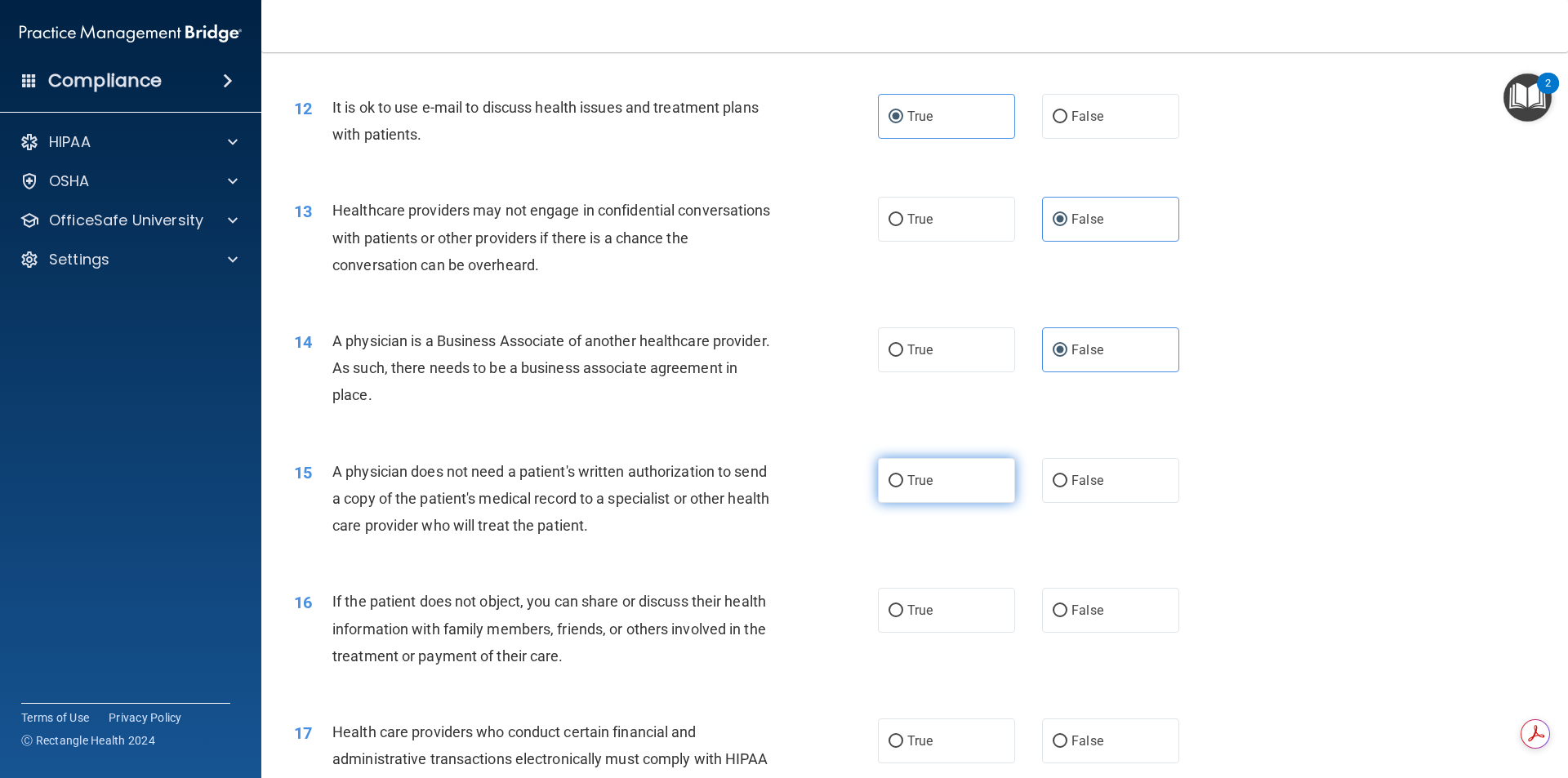
radio input "true"
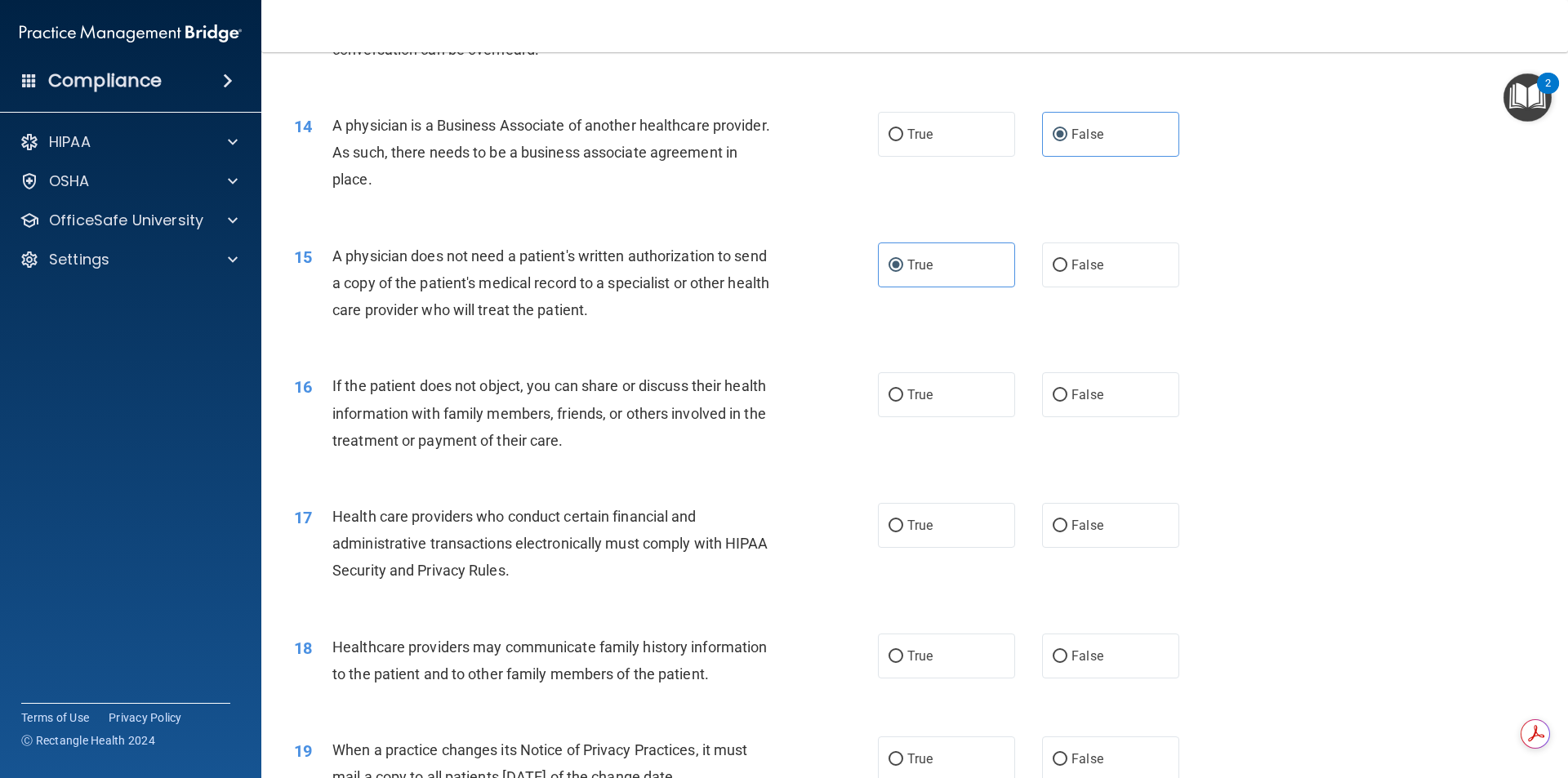
scroll to position [1633, 0]
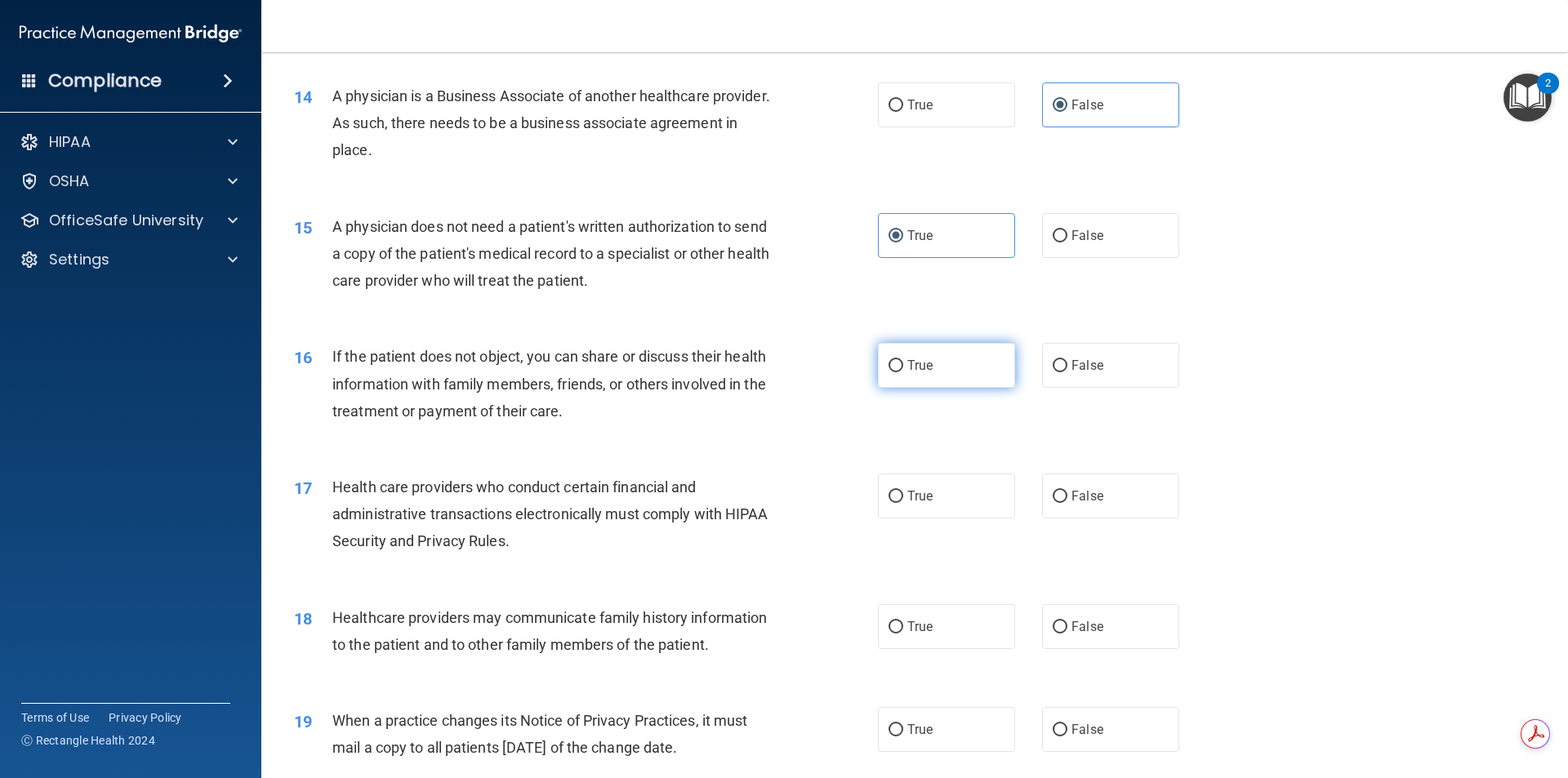
click at [948, 368] on label "True" at bounding box center [947, 366] width 137 height 45
click at [903, 368] on input "True" at bounding box center [896, 366] width 14 height 13
radio input "true"
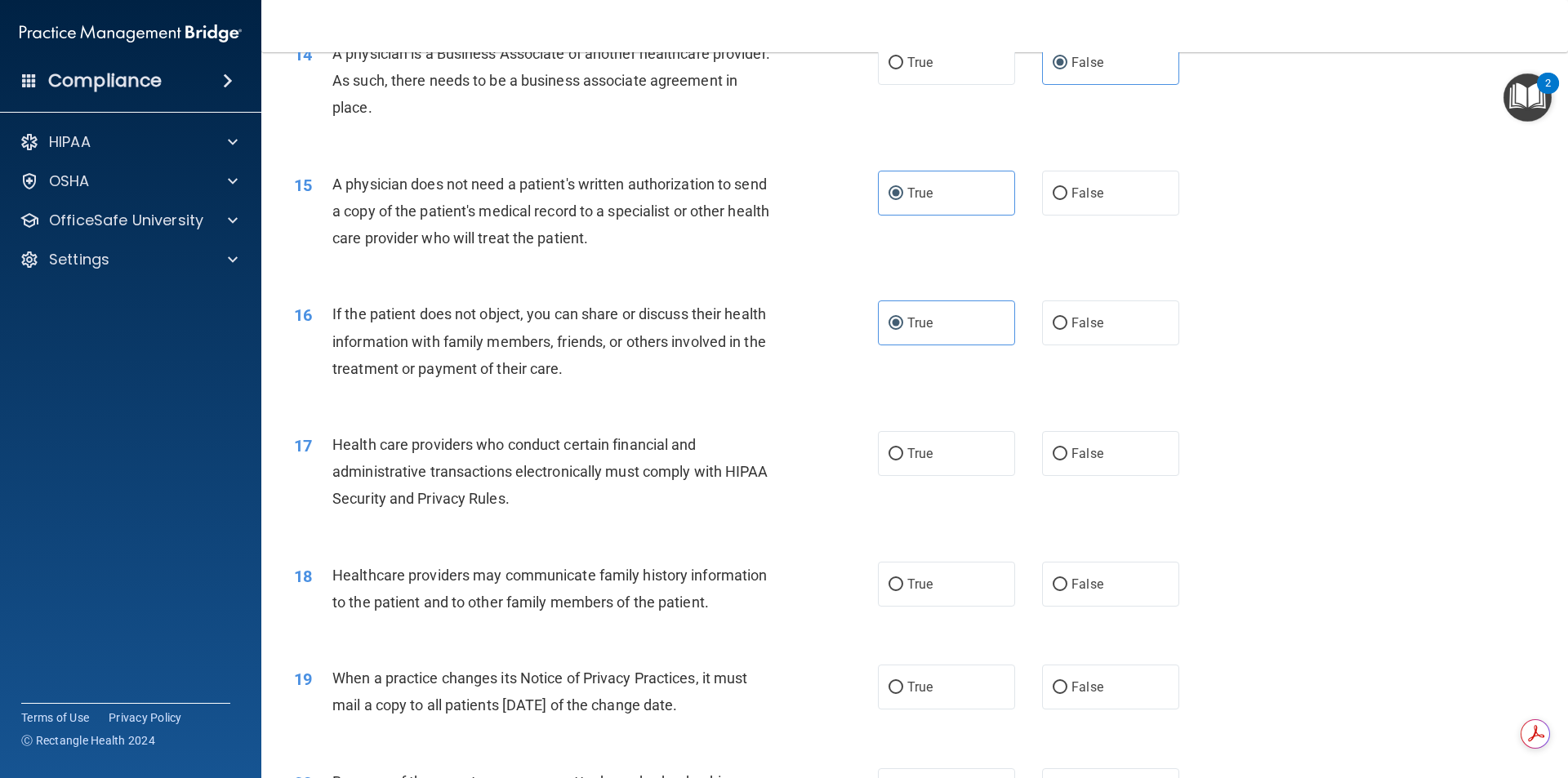
scroll to position [1715, 0]
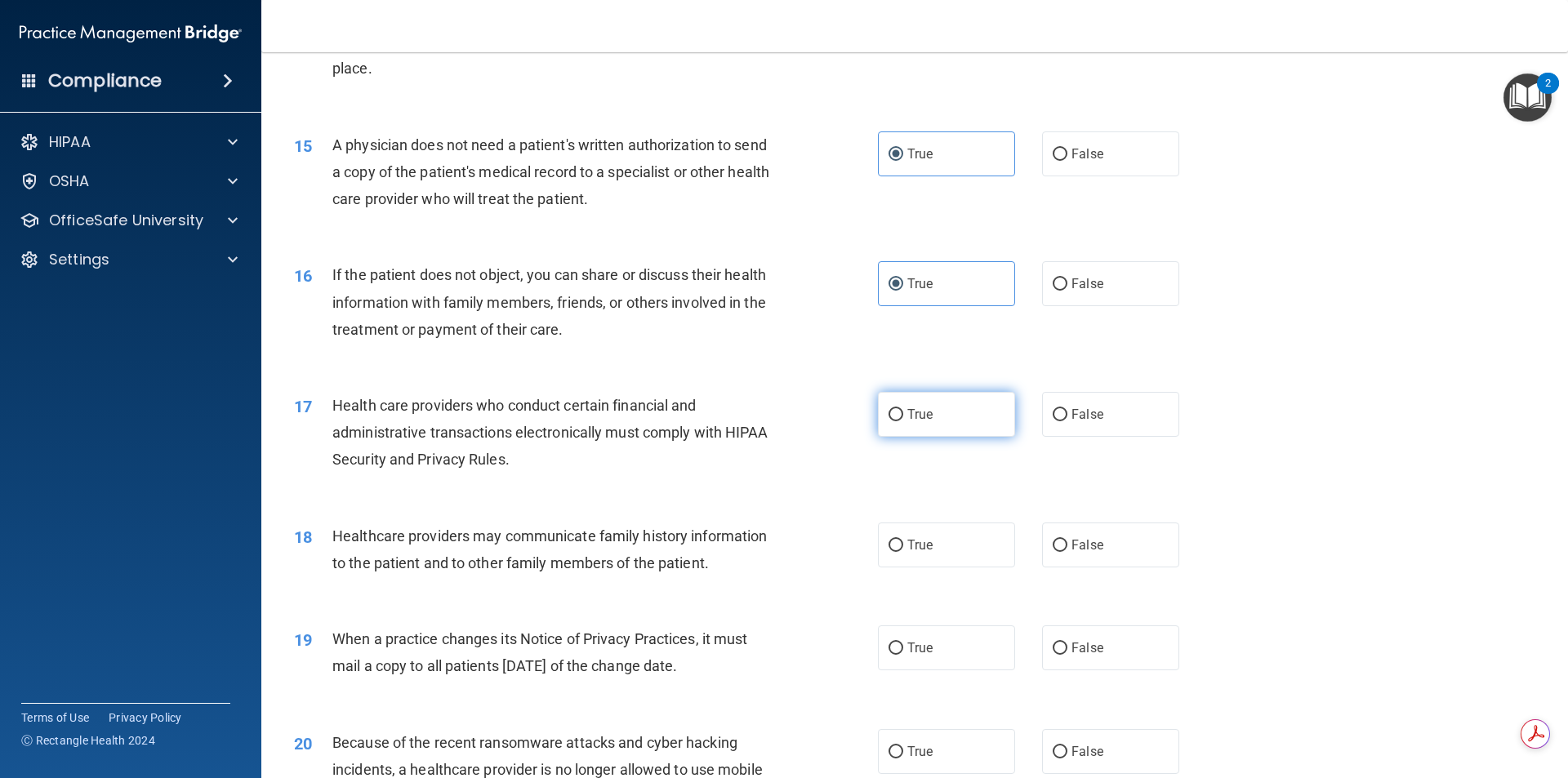
click at [928, 423] on label "True" at bounding box center [947, 414] width 137 height 45
click at [903, 421] on input "True" at bounding box center [896, 415] width 14 height 13
radio input "true"
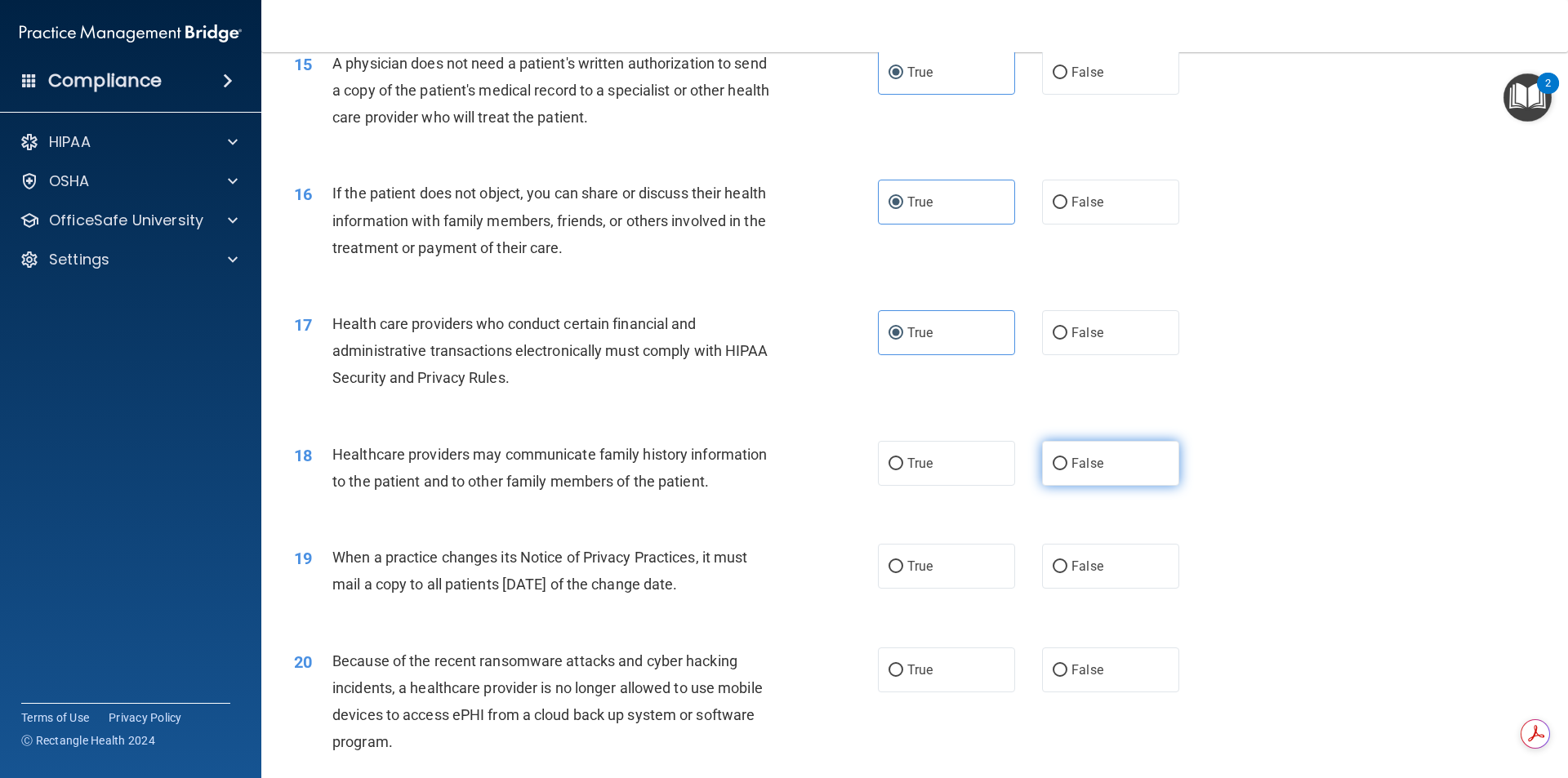
click at [1113, 452] on label "False" at bounding box center [1110, 464] width 137 height 45
click at [1067, 458] on input "False" at bounding box center [1060, 465] width 14 height 13
radio input "true"
click at [1079, 563] on span "False" at bounding box center [1087, 565] width 32 height 15
click at [1067, 563] on input "False" at bounding box center [1060, 567] width 14 height 13
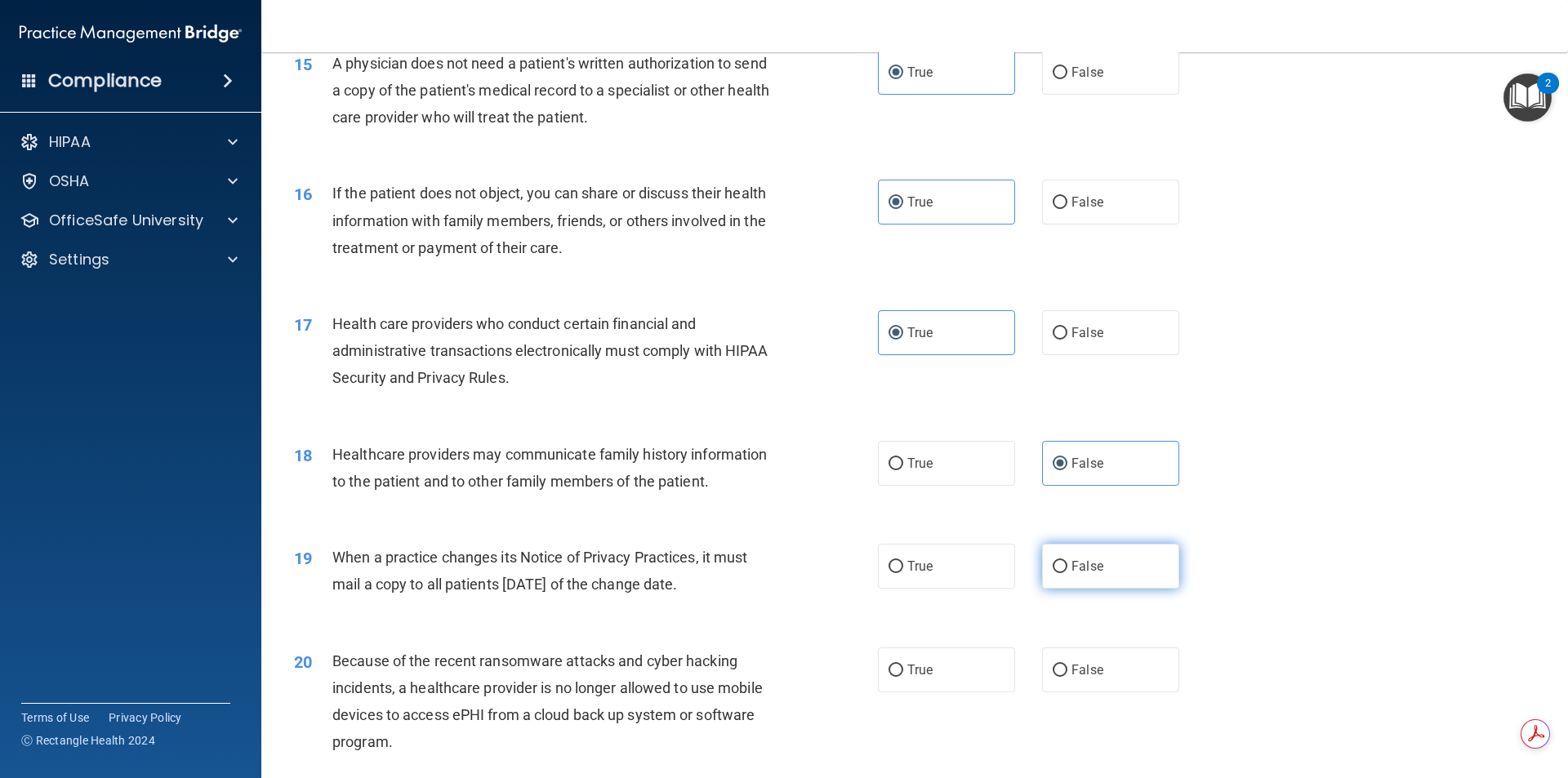
radio input "true"
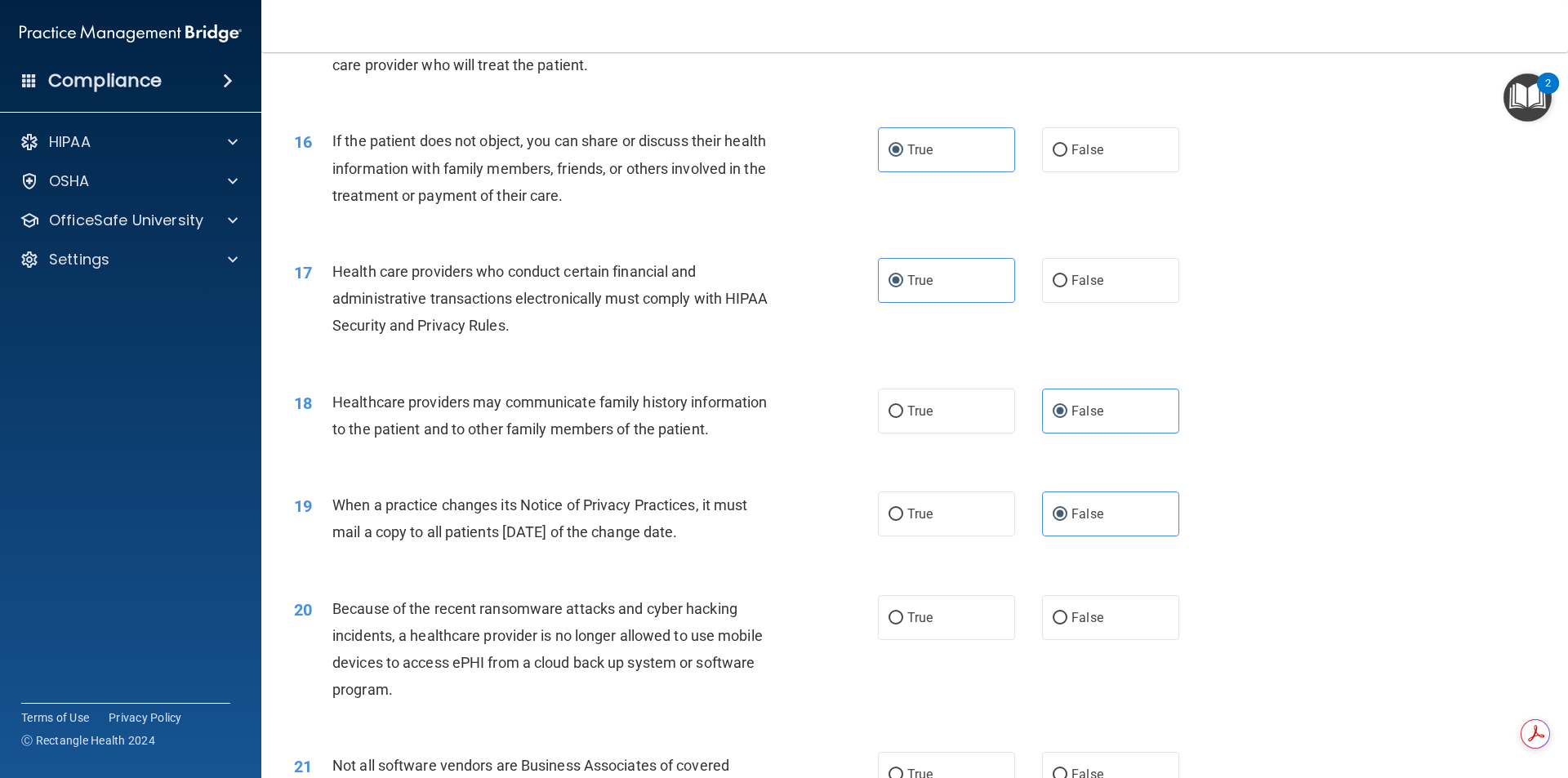
scroll to position [1878, 0]
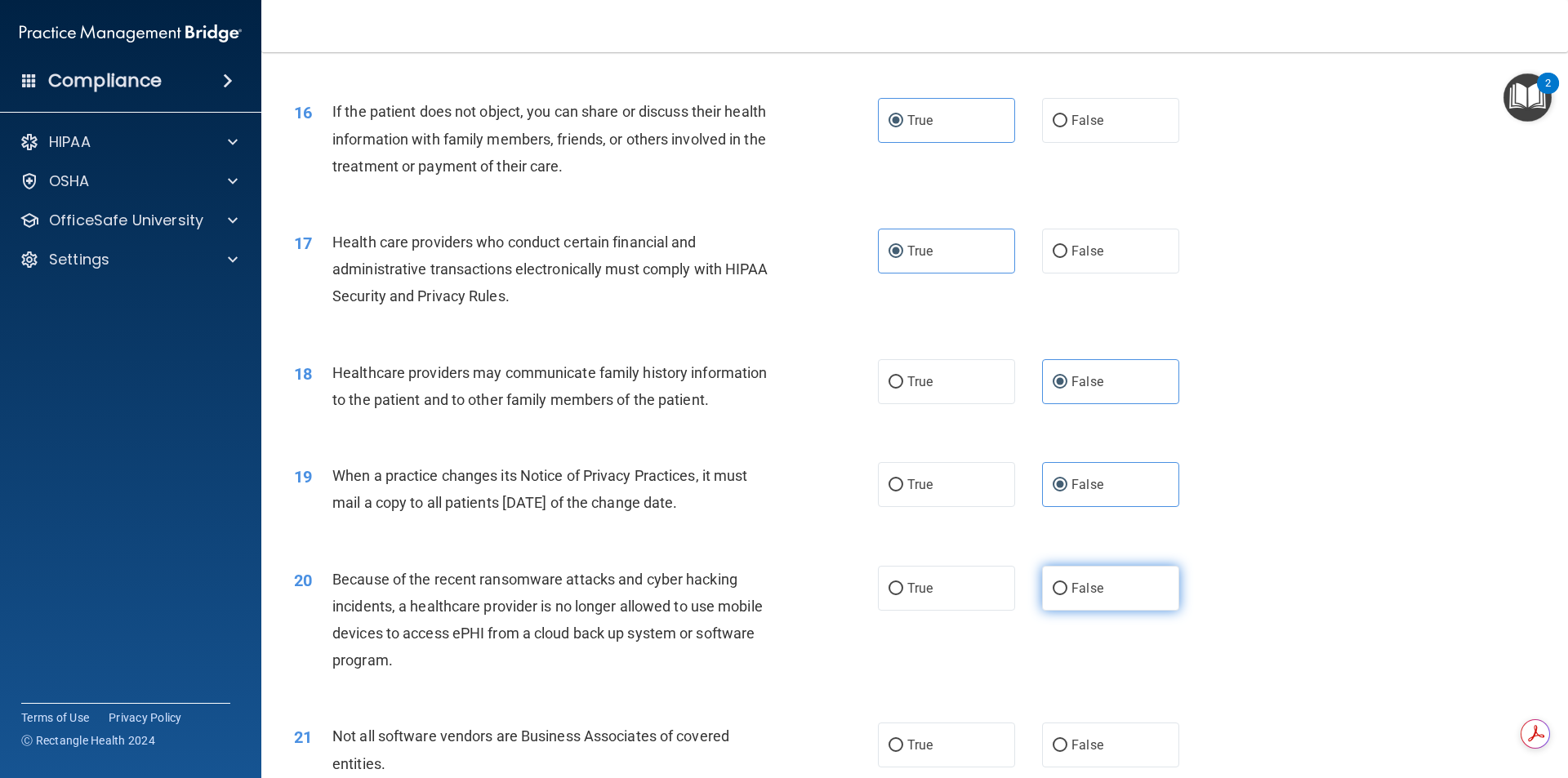
click at [1094, 593] on span "False" at bounding box center [1087, 588] width 32 height 15
click at [1067, 593] on input "False" at bounding box center [1060, 590] width 14 height 13
radio input "true"
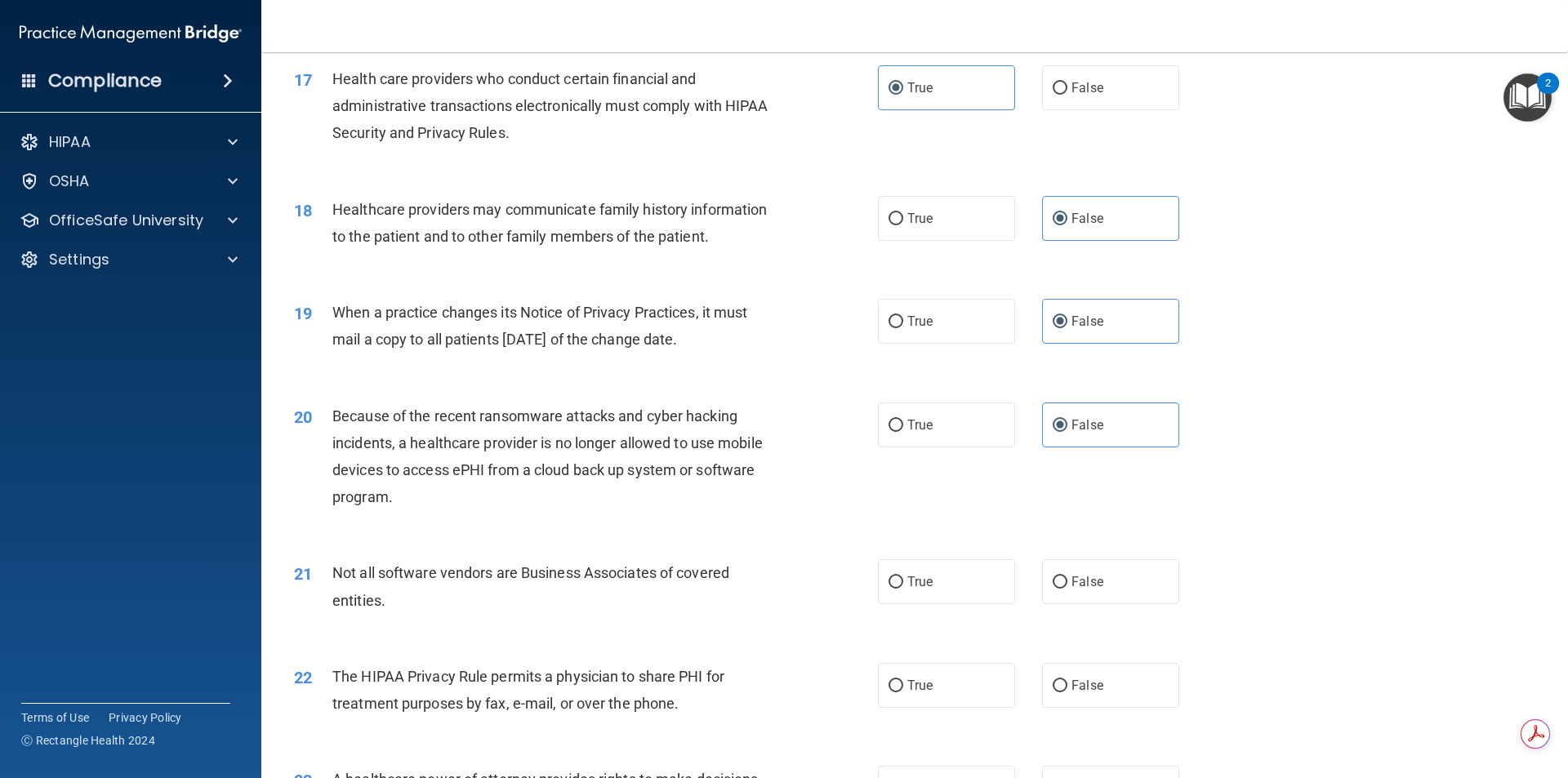
scroll to position [2123, 0]
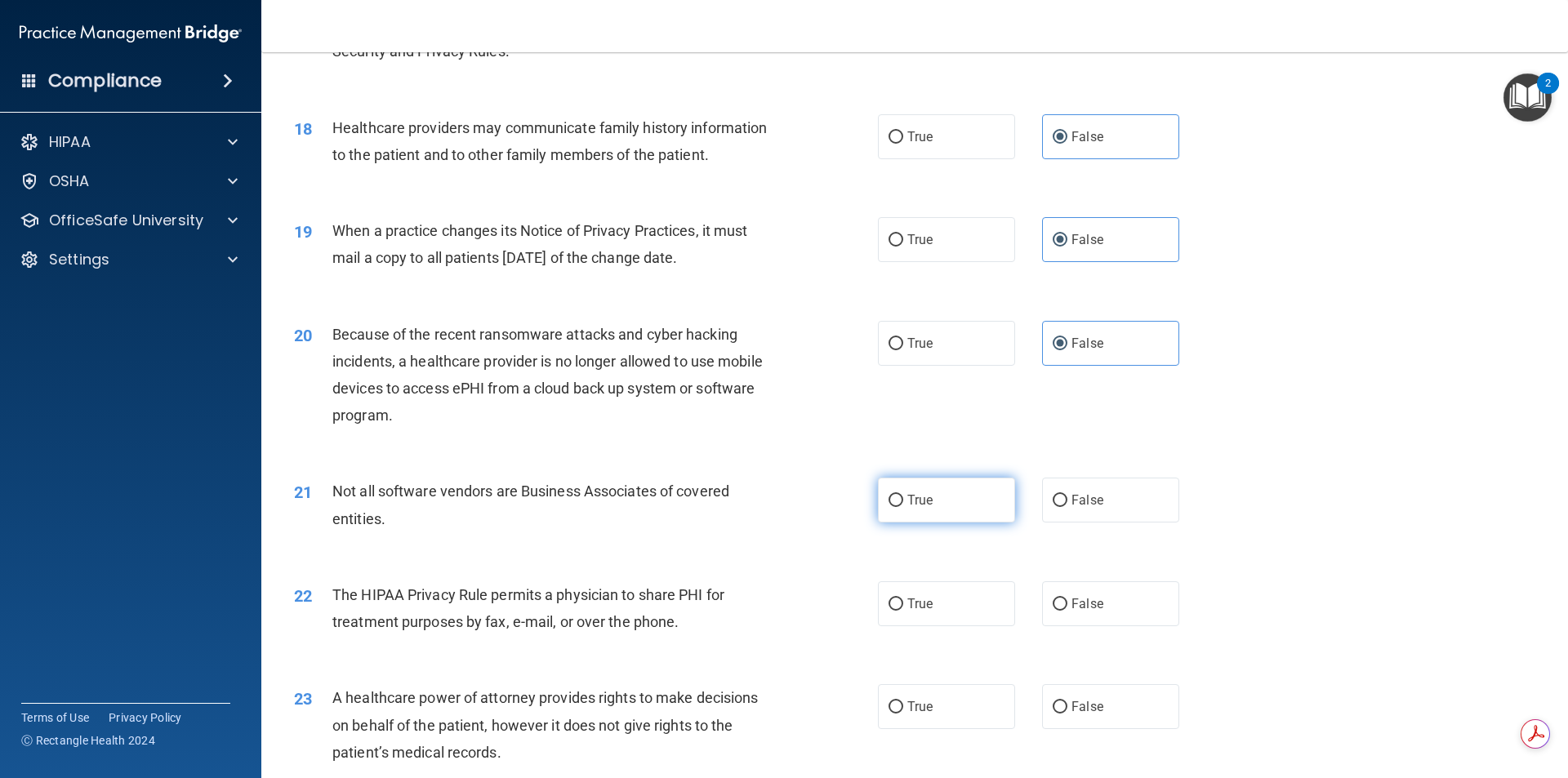
click at [947, 510] on label "True" at bounding box center [947, 501] width 137 height 45
click at [903, 507] on input "True" at bounding box center [896, 502] width 14 height 13
radio input "true"
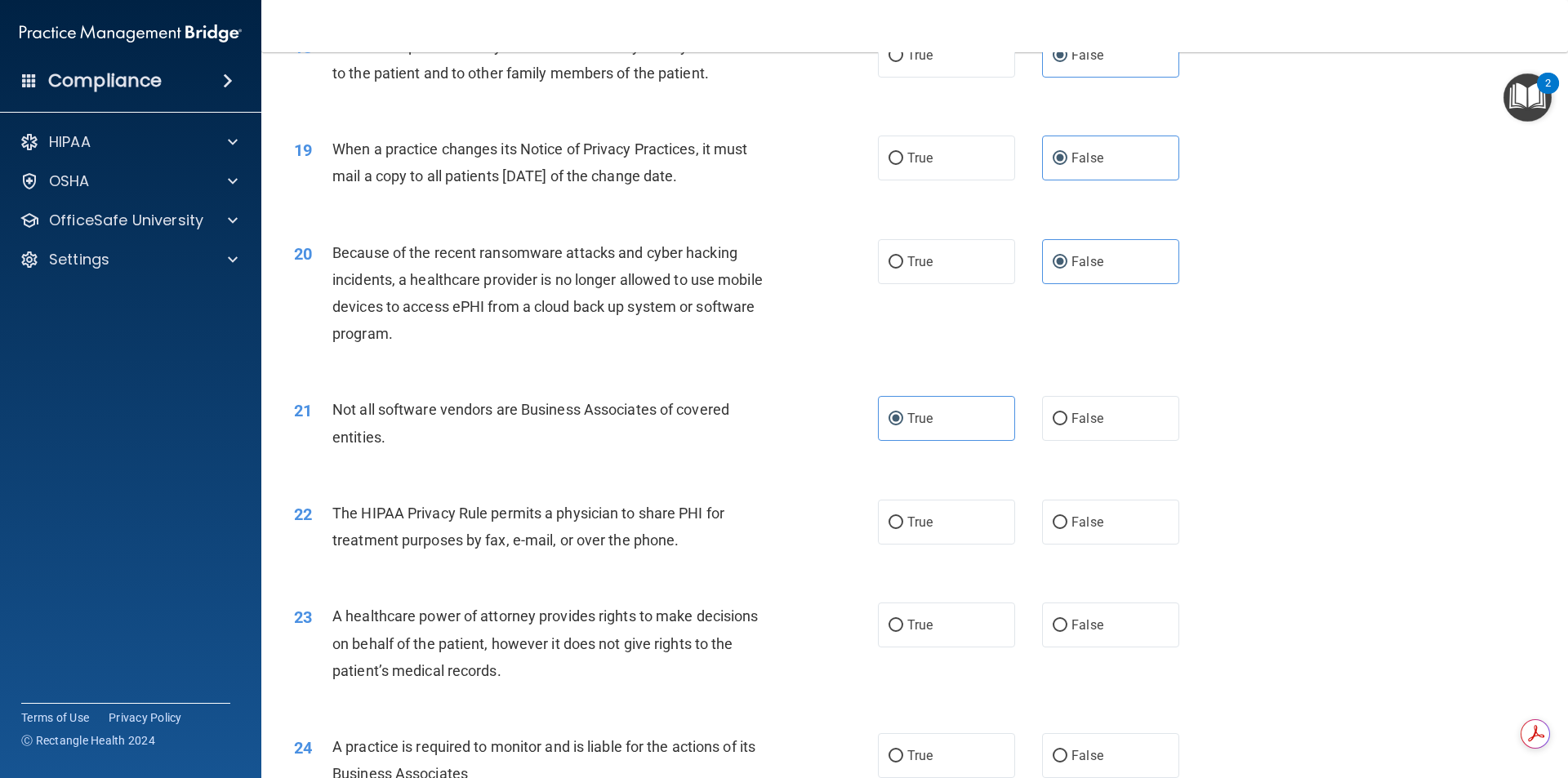
scroll to position [2286, 0]
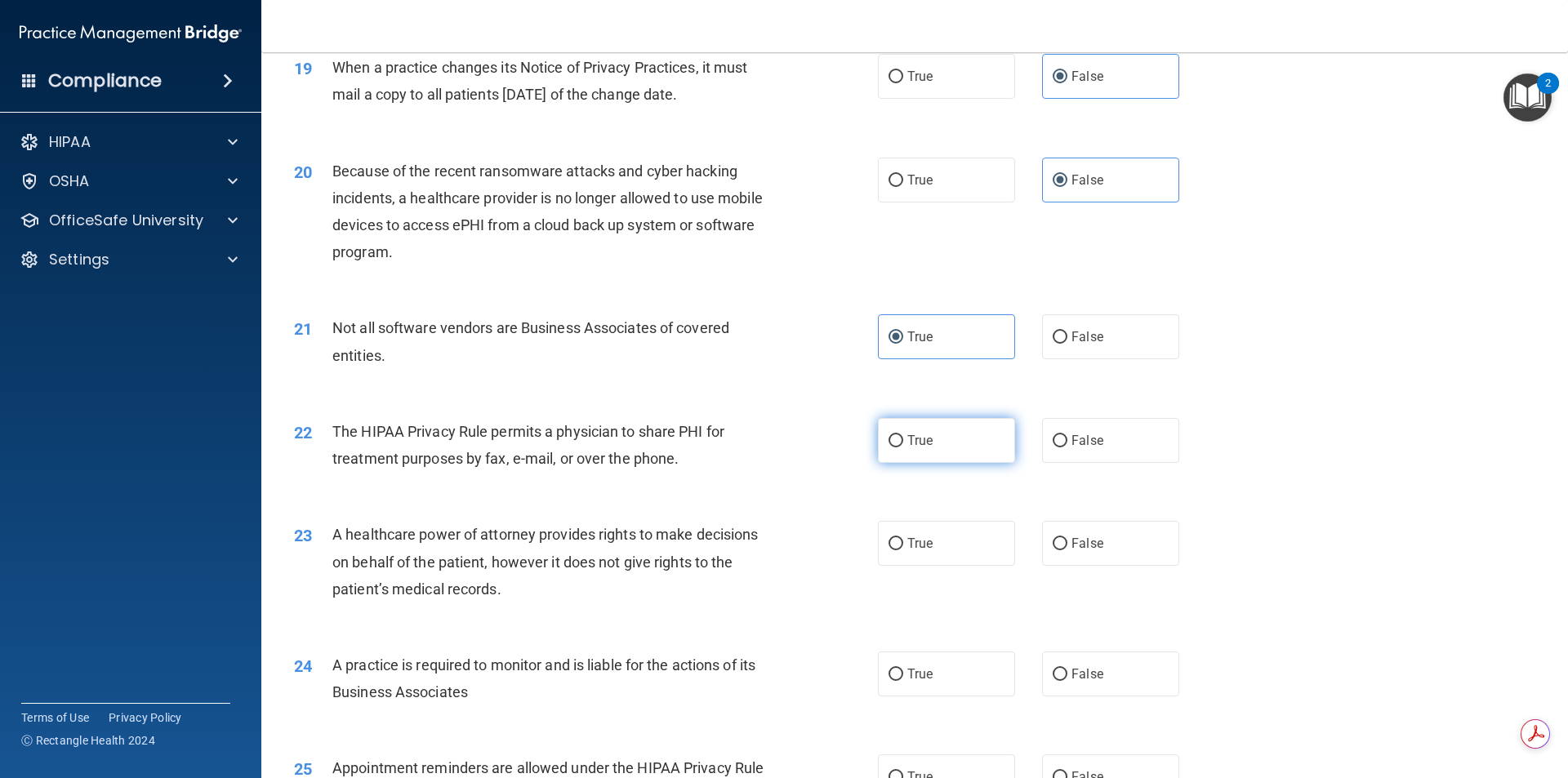
click at [911, 456] on label "True" at bounding box center [947, 440] width 137 height 45
click at [903, 448] on input "True" at bounding box center [896, 441] width 14 height 13
radio input "true"
click at [1074, 537] on span "False" at bounding box center [1087, 543] width 32 height 15
click at [1067, 538] on input "False" at bounding box center [1060, 545] width 14 height 13
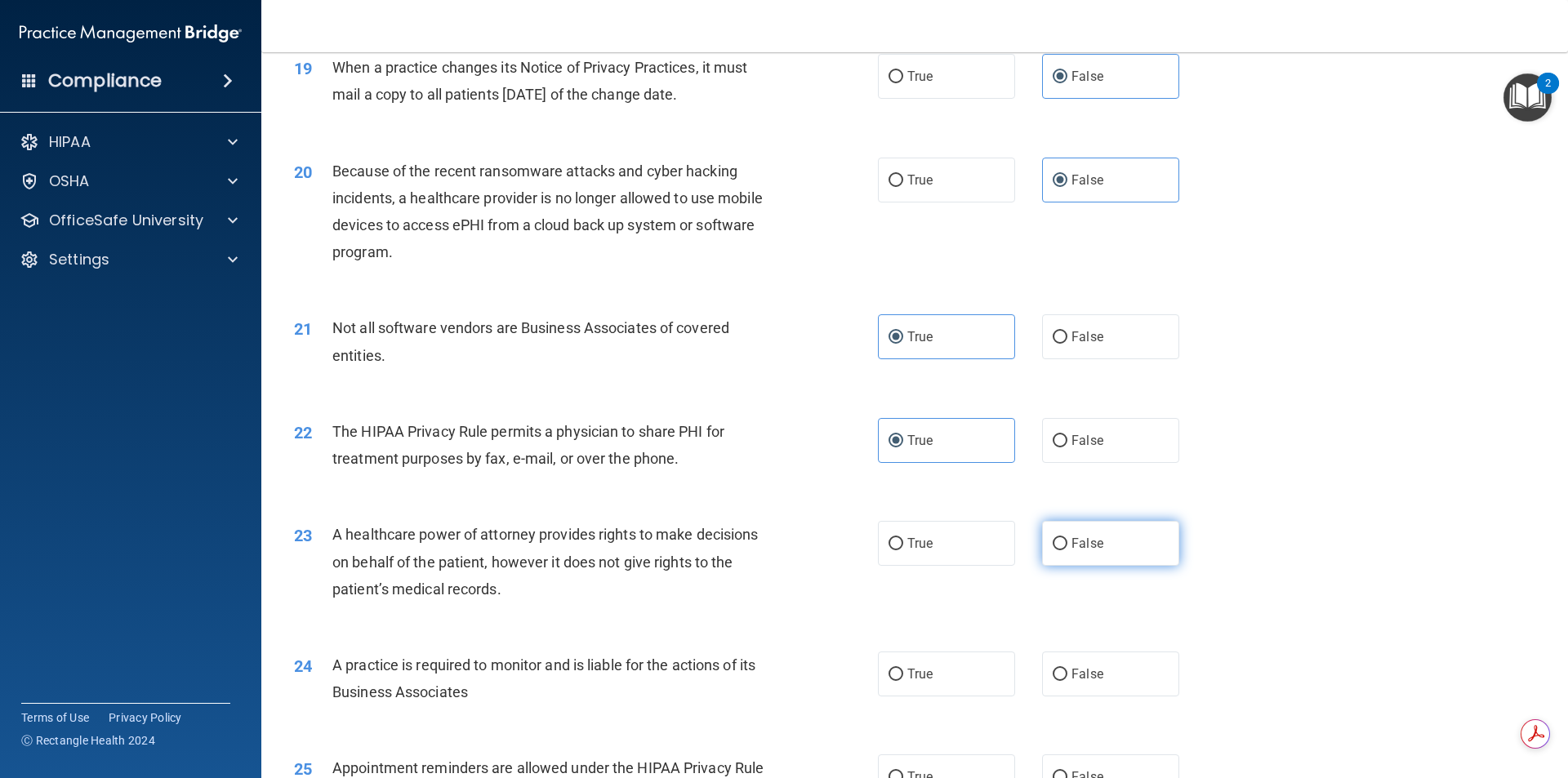
radio input "true"
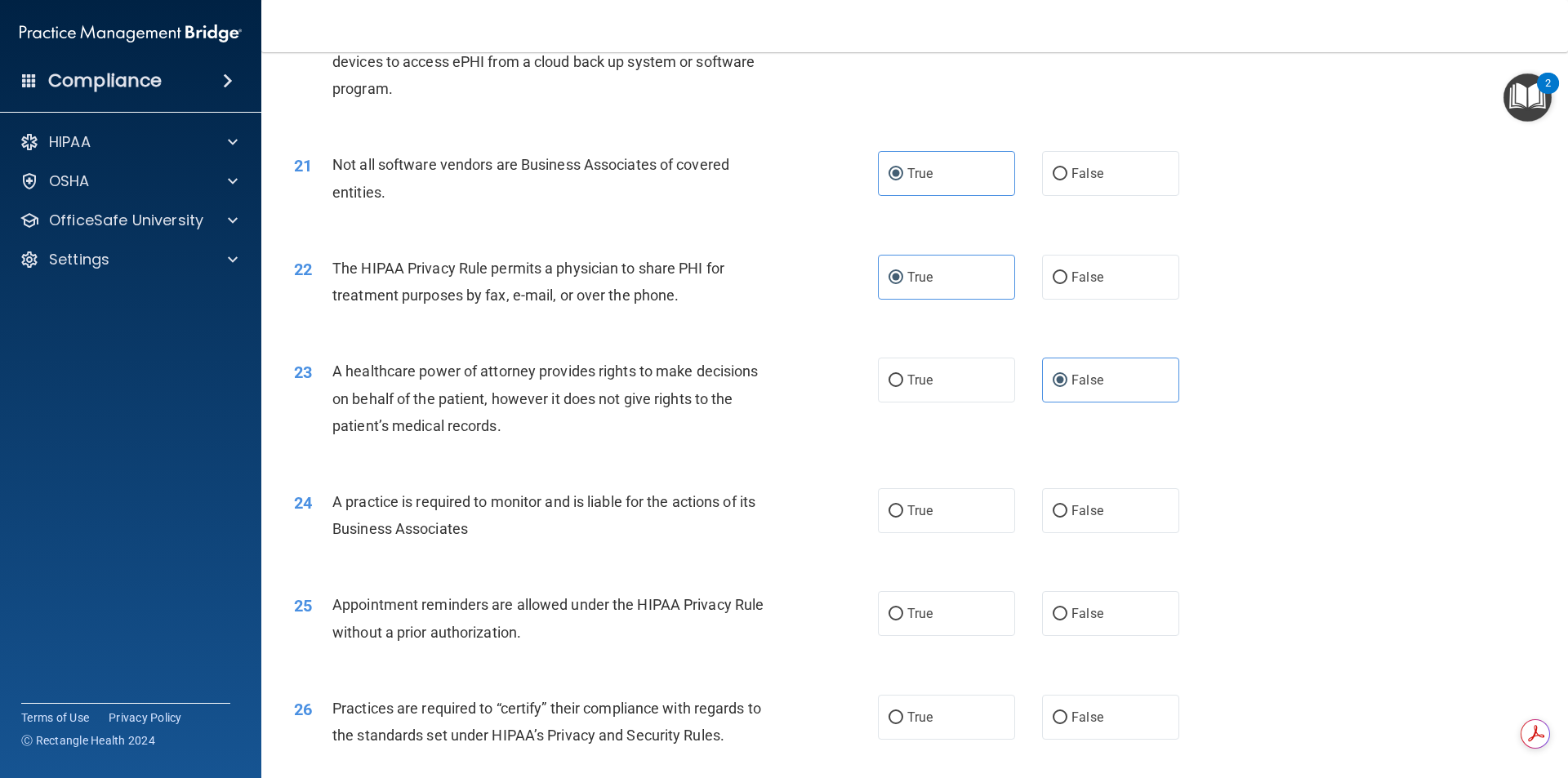
scroll to position [2531, 0]
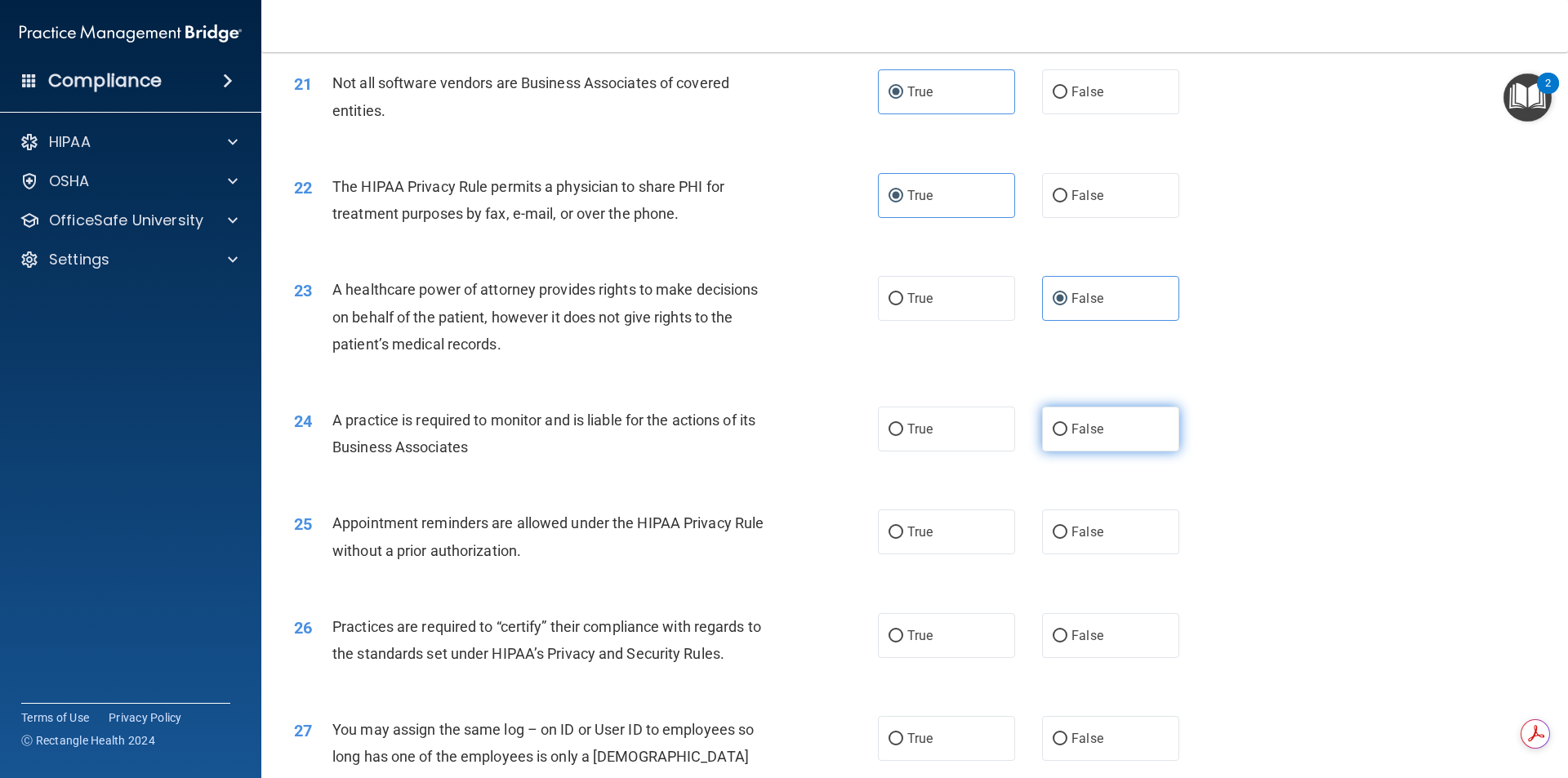
click at [1079, 437] on label "False" at bounding box center [1110, 430] width 137 height 45
click at [1067, 436] on input "False" at bounding box center [1060, 430] width 14 height 13
radio input "true"
click at [974, 517] on label "True" at bounding box center [947, 532] width 137 height 45
click at [903, 527] on input "True" at bounding box center [896, 533] width 14 height 13
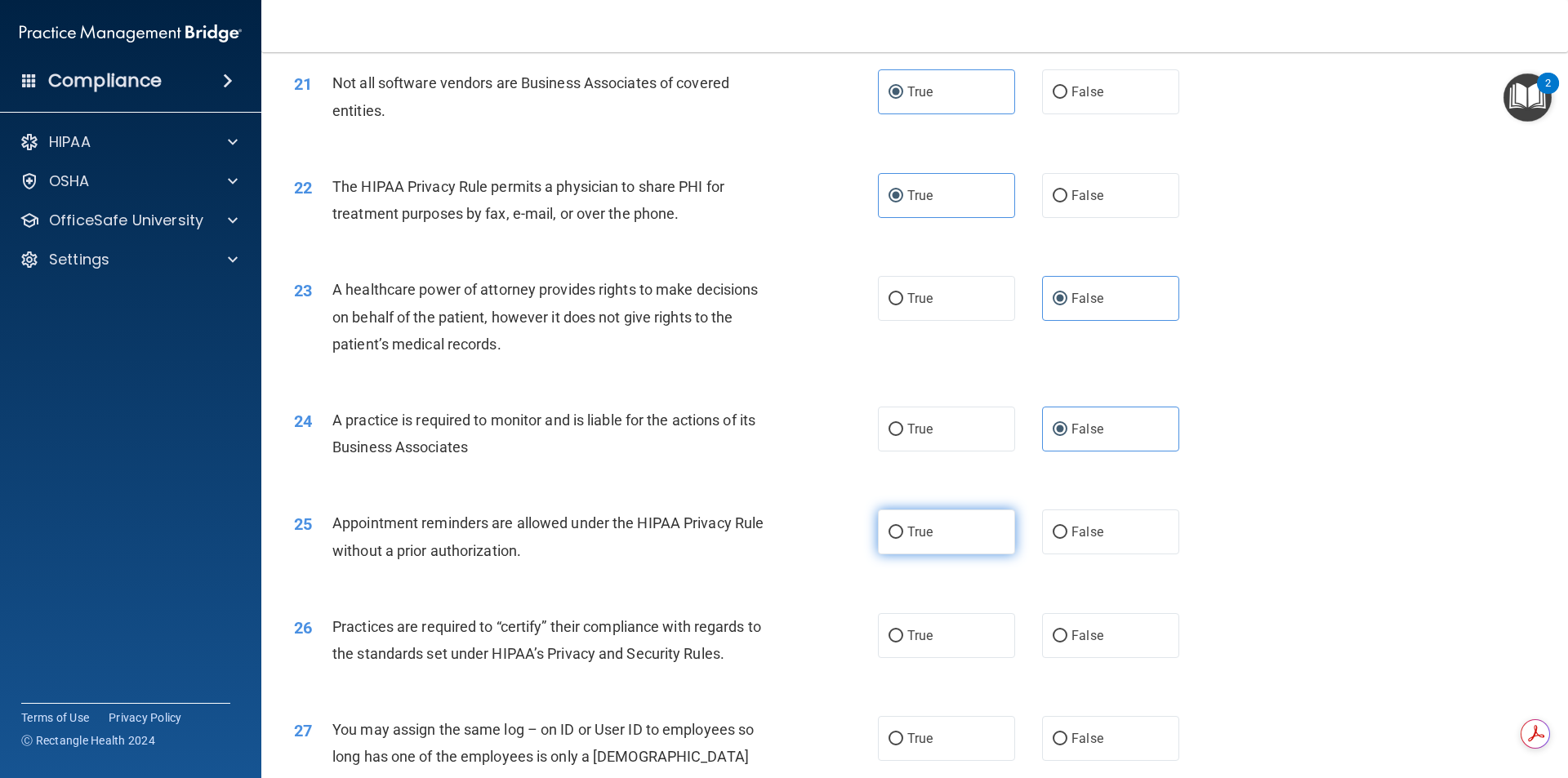
radio input "true"
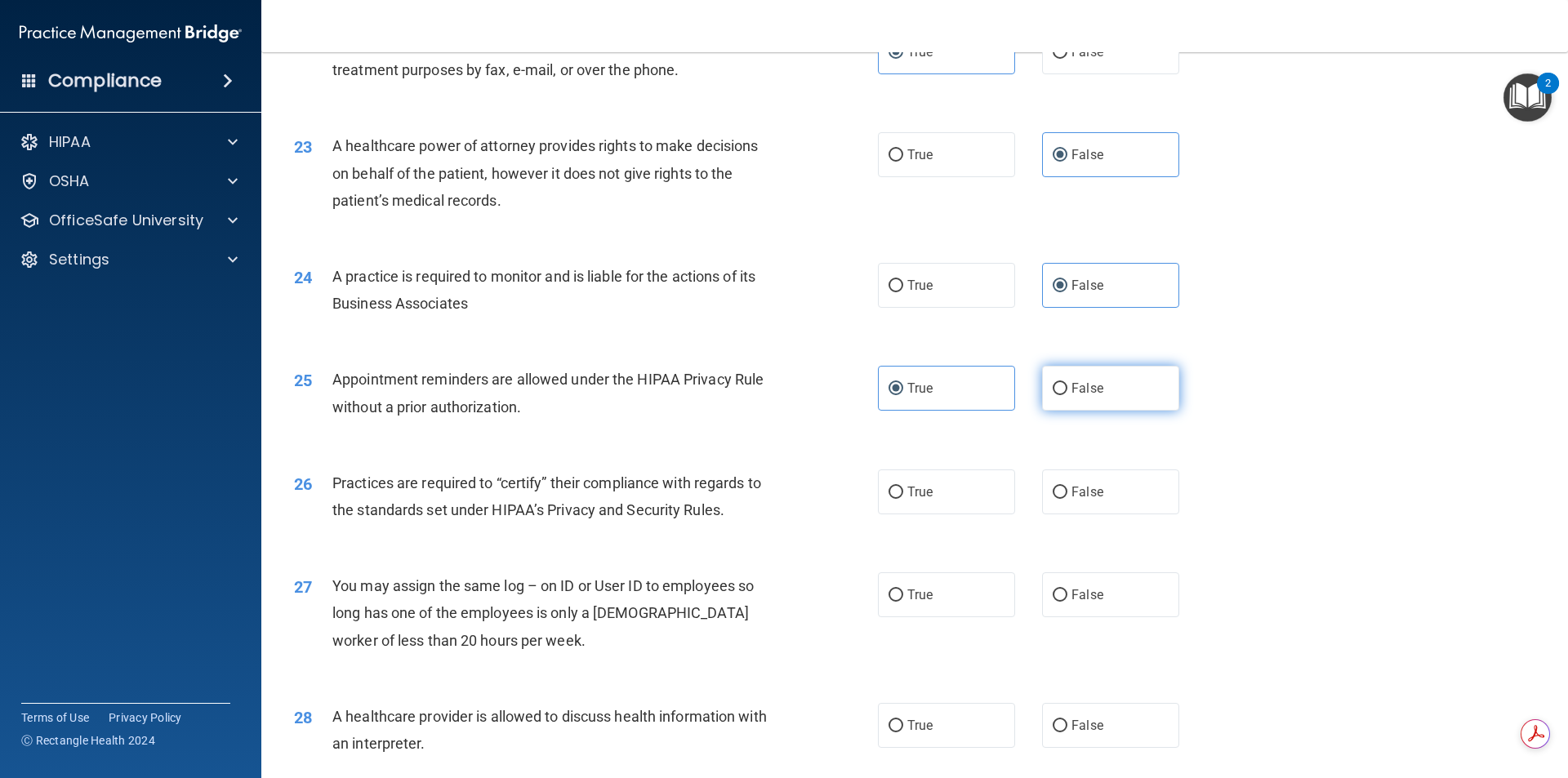
scroll to position [2695, 0]
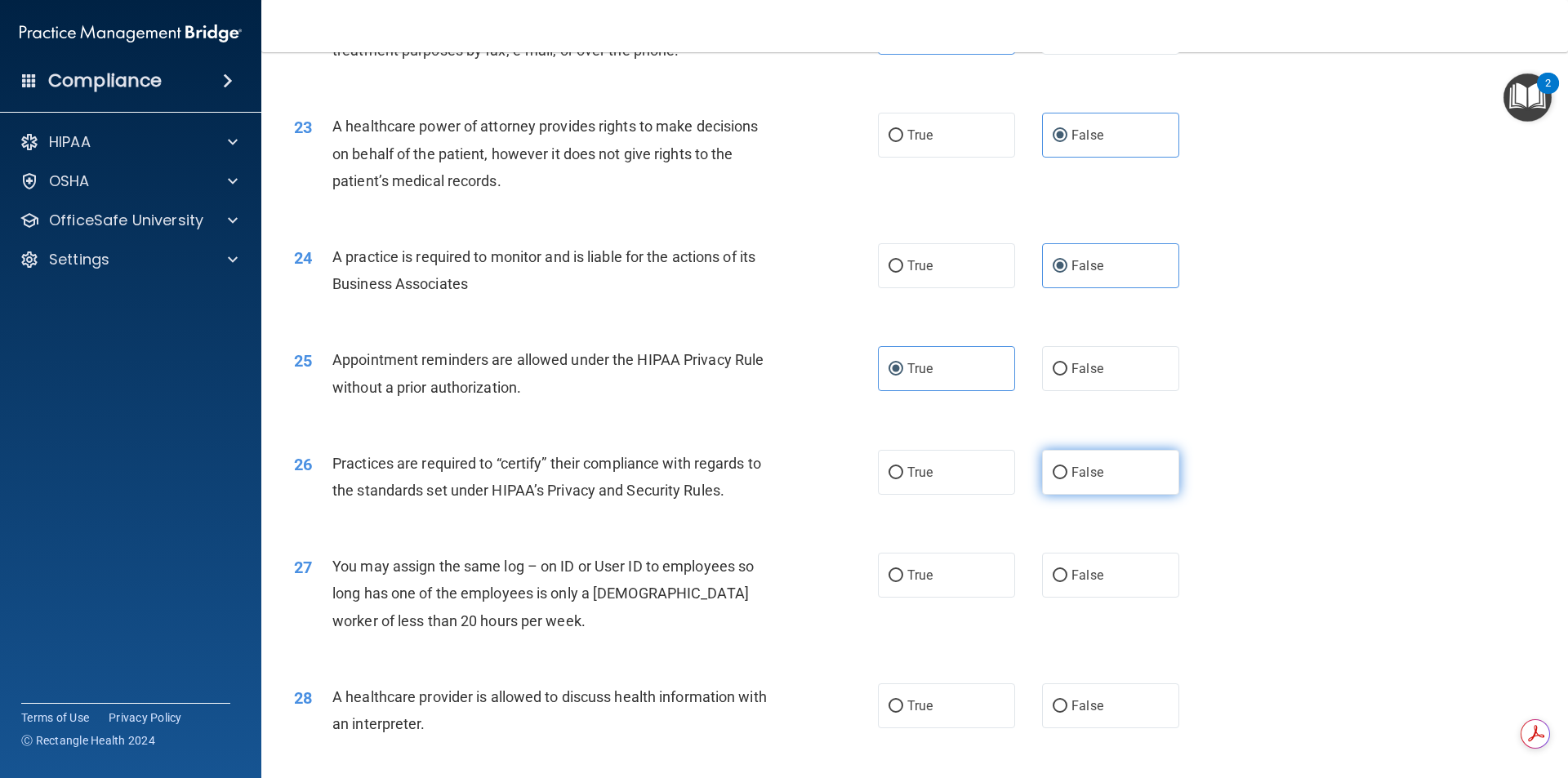
click at [1112, 487] on label "False" at bounding box center [1110, 473] width 137 height 45
click at [1067, 479] on input "False" at bounding box center [1060, 474] width 14 height 13
radio input "true"
click at [948, 576] on label "True" at bounding box center [947, 575] width 137 height 45
click at [903, 576] on input "True" at bounding box center [896, 576] width 14 height 13
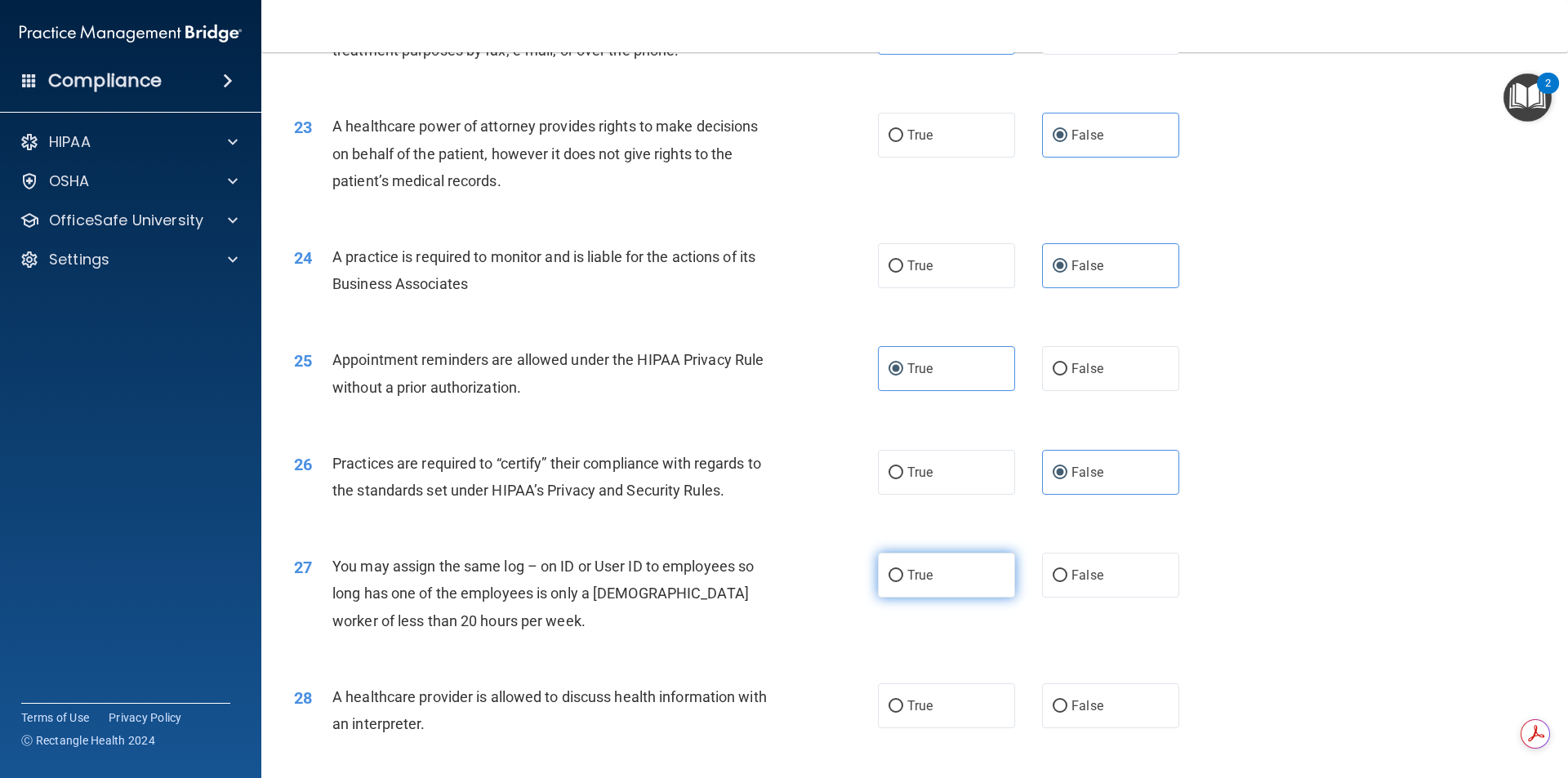
radio input "true"
click at [936, 693] on label "True" at bounding box center [947, 706] width 137 height 45
click at [903, 701] on input "True" at bounding box center [896, 707] width 14 height 13
radio input "true"
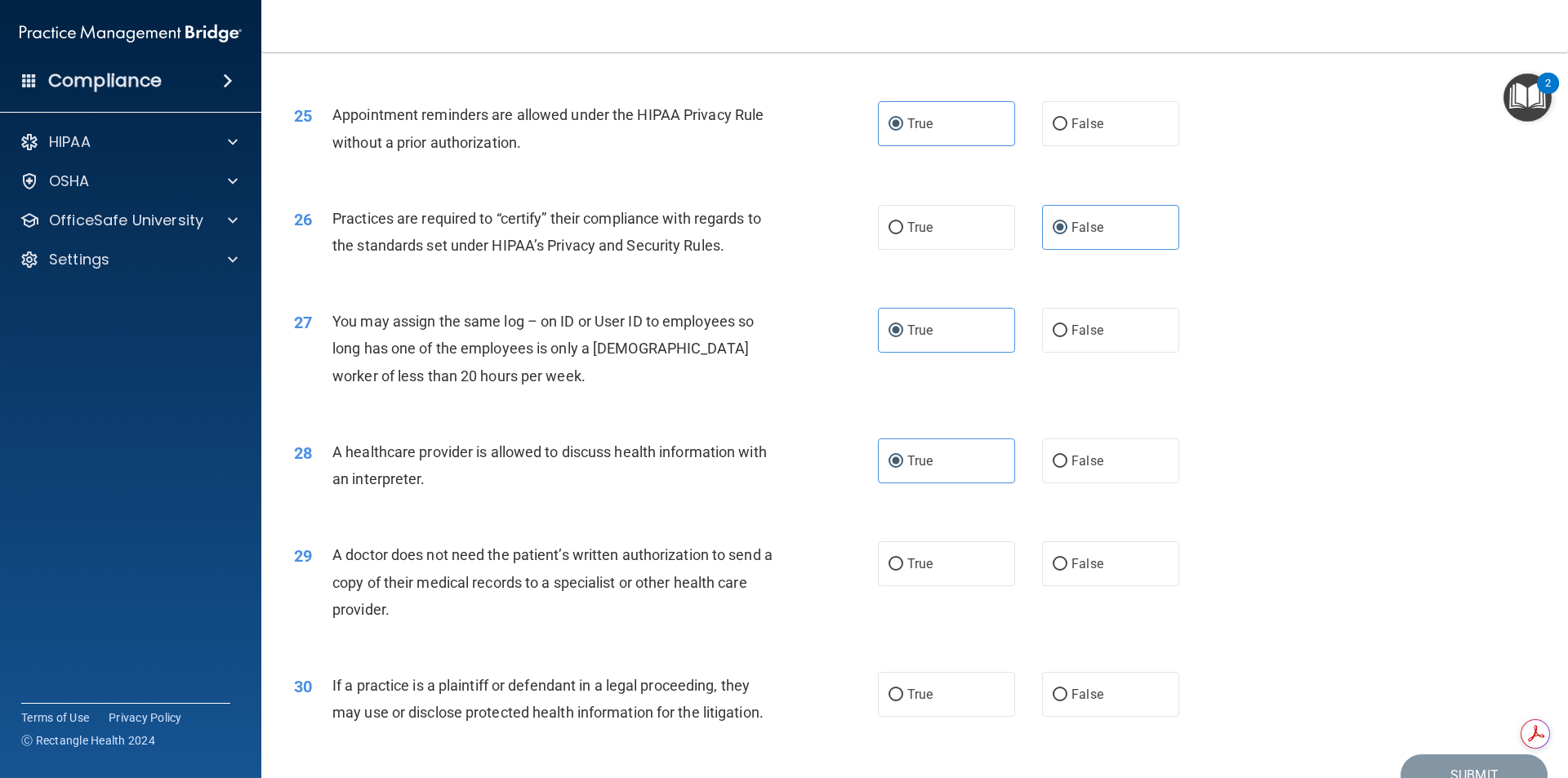
scroll to position [3023, 0]
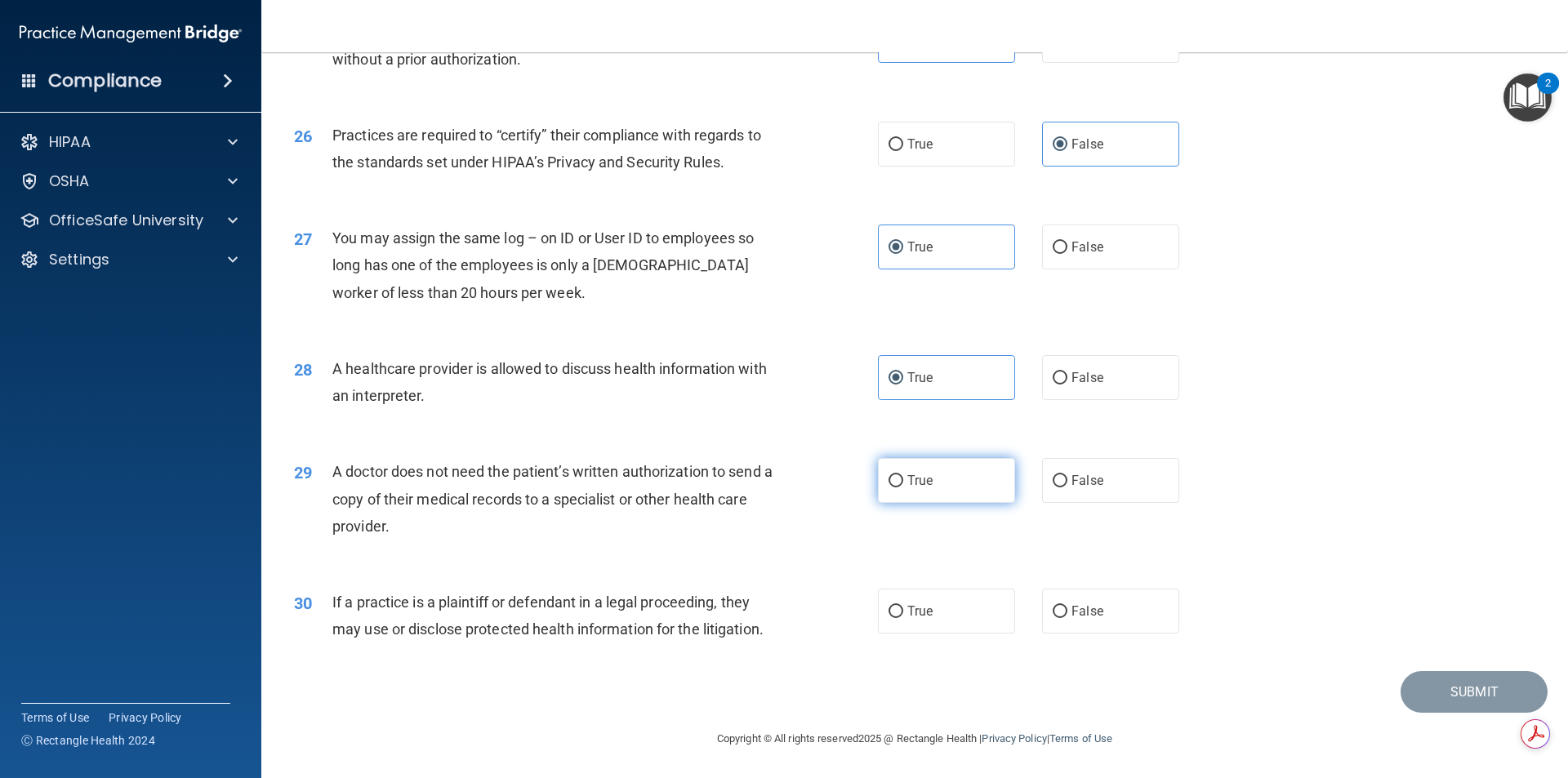
click at [947, 493] on label "True" at bounding box center [947, 481] width 137 height 45
click at [903, 487] on input "True" at bounding box center [896, 482] width 14 height 13
radio input "true"
click at [952, 594] on label "True" at bounding box center [947, 611] width 137 height 45
click at [903, 606] on input "True" at bounding box center [896, 612] width 14 height 13
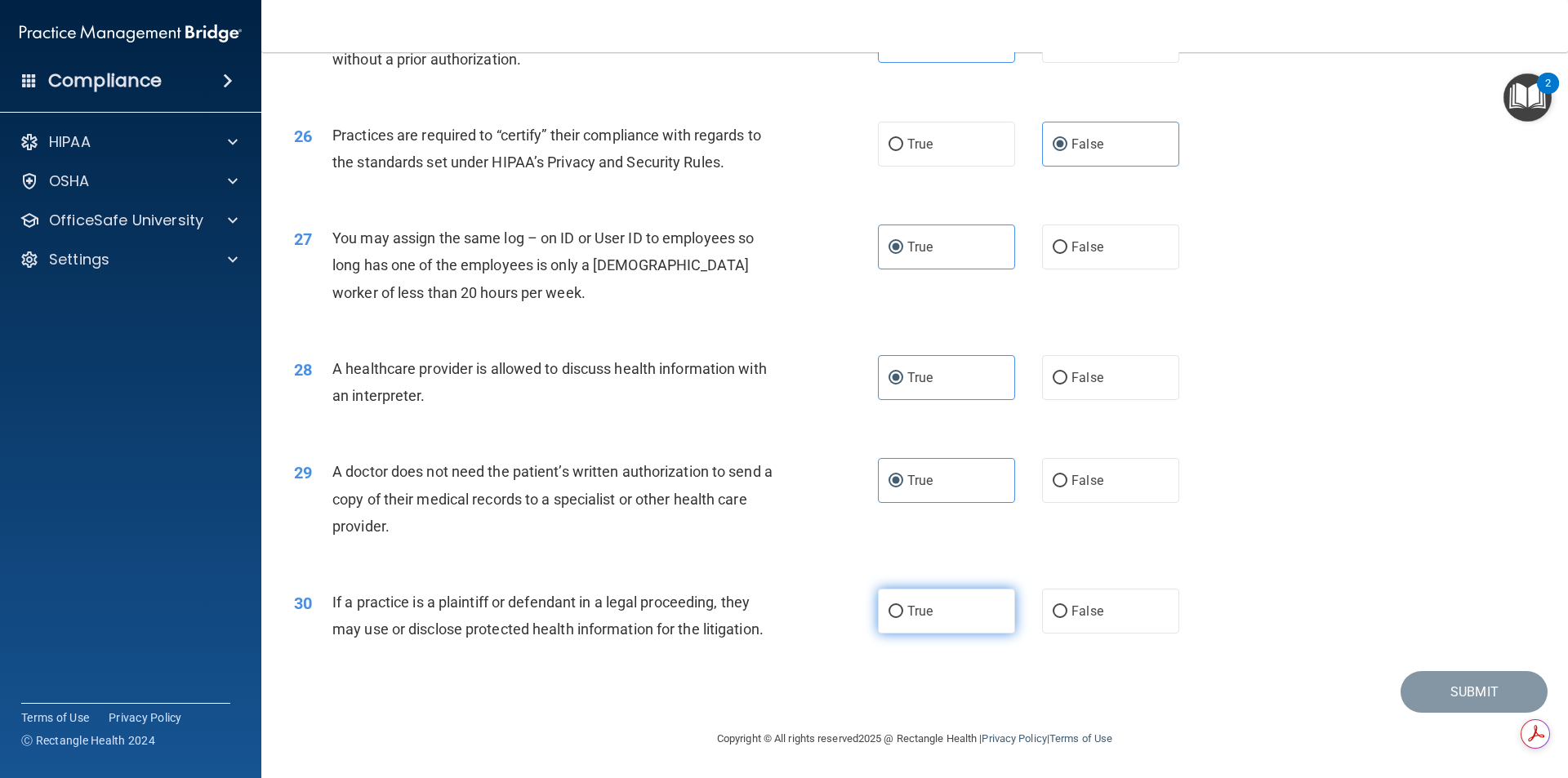
radio input "true"
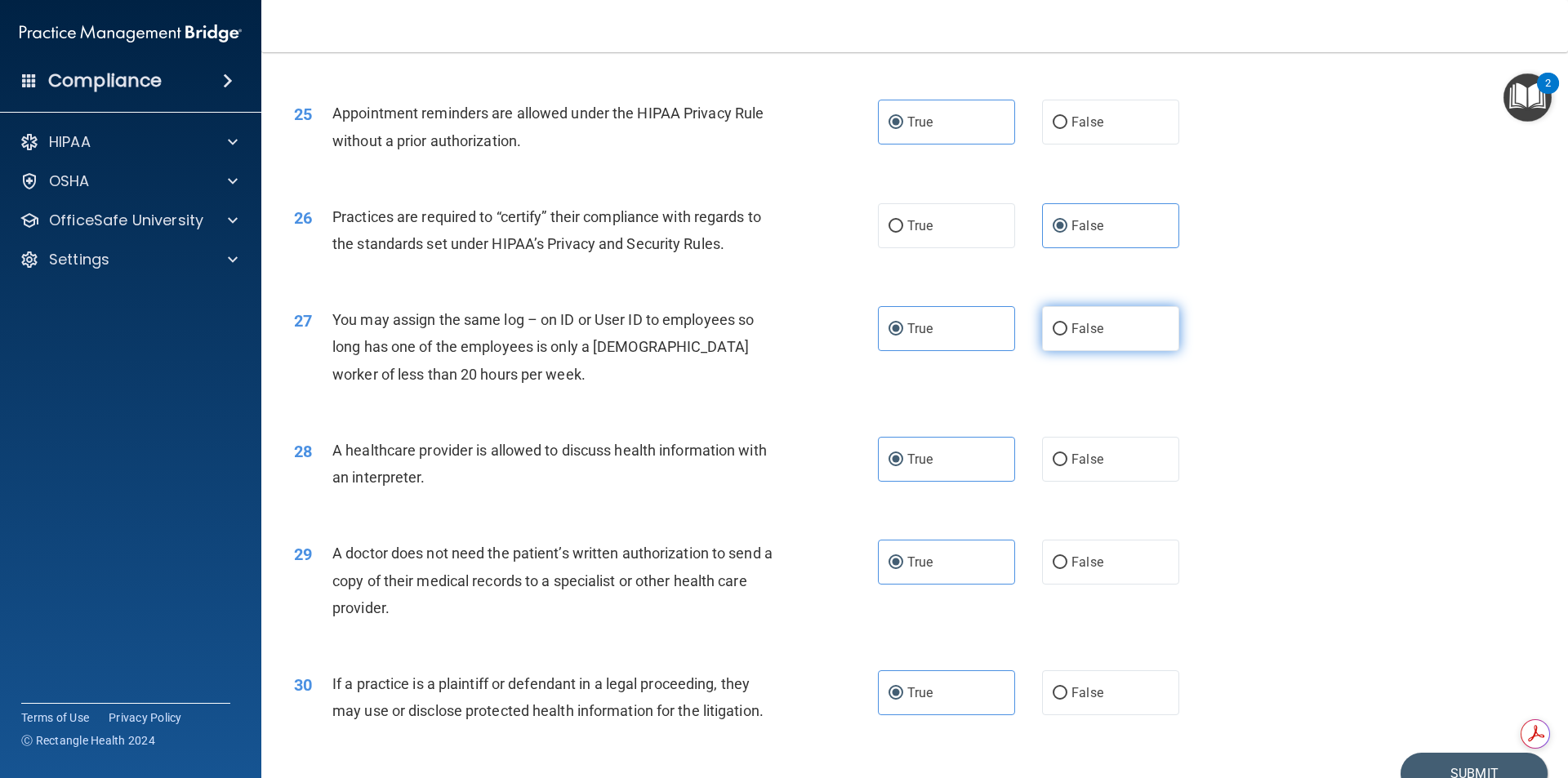
click at [1108, 334] on label "False" at bounding box center [1110, 329] width 137 height 45
click at [1067, 334] on input "False" at bounding box center [1060, 330] width 14 height 13
radio input "true"
radio input "false"
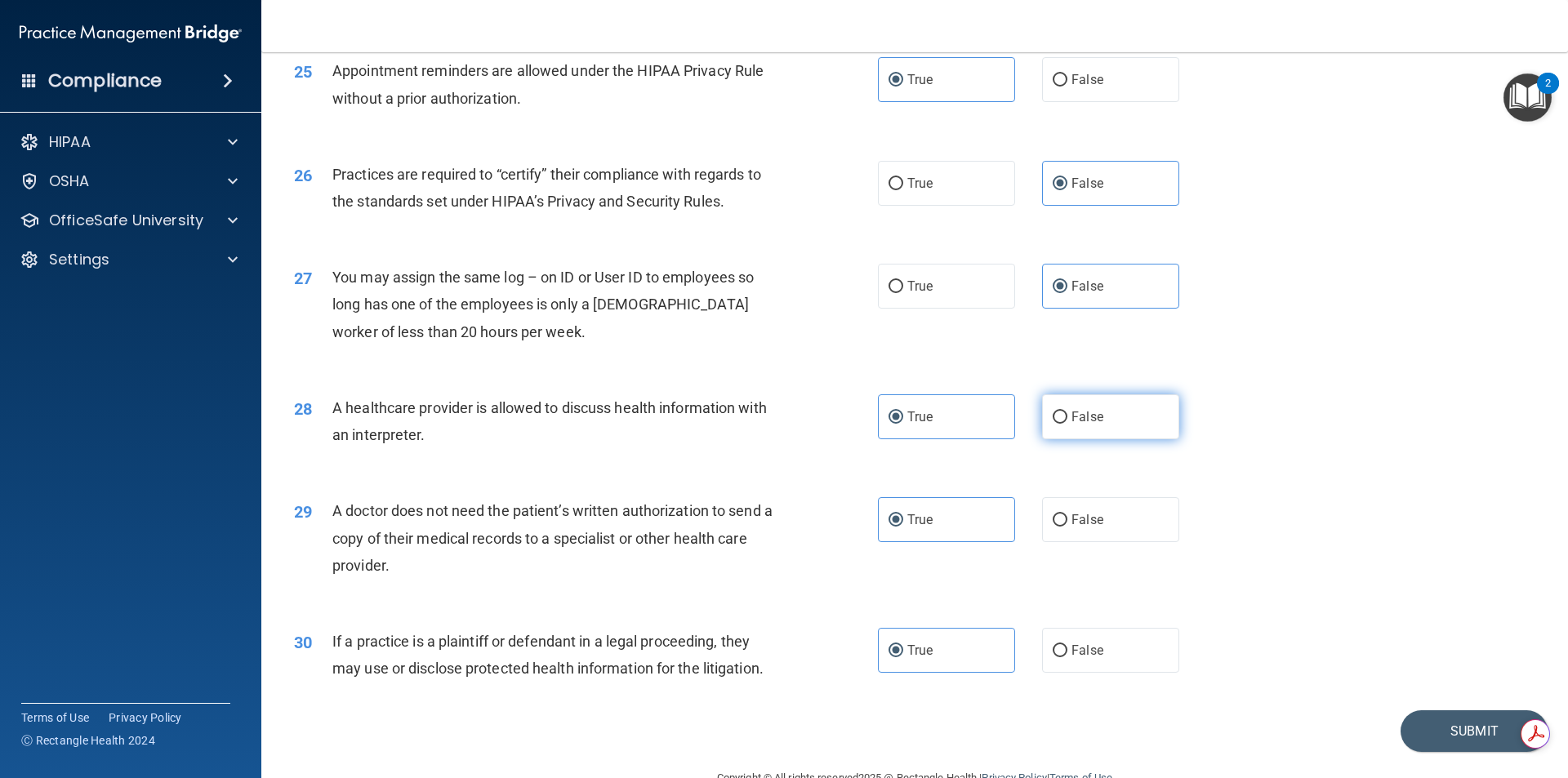
scroll to position [3023, 0]
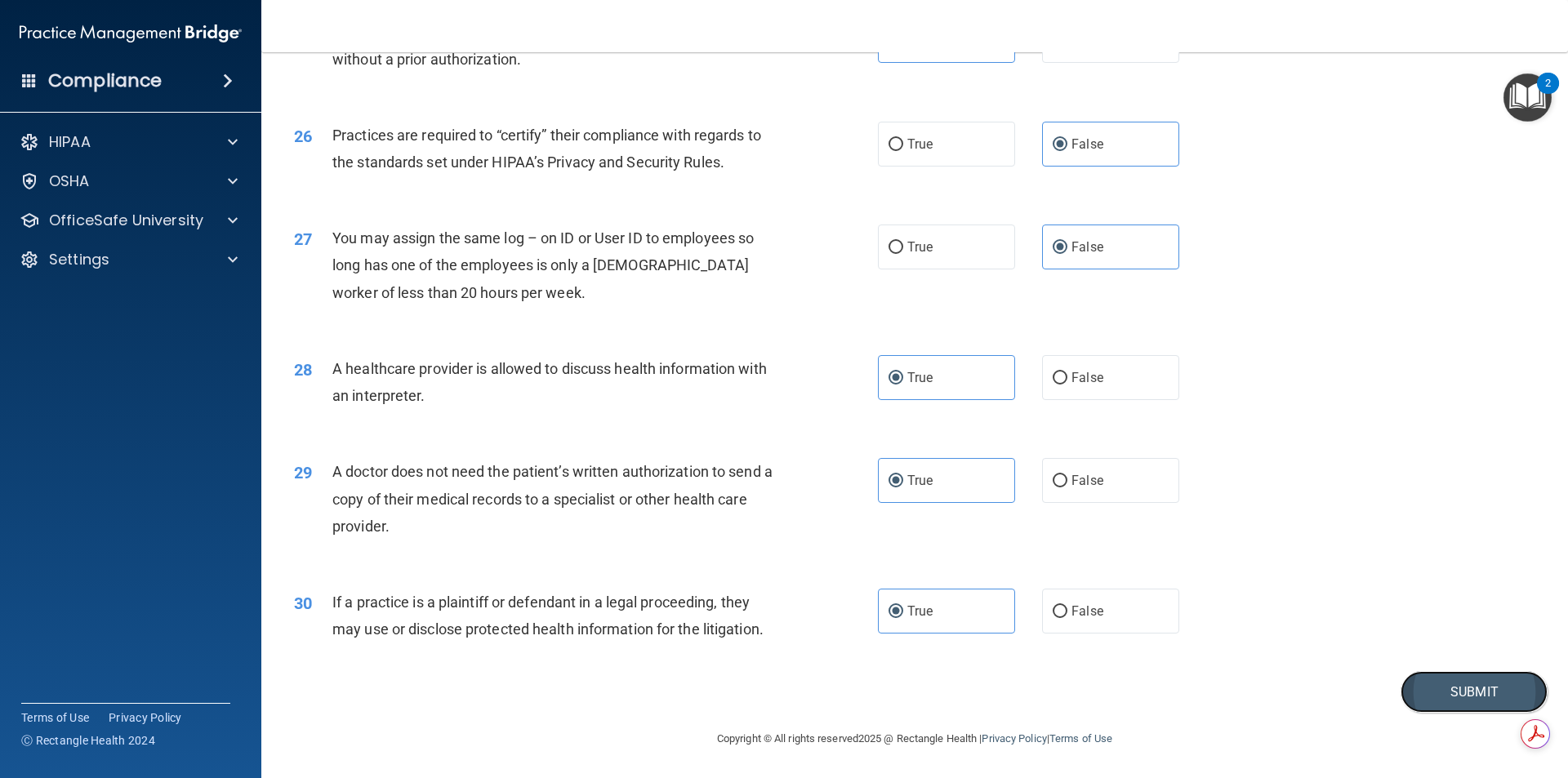
click at [1409, 705] on button "Submit" at bounding box center [1473, 692] width 147 height 41
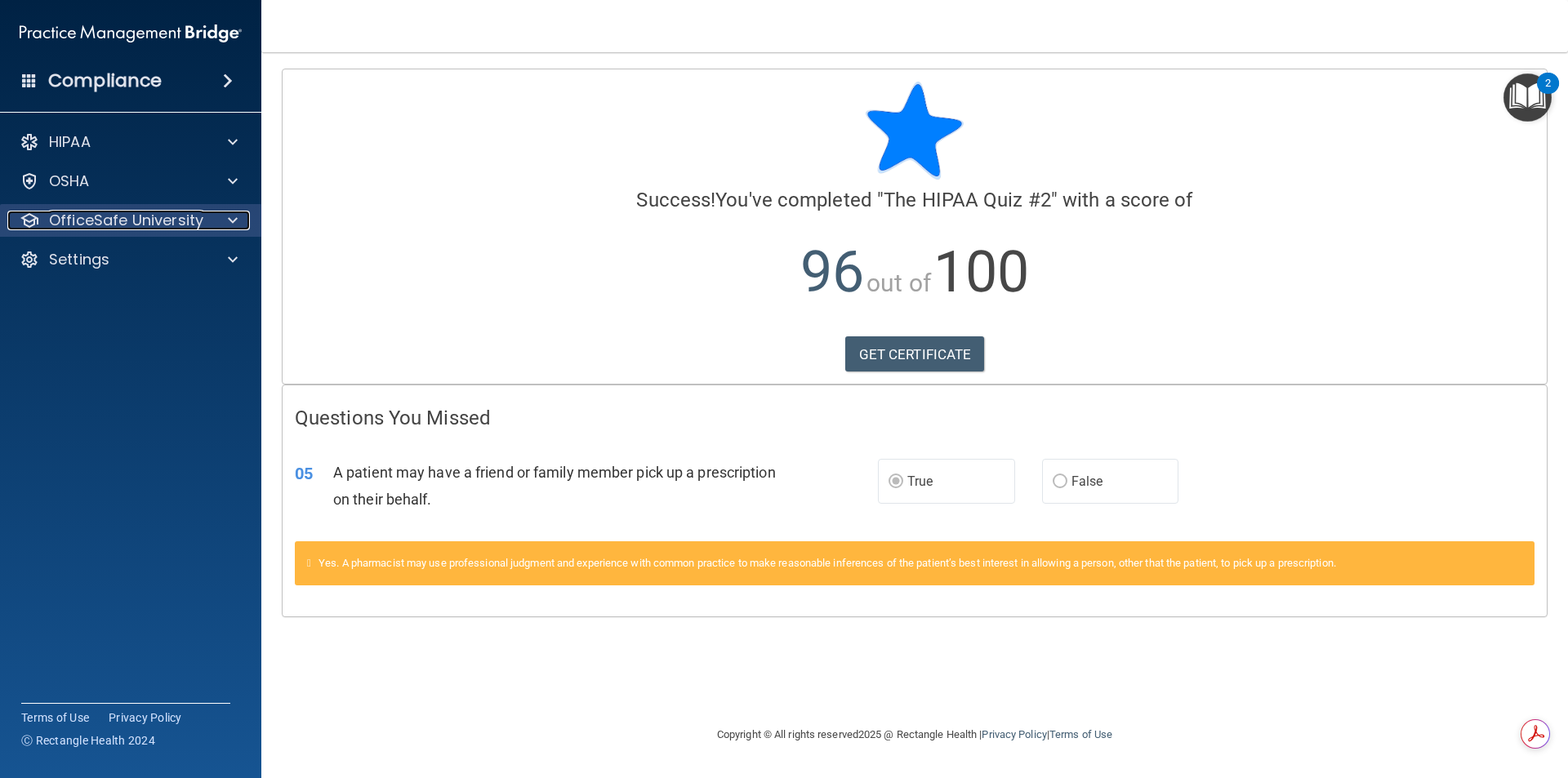
click at [99, 216] on p "OfficeSafe University" at bounding box center [125, 221] width 154 height 20
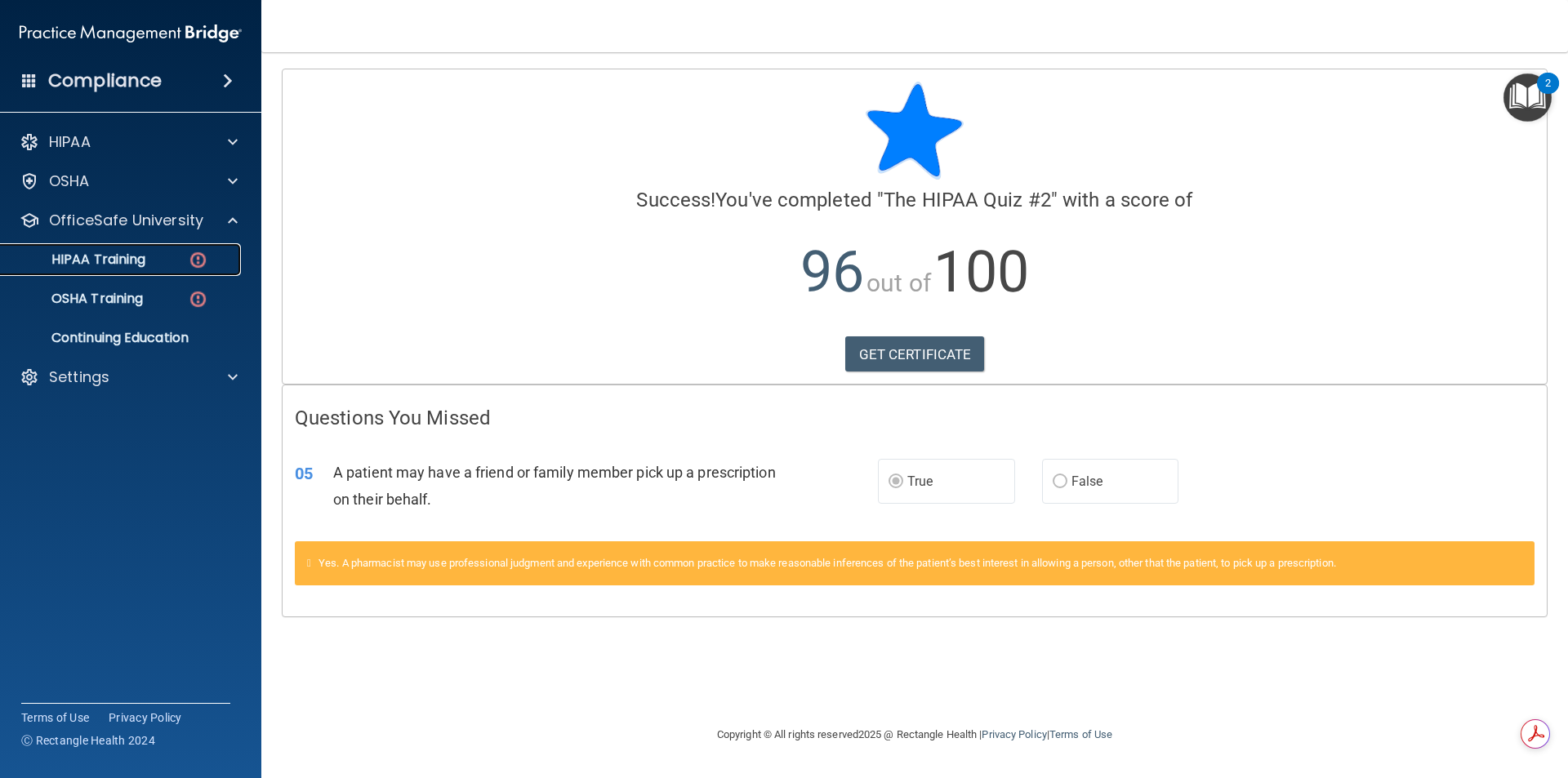
click at [110, 272] on link "HIPAA Training" at bounding box center [113, 259] width 258 height 32
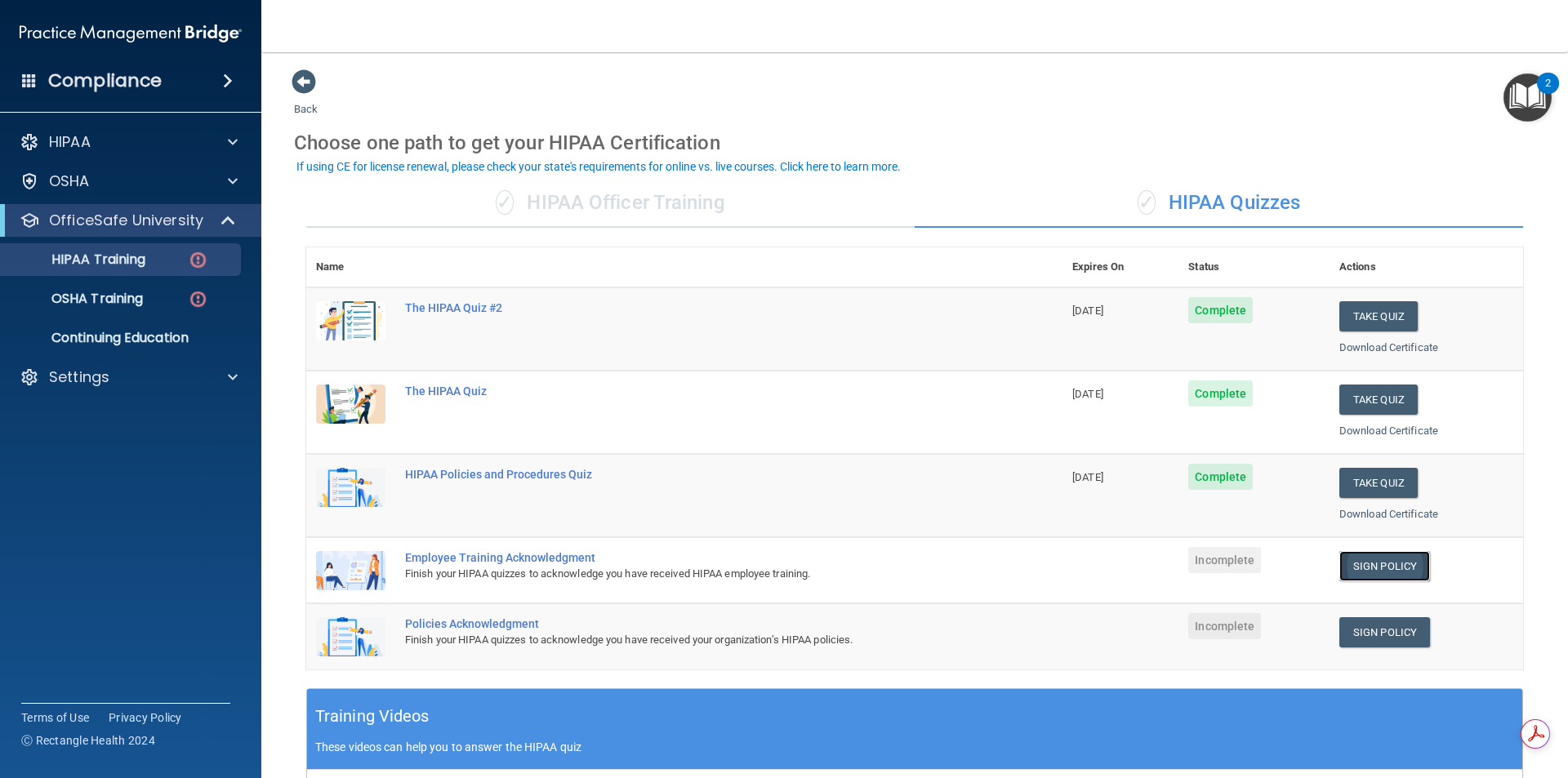
click at [1391, 573] on link "Sign Policy" at bounding box center [1384, 566] width 91 height 31
click at [207, 218] on div "OfficeSafe University" at bounding box center [108, 221] width 202 height 20
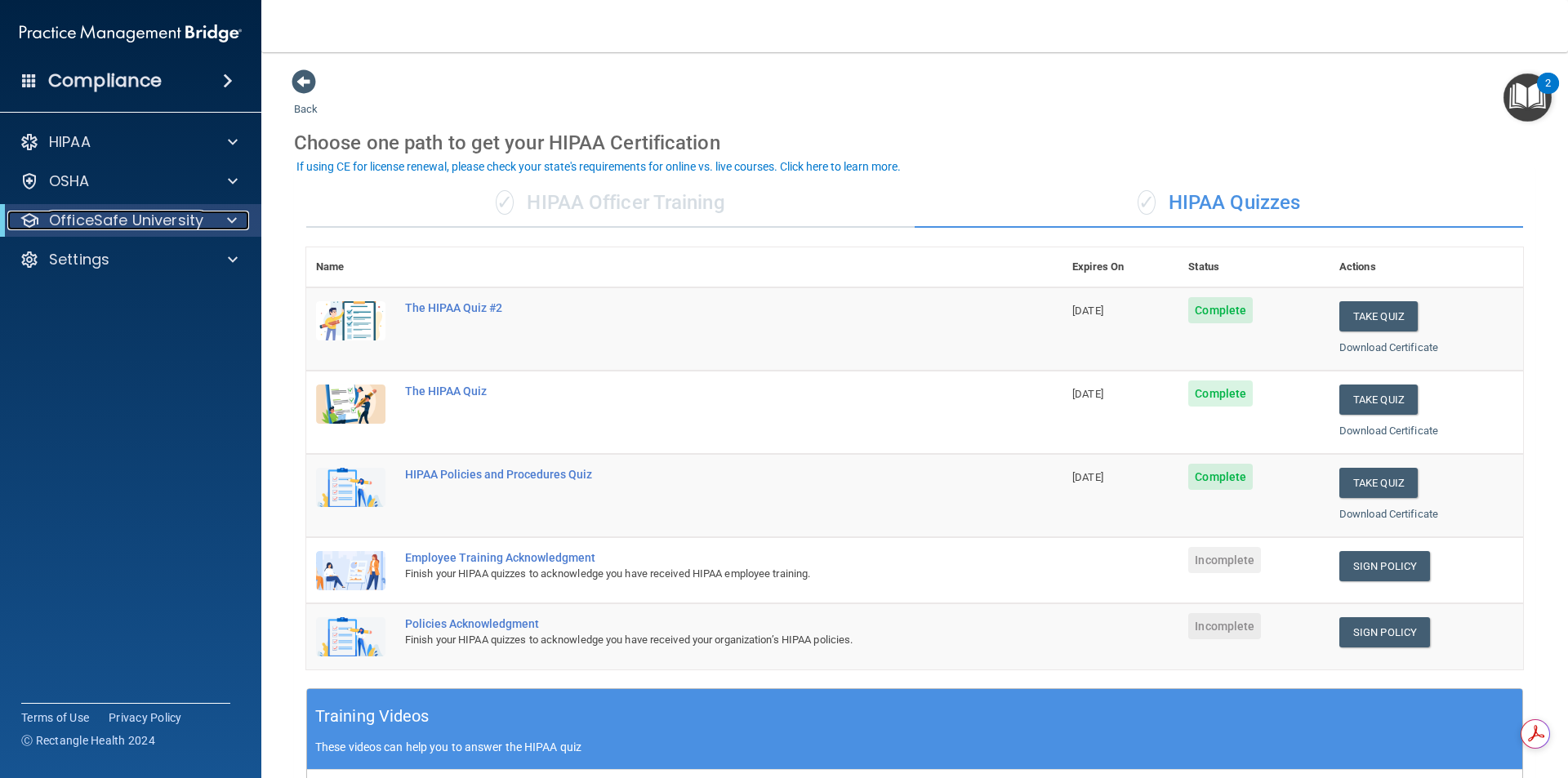
click at [207, 218] on div "OfficeSafe University" at bounding box center [108, 221] width 202 height 20
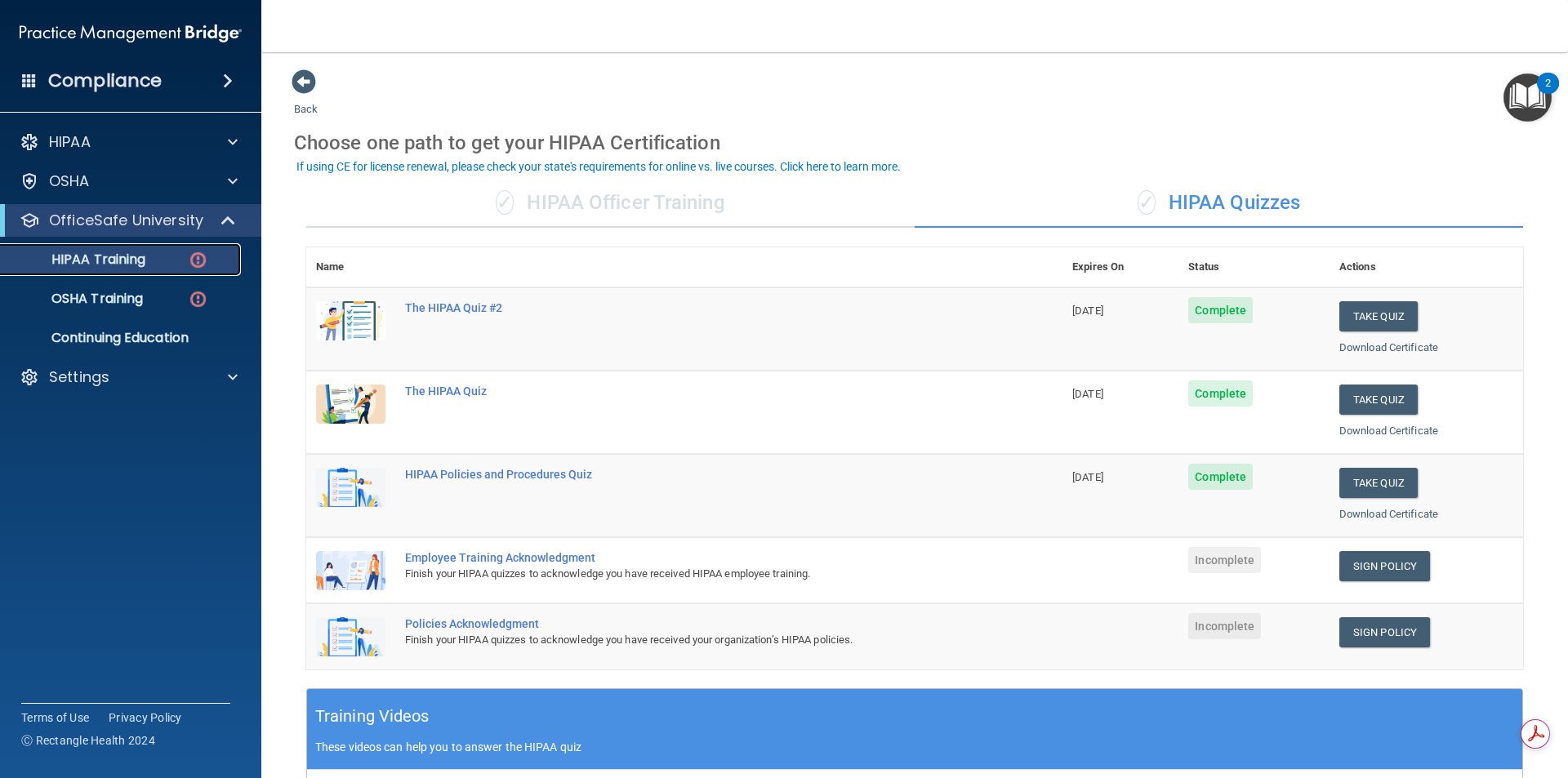
click at [194, 247] on link "HIPAA Training" at bounding box center [113, 259] width 258 height 32
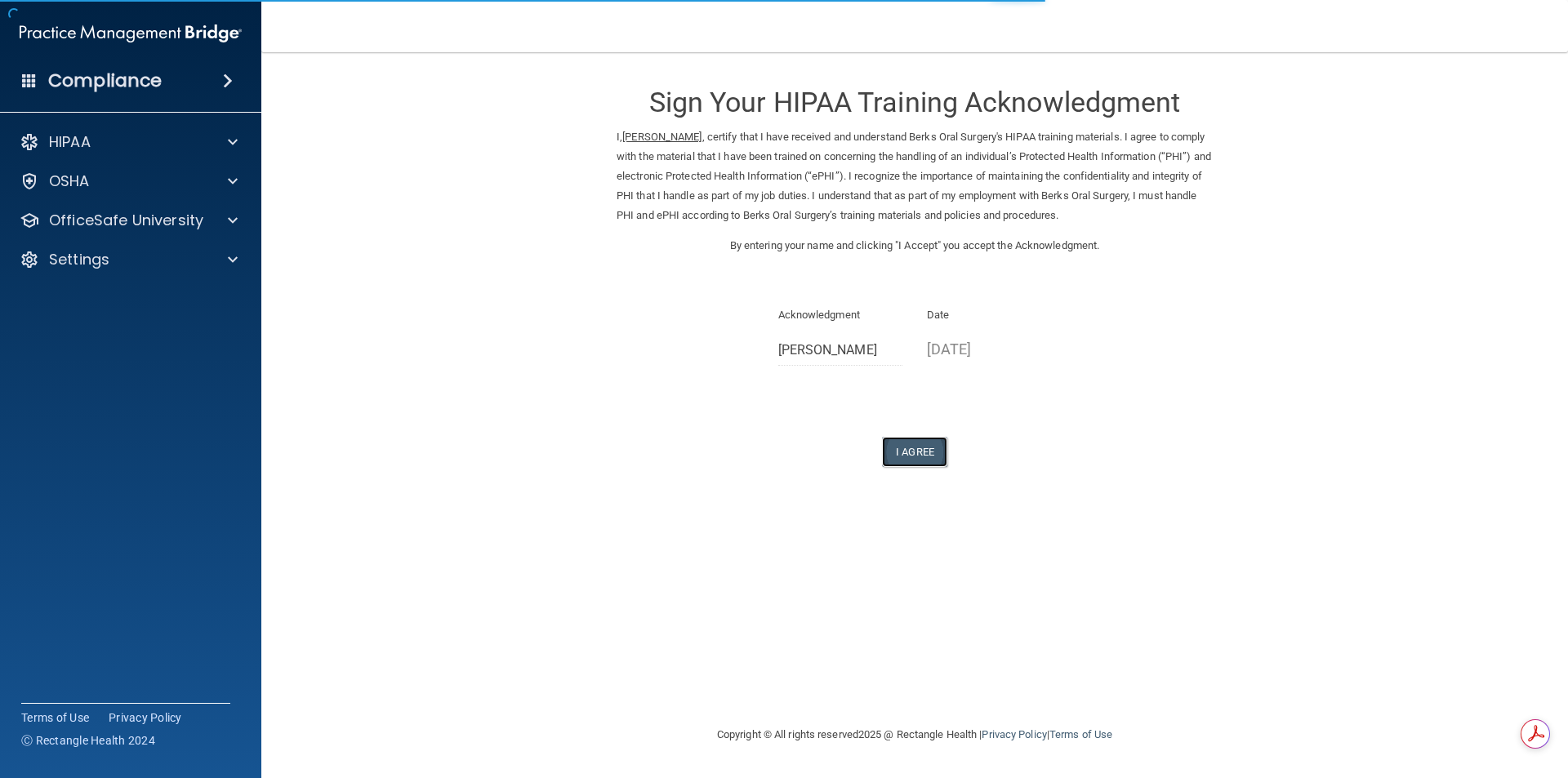
click at [903, 452] on button "I Agree" at bounding box center [914, 452] width 66 height 31
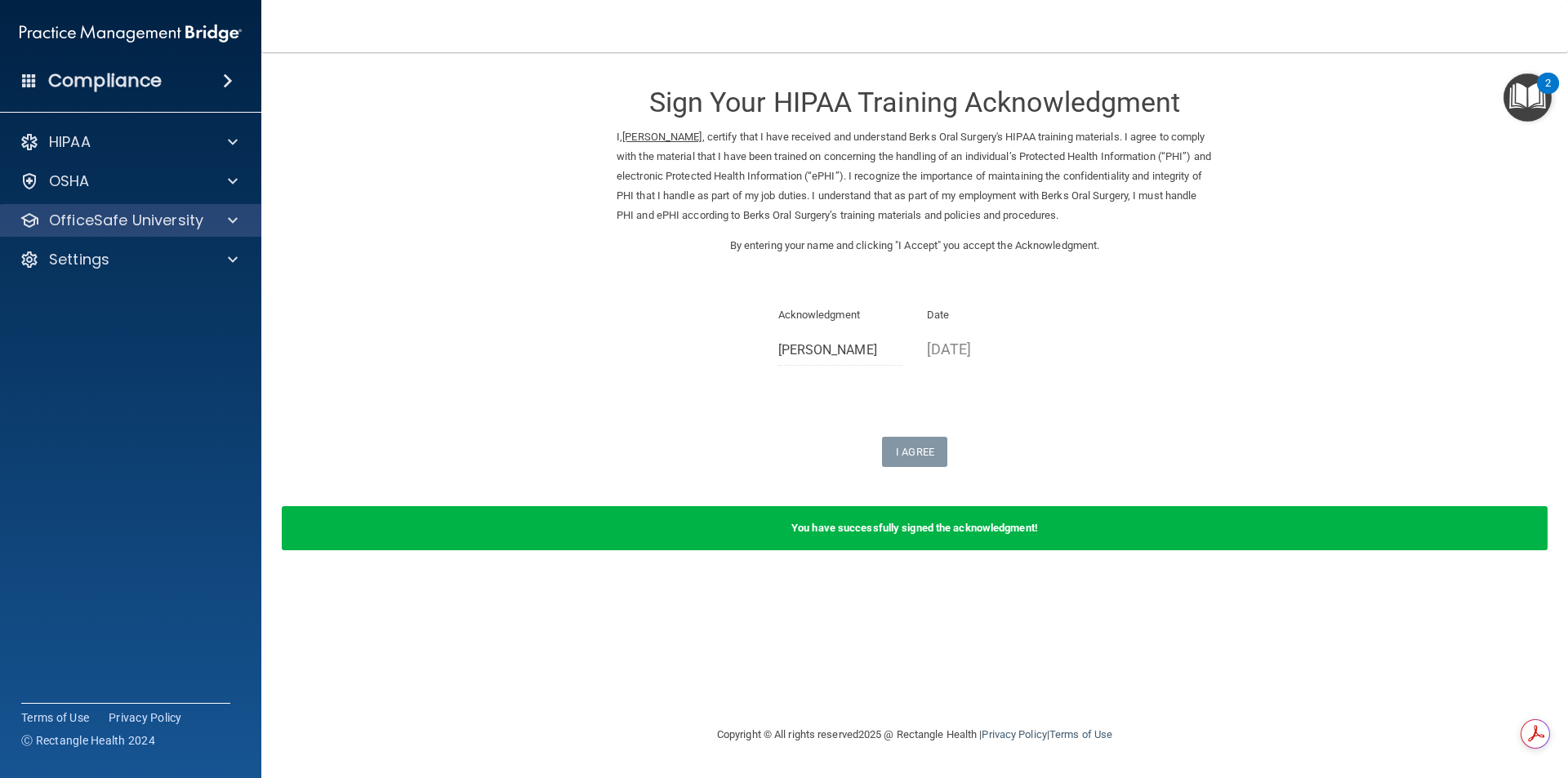
click at [198, 208] on div "OfficeSafe University" at bounding box center [131, 221] width 262 height 32
click at [190, 224] on p "OfficeSafe University" at bounding box center [125, 221] width 154 height 20
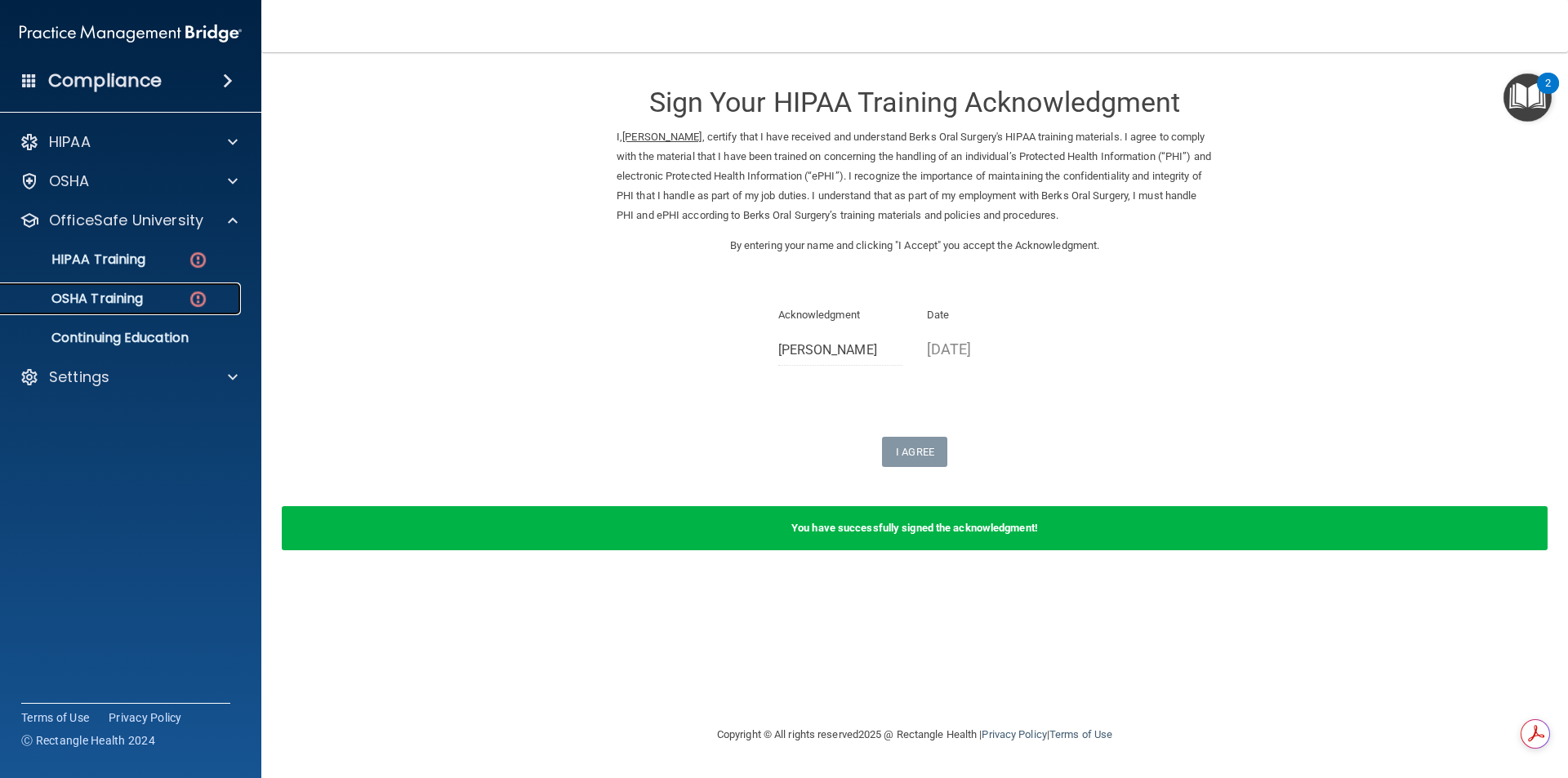
click at [176, 291] on div "OSHA Training" at bounding box center [122, 299] width 223 height 16
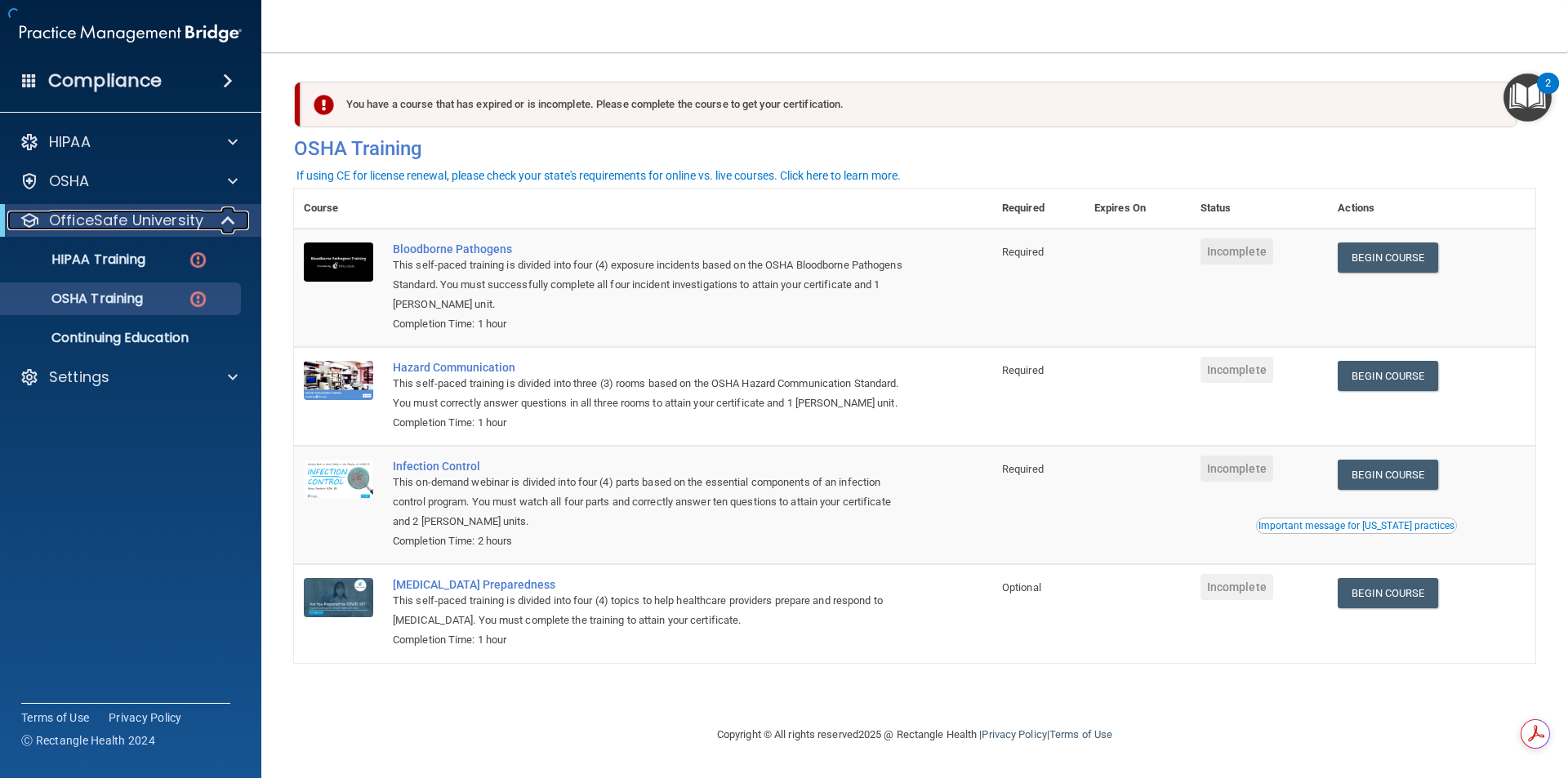
click at [164, 218] on p "OfficeSafe University" at bounding box center [125, 221] width 154 height 20
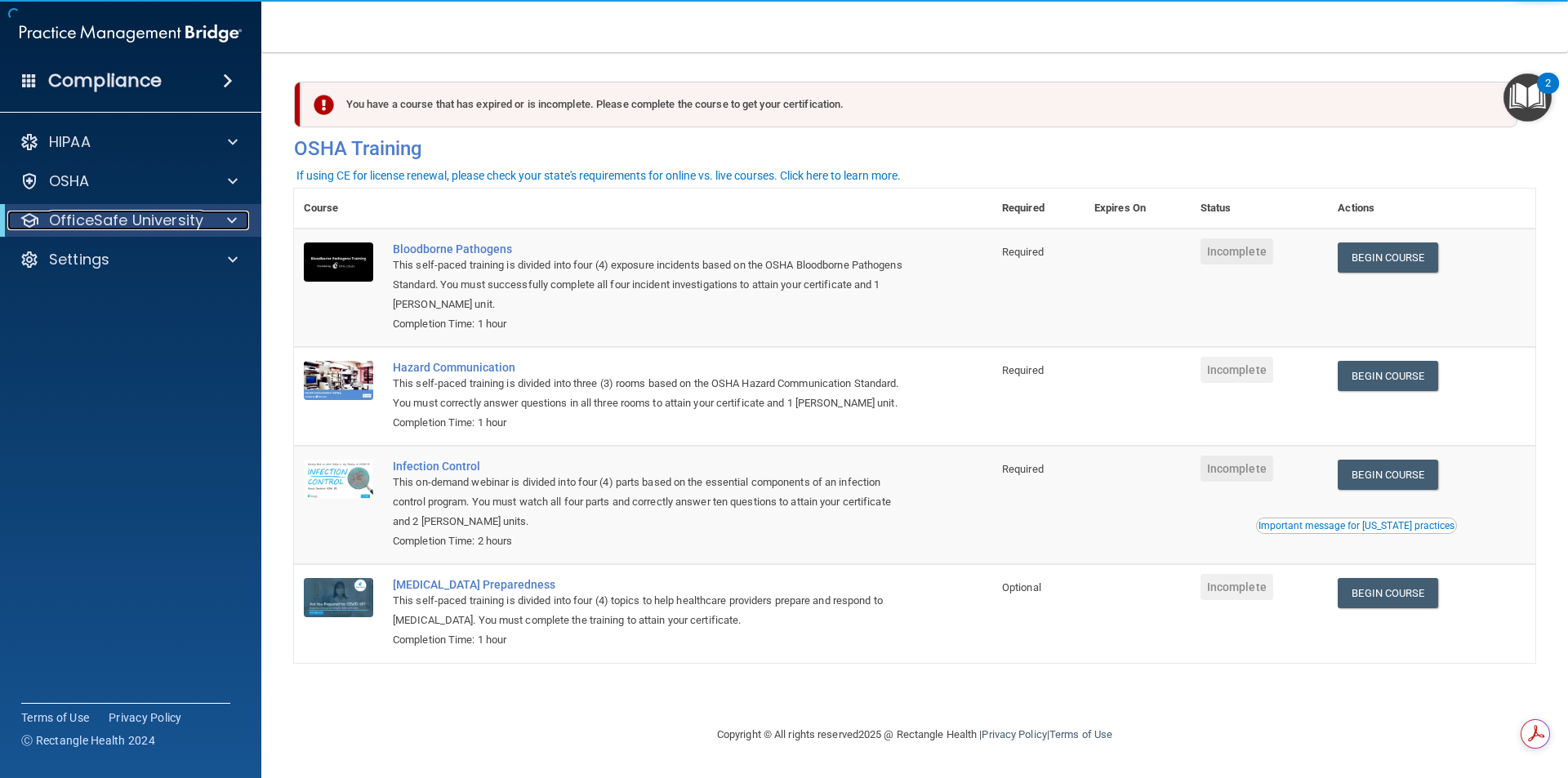
click at [142, 229] on p "OfficeSafe University" at bounding box center [125, 221] width 154 height 20
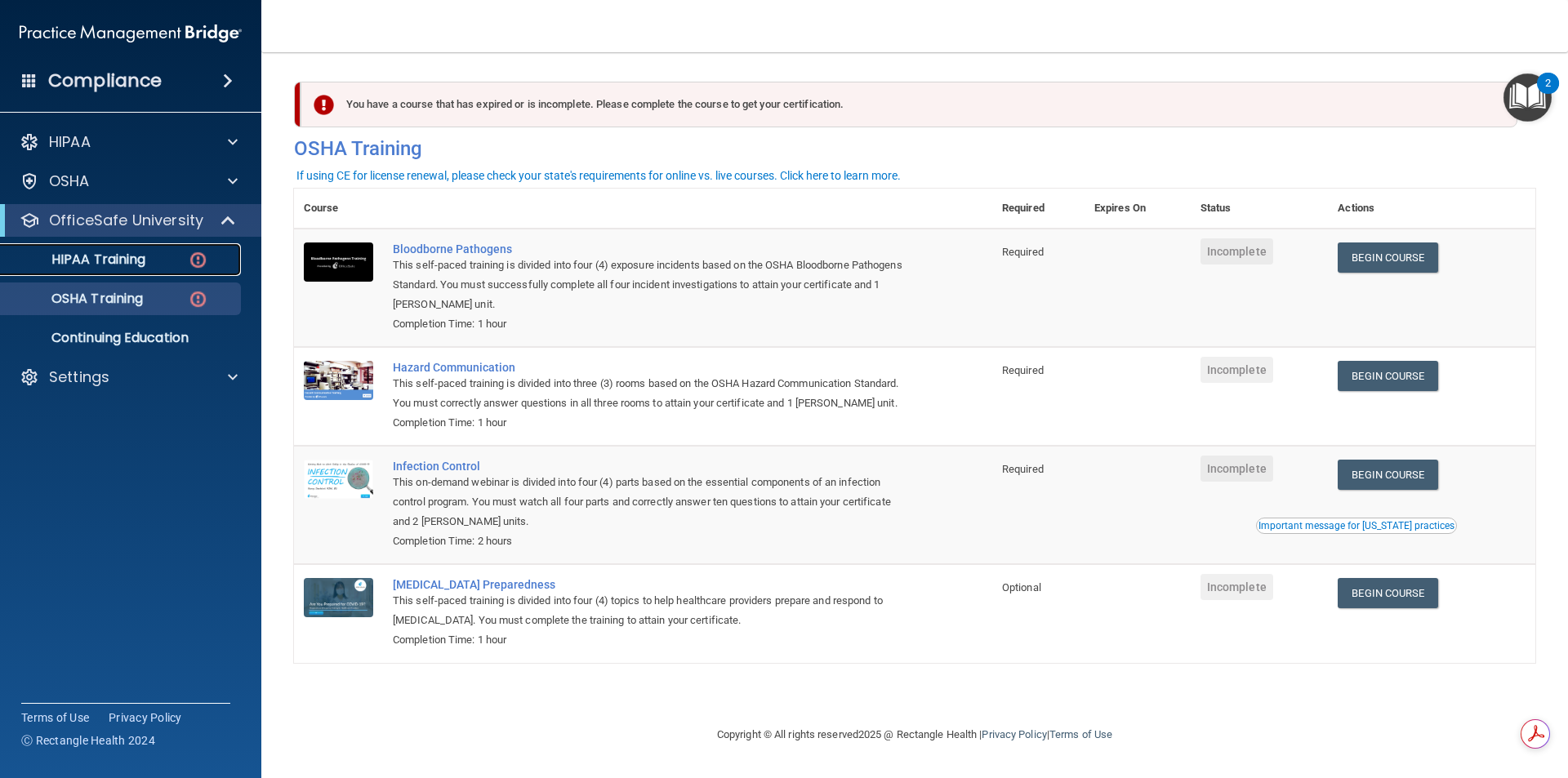
click at [138, 252] on p "HIPAA Training" at bounding box center [78, 259] width 135 height 16
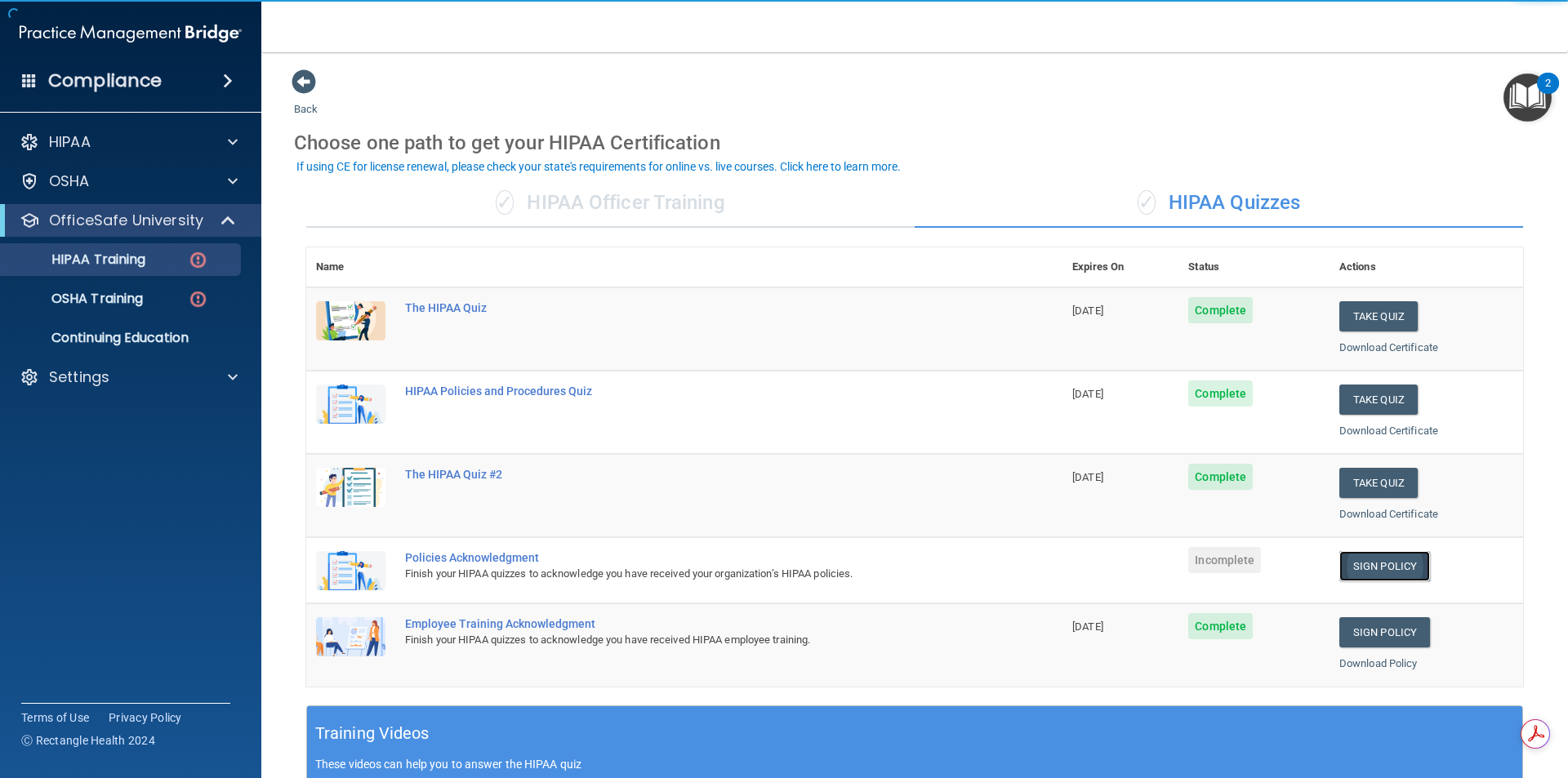
click at [1351, 578] on link "Sign Policy" at bounding box center [1384, 566] width 91 height 31
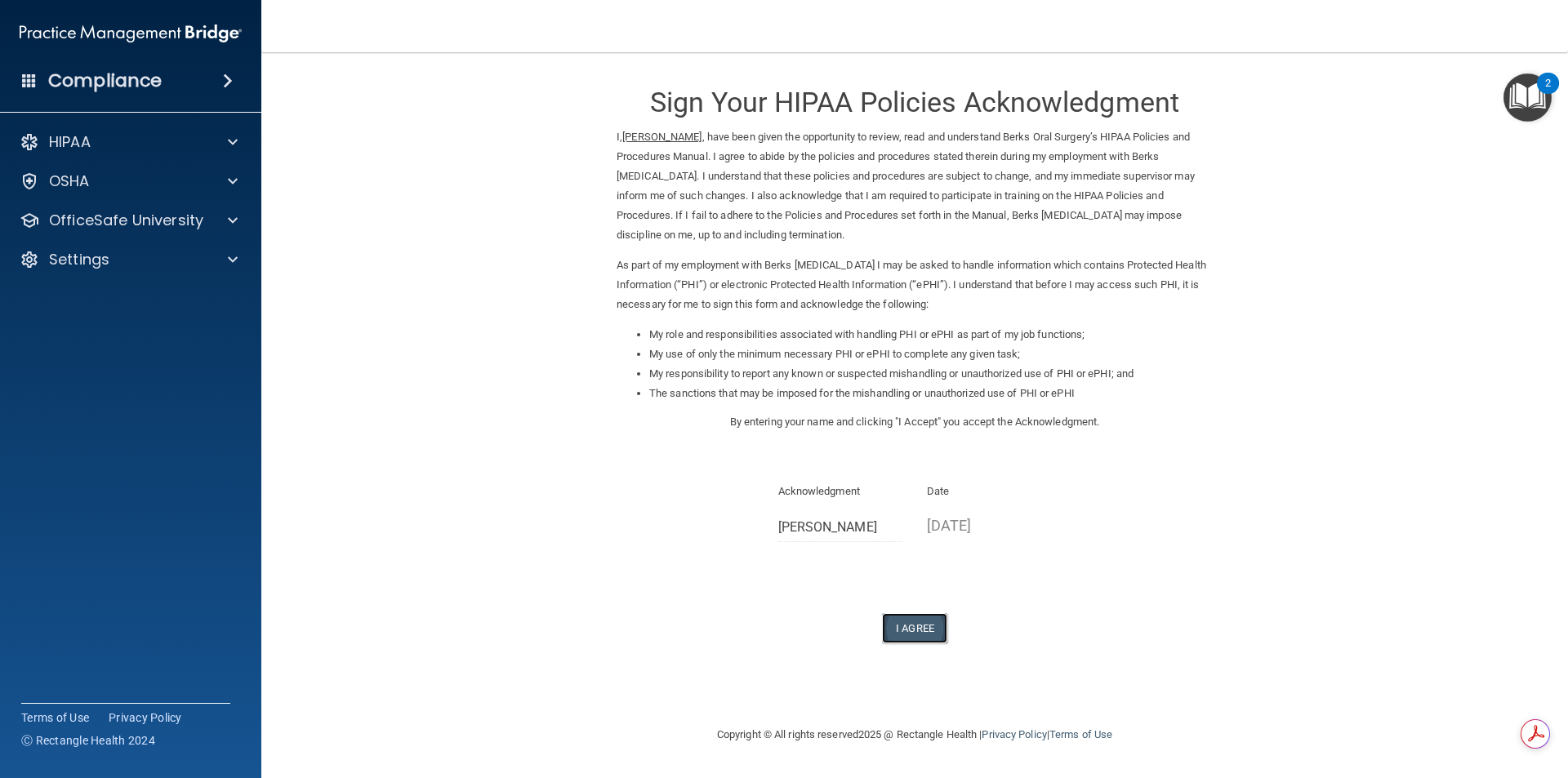
click at [890, 617] on button "I Agree" at bounding box center [914, 629] width 66 height 31
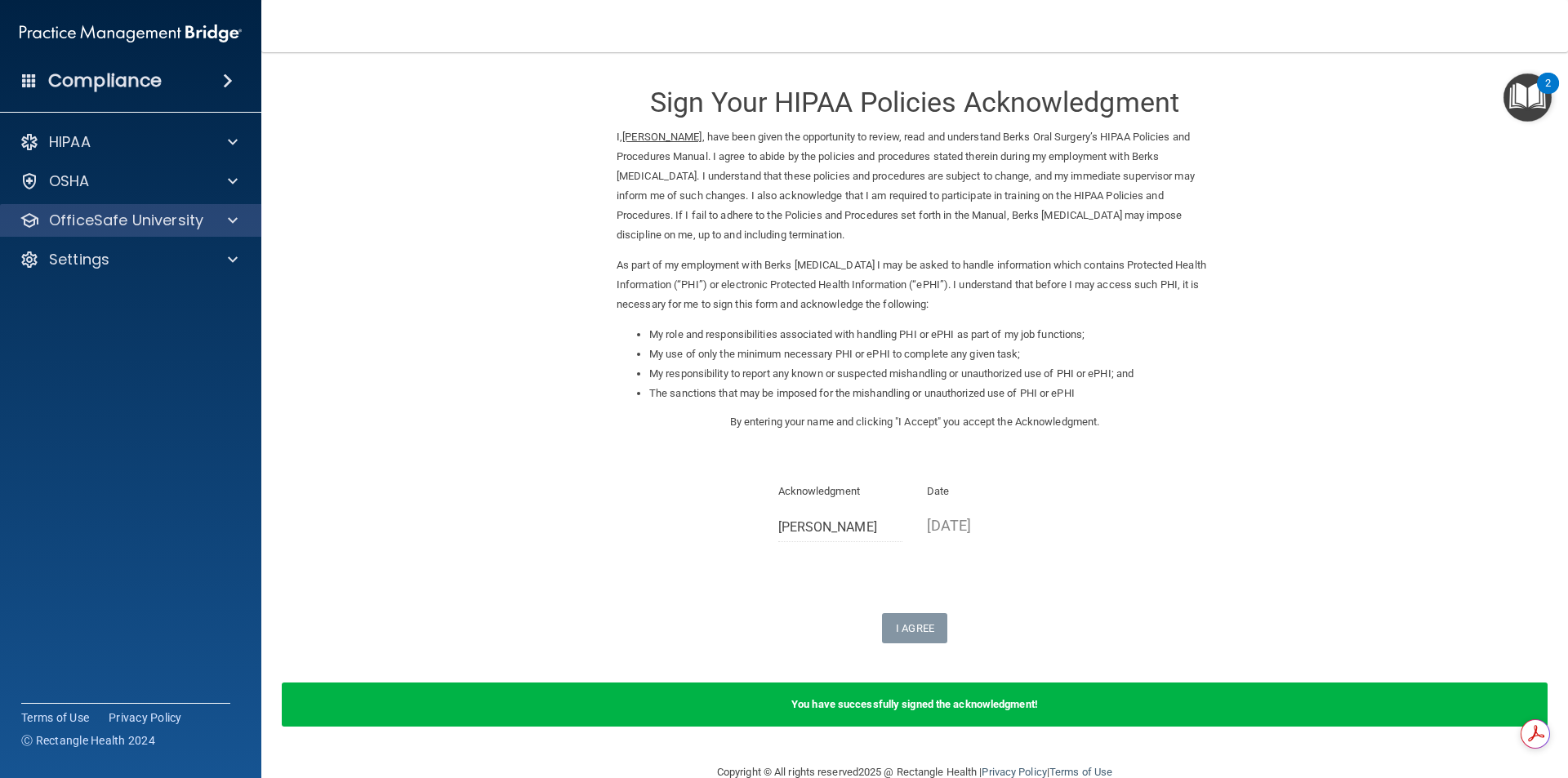
click at [203, 236] on div "OfficeSafe University" at bounding box center [131, 221] width 262 height 32
click at [213, 206] on div "OfficeSafe University" at bounding box center [131, 221] width 262 height 32
click at [216, 217] on div at bounding box center [230, 221] width 41 height 20
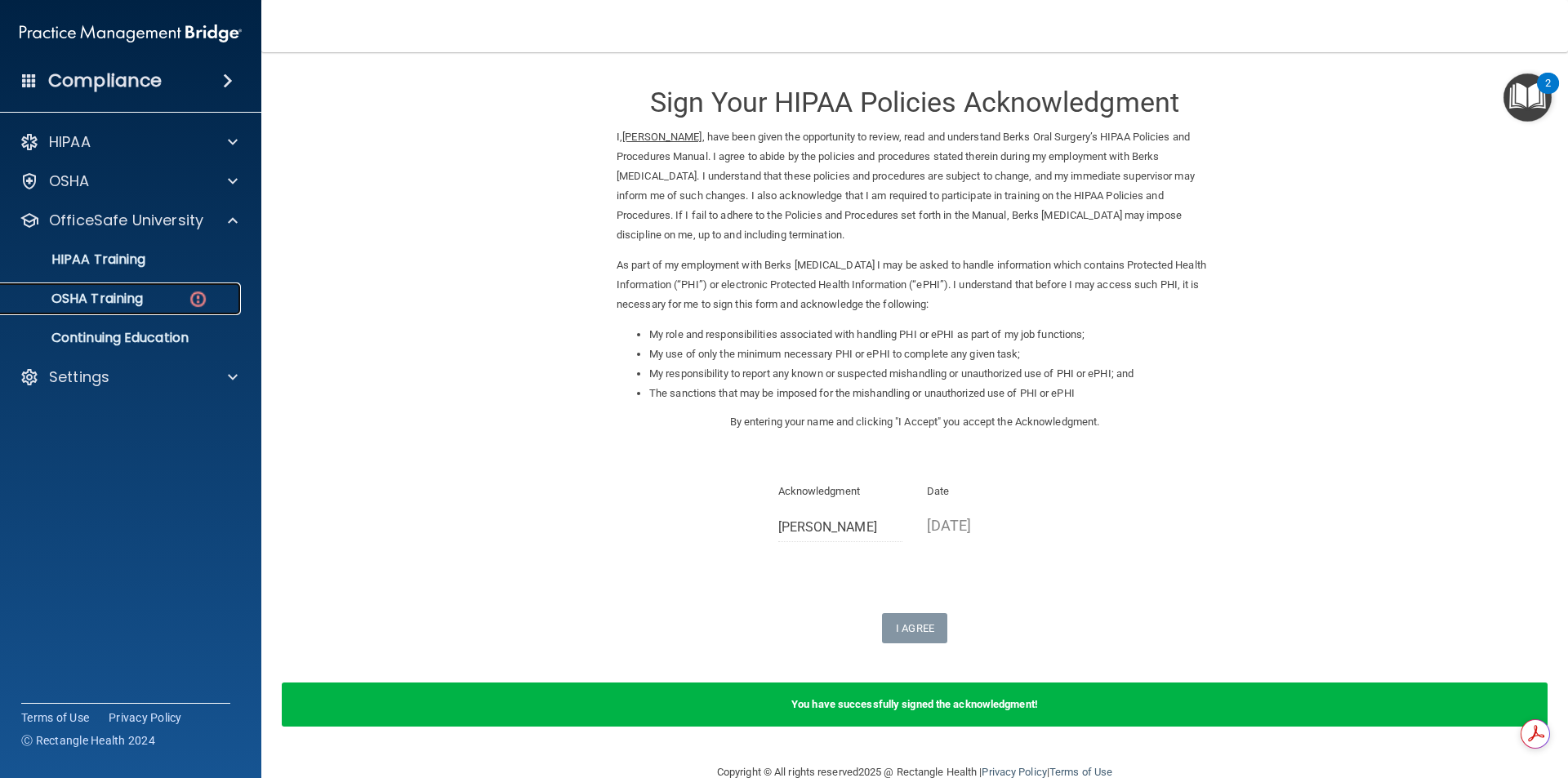
click at [149, 307] on link "OSHA Training" at bounding box center [113, 299] width 258 height 32
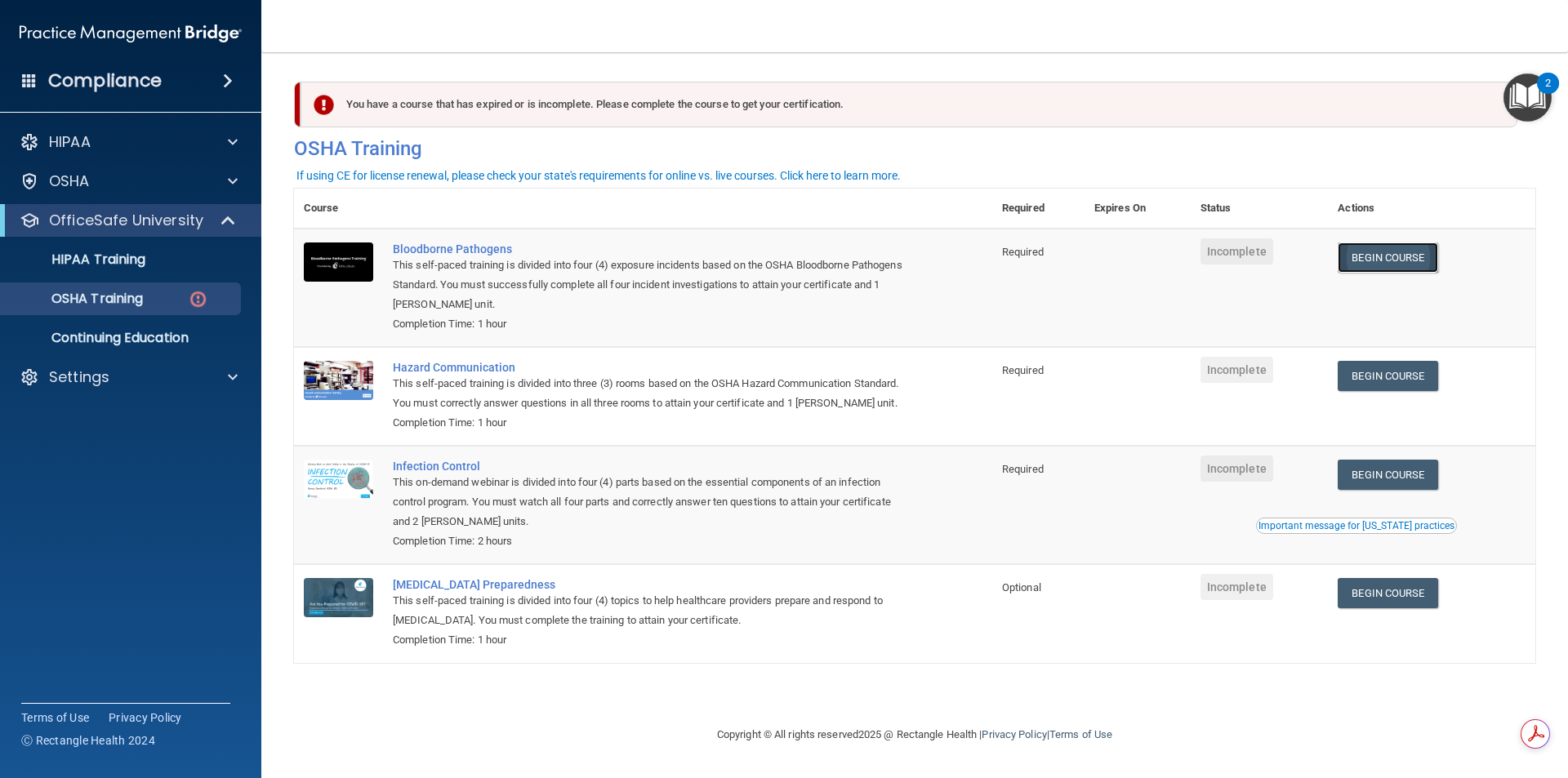
click at [1364, 258] on link "Begin Course" at bounding box center [1388, 258] width 100 height 31
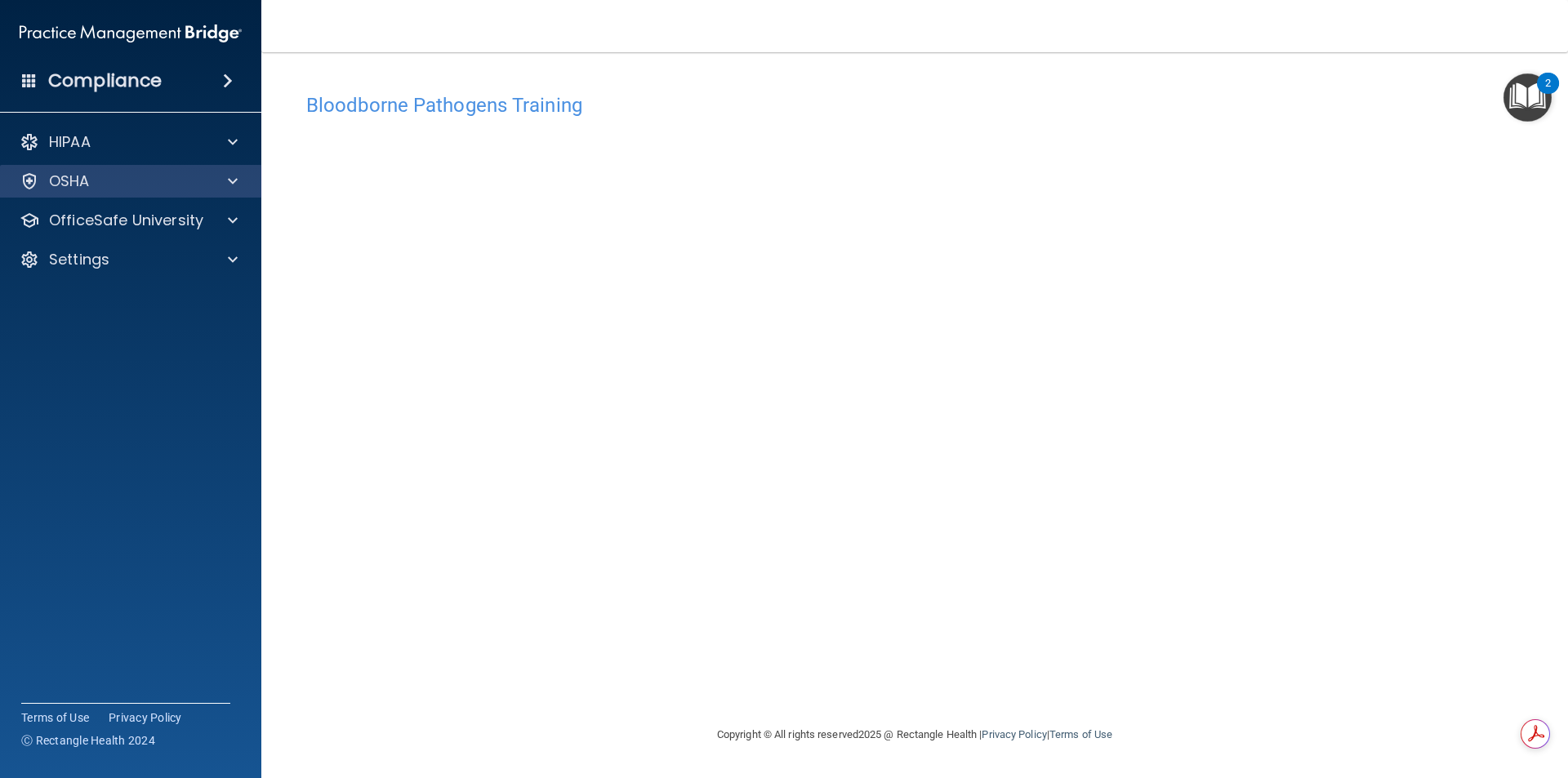
click at [164, 194] on div "OSHA" at bounding box center [131, 181] width 262 height 32
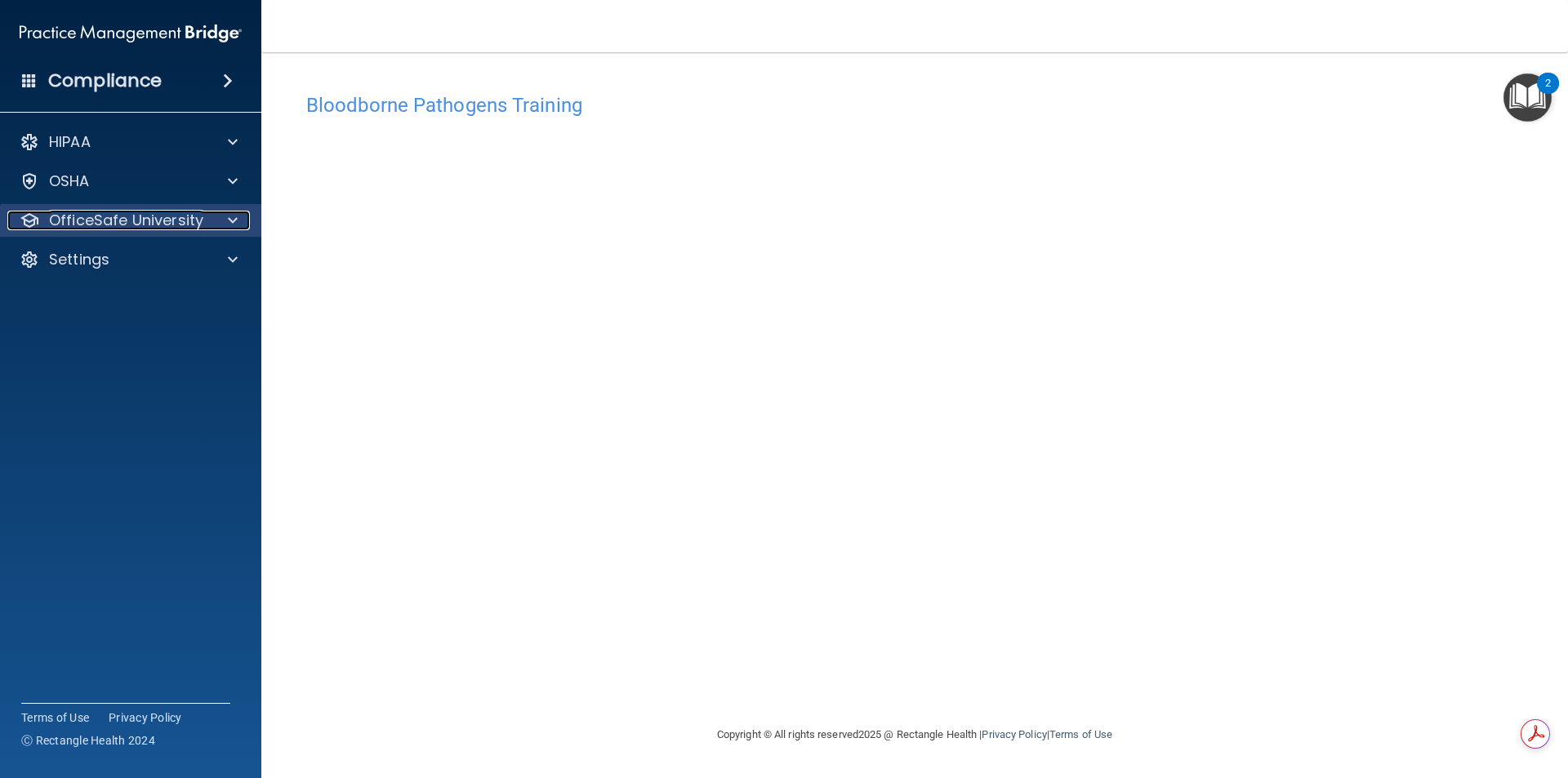
click at [162, 217] on p "OfficeSafe University" at bounding box center [125, 221] width 154 height 20
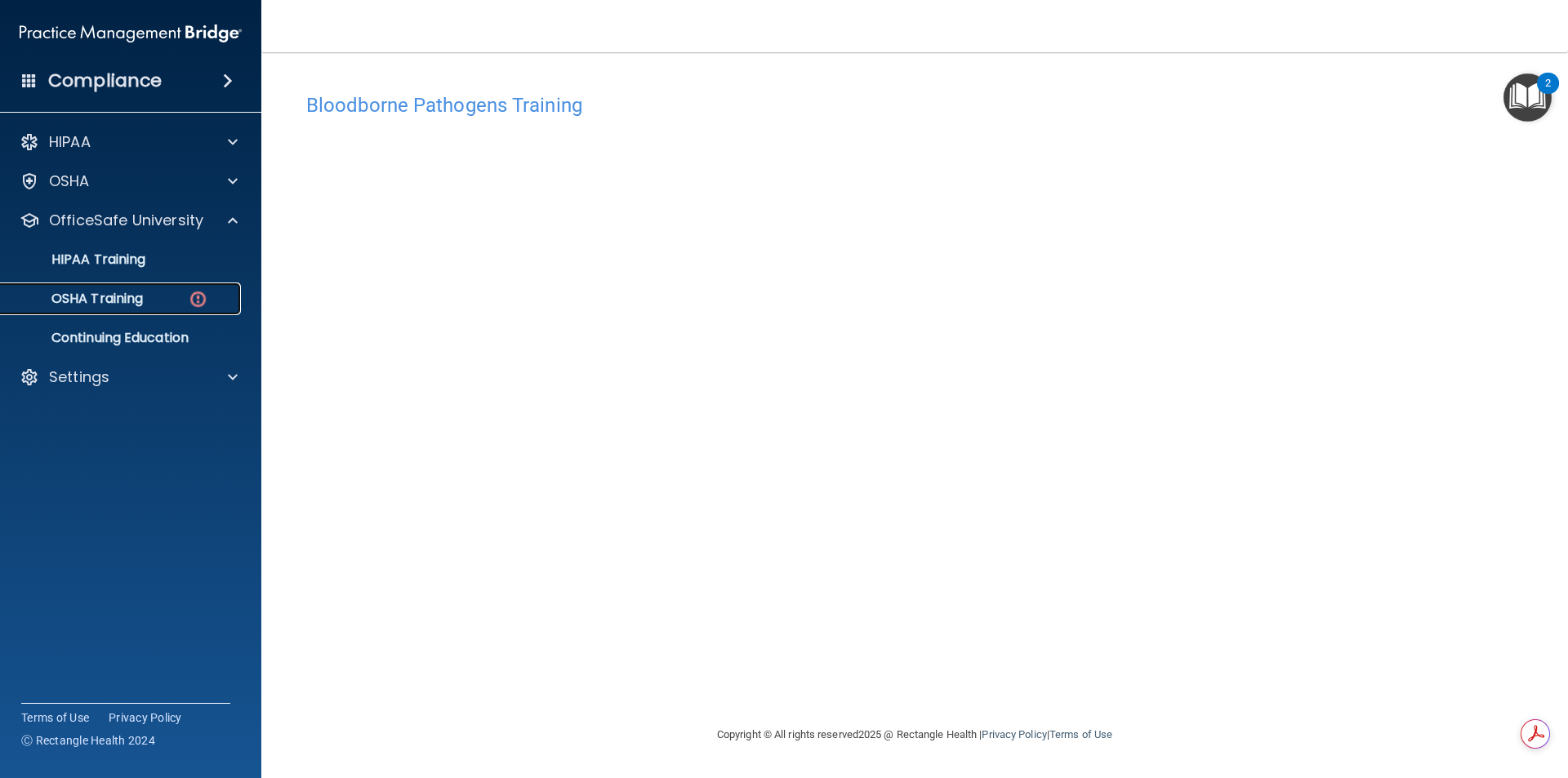
click at [135, 298] on p "OSHA Training" at bounding box center [77, 299] width 132 height 16
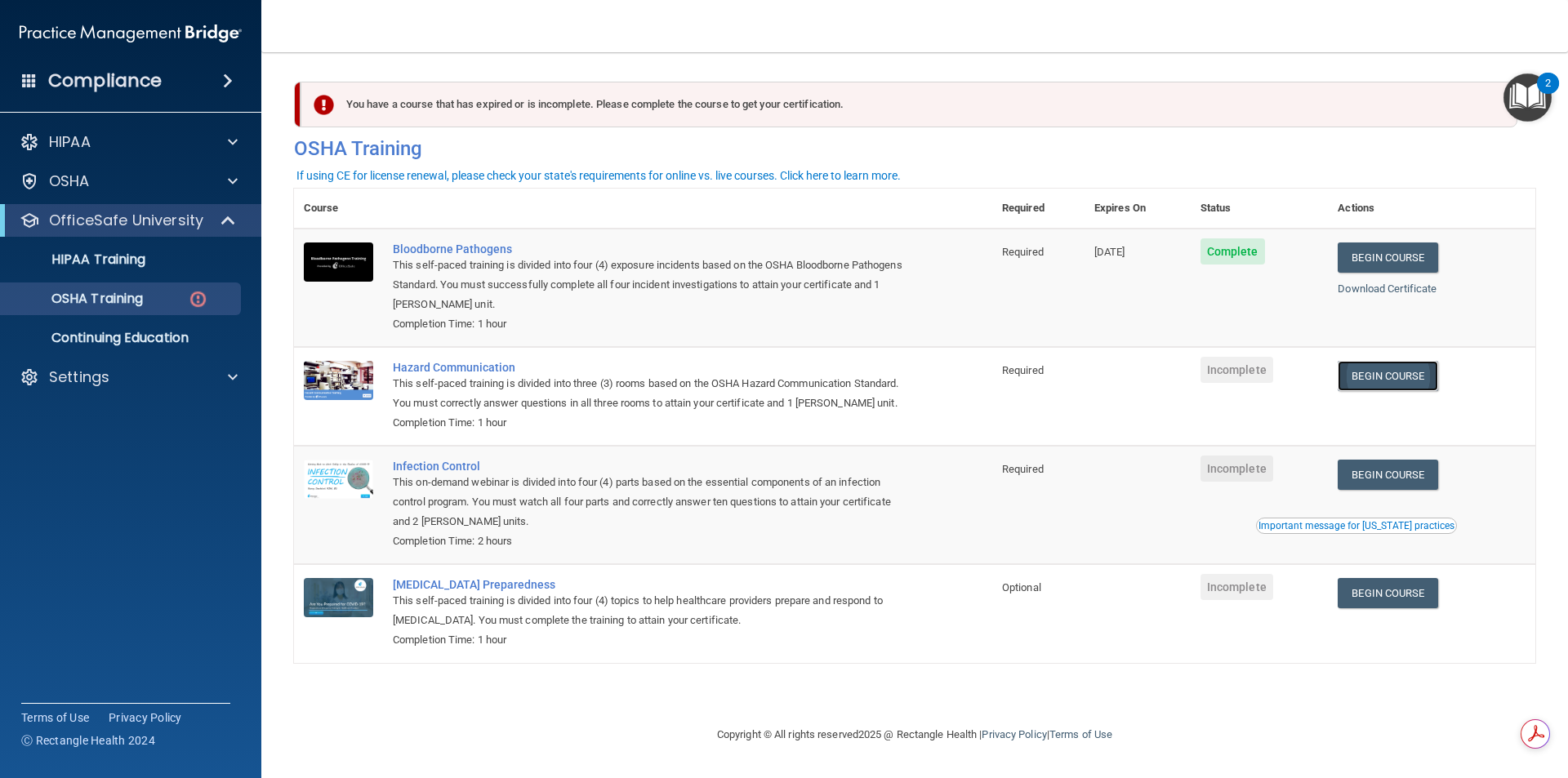
click at [1394, 386] on link "Begin Course" at bounding box center [1388, 376] width 100 height 31
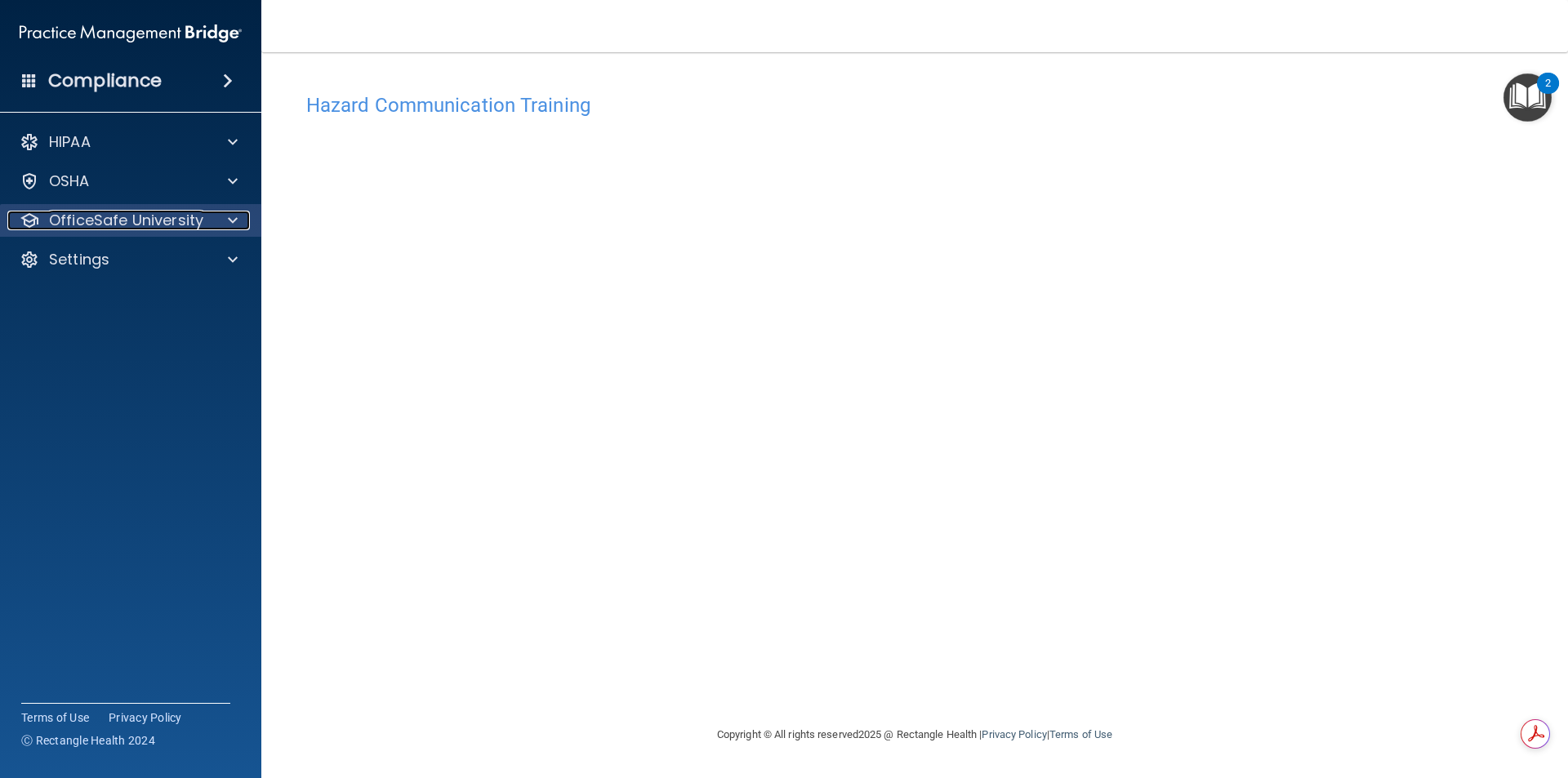
click at [113, 213] on p "OfficeSafe University" at bounding box center [125, 221] width 154 height 20
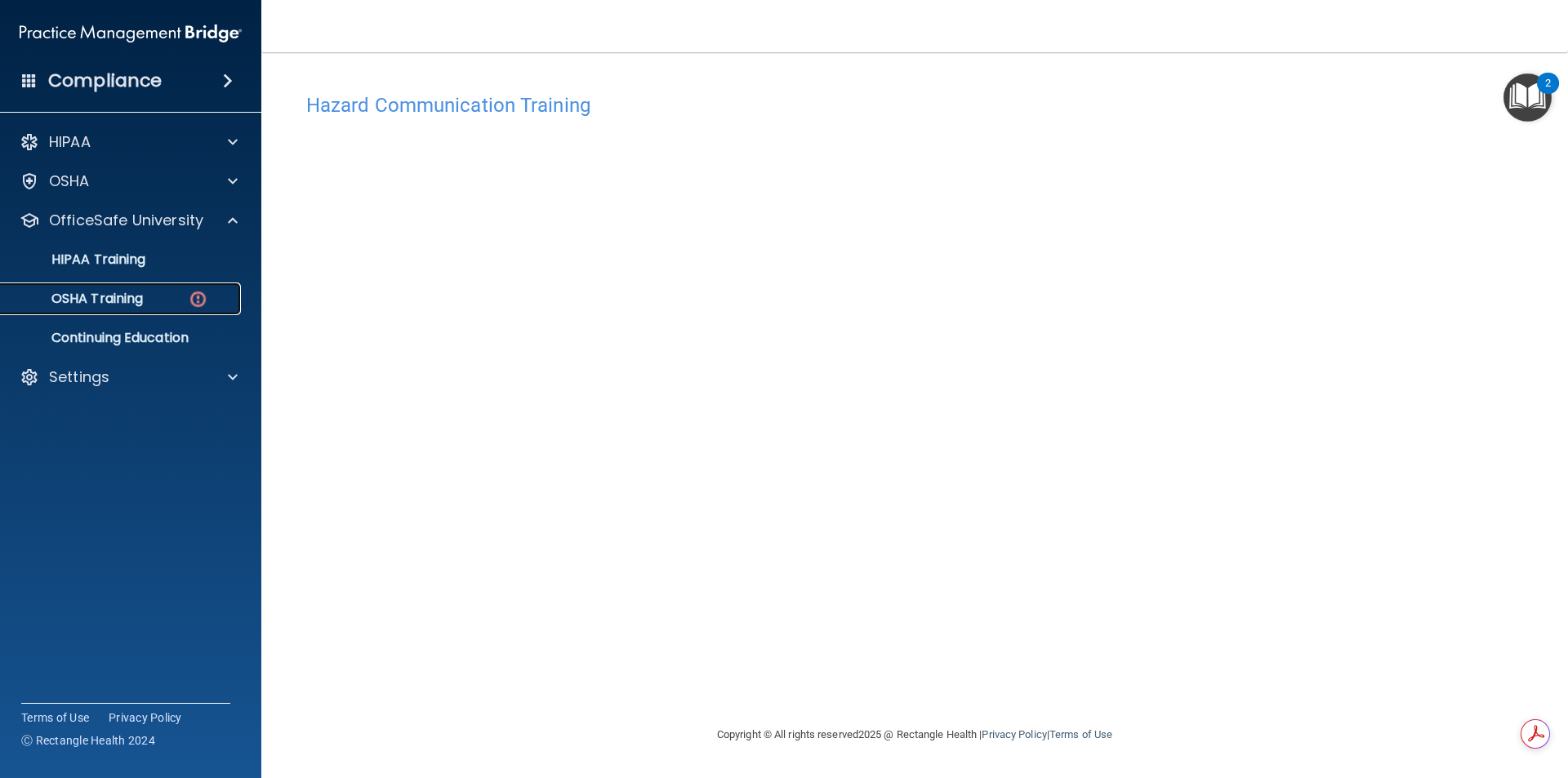
click at [119, 291] on p "OSHA Training" at bounding box center [77, 299] width 132 height 16
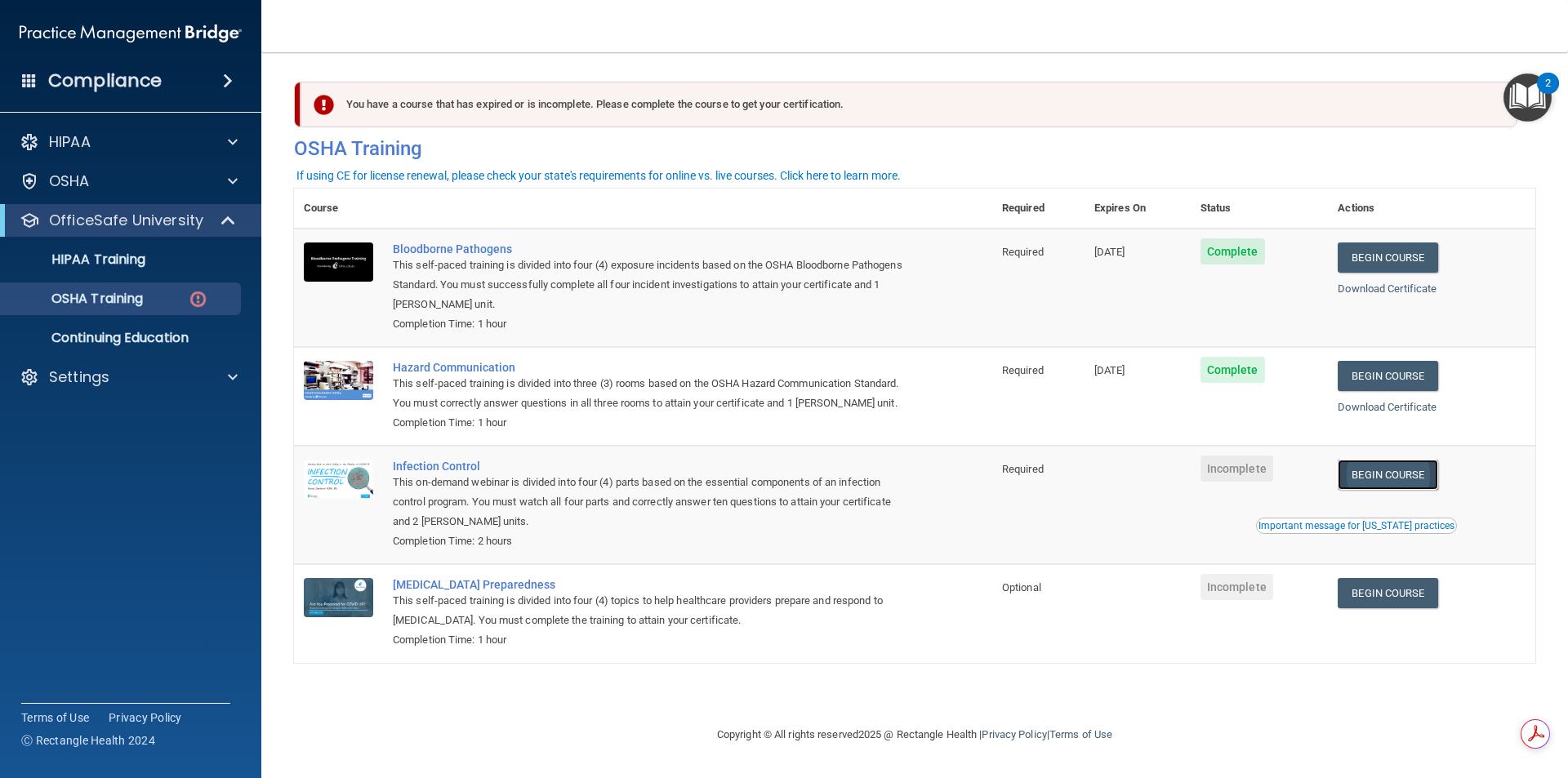
click at [1371, 478] on link "Begin Course" at bounding box center [1388, 475] width 100 height 31
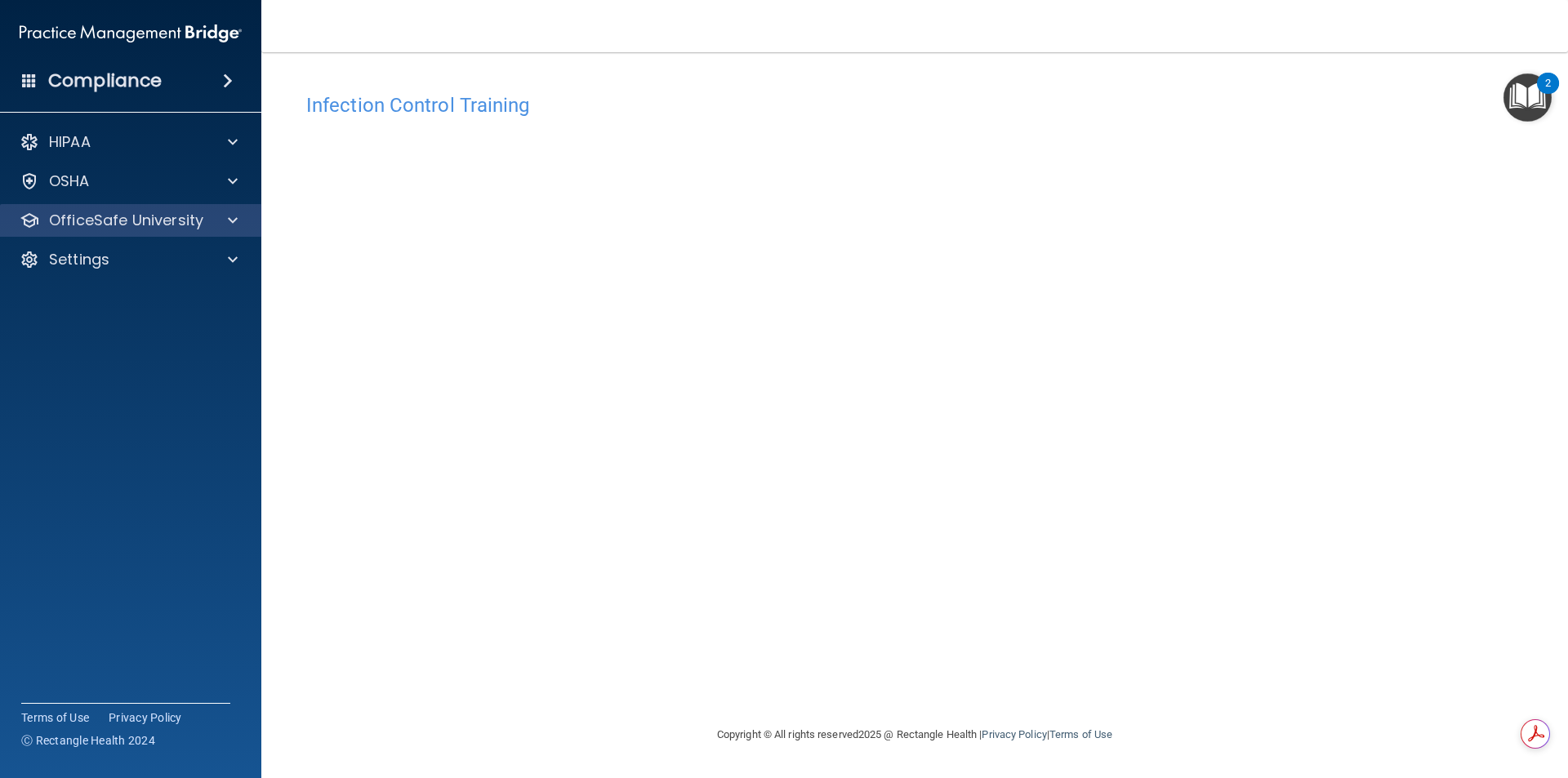
click at [103, 207] on div "OfficeSafe University" at bounding box center [131, 221] width 262 height 32
click at [140, 221] on p "OfficeSafe University" at bounding box center [125, 221] width 154 height 20
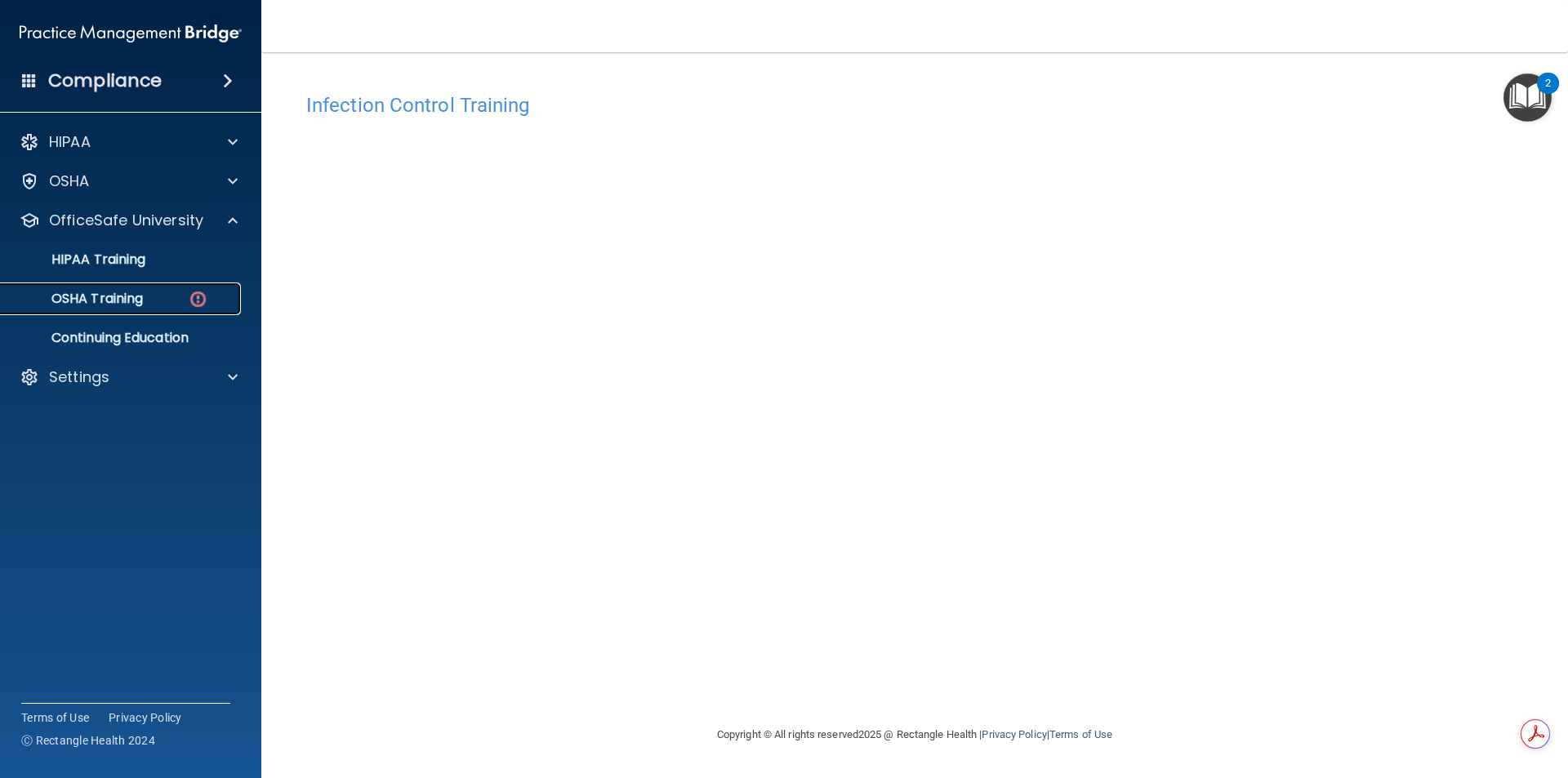
click at [139, 288] on link "OSHA Training" at bounding box center [113, 299] width 258 height 32
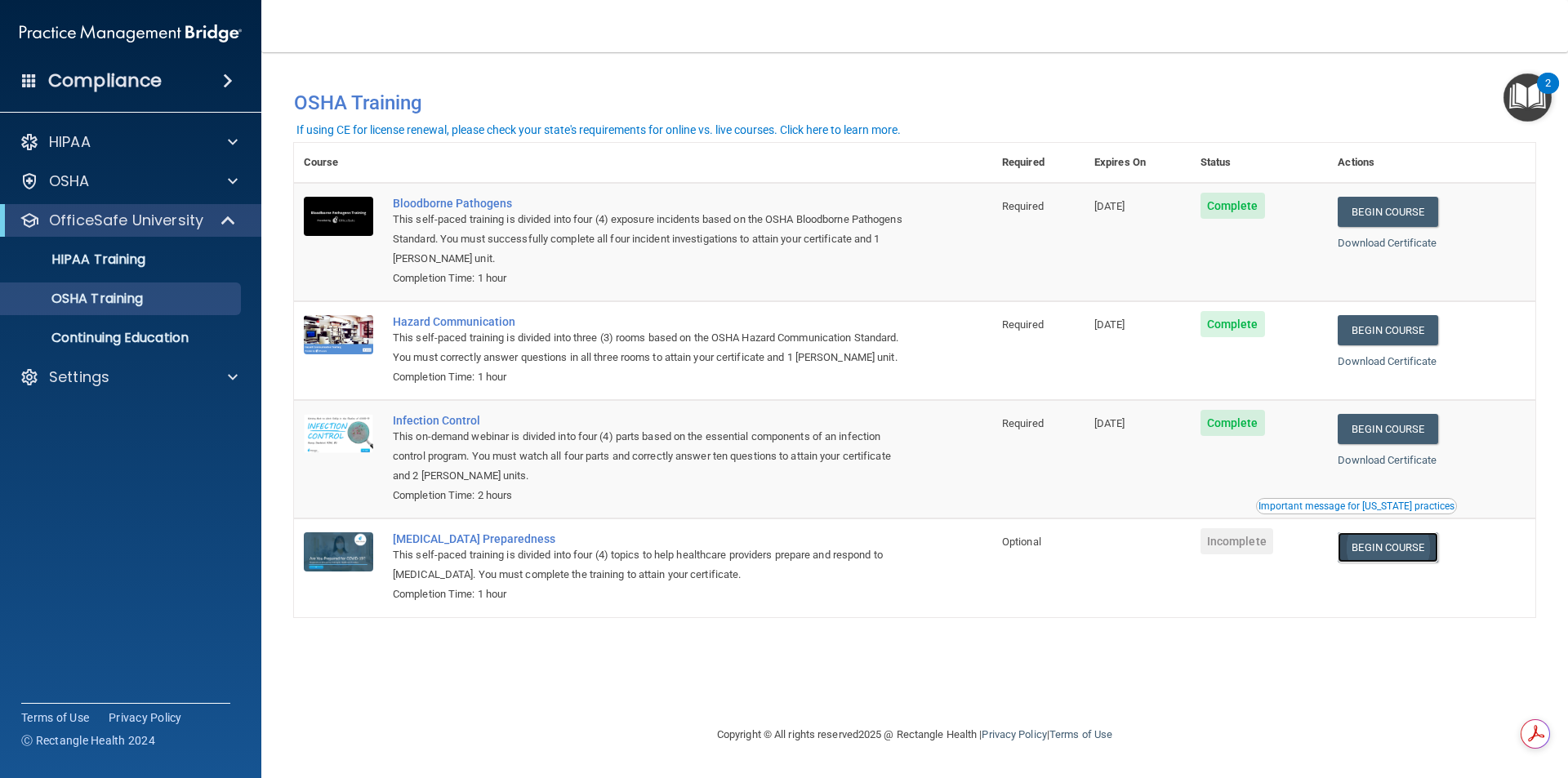
click at [1374, 547] on link "Begin Course" at bounding box center [1388, 547] width 100 height 31
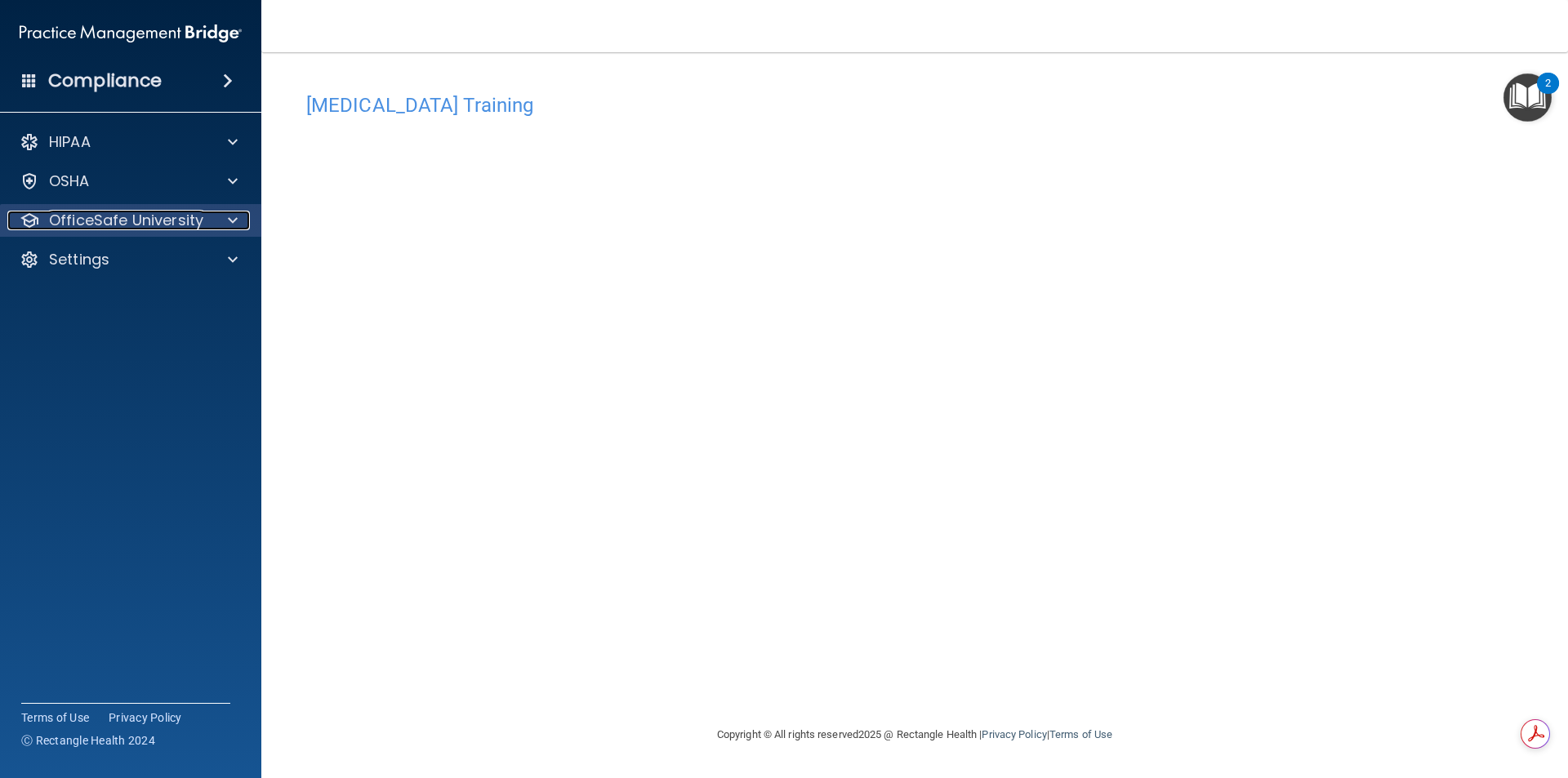
click at [187, 224] on p "OfficeSafe University" at bounding box center [125, 221] width 154 height 20
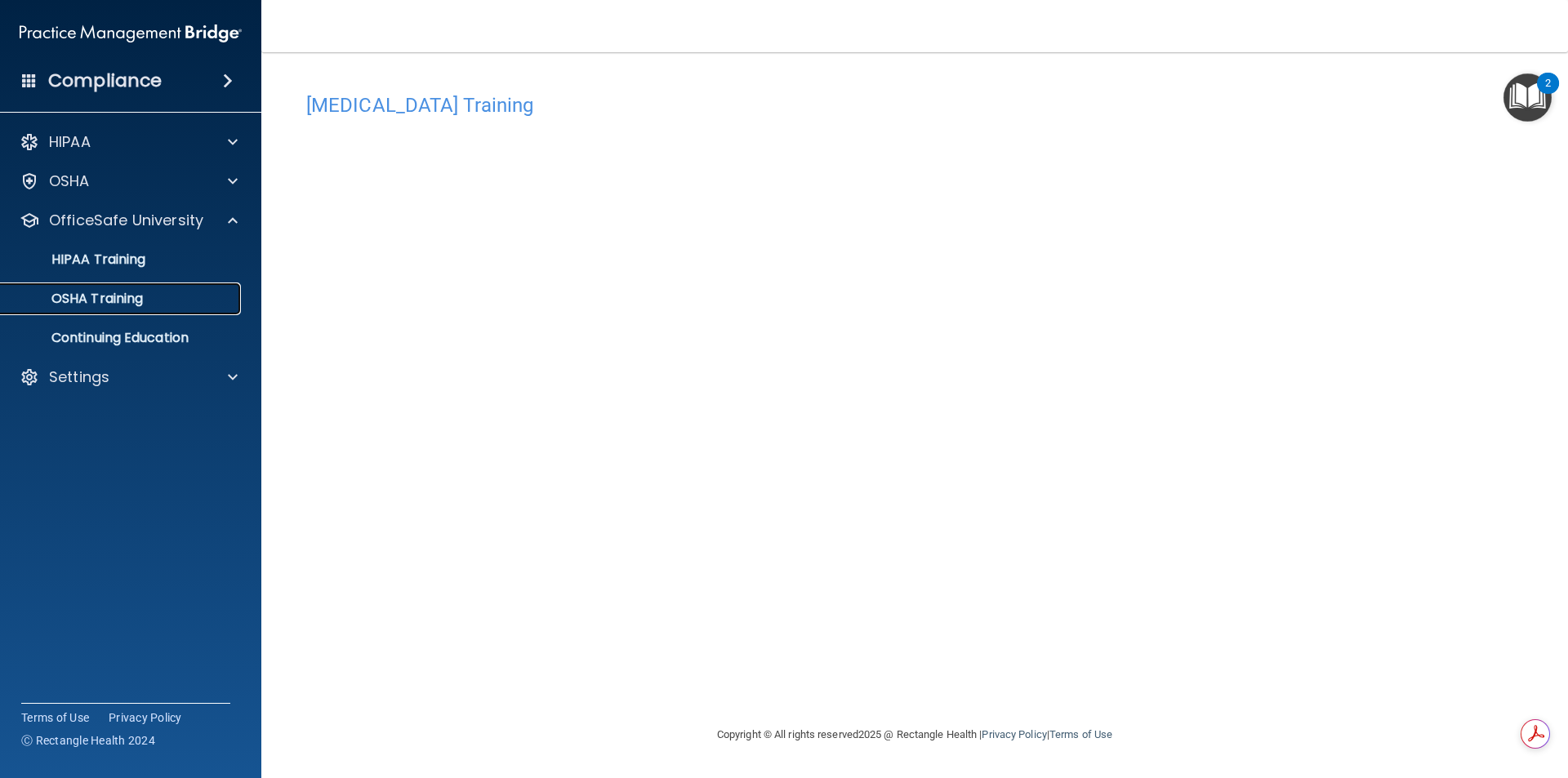
click at [156, 285] on link "OSHA Training" at bounding box center [113, 299] width 258 height 32
